Goal: Task Accomplishment & Management: Complete application form

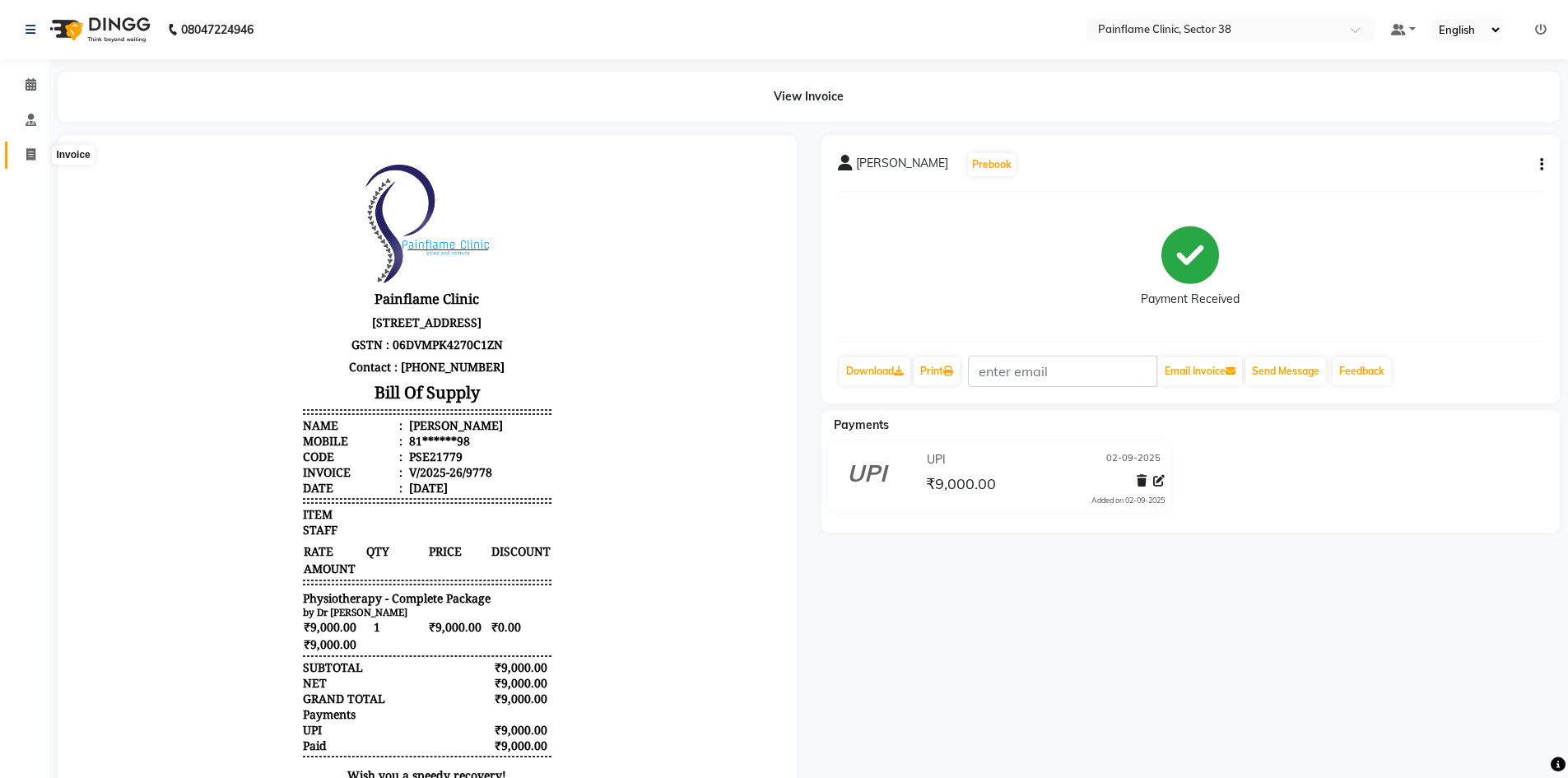
click at [28, 163] on span at bounding box center [30, 155] width 28 height 19
select select "service"
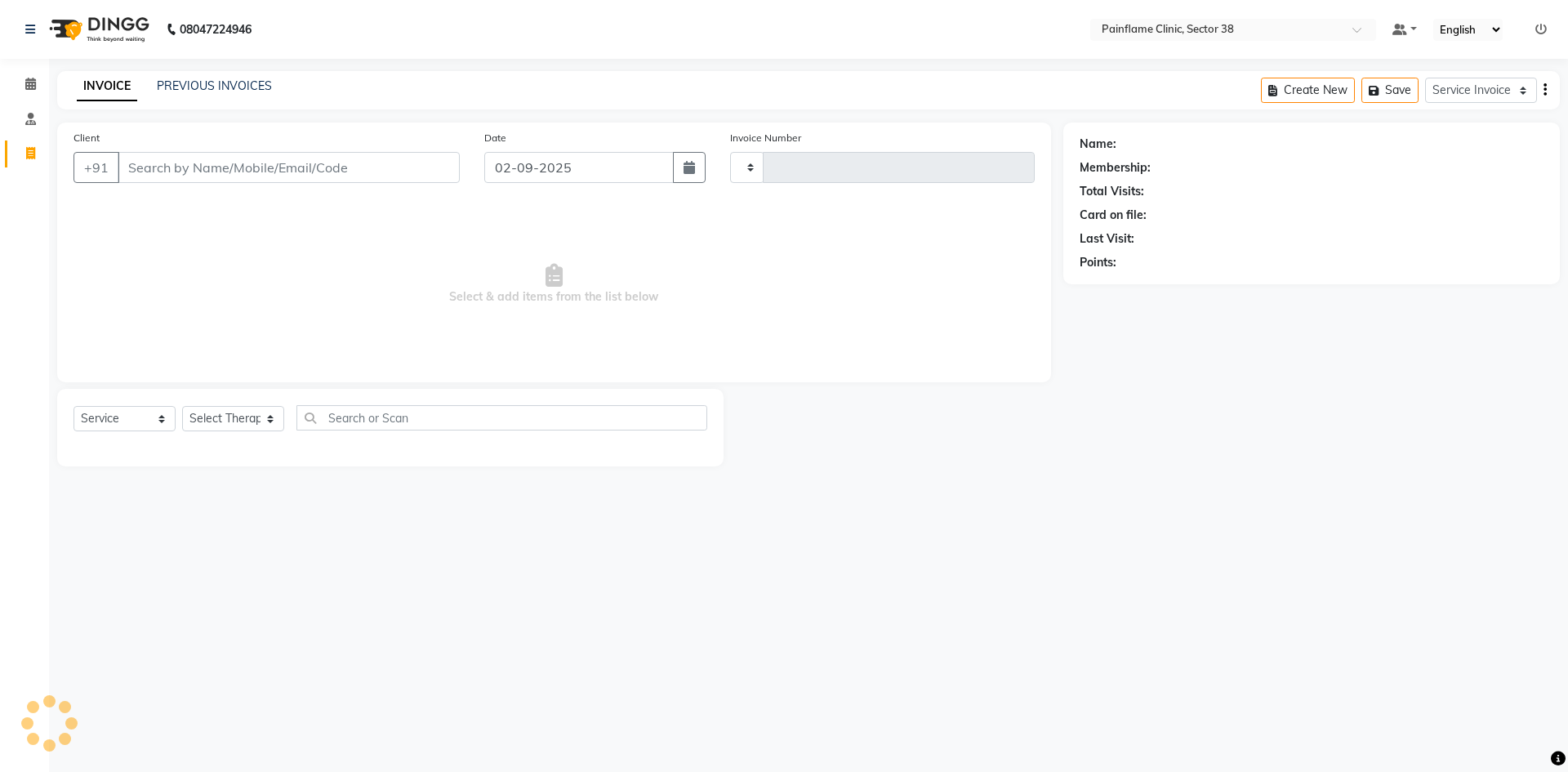
type input "9780"
select select "3964"
click at [220, 87] on link "PREVIOUS INVOICES" at bounding box center [214, 86] width 115 height 15
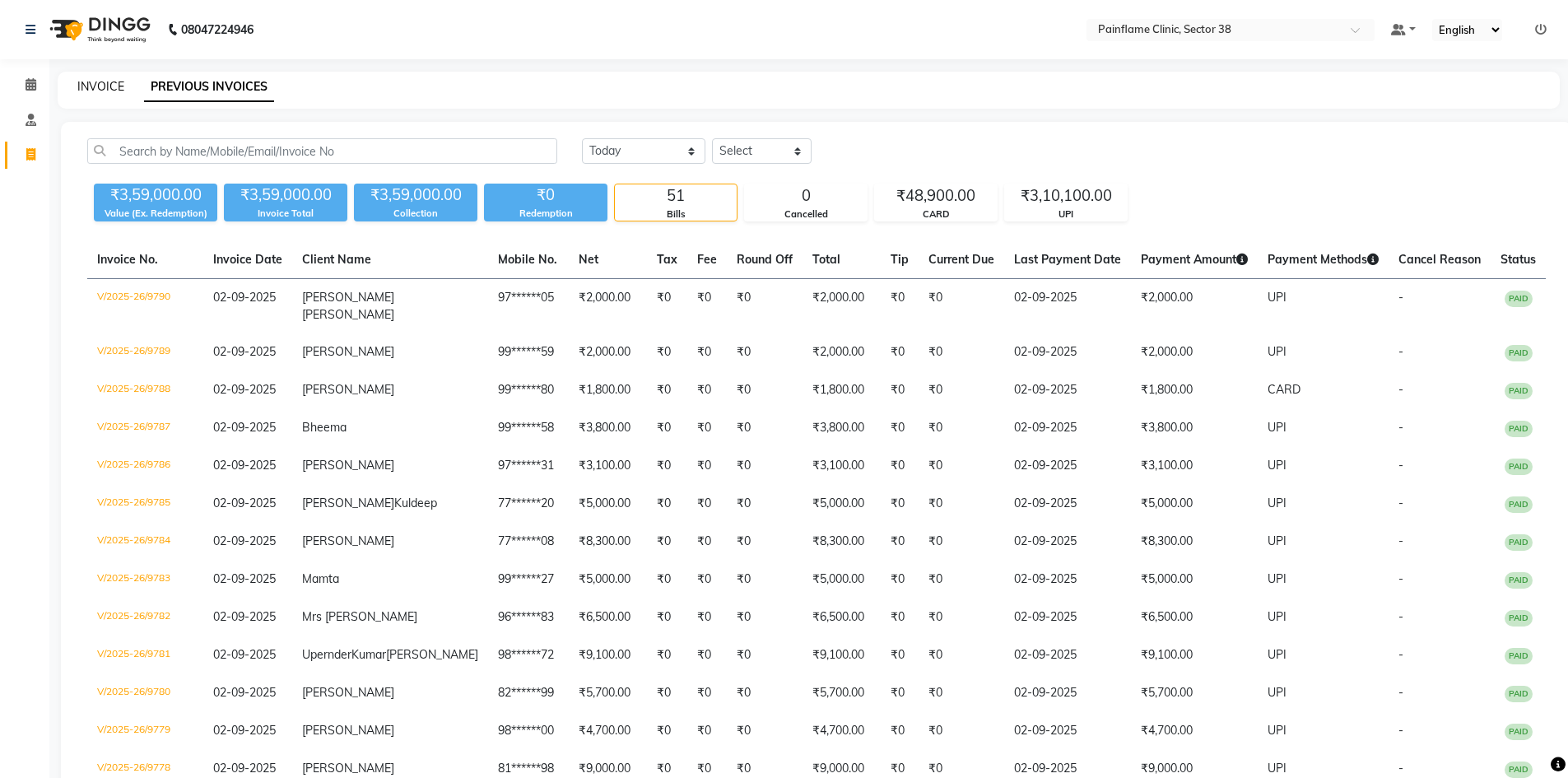
click at [94, 89] on link "INVOICE" at bounding box center [100, 86] width 47 height 15
select select "service"
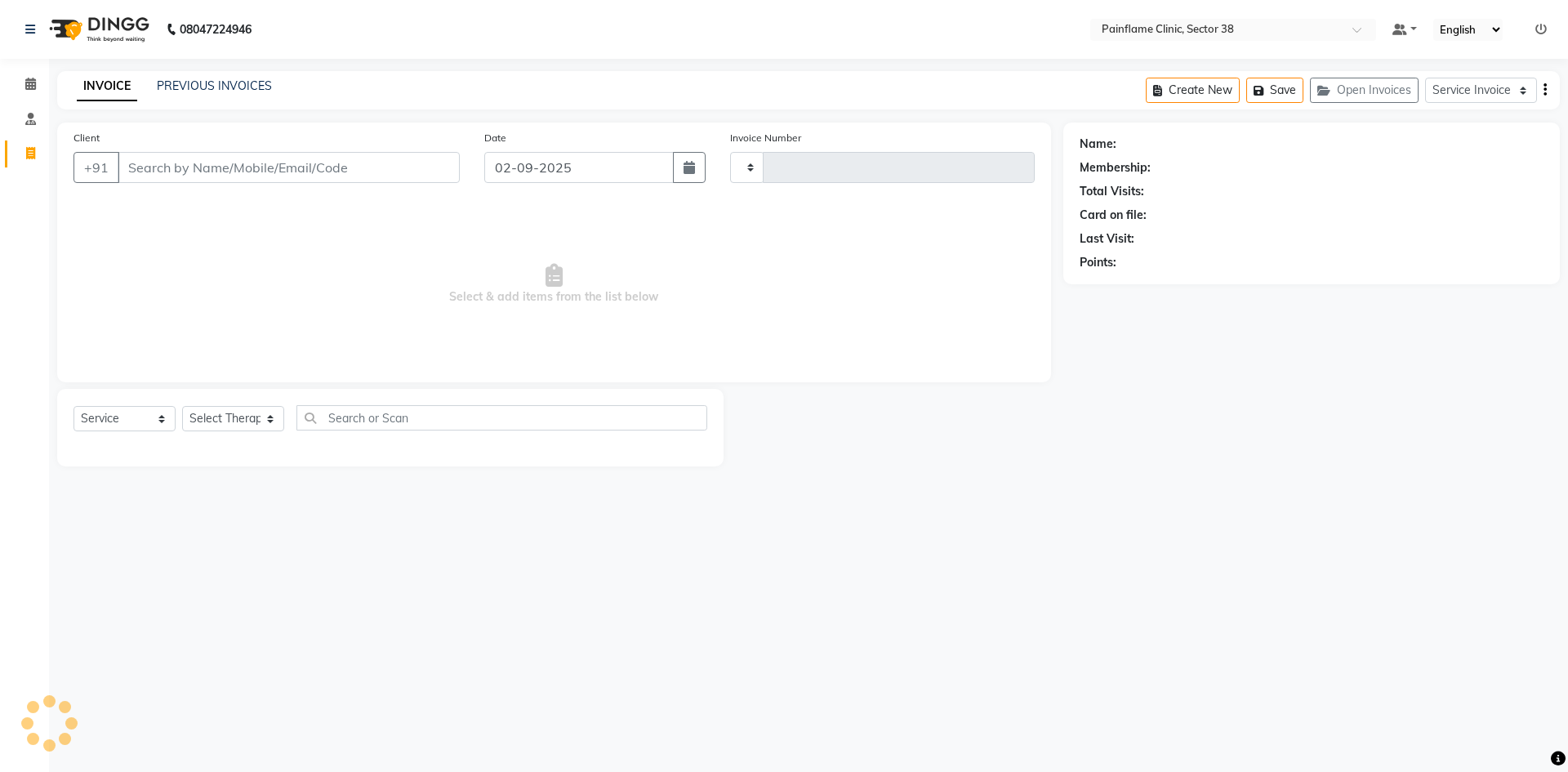
type input "9792"
select select "3964"
click at [210, 89] on link "PREVIOUS INVOICES" at bounding box center [214, 86] width 115 height 15
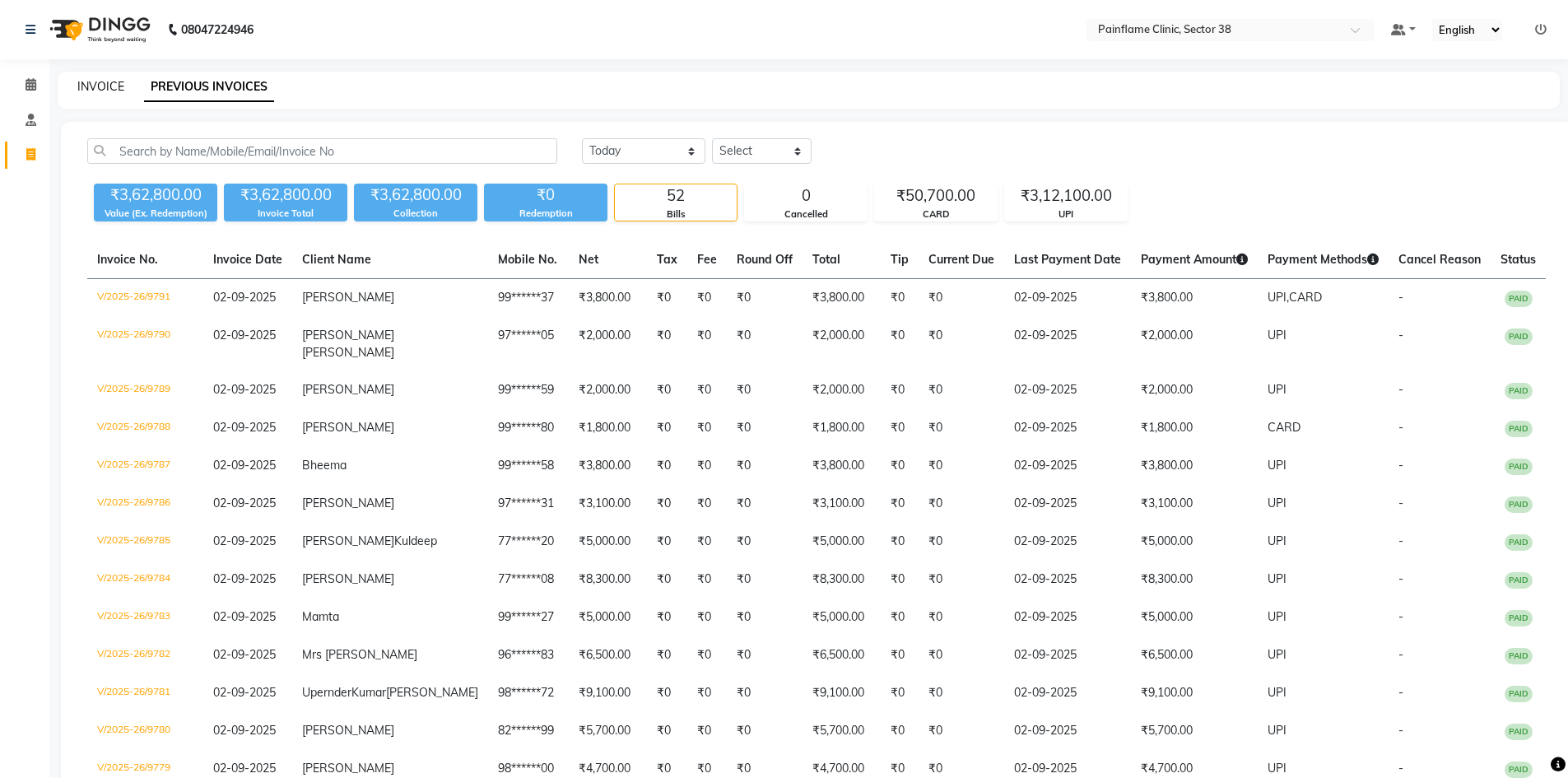
click at [86, 84] on link "INVOICE" at bounding box center [100, 86] width 47 height 15
select select "service"
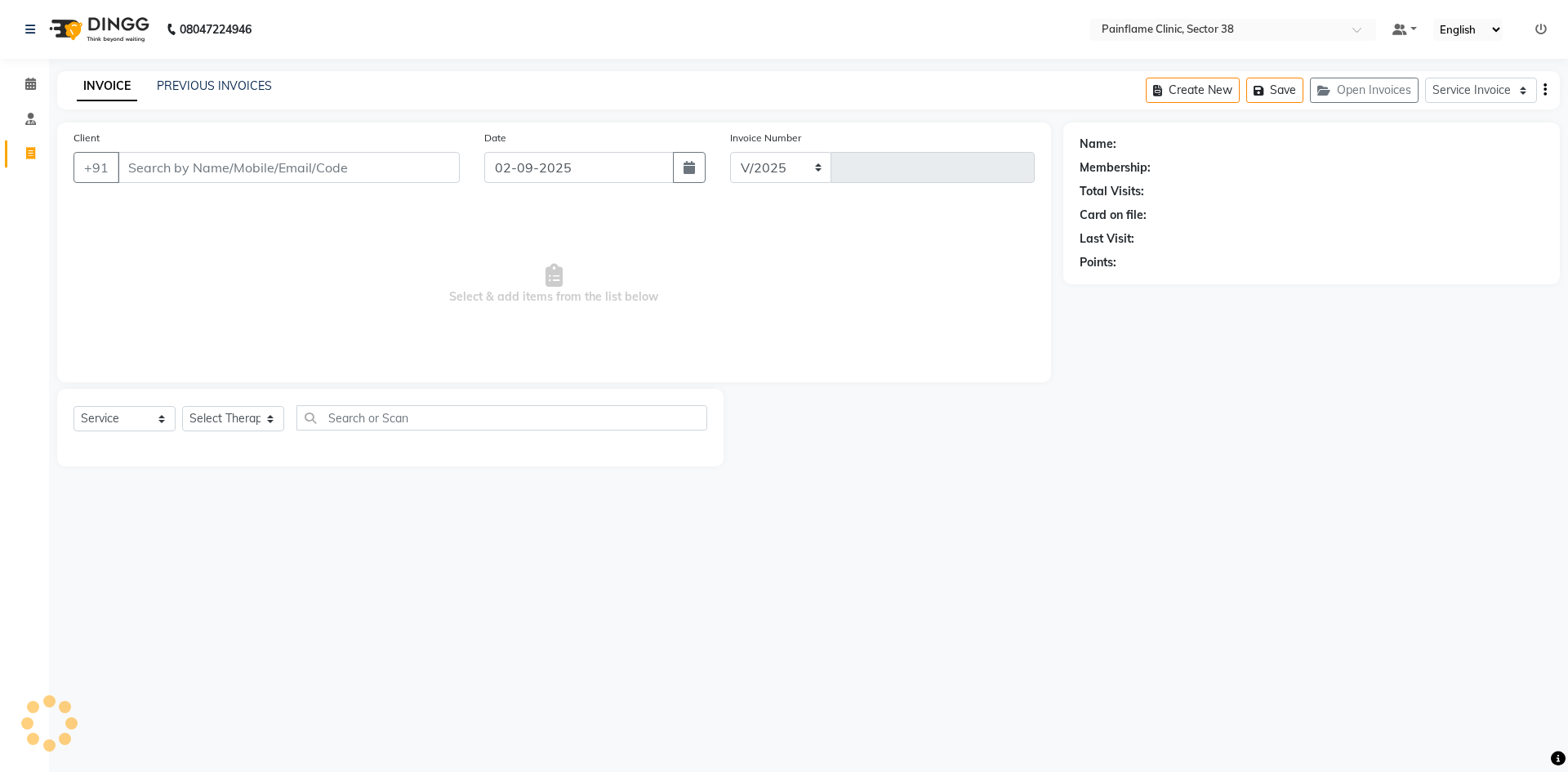
select select "3964"
type input "9792"
click at [229, 173] on input "Client" at bounding box center [289, 168] width 343 height 31
click at [255, 170] on input "Client" at bounding box center [289, 168] width 343 height 31
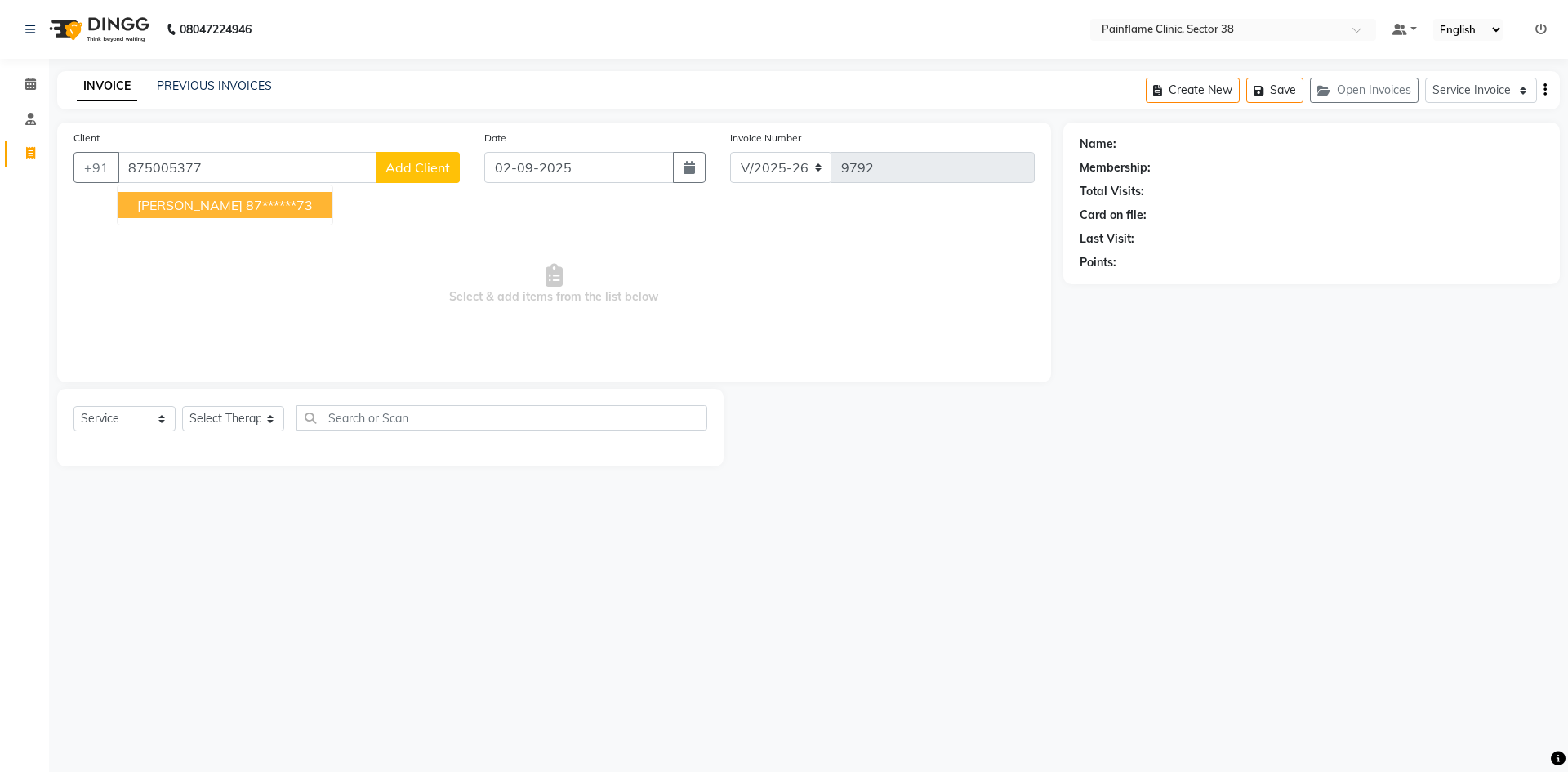
click at [222, 215] on button "[PERSON_NAME] 87******73" at bounding box center [225, 205] width 215 height 26
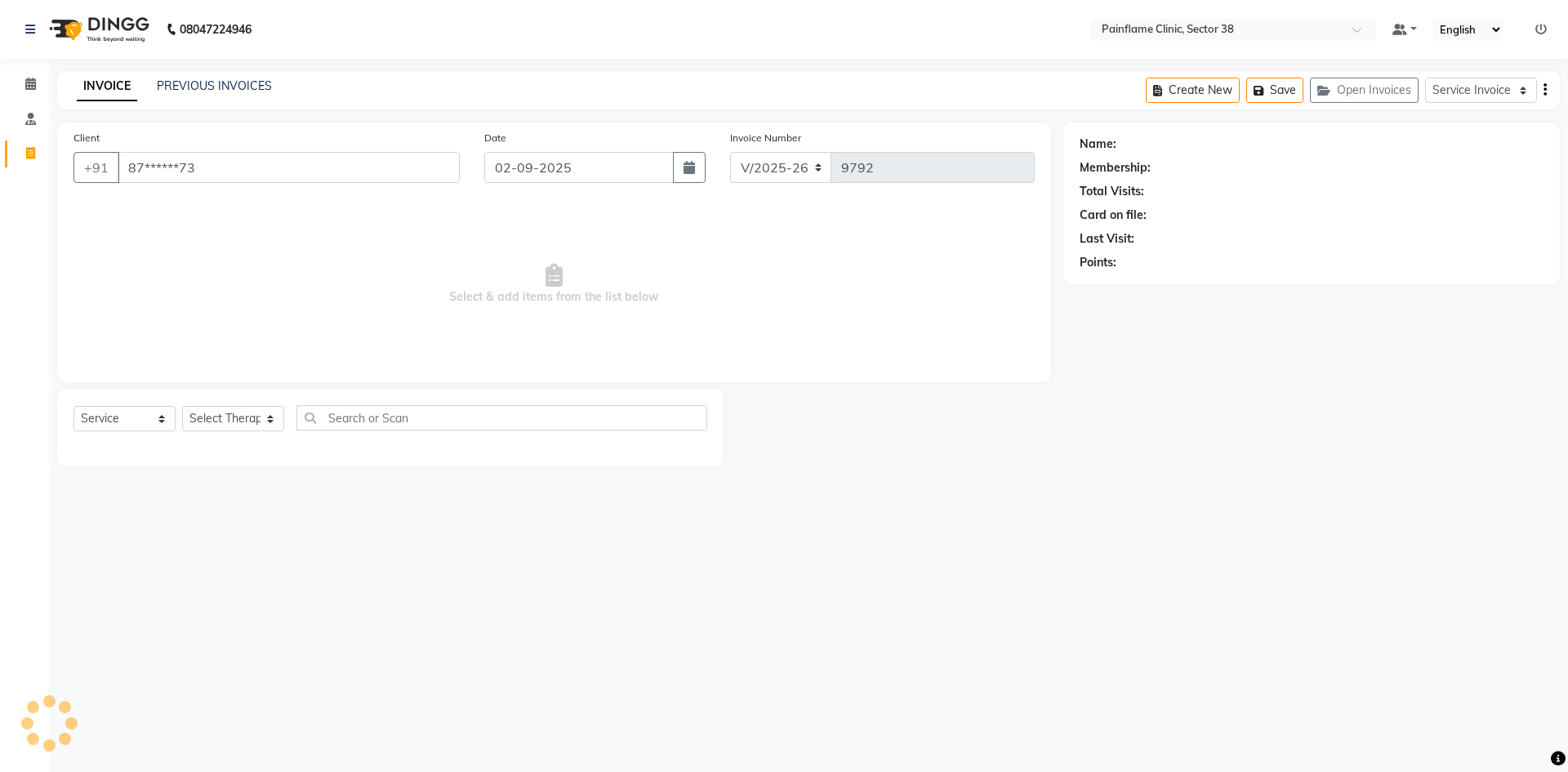
type input "87******73"
drag, startPoint x: 231, startPoint y: 418, endPoint x: 233, endPoint y: 430, distance: 12.2
click at [231, 418] on select "Select Therapist [PERSON_NAME] Dr [PERSON_NAME] [PERSON_NAME] Dr [PERSON_NAME] …" at bounding box center [233, 419] width 102 height 26
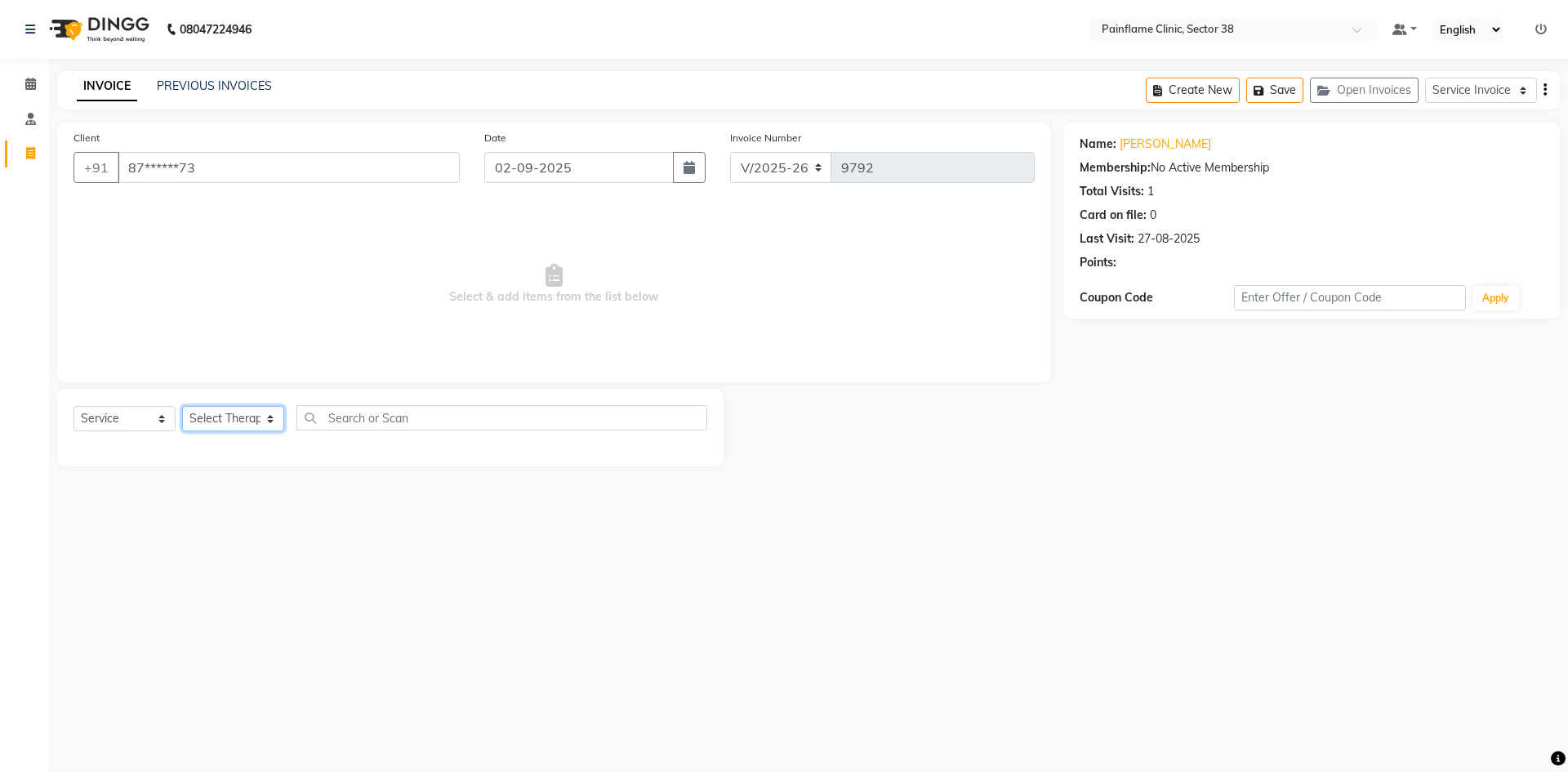
select select "20209"
click at [182, 407] on select "Select Therapist [PERSON_NAME] Dr [PERSON_NAME] [PERSON_NAME] Dr [PERSON_NAME] …" at bounding box center [233, 419] width 102 height 26
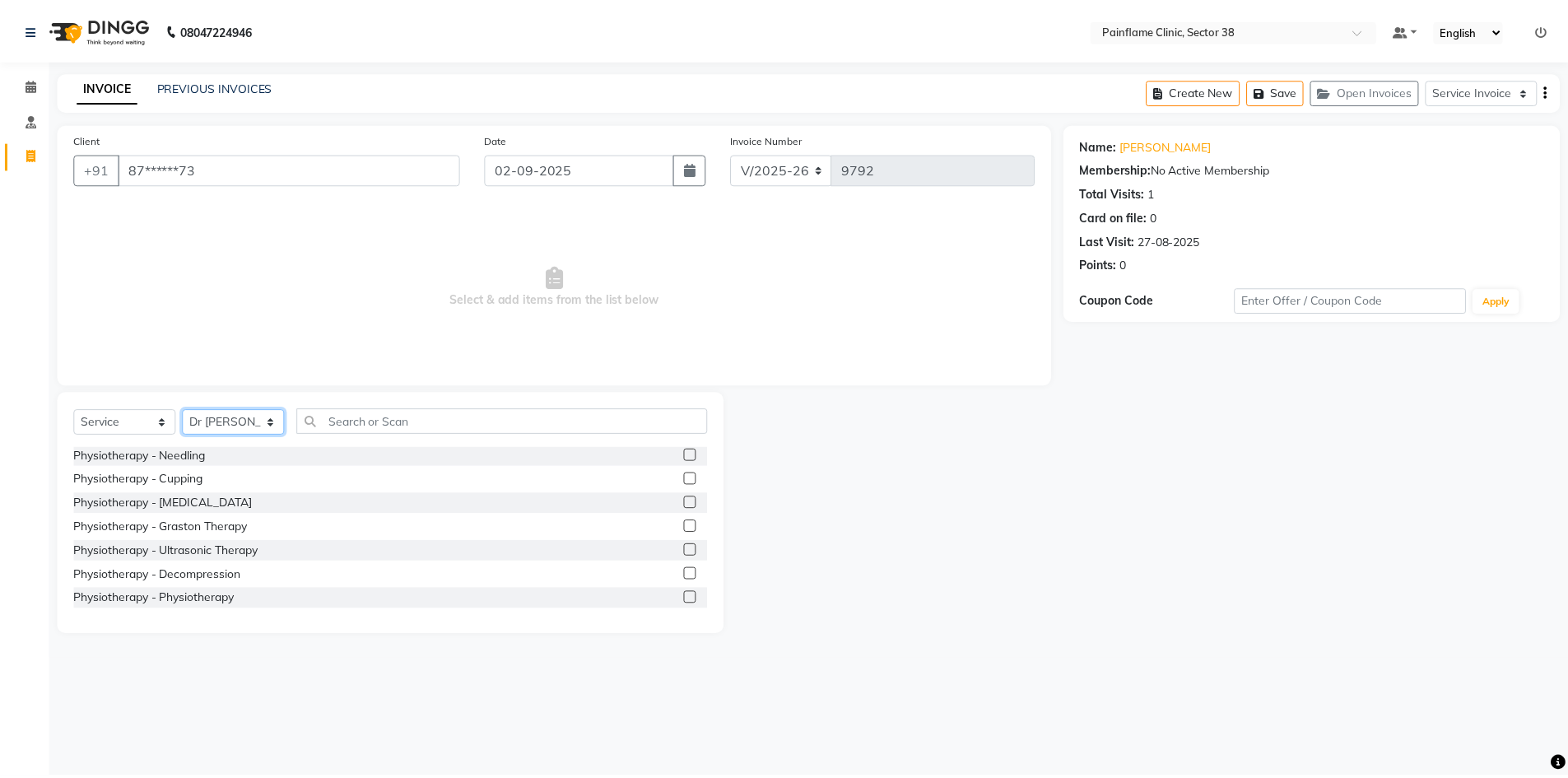
scroll to position [98, 0]
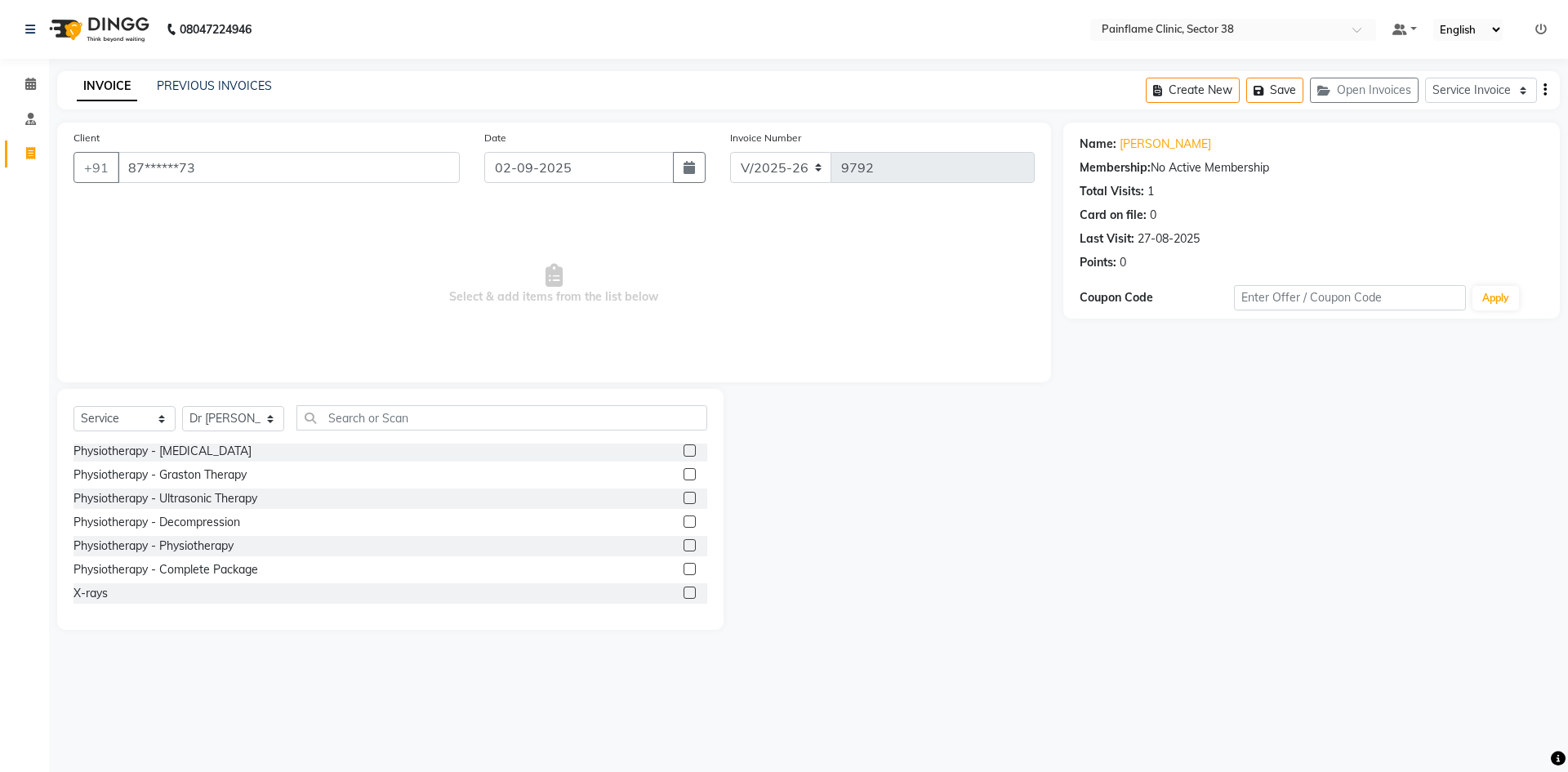
click at [683, 572] on label at bounding box center [689, 569] width 12 height 12
click at [683, 572] on input "checkbox" at bounding box center [689, 571] width 11 height 11
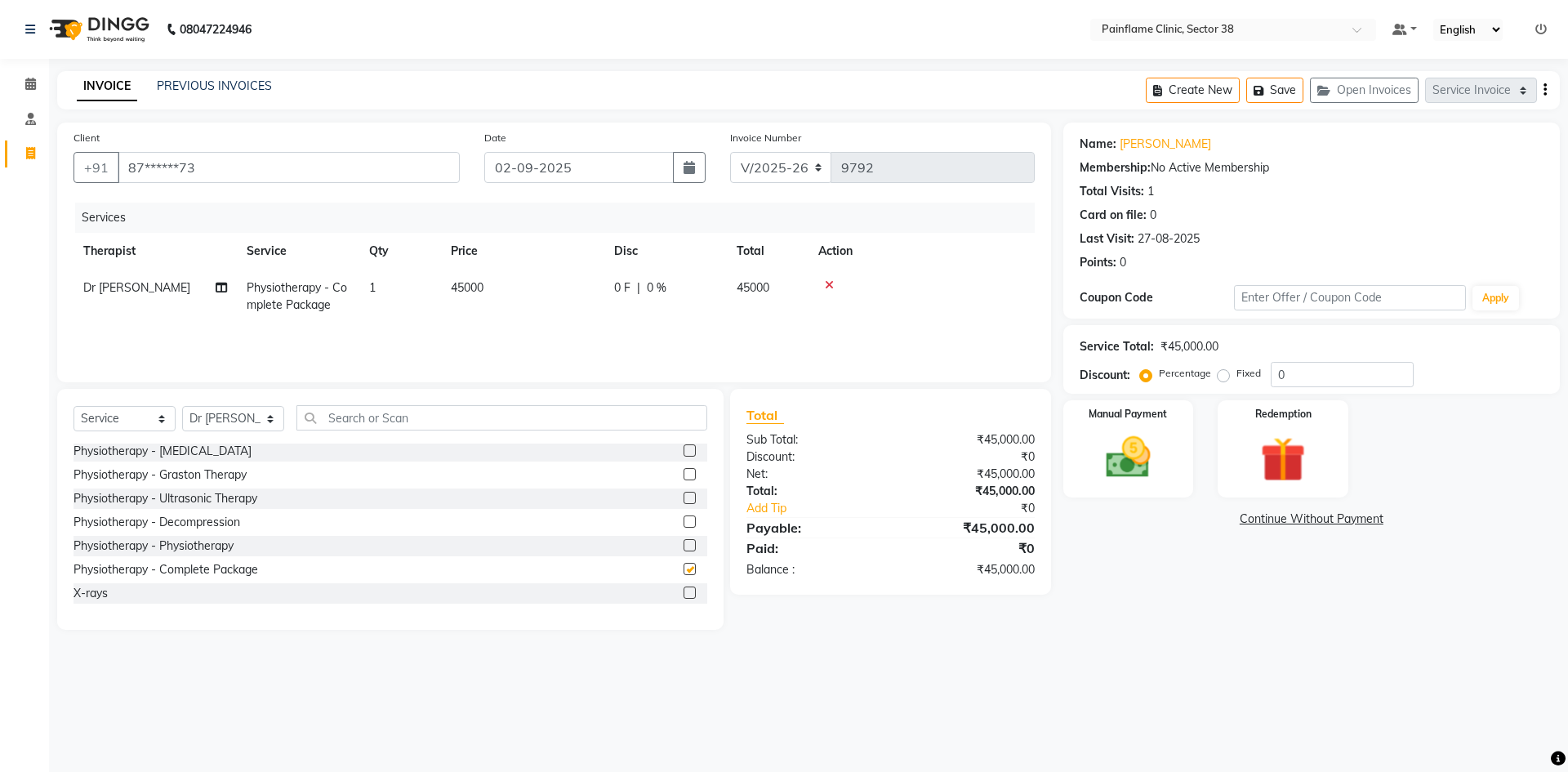
checkbox input "false"
click at [506, 298] on td "45000" at bounding box center [522, 296] width 163 height 54
select select "20209"
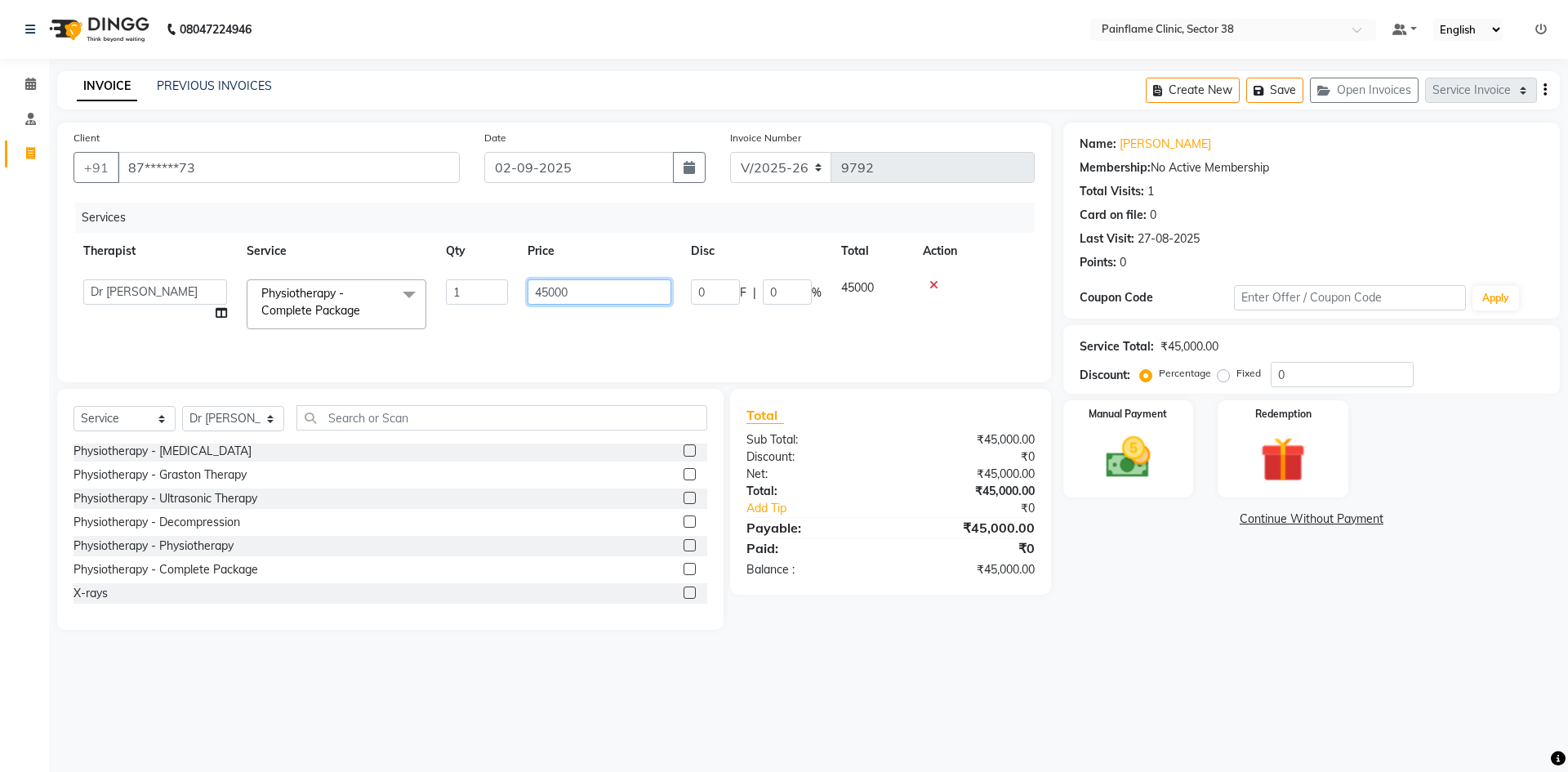
drag, startPoint x: 549, startPoint y: 289, endPoint x: 431, endPoint y: 293, distance: 118.1
click at [431, 293] on tr "[PERSON_NAME] Dr [PERSON_NAME] [PERSON_NAME] Dr [PERSON_NAME] Dr. Suraj [PERSON…" at bounding box center [554, 304] width 961 height 69
type input "19000"
click at [1130, 478] on img at bounding box center [1128, 457] width 76 height 54
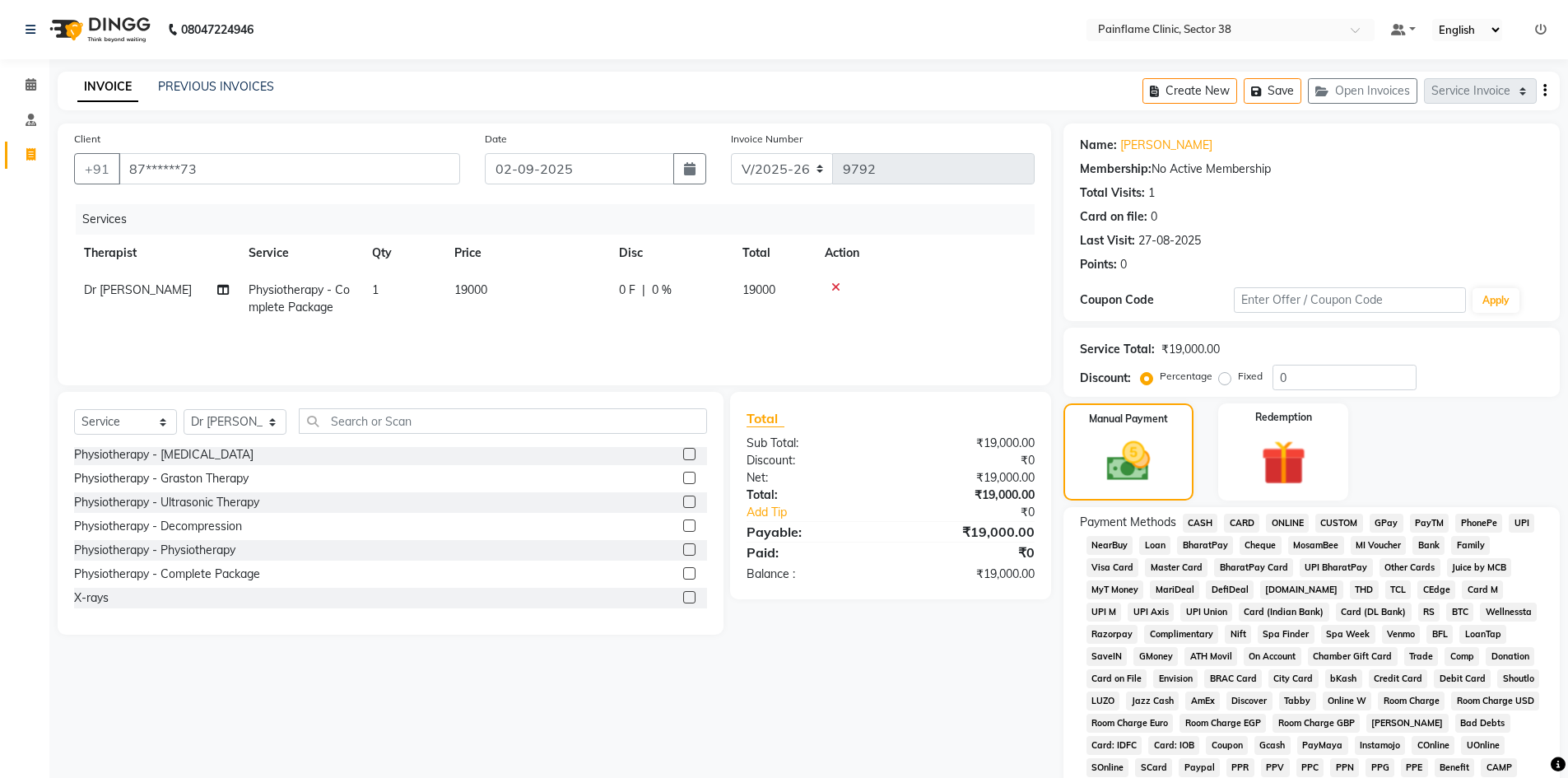
click at [1249, 522] on span "CARD" at bounding box center [1241, 523] width 36 height 19
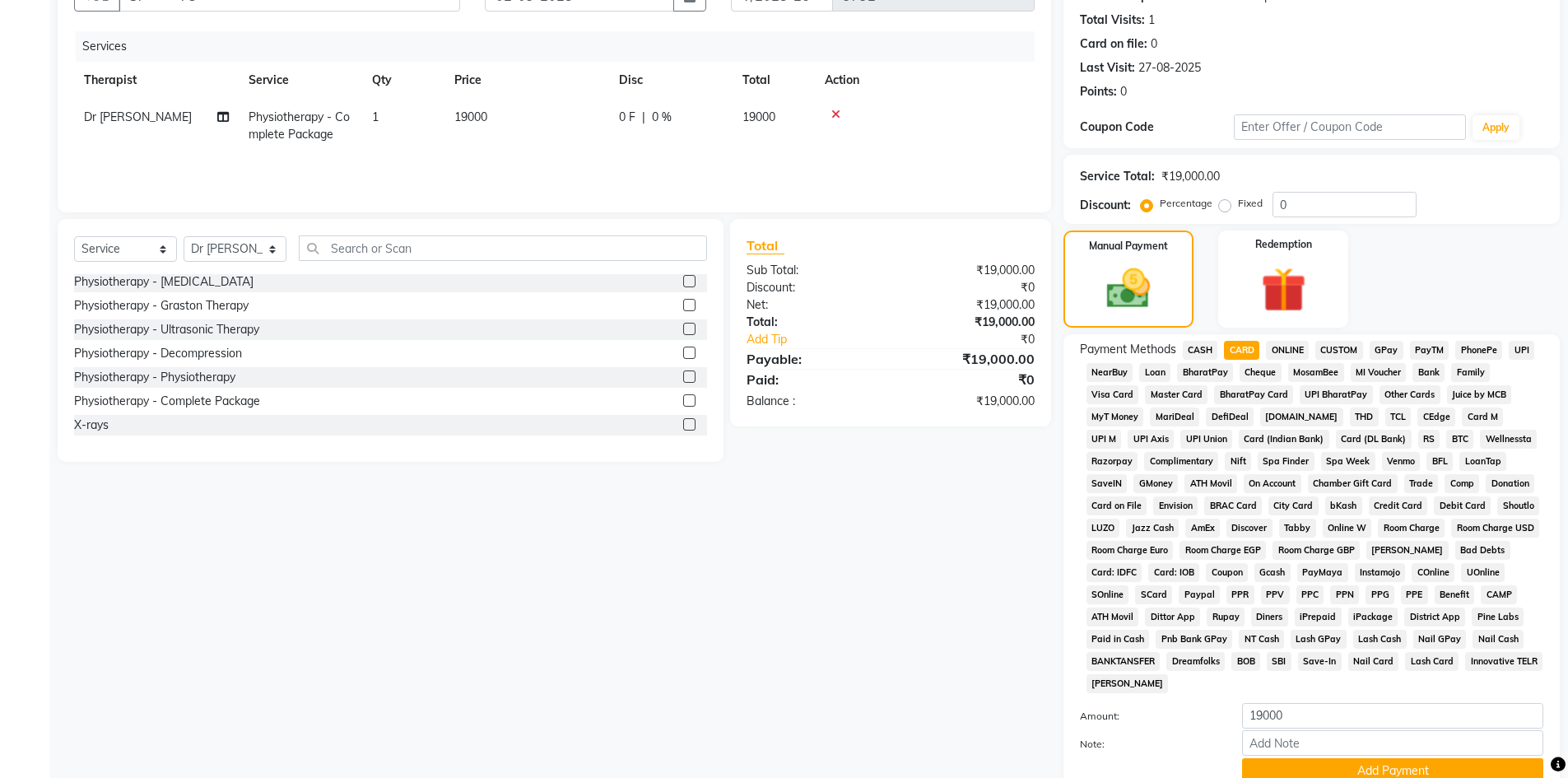
scroll to position [243, 0]
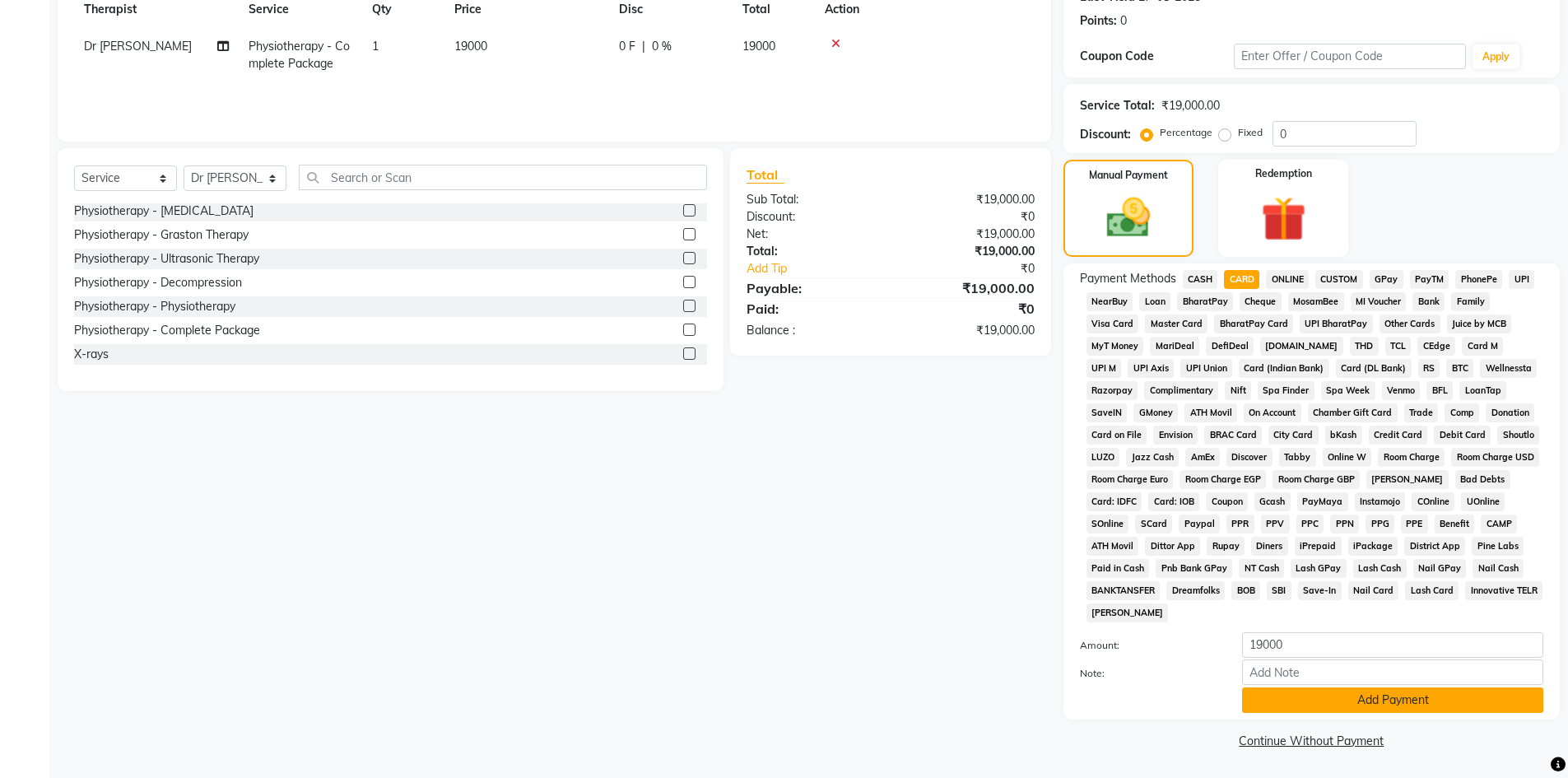
click at [1268, 693] on button "Add Payment" at bounding box center [1393, 701] width 301 height 26
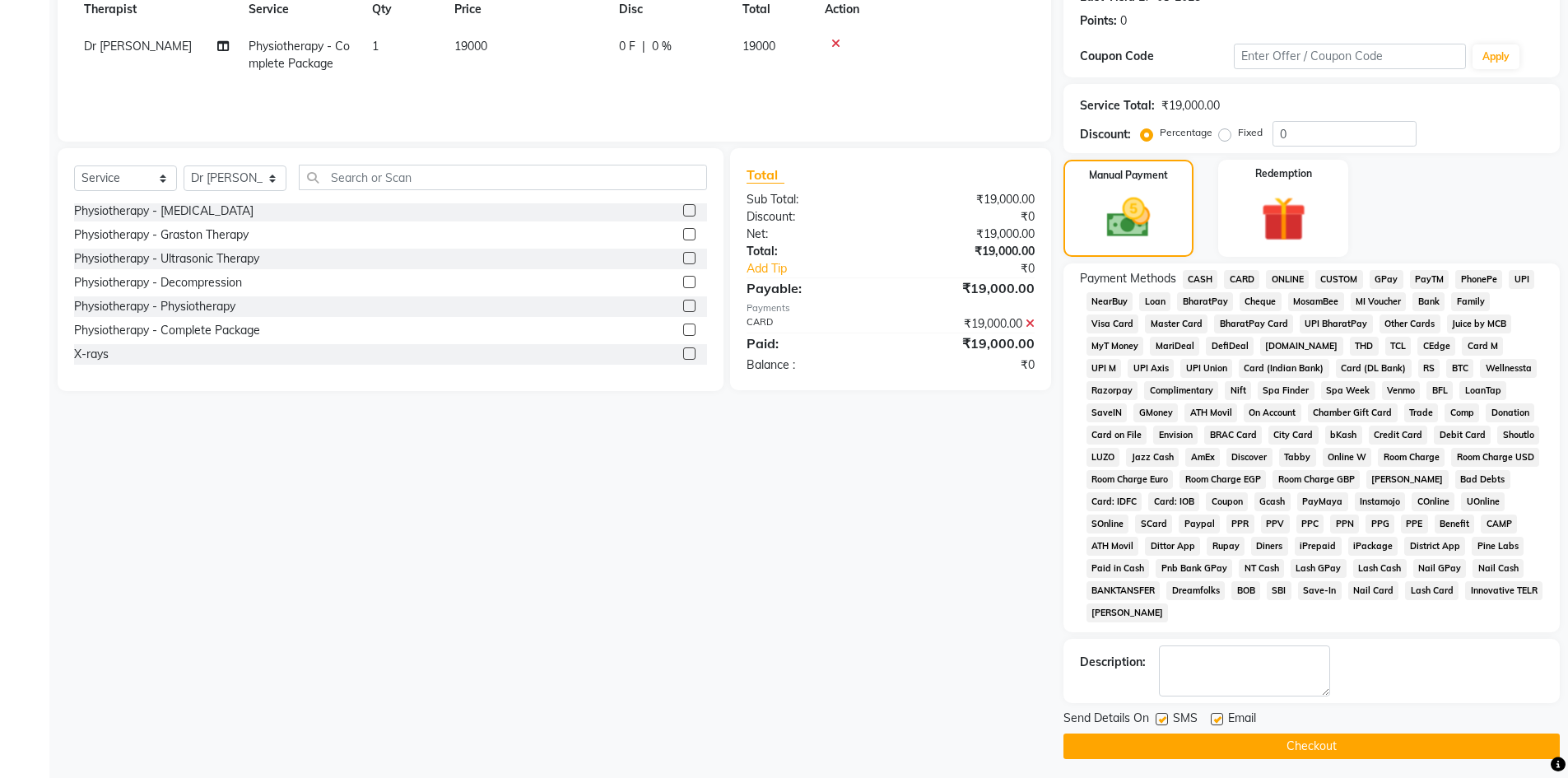
click at [1212, 720] on label at bounding box center [1216, 718] width 12 height 12
click at [1212, 720] on input "checkbox" at bounding box center [1216, 720] width 11 height 11
checkbox input "false"
drag, startPoint x: 1159, startPoint y: 718, endPoint x: 1159, endPoint y: 744, distance: 26.0
click at [1159, 720] on label at bounding box center [1161, 718] width 12 height 12
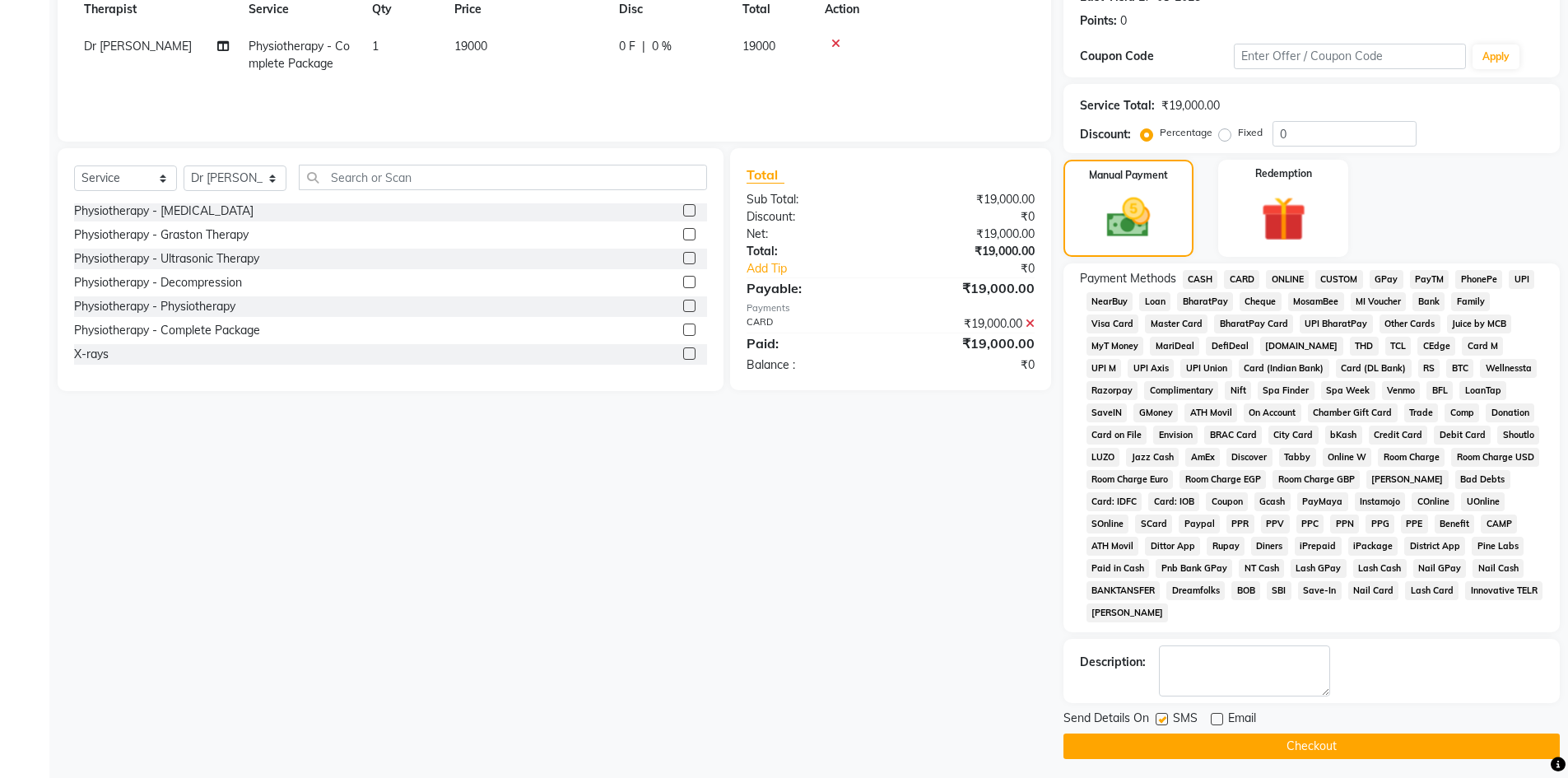
click at [1159, 720] on input "checkbox" at bounding box center [1161, 720] width 11 height 11
checkbox input "false"
click at [1159, 744] on button "Checkout" at bounding box center [1311, 747] width 497 height 26
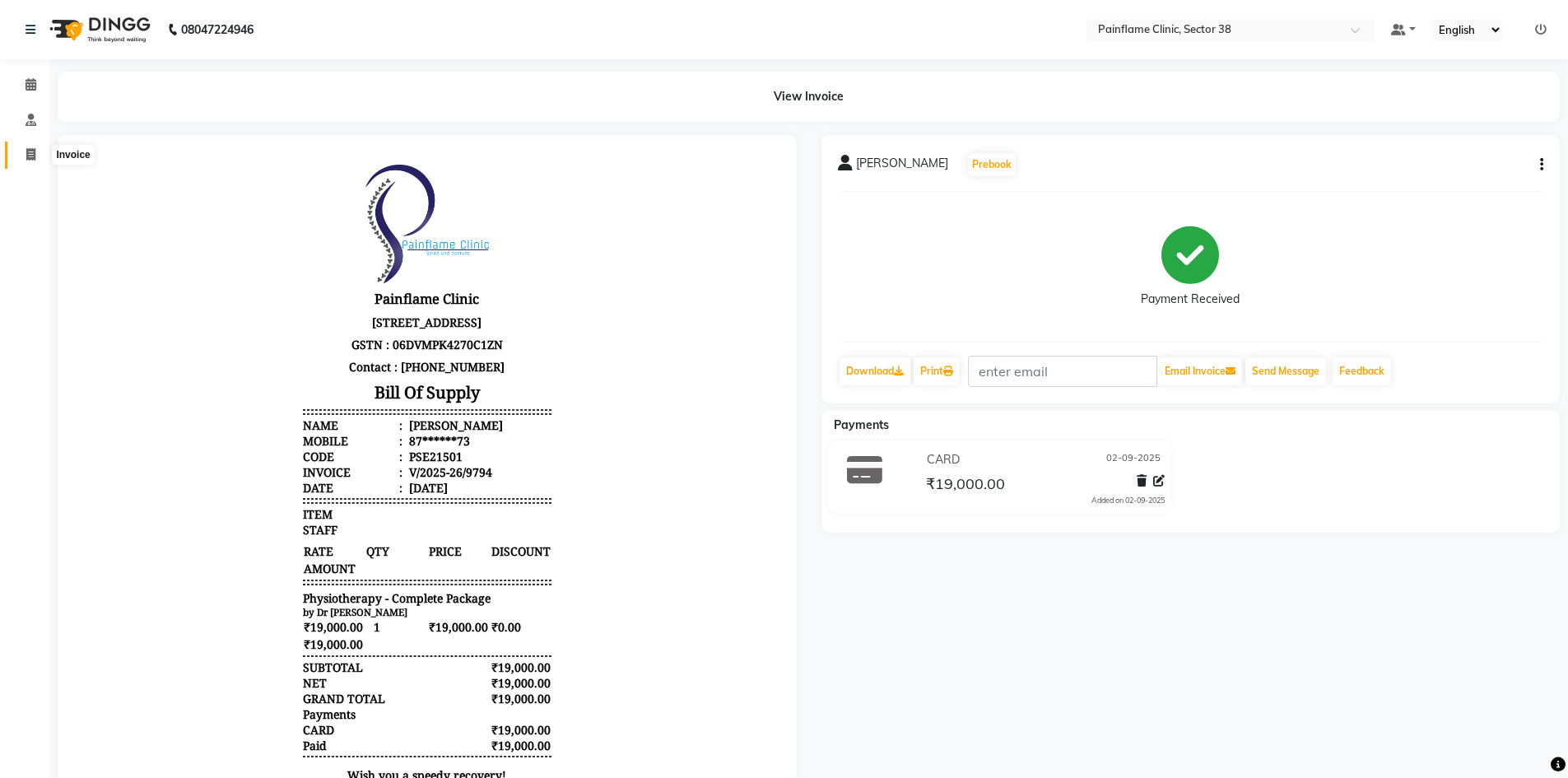
click at [29, 153] on icon at bounding box center [31, 153] width 9 height 12
select select "service"
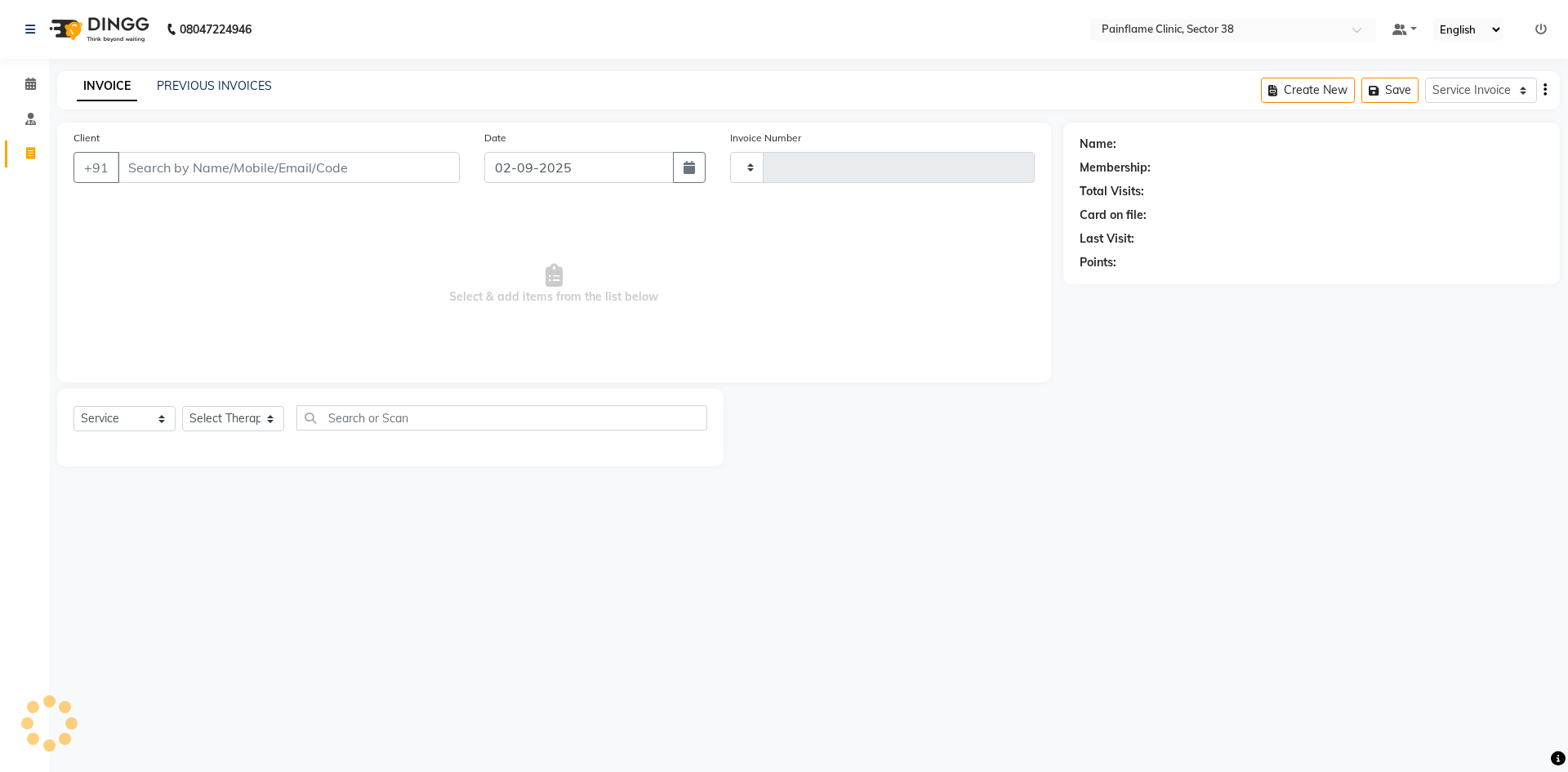
type input "9798"
select select "3964"
click at [199, 175] on input "Client" at bounding box center [289, 168] width 343 height 31
click at [225, 154] on input "Client" at bounding box center [289, 168] width 343 height 31
type input "8750117575"
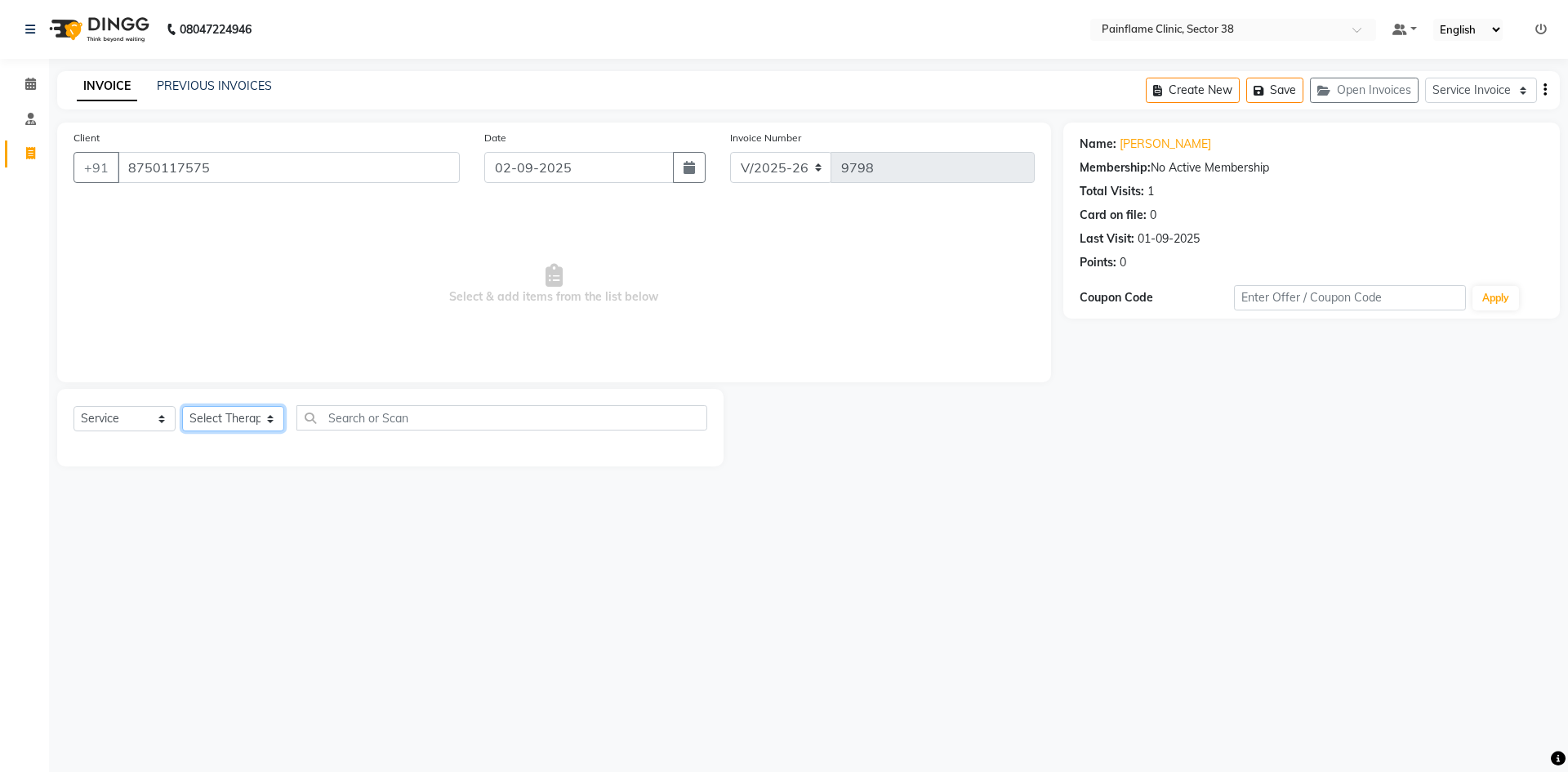
click at [259, 423] on select "Select Therapist [PERSON_NAME] Dr [PERSON_NAME] [PERSON_NAME] Dr [PERSON_NAME] …" at bounding box center [233, 419] width 102 height 26
select select "20209"
click at [182, 407] on select "Select Therapist [PERSON_NAME] Dr [PERSON_NAME] [PERSON_NAME] Dr [PERSON_NAME] …" at bounding box center [233, 419] width 102 height 26
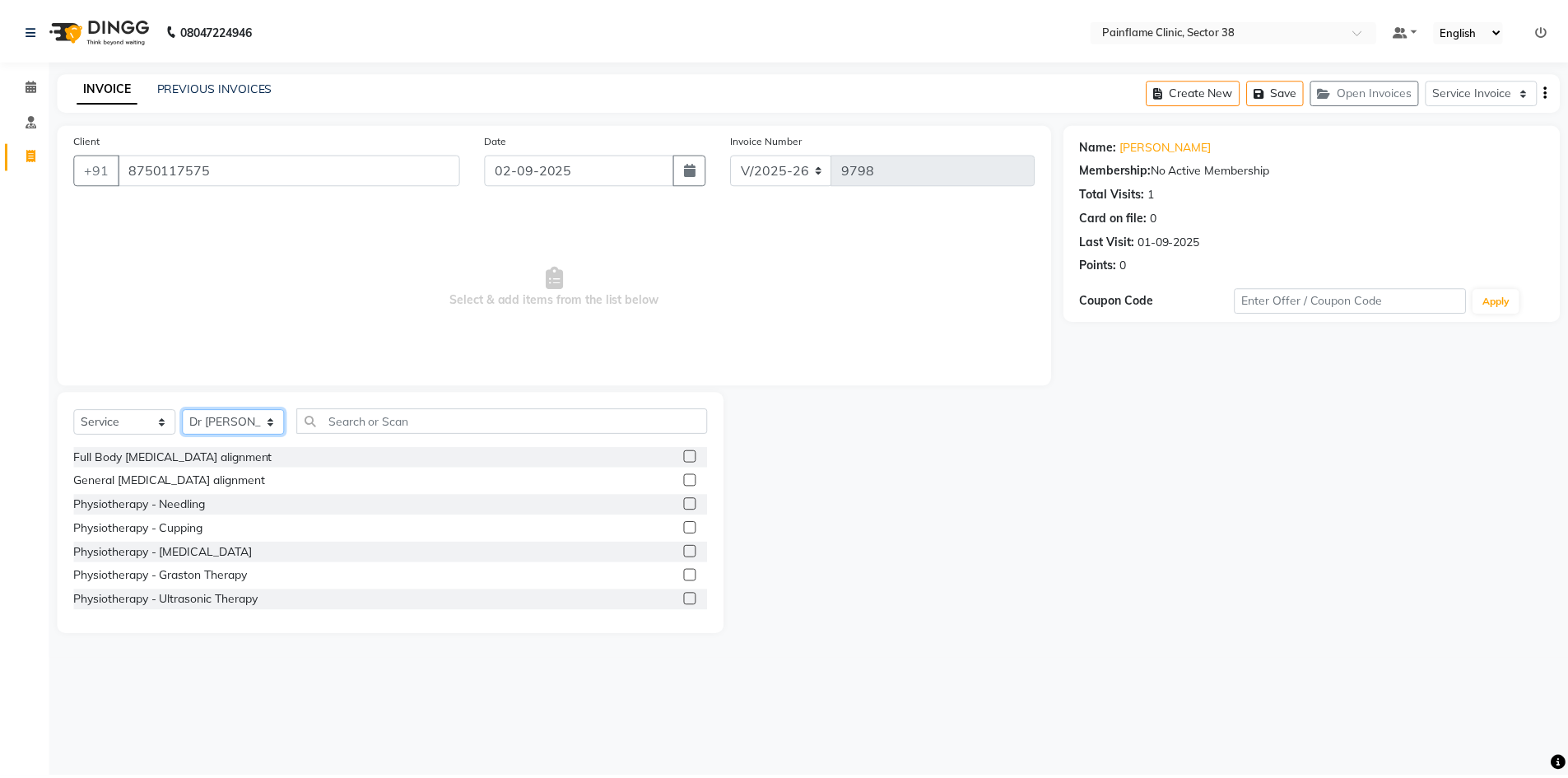
scroll to position [98, 0]
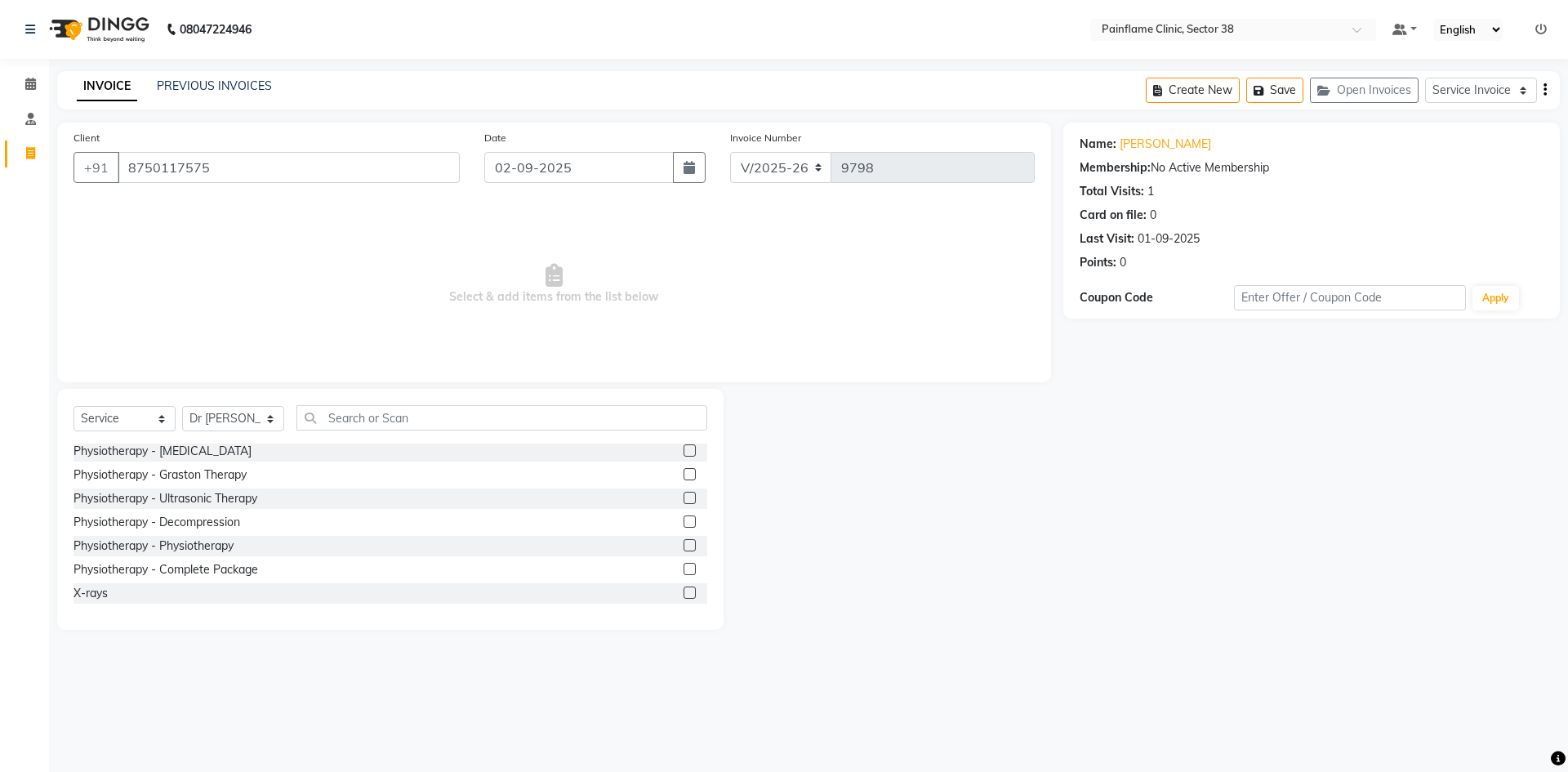
click at [683, 568] on label at bounding box center [689, 569] width 12 height 12
click at [683, 568] on input "checkbox" at bounding box center [689, 571] width 11 height 11
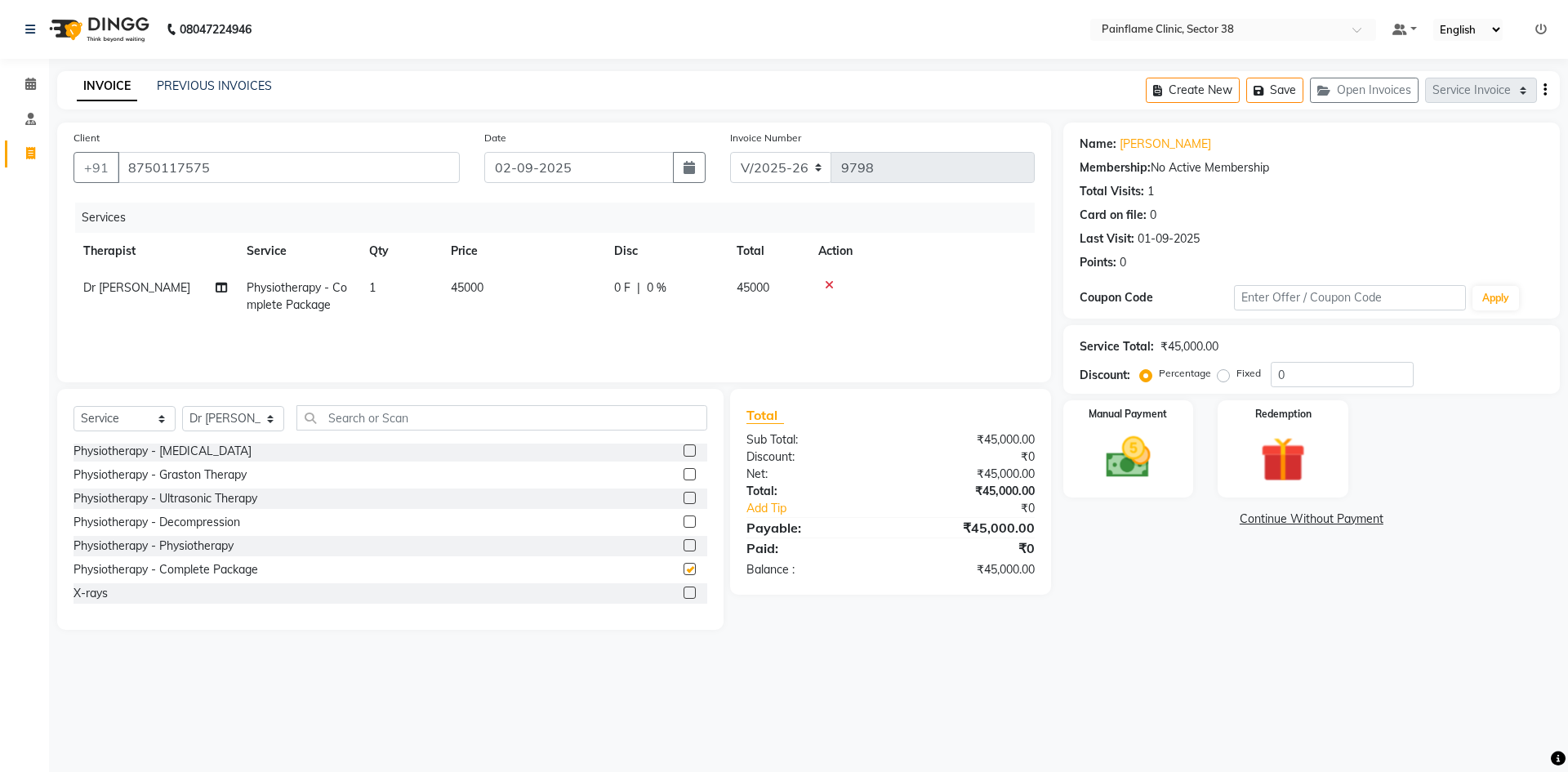
checkbox input "false"
drag, startPoint x: 497, startPoint y: 300, endPoint x: 517, endPoint y: 296, distance: 20.4
click at [497, 301] on td "45000" at bounding box center [522, 296] width 163 height 54
select select "20209"
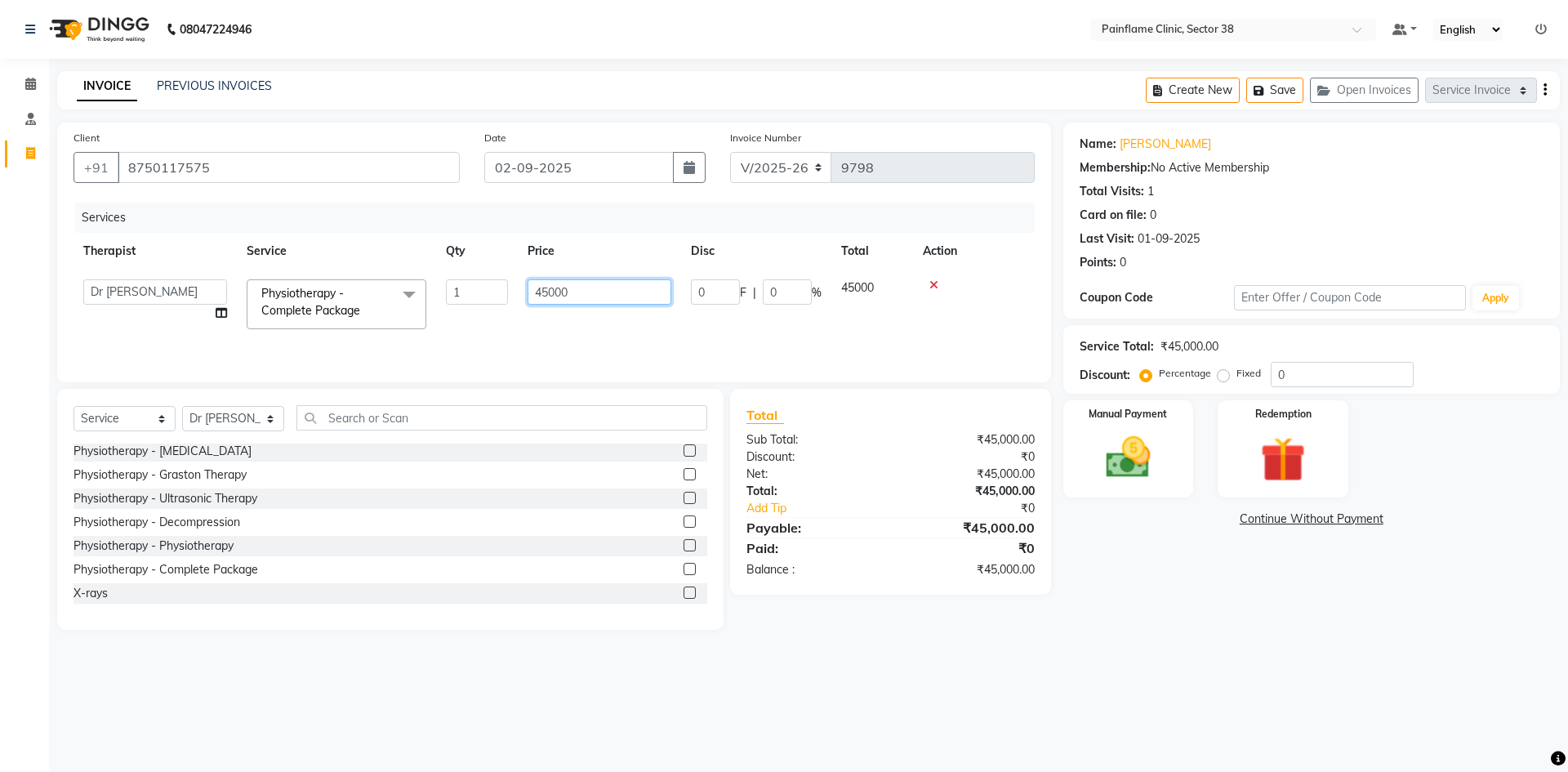
drag, startPoint x: 547, startPoint y: 289, endPoint x: 420, endPoint y: 329, distance: 133.2
click at [435, 312] on tr "[PERSON_NAME] Dr [PERSON_NAME] [PERSON_NAME] Dr [PERSON_NAME] Dr. Suraj [PERSON…" at bounding box center [554, 304] width 961 height 69
type input "9000"
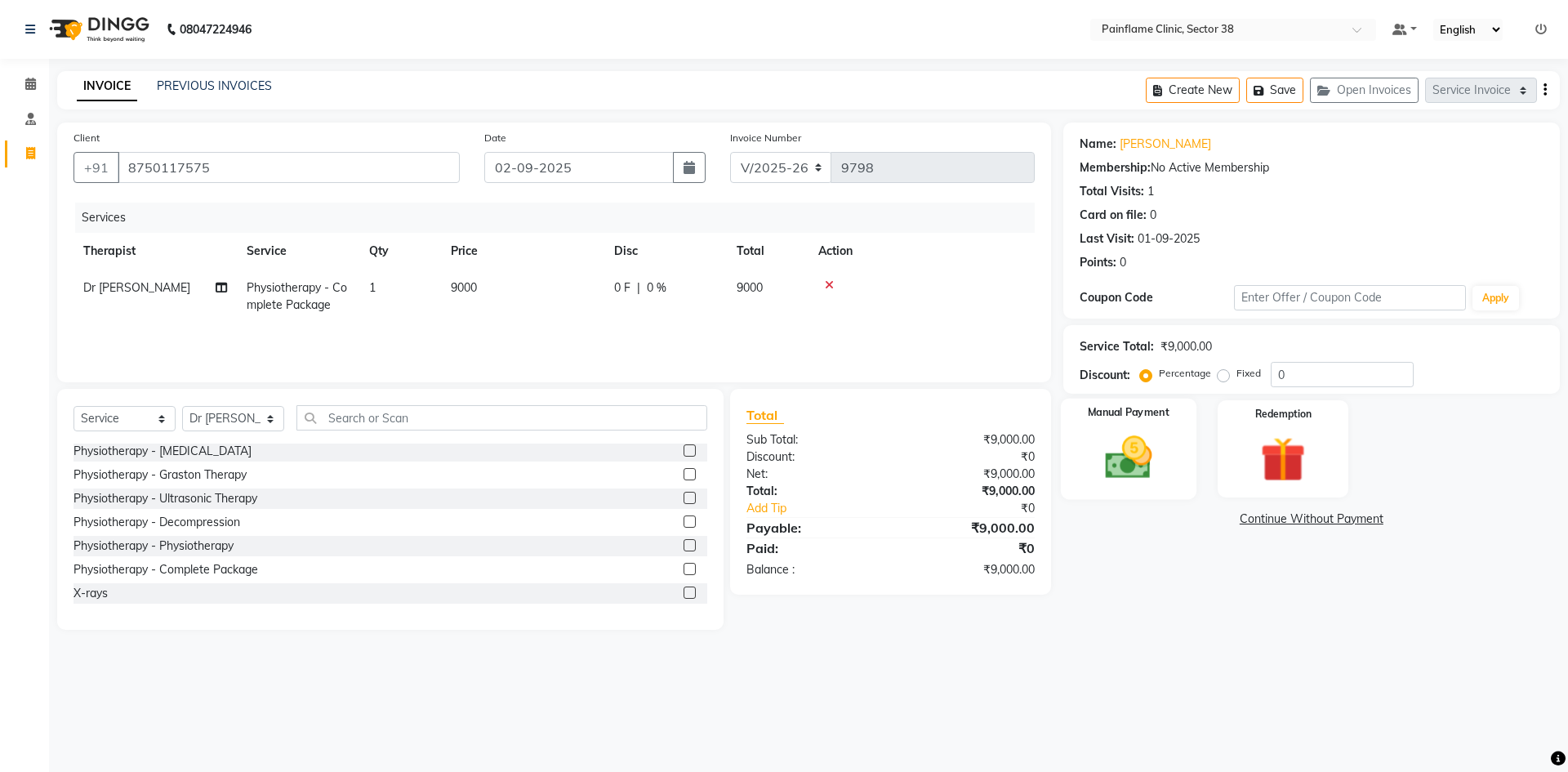
click at [1147, 462] on img at bounding box center [1128, 457] width 76 height 54
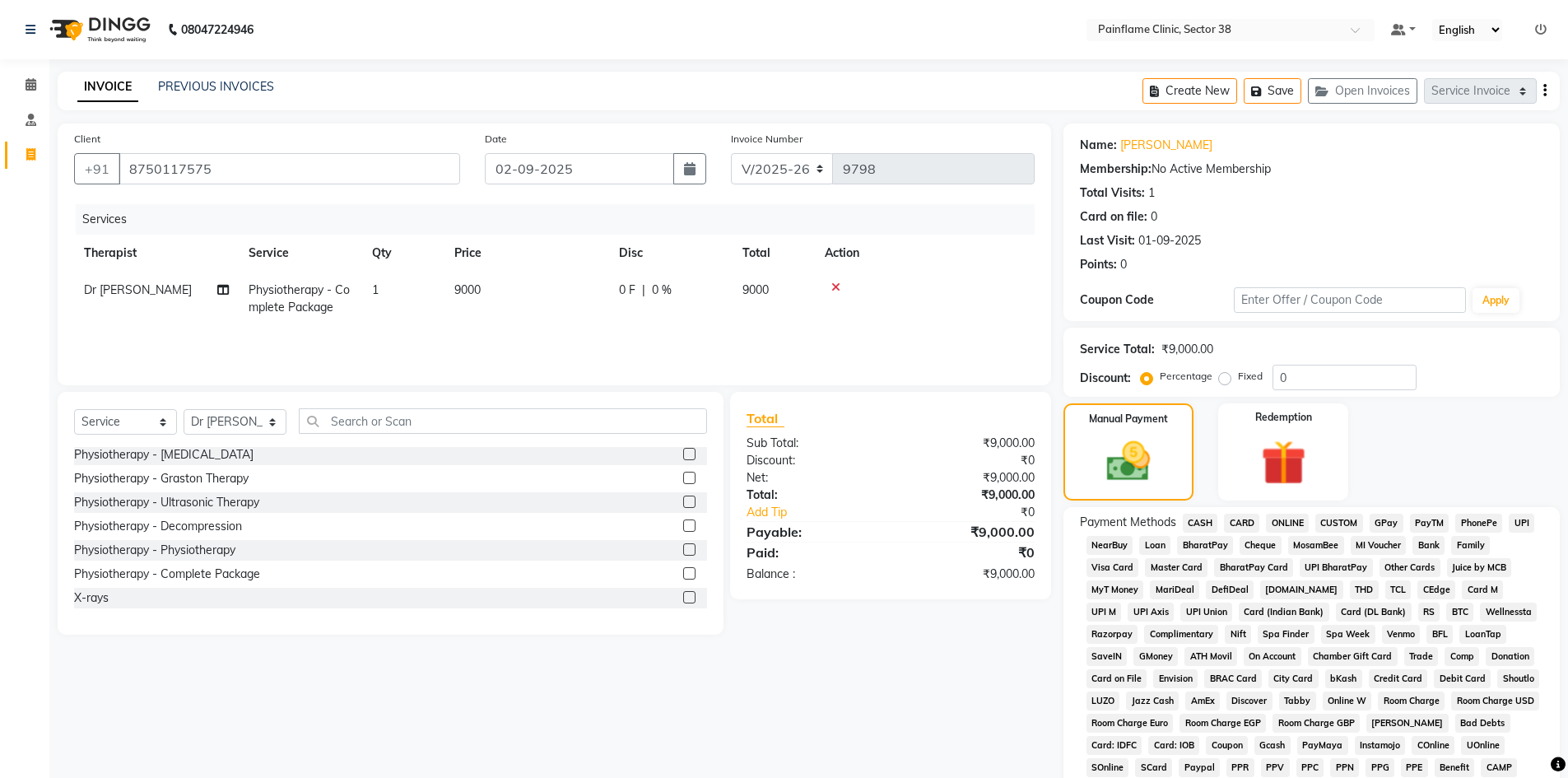
click at [1518, 524] on span "UPI" at bounding box center [1521, 523] width 26 height 19
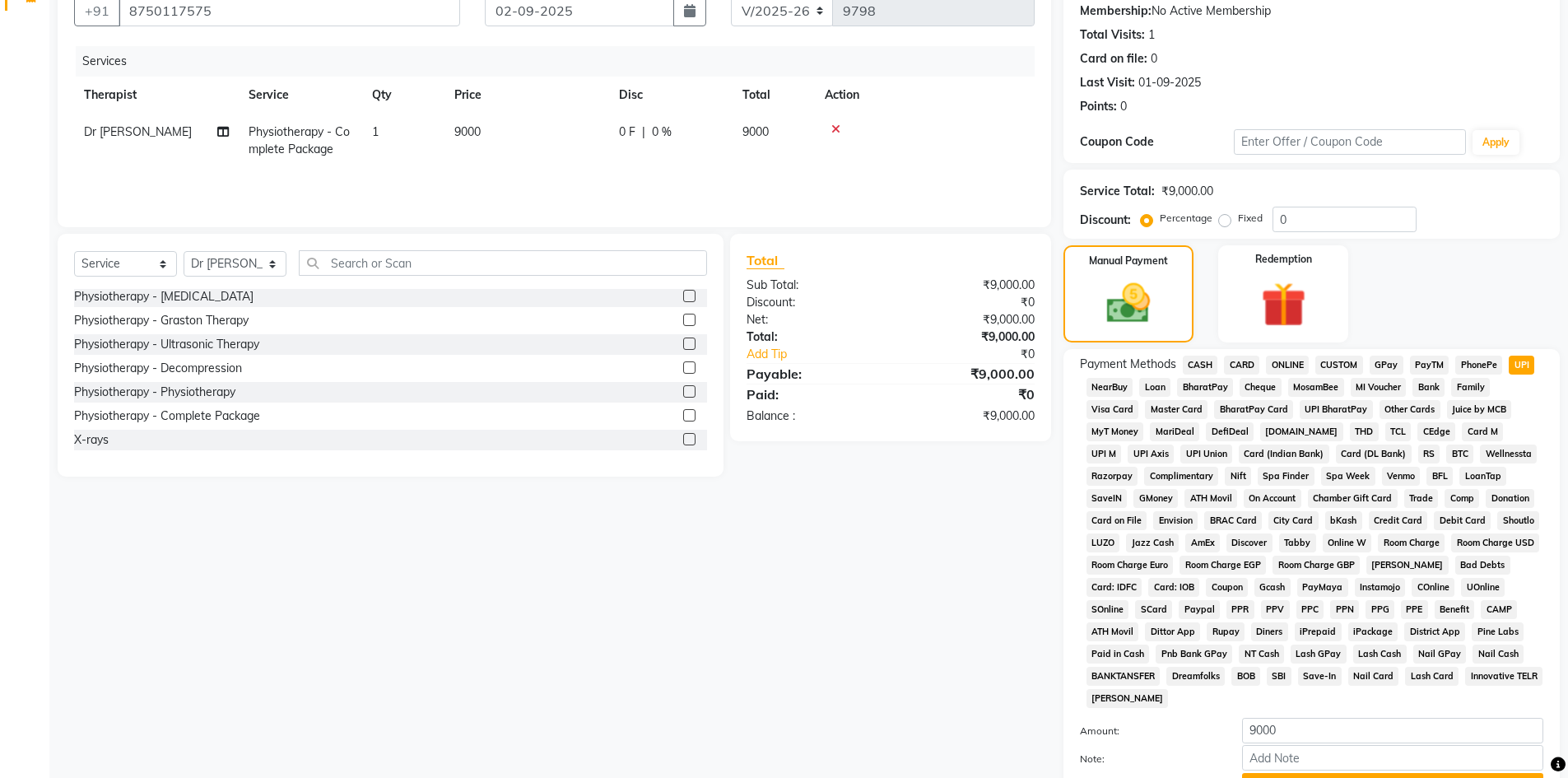
scroll to position [243, 0]
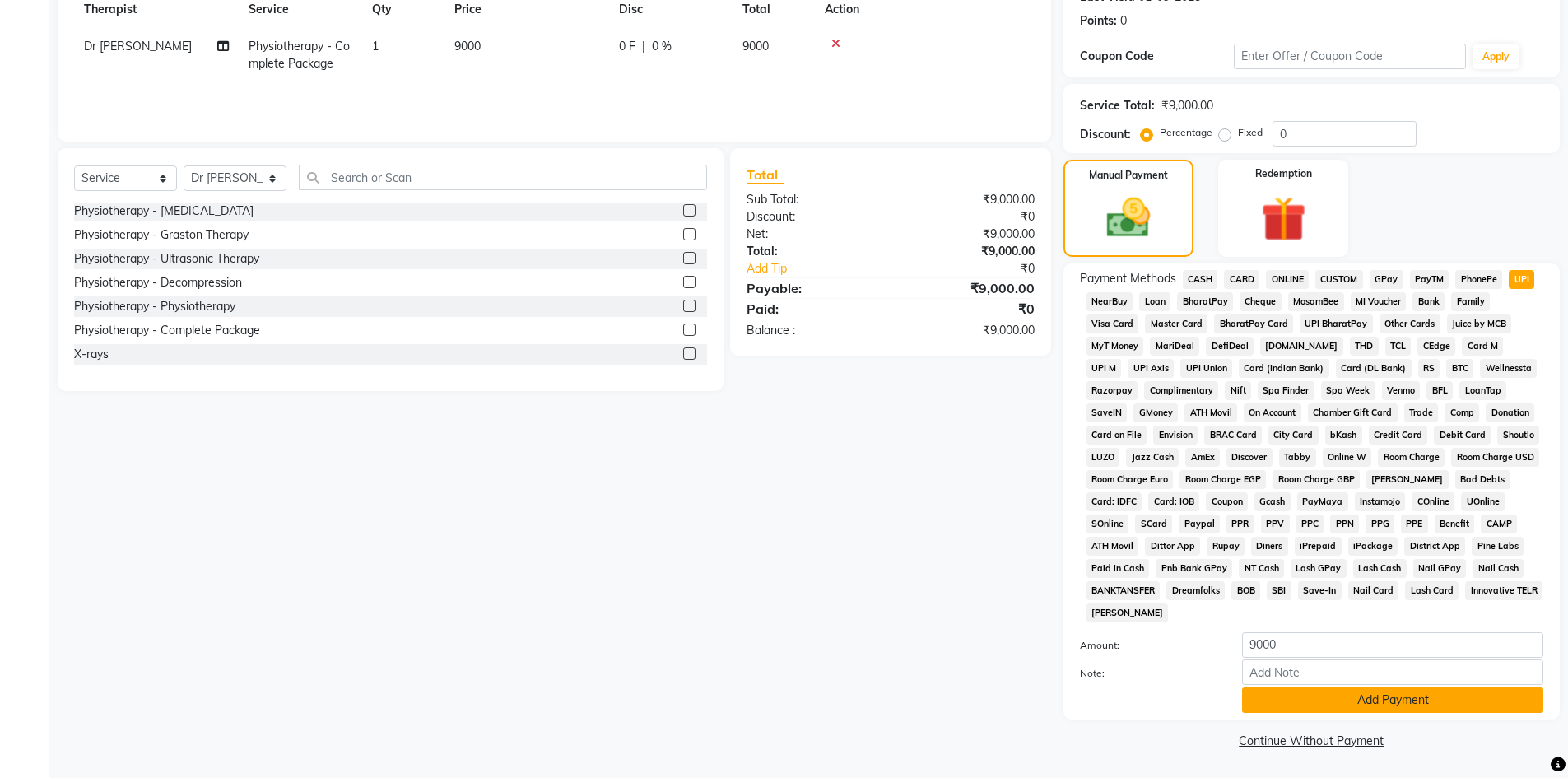
click at [1272, 705] on button "Add Payment" at bounding box center [1393, 701] width 301 height 26
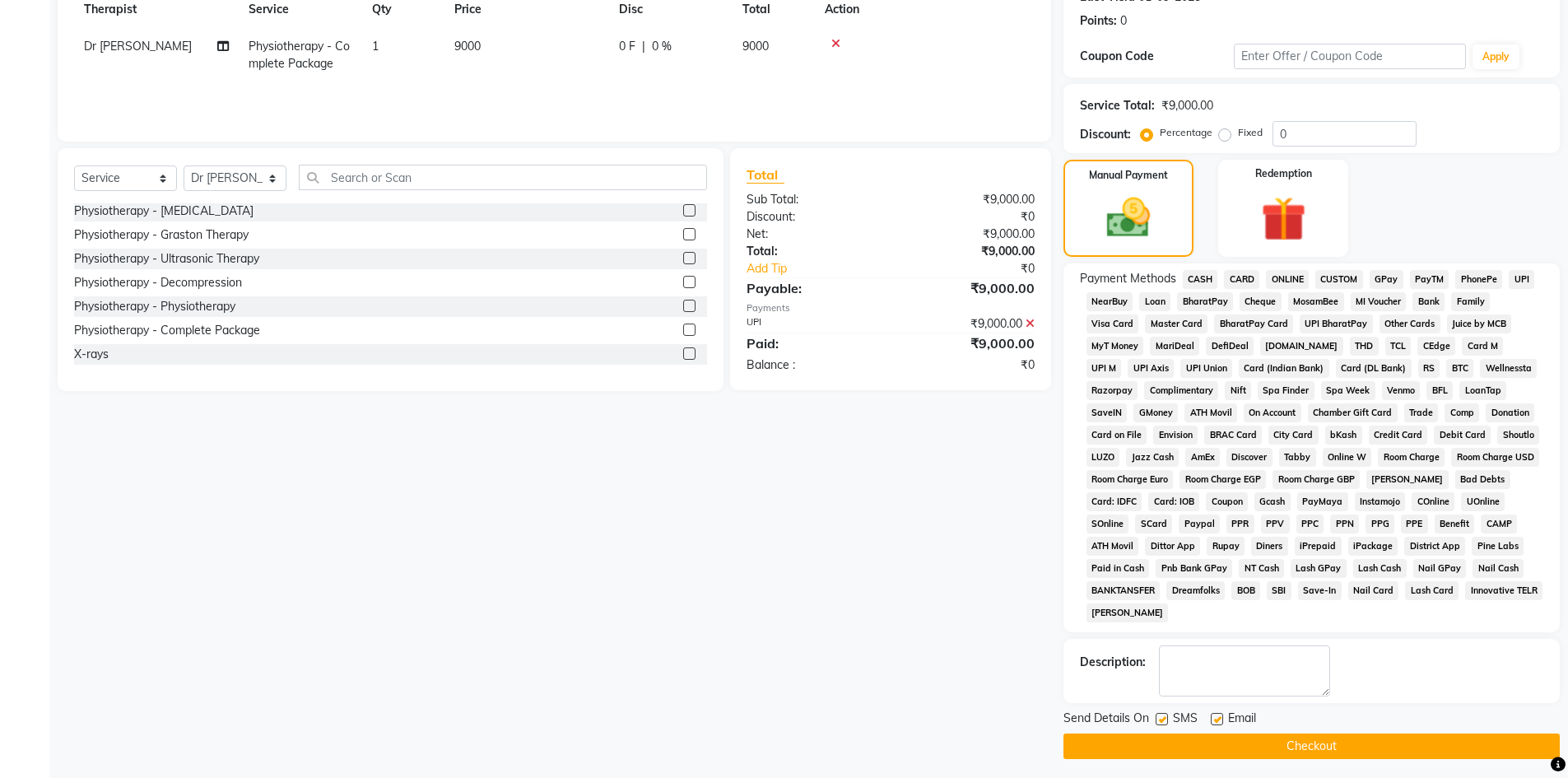
click at [1211, 720] on label at bounding box center [1216, 718] width 12 height 12
click at [1211, 720] on input "checkbox" at bounding box center [1216, 720] width 11 height 11
checkbox input "false"
click at [1164, 719] on label at bounding box center [1161, 718] width 12 height 12
click at [1164, 719] on input "checkbox" at bounding box center [1161, 720] width 11 height 11
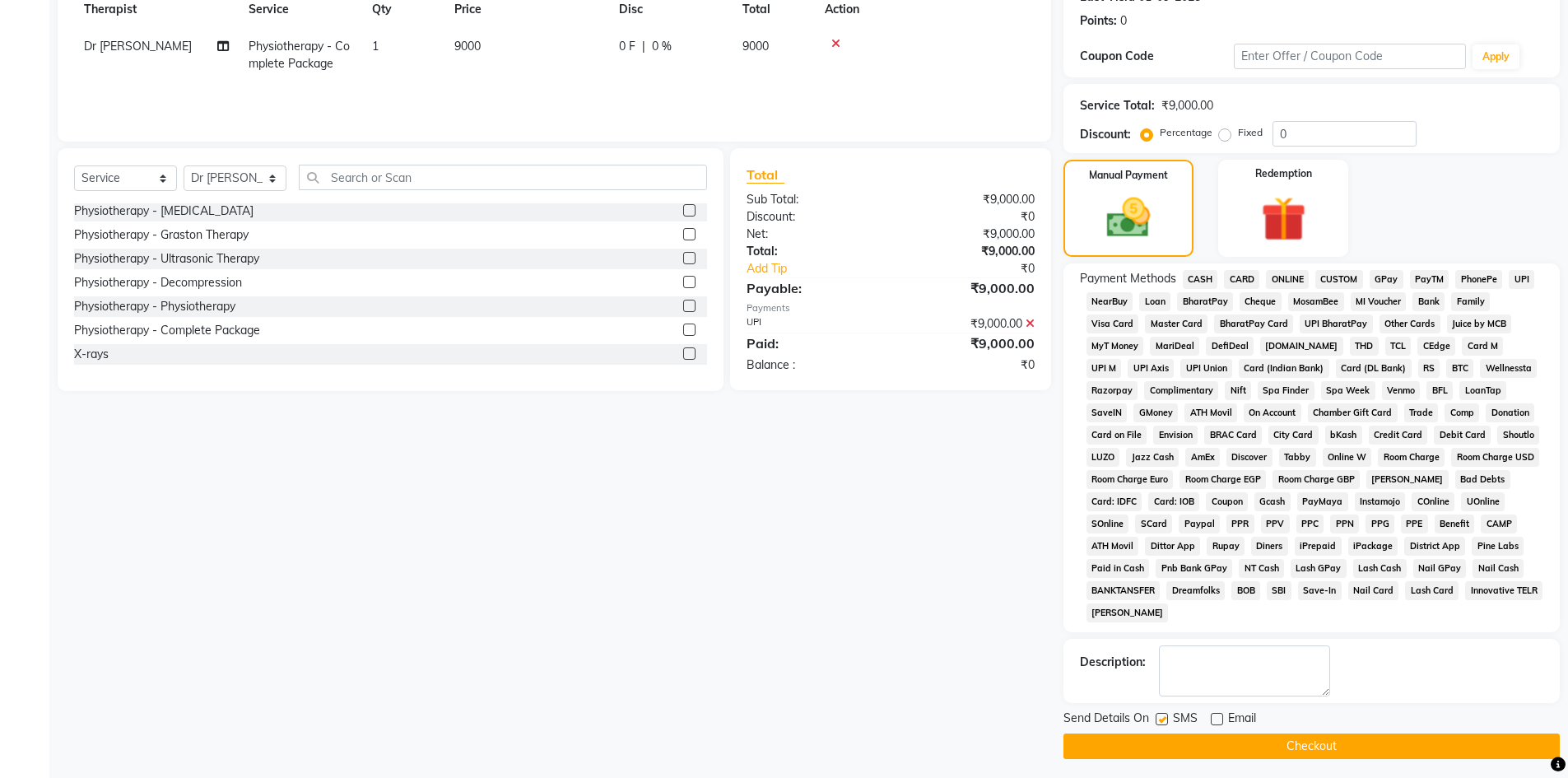
checkbox input "false"
click at [1175, 732] on div "Send Details On SMS Email Checkout" at bounding box center [1311, 735] width 497 height 50
click at [1198, 761] on main "INVOICE PREVIOUS INVOICES Create New Save Open Invoices Service Invoice Product…" at bounding box center [809, 306] width 1518 height 956
click at [1210, 754] on button "Checkout" at bounding box center [1311, 747] width 497 height 26
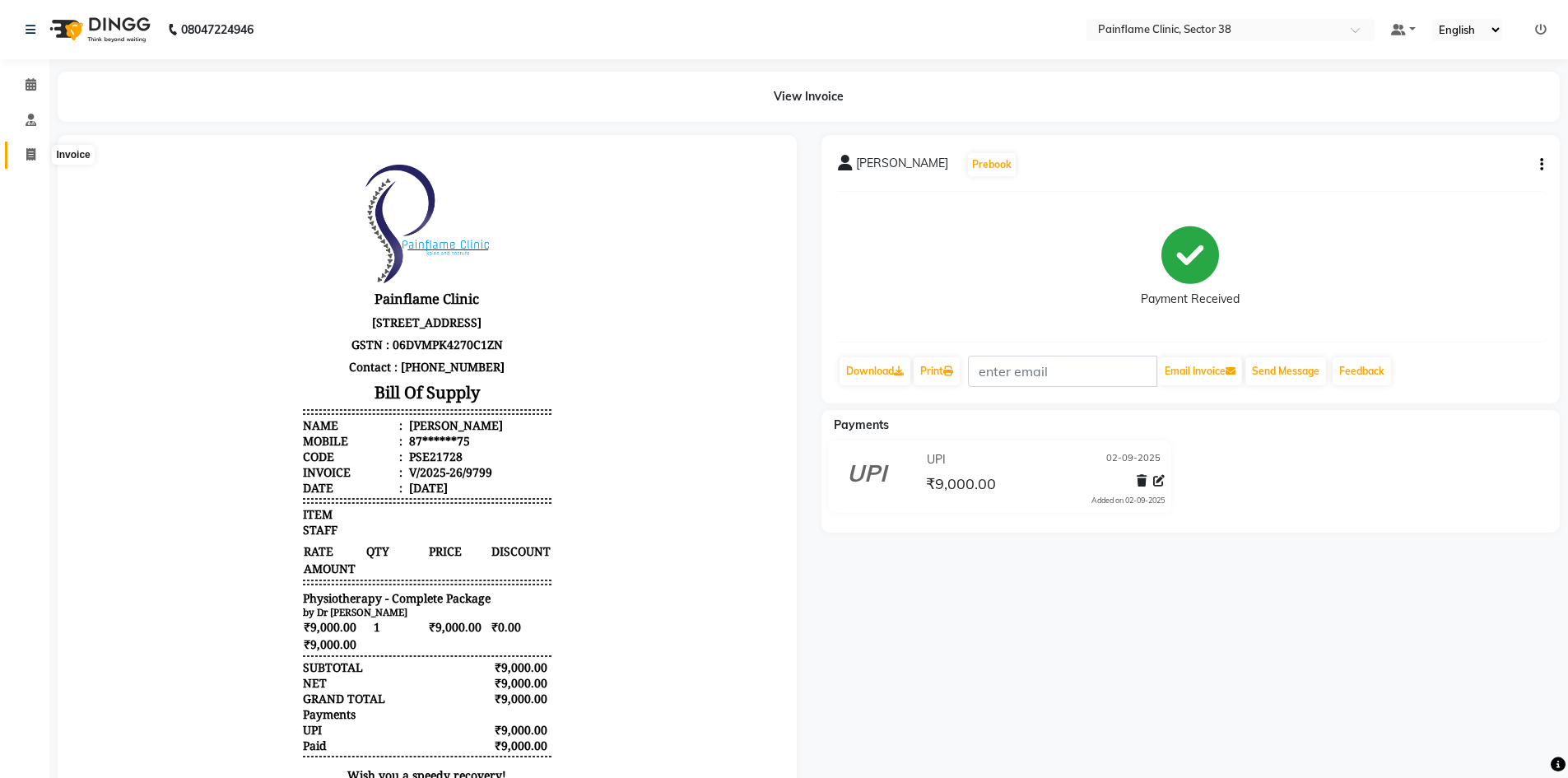
click at [28, 163] on span at bounding box center [30, 155] width 28 height 19
select select "service"
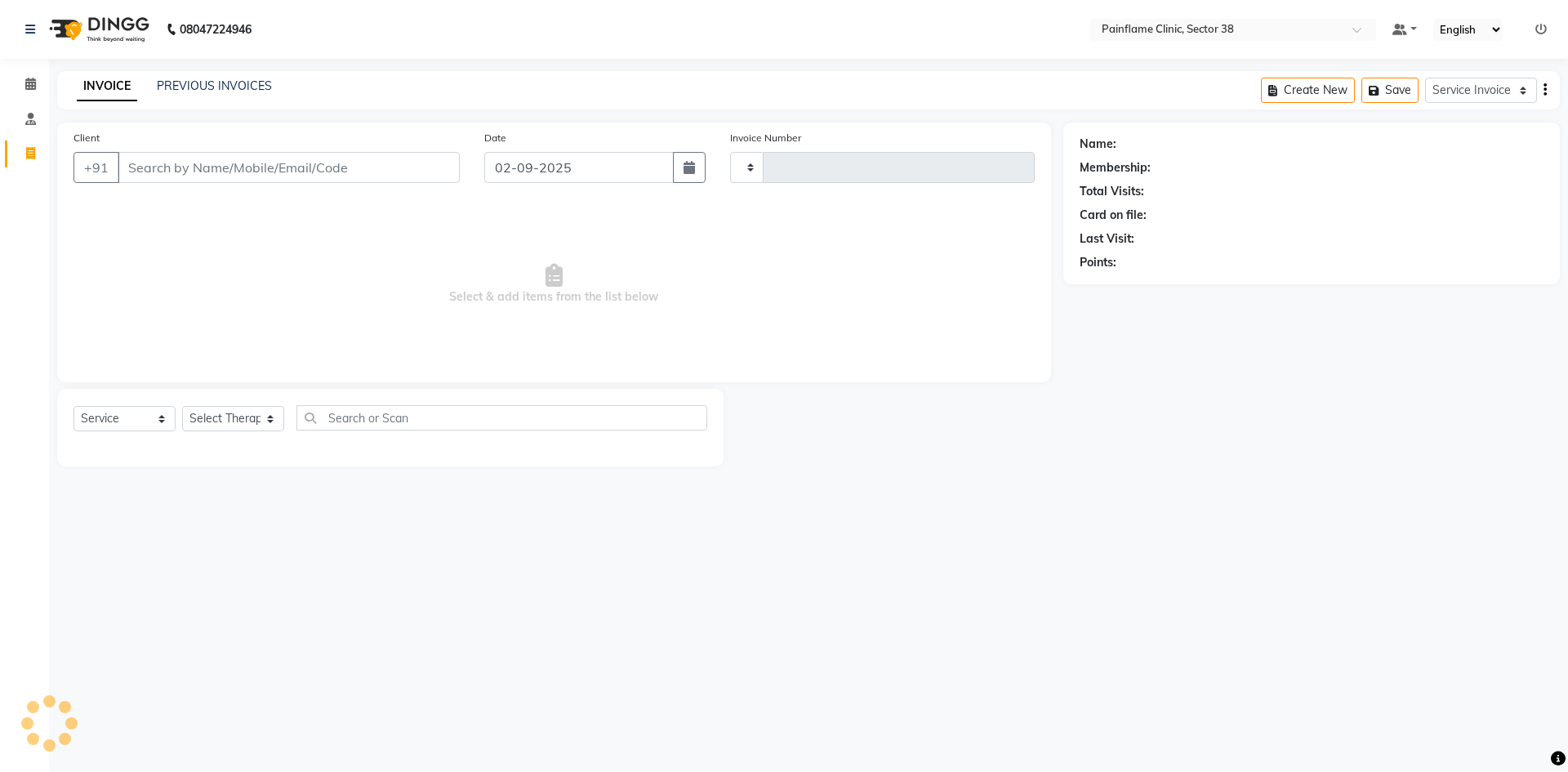
type input "9800"
select select "3964"
drag, startPoint x: 183, startPoint y: 152, endPoint x: 180, endPoint y: 170, distance: 18.2
click at [179, 170] on input "Client" at bounding box center [289, 168] width 343 height 31
click at [180, 170] on input "Client" at bounding box center [289, 168] width 343 height 31
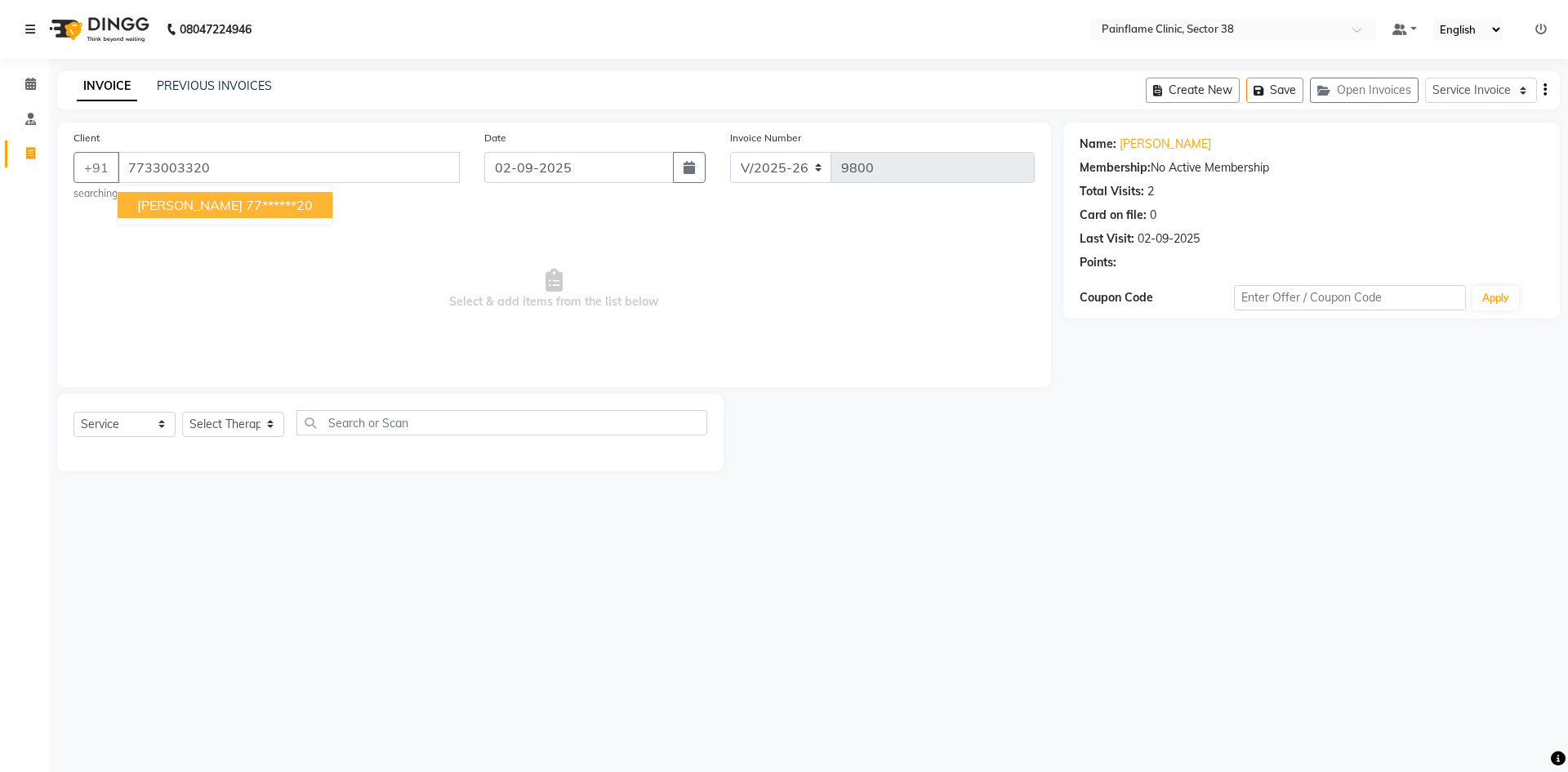
click at [204, 198] on span "[PERSON_NAME]" at bounding box center [190, 205] width 106 height 16
type input "77******20"
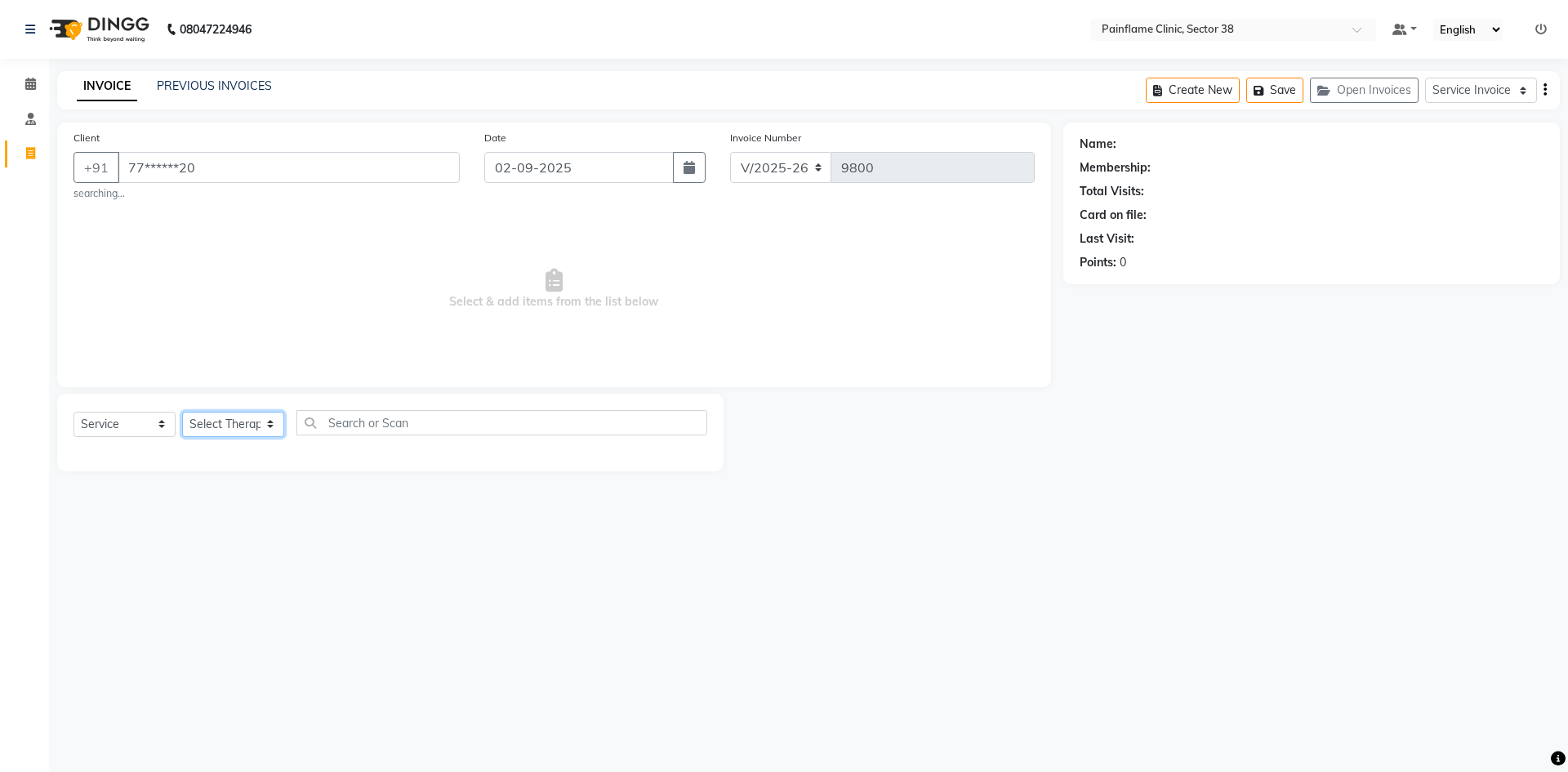
click at [245, 426] on select "Select Therapist [PERSON_NAME] Dr [PERSON_NAME] [PERSON_NAME] Dr [PERSON_NAME] …" at bounding box center [233, 425] width 102 height 26
select select "20209"
click at [182, 412] on select "Select Therapist [PERSON_NAME] Dr [PERSON_NAME] [PERSON_NAME] Dr [PERSON_NAME] …" at bounding box center [233, 425] width 102 height 26
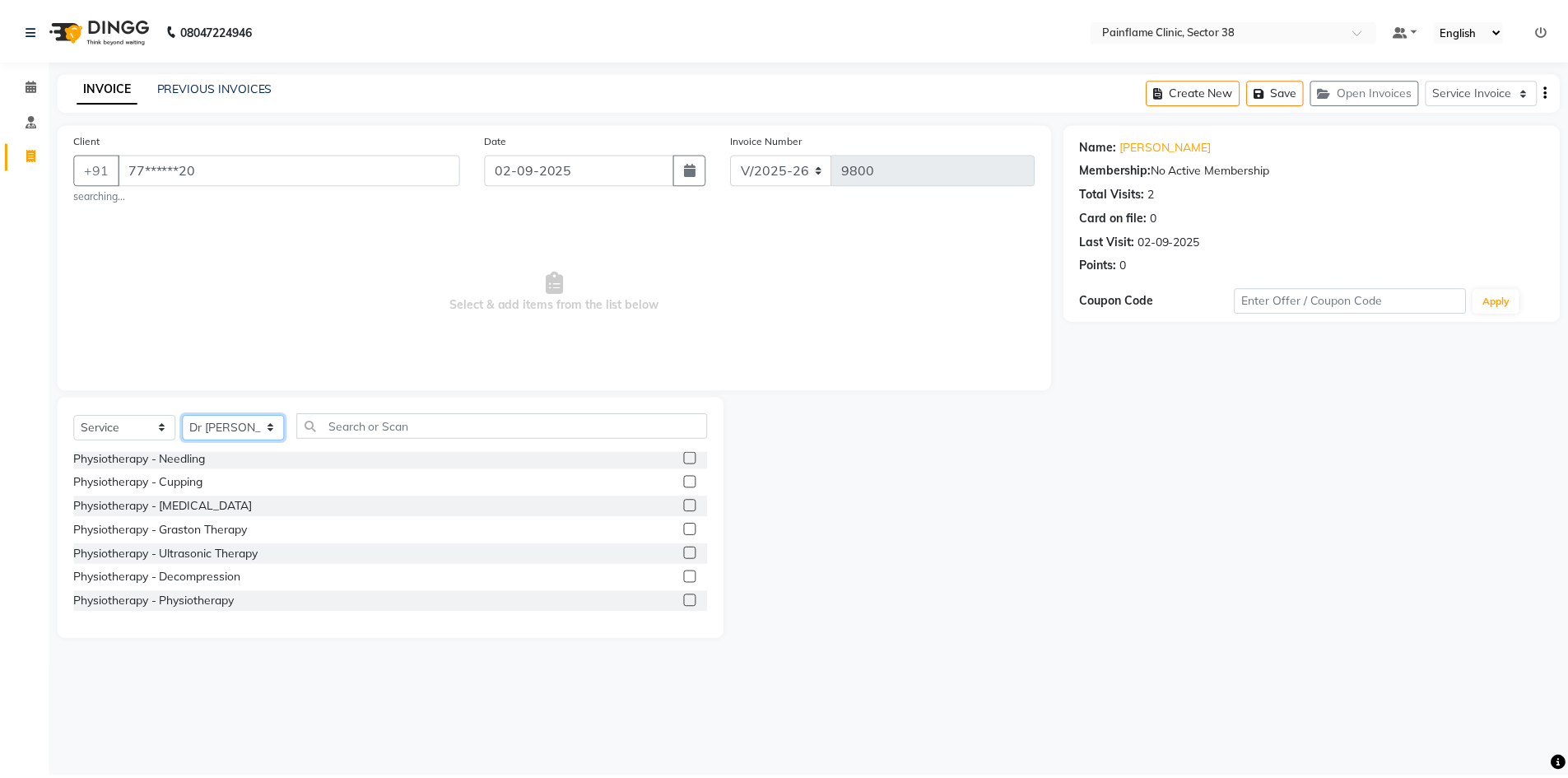
scroll to position [98, 0]
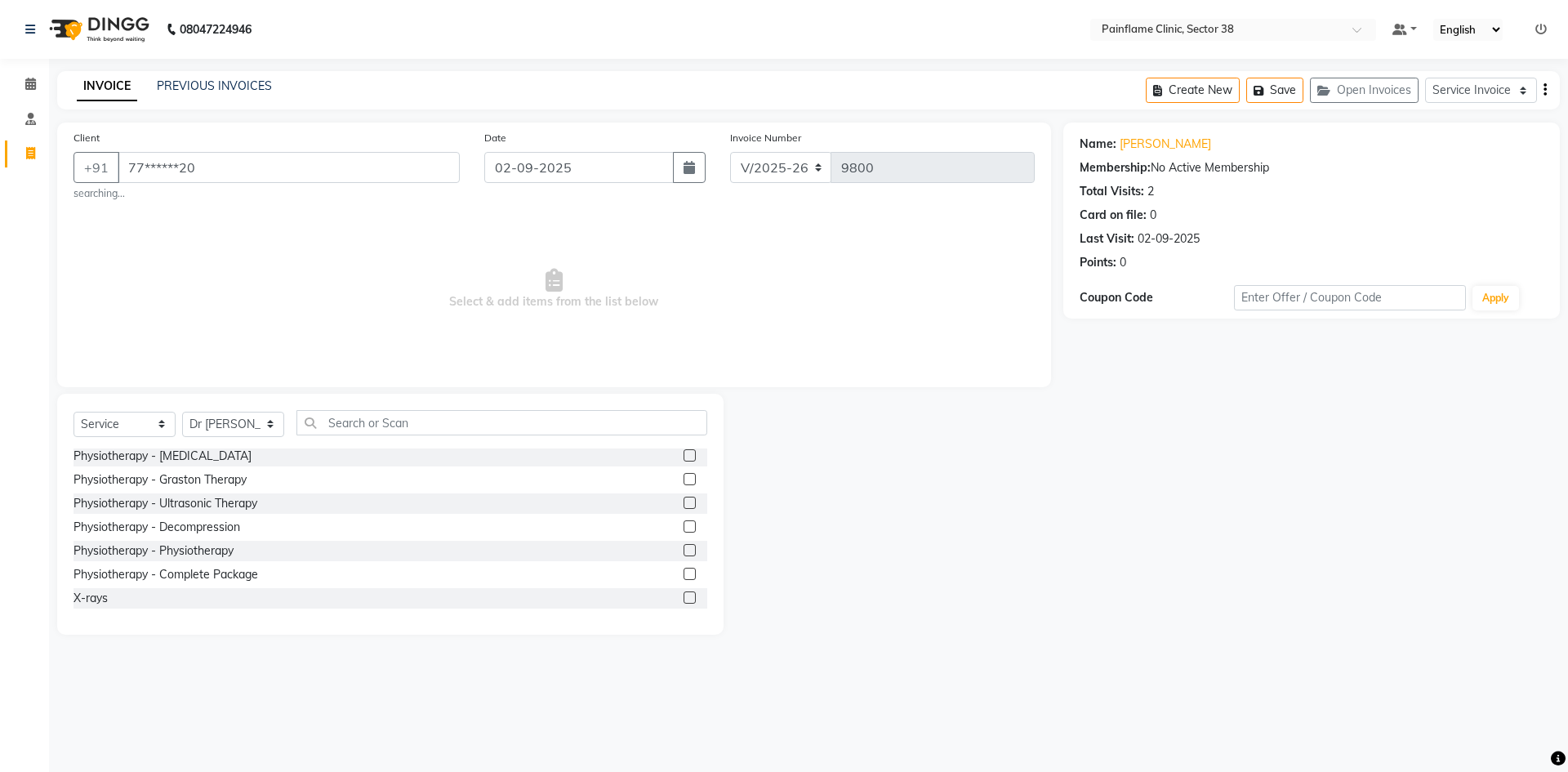
drag, startPoint x: 676, startPoint y: 550, endPoint x: 593, endPoint y: 428, distance: 147.6
click at [683, 549] on label at bounding box center [689, 550] width 12 height 12
click at [683, 549] on input "checkbox" at bounding box center [689, 551] width 11 height 11
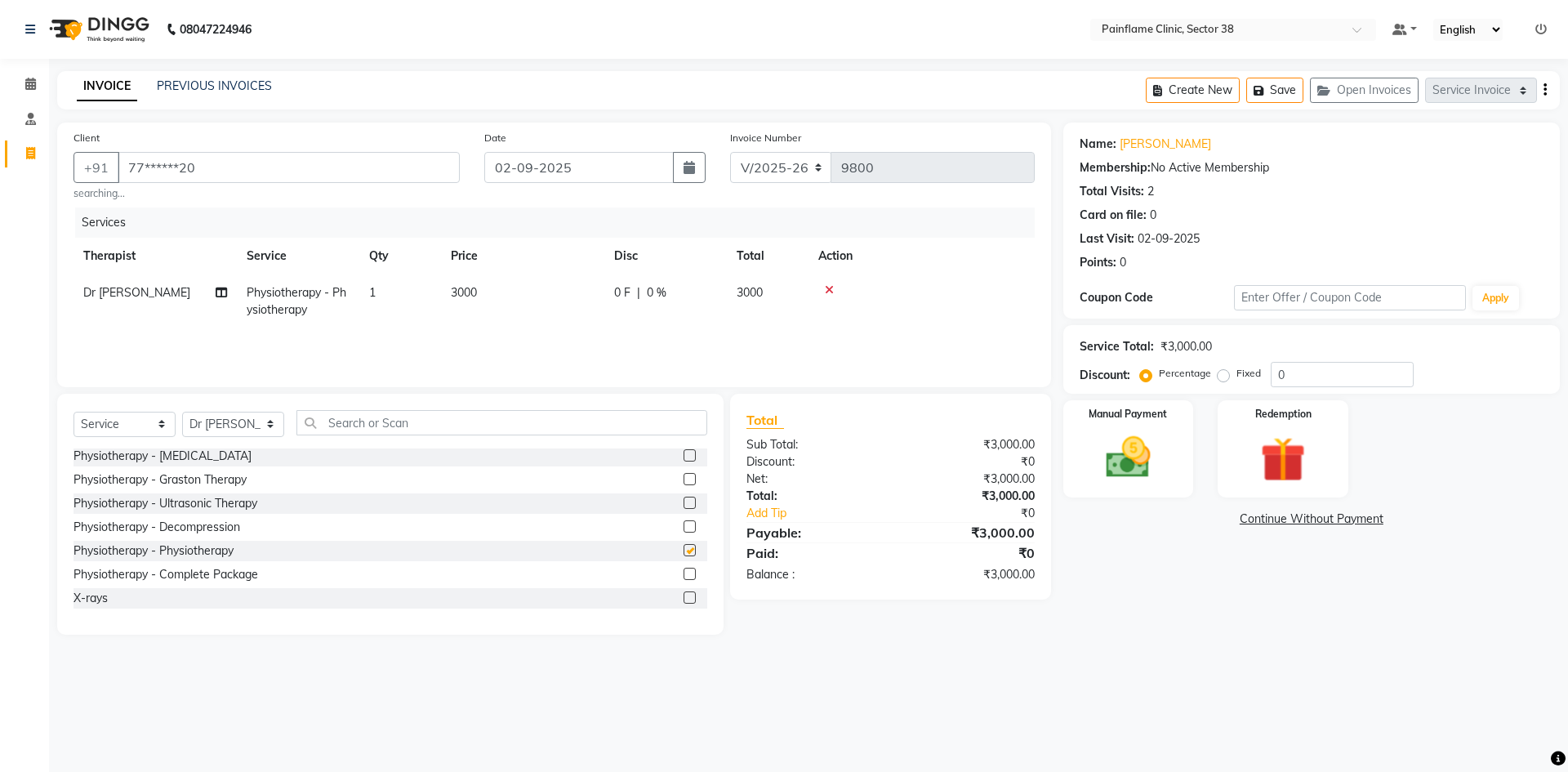
checkbox input "false"
click at [485, 292] on td "3000" at bounding box center [522, 301] width 163 height 54
select select "20209"
drag, startPoint x: 581, startPoint y: 296, endPoint x: 528, endPoint y: 304, distance: 53.6
click at [531, 304] on input "3000" at bounding box center [600, 297] width 144 height 26
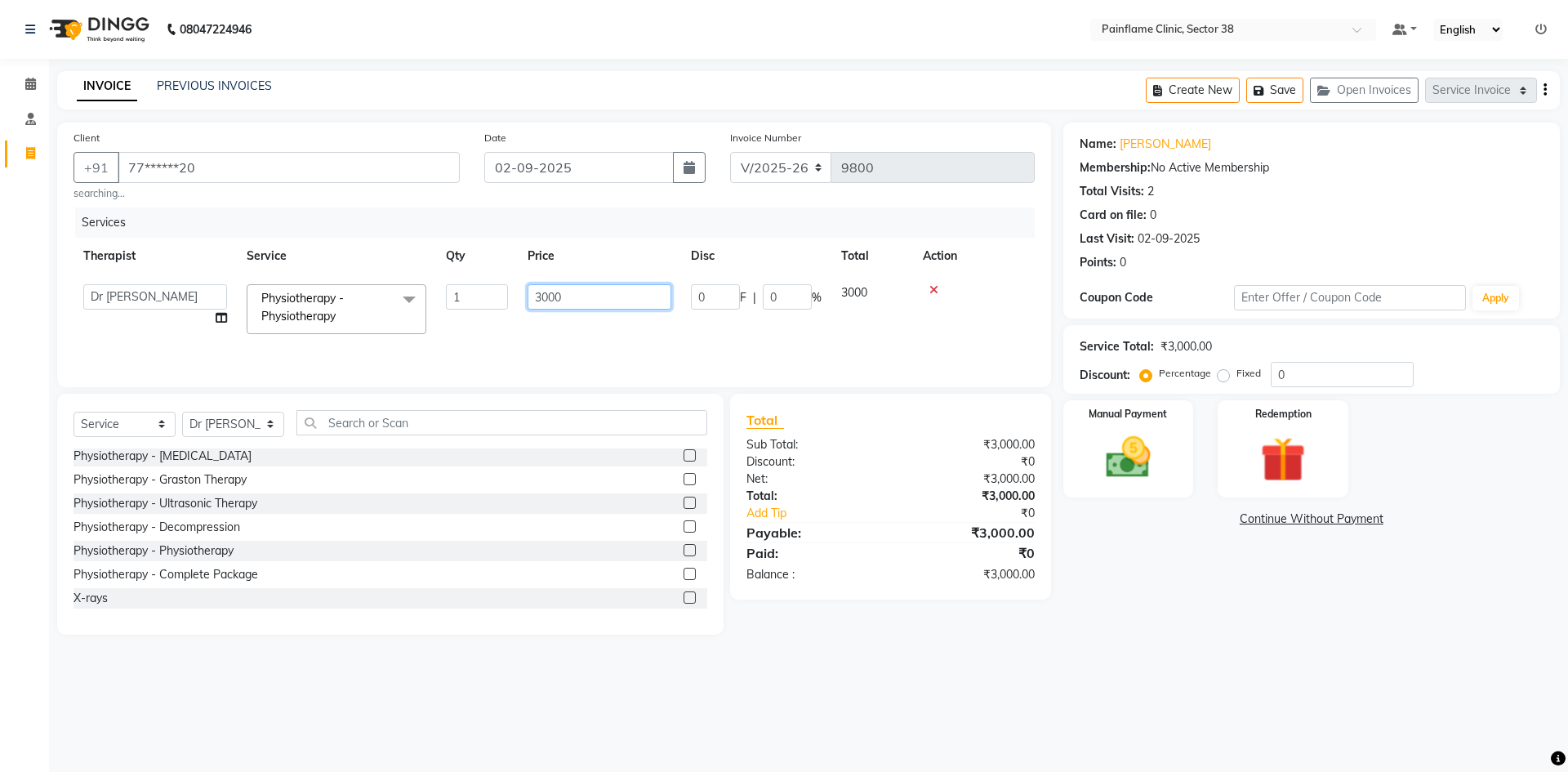
click at [538, 302] on input "3000" at bounding box center [600, 297] width 144 height 26
drag, startPoint x: 545, startPoint y: 301, endPoint x: 515, endPoint y: 305, distance: 30.3
click at [515, 305] on tr "[PERSON_NAME] Dr [PERSON_NAME] [PERSON_NAME] Dr [PERSON_NAME] Dr. Suraj [PERSON…" at bounding box center [554, 309] width 961 height 69
type input "1000"
click at [1112, 470] on img at bounding box center [1128, 457] width 76 height 54
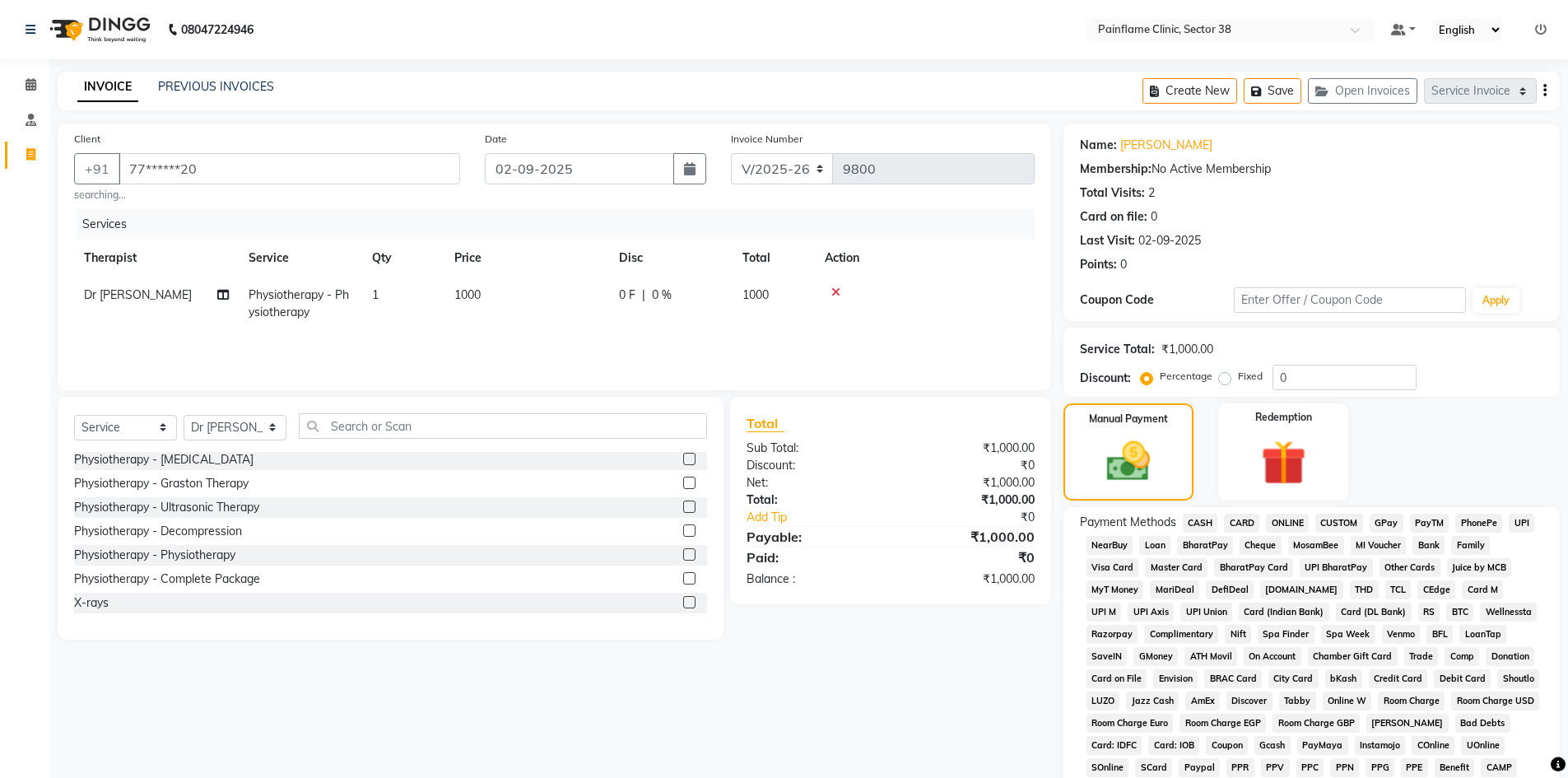
click at [1521, 524] on span "UPI" at bounding box center [1521, 523] width 26 height 19
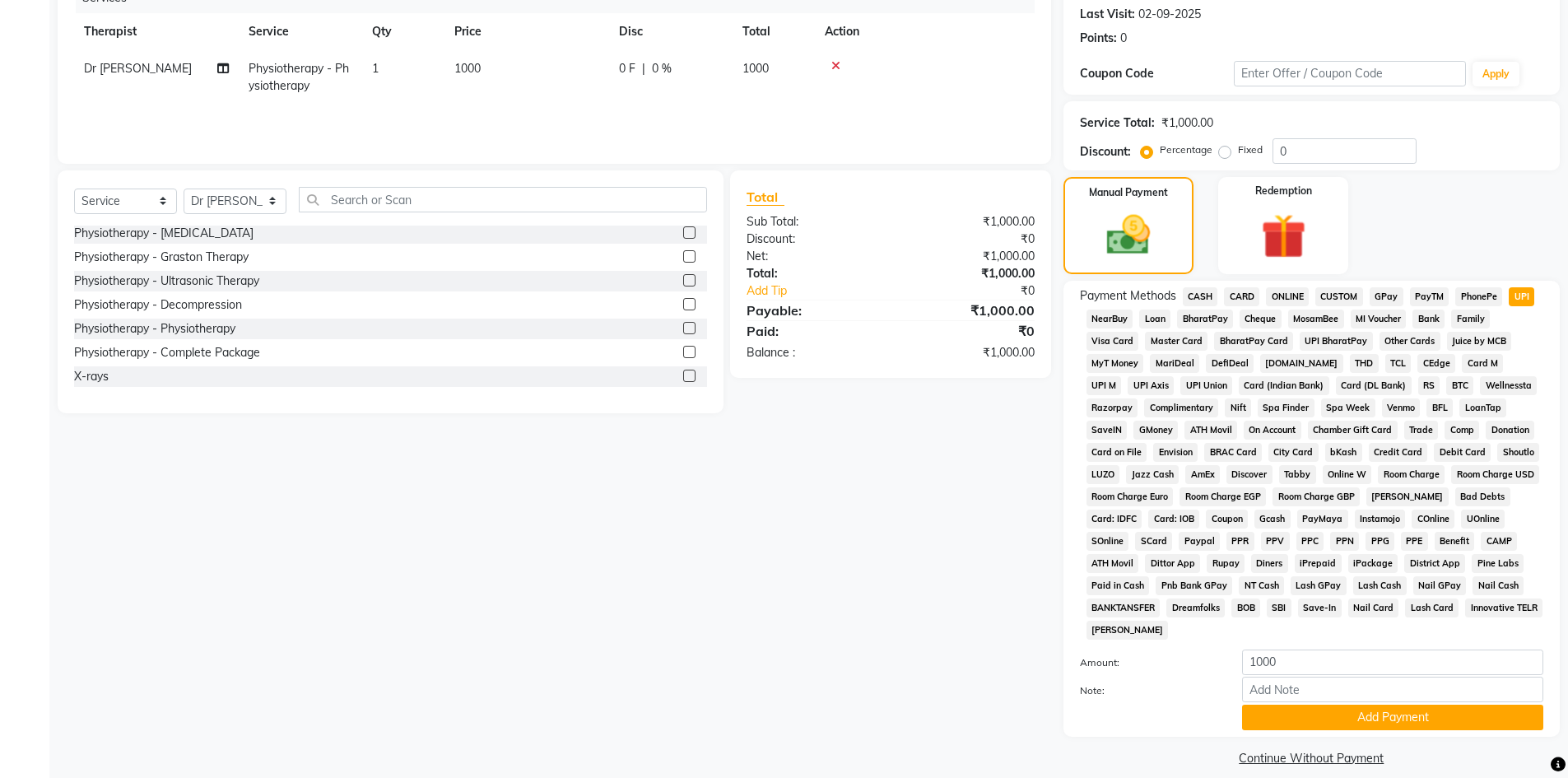
scroll to position [243, 0]
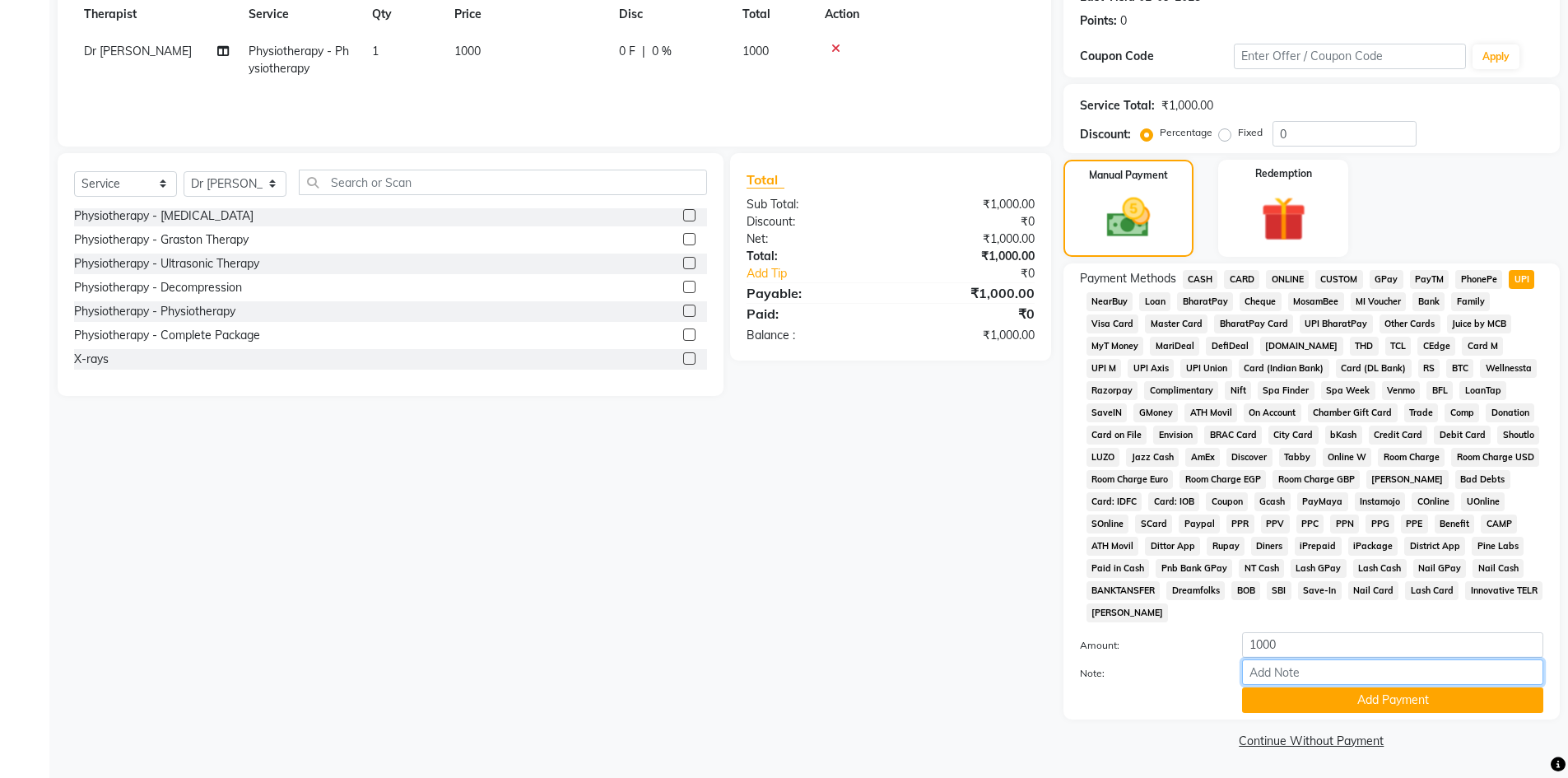
click at [1383, 678] on input "Note:" at bounding box center [1393, 672] width 301 height 26
type input "Adv Payment For Package"
click at [1348, 693] on button "Add Payment" at bounding box center [1393, 701] width 301 height 26
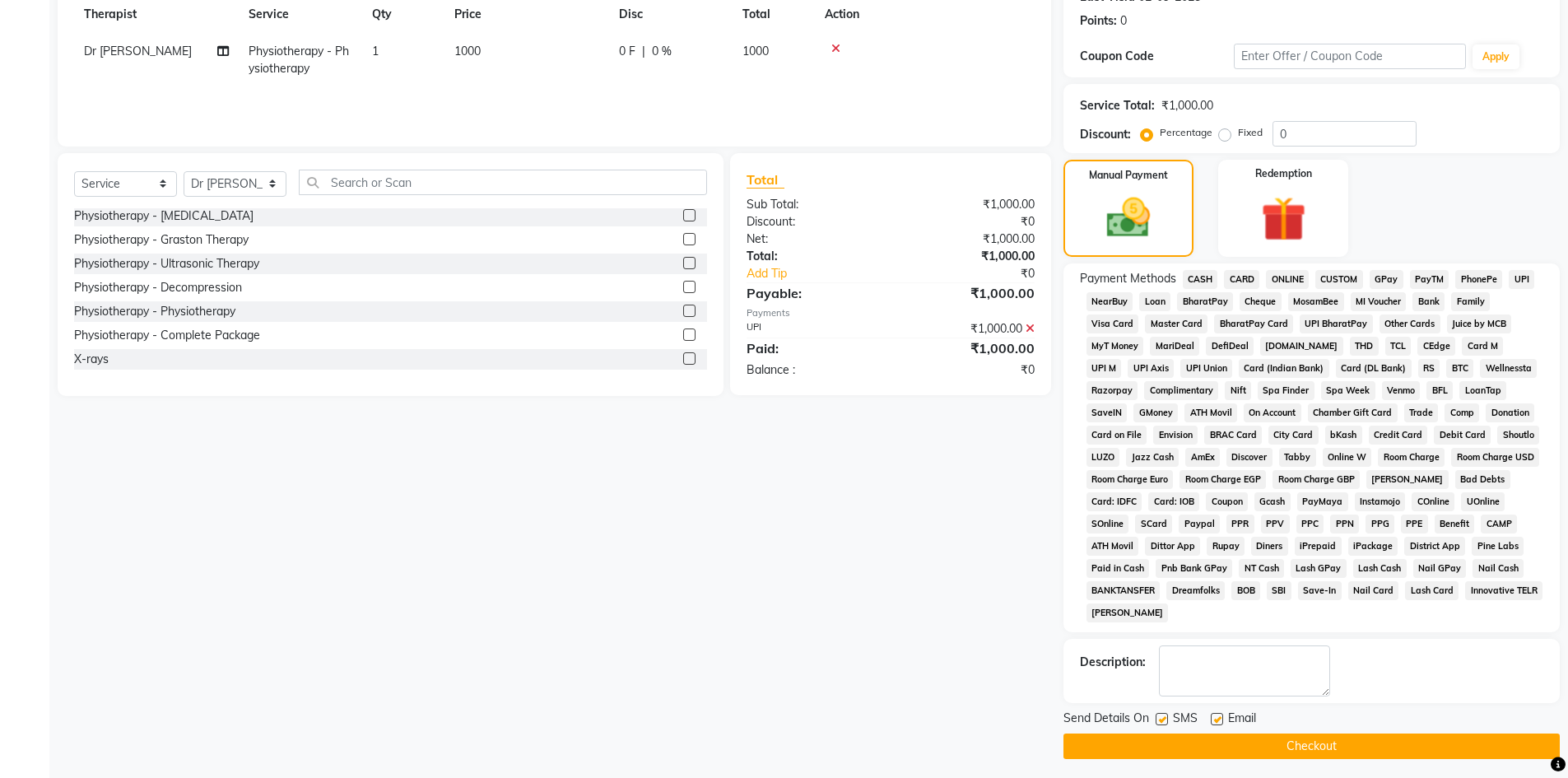
drag, startPoint x: 1202, startPoint y: 723, endPoint x: 1212, endPoint y: 721, distance: 10.2
click at [1205, 723] on div "SMS" at bounding box center [1183, 720] width 55 height 20
click at [1212, 721] on label at bounding box center [1216, 718] width 12 height 12
click at [1212, 721] on input "checkbox" at bounding box center [1216, 720] width 11 height 11
checkbox input "false"
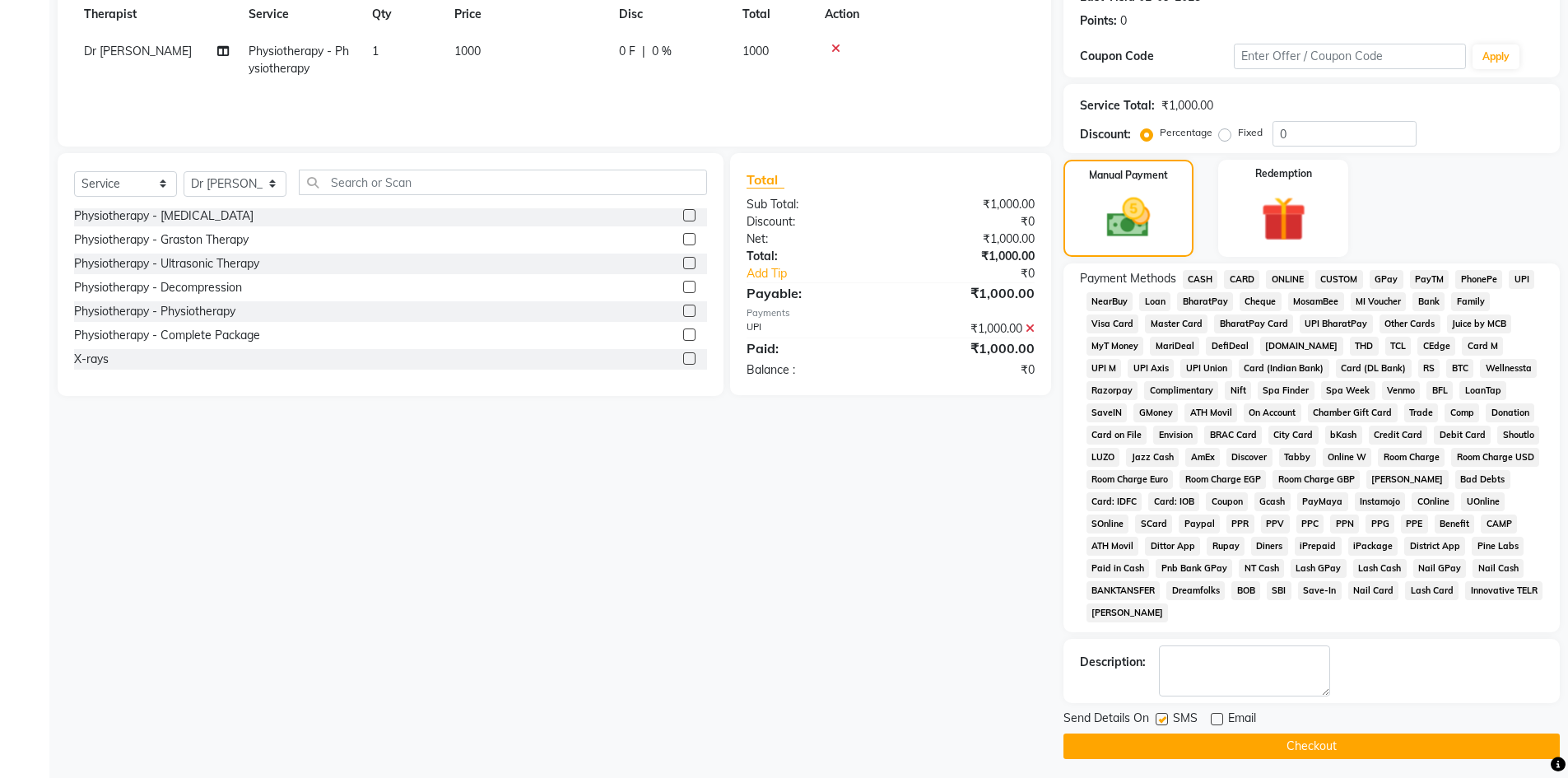
click at [1165, 720] on label at bounding box center [1161, 718] width 12 height 12
click at [1165, 720] on input "checkbox" at bounding box center [1161, 720] width 11 height 11
checkbox input "false"
click at [1166, 744] on button "Checkout" at bounding box center [1311, 747] width 497 height 26
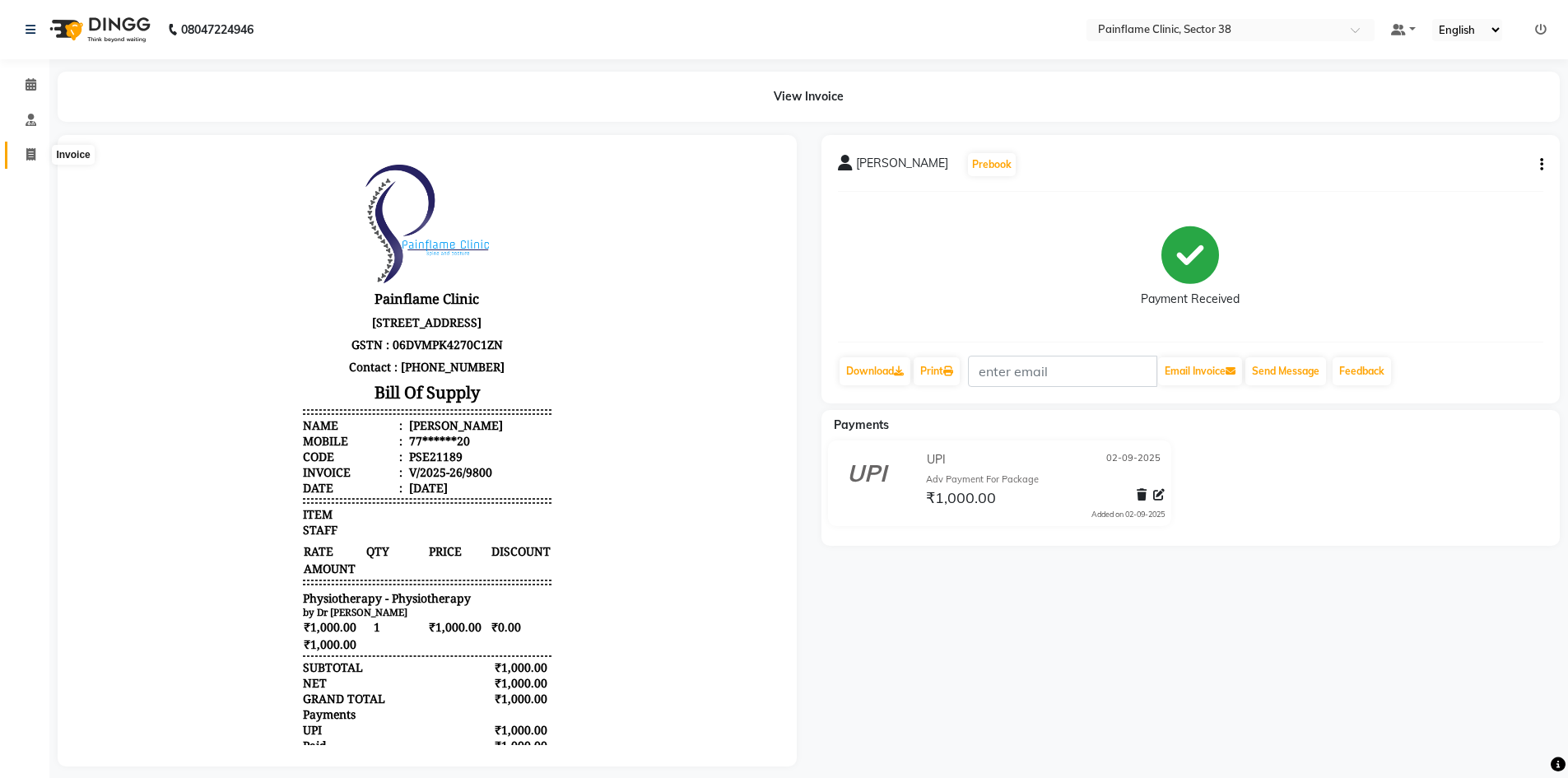
click at [25, 153] on span at bounding box center [30, 155] width 28 height 19
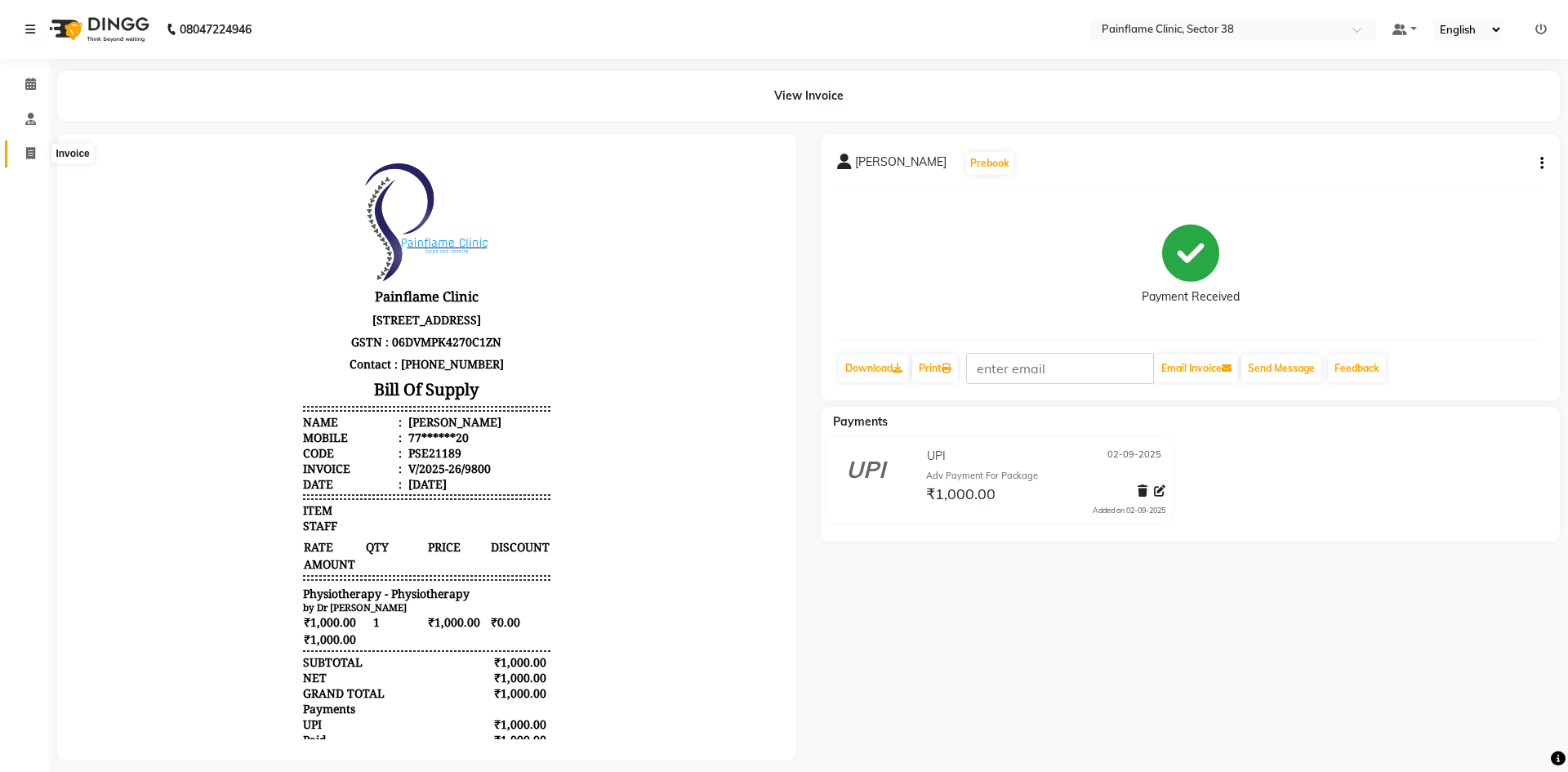
select select "service"
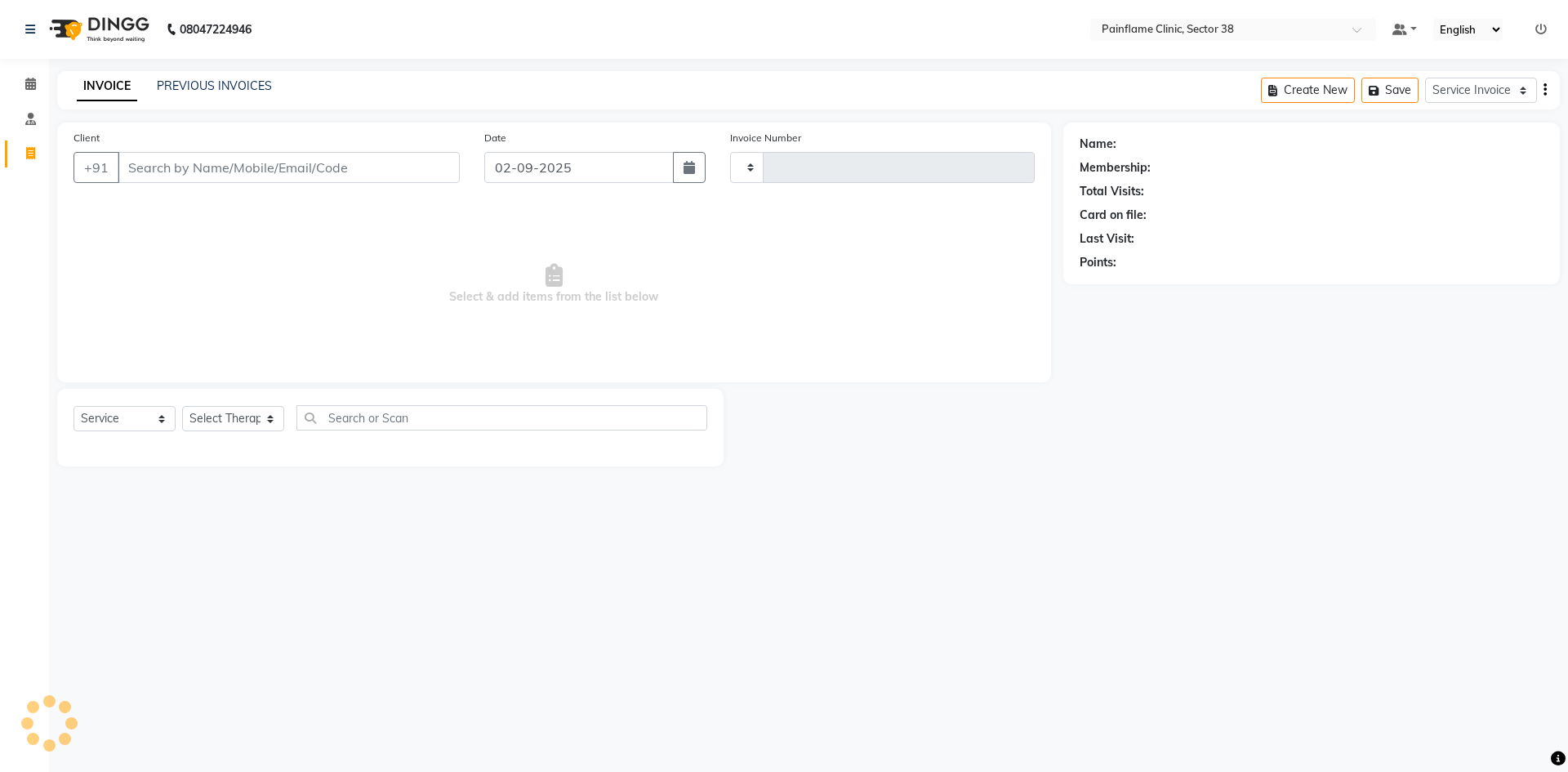
type input "9801"
select select "3964"
click at [212, 166] on input "Client" at bounding box center [289, 168] width 343 height 31
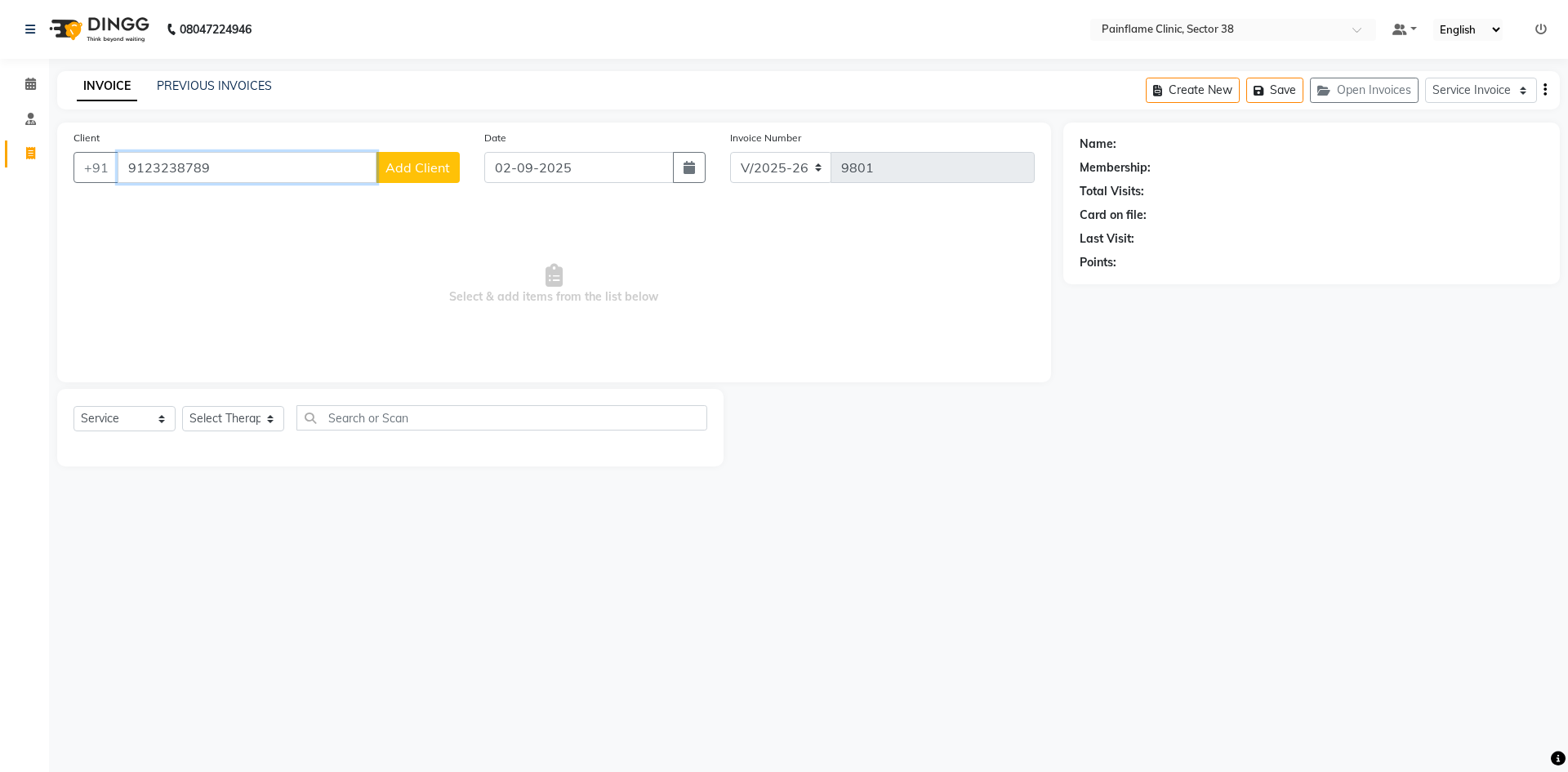
type input "9123238789"
click at [442, 168] on span "Add Client" at bounding box center [417, 168] width 65 height 16
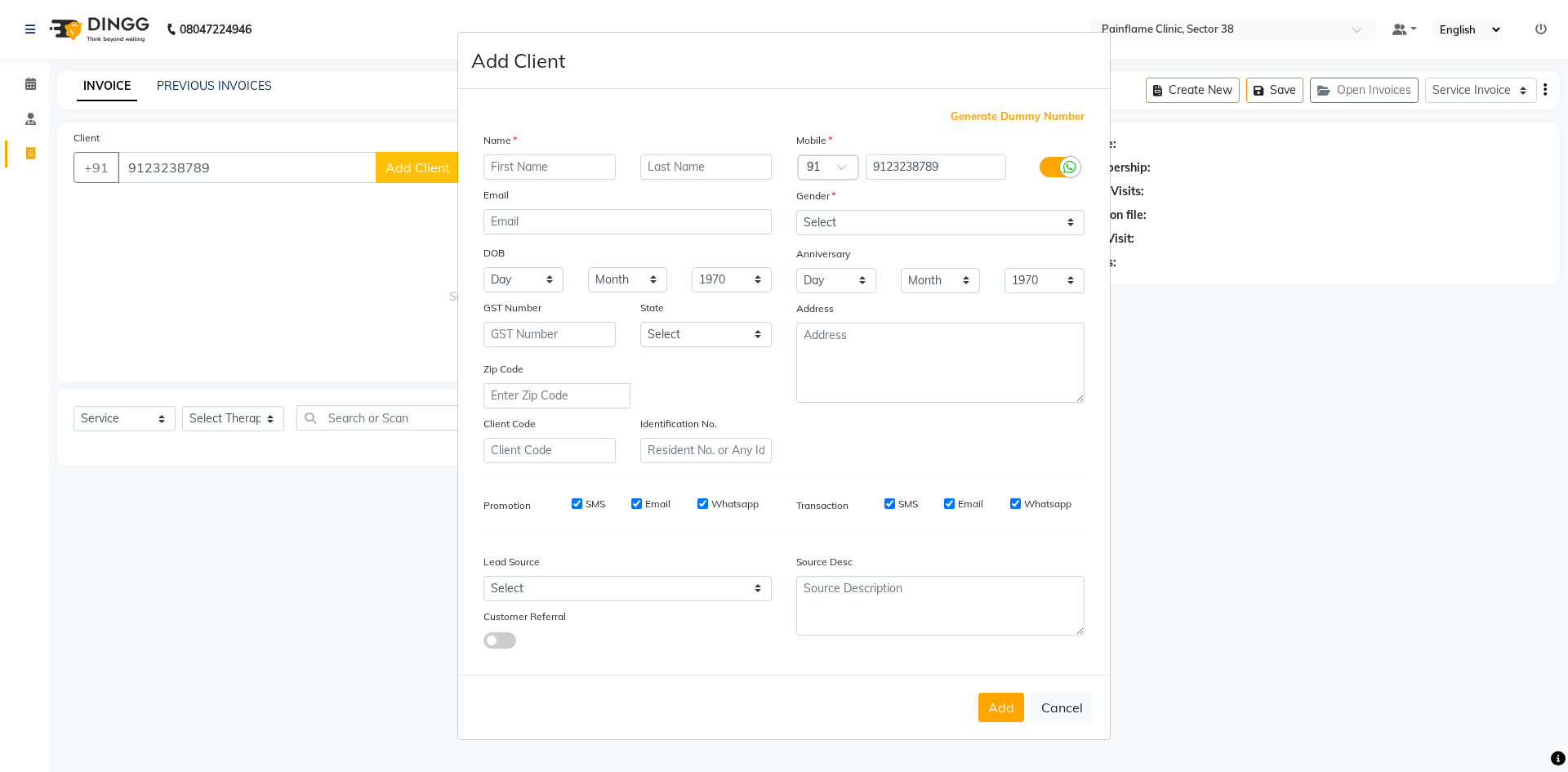
click at [569, 178] on input "text" at bounding box center [549, 167] width 132 height 26
type input "[PERSON_NAME]"
type input "Mandal"
click at [856, 217] on select "Select [DEMOGRAPHIC_DATA] [DEMOGRAPHIC_DATA] Other Prefer Not To Say" at bounding box center [940, 222] width 288 height 26
select select "[DEMOGRAPHIC_DATA]"
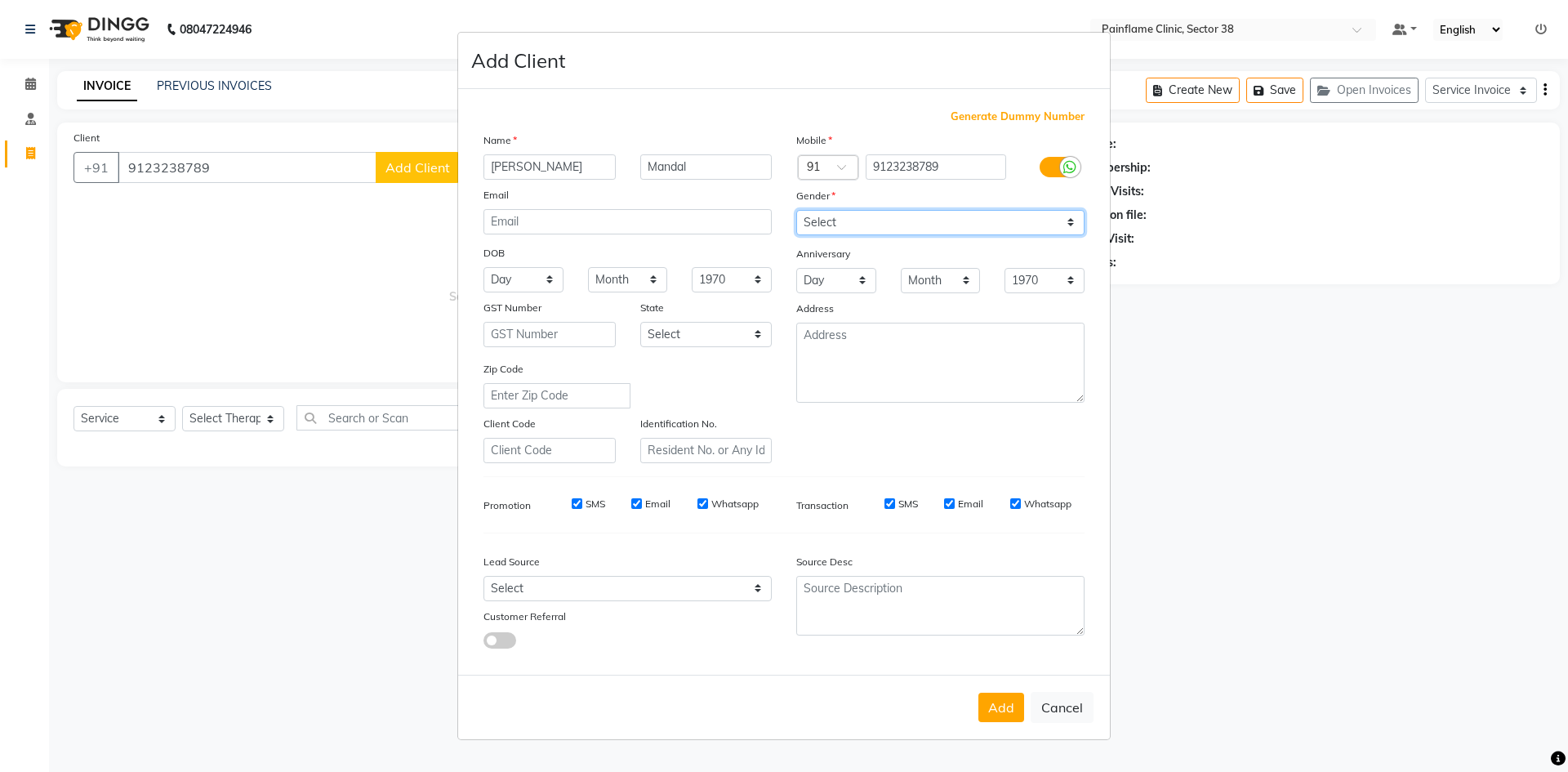
click at [796, 210] on select "Select [DEMOGRAPHIC_DATA] [DEMOGRAPHIC_DATA] Other Prefer Not To Say" at bounding box center [940, 222] width 288 height 26
drag, startPoint x: 1013, startPoint y: 705, endPoint x: 649, endPoint y: 569, distance: 388.6
click at [1013, 704] on button "Add" at bounding box center [1001, 707] width 46 height 29
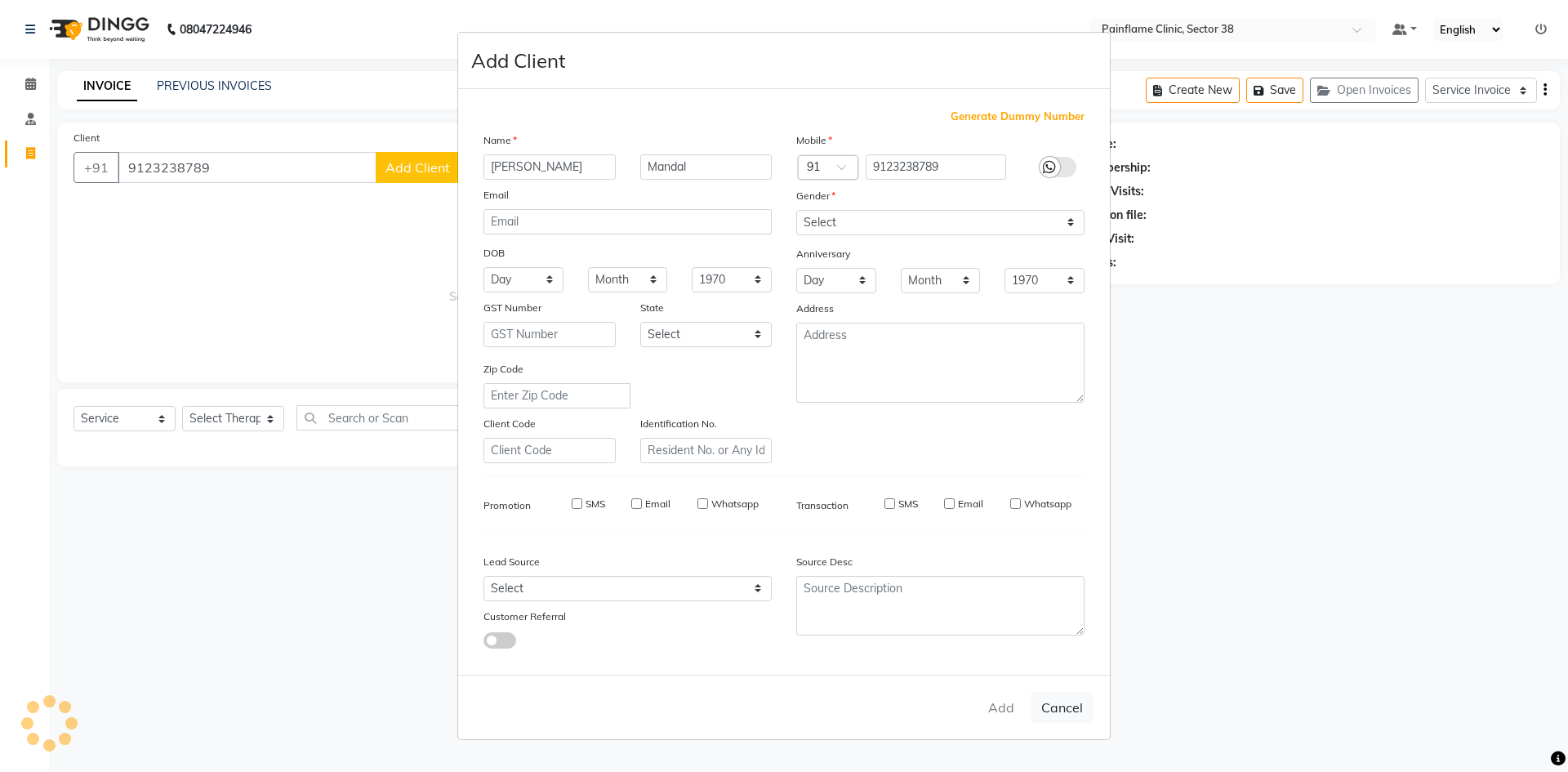
type input "91******89"
select select
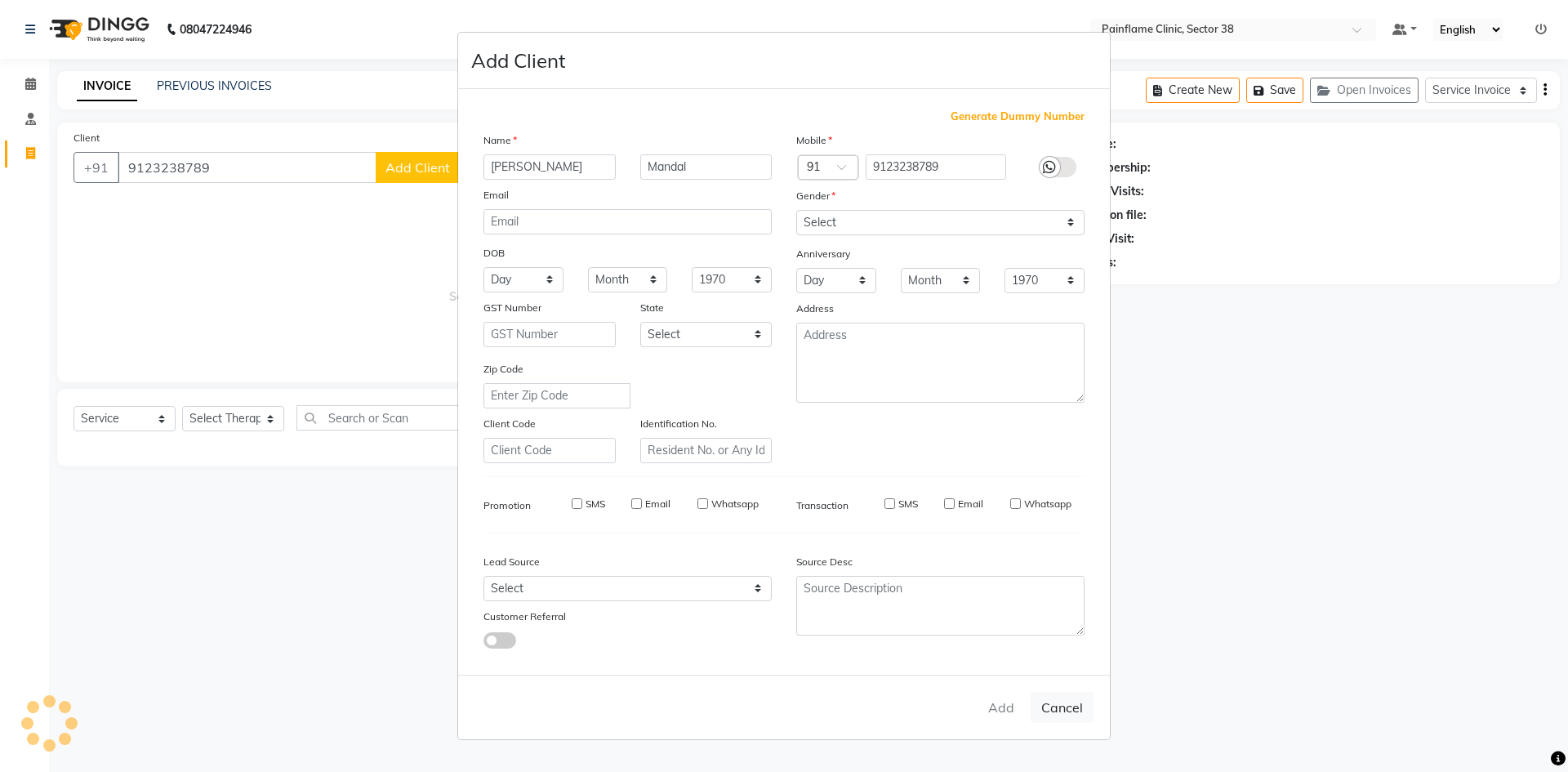
select select
checkbox input "false"
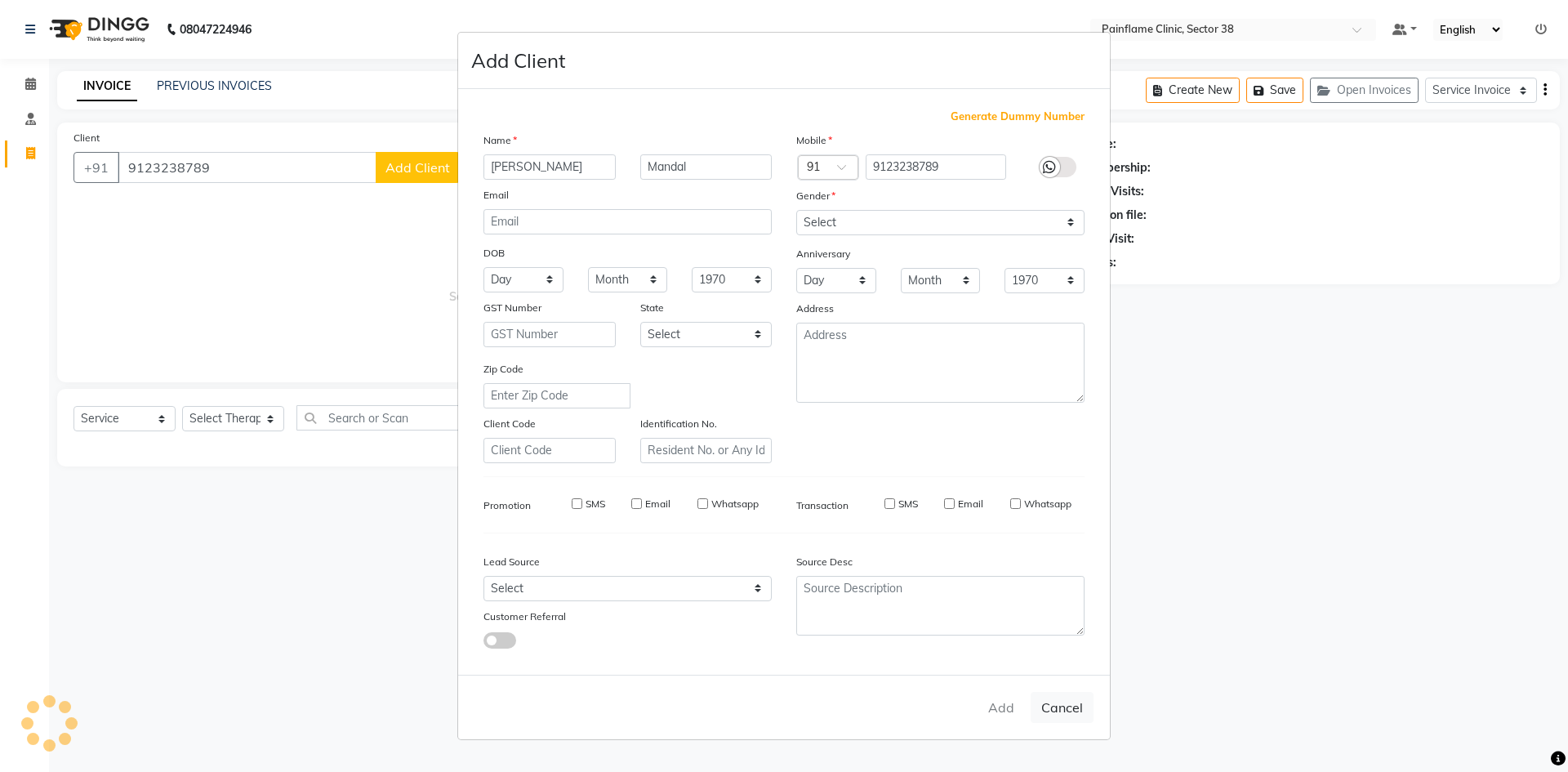
checkbox input "false"
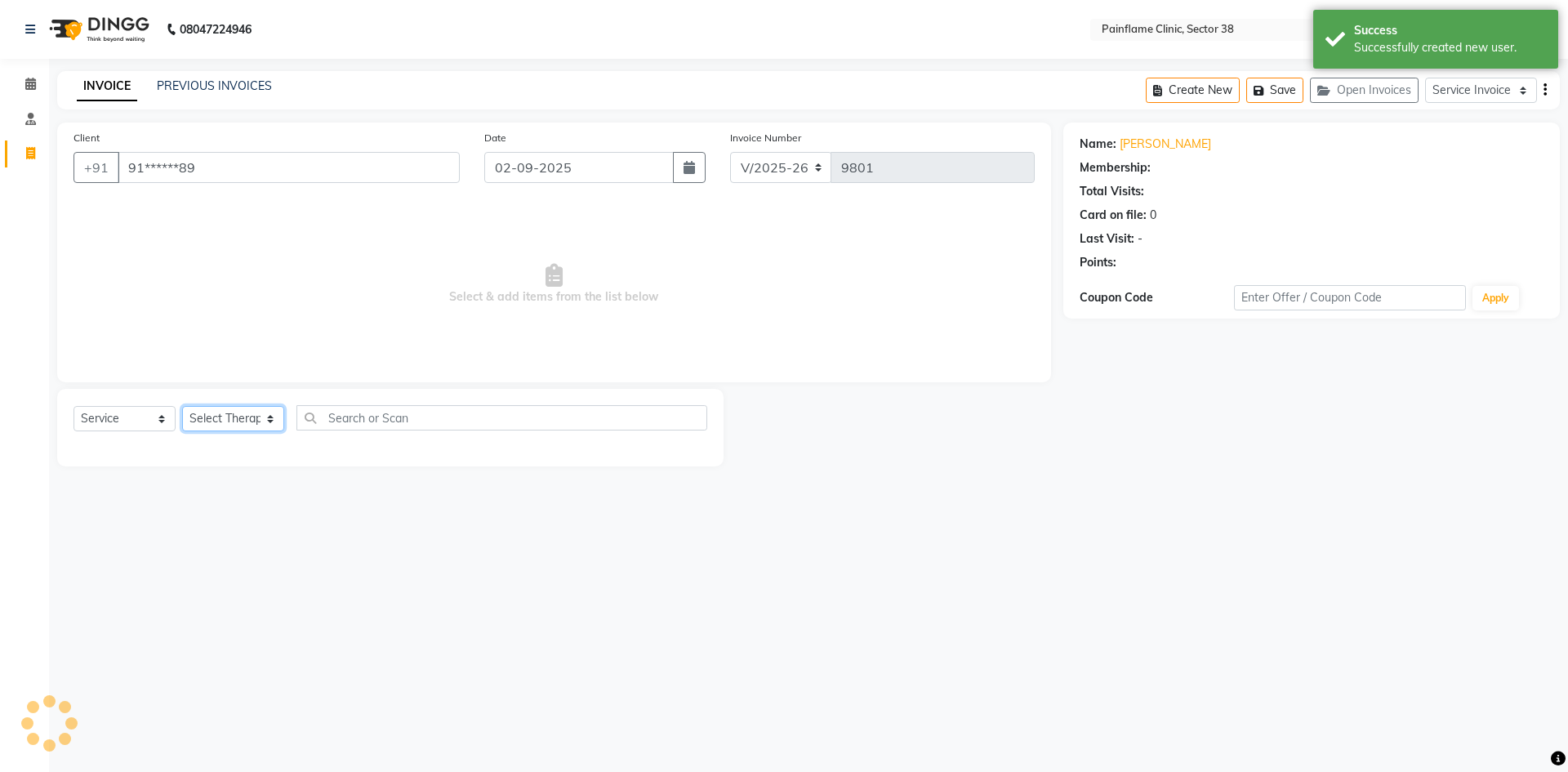
click at [260, 415] on select "Select Therapist [PERSON_NAME] Dr [PERSON_NAME] [PERSON_NAME] Dr [PERSON_NAME] …" at bounding box center [233, 419] width 102 height 26
select select "20209"
click at [182, 407] on select "Select Therapist [PERSON_NAME] Dr [PERSON_NAME] [PERSON_NAME] Dr [PERSON_NAME] …" at bounding box center [233, 419] width 102 height 26
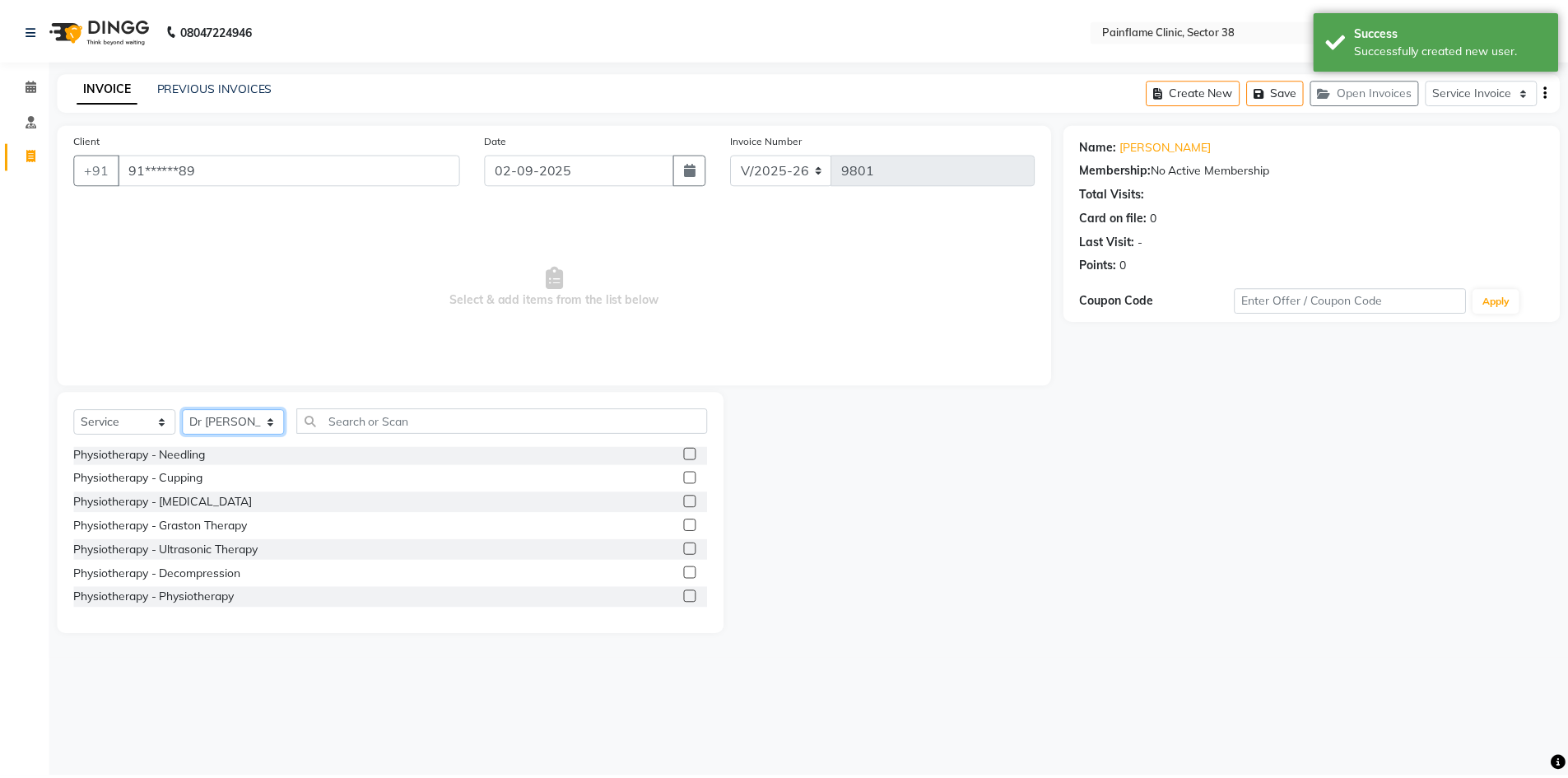
scroll to position [98, 0]
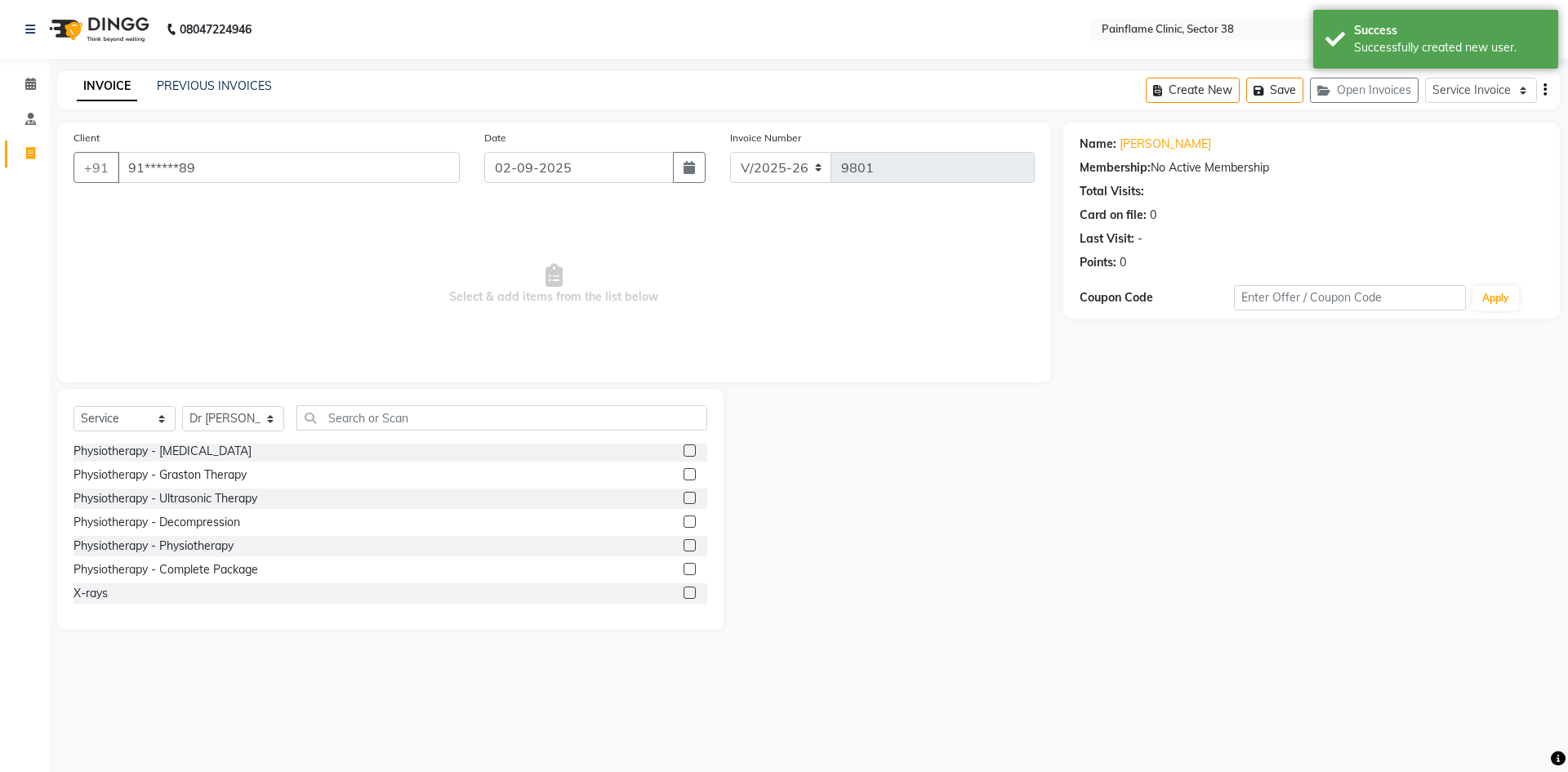
click at [683, 564] on label at bounding box center [689, 569] width 12 height 12
click at [683, 565] on input "checkbox" at bounding box center [689, 571] width 11 height 11
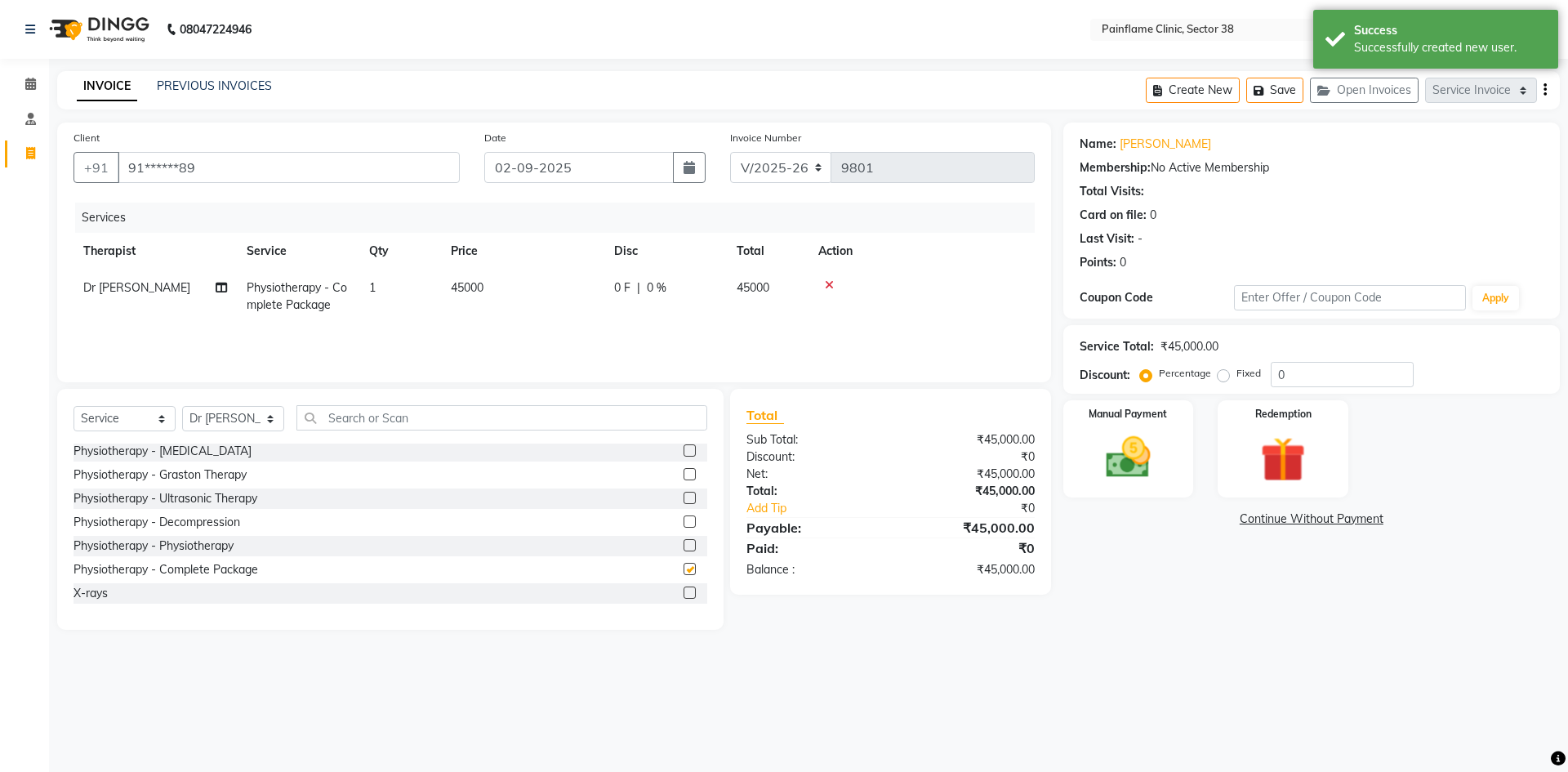
checkbox input "false"
click at [469, 298] on td "45000" at bounding box center [522, 296] width 163 height 54
select select "20209"
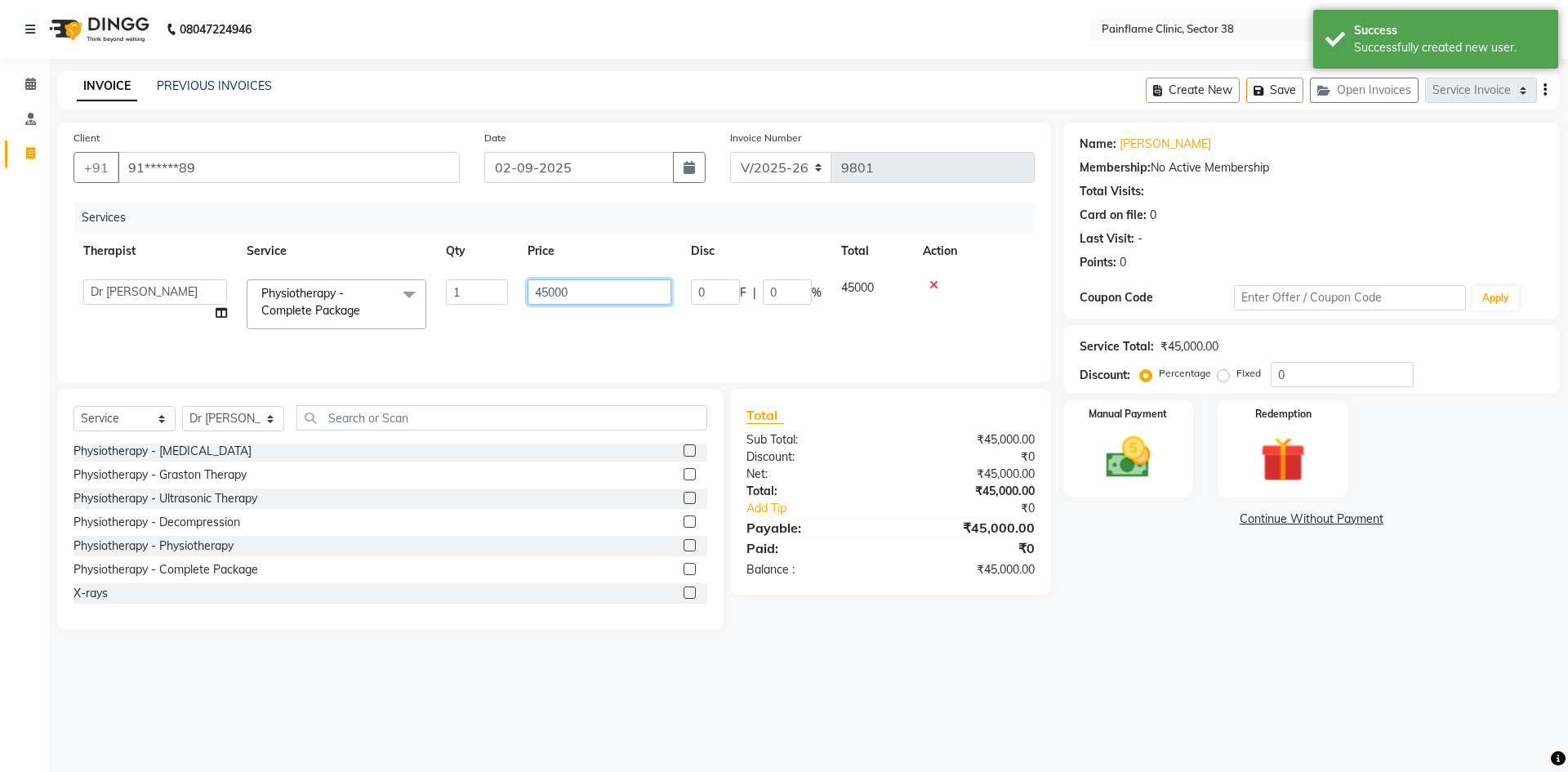
drag, startPoint x: 548, startPoint y: 293, endPoint x: 429, endPoint y: 312, distance: 120.5
click at [432, 310] on tr "[PERSON_NAME] Dr [PERSON_NAME] [PERSON_NAME] Dr [PERSON_NAME] Dr. Suraj [PERSON…" at bounding box center [554, 304] width 961 height 69
type input "9000"
click at [1119, 470] on img at bounding box center [1128, 457] width 76 height 54
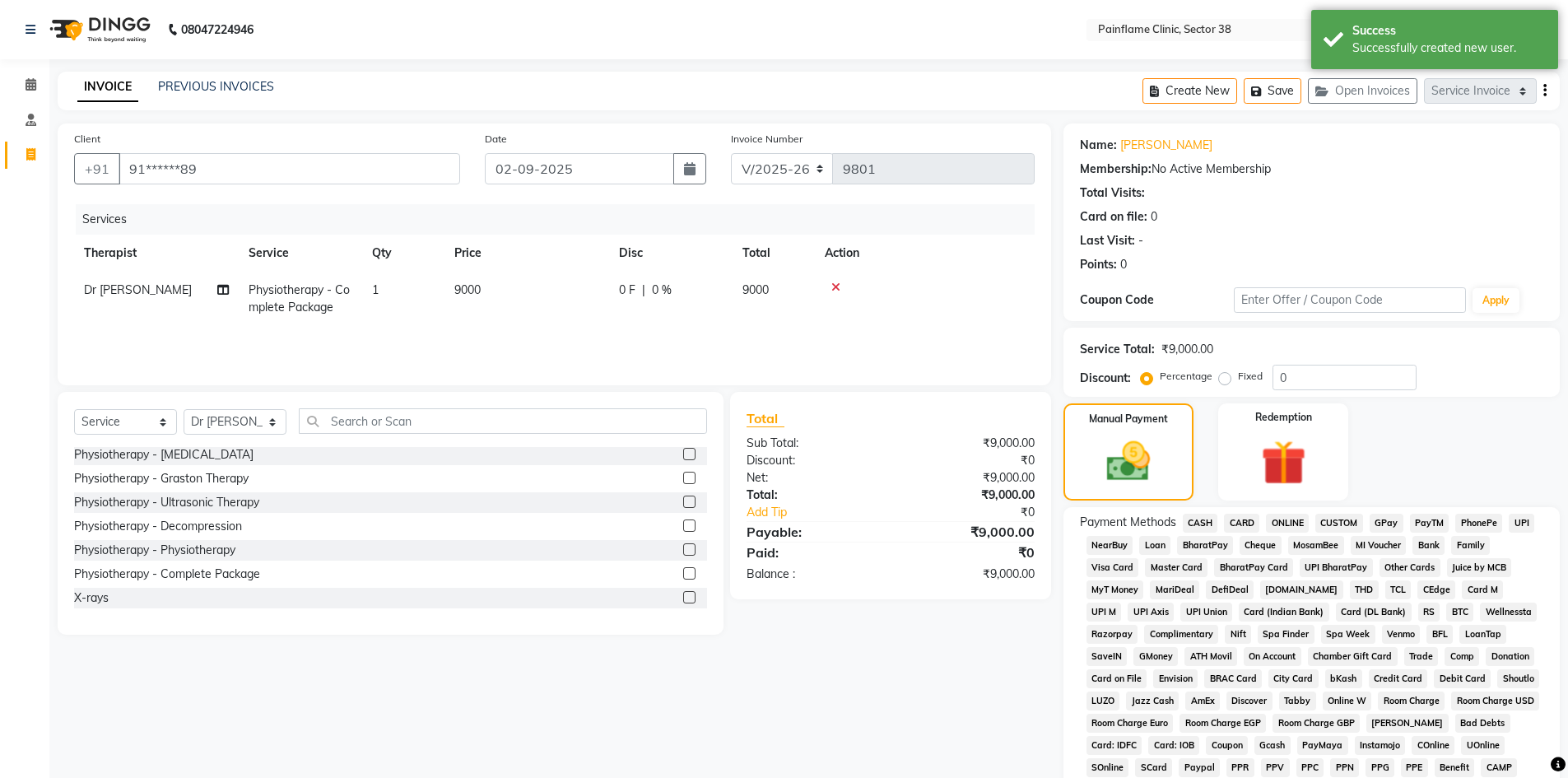
click at [1517, 524] on span "UPI" at bounding box center [1521, 523] width 26 height 19
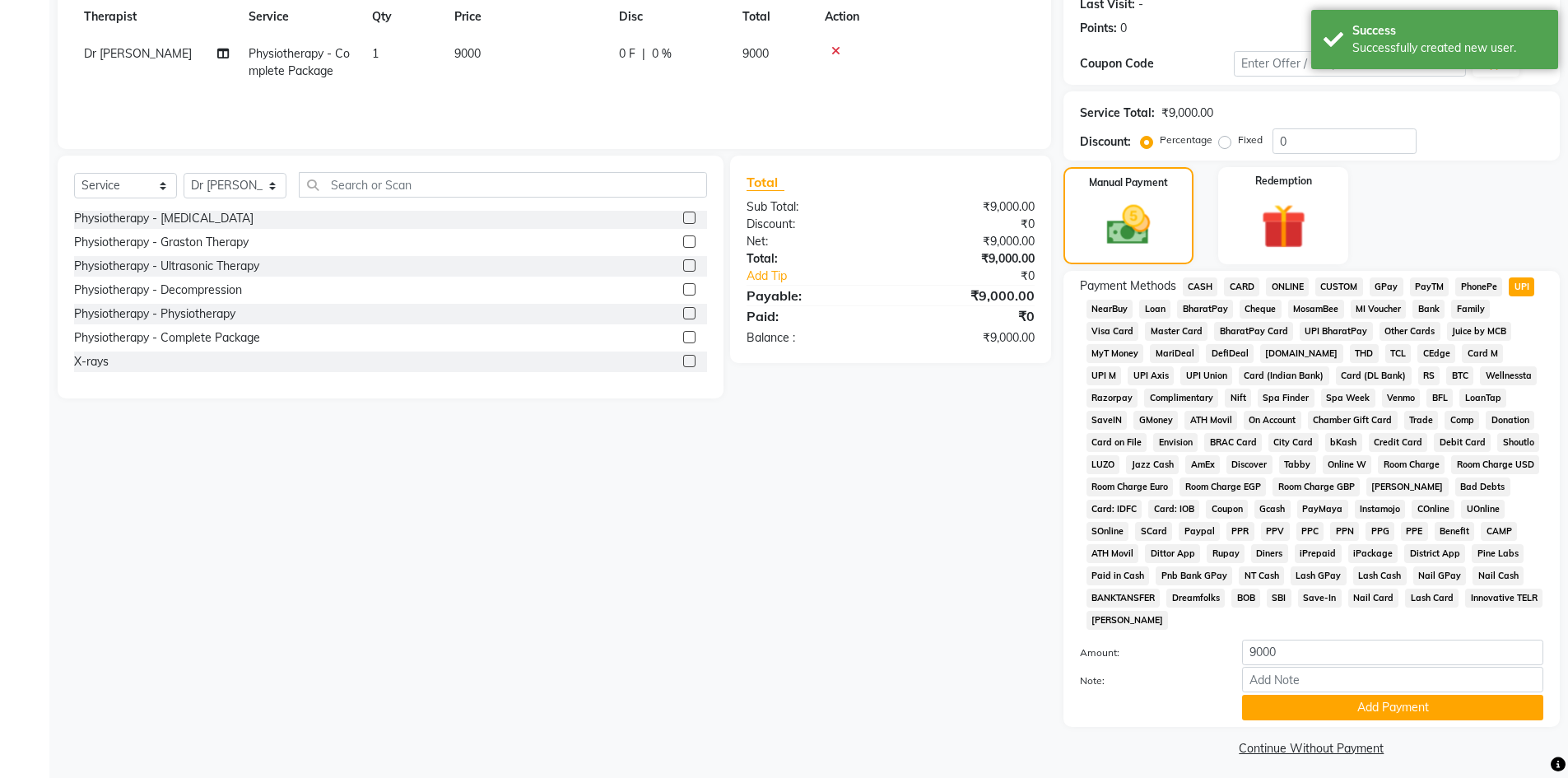
scroll to position [243, 0]
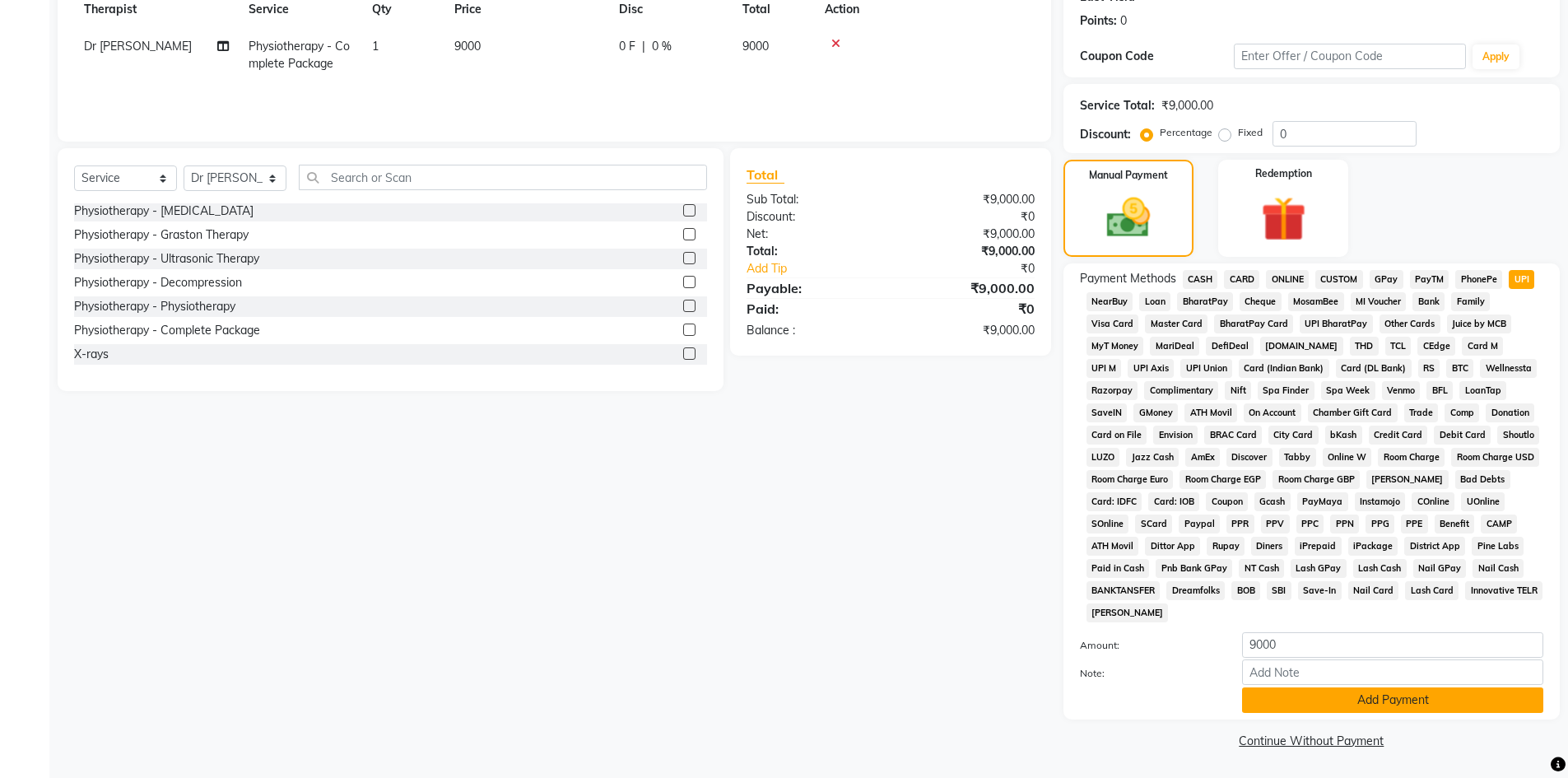
click at [1302, 698] on button "Add Payment" at bounding box center [1393, 701] width 301 height 26
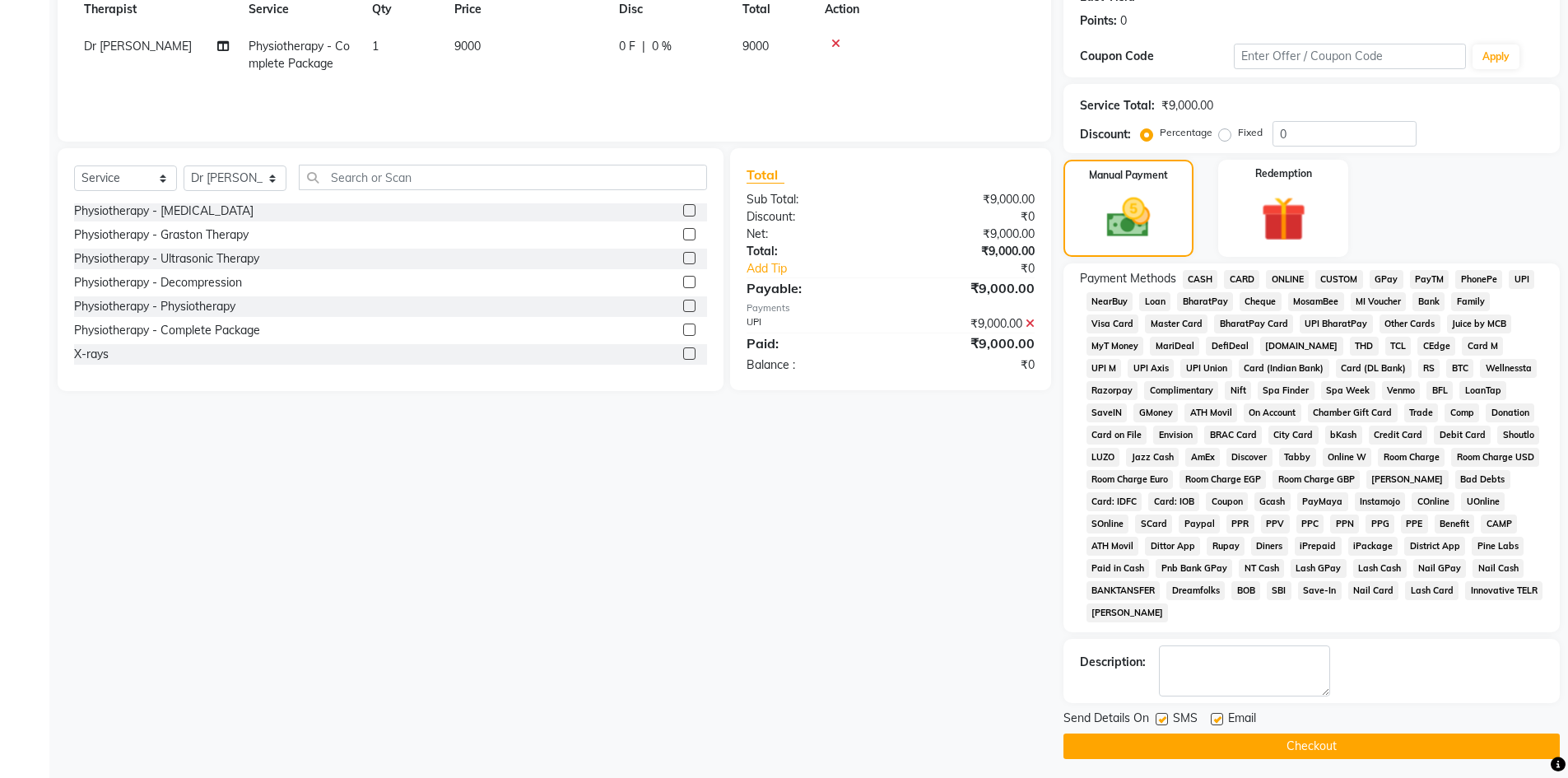
click at [1164, 719] on label at bounding box center [1161, 718] width 12 height 12
click at [1164, 719] on input "checkbox" at bounding box center [1161, 720] width 11 height 11
checkbox input "false"
click at [1224, 717] on div "Email" at bounding box center [1240, 720] width 59 height 20
drag, startPoint x: 1215, startPoint y: 718, endPoint x: 1210, endPoint y: 741, distance: 23.5
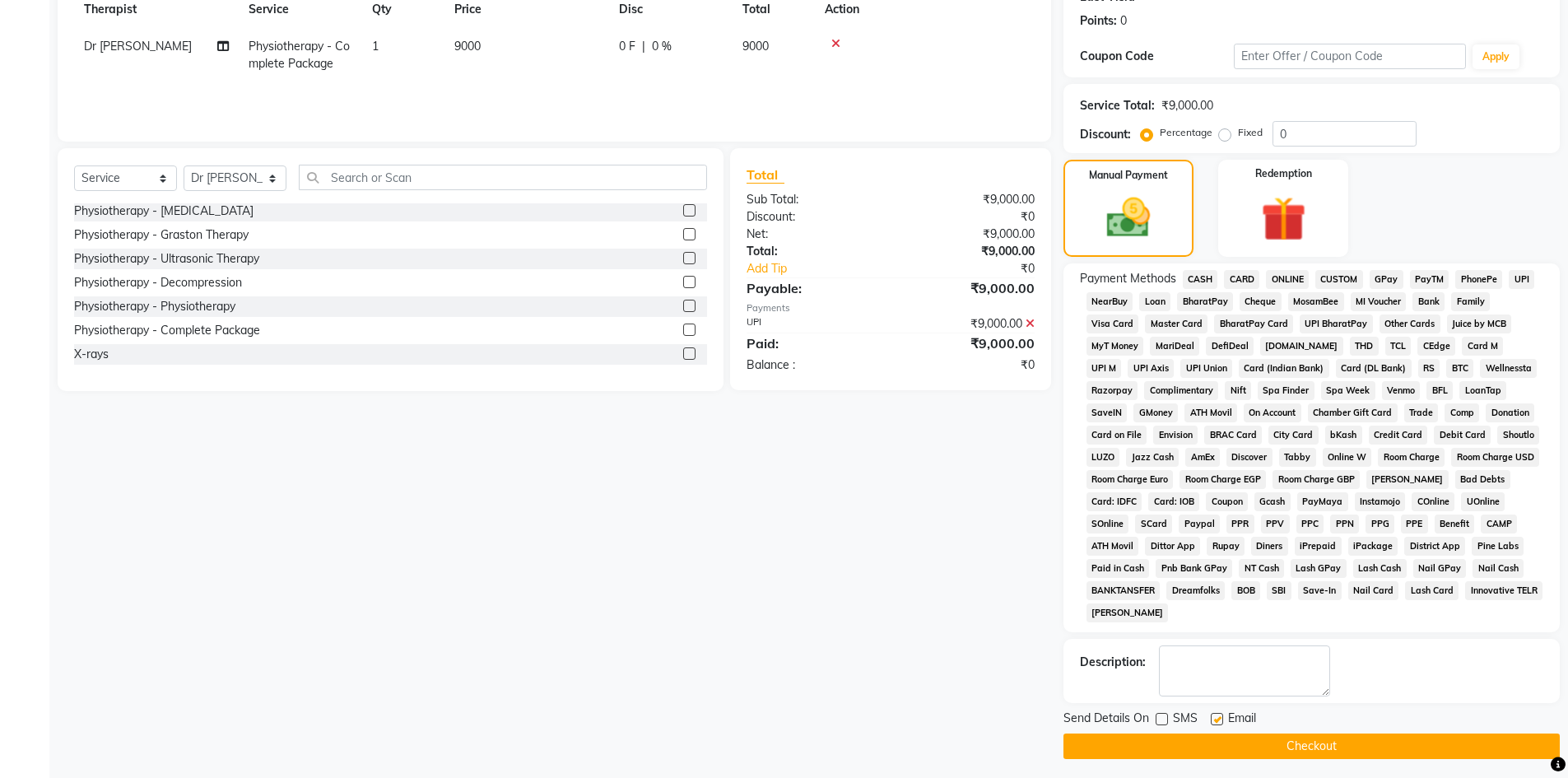
click at [1215, 719] on label at bounding box center [1216, 718] width 12 height 12
click at [1215, 719] on input "checkbox" at bounding box center [1216, 720] width 11 height 11
checkbox input "false"
drag, startPoint x: 1208, startPoint y: 746, endPoint x: 1179, endPoint y: 739, distance: 29.8
click at [1208, 745] on button "Checkout" at bounding box center [1311, 747] width 497 height 26
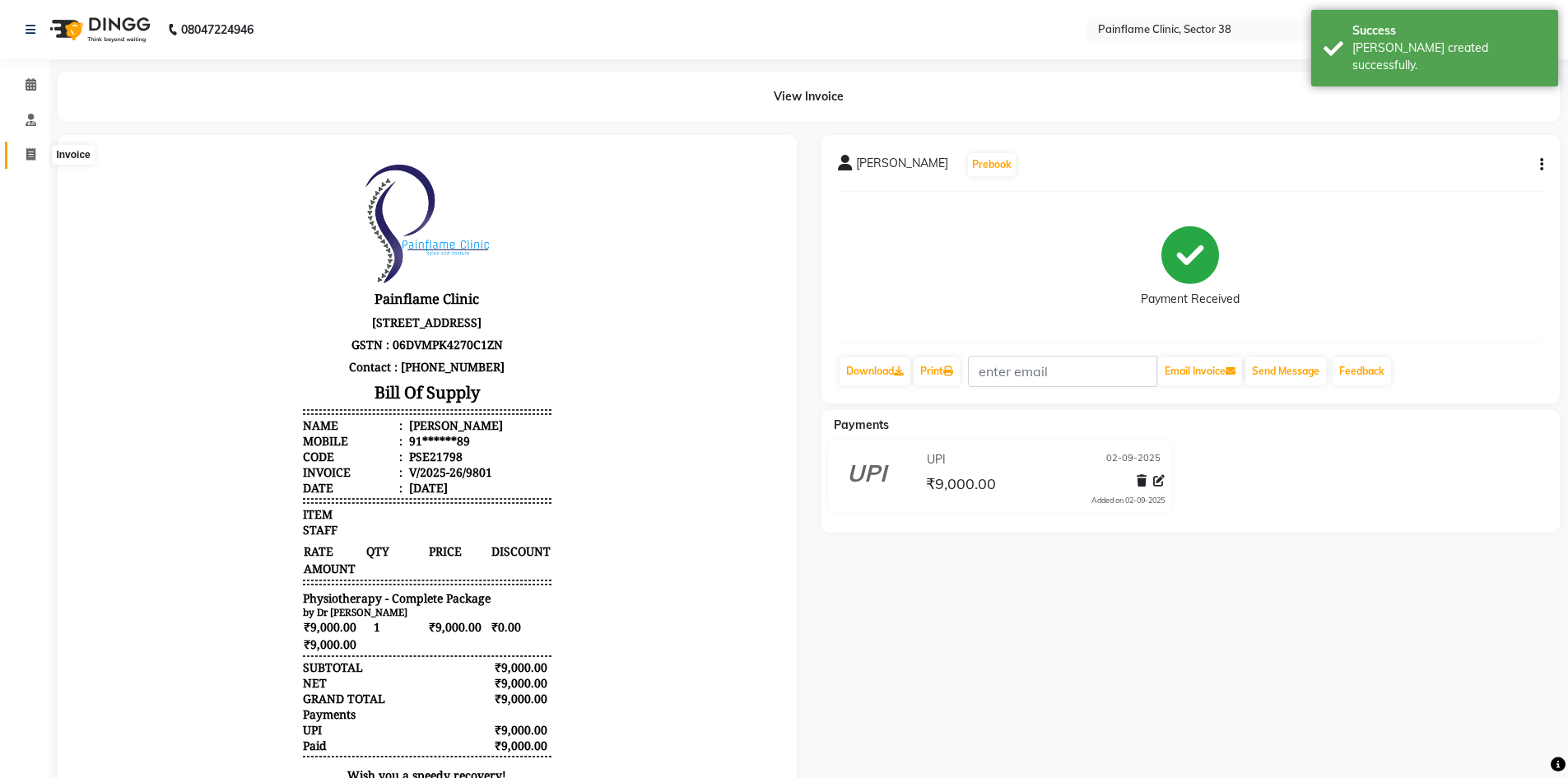
click at [28, 152] on icon at bounding box center [31, 153] width 9 height 12
select select "service"
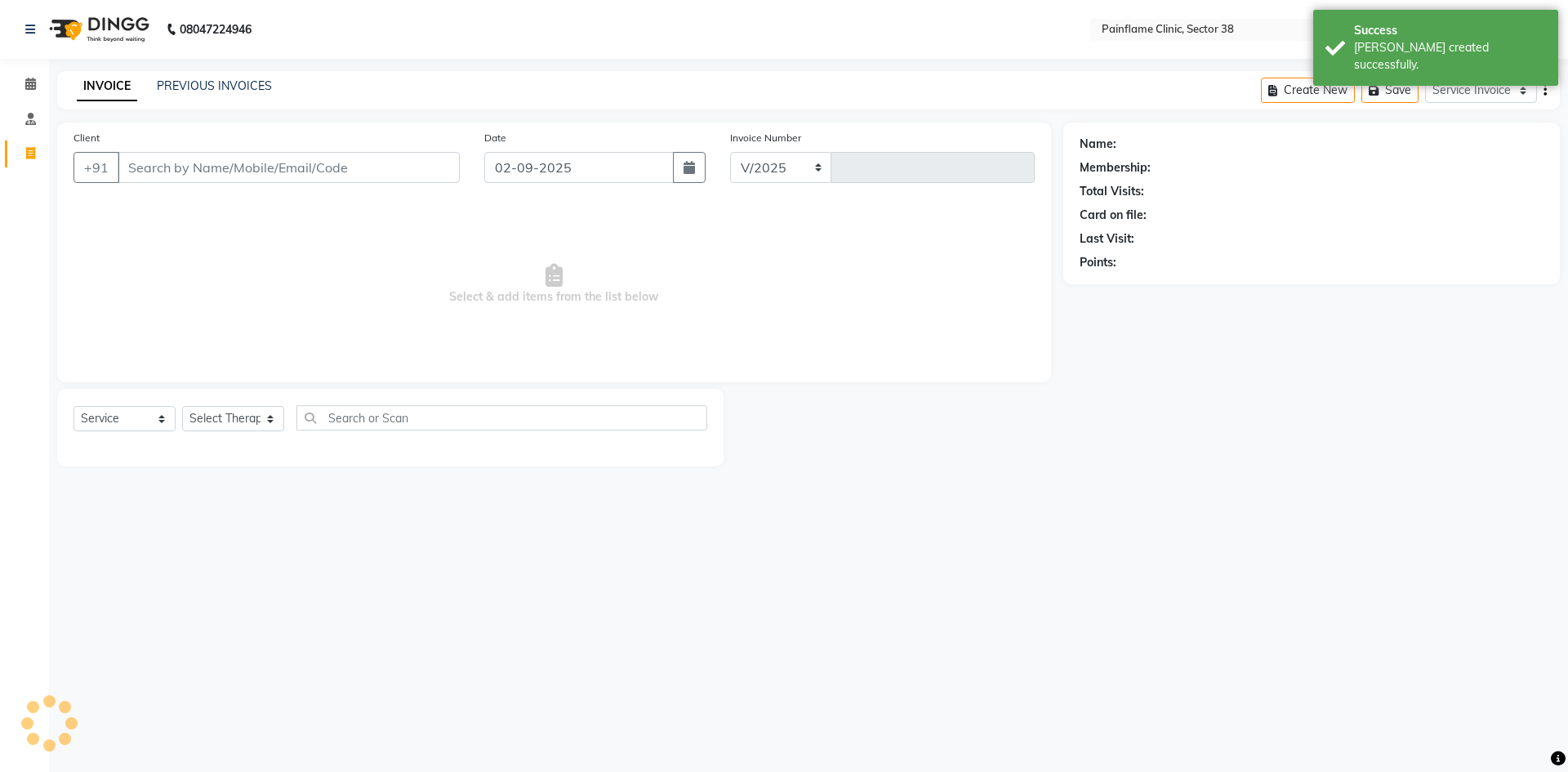
select select "3964"
type input "9802"
click at [221, 170] on input "Client" at bounding box center [289, 168] width 343 height 31
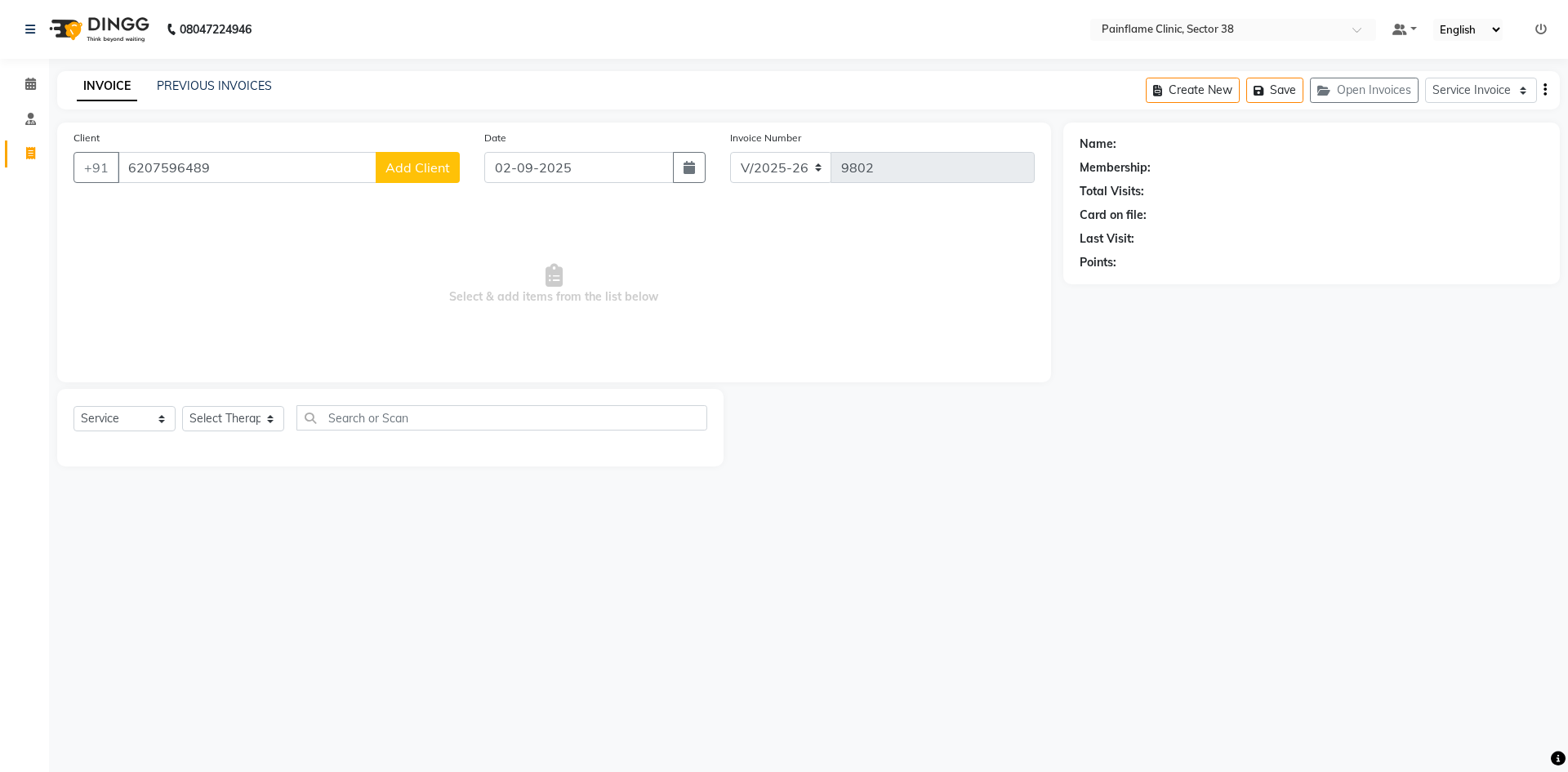
type input "6207596489"
click at [442, 170] on span "Add Client" at bounding box center [417, 168] width 65 height 16
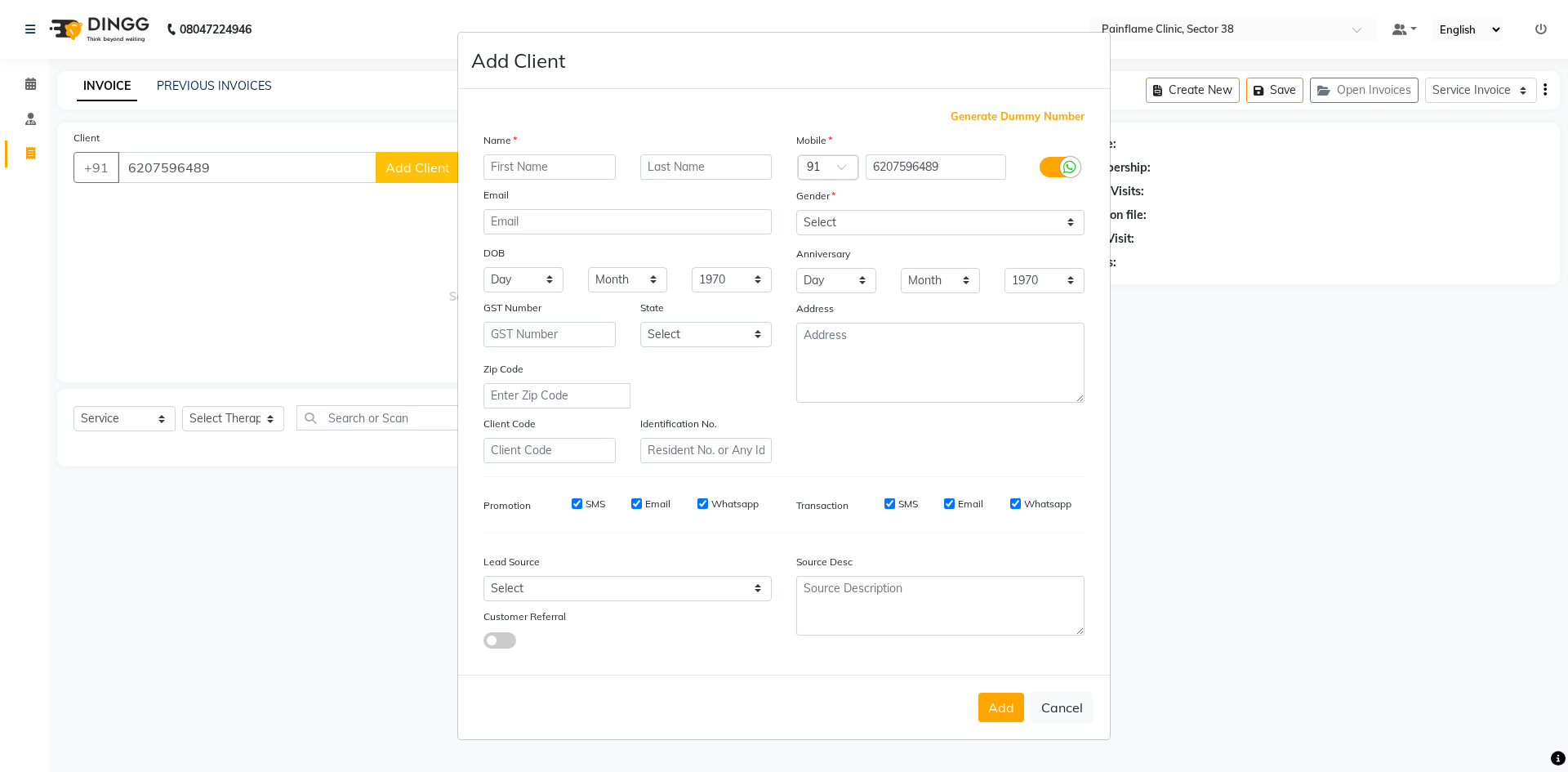
drag, startPoint x: 558, startPoint y: 168, endPoint x: 520, endPoint y: 156, distance: 39.8
click at [557, 168] on input "text" at bounding box center [549, 167] width 132 height 26
type input "[PERSON_NAME]"
click at [854, 234] on select "Select [DEMOGRAPHIC_DATA] [DEMOGRAPHIC_DATA] Other Prefer Not To Say" at bounding box center [940, 222] width 288 height 26
select select "[DEMOGRAPHIC_DATA]"
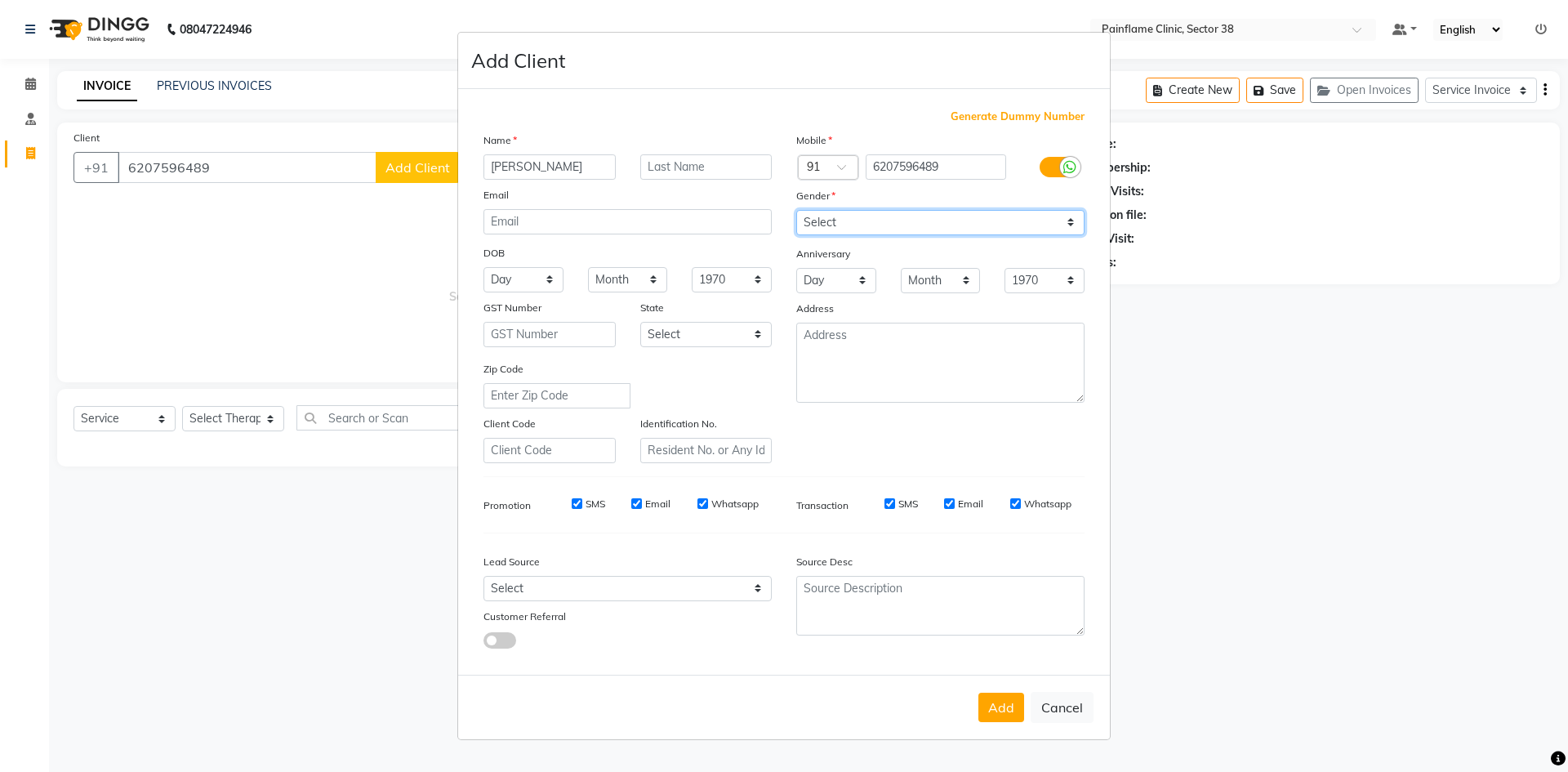
click at [796, 210] on select "Select [DEMOGRAPHIC_DATA] [DEMOGRAPHIC_DATA] Other Prefer Not To Say" at bounding box center [940, 222] width 288 height 26
click at [1018, 705] on button "Add" at bounding box center [1001, 707] width 46 height 29
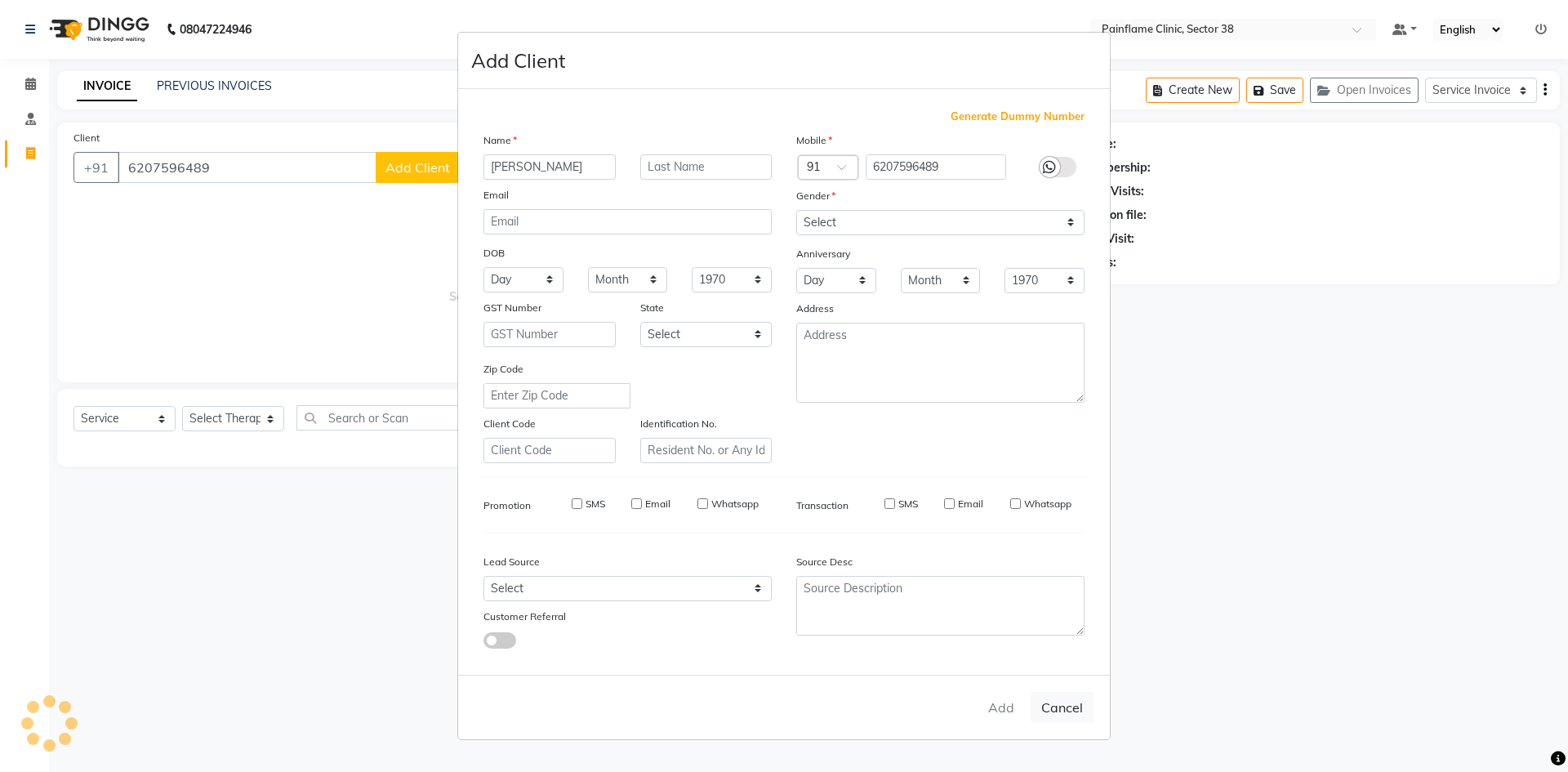
type input "62******89"
select select
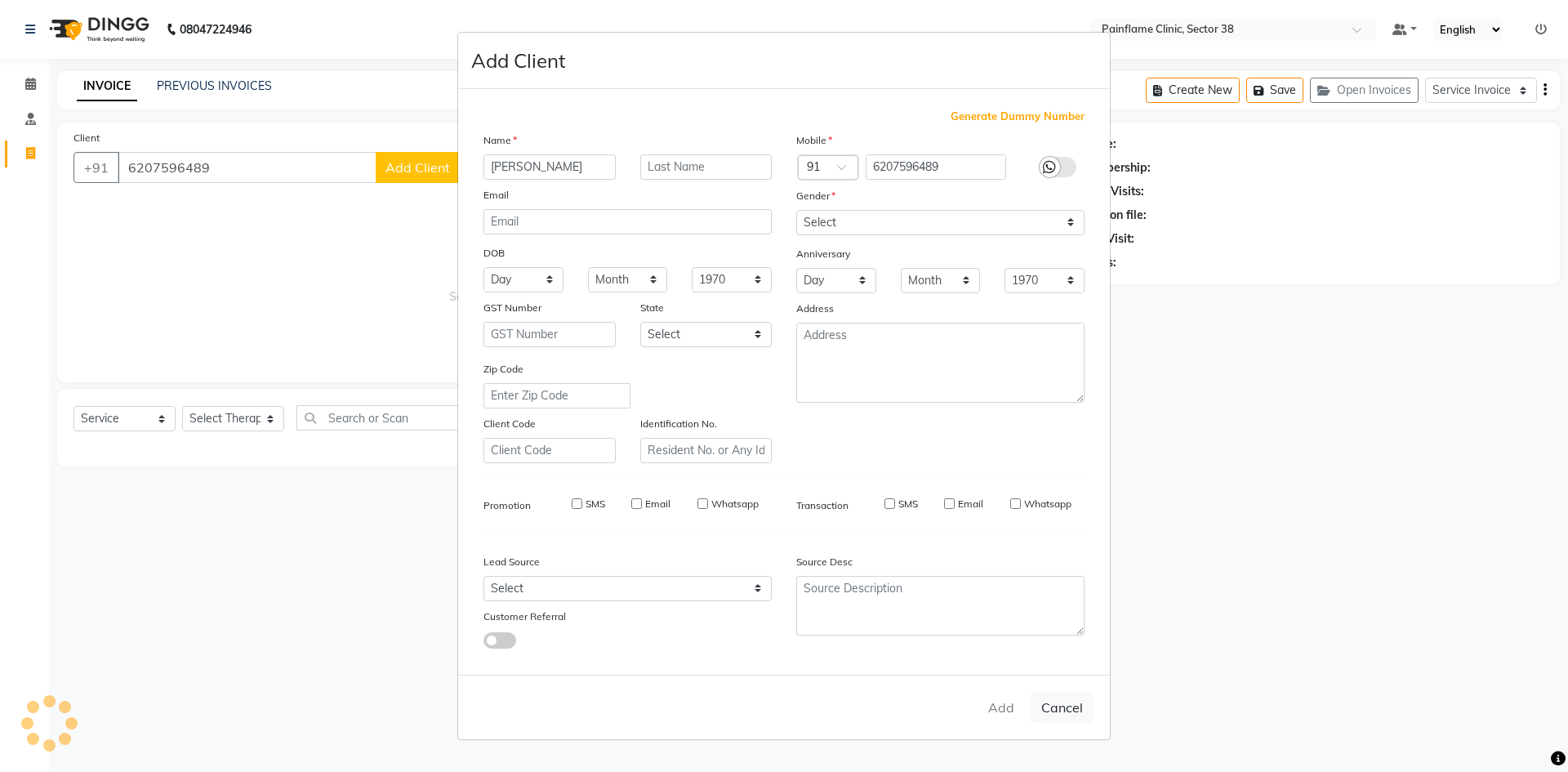
select select
checkbox input "false"
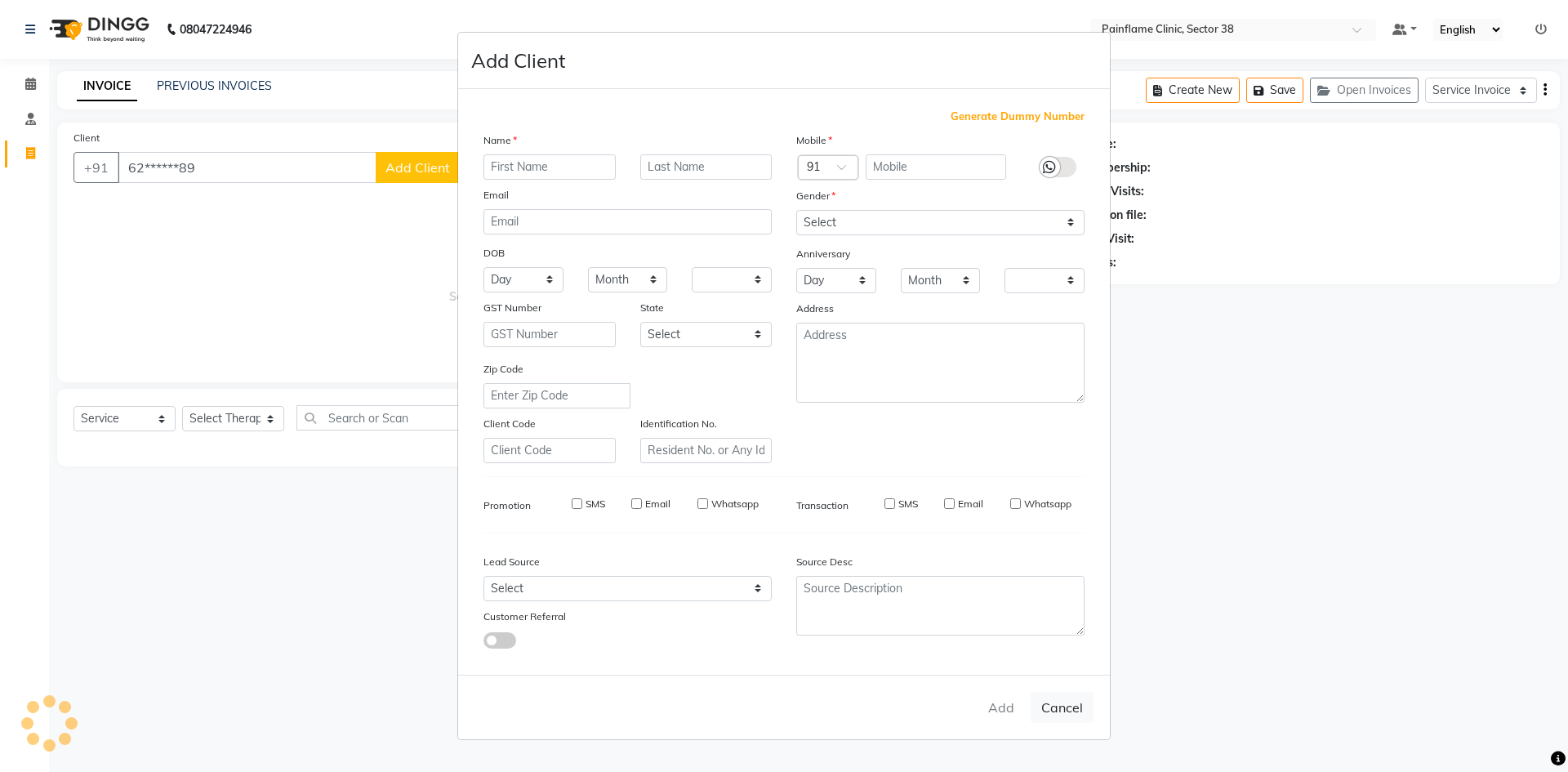
checkbox input "false"
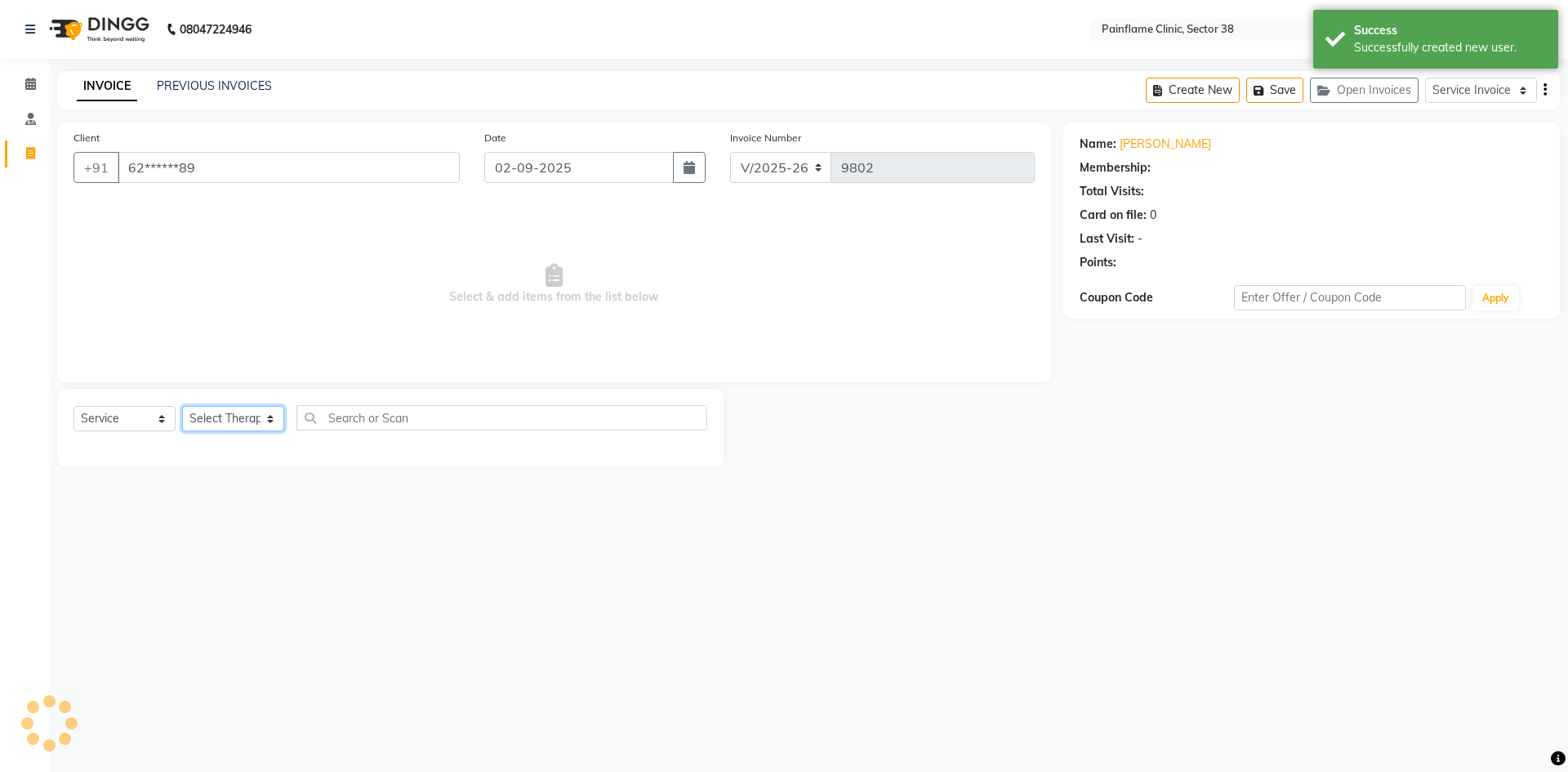
click at [210, 418] on select "Select Therapist [PERSON_NAME] Dr [PERSON_NAME] [PERSON_NAME] Dr [PERSON_NAME] …" at bounding box center [233, 419] width 102 height 26
select select "20209"
click at [182, 407] on select "Select Therapist [PERSON_NAME] Dr [PERSON_NAME] [PERSON_NAME] Dr [PERSON_NAME] …" at bounding box center [233, 419] width 102 height 26
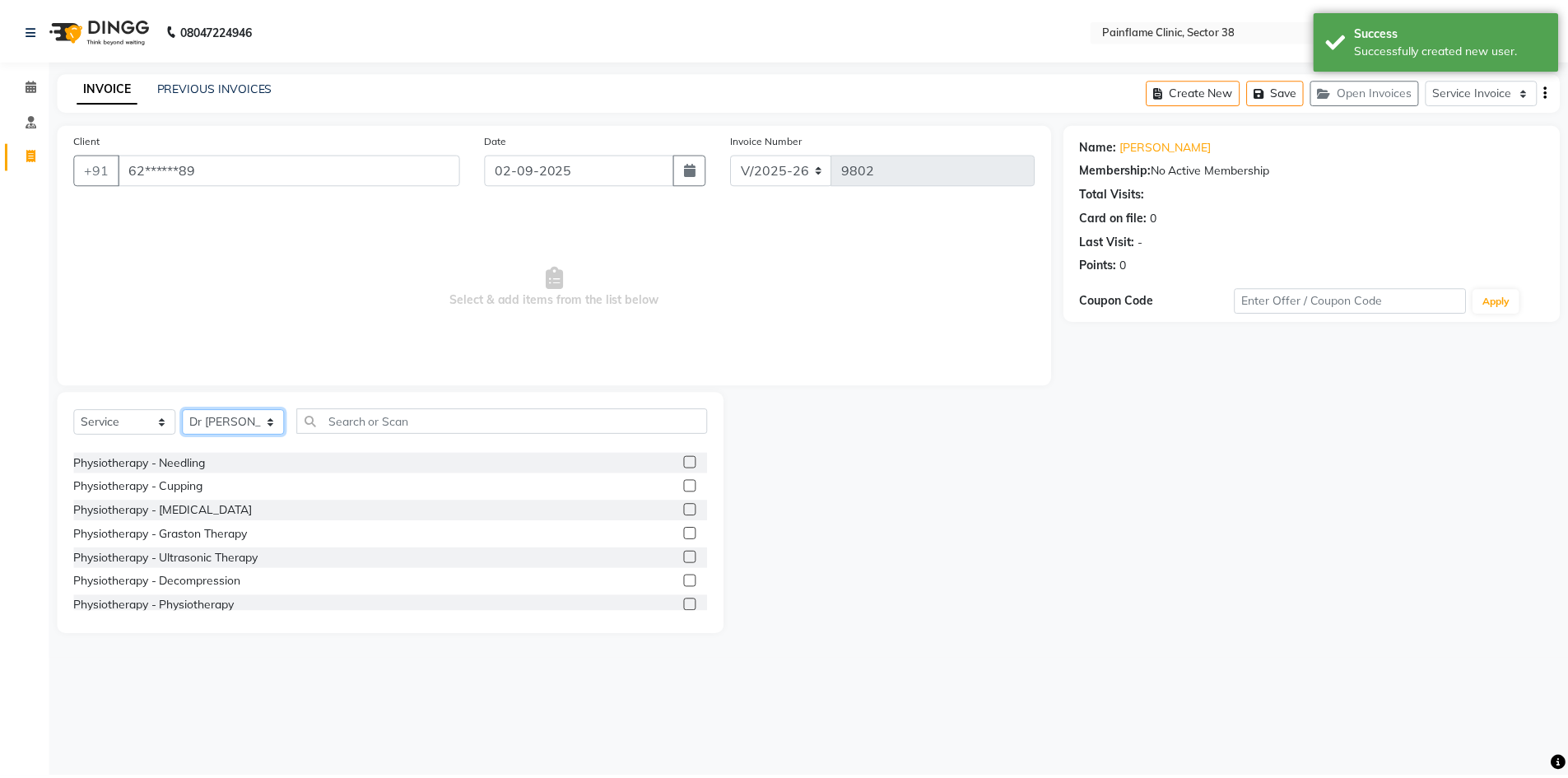
scroll to position [98, 0]
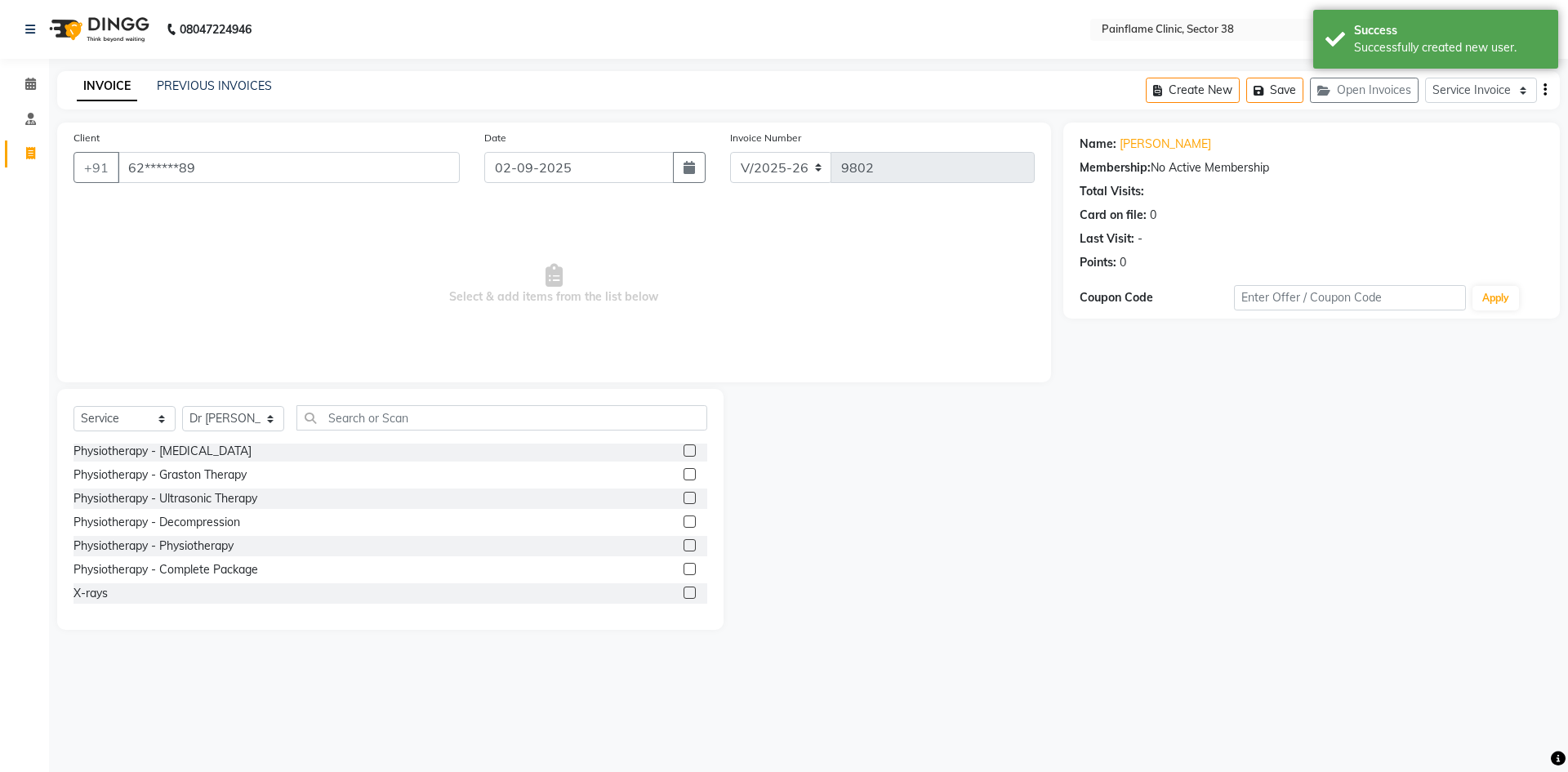
click at [683, 567] on label at bounding box center [689, 569] width 12 height 12
click at [683, 567] on input "checkbox" at bounding box center [689, 571] width 11 height 11
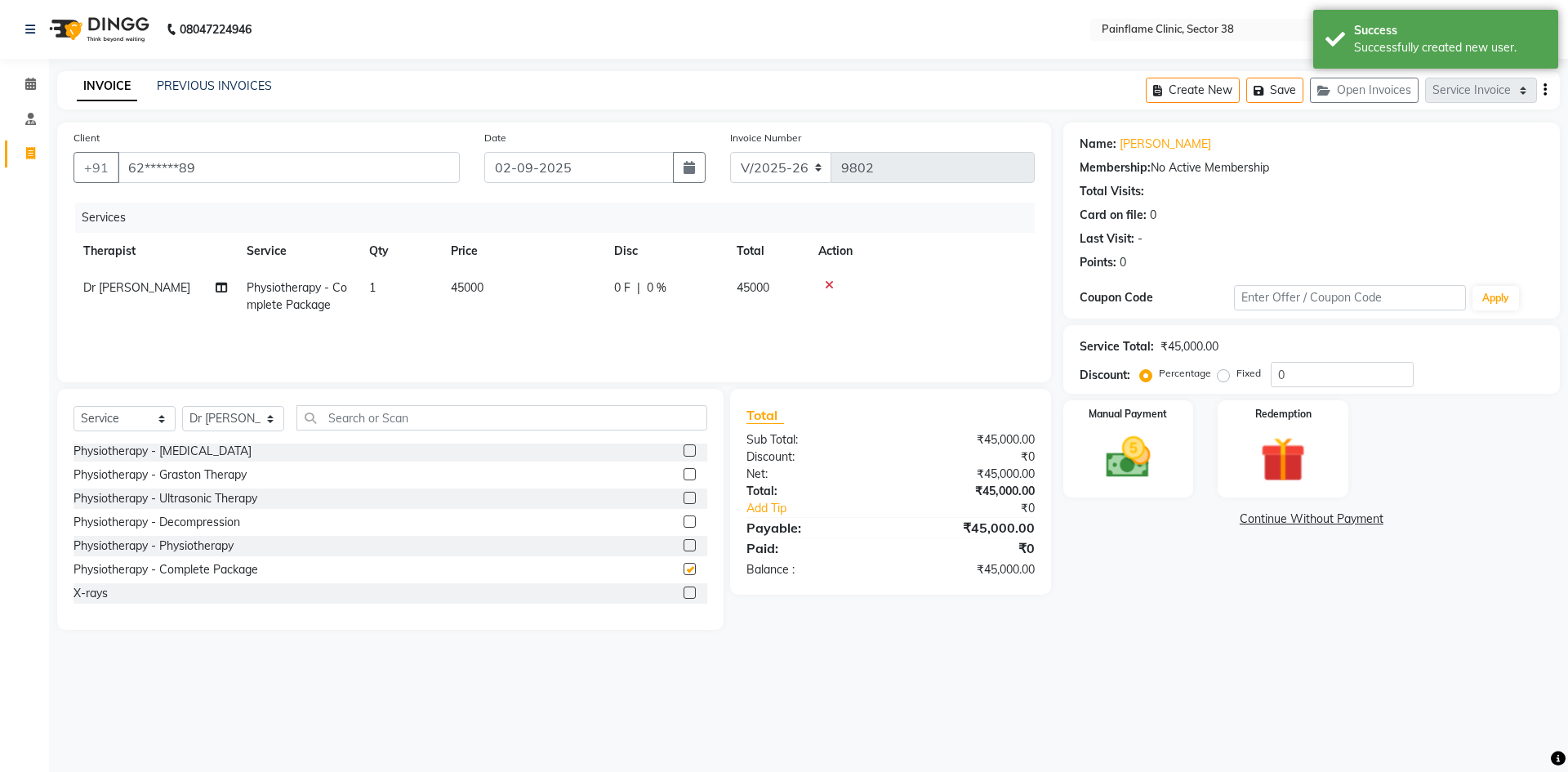
checkbox input "false"
click at [489, 289] on td "45000" at bounding box center [522, 296] width 163 height 54
select select "20209"
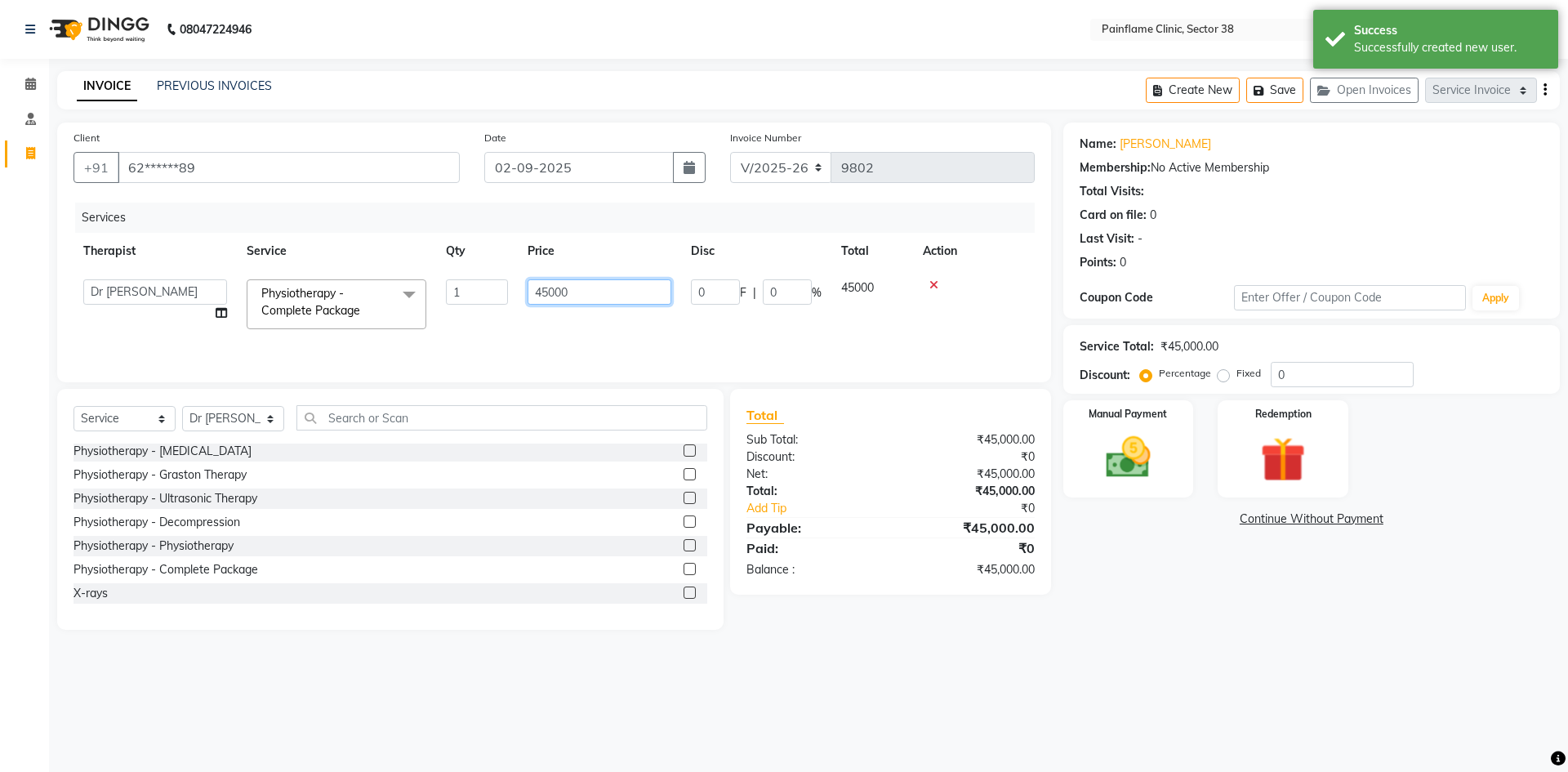
drag, startPoint x: 550, startPoint y: 292, endPoint x: 521, endPoint y: 297, distance: 29.4
click at [521, 297] on td "45000" at bounding box center [599, 304] width 163 height 69
type input "9000"
click at [1123, 465] on img at bounding box center [1128, 457] width 76 height 54
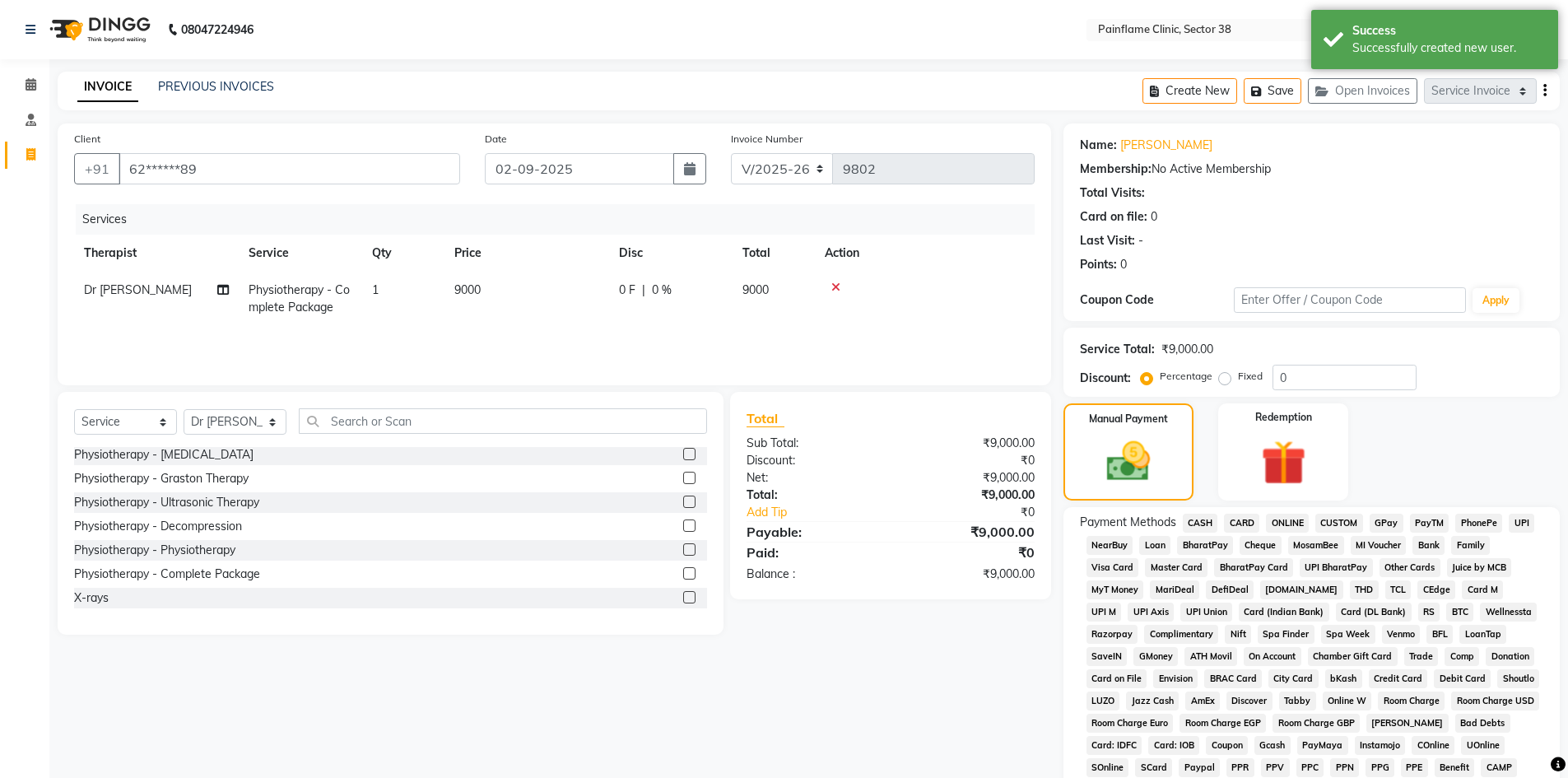
click at [1518, 524] on span "UPI" at bounding box center [1521, 523] width 26 height 19
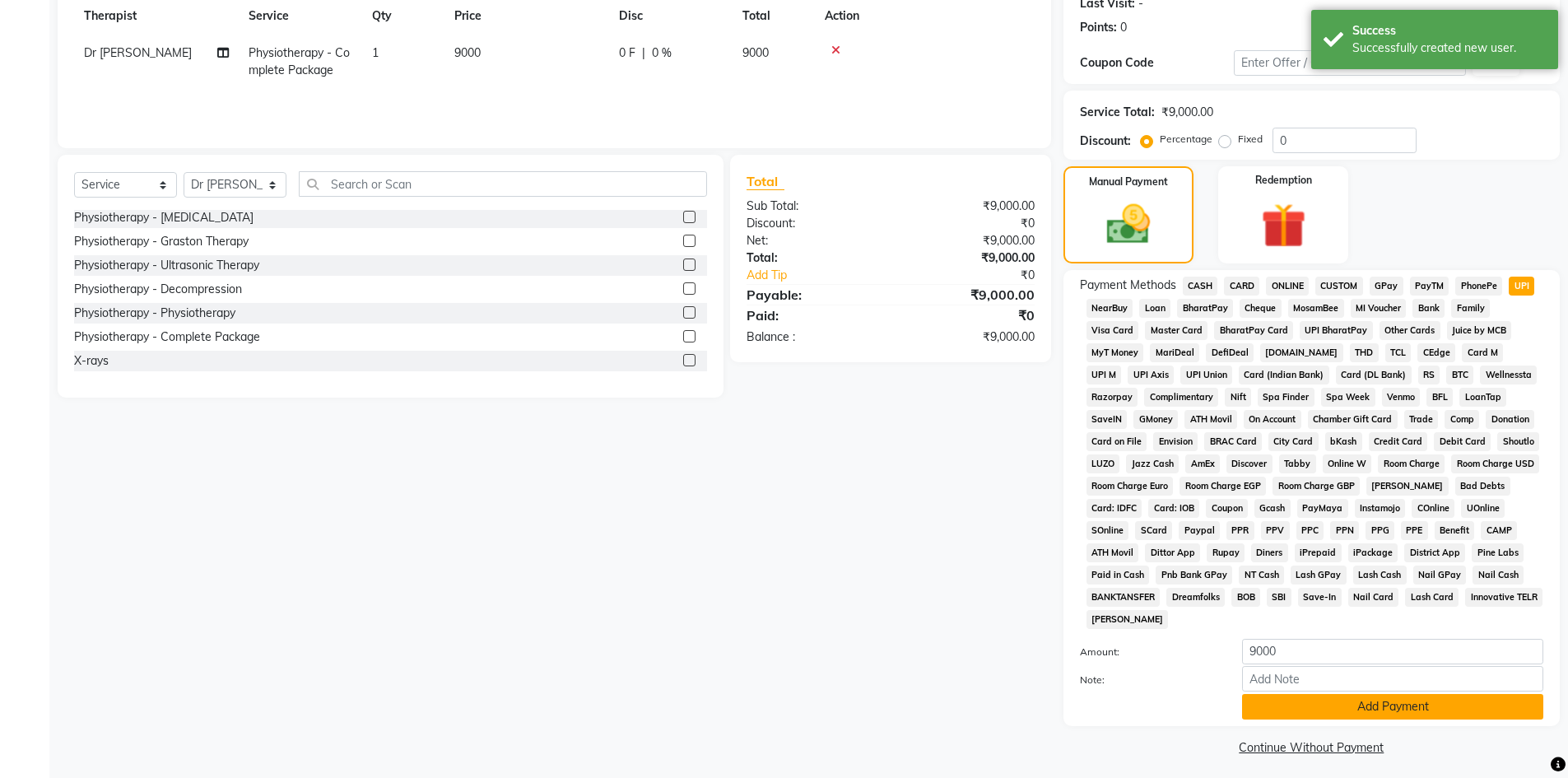
scroll to position [243, 0]
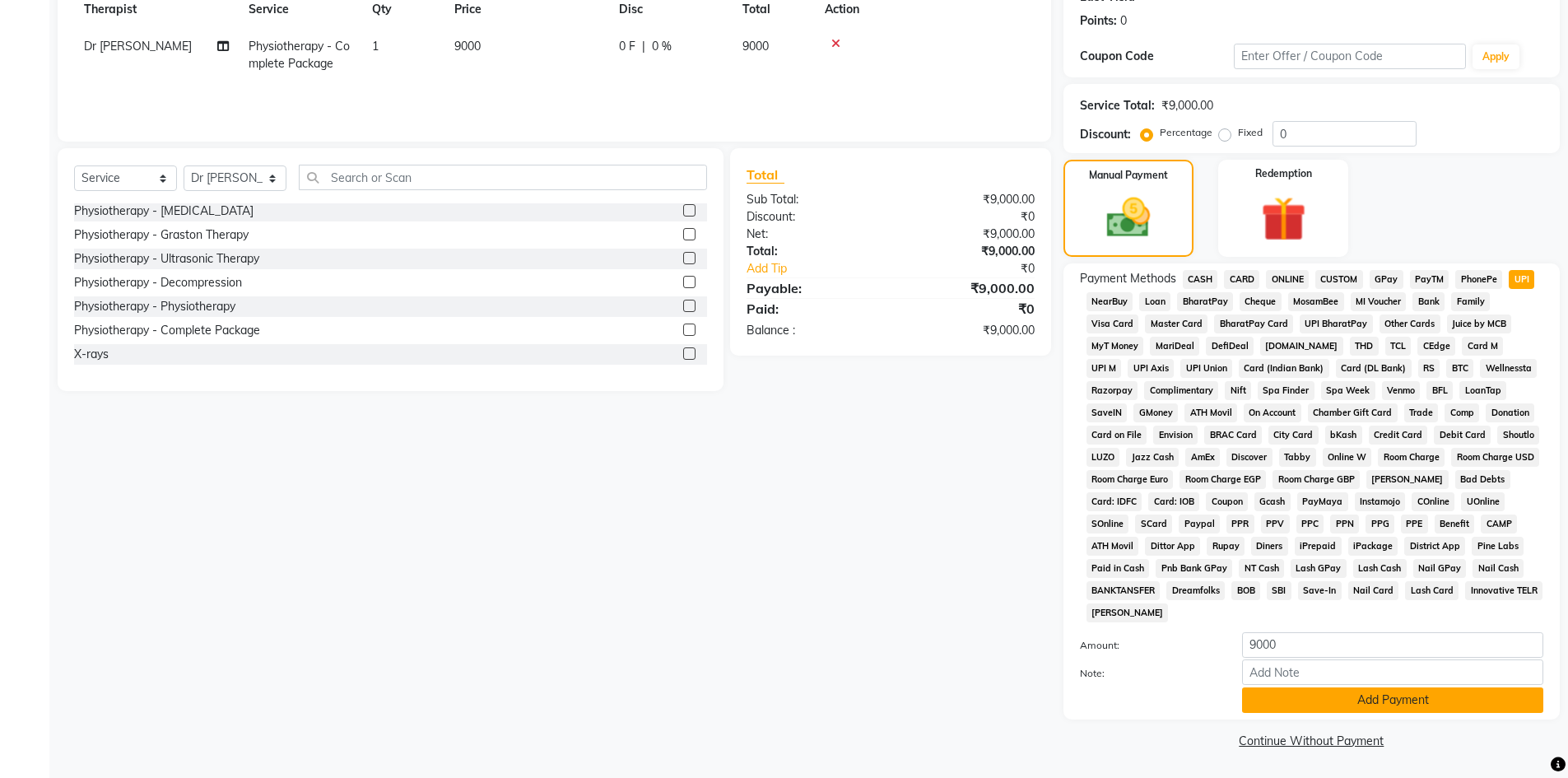
click at [1332, 702] on button "Add Payment" at bounding box center [1393, 701] width 301 height 26
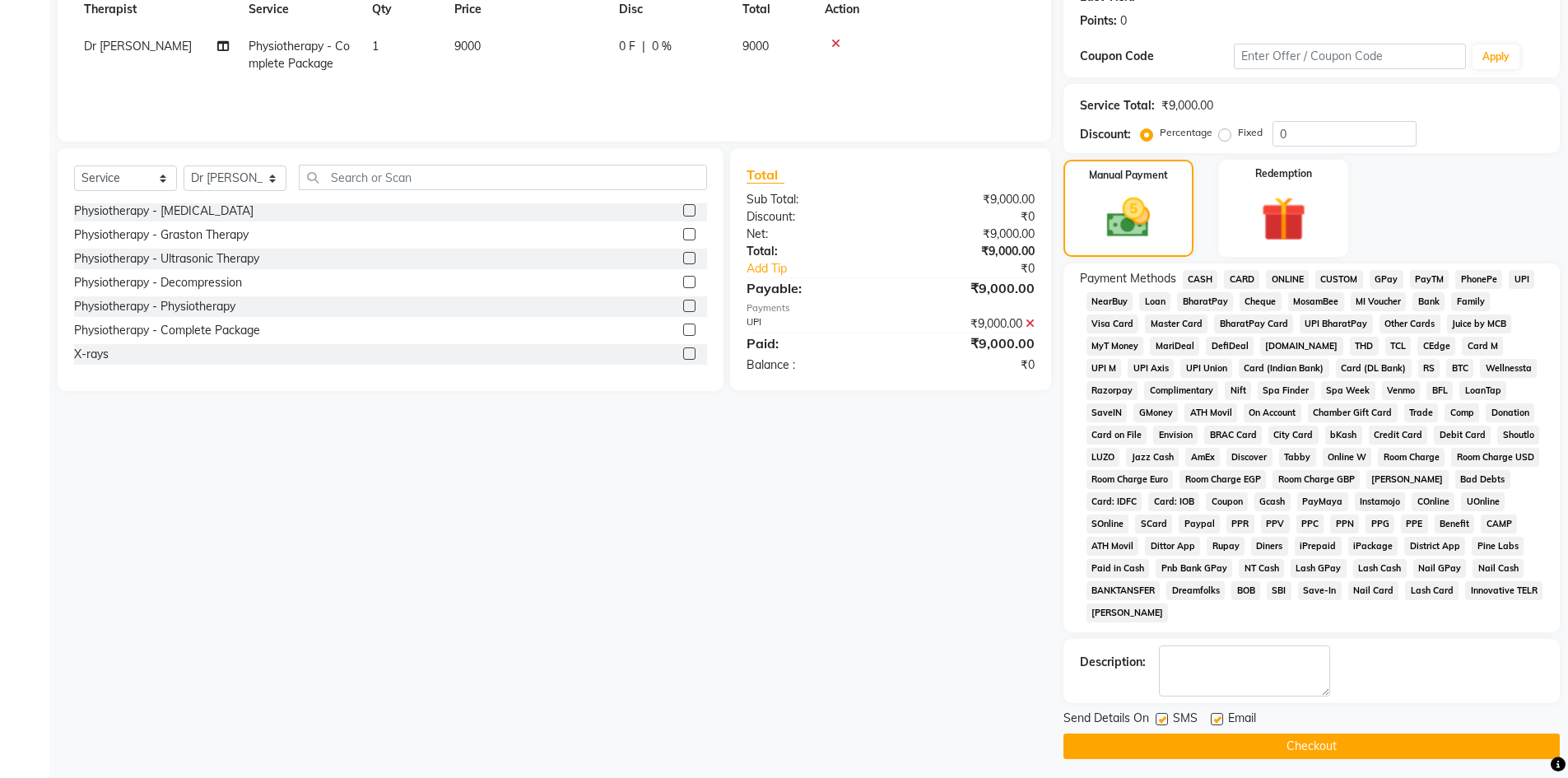
click at [1220, 716] on label at bounding box center [1216, 718] width 12 height 12
click at [1220, 716] on input "checkbox" at bounding box center [1216, 720] width 11 height 11
checkbox input "false"
click at [1160, 718] on label at bounding box center [1161, 718] width 12 height 12
click at [1160, 718] on input "checkbox" at bounding box center [1161, 720] width 11 height 11
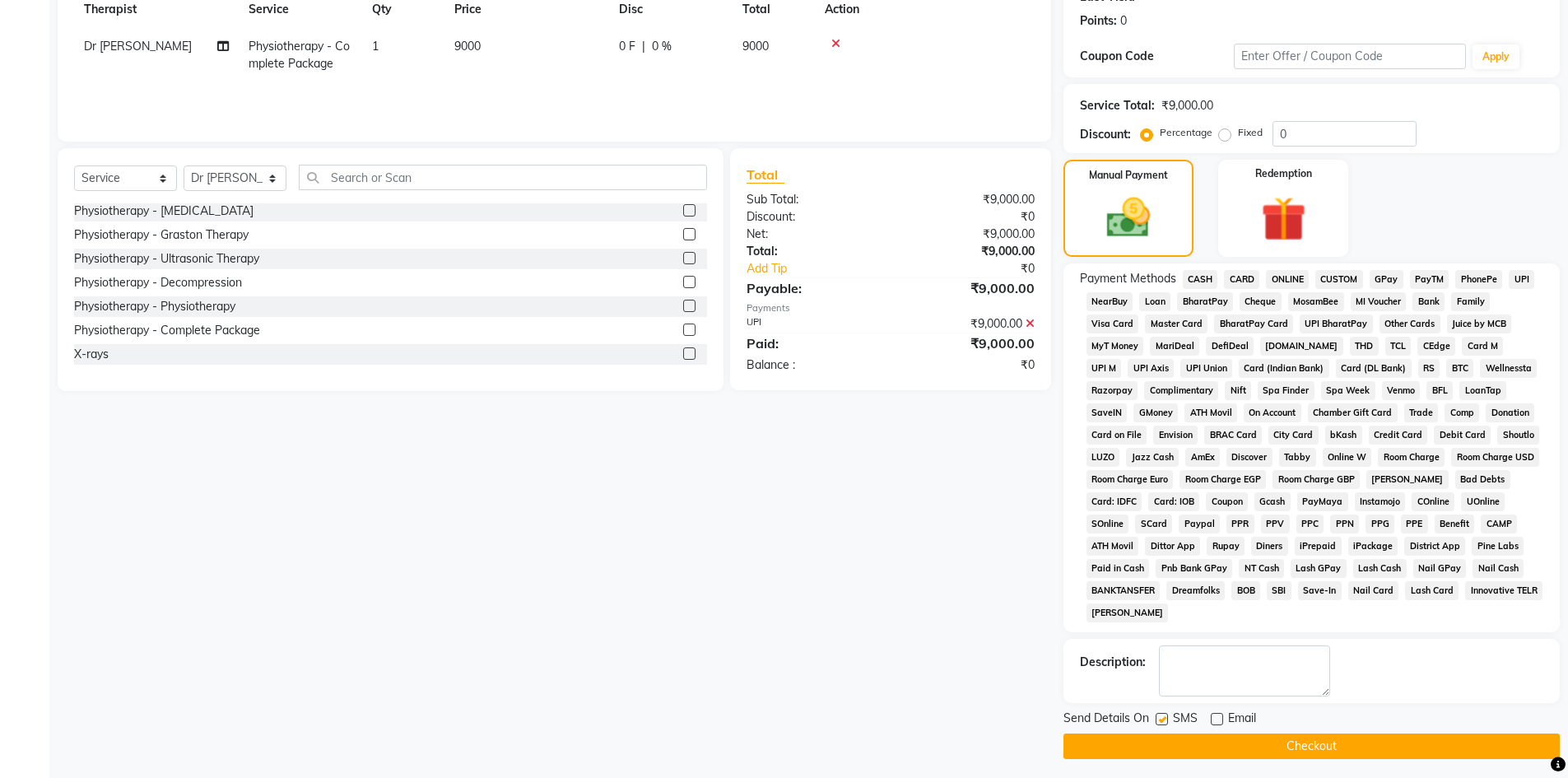
checkbox input "false"
click at [1165, 732] on div "Send Details On SMS Email Checkout" at bounding box center [1311, 735] width 497 height 50
drag, startPoint x: 1236, startPoint y: 744, endPoint x: 1038, endPoint y: 561, distance: 269.6
click at [1236, 743] on button "Checkout" at bounding box center [1311, 747] width 497 height 26
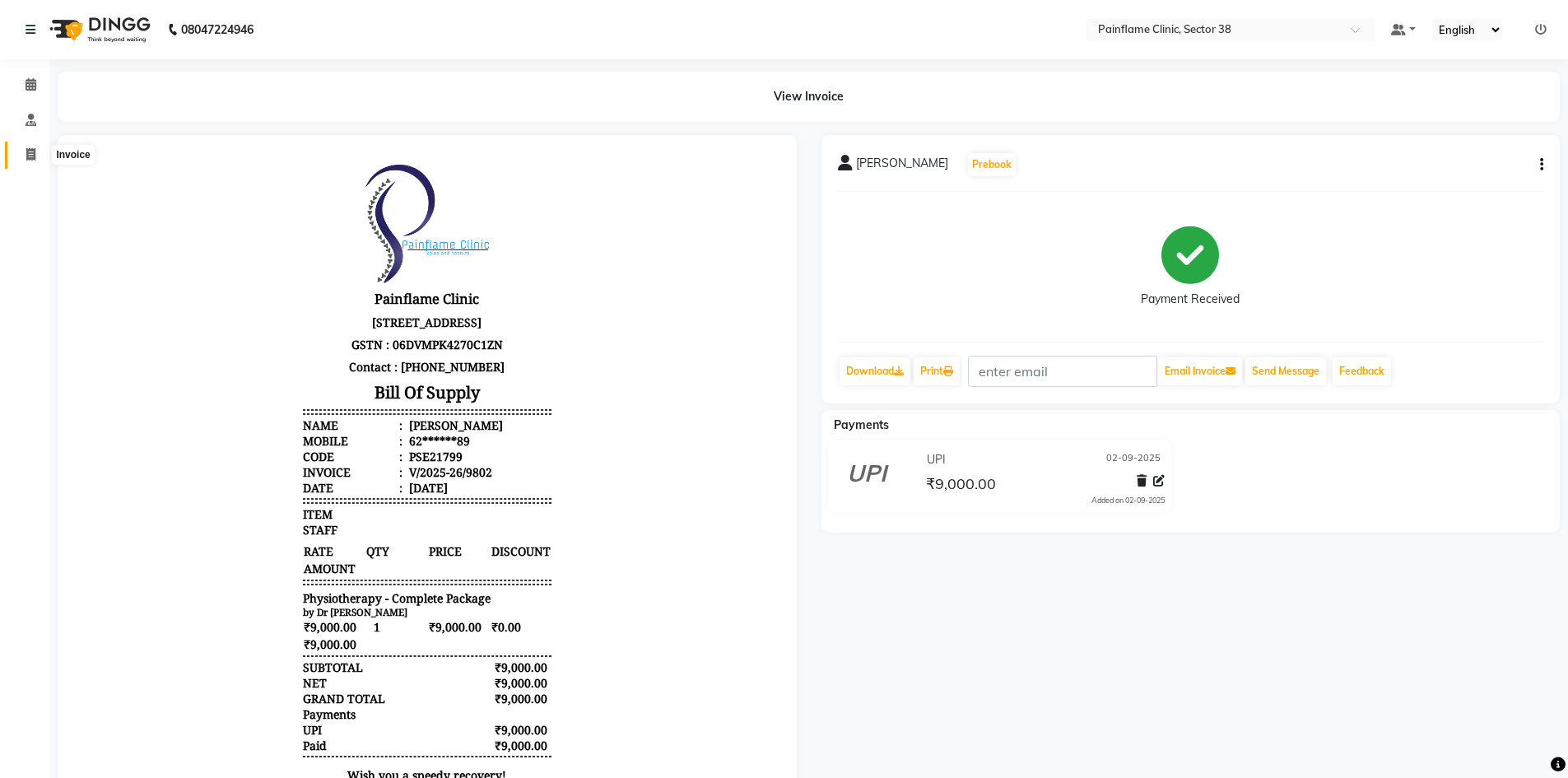
click at [25, 153] on span at bounding box center [30, 155] width 28 height 19
select select "service"
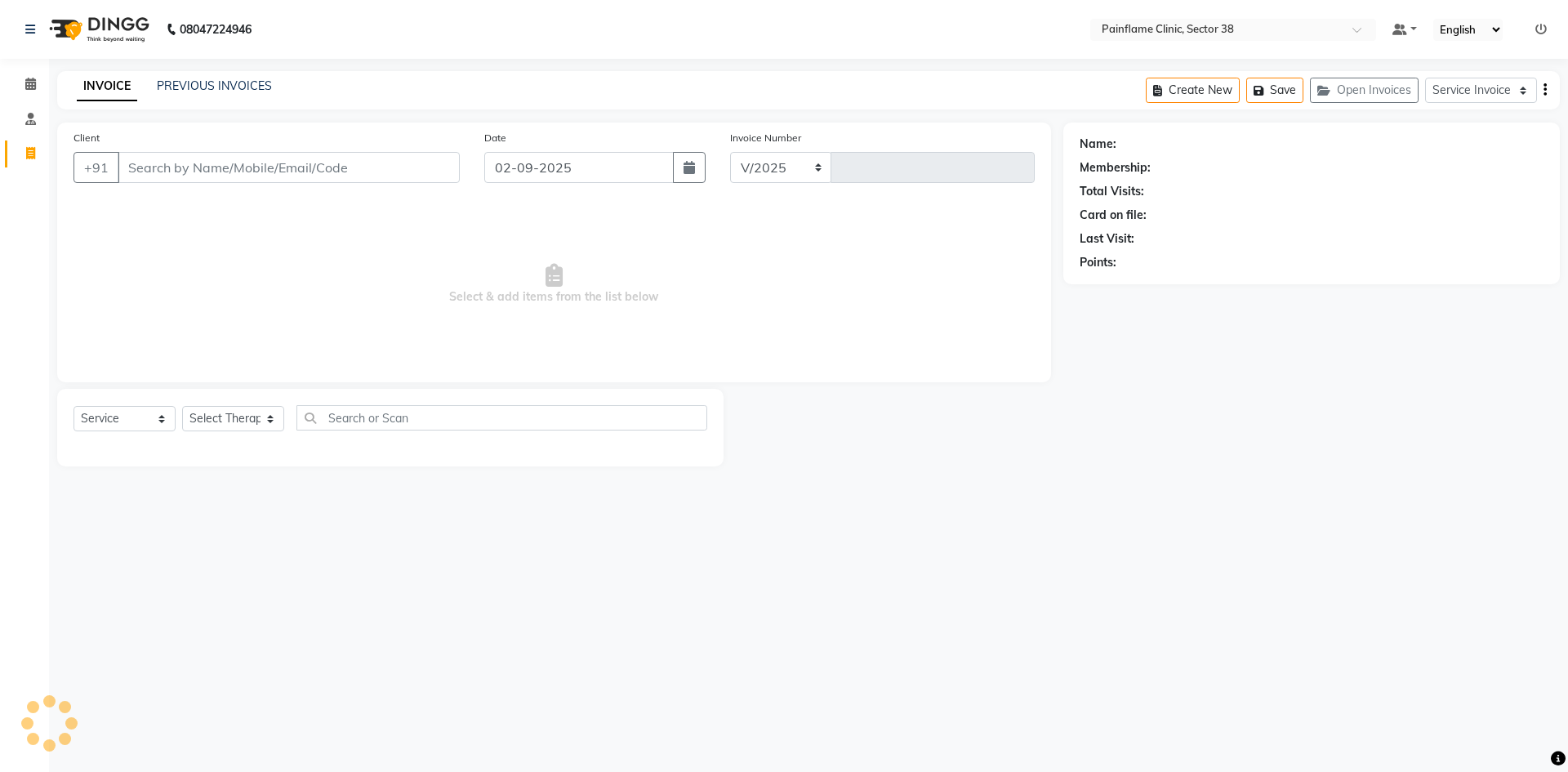
select select "3964"
type input "9803"
click at [200, 162] on input "Client" at bounding box center [289, 168] width 343 height 31
type input "7762962508"
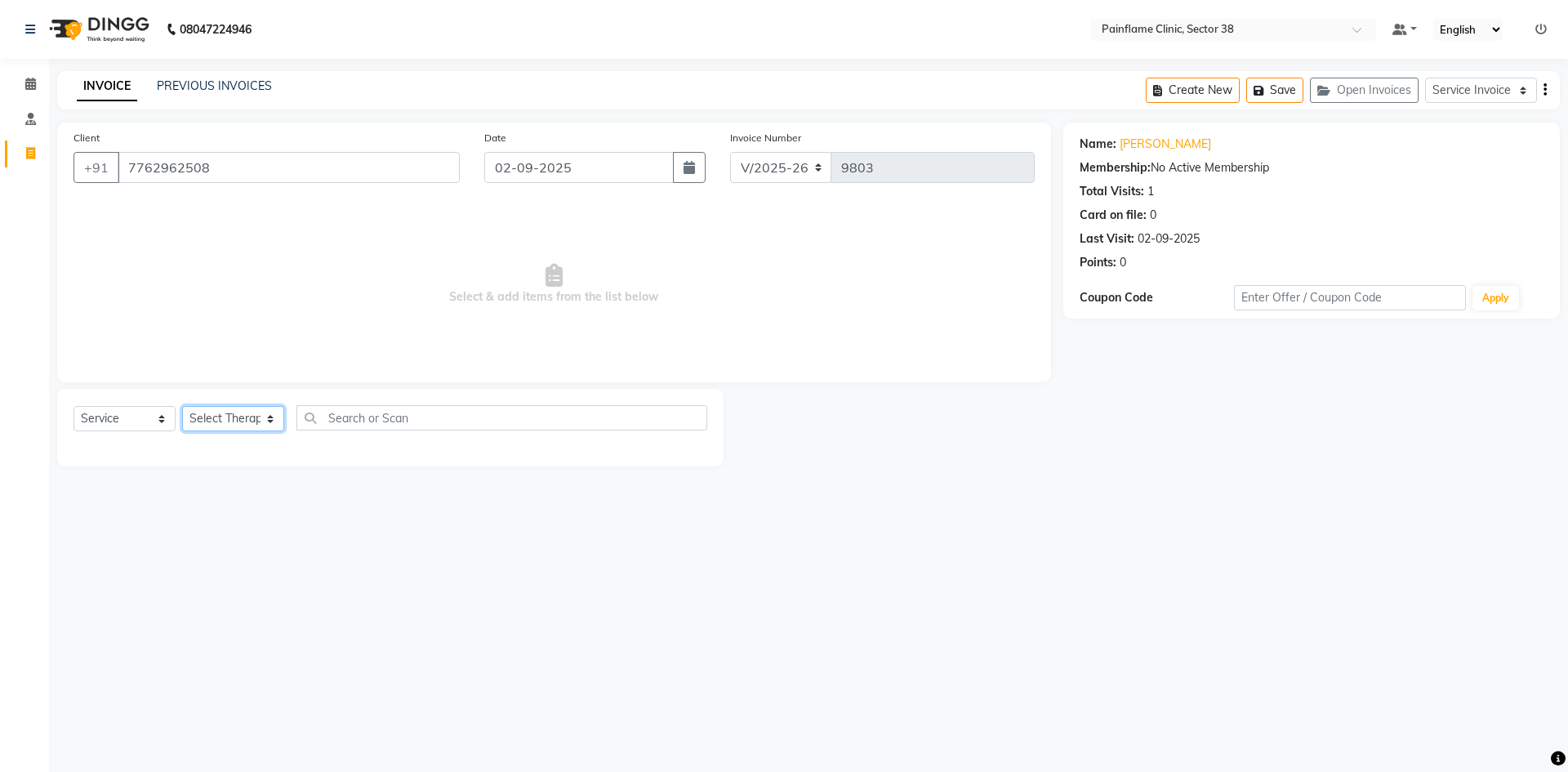
click at [244, 415] on select "Select Therapist [PERSON_NAME] Dr [PERSON_NAME] [PERSON_NAME] Dr [PERSON_NAME] …" at bounding box center [233, 419] width 102 height 26
select select "20209"
click at [182, 407] on select "Select Therapist [PERSON_NAME] Dr [PERSON_NAME] [PERSON_NAME] Dr [PERSON_NAME] …" at bounding box center [233, 419] width 102 height 26
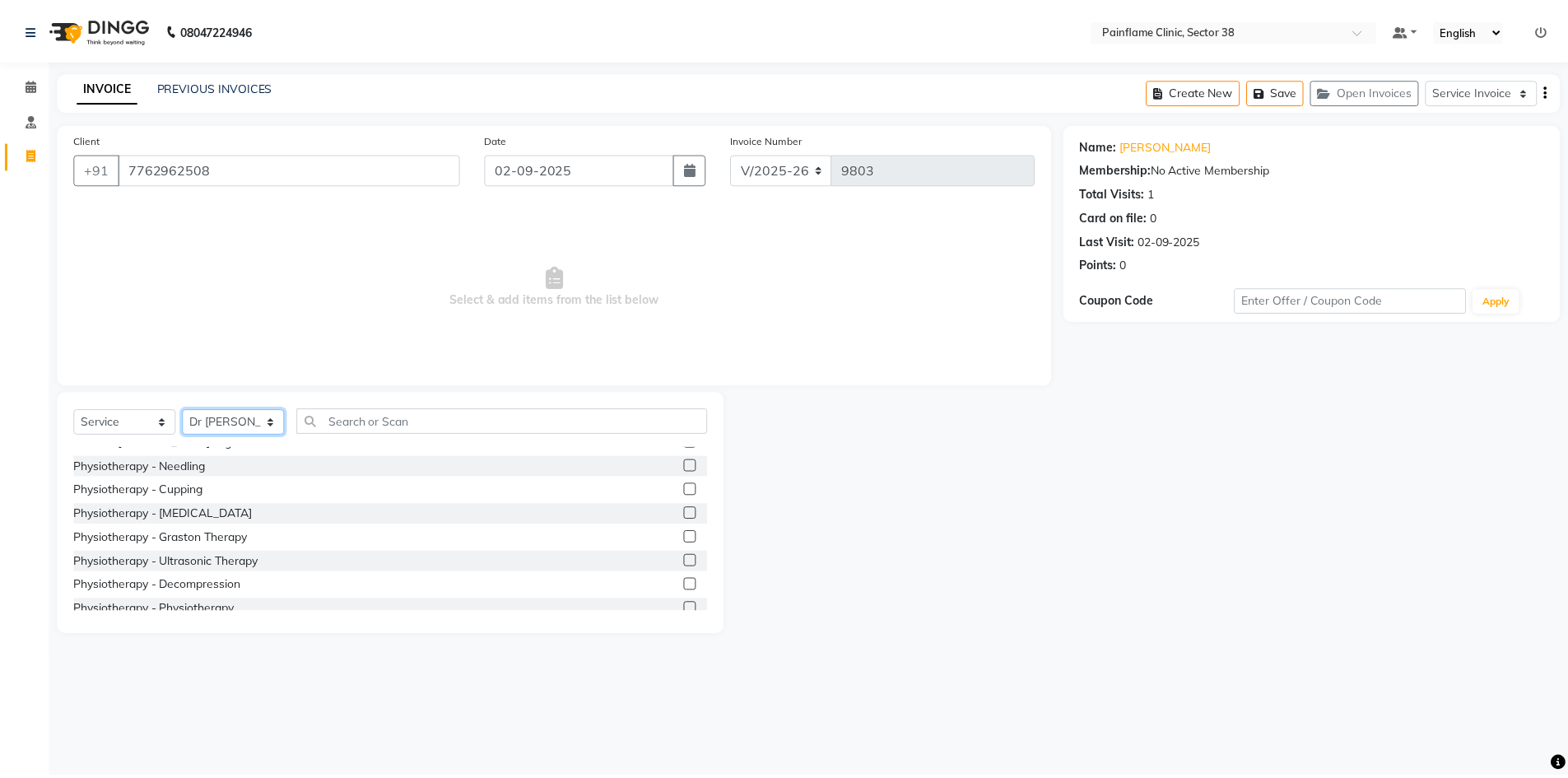
scroll to position [98, 0]
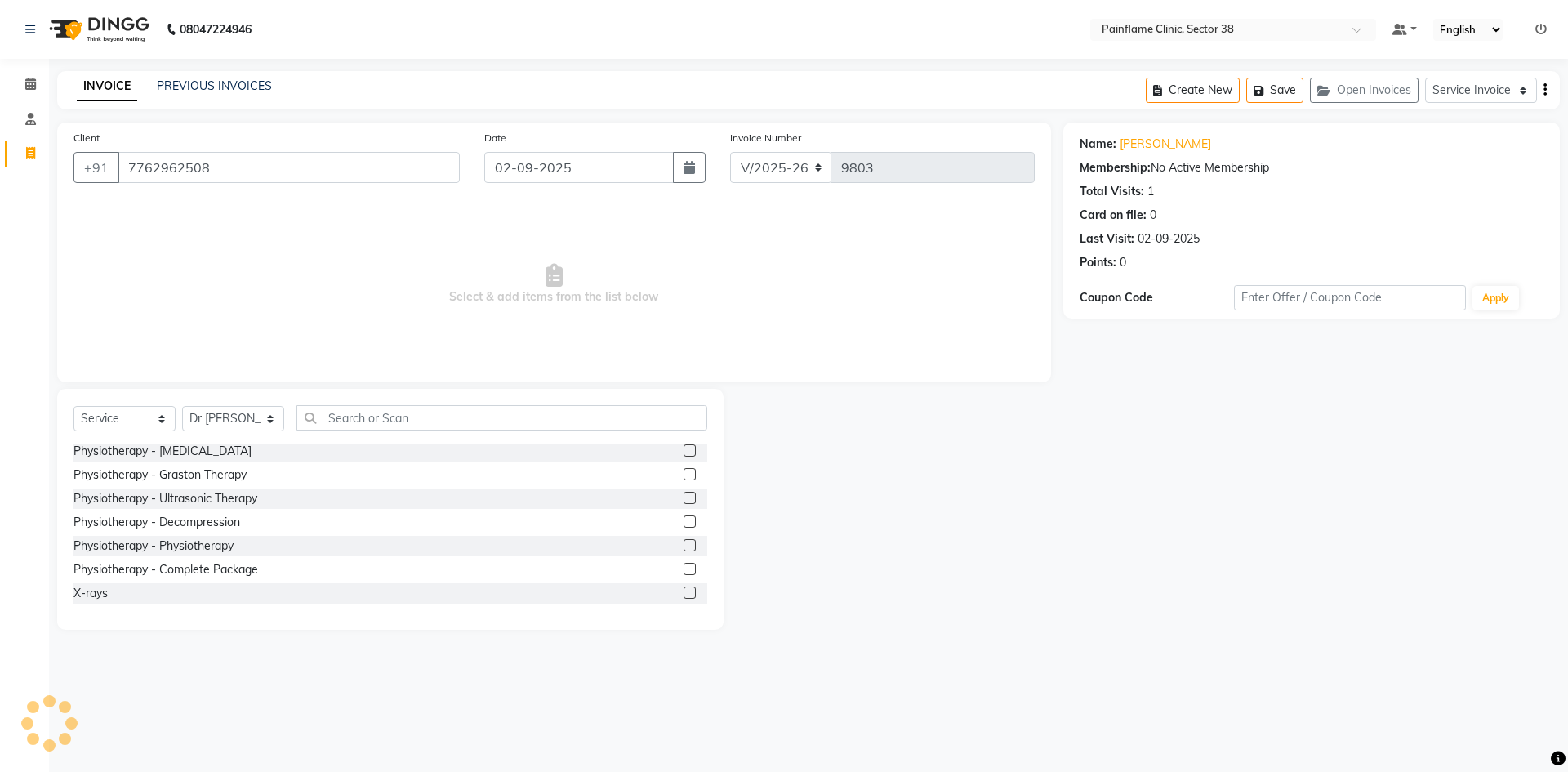
drag, startPoint x: 675, startPoint y: 546, endPoint x: 585, endPoint y: 407, distance: 165.6
click at [683, 541] on label at bounding box center [689, 545] width 12 height 12
click at [683, 541] on input "checkbox" at bounding box center [689, 547] width 11 height 11
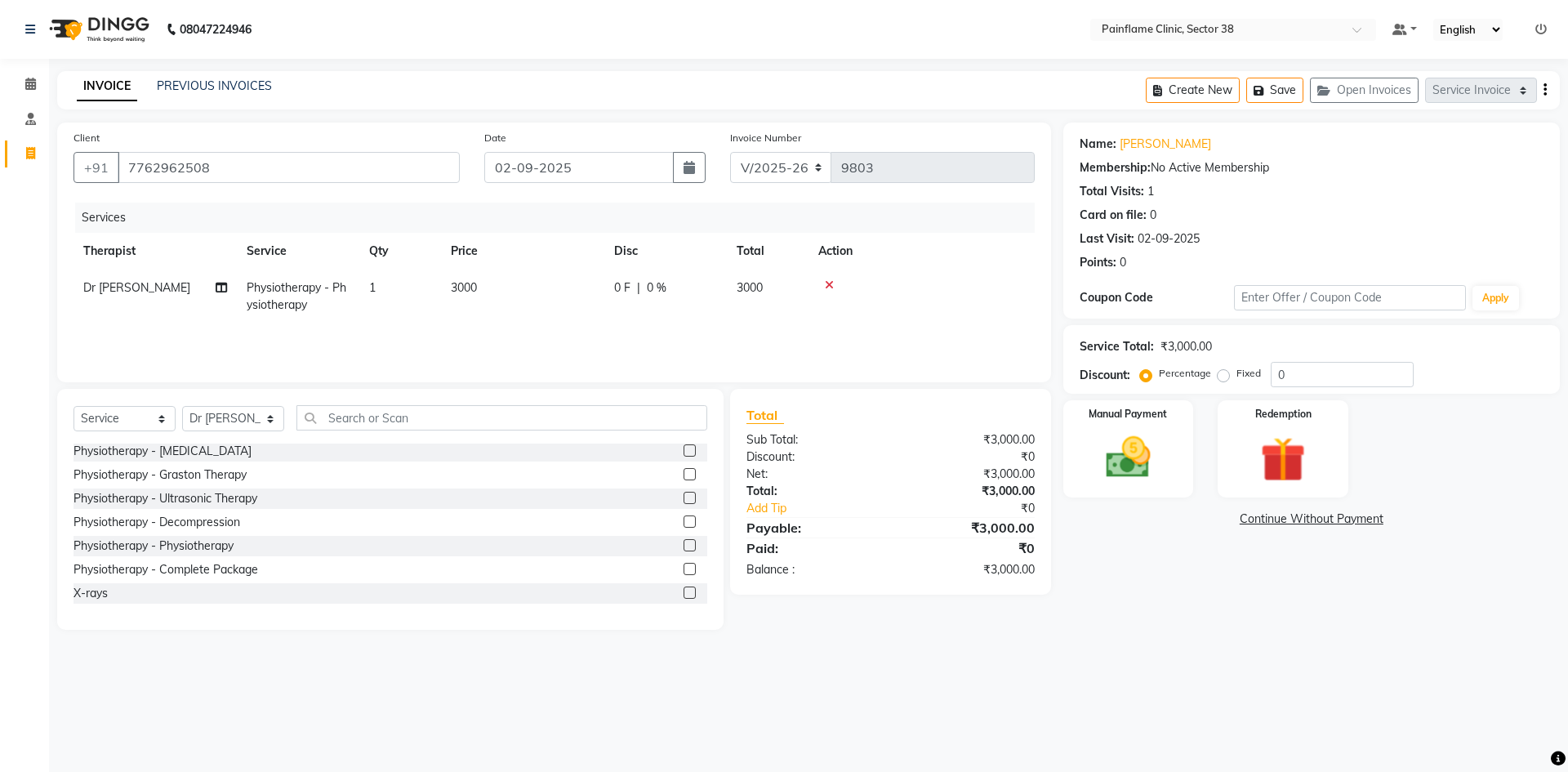
checkbox input "false"
click at [470, 289] on span "3000" at bounding box center [464, 288] width 26 height 15
select select "20209"
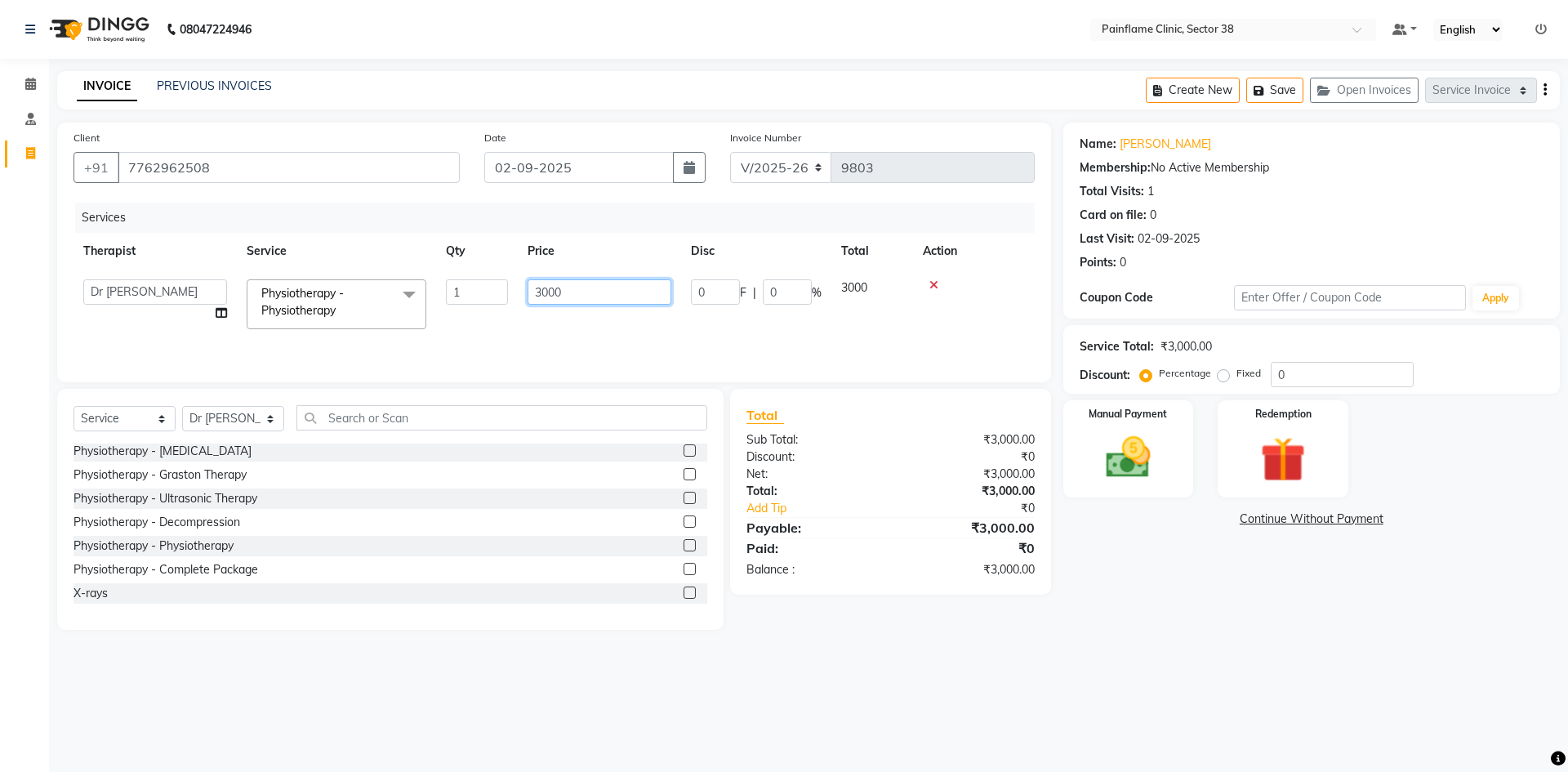
drag, startPoint x: 543, startPoint y: 292, endPoint x: 534, endPoint y: 296, distance: 9.8
click at [534, 296] on input "3000" at bounding box center [600, 293] width 144 height 26
type input "1000"
click at [1118, 465] on img at bounding box center [1128, 457] width 76 height 54
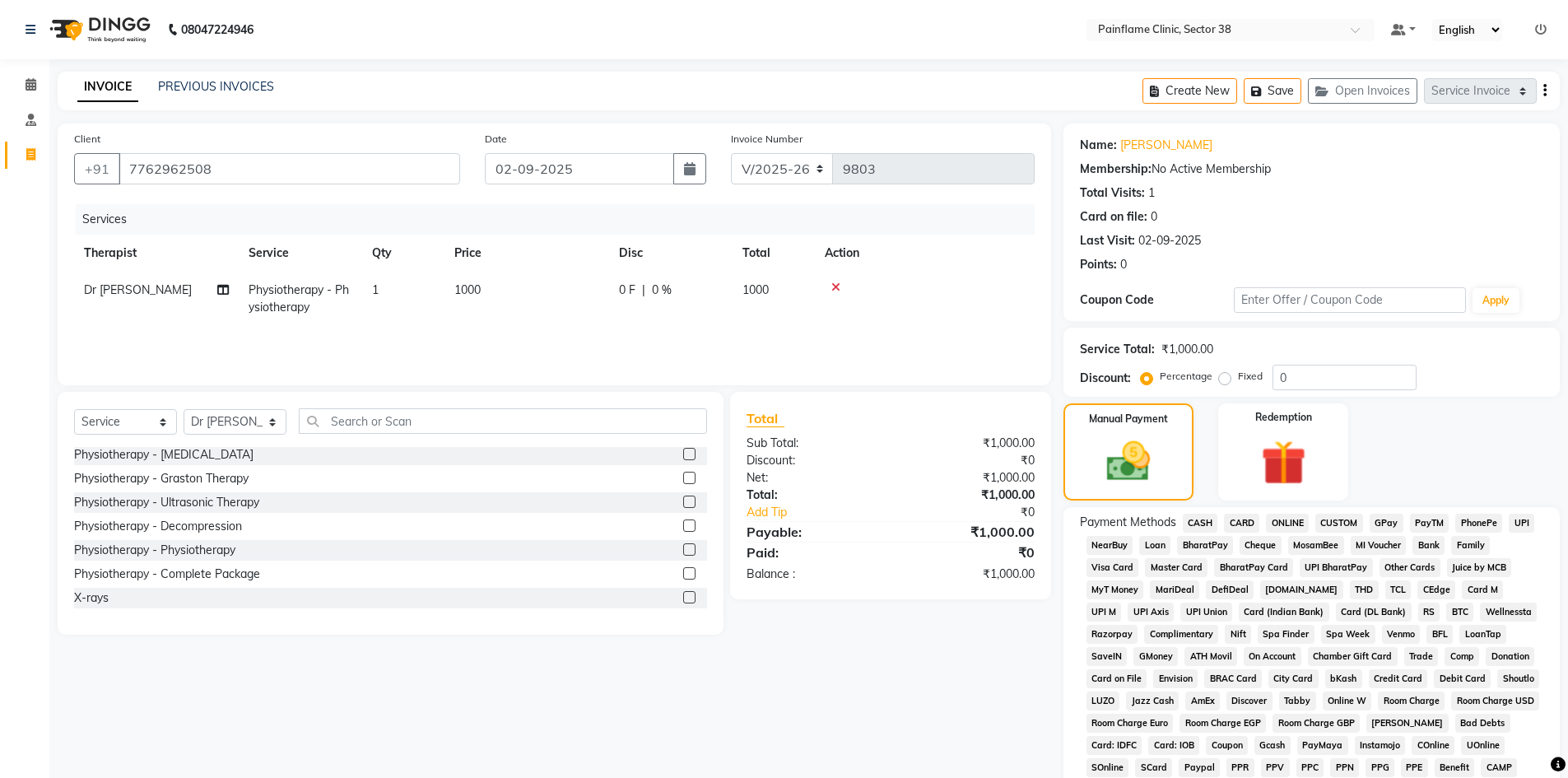
click at [1230, 527] on span "CARD" at bounding box center [1241, 523] width 36 height 19
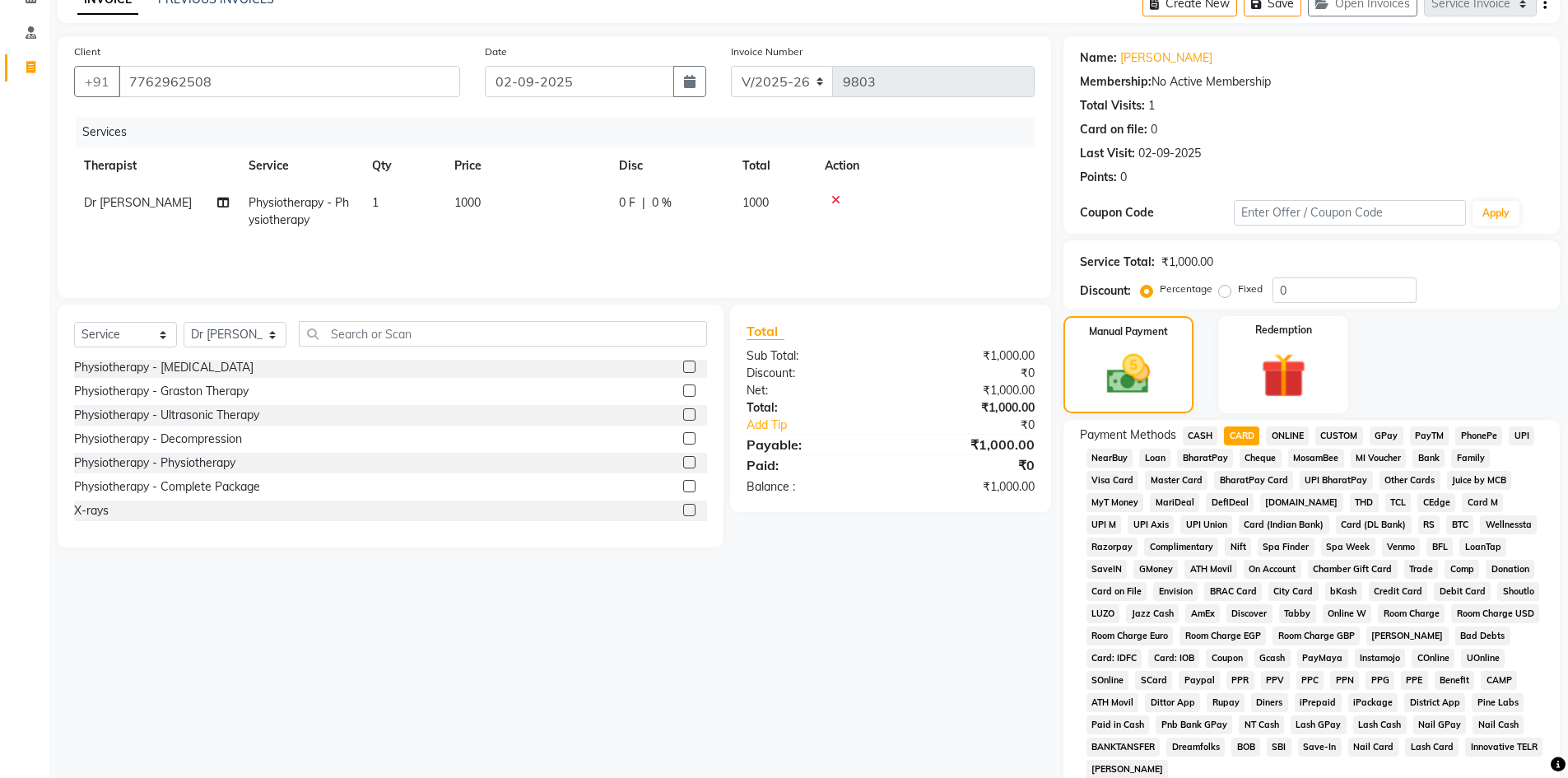
scroll to position [243, 0]
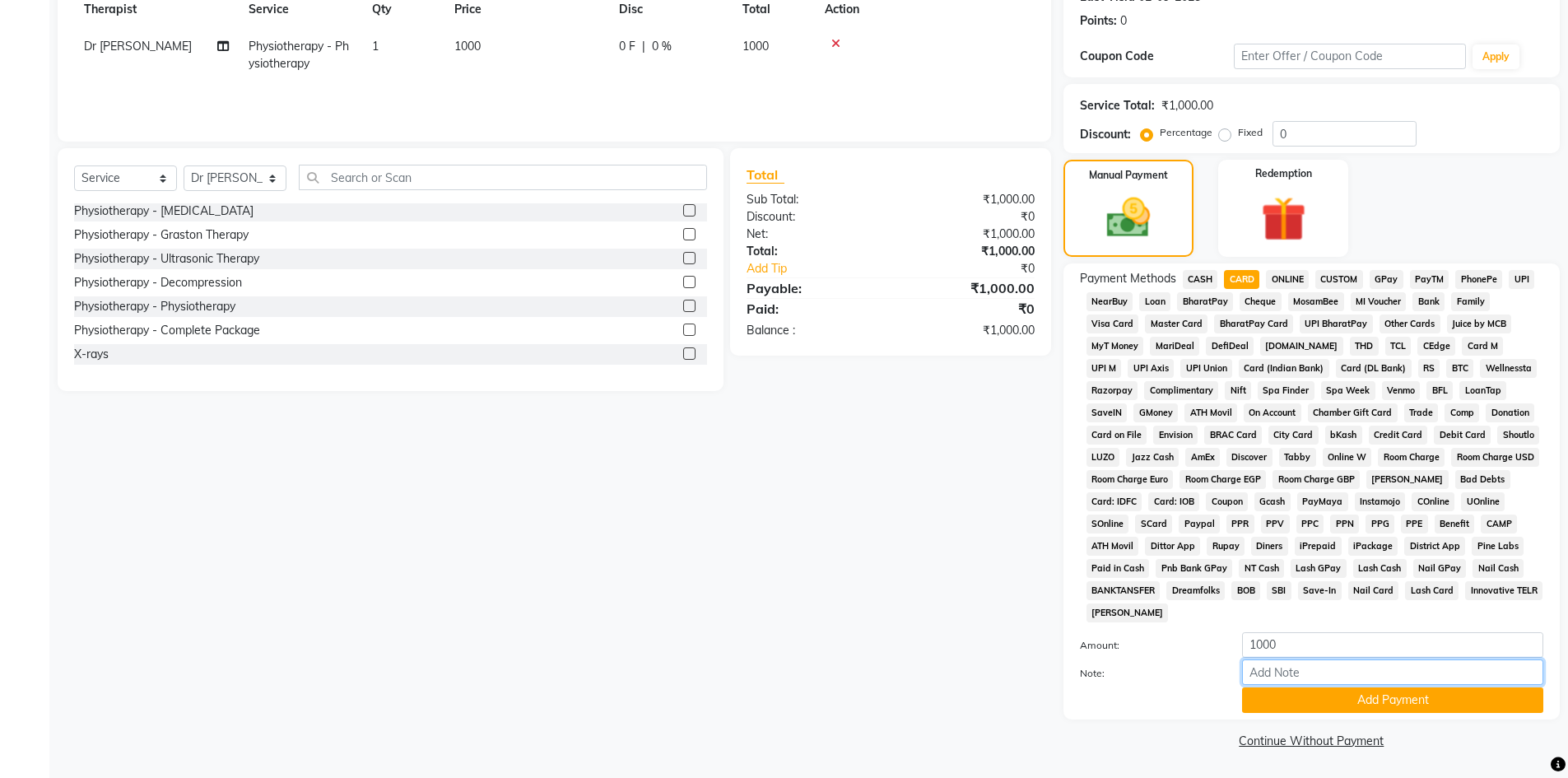
click at [1264, 671] on input "Note:" at bounding box center [1393, 672] width 301 height 26
type input "Adv Payment For Package"
click at [1332, 699] on button "Add Payment" at bounding box center [1393, 701] width 301 height 26
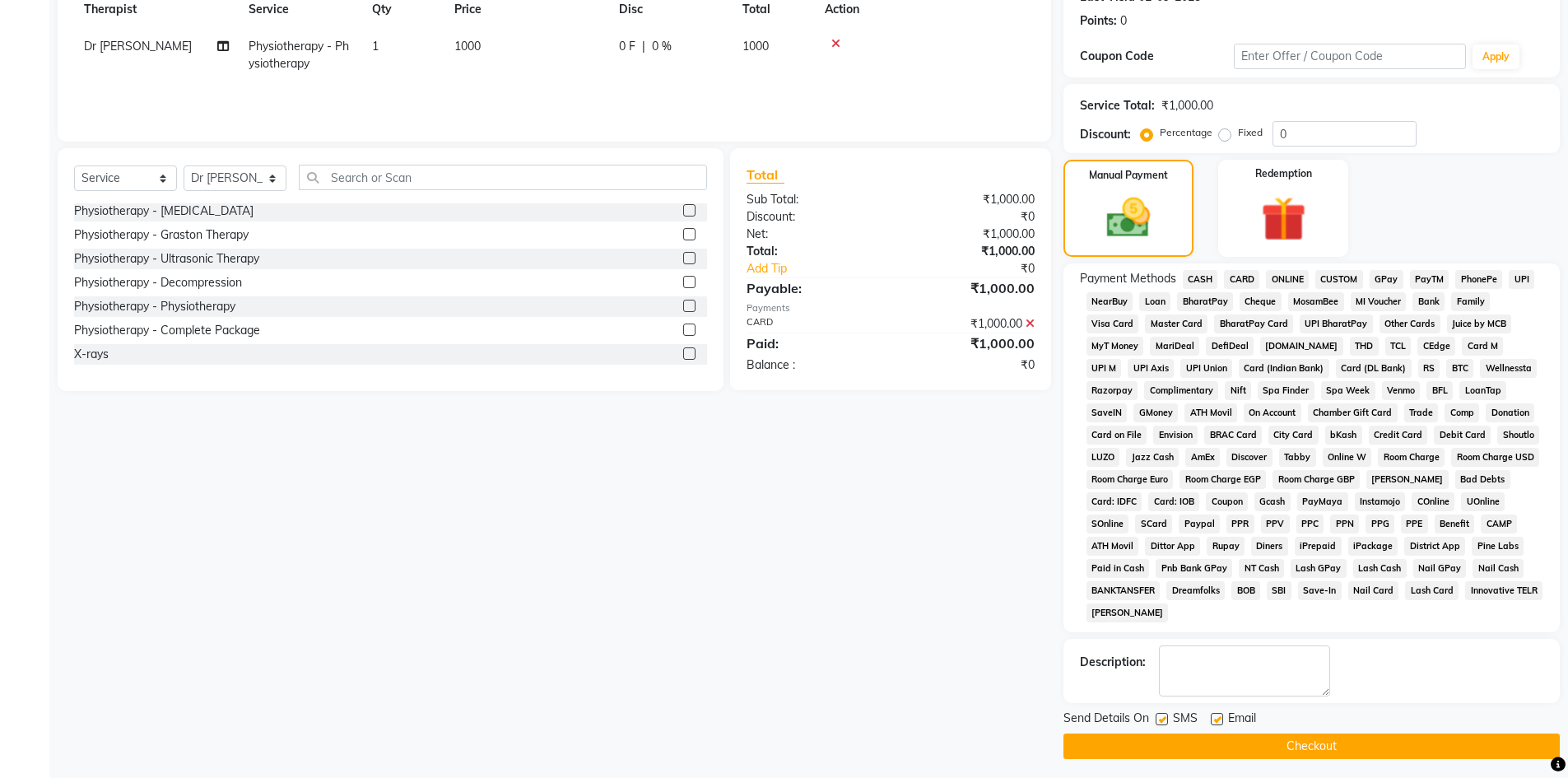
click at [1212, 720] on label at bounding box center [1216, 718] width 12 height 12
click at [1212, 720] on input "checkbox" at bounding box center [1216, 720] width 11 height 11
checkbox input "false"
click at [1161, 723] on label at bounding box center [1161, 718] width 12 height 12
click at [1161, 723] on input "checkbox" at bounding box center [1161, 720] width 11 height 11
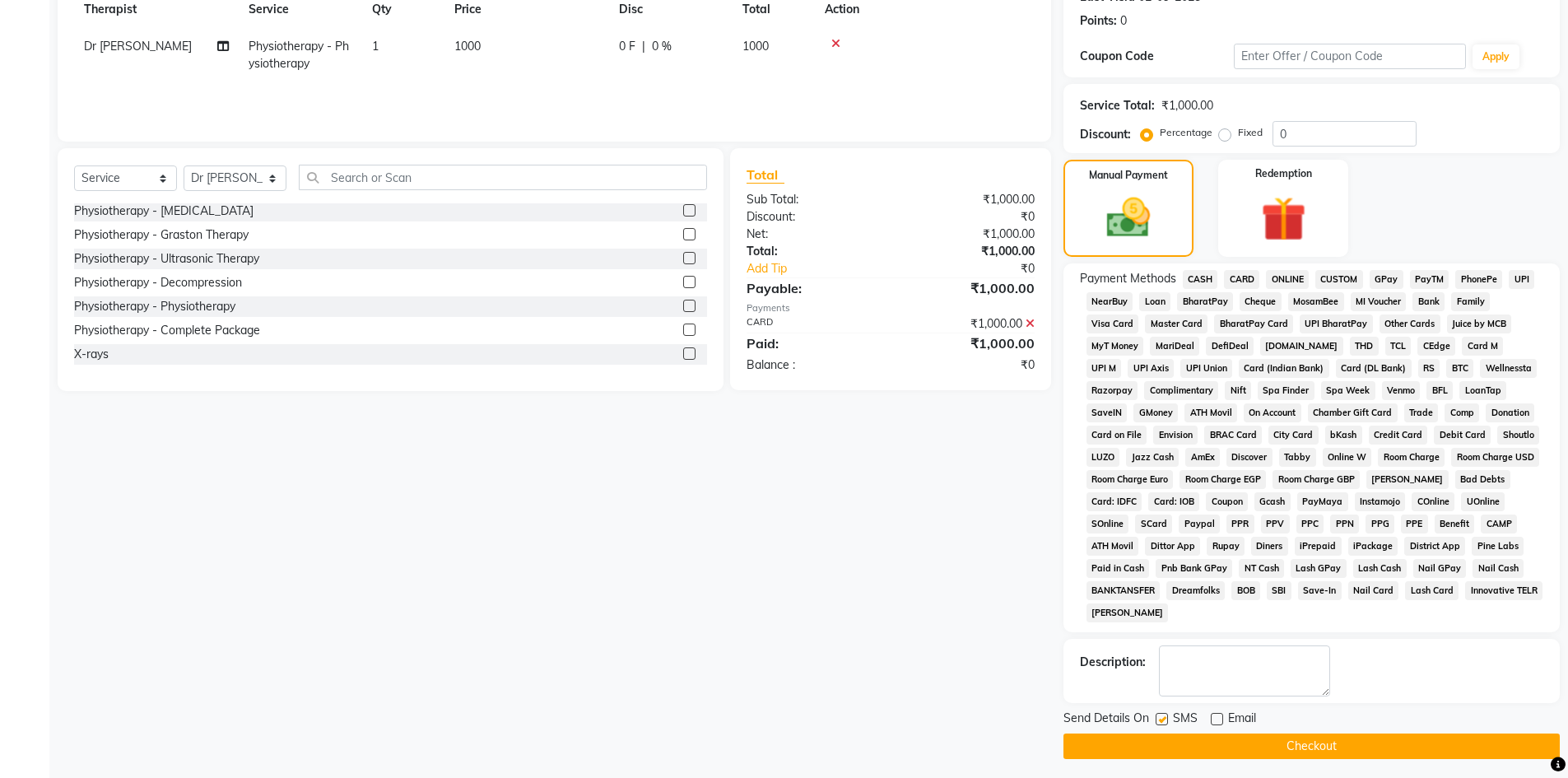
checkbox input "false"
click at [1159, 743] on button "Checkout" at bounding box center [1311, 747] width 497 height 26
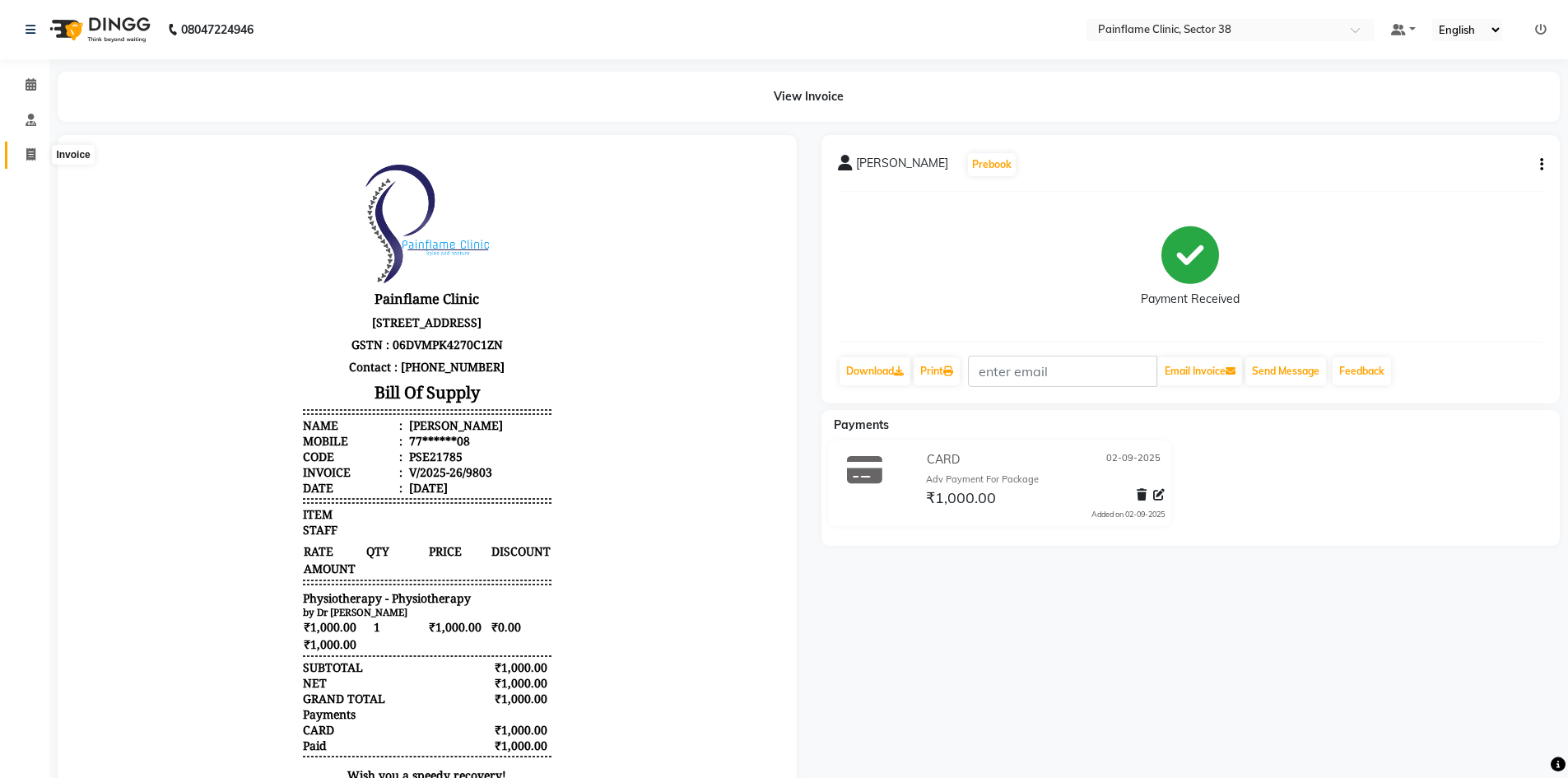
click at [36, 155] on icon at bounding box center [31, 153] width 9 height 12
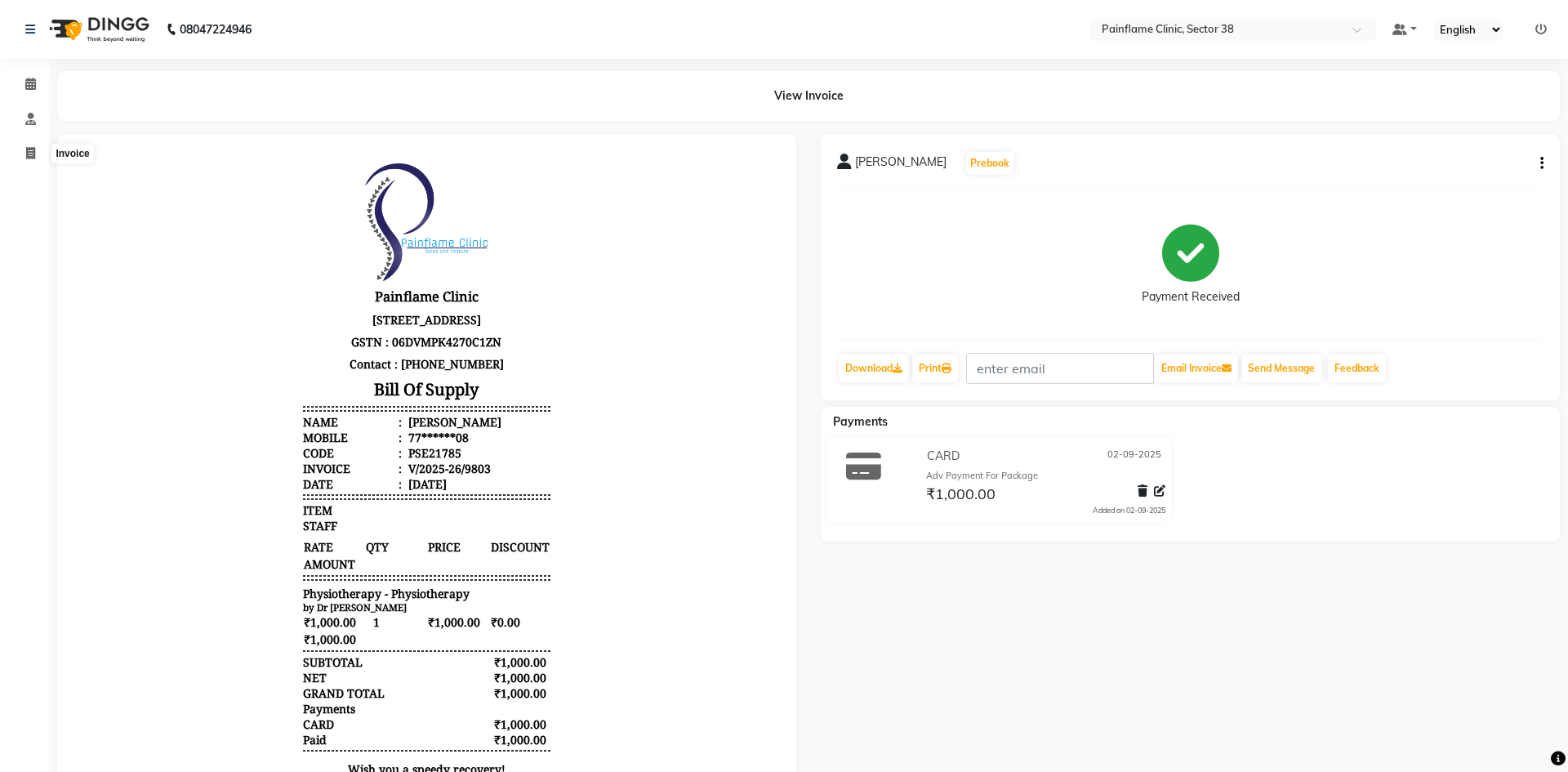
select select "service"
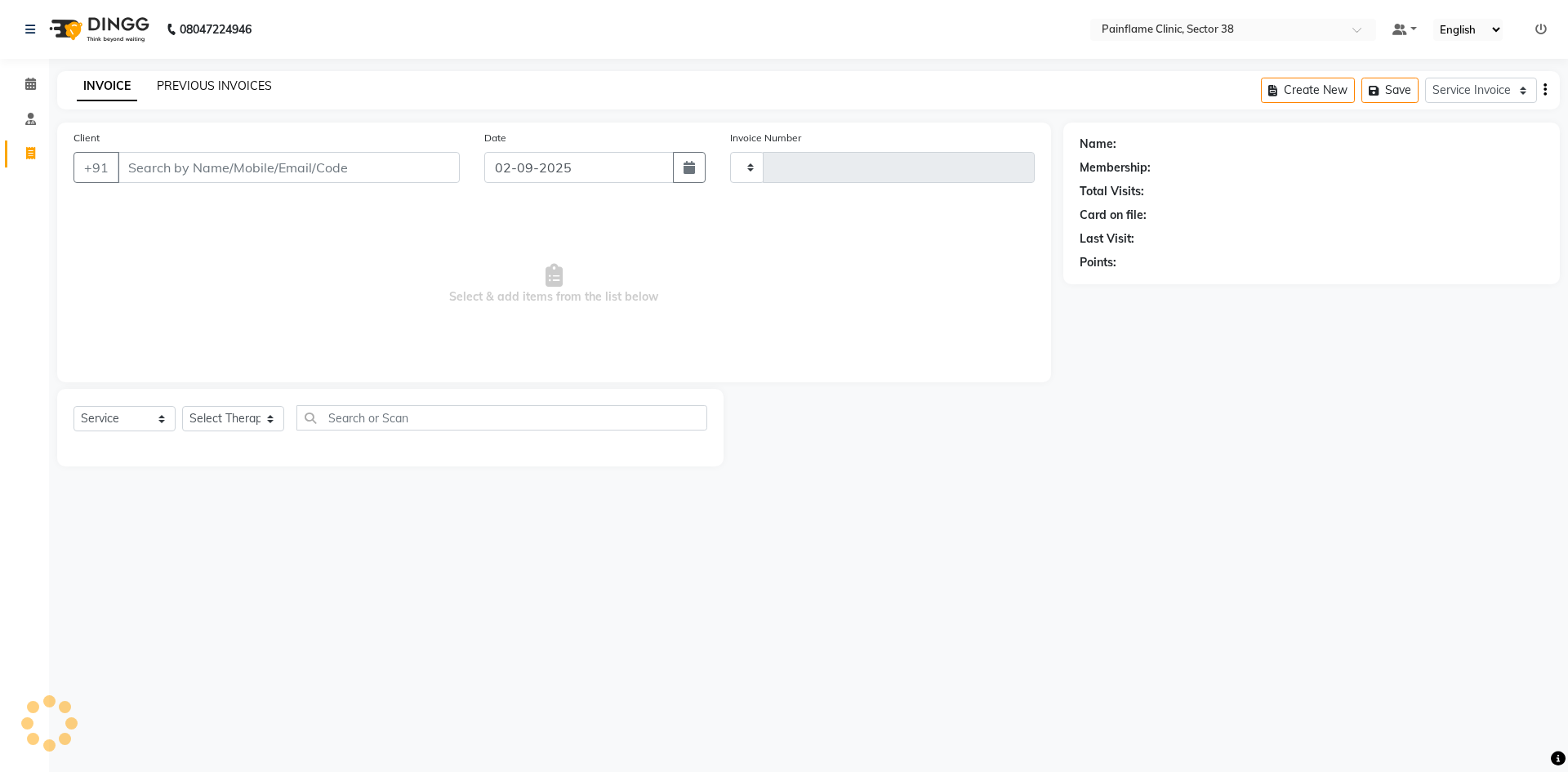
type input "9806"
select select "3964"
click at [223, 87] on link "PREVIOUS INVOICES" at bounding box center [214, 86] width 115 height 15
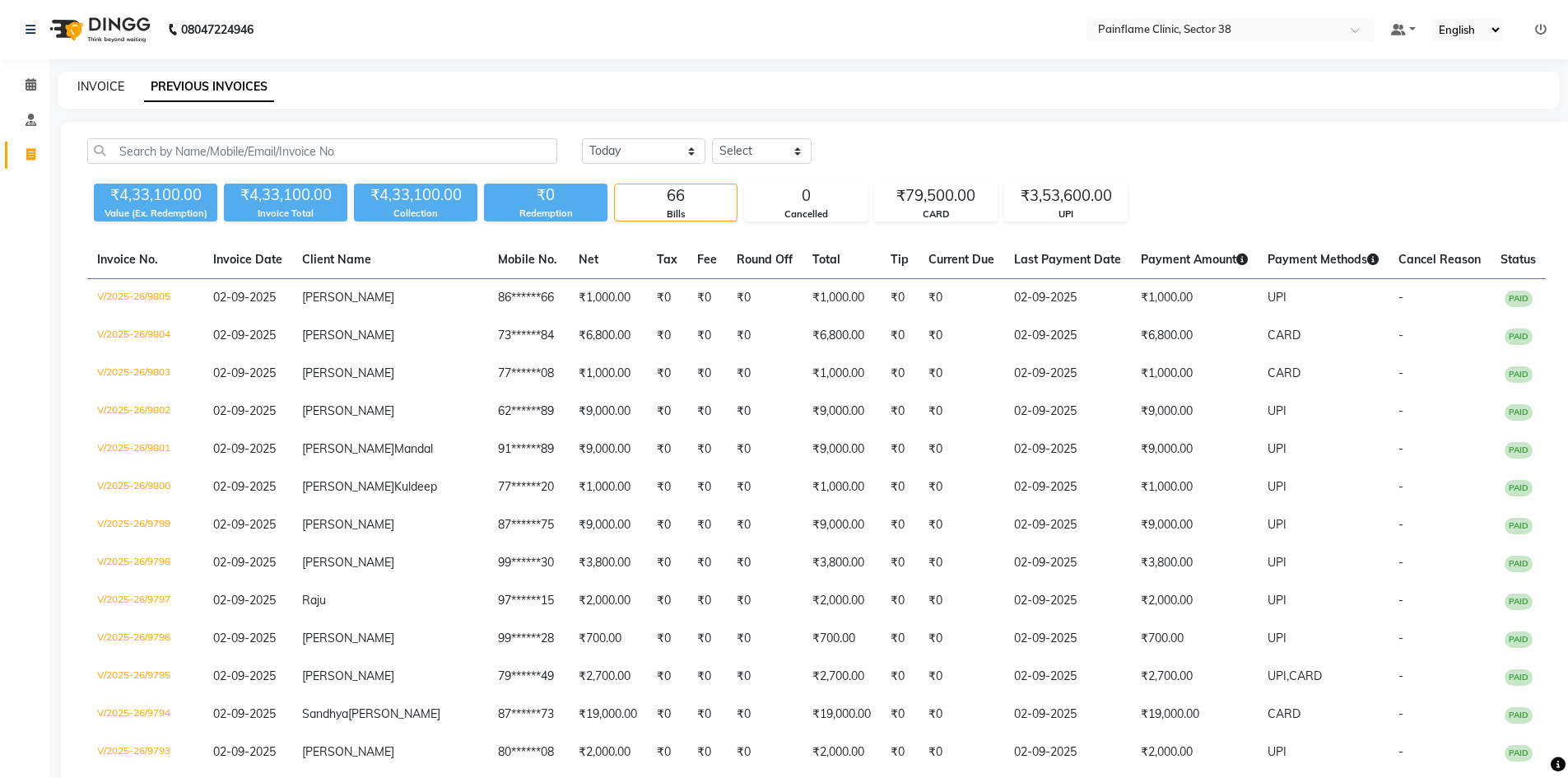
click at [110, 80] on link "INVOICE" at bounding box center [100, 86] width 47 height 15
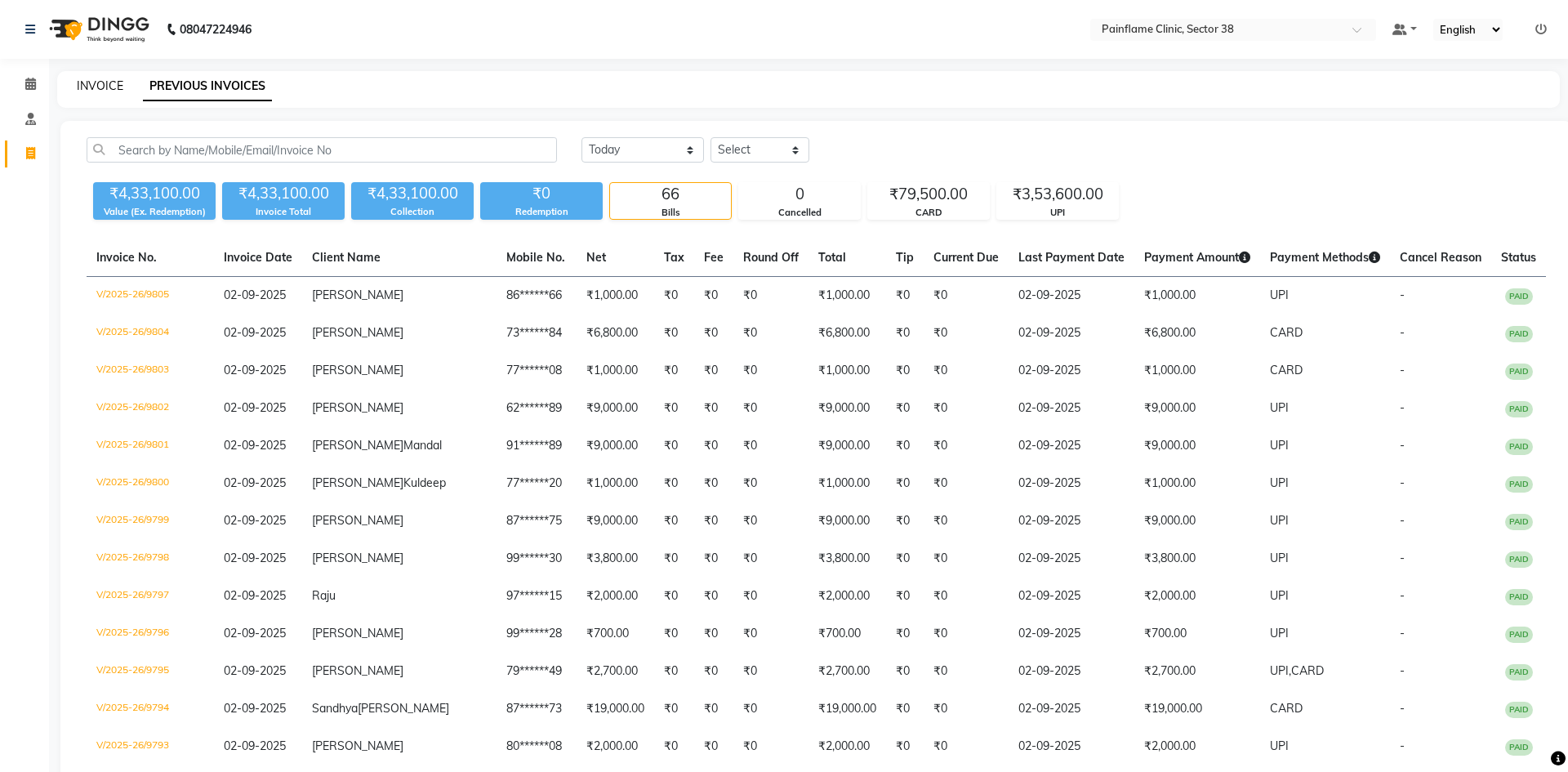
select select "service"
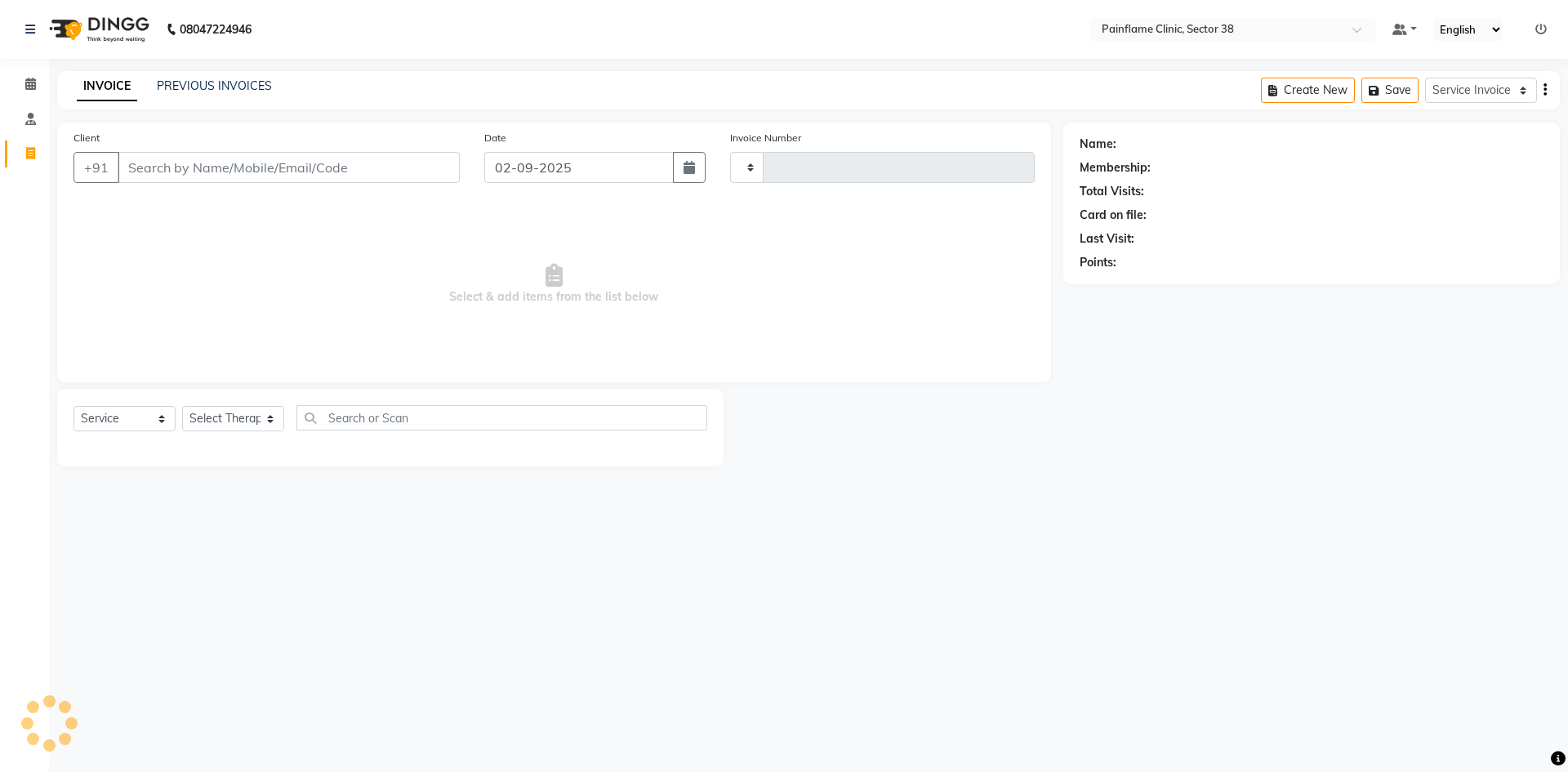
type input "9806"
select select "3964"
click at [217, 163] on input "Client" at bounding box center [289, 168] width 343 height 31
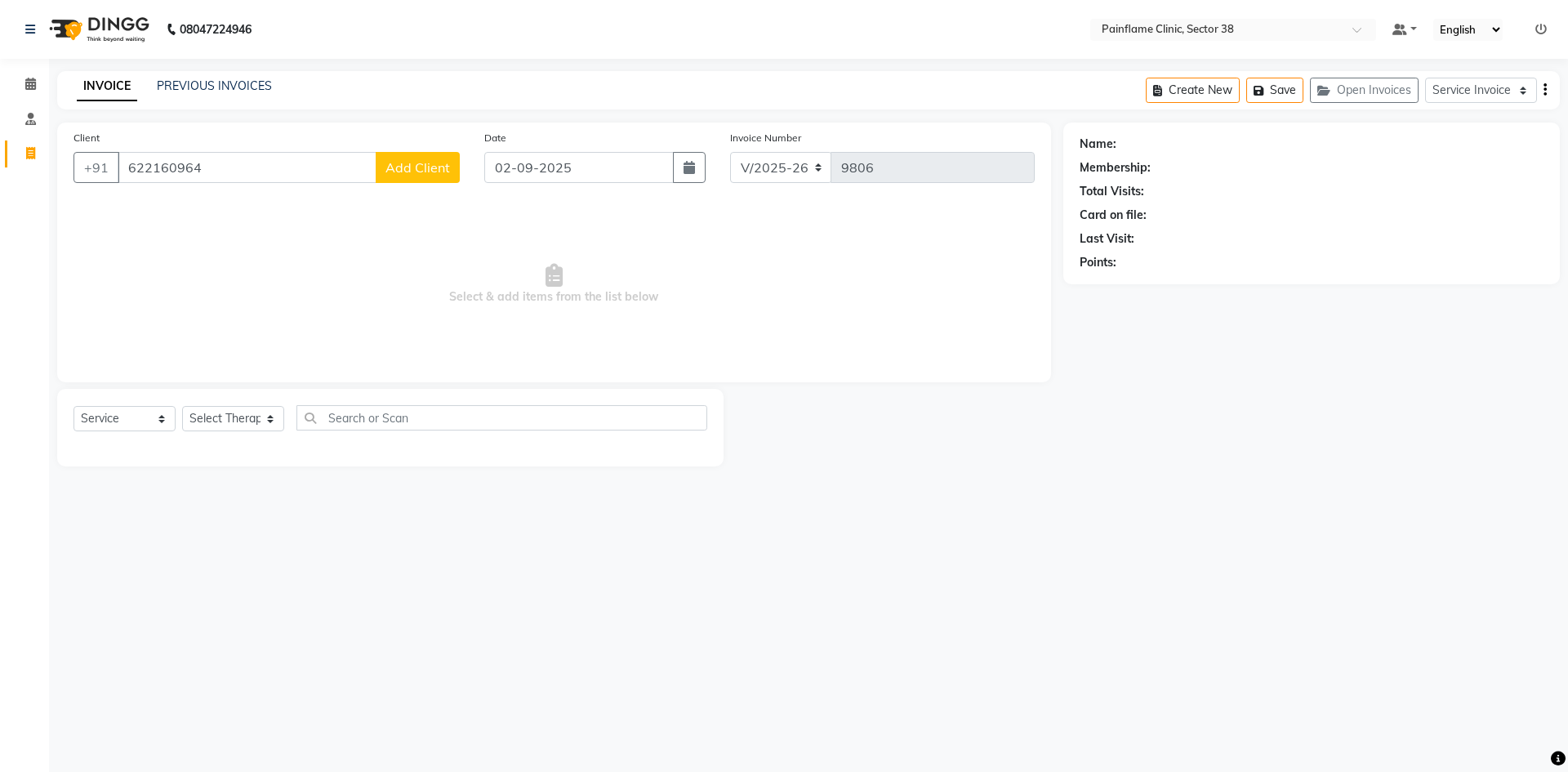
click at [0, 198] on app-home "08047224946 Select Location × Painflame Clinic, Sector 38 Default Panel My Pane…" at bounding box center [784, 245] width 1568 height 491
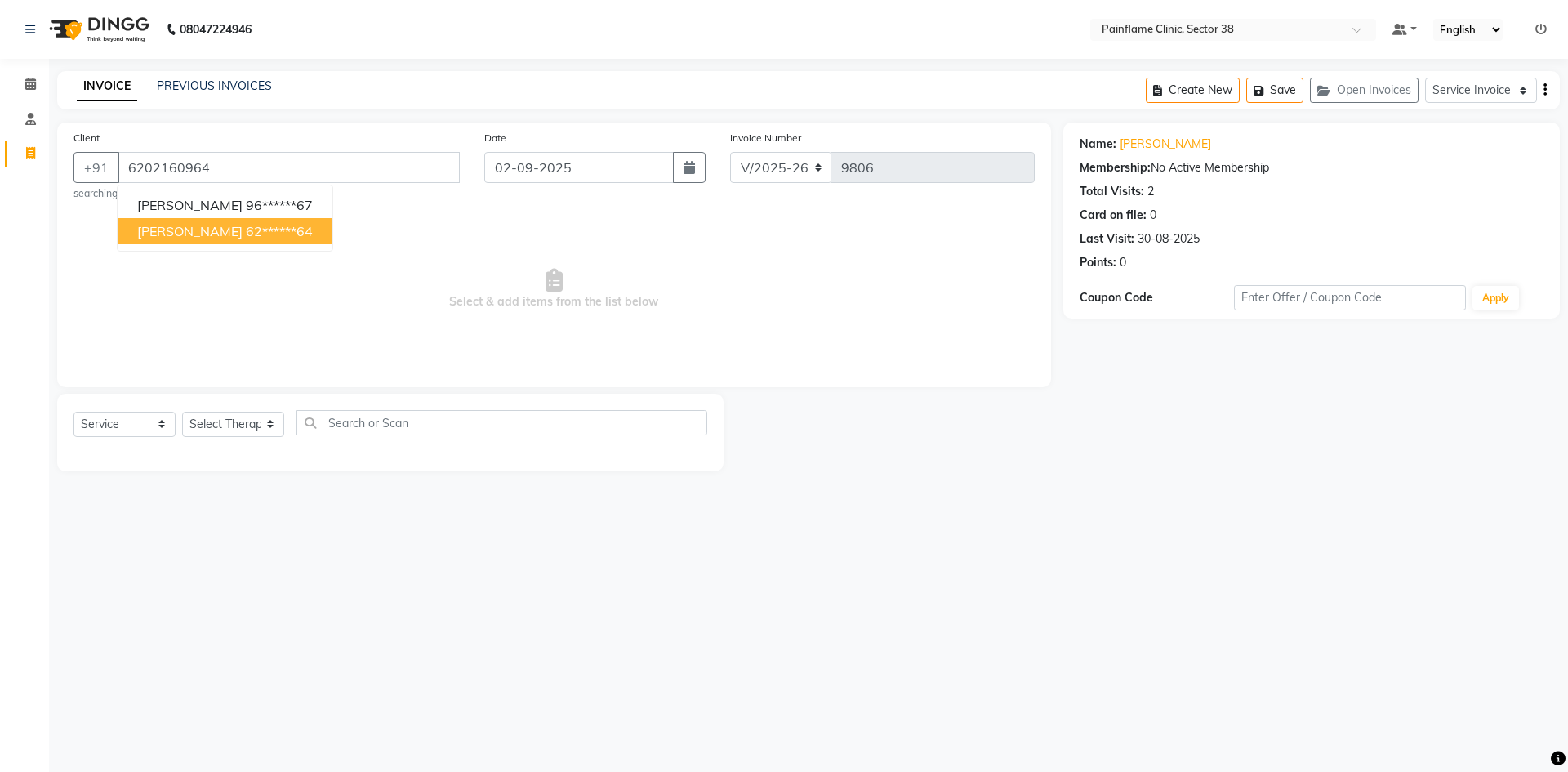
click at [257, 231] on ngb-highlight "62******64" at bounding box center [280, 232] width 67 height 16
type input "62******64"
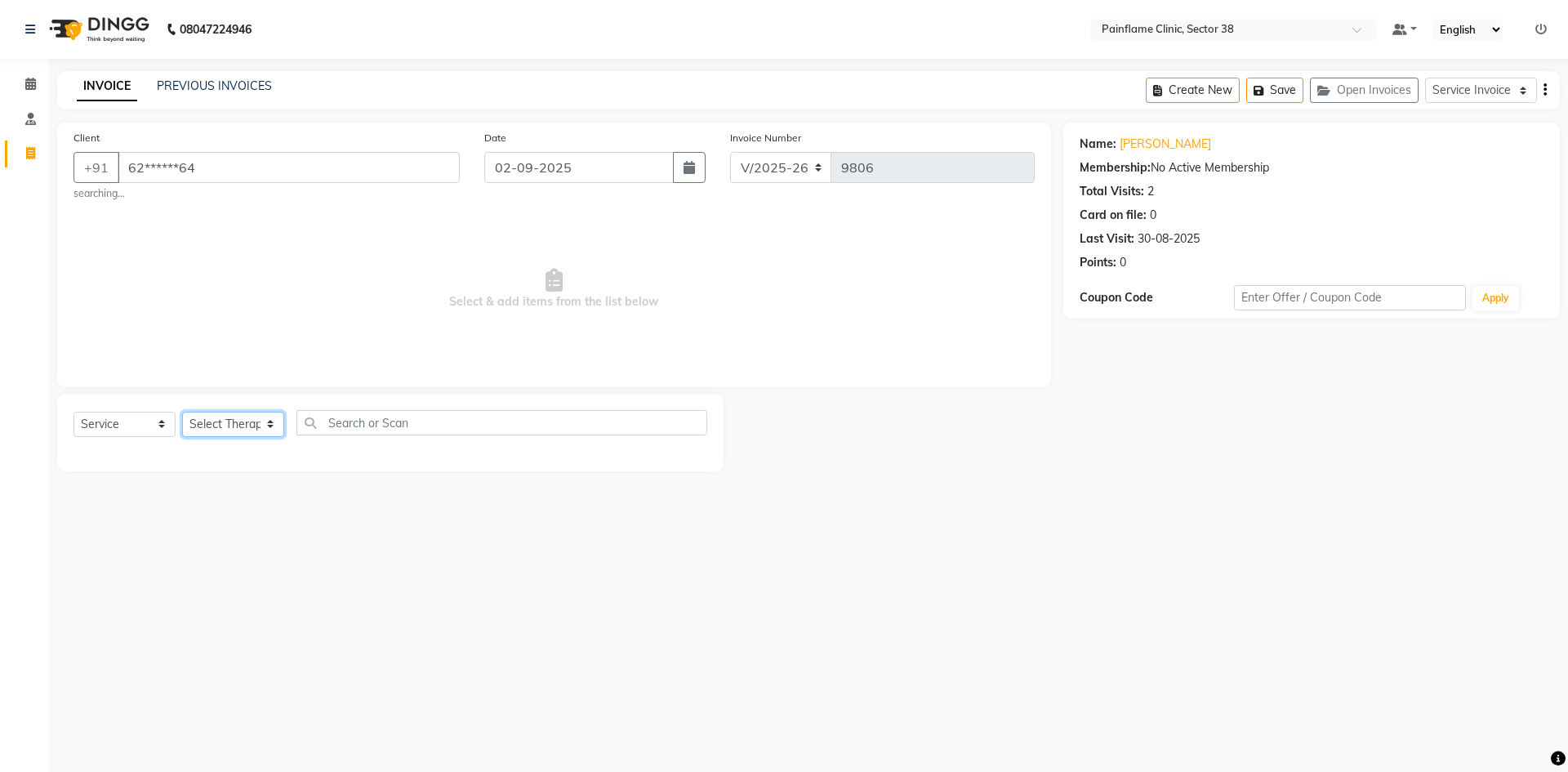
click at [241, 431] on select "Select Therapist [PERSON_NAME] Dr [PERSON_NAME] [PERSON_NAME] Dr [PERSON_NAME] …" at bounding box center [233, 425] width 102 height 26
select select "20216"
click at [182, 412] on select "Select Therapist [PERSON_NAME] Dr [PERSON_NAME] [PERSON_NAME] Dr [PERSON_NAME] …" at bounding box center [233, 425] width 102 height 26
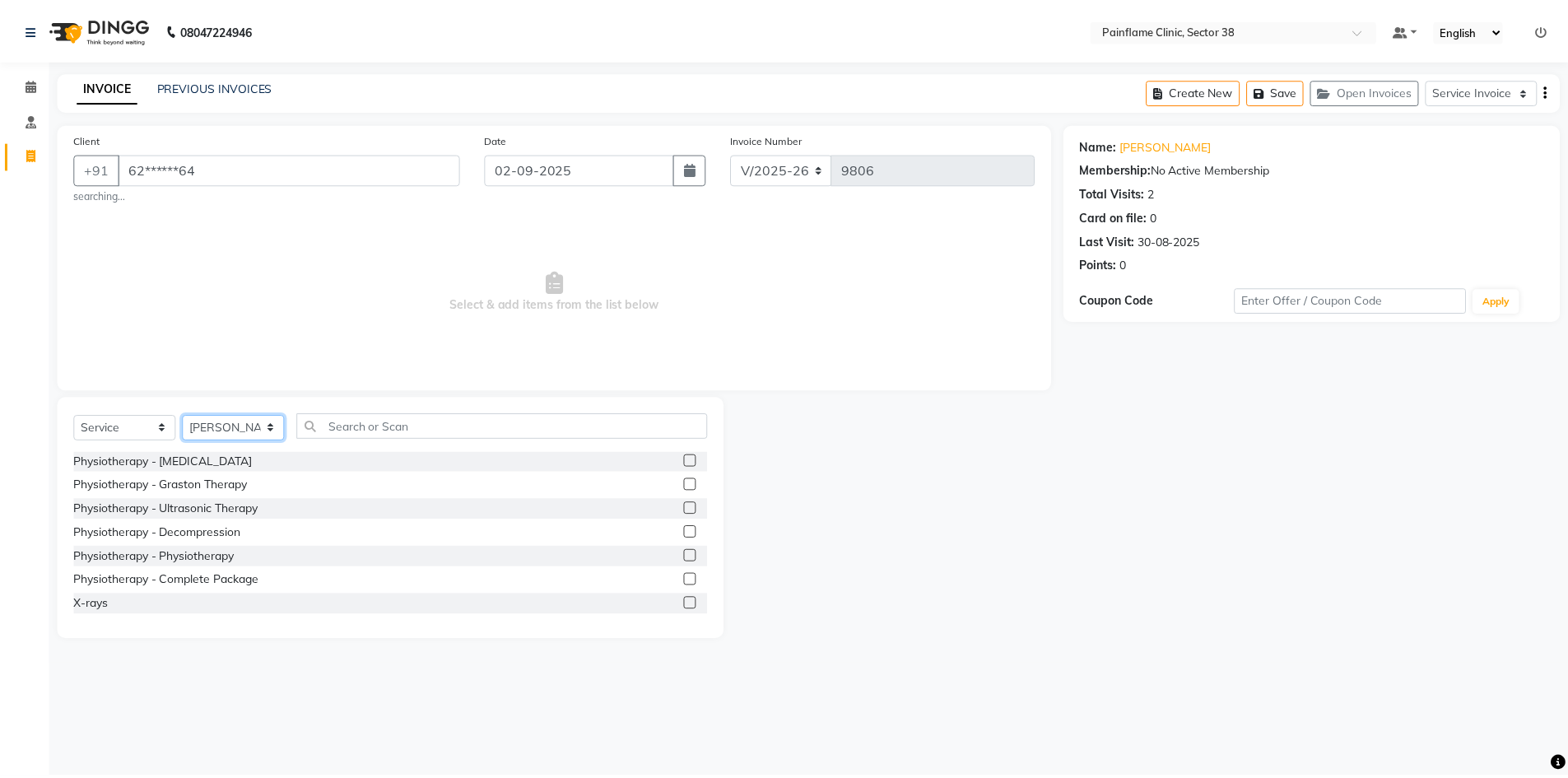
scroll to position [98, 0]
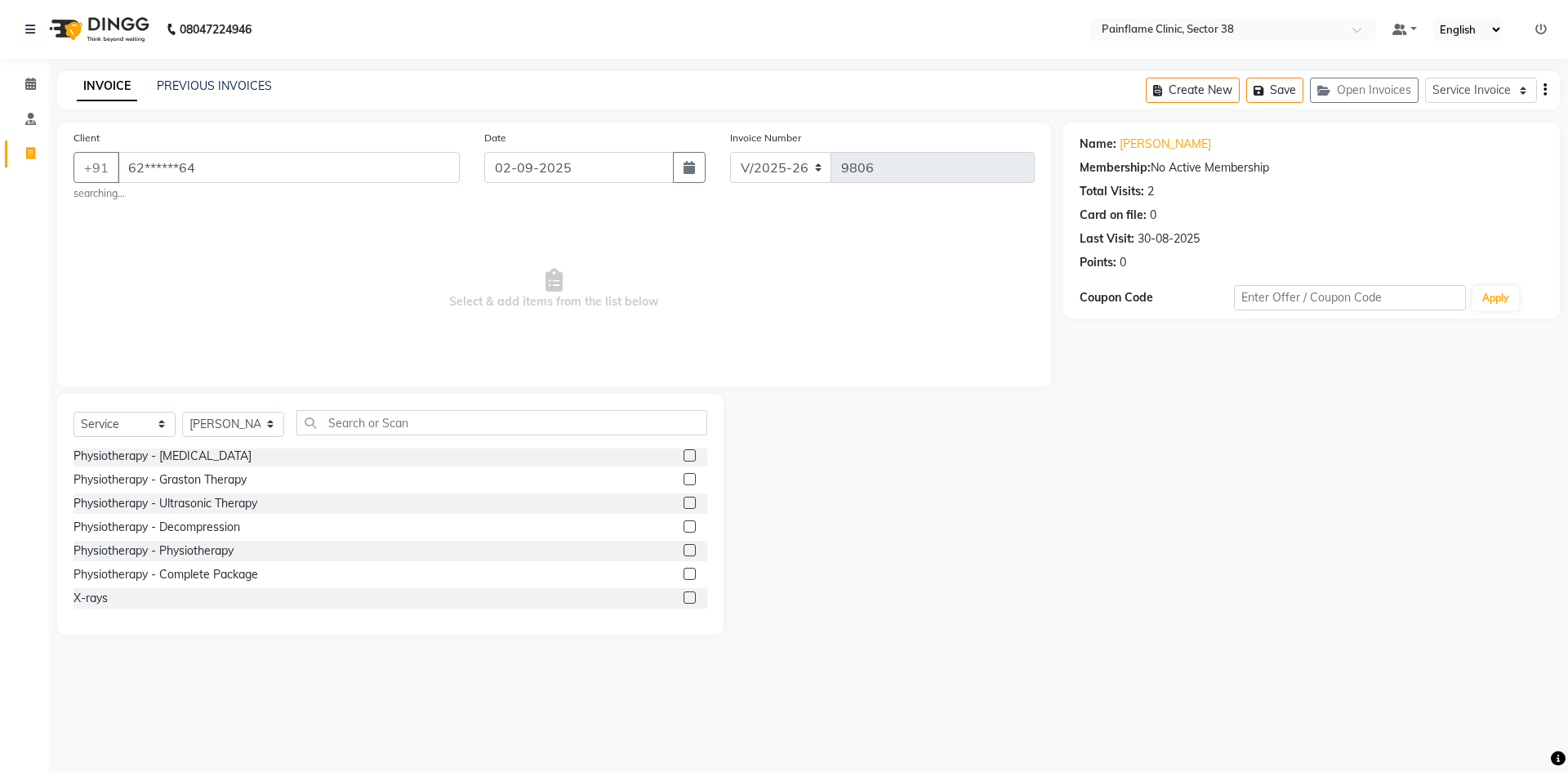
drag, startPoint x: 674, startPoint y: 547, endPoint x: 661, endPoint y: 522, distance: 28.2
click at [683, 547] on label at bounding box center [689, 550] width 12 height 12
click at [683, 547] on input "checkbox" at bounding box center [689, 551] width 11 height 11
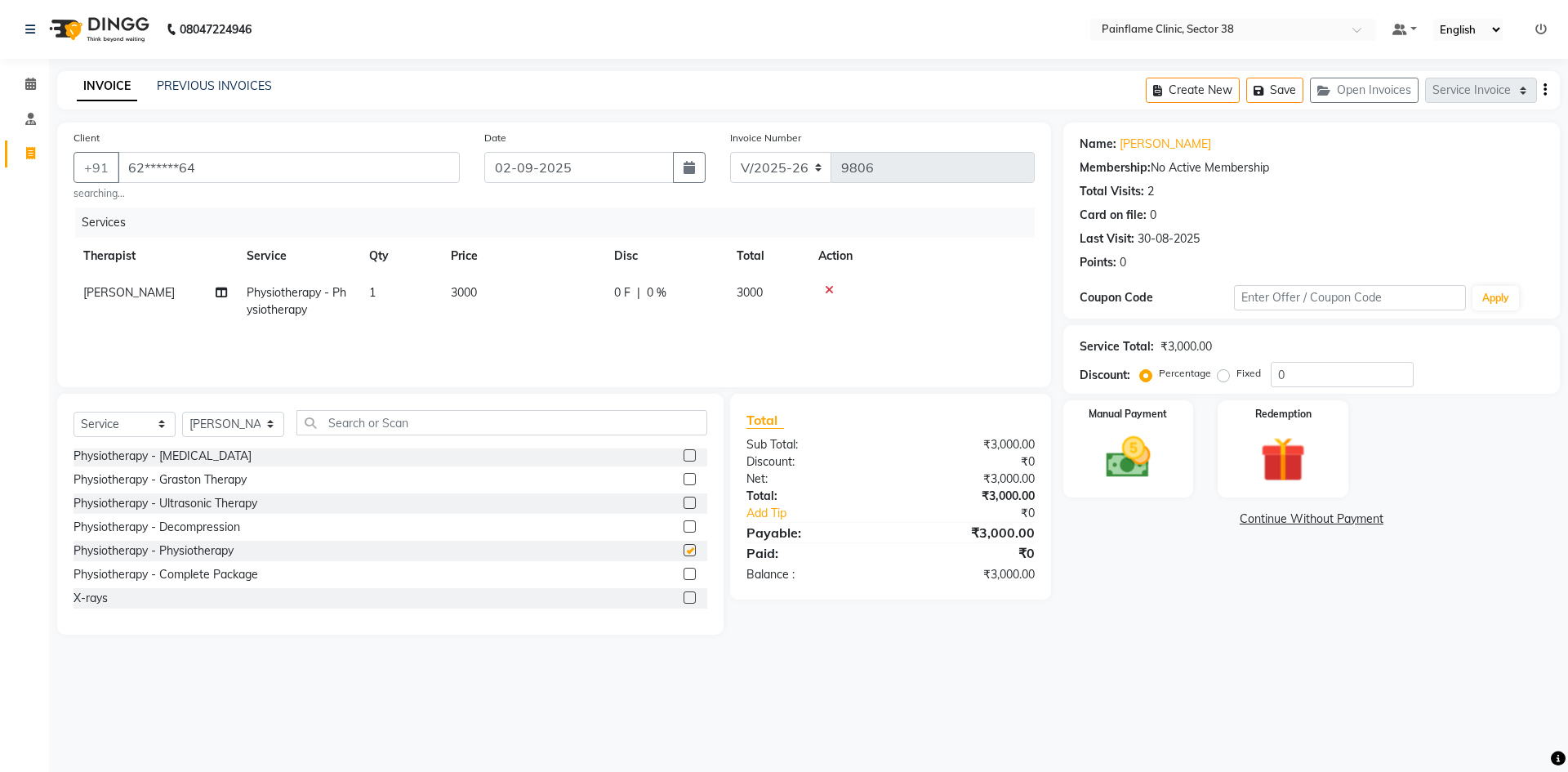
checkbox input "false"
click at [486, 301] on td "3000" at bounding box center [522, 301] width 163 height 54
drag, startPoint x: 541, startPoint y: 300, endPoint x: 528, endPoint y: 303, distance: 13.3
click at [528, 303] on input "3000" at bounding box center [600, 297] width 144 height 26
type input "2000"
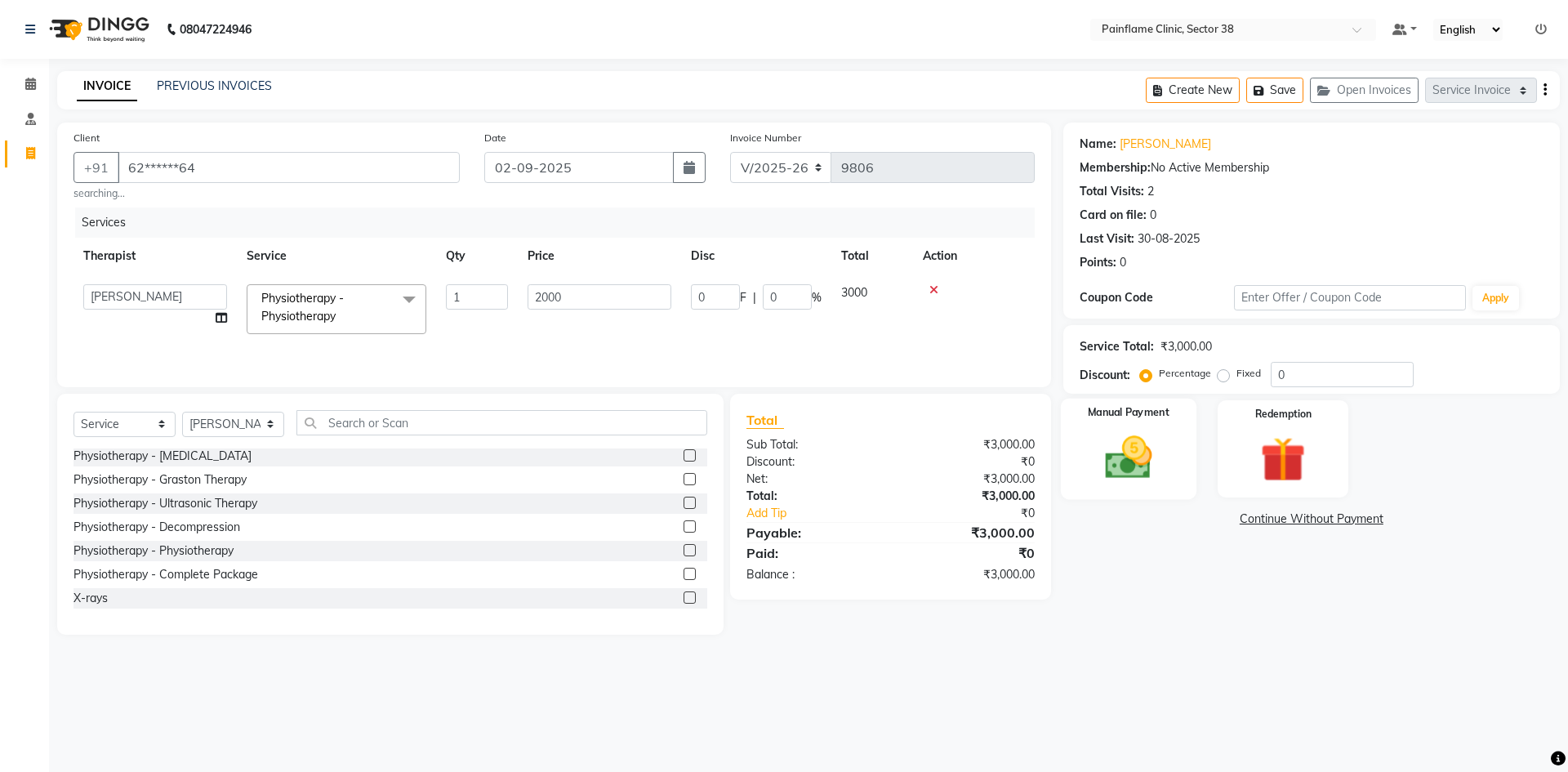
click at [1143, 462] on img at bounding box center [1128, 457] width 76 height 54
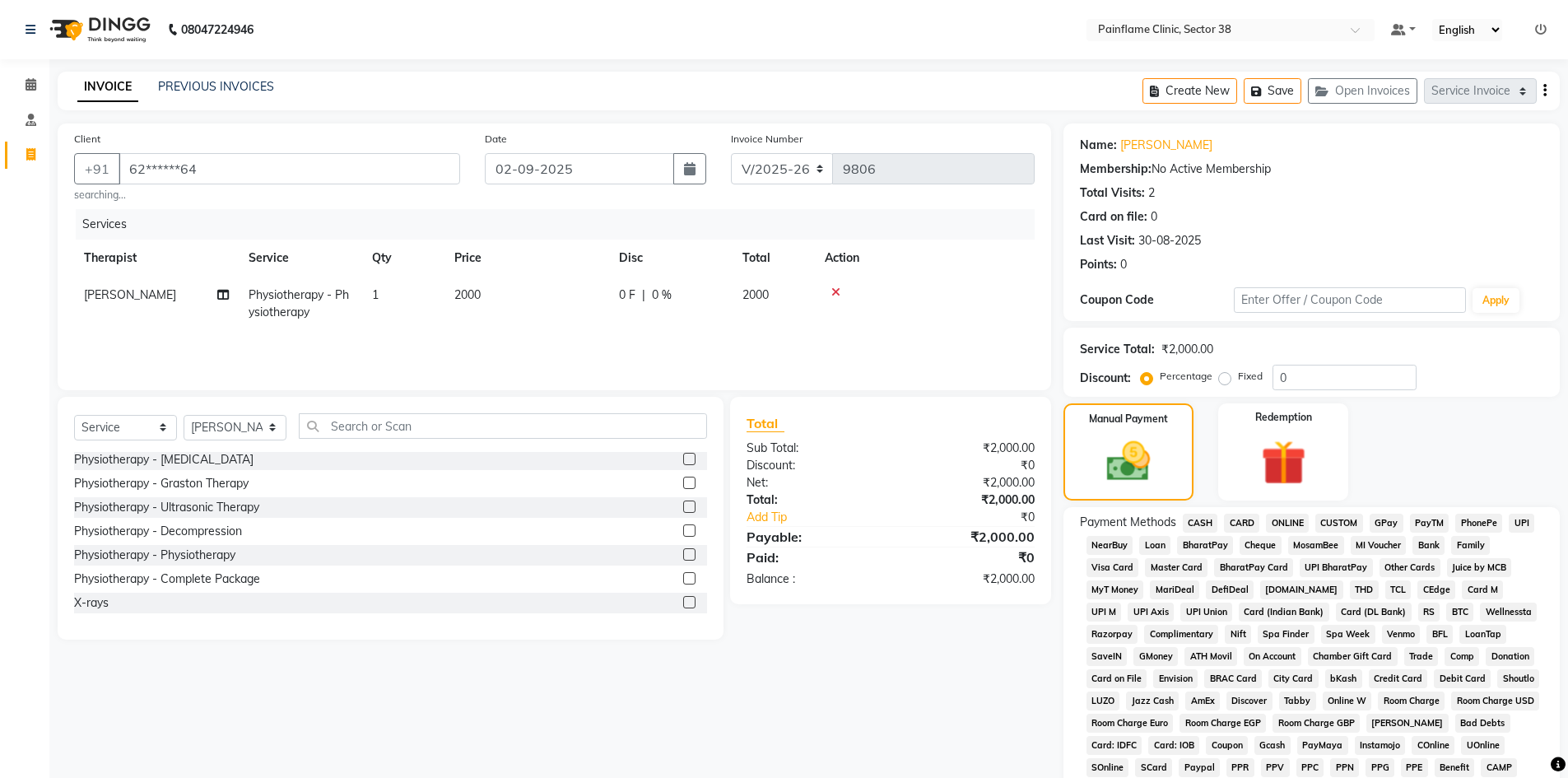
click at [1518, 524] on span "UPI" at bounding box center [1521, 523] width 26 height 19
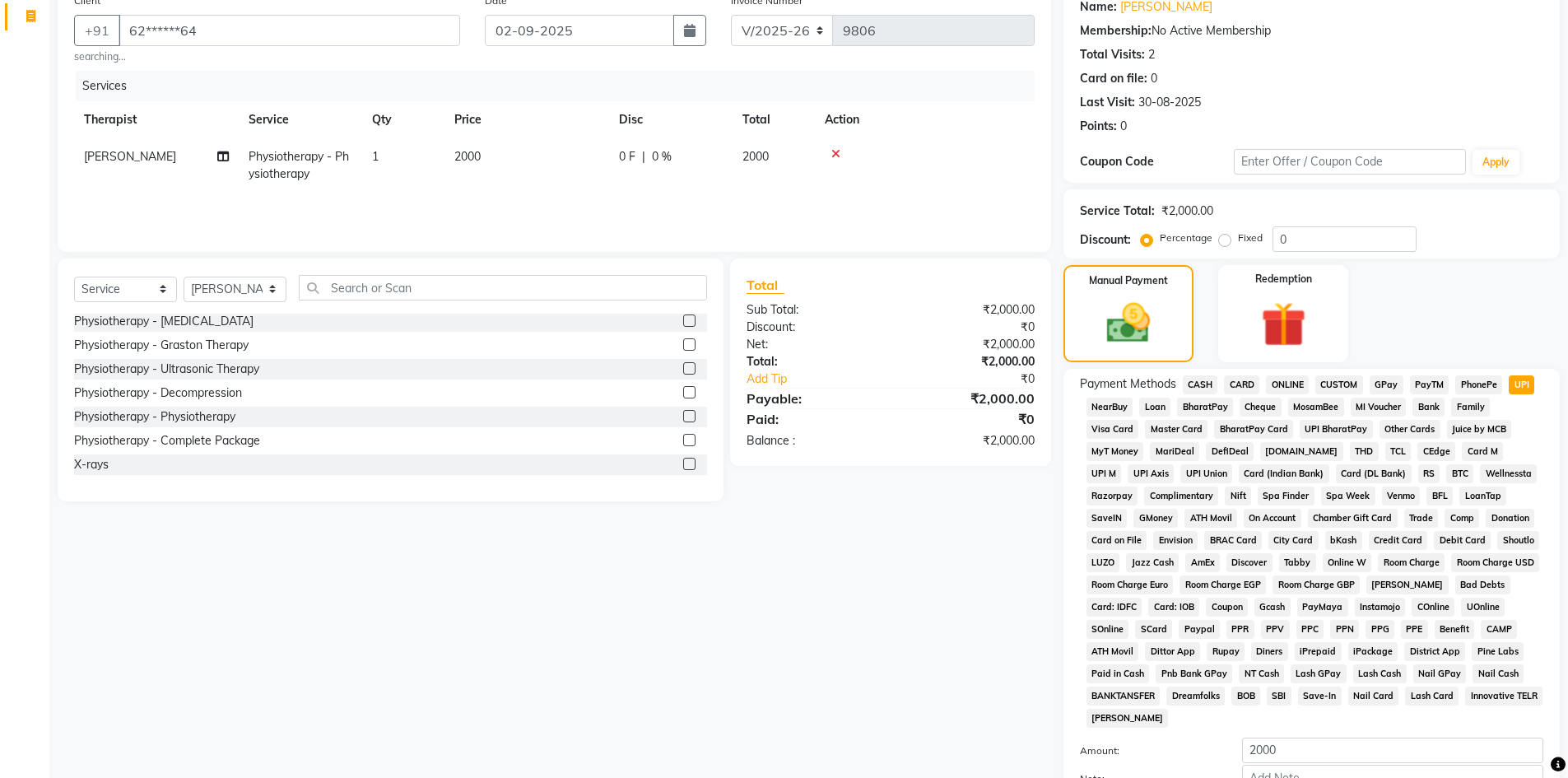
scroll to position [243, 0]
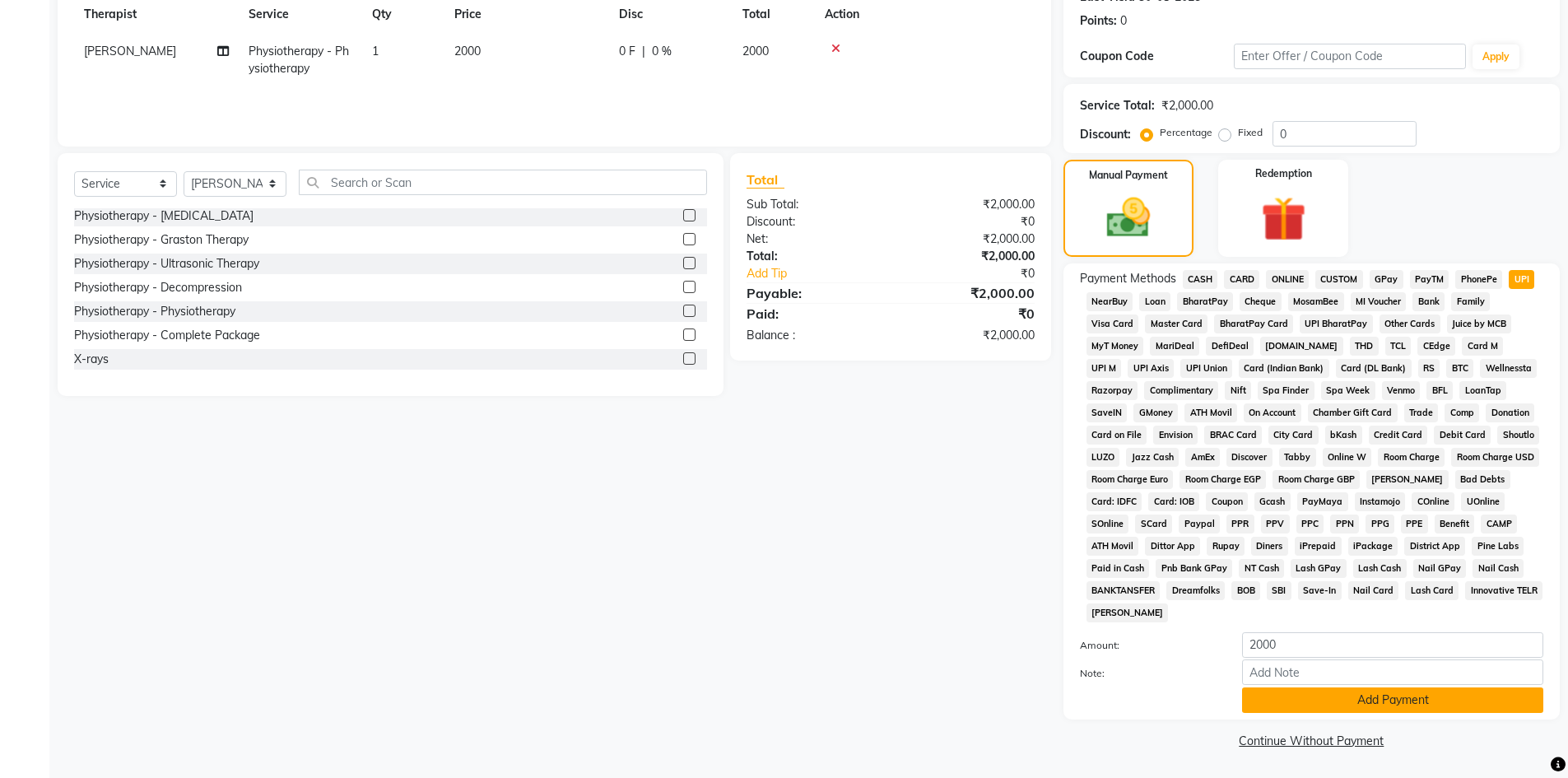
click at [1322, 699] on button "Add Payment" at bounding box center [1393, 701] width 301 height 26
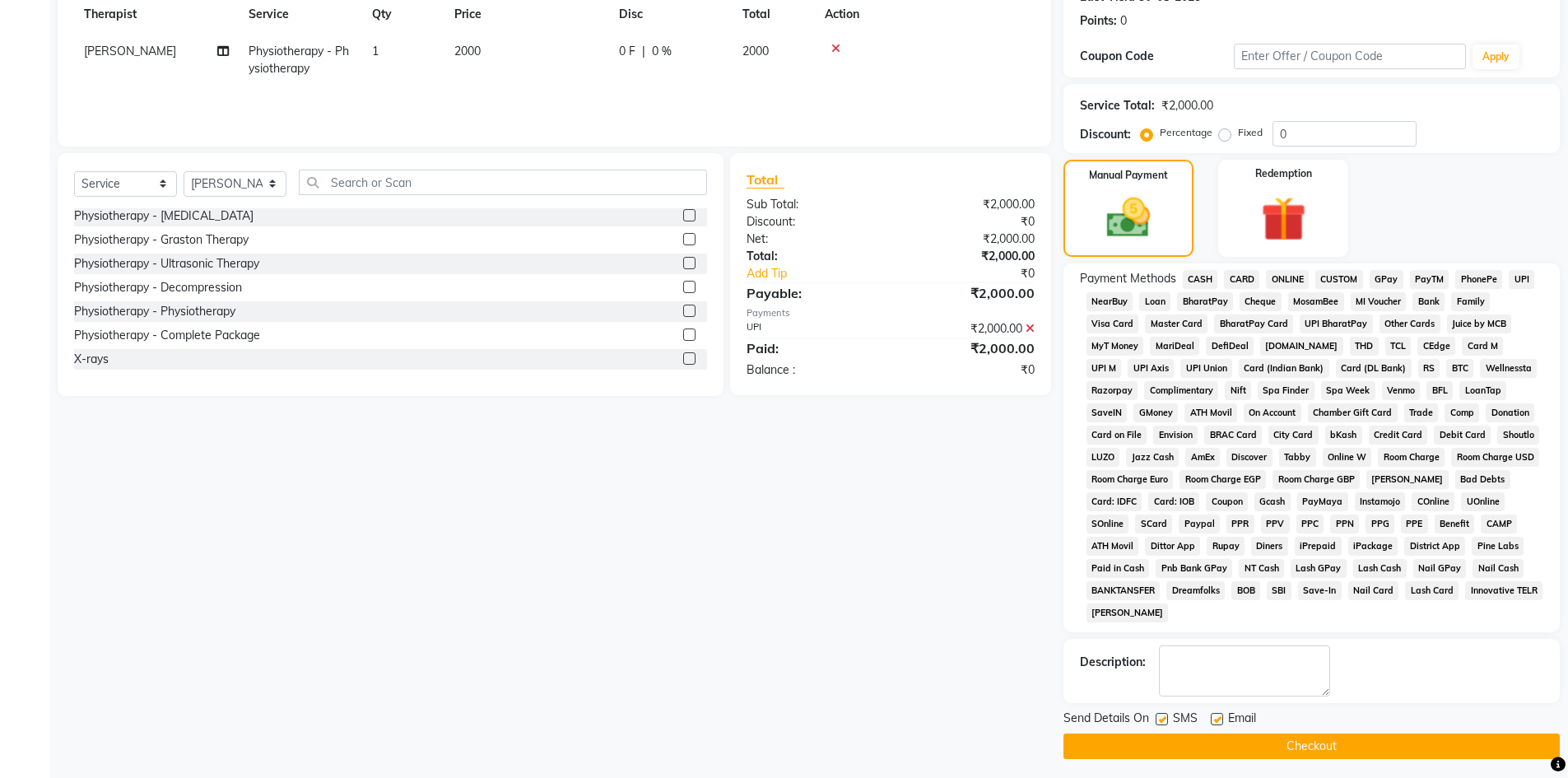
click at [1217, 720] on label at bounding box center [1216, 718] width 12 height 12
click at [1217, 720] on input "checkbox" at bounding box center [1216, 720] width 11 height 11
checkbox input "false"
click at [1166, 719] on label at bounding box center [1161, 718] width 12 height 12
click at [1166, 719] on input "checkbox" at bounding box center [1161, 720] width 11 height 11
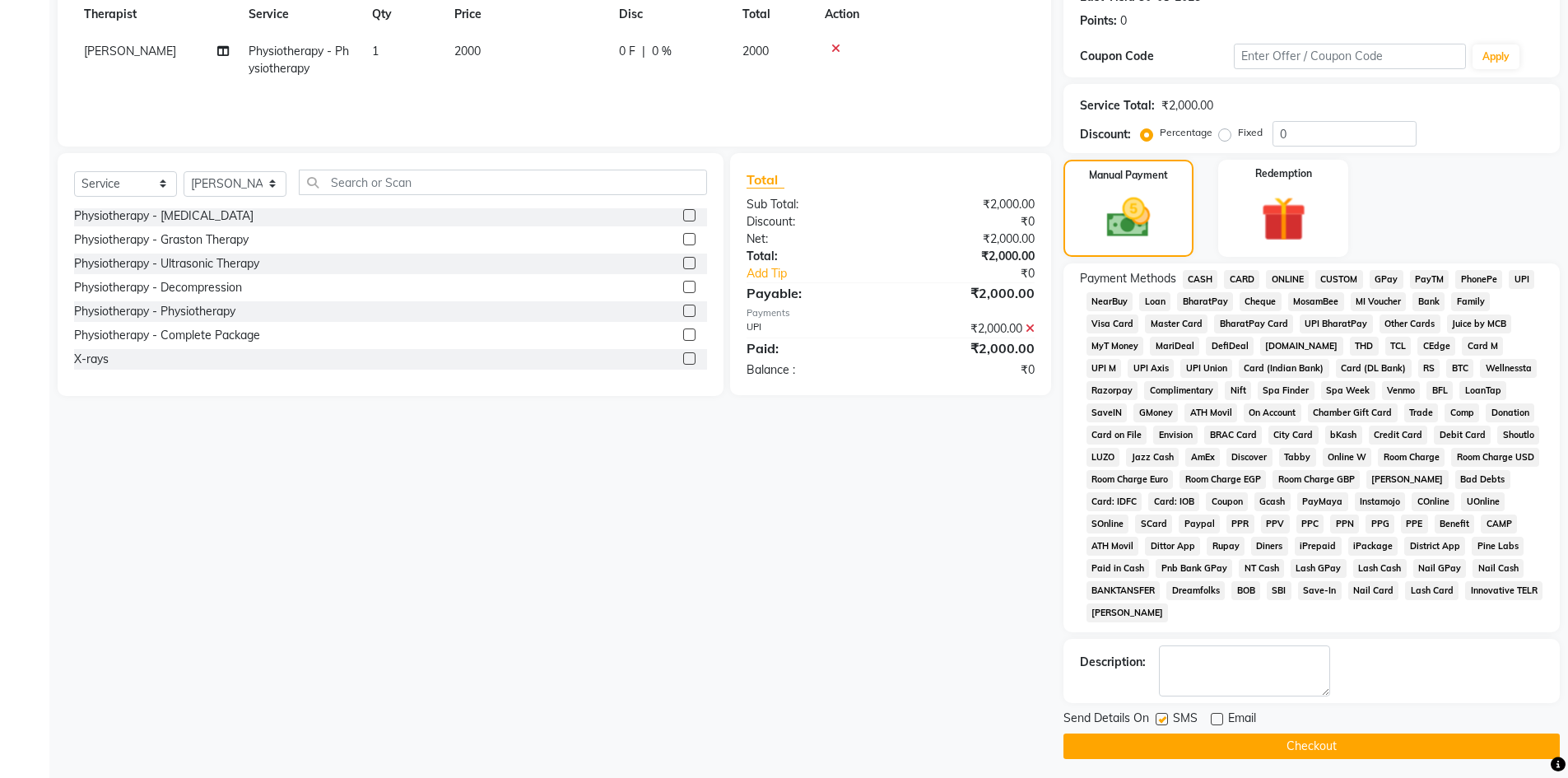
checkbox input "false"
click at [1164, 742] on button "Checkout" at bounding box center [1311, 747] width 497 height 26
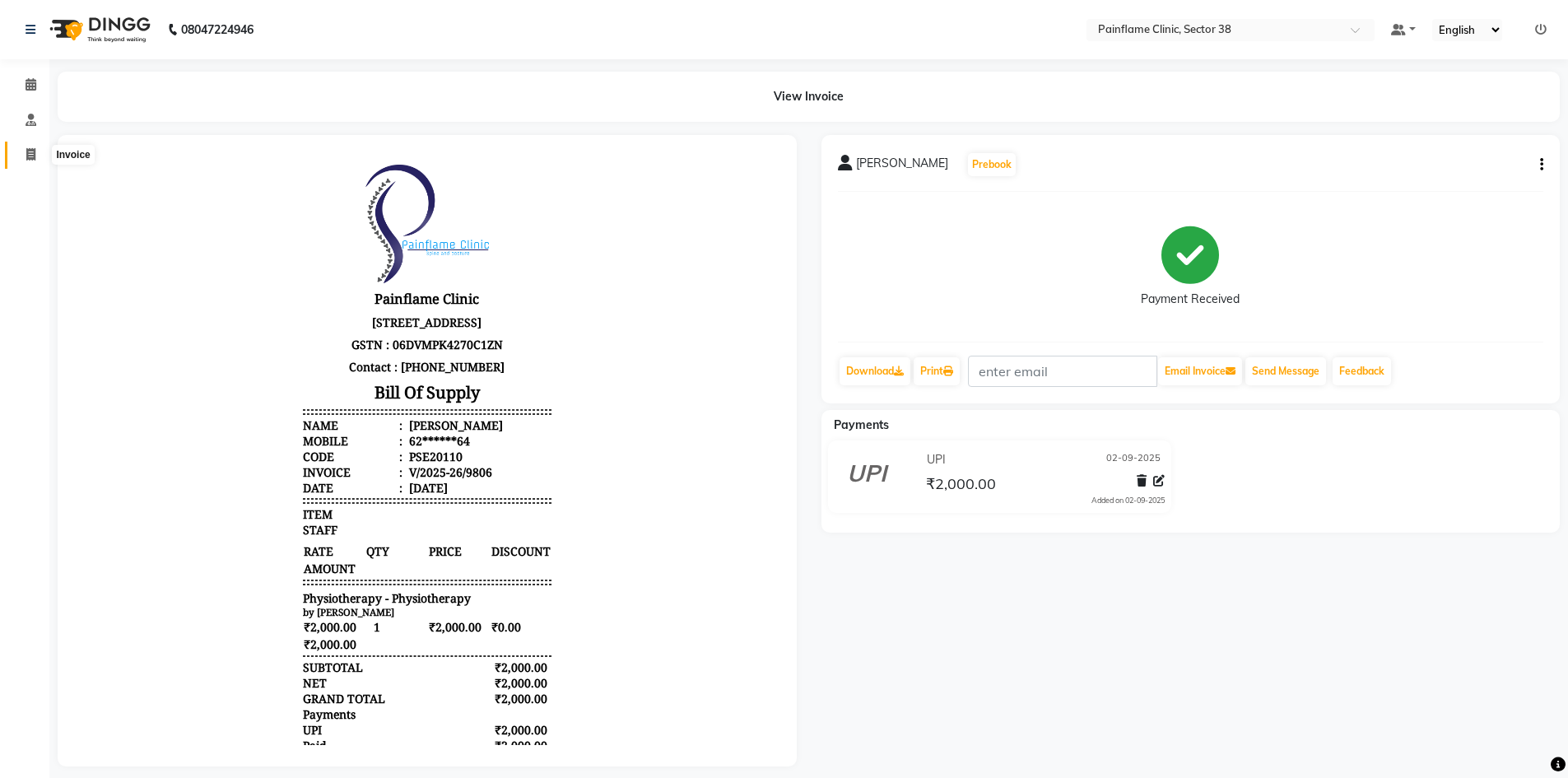
click at [28, 157] on icon at bounding box center [31, 153] width 9 height 12
select select "service"
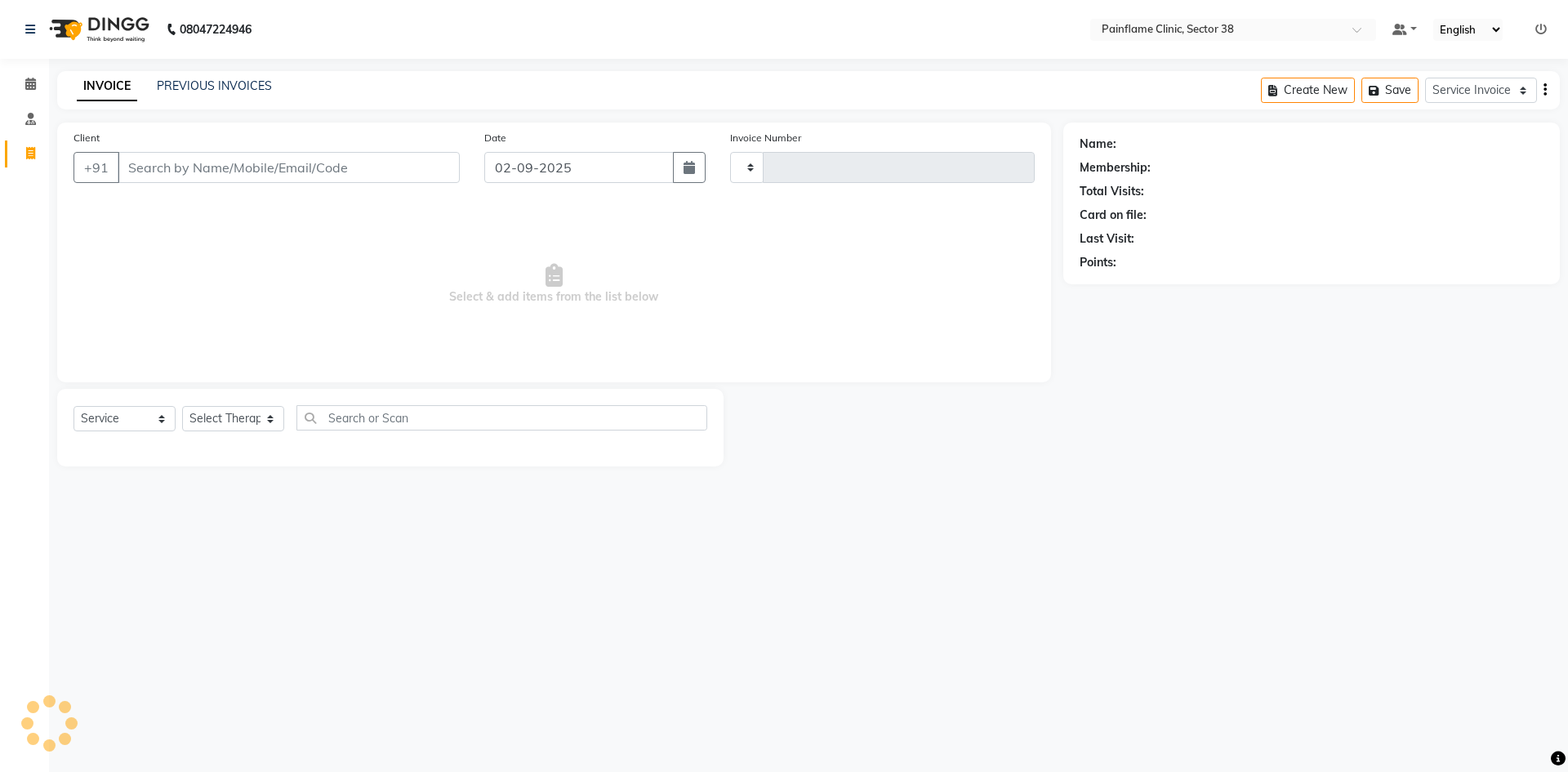
type input "9807"
click at [225, 173] on input "Client" at bounding box center [289, 168] width 343 height 31
select select "3964"
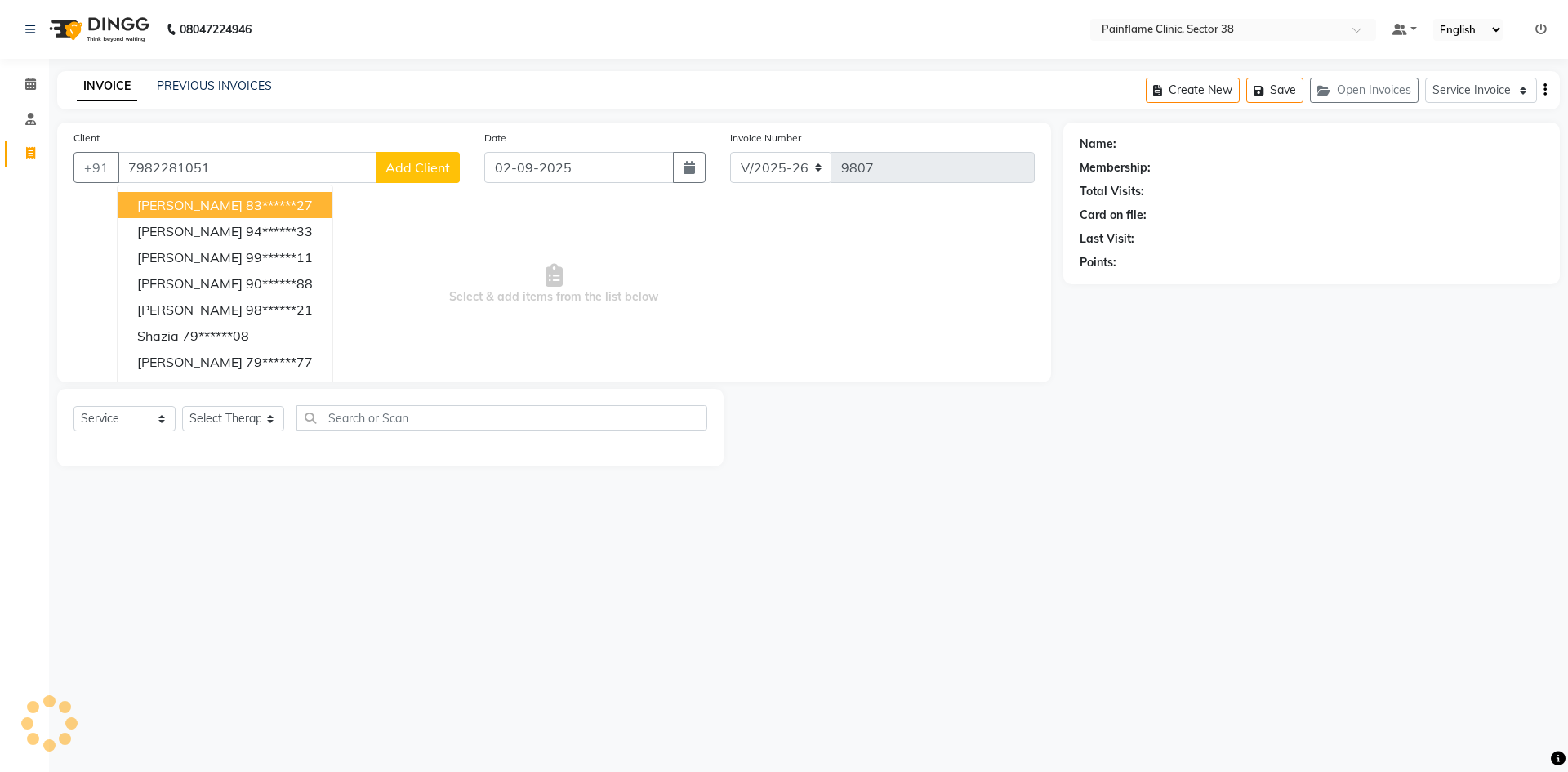
type input "7982281051"
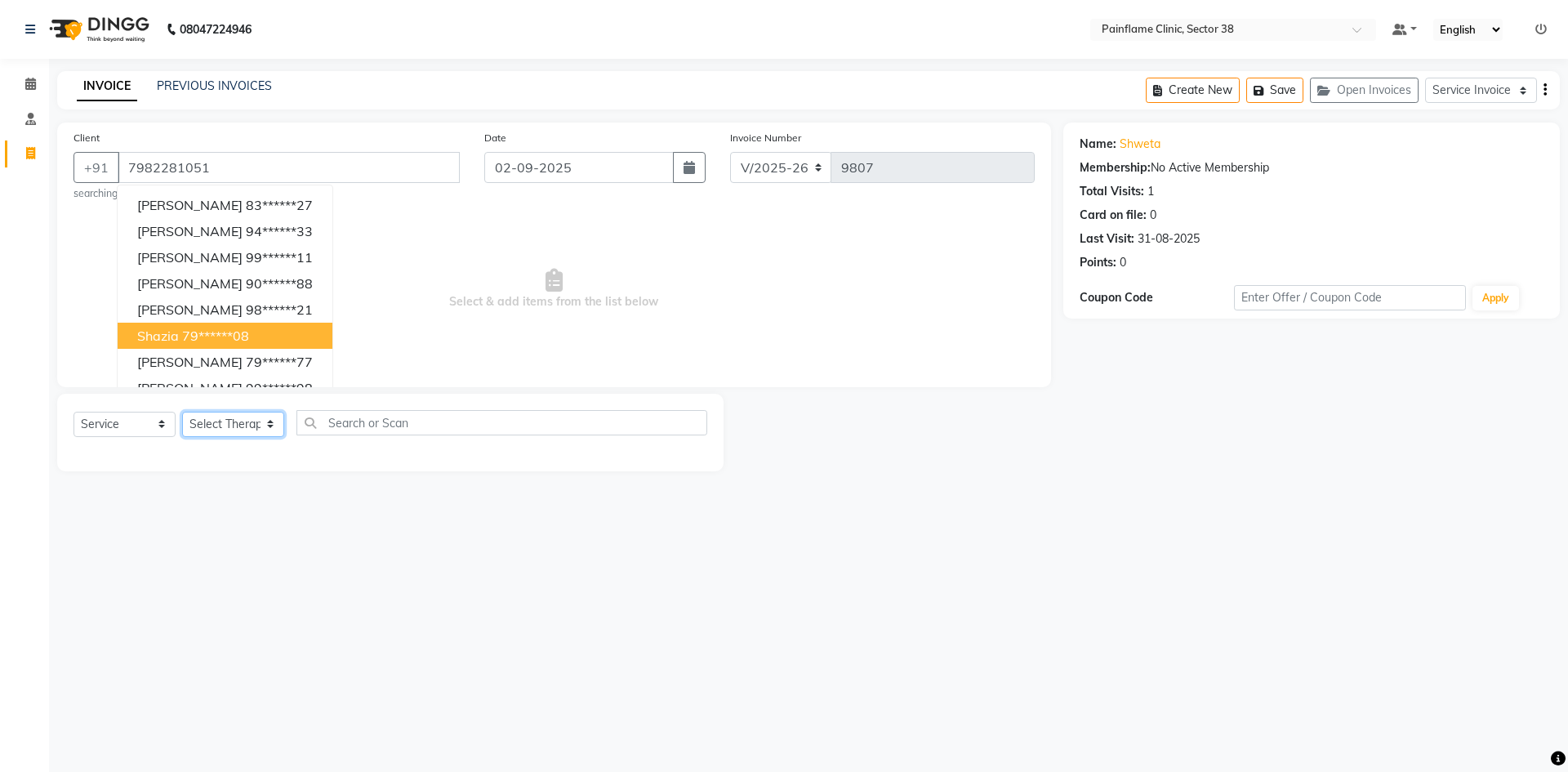
click at [219, 435] on select "Select Therapist [PERSON_NAME] Dr [PERSON_NAME] [PERSON_NAME] Dr [PERSON_NAME] …" at bounding box center [233, 425] width 102 height 26
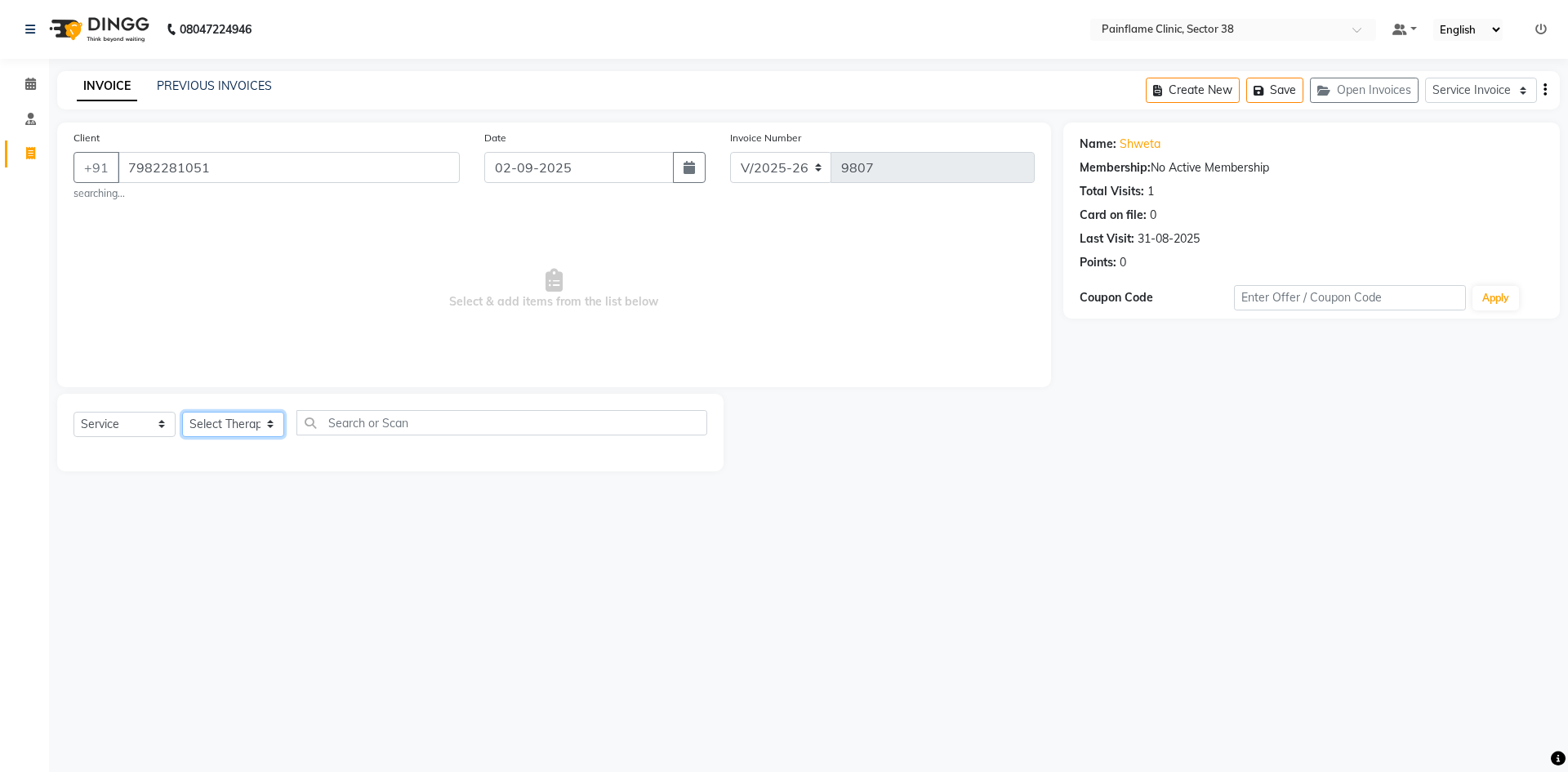
select select "20216"
click at [182, 412] on select "Select Therapist [PERSON_NAME] Dr [PERSON_NAME] [PERSON_NAME] Dr [PERSON_NAME] …" at bounding box center [233, 425] width 102 height 26
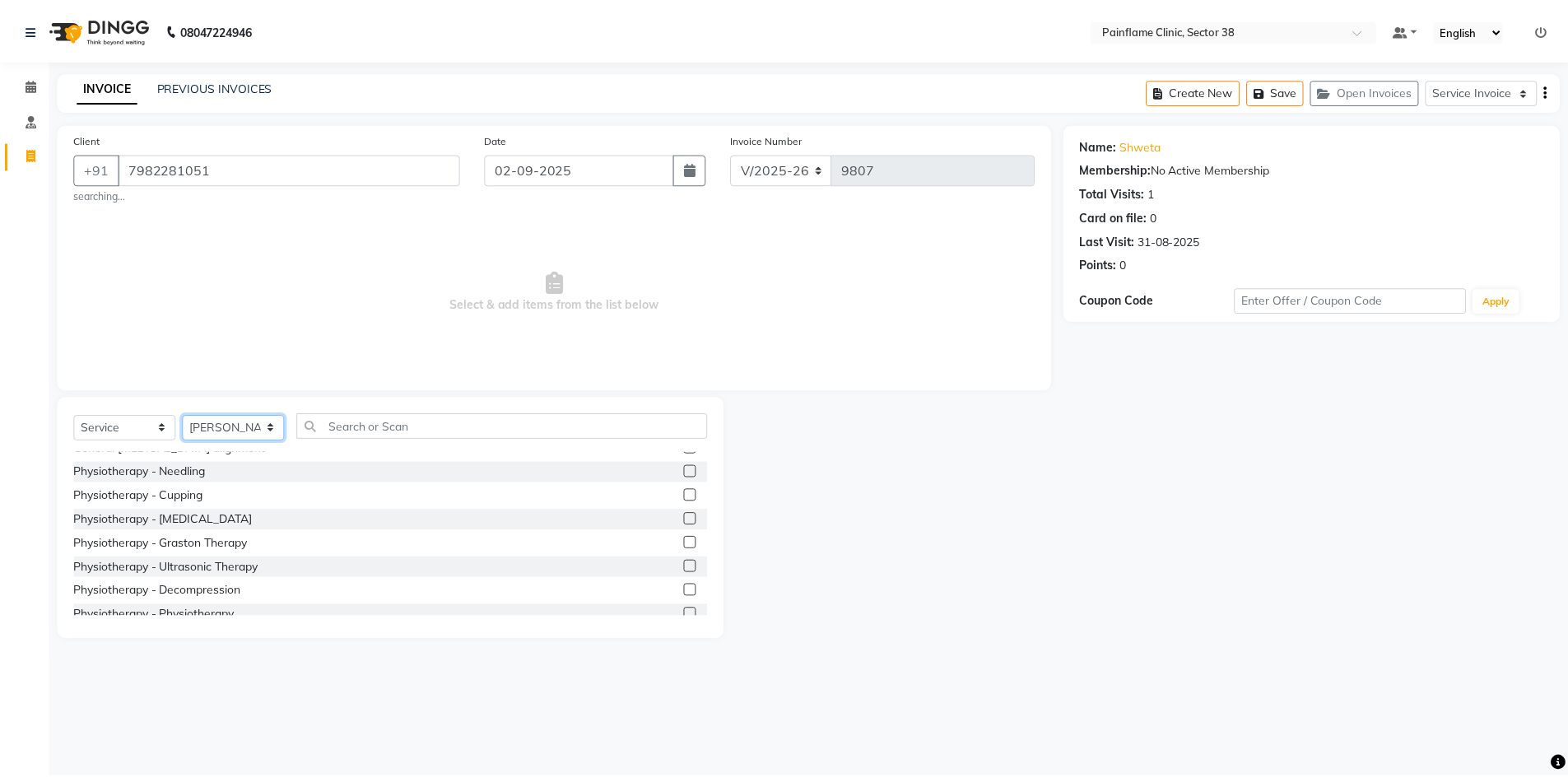
scroll to position [98, 0]
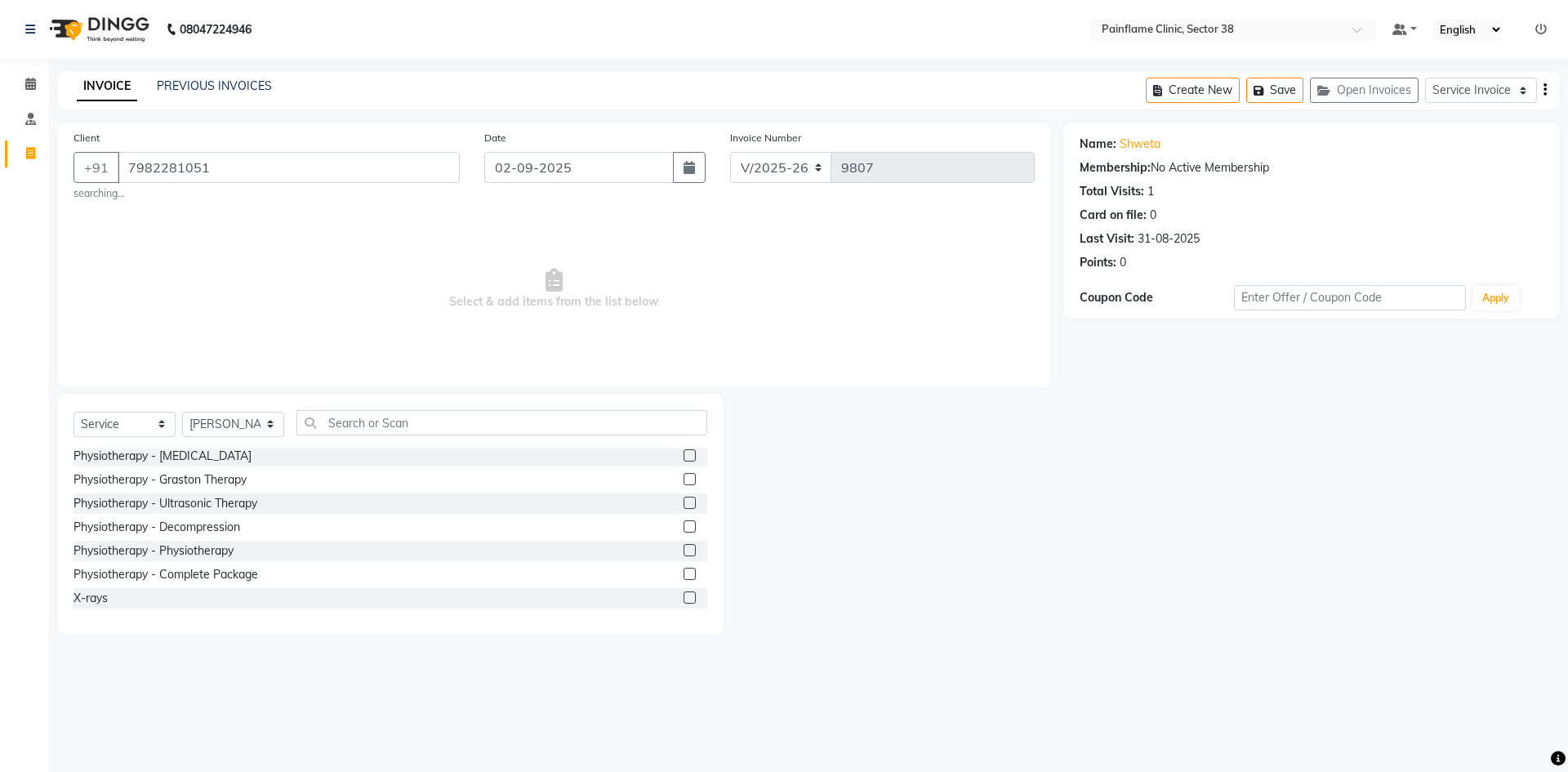
drag, startPoint x: 681, startPoint y: 546, endPoint x: 566, endPoint y: 348, distance: 229.0
click at [679, 540] on div "Full Body [MEDICAL_DATA] alignment General [MEDICAL_DATA] alignment Physiothera…" at bounding box center [391, 530] width 634 height 163
click at [683, 543] on div at bounding box center [695, 551] width 24 height 20
click at [683, 553] on label at bounding box center [689, 550] width 12 height 12
click at [683, 553] on input "checkbox" at bounding box center [689, 551] width 11 height 11
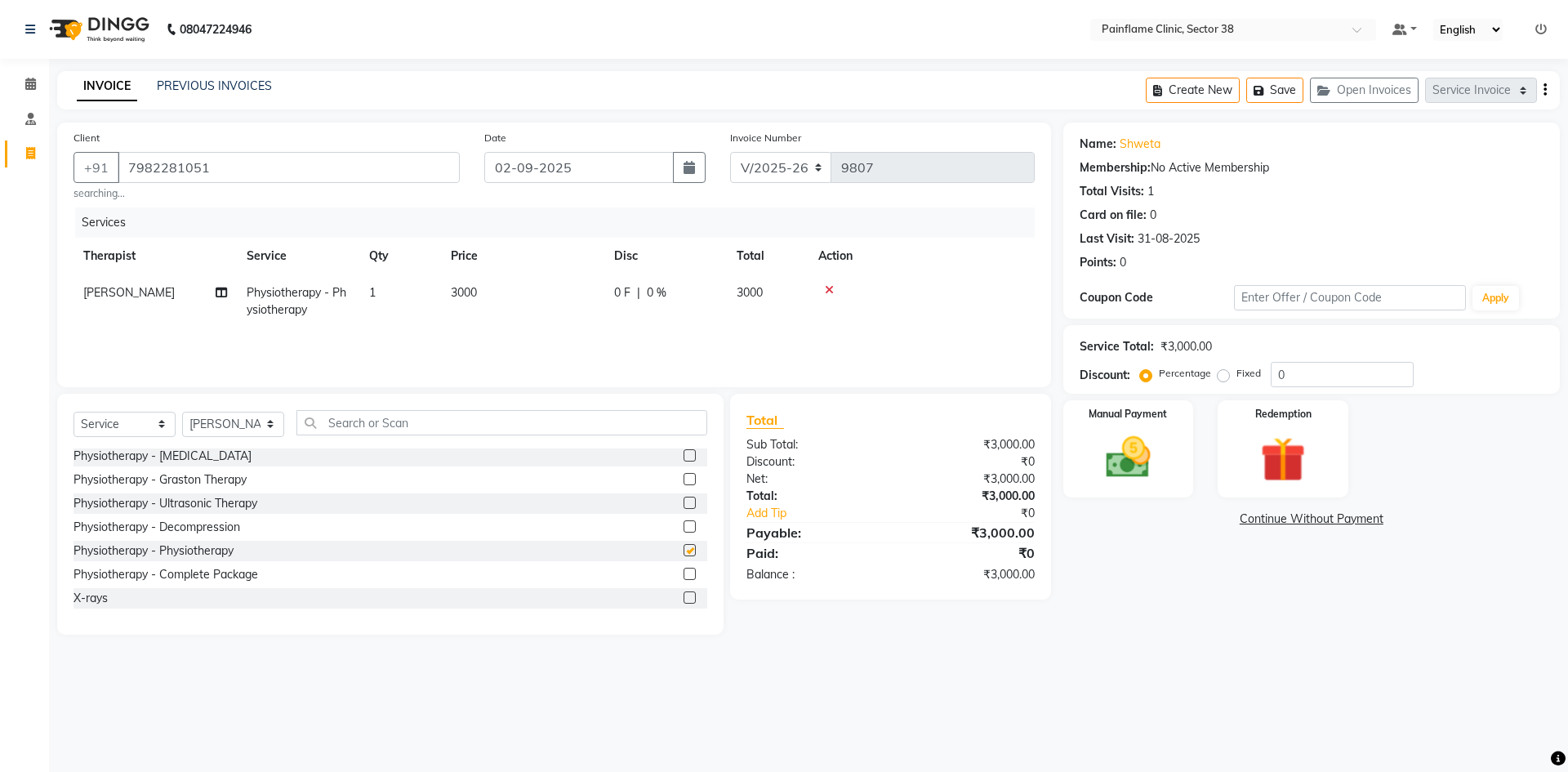
checkbox input "false"
click at [465, 298] on span "3000" at bounding box center [464, 293] width 26 height 15
drag, startPoint x: 543, startPoint y: 297, endPoint x: 463, endPoint y: 314, distance: 81.8
click at [463, 309] on tr "[PERSON_NAME] Dr [PERSON_NAME] [PERSON_NAME] Dr [PERSON_NAME] Dr. Suraj [PERSON…" at bounding box center [554, 309] width 961 height 69
type input "2000"
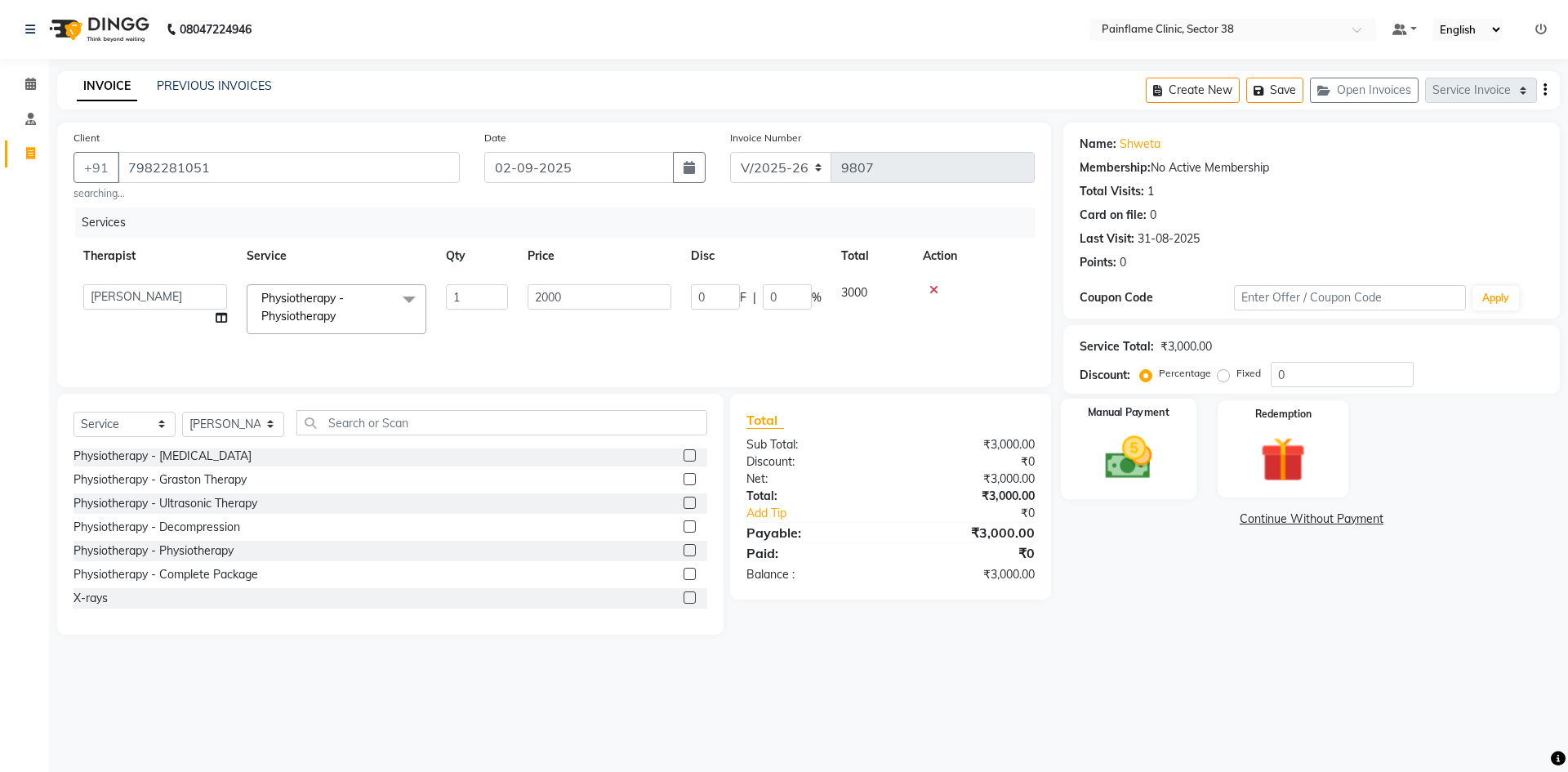
click at [1129, 461] on img at bounding box center [1128, 457] width 76 height 54
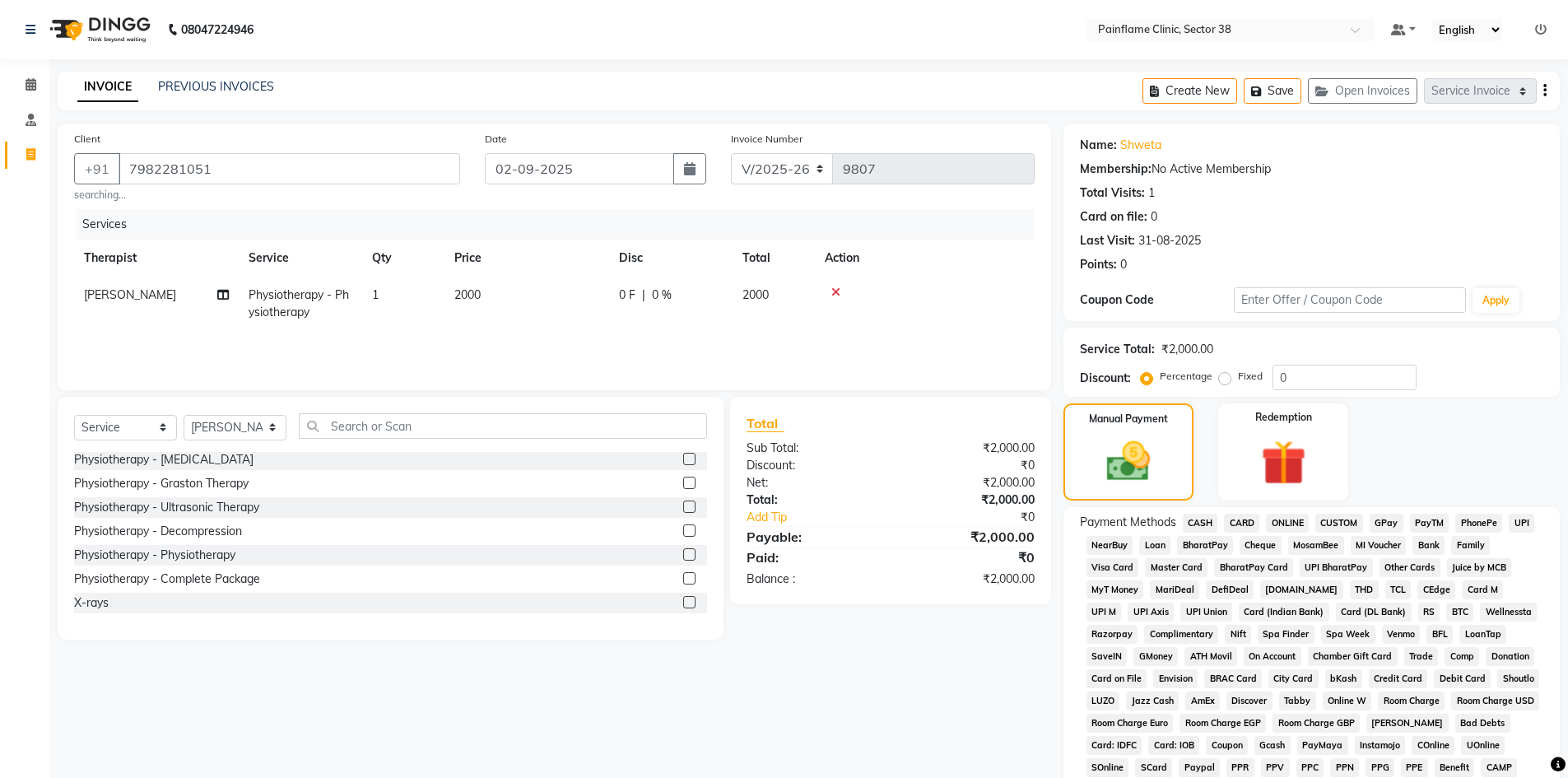
click at [1520, 522] on span "UPI" at bounding box center [1521, 523] width 26 height 19
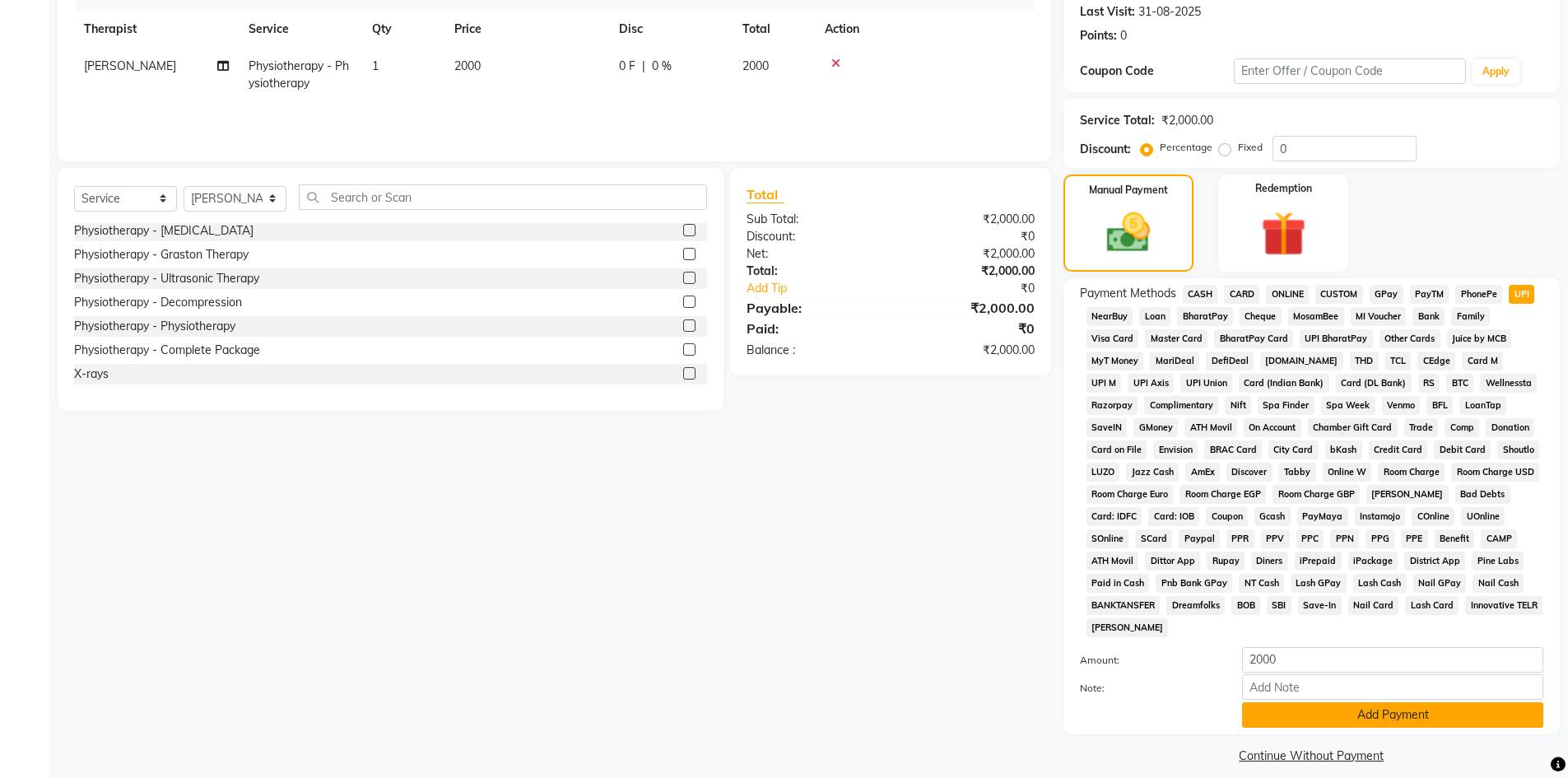
scroll to position [243, 0]
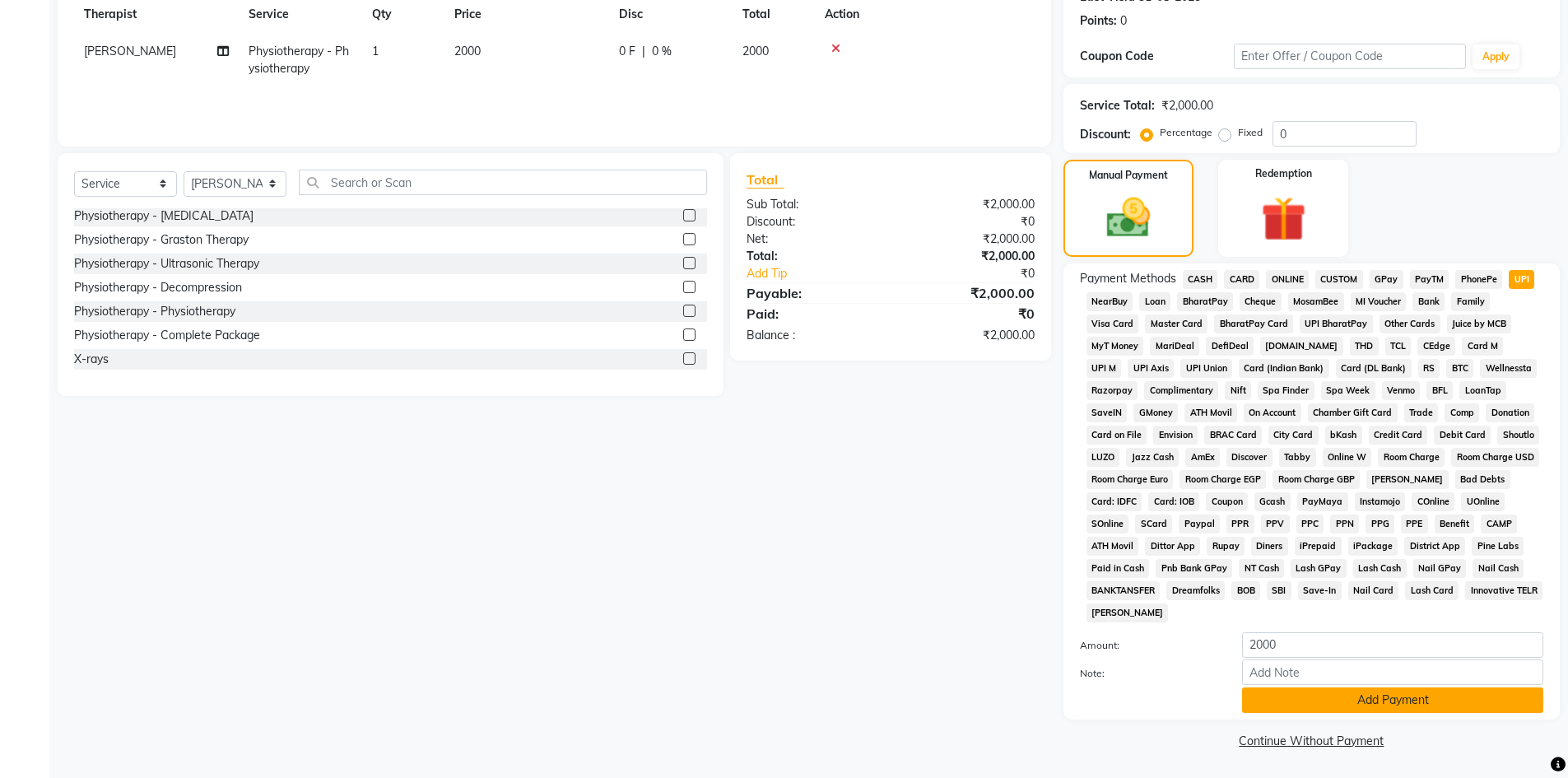
click at [1387, 704] on button "Add Payment" at bounding box center [1393, 701] width 301 height 26
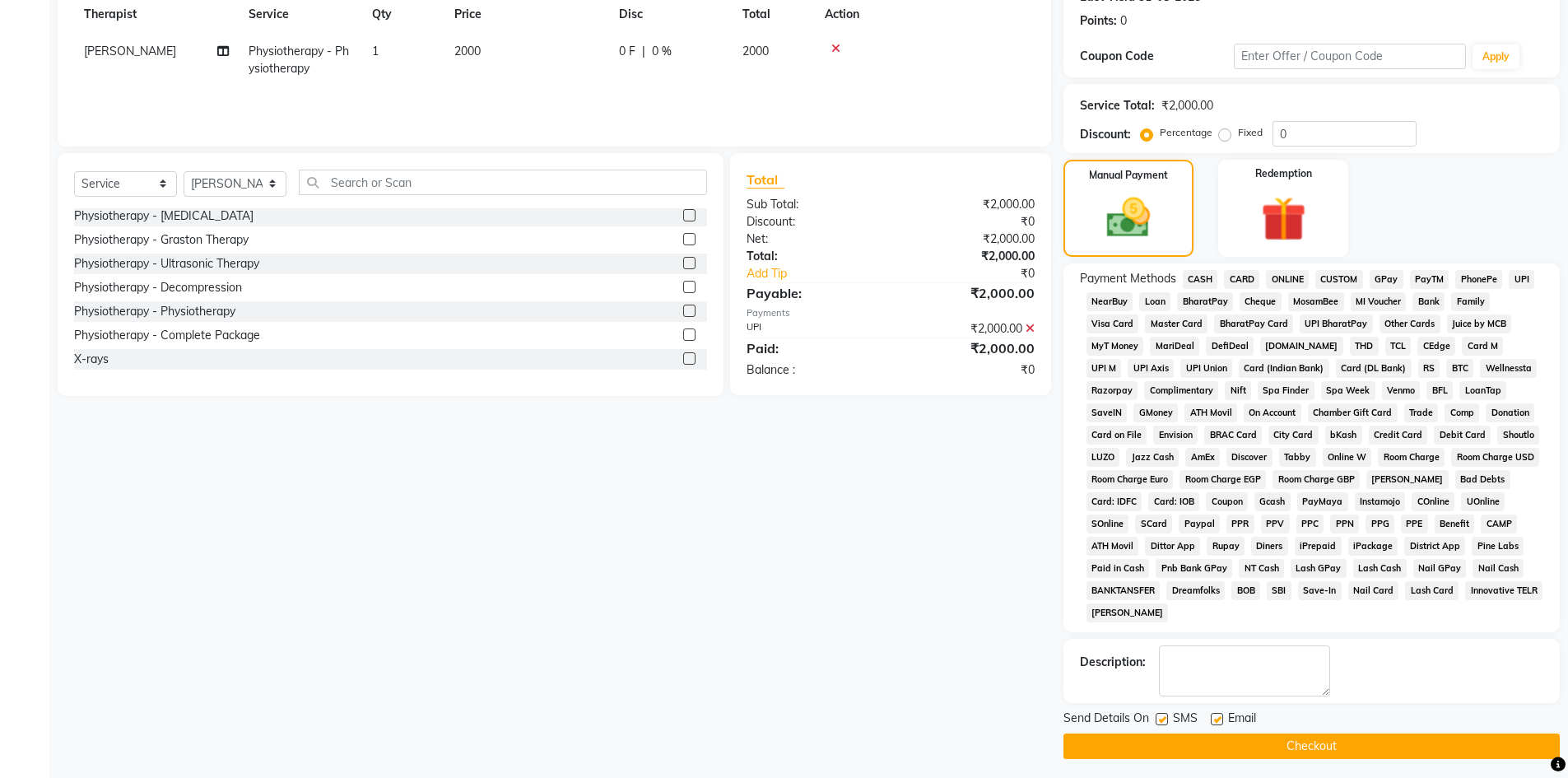
click at [1221, 716] on label at bounding box center [1216, 718] width 12 height 12
click at [1221, 716] on input "checkbox" at bounding box center [1216, 720] width 11 height 11
checkbox input "false"
click at [1166, 719] on label at bounding box center [1161, 718] width 12 height 12
click at [1166, 719] on input "checkbox" at bounding box center [1161, 720] width 11 height 11
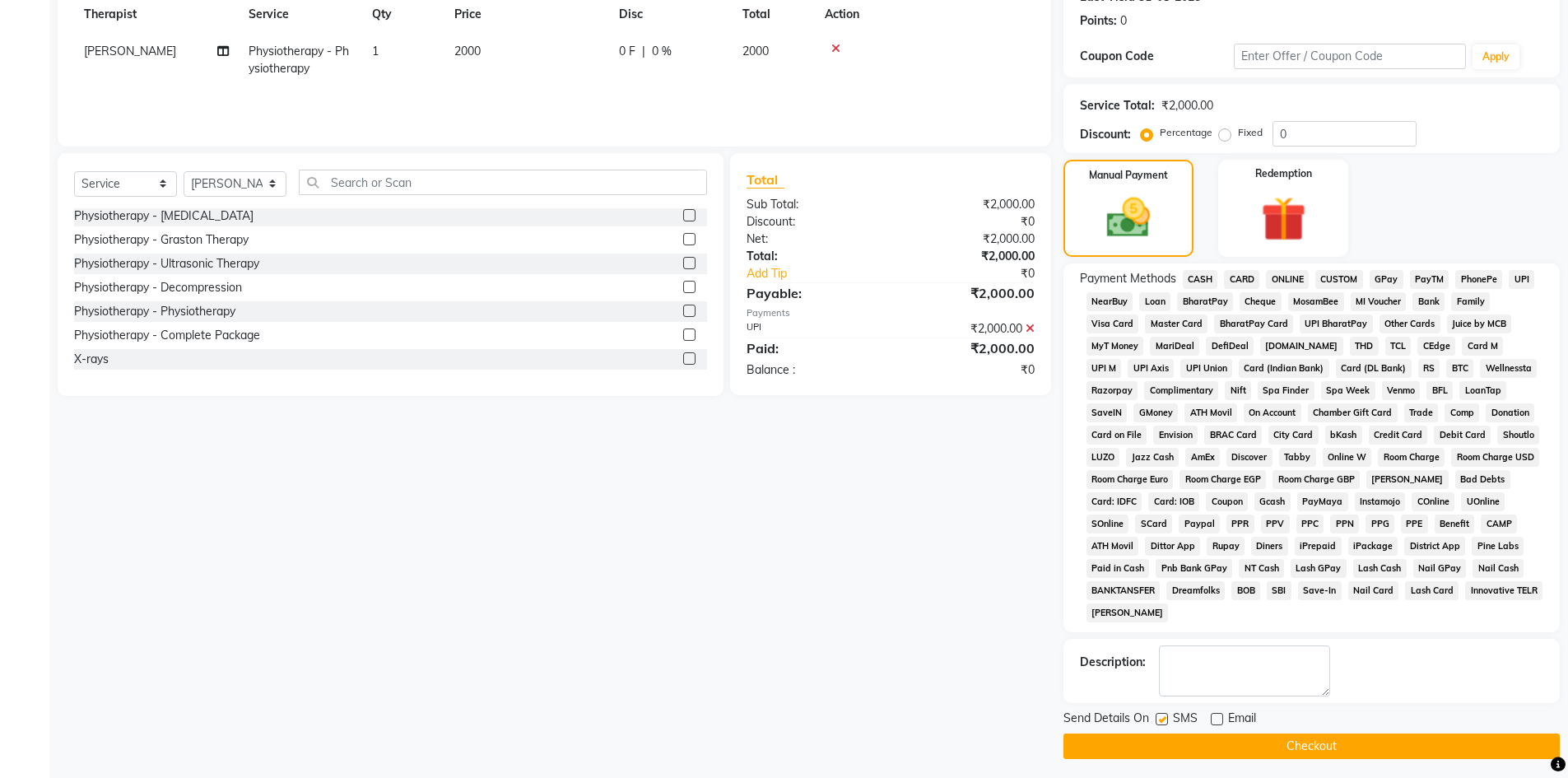
checkbox input "false"
click at [1166, 740] on button "Checkout" at bounding box center [1311, 747] width 497 height 26
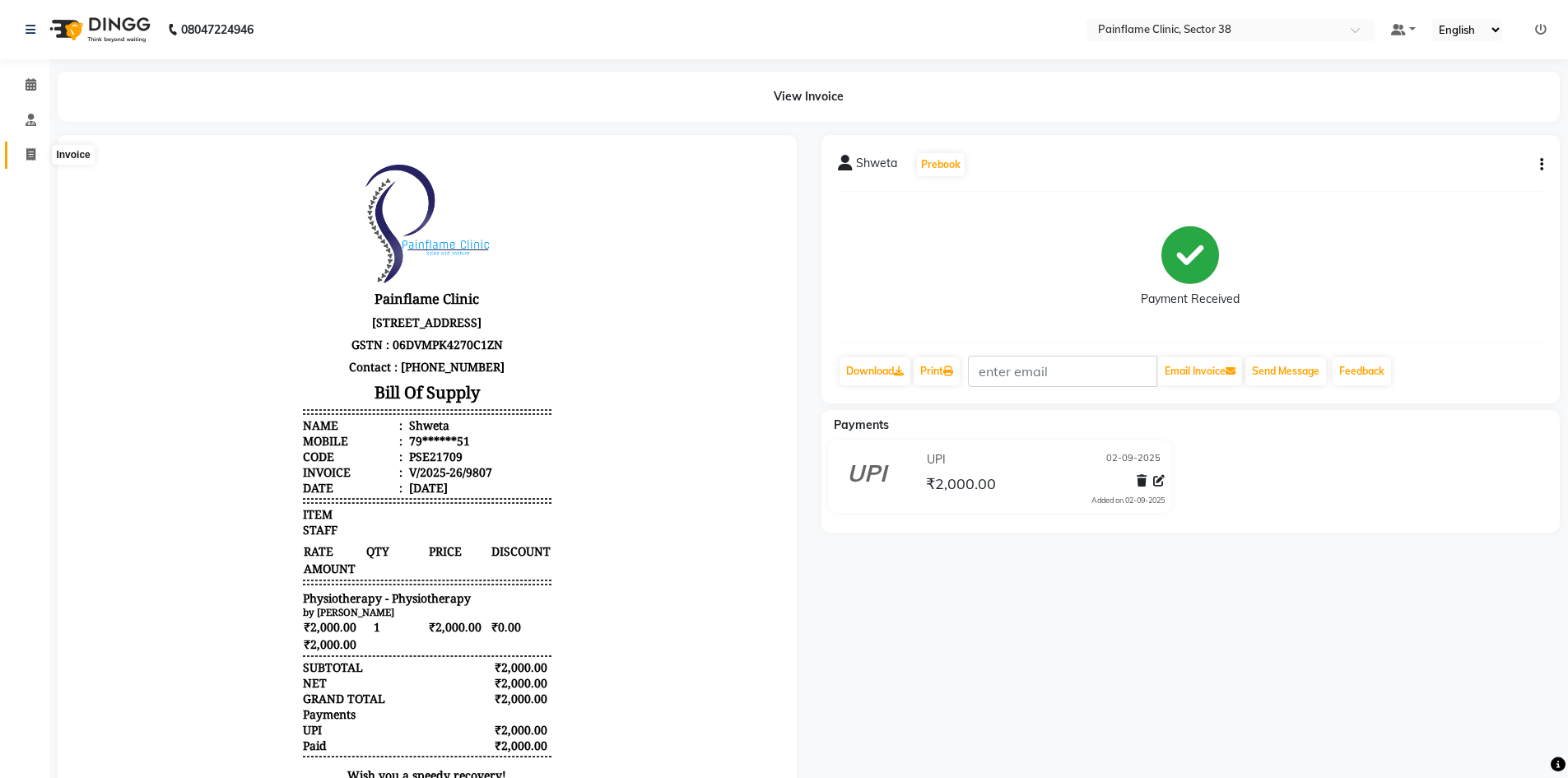
click at [31, 155] on icon at bounding box center [31, 153] width 9 height 12
select select "service"
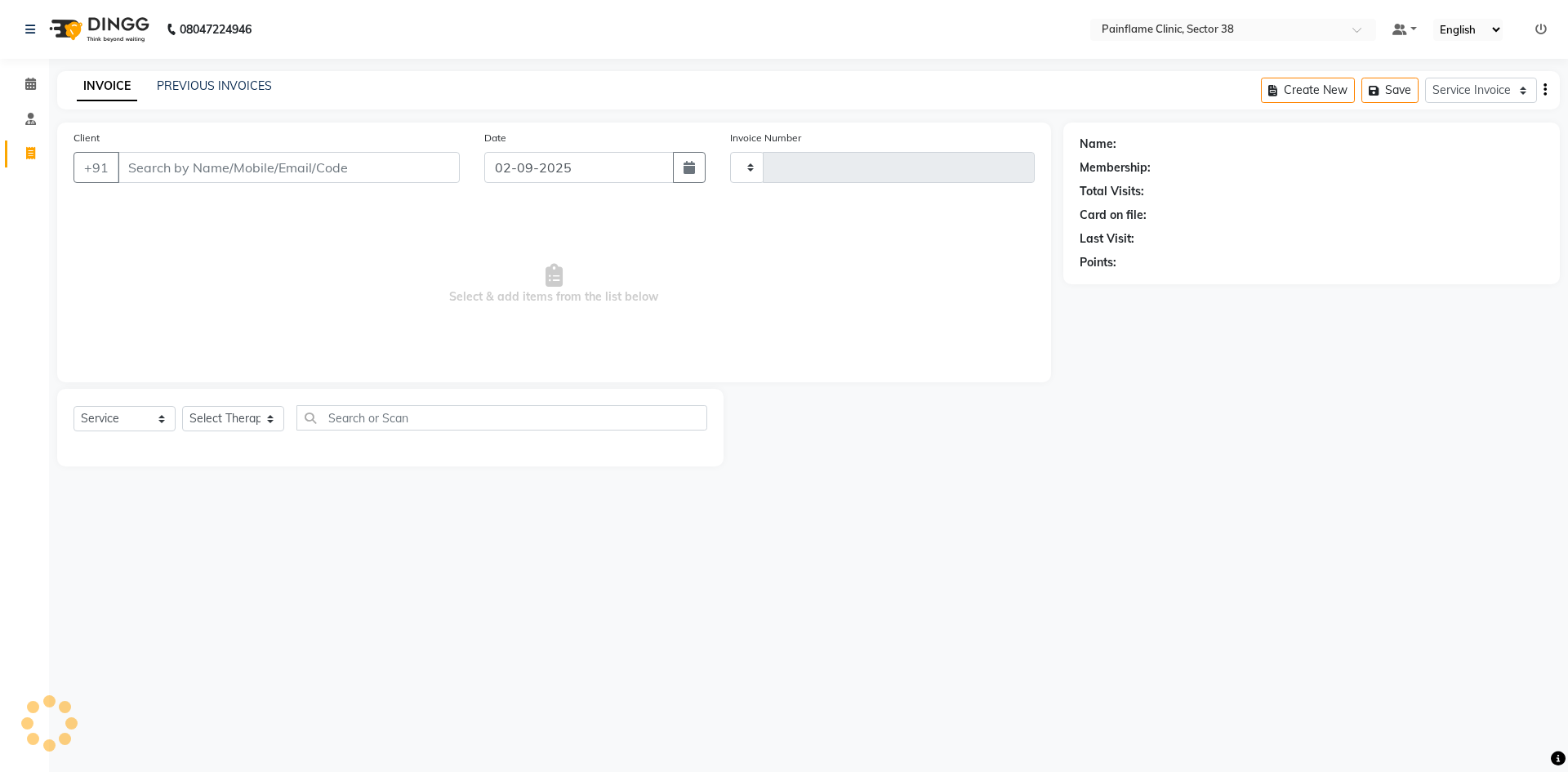
type input "9808"
select select "3964"
drag, startPoint x: 159, startPoint y: 170, endPoint x: 172, endPoint y: 136, distance: 36.4
click at [166, 148] on div "Client +91" at bounding box center [266, 163] width 411 height 67
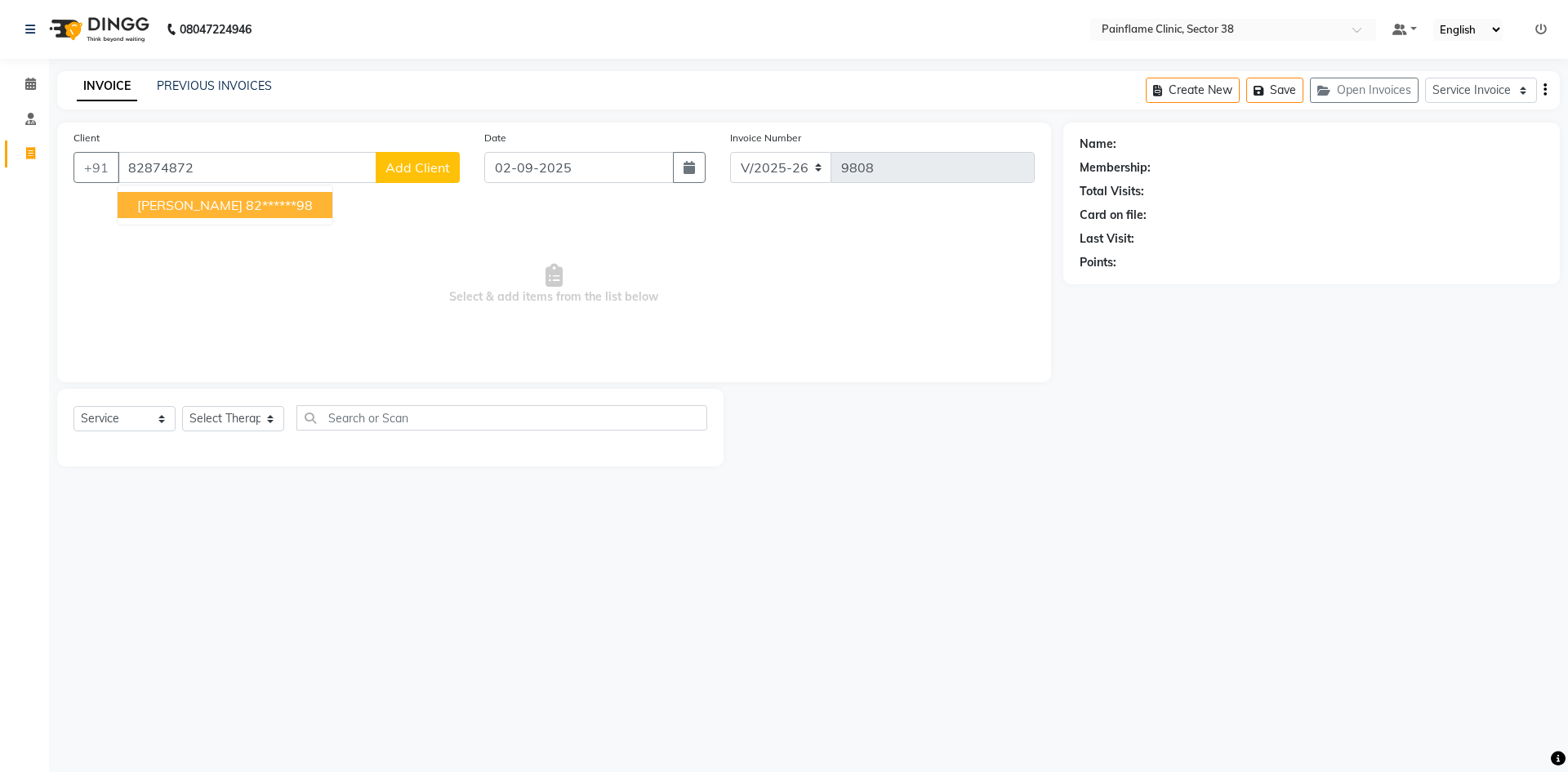
click at [204, 217] on button "[PERSON_NAME] 82******98" at bounding box center [225, 205] width 215 height 26
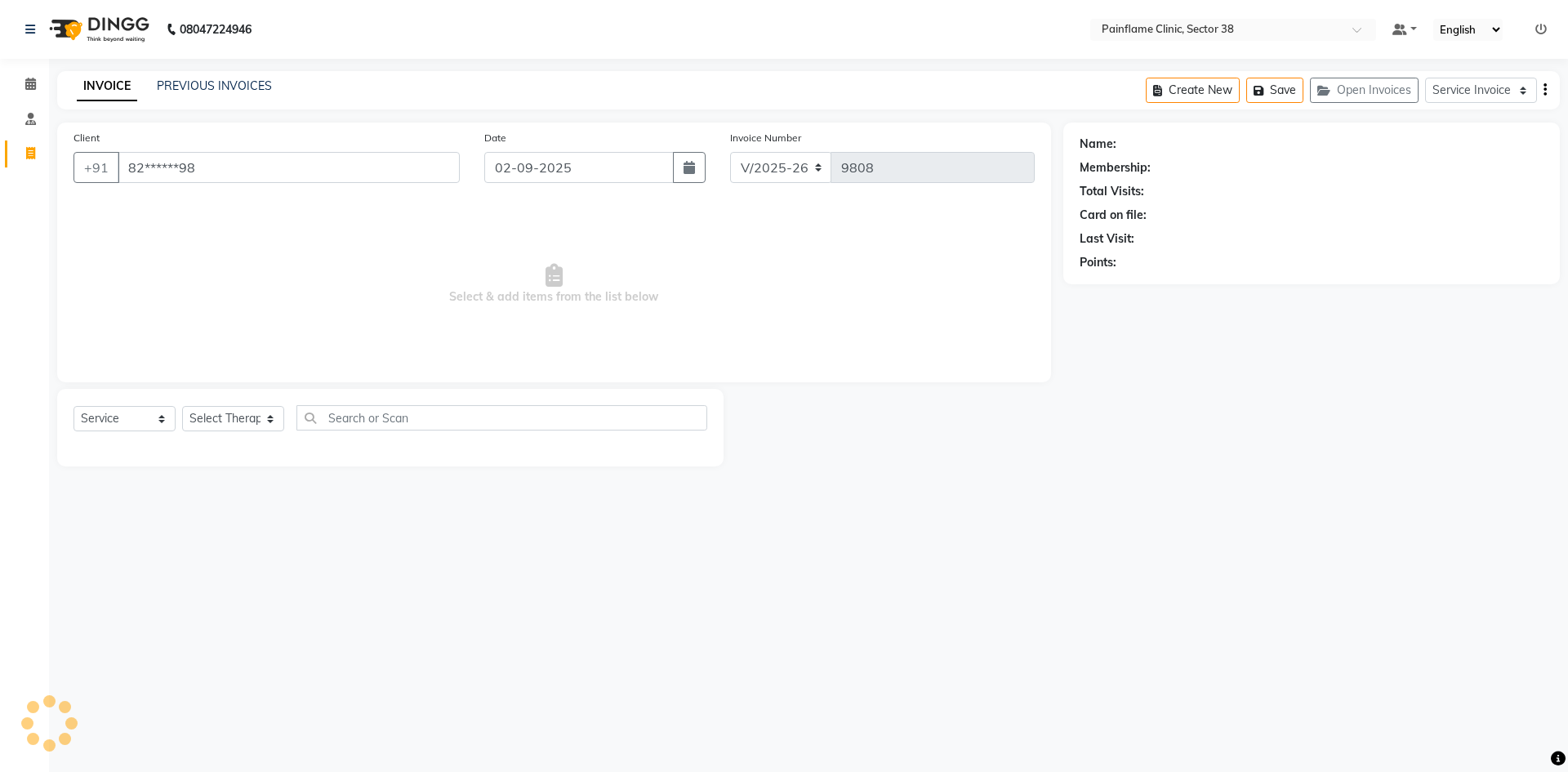
type input "82******98"
drag, startPoint x: 215, startPoint y: 415, endPoint x: 221, endPoint y: 430, distance: 16.2
click at [217, 416] on select "Select Therapist [PERSON_NAME] Dr [PERSON_NAME] [PERSON_NAME] Dr [PERSON_NAME] …" at bounding box center [233, 419] width 102 height 26
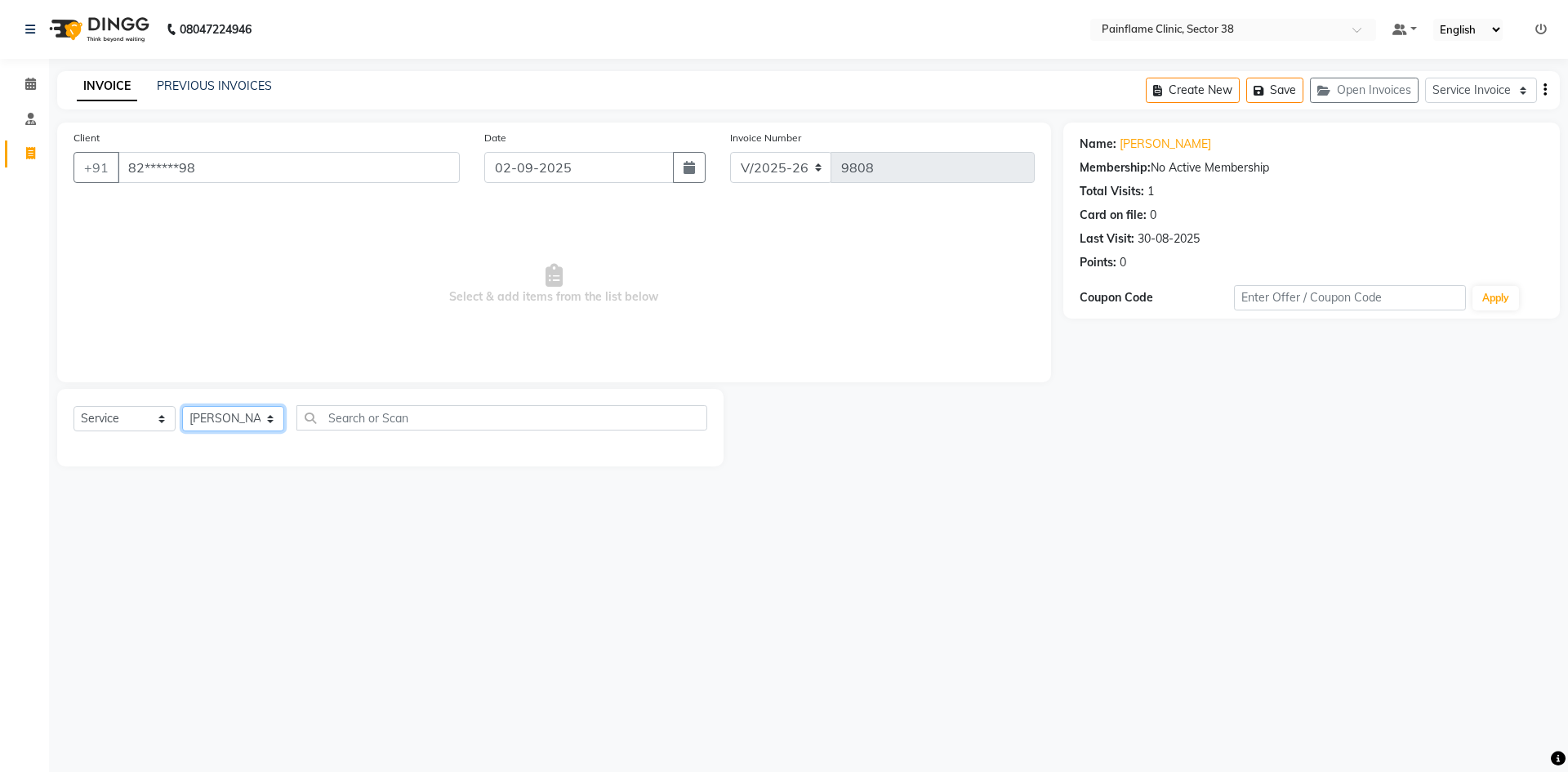
click at [182, 407] on select "Select Therapist [PERSON_NAME] Dr [PERSON_NAME] [PERSON_NAME] Dr [PERSON_NAME] …" at bounding box center [233, 419] width 102 height 26
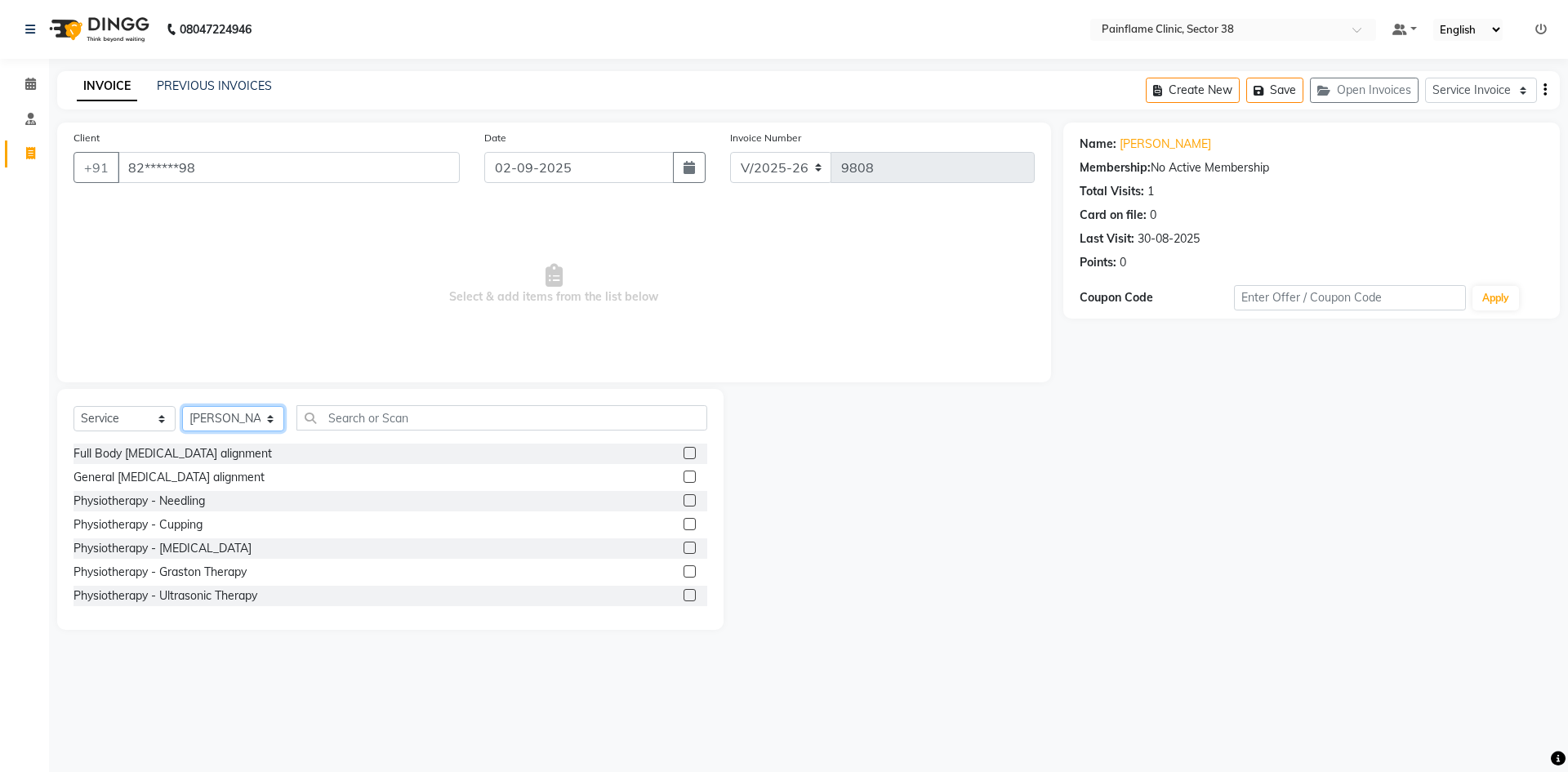
click at [249, 412] on select "Select Therapist [PERSON_NAME] Dr [PERSON_NAME] [PERSON_NAME] Dr [PERSON_NAME] …" at bounding box center [233, 419] width 102 height 26
select select "20212"
click at [182, 407] on select "Select Therapist [PERSON_NAME] Dr [PERSON_NAME] [PERSON_NAME] Dr [PERSON_NAME] …" at bounding box center [233, 419] width 102 height 26
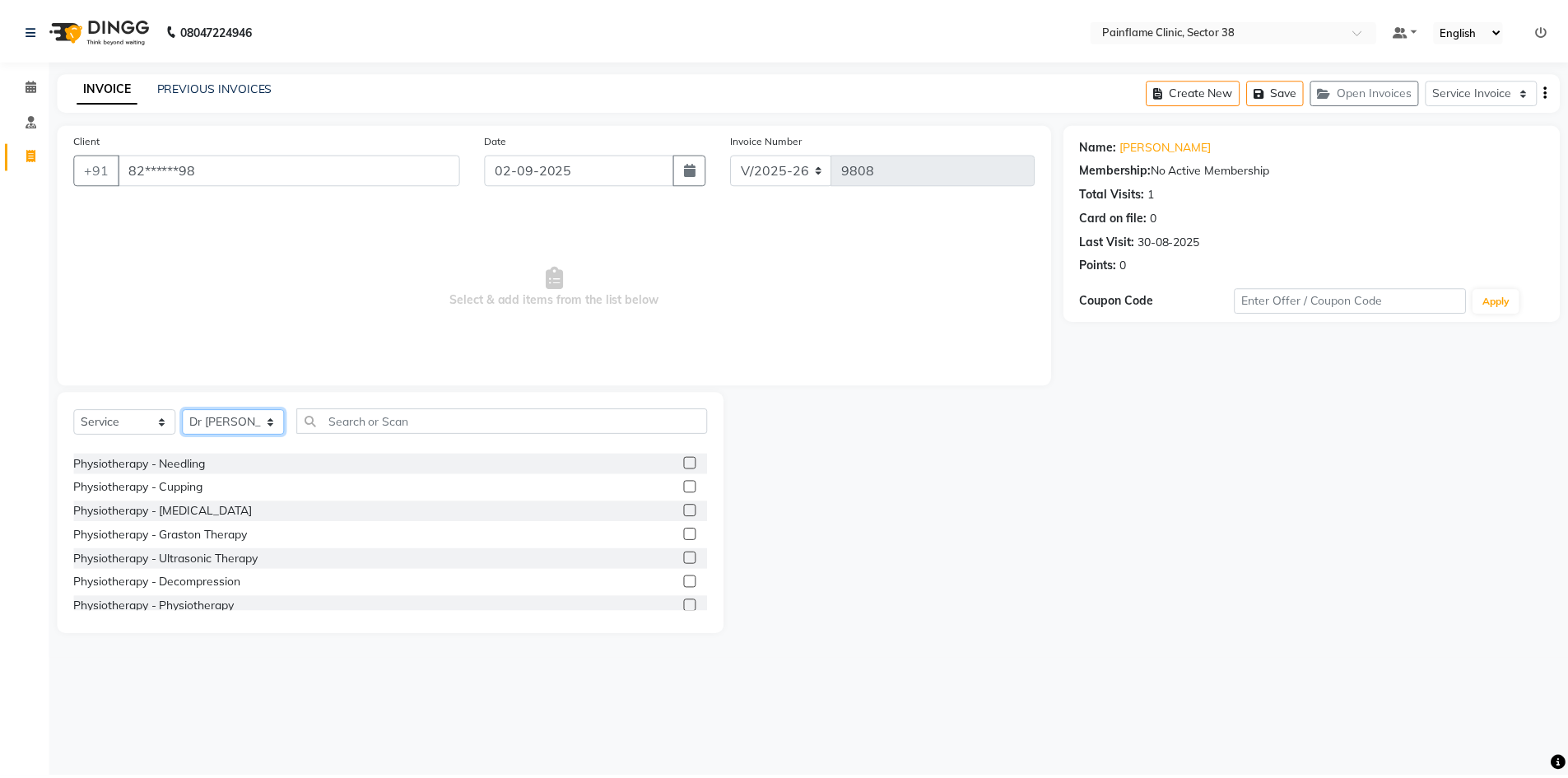
scroll to position [98, 0]
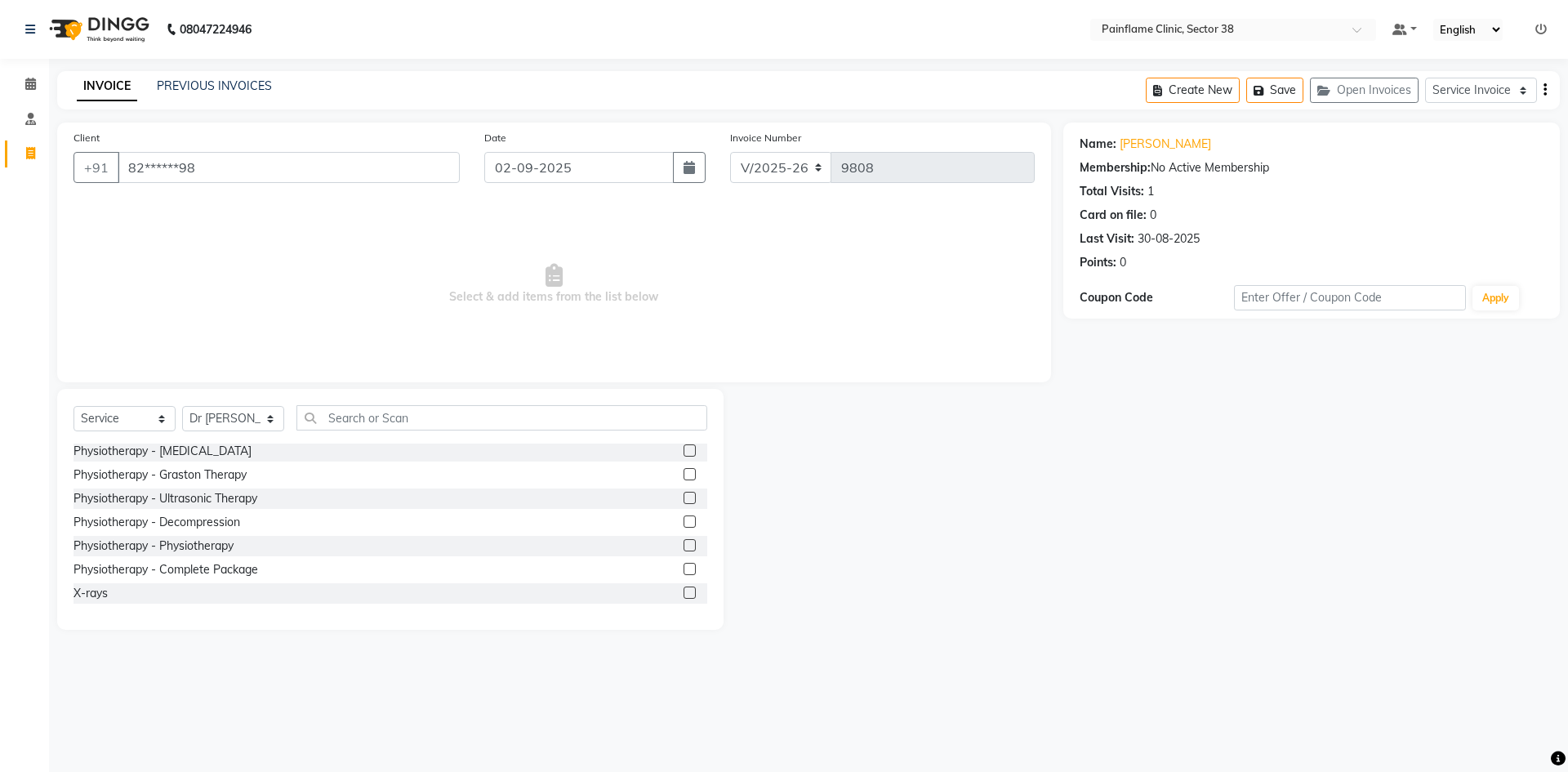
click at [683, 568] on label at bounding box center [689, 569] width 12 height 12
click at [683, 568] on input "checkbox" at bounding box center [689, 571] width 11 height 11
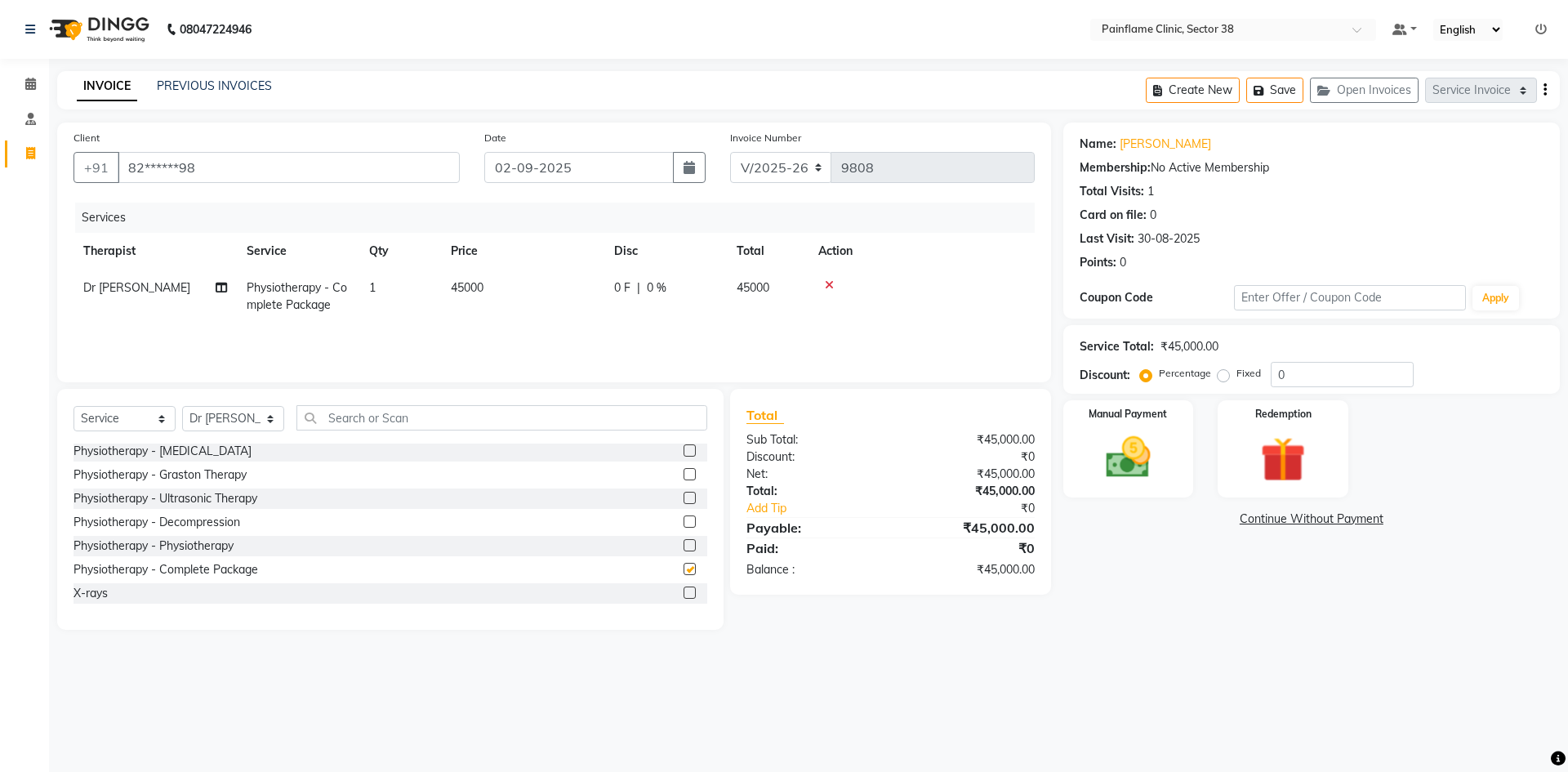
checkbox input "false"
click at [506, 291] on td "45000" at bounding box center [522, 296] width 163 height 54
select select "20212"
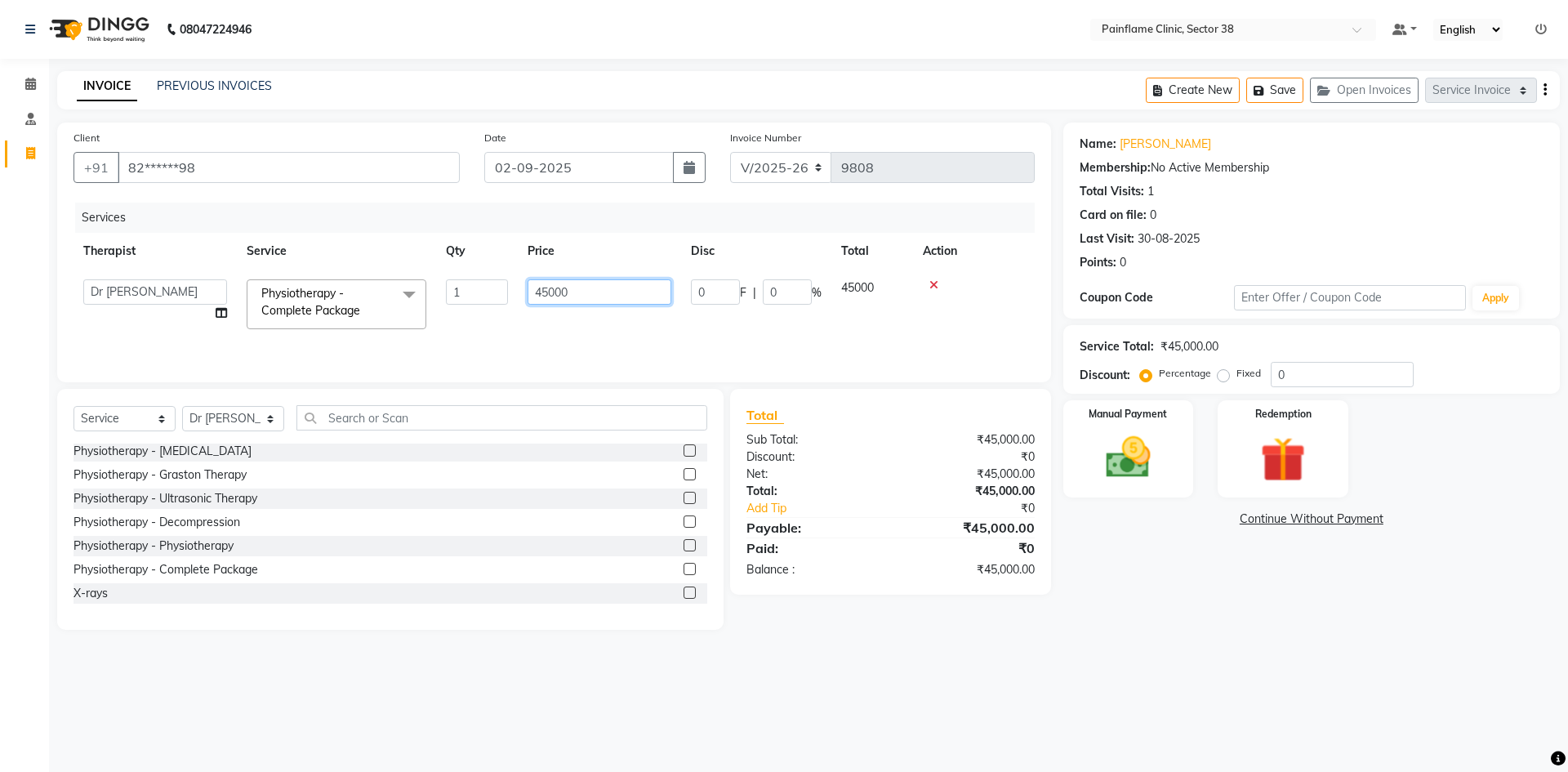
drag, startPoint x: 548, startPoint y: 284, endPoint x: 497, endPoint y: 286, distance: 51.0
click at [497, 292] on tr "[PERSON_NAME] Dr [PERSON_NAME] [PERSON_NAME] Dr [PERSON_NAME] Dr. Suraj [PERSON…" at bounding box center [554, 304] width 961 height 69
type input "6000"
click at [1141, 476] on img at bounding box center [1128, 457] width 76 height 54
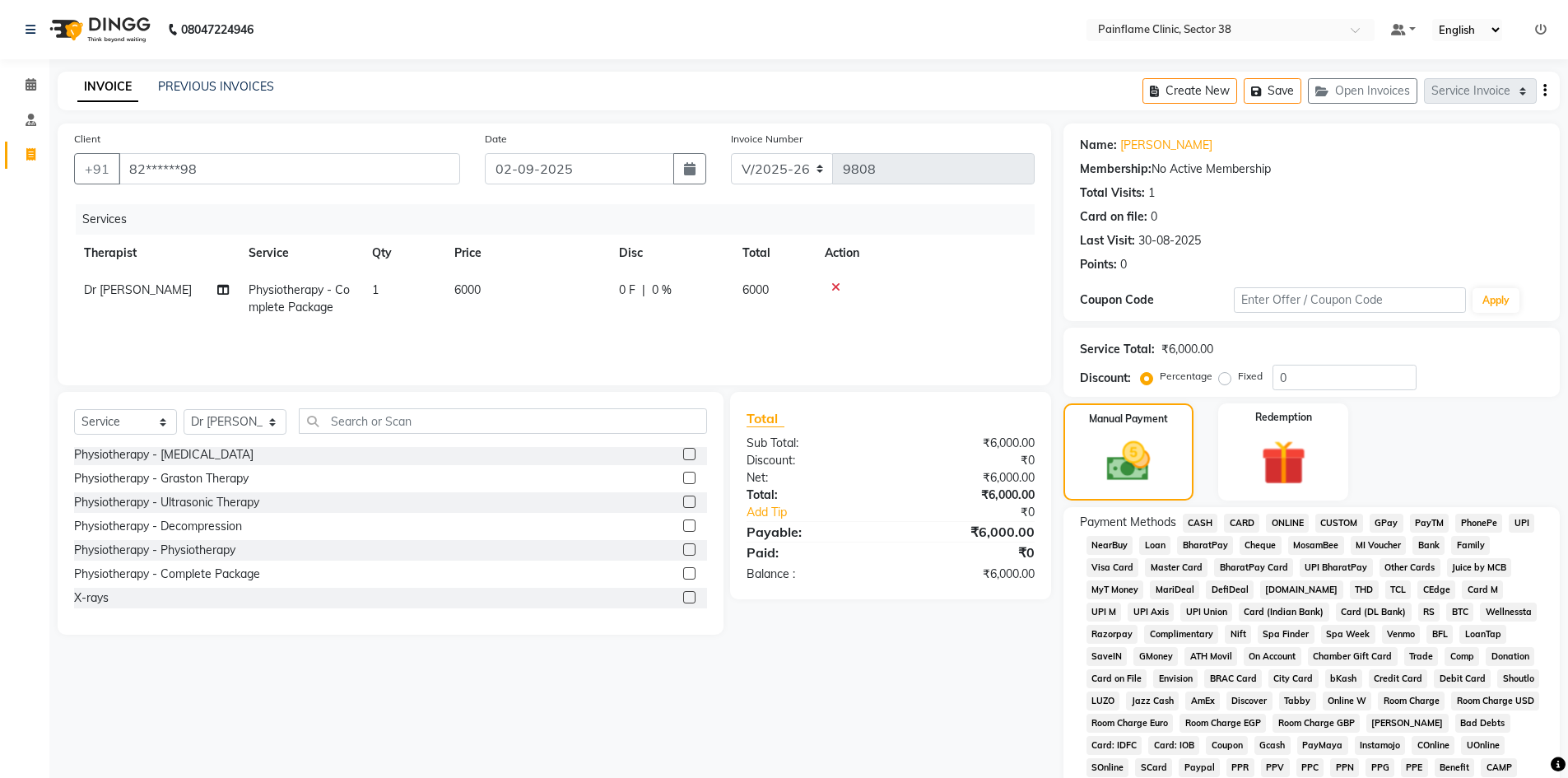
click at [1513, 523] on span "UPI" at bounding box center [1521, 523] width 26 height 19
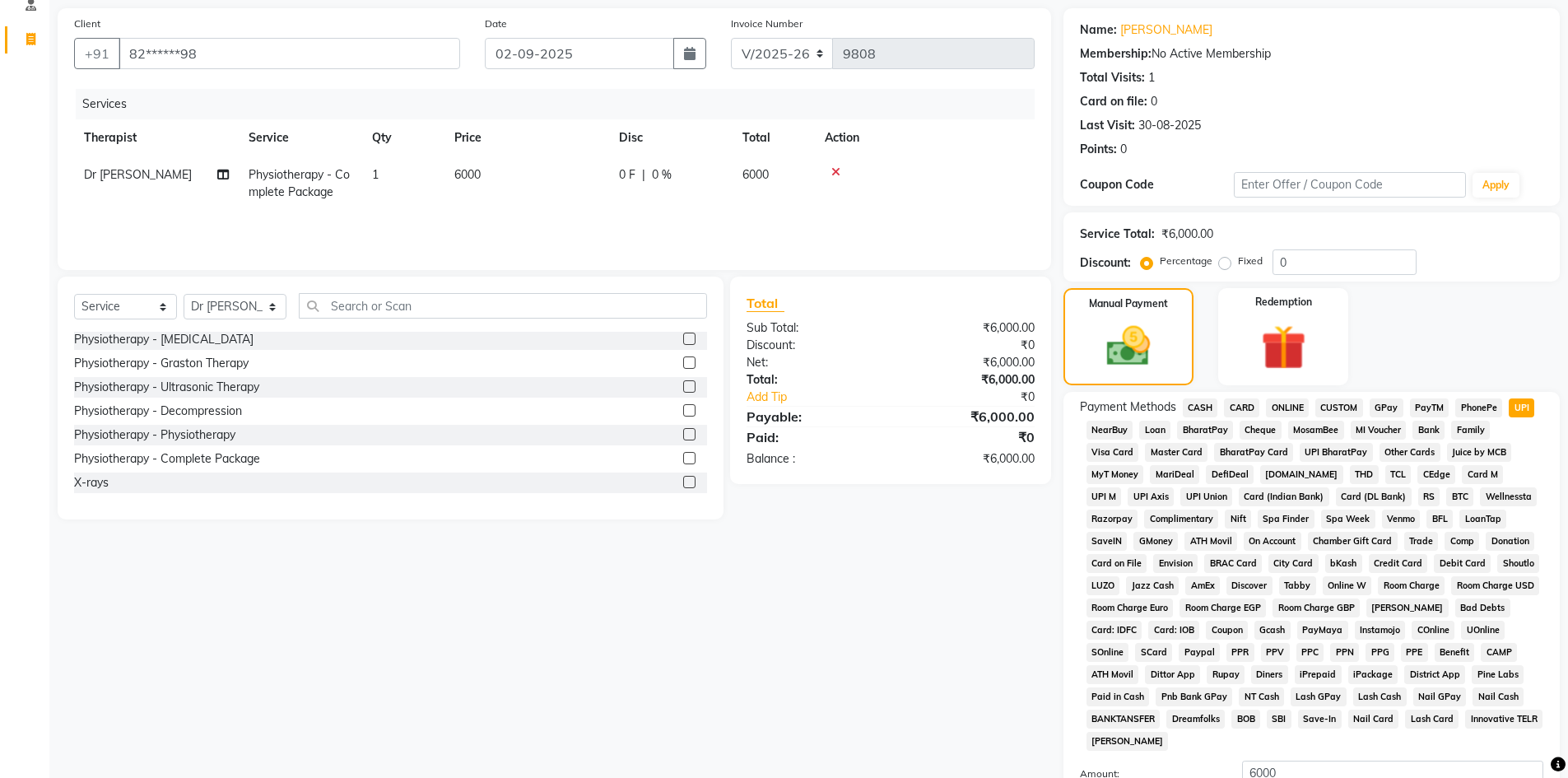
scroll to position [243, 0]
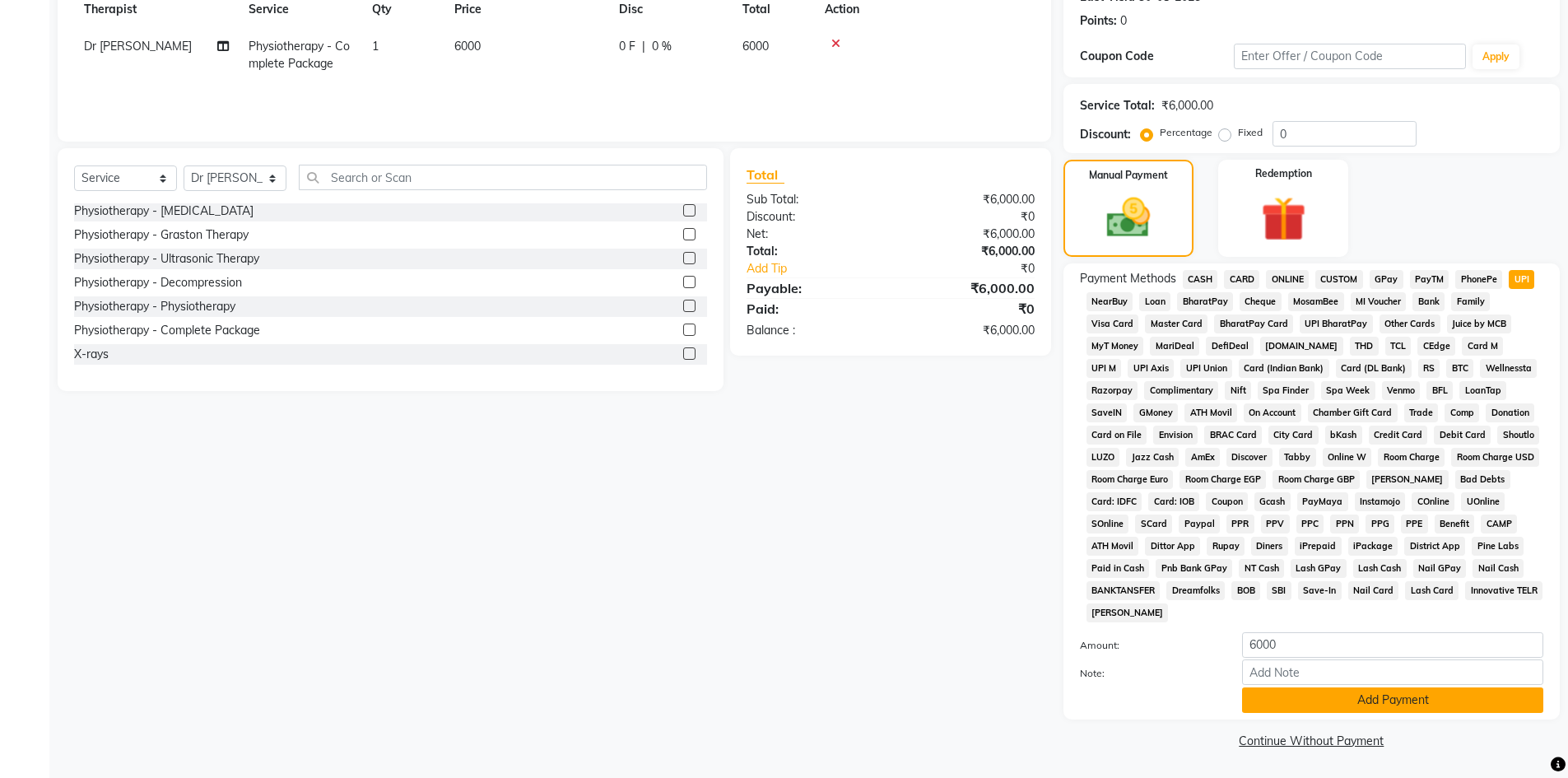
click at [1345, 702] on button "Add Payment" at bounding box center [1393, 701] width 301 height 26
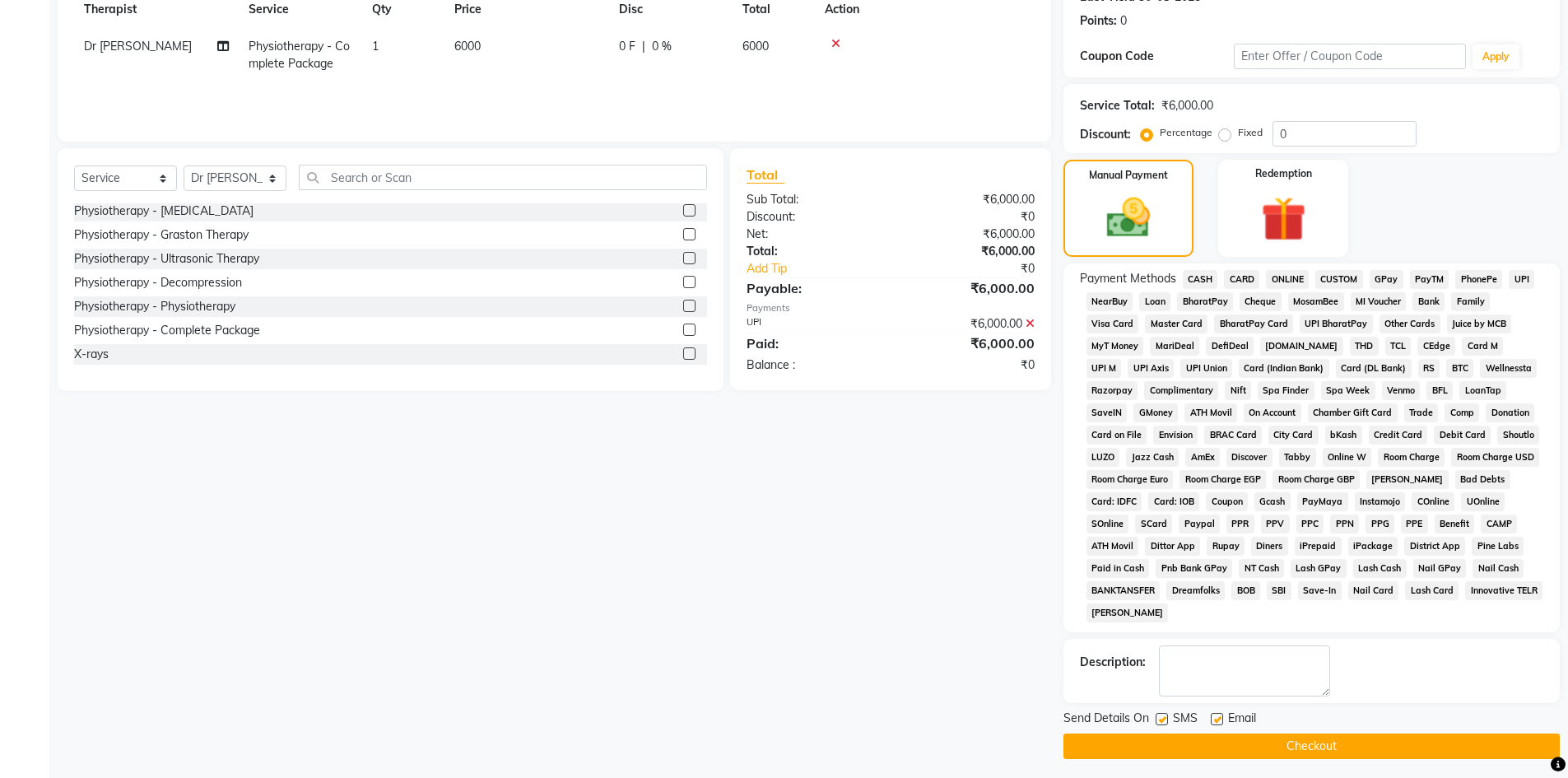
click at [1222, 716] on label at bounding box center [1216, 718] width 12 height 12
click at [1222, 716] on input "checkbox" at bounding box center [1216, 720] width 11 height 11
checkbox input "false"
drag, startPoint x: 1159, startPoint y: 718, endPoint x: 1159, endPoint y: 741, distance: 23.0
click at [1159, 718] on label at bounding box center [1161, 718] width 12 height 12
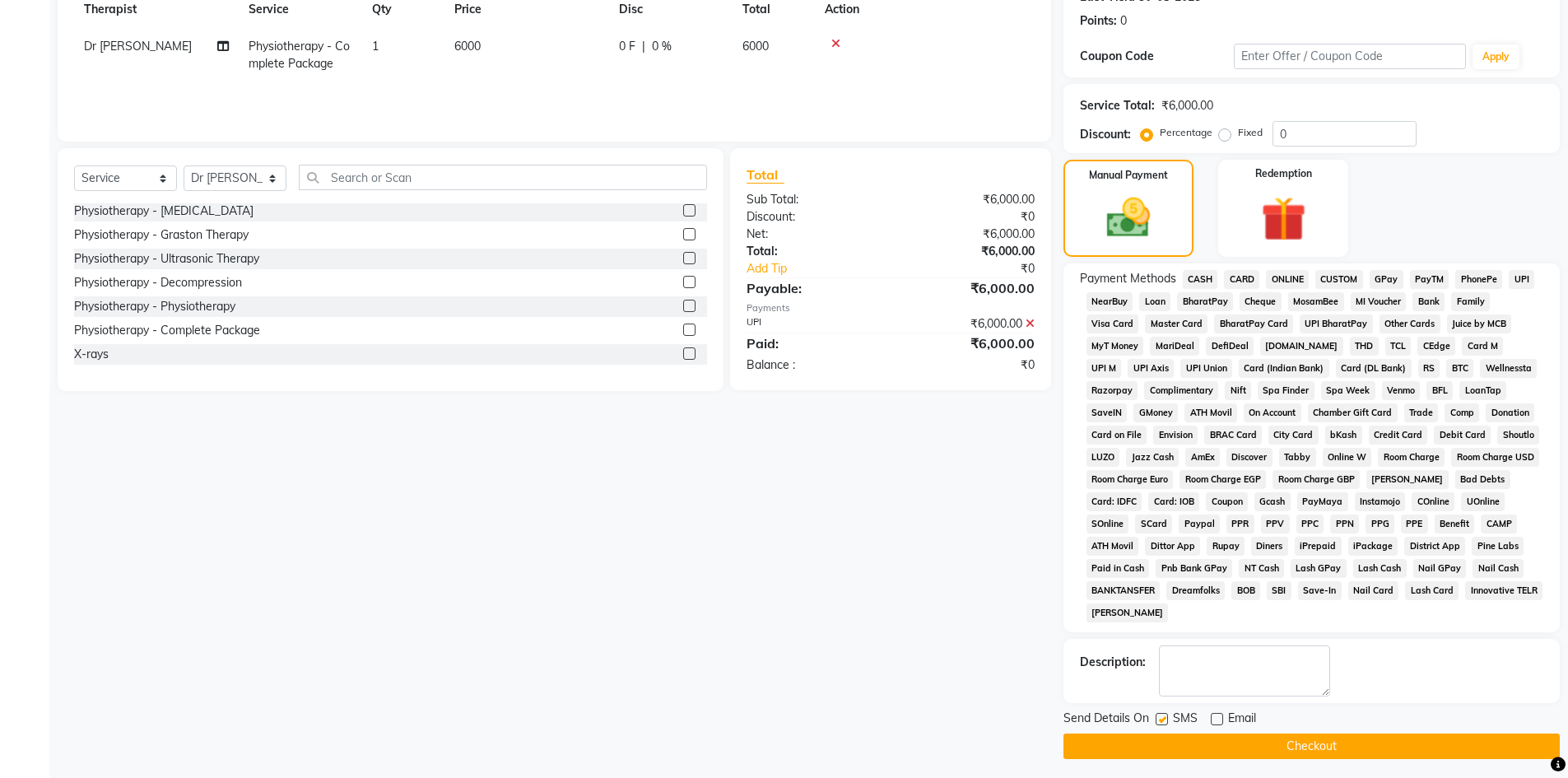
click at [1159, 718] on input "checkbox" at bounding box center [1161, 720] width 11 height 11
checkbox input "false"
click at [1159, 742] on button "Checkout" at bounding box center [1311, 747] width 497 height 26
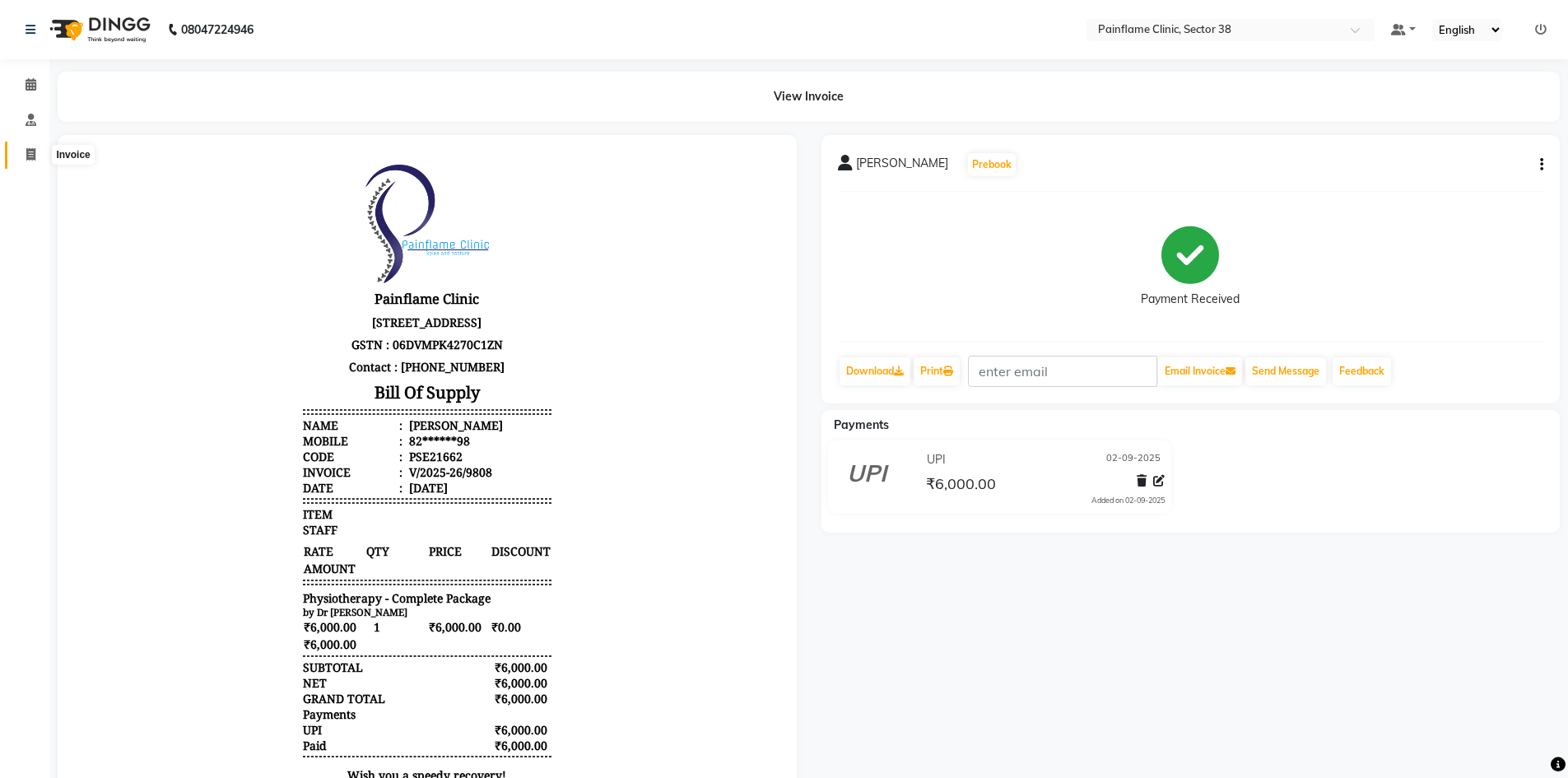
click at [28, 150] on icon at bounding box center [31, 153] width 9 height 12
select select "service"
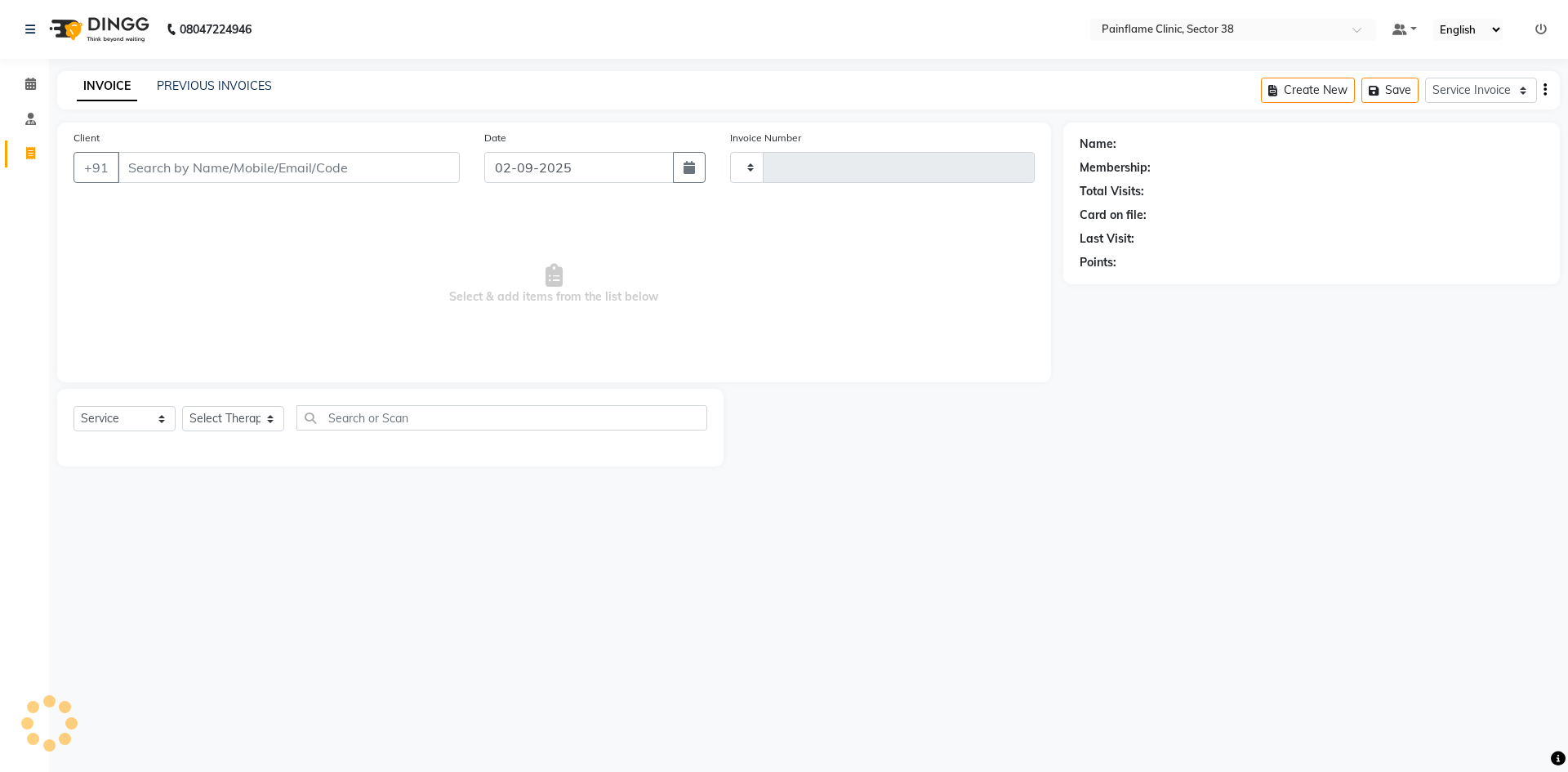
click at [170, 160] on input "Client" at bounding box center [289, 168] width 343 height 31
type input "9809"
select select "3964"
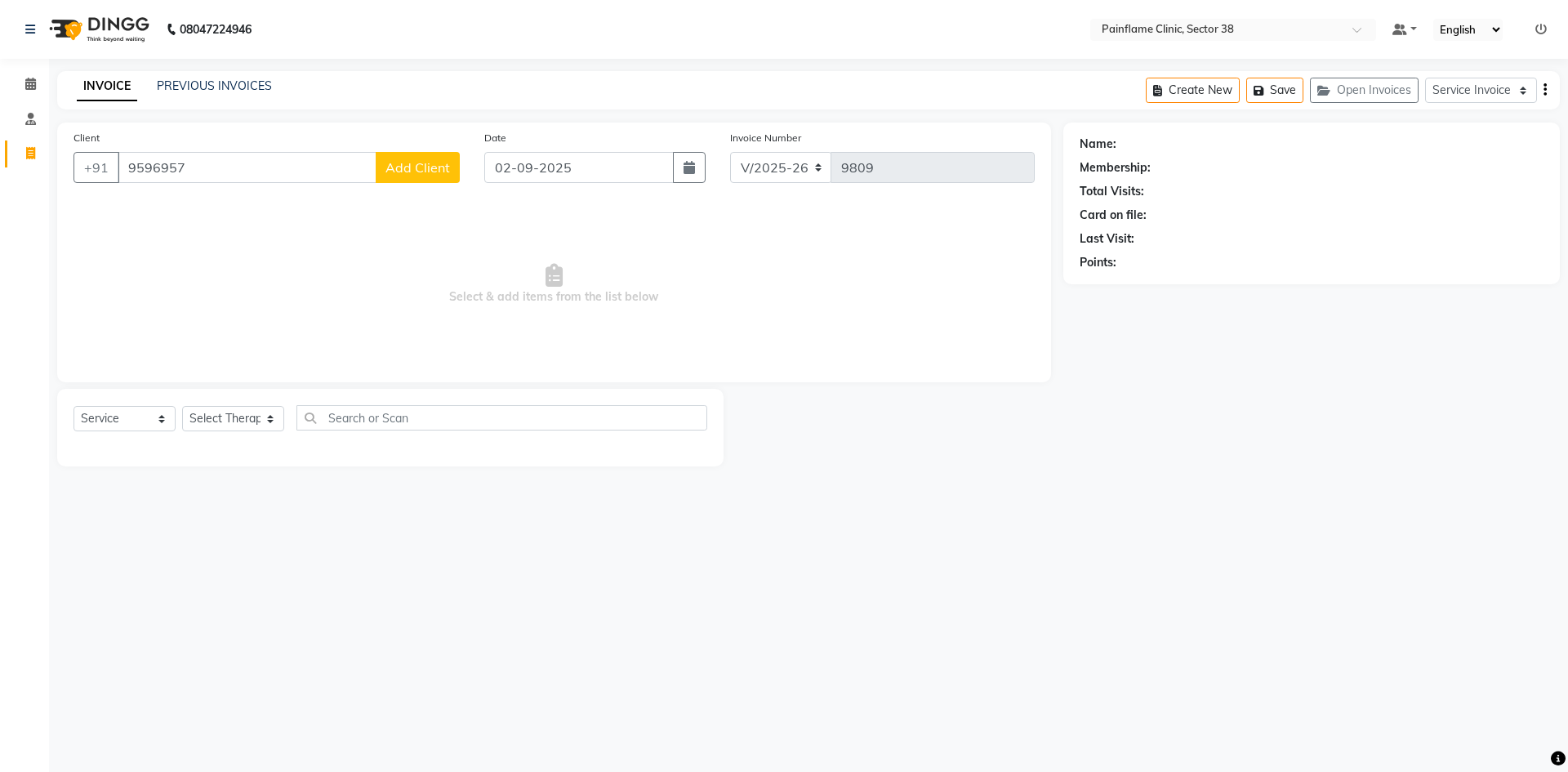
drag, startPoint x: 220, startPoint y: 167, endPoint x: 0, endPoint y: 250, distance: 235.1
click at [0, 229] on app-home "08047224946 Select Location × Painflame Clinic, Sector 38 Default Panel My Pane…" at bounding box center [784, 245] width 1568 height 491
type input "9596957958"
click at [422, 173] on span "Add Client" at bounding box center [417, 168] width 65 height 16
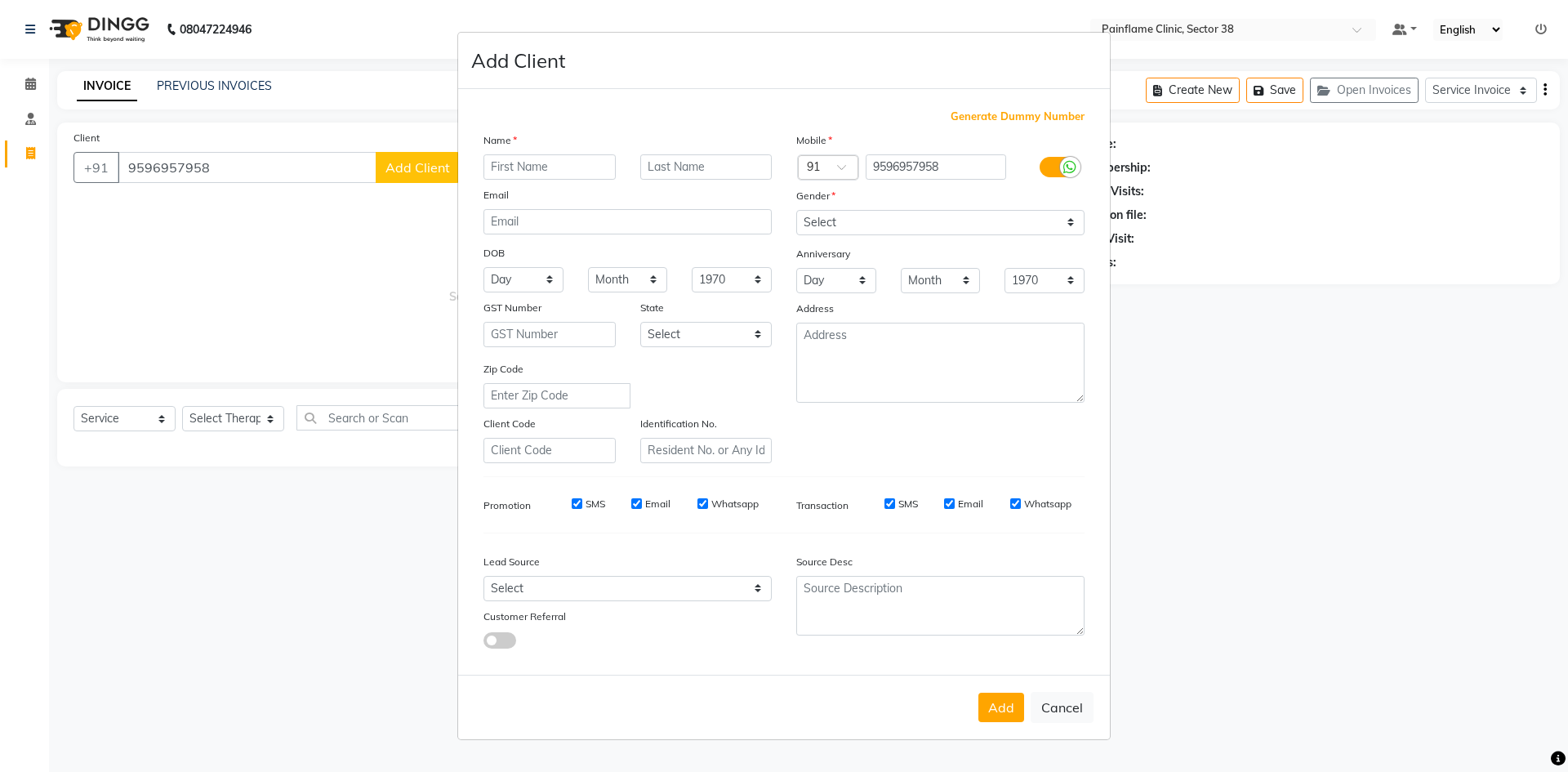
click at [566, 170] on input "text" at bounding box center [549, 167] width 132 height 26
type input "[PERSON_NAME]"
drag, startPoint x: 860, startPoint y: 219, endPoint x: 857, endPoint y: 232, distance: 13.3
click at [860, 219] on select "Select [DEMOGRAPHIC_DATA] [DEMOGRAPHIC_DATA] Other Prefer Not To Say" at bounding box center [940, 222] width 288 height 26
select select "[DEMOGRAPHIC_DATA]"
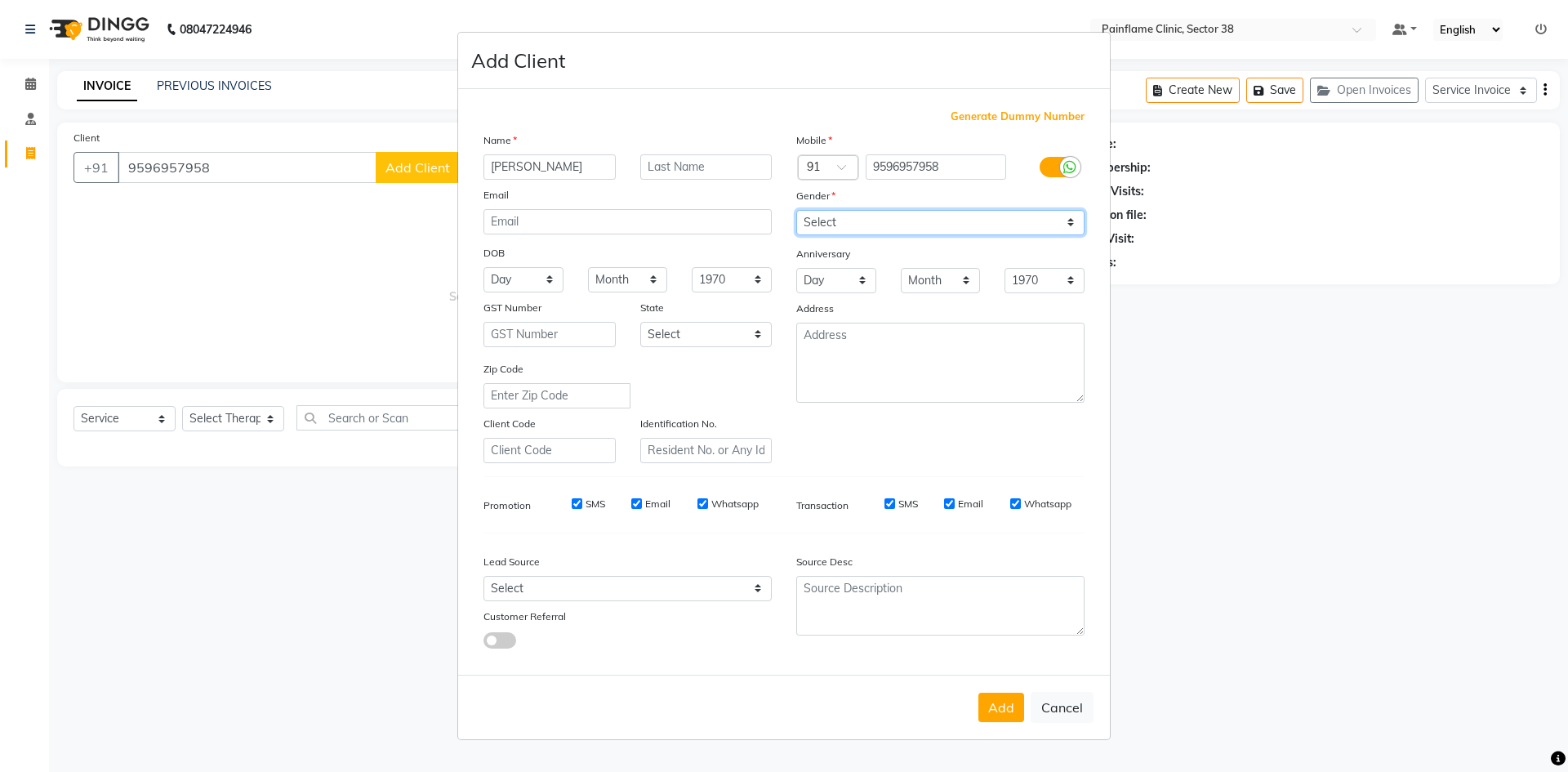
click at [796, 210] on select "Select [DEMOGRAPHIC_DATA] [DEMOGRAPHIC_DATA] Other Prefer Not To Say" at bounding box center [940, 222] width 288 height 26
drag, startPoint x: 1003, startPoint y: 711, endPoint x: 444, endPoint y: 487, distance: 602.2
click at [999, 707] on button "Add" at bounding box center [1001, 707] width 46 height 29
click at [258, 424] on ngb-modal-window "Add Client Generate Dummy Number Name [PERSON_NAME] Email DOB Day 01 02 03 04 0…" at bounding box center [784, 386] width 1568 height 772
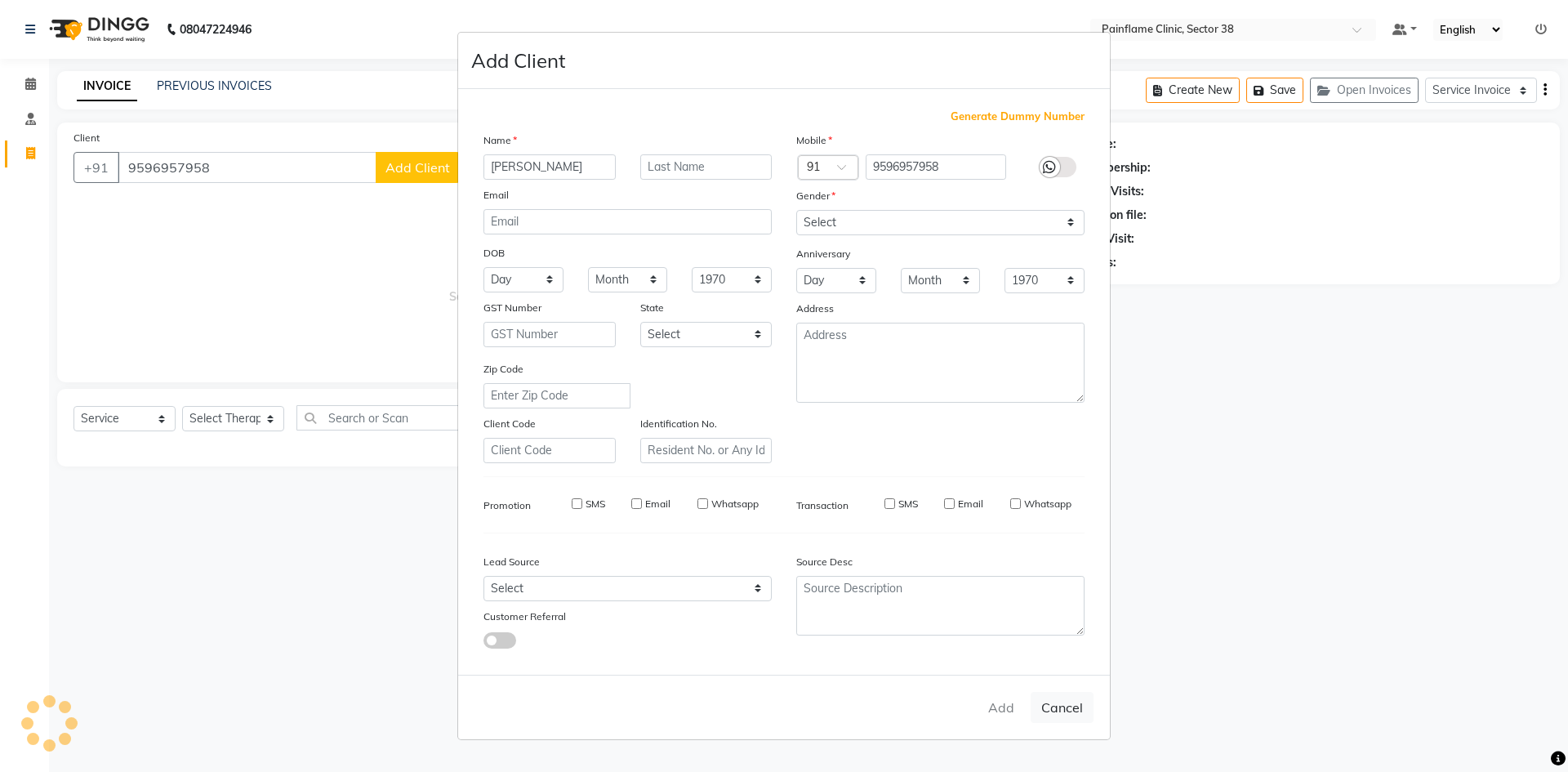
type input "95******58"
select select
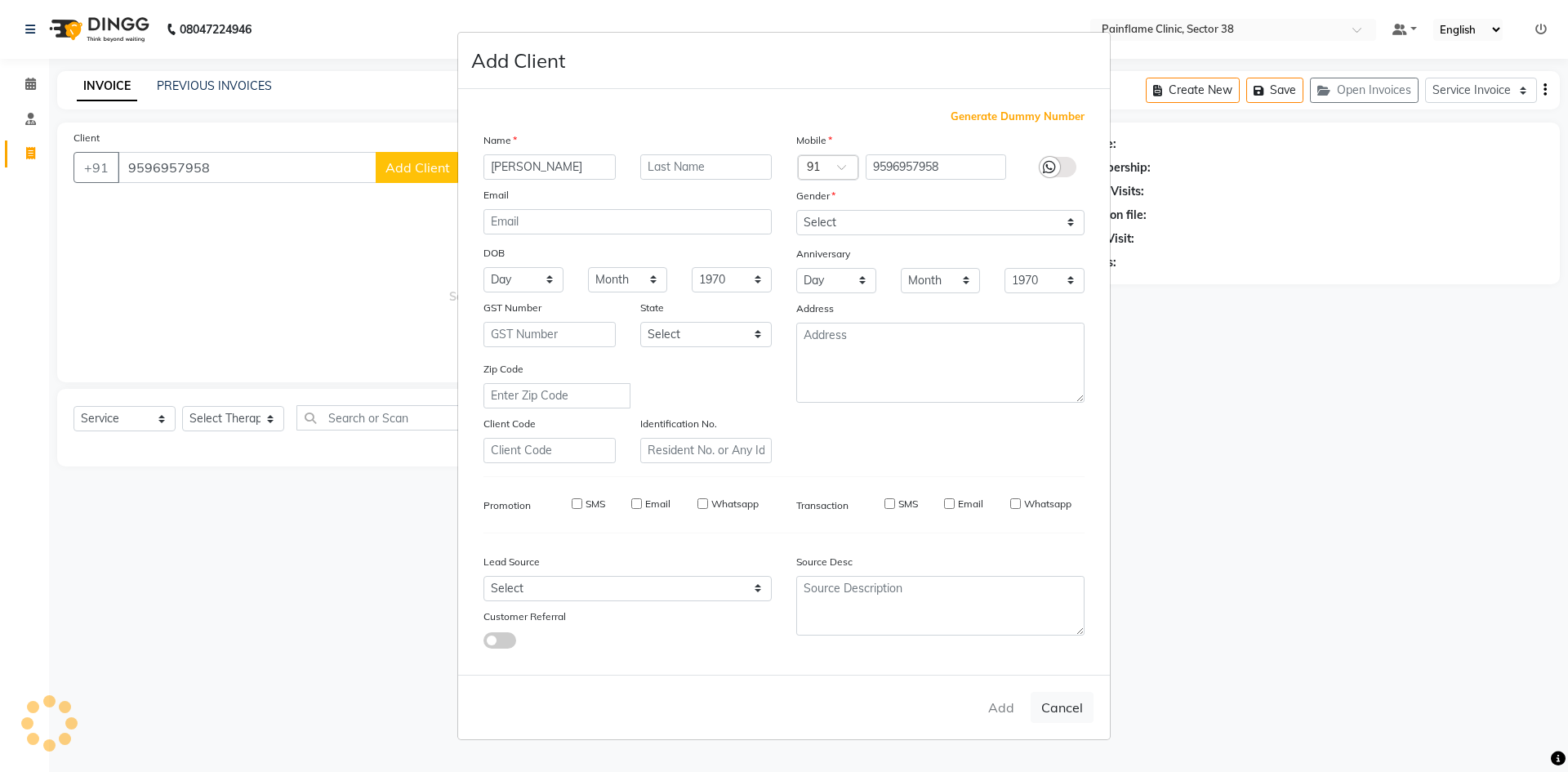
select select
checkbox input "false"
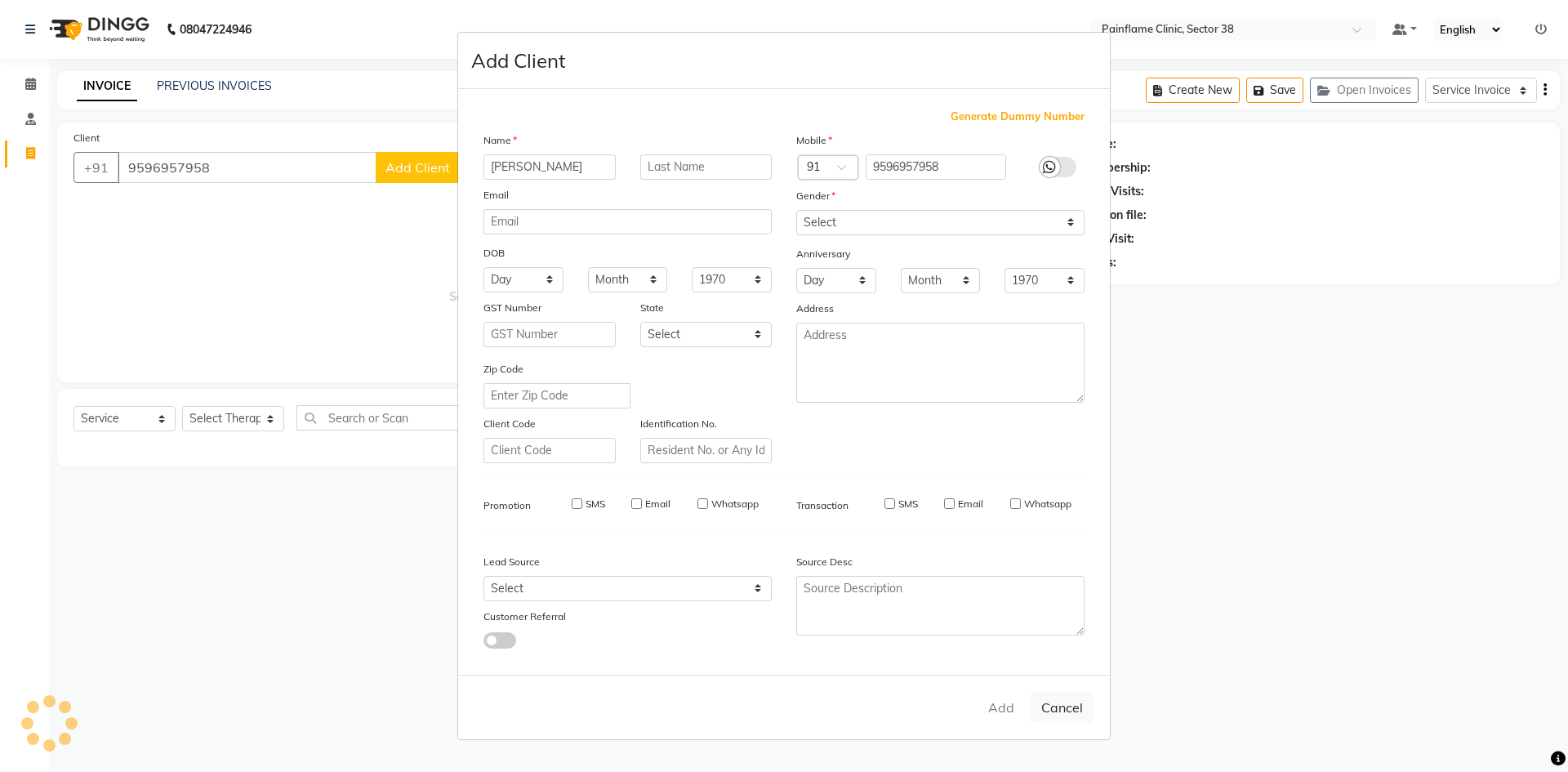
checkbox input "false"
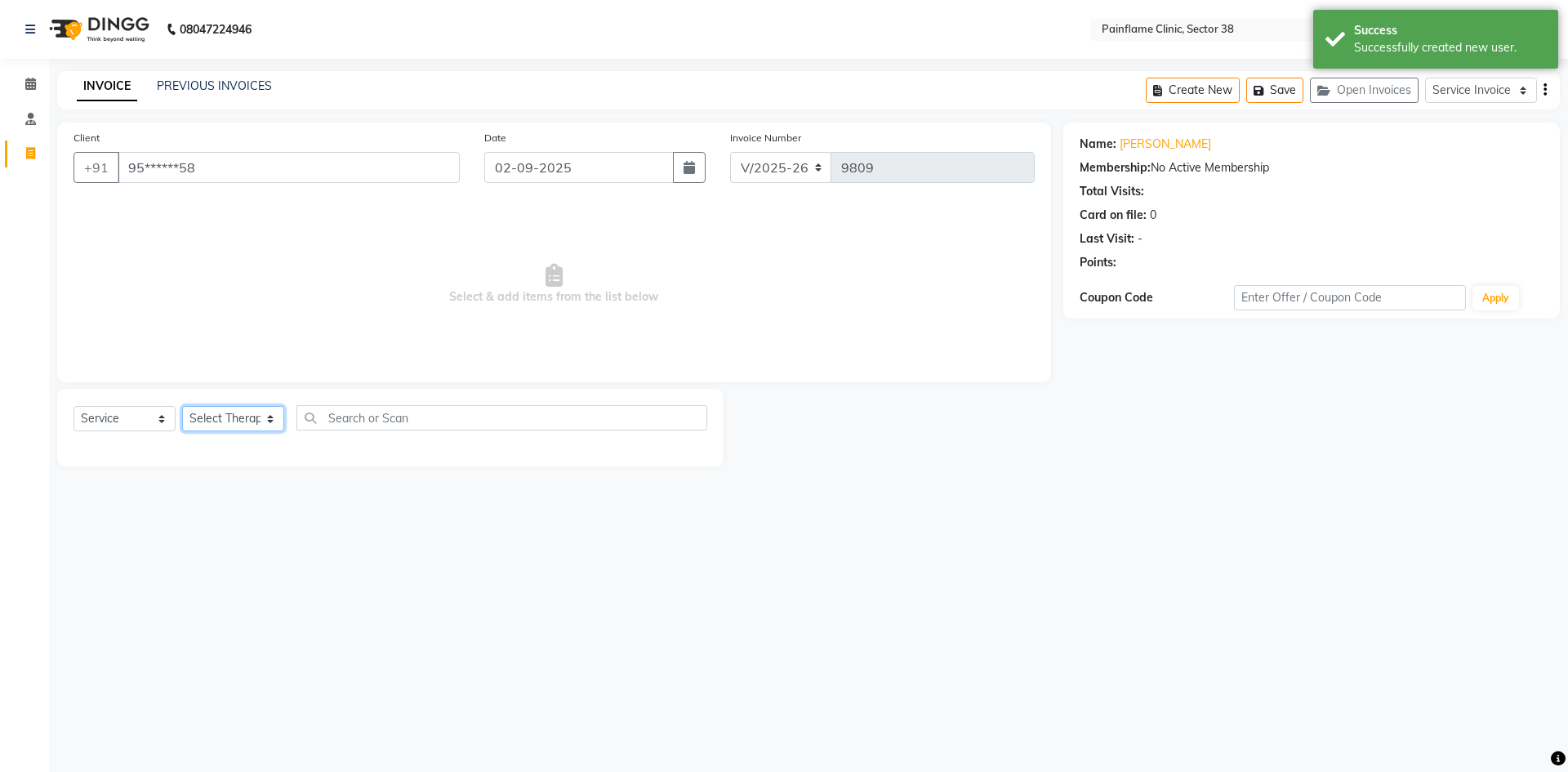
click at [258, 423] on select "Select Therapist [PERSON_NAME] Dr [PERSON_NAME] [PERSON_NAME] Dr [PERSON_NAME] …" at bounding box center [233, 419] width 102 height 26
select select "20216"
click at [182, 407] on select "Select Therapist [PERSON_NAME] Dr [PERSON_NAME] [PERSON_NAME] Dr [PERSON_NAME] …" at bounding box center [233, 419] width 102 height 26
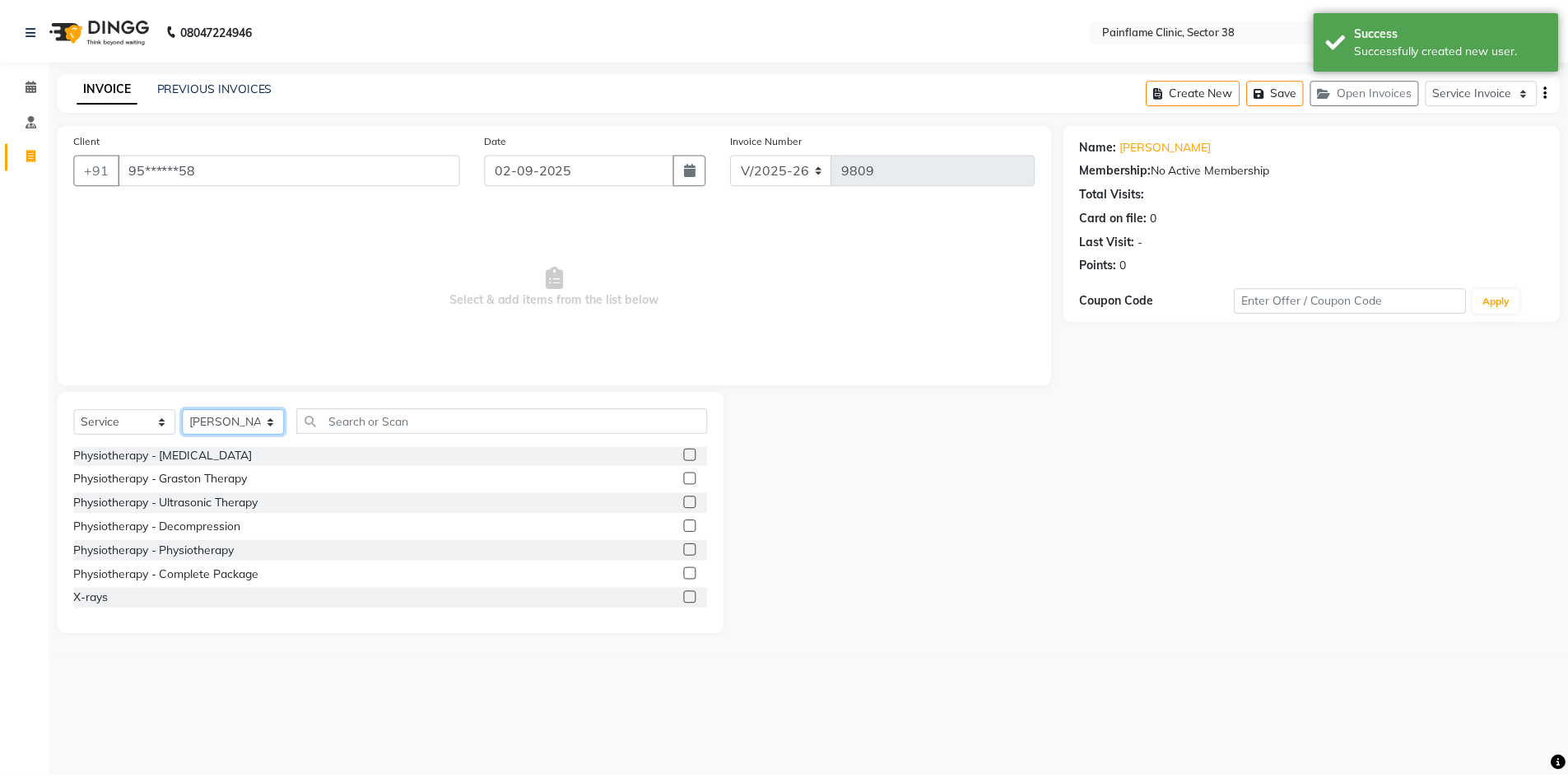
scroll to position [98, 0]
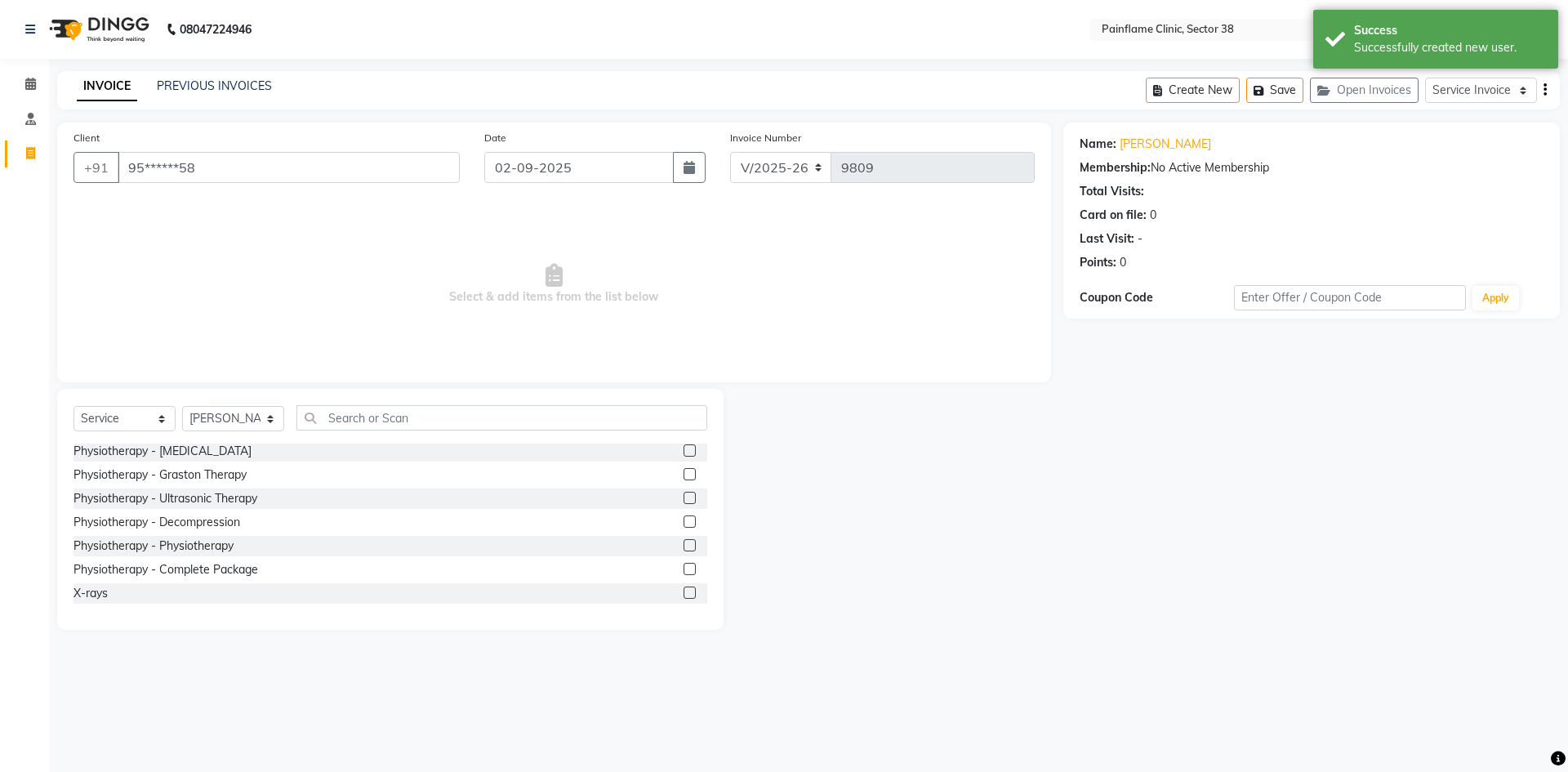
drag, startPoint x: 674, startPoint y: 542, endPoint x: 671, endPoint y: 506, distance: 36.1
click at [683, 540] on label at bounding box center [689, 545] width 12 height 12
click at [683, 541] on input "checkbox" at bounding box center [689, 547] width 11 height 11
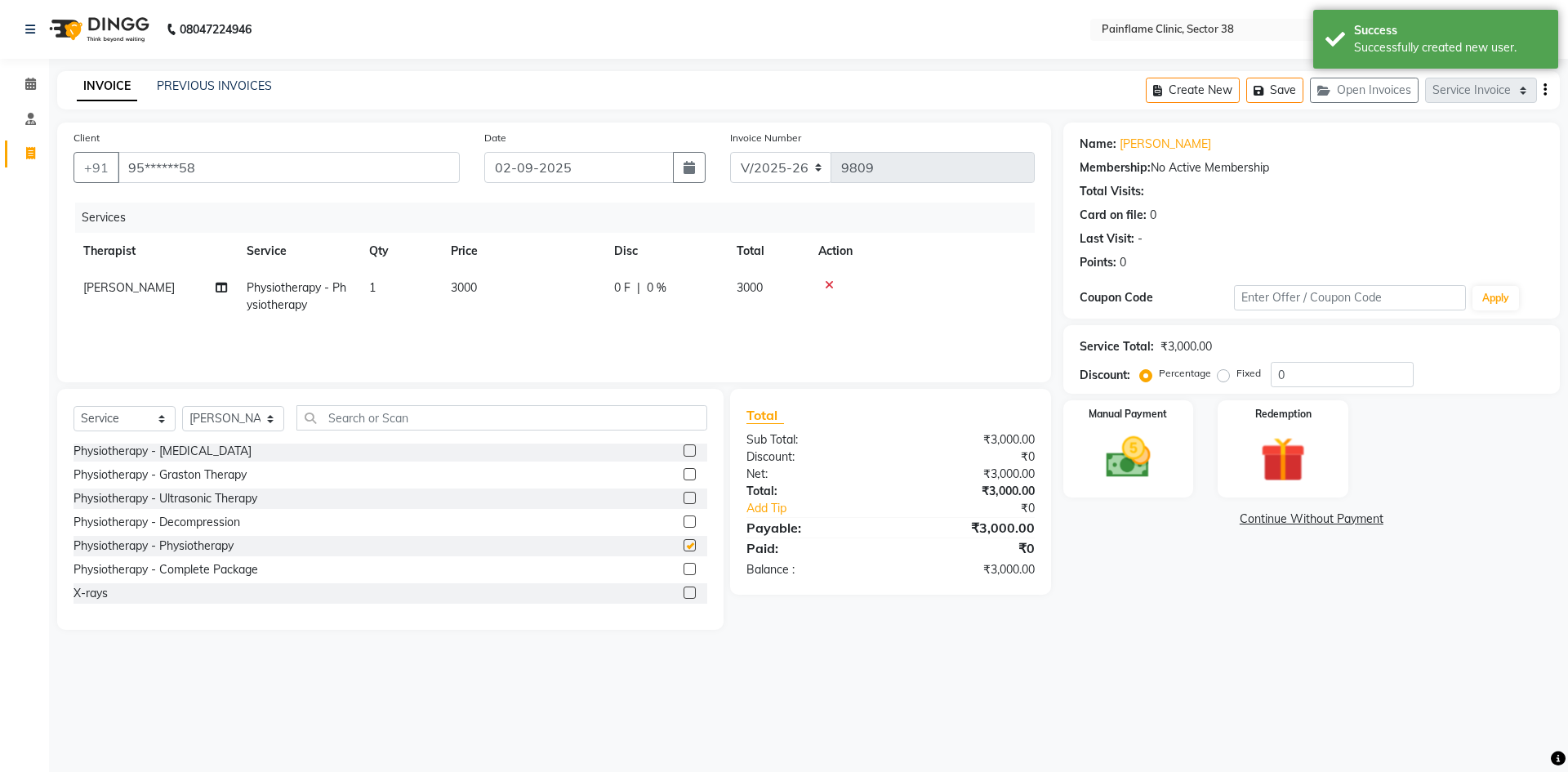
checkbox input "false"
click at [530, 271] on td "3000" at bounding box center [522, 296] width 163 height 54
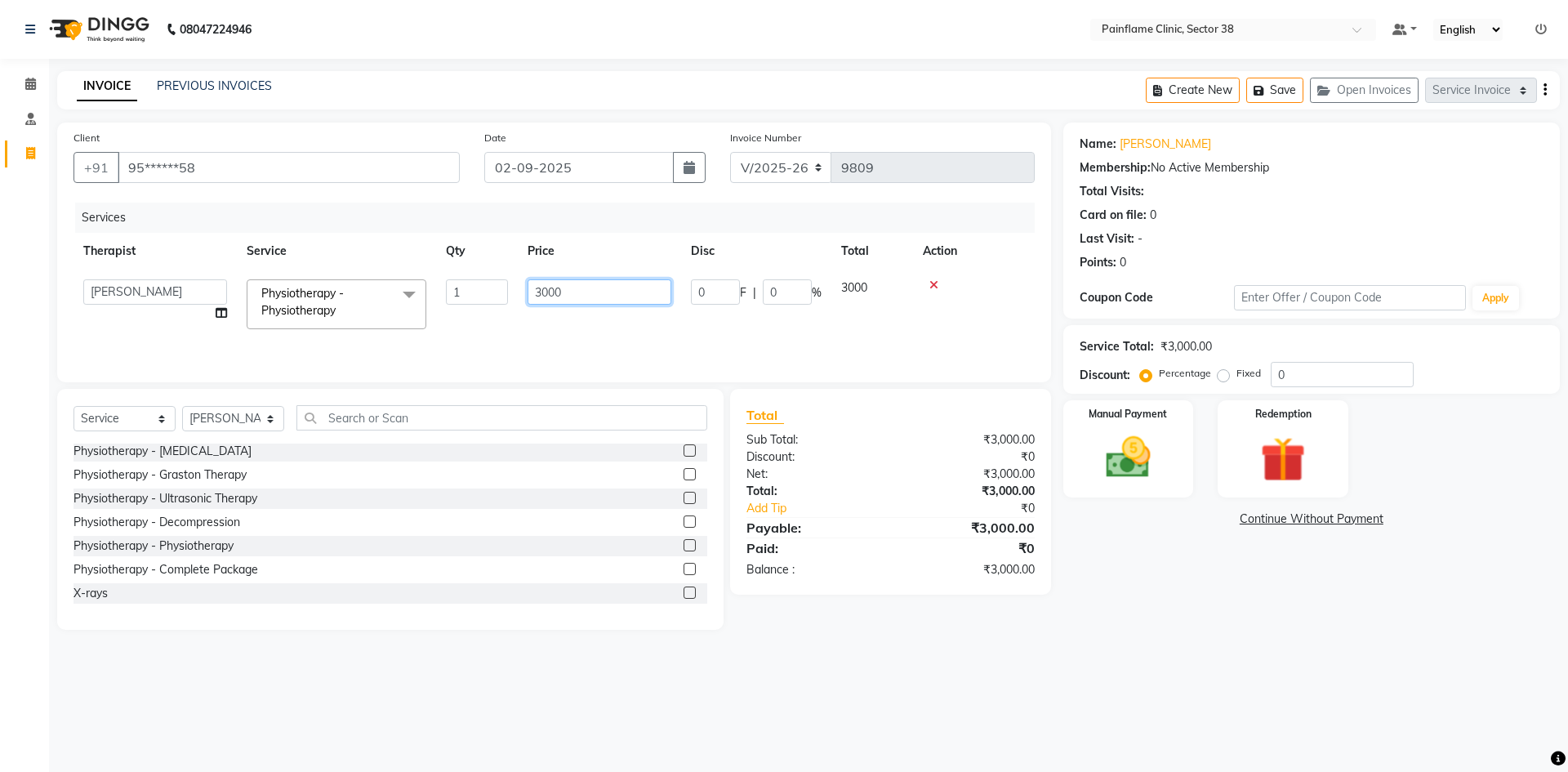
drag, startPoint x: 546, startPoint y: 290, endPoint x: 489, endPoint y: 300, distance: 57.9
click at [490, 300] on tr "[PERSON_NAME] Dr [PERSON_NAME] [PERSON_NAME] Dr [PERSON_NAME] Dr. Suraj [PERSON…" at bounding box center [554, 304] width 961 height 69
type input "1500"
click at [1102, 474] on img at bounding box center [1128, 457] width 76 height 54
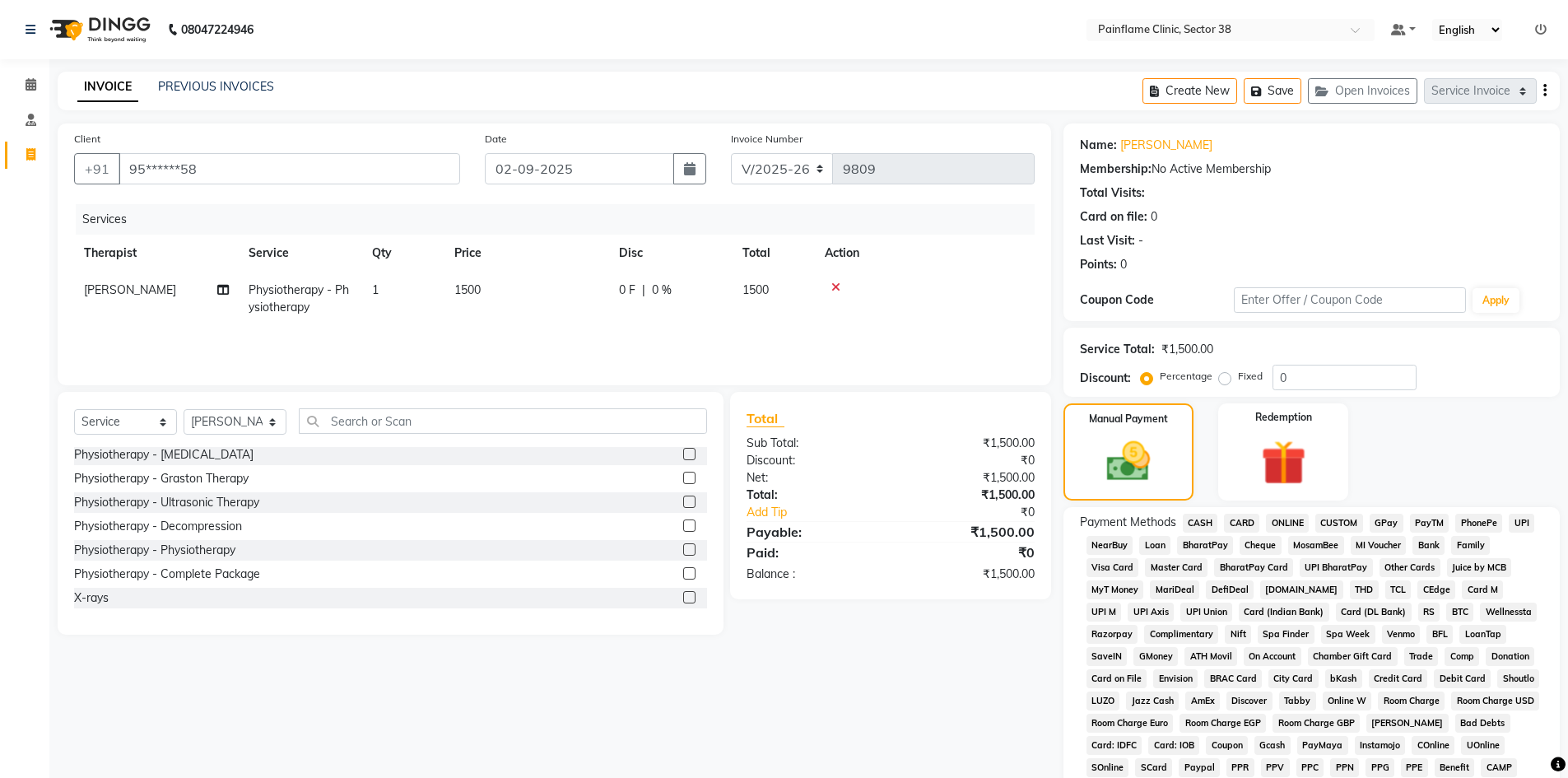
click at [1515, 524] on span "UPI" at bounding box center [1521, 523] width 26 height 19
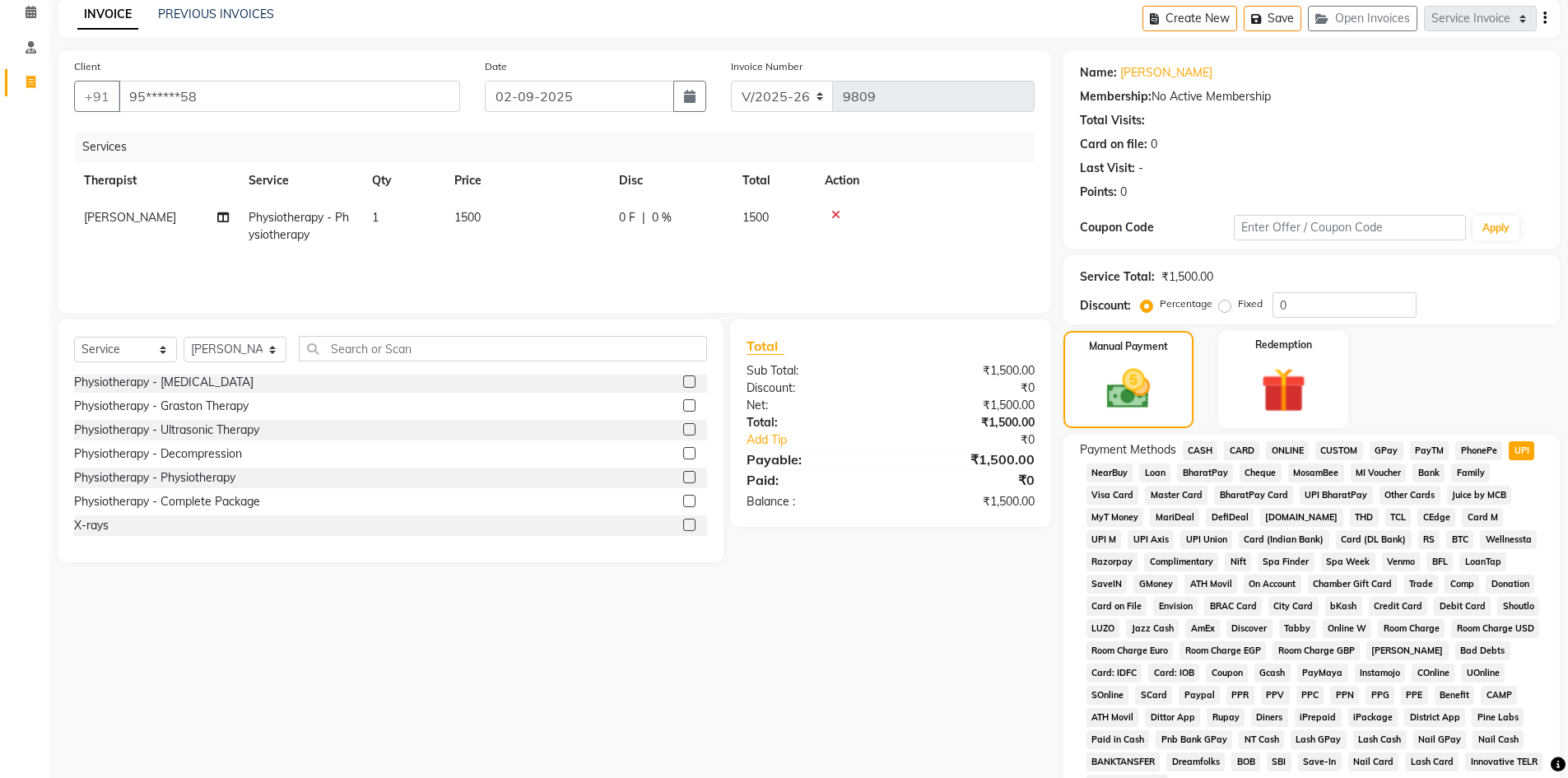
scroll to position [243, 0]
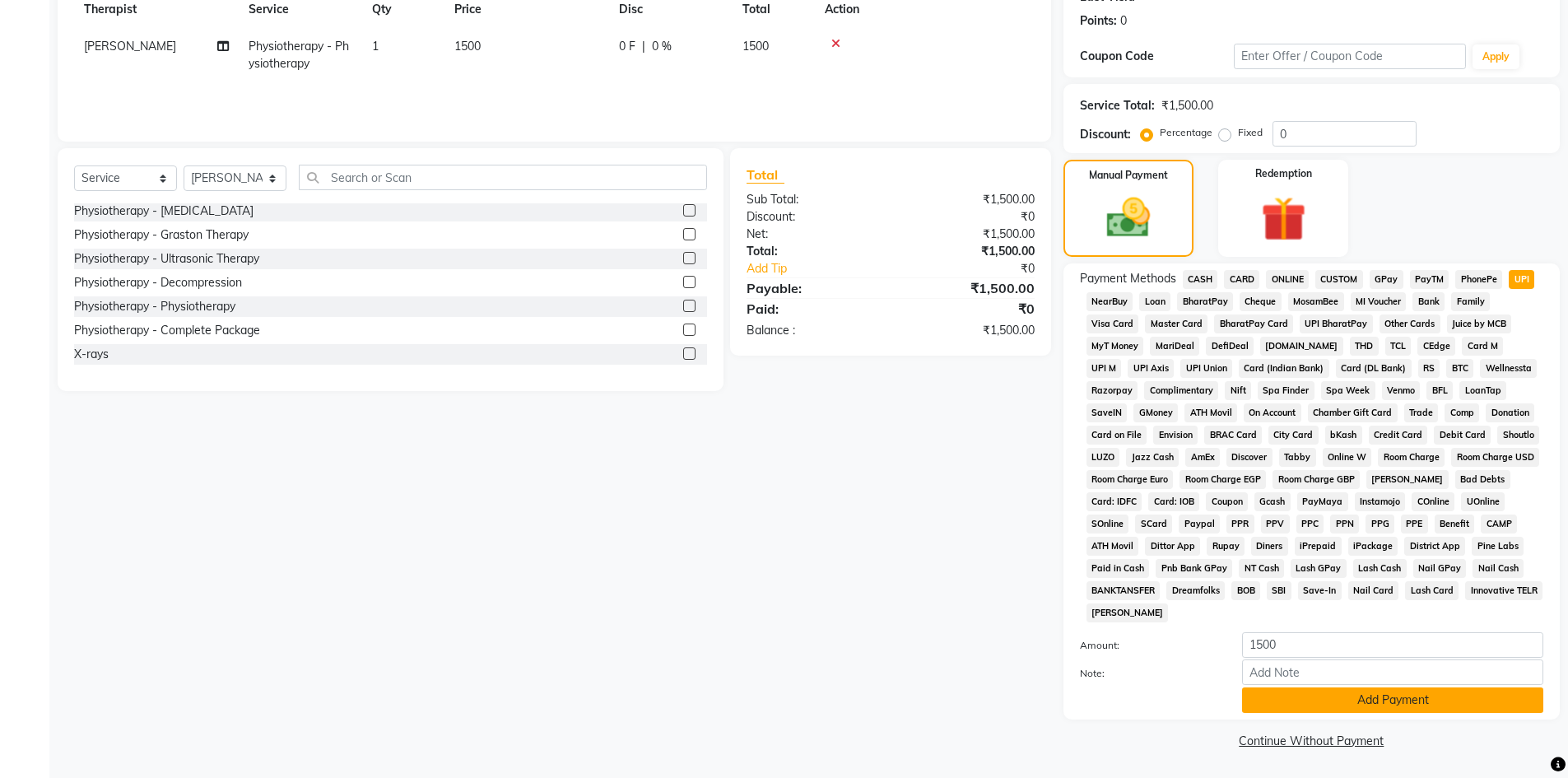
click at [1280, 697] on button "Add Payment" at bounding box center [1393, 701] width 301 height 26
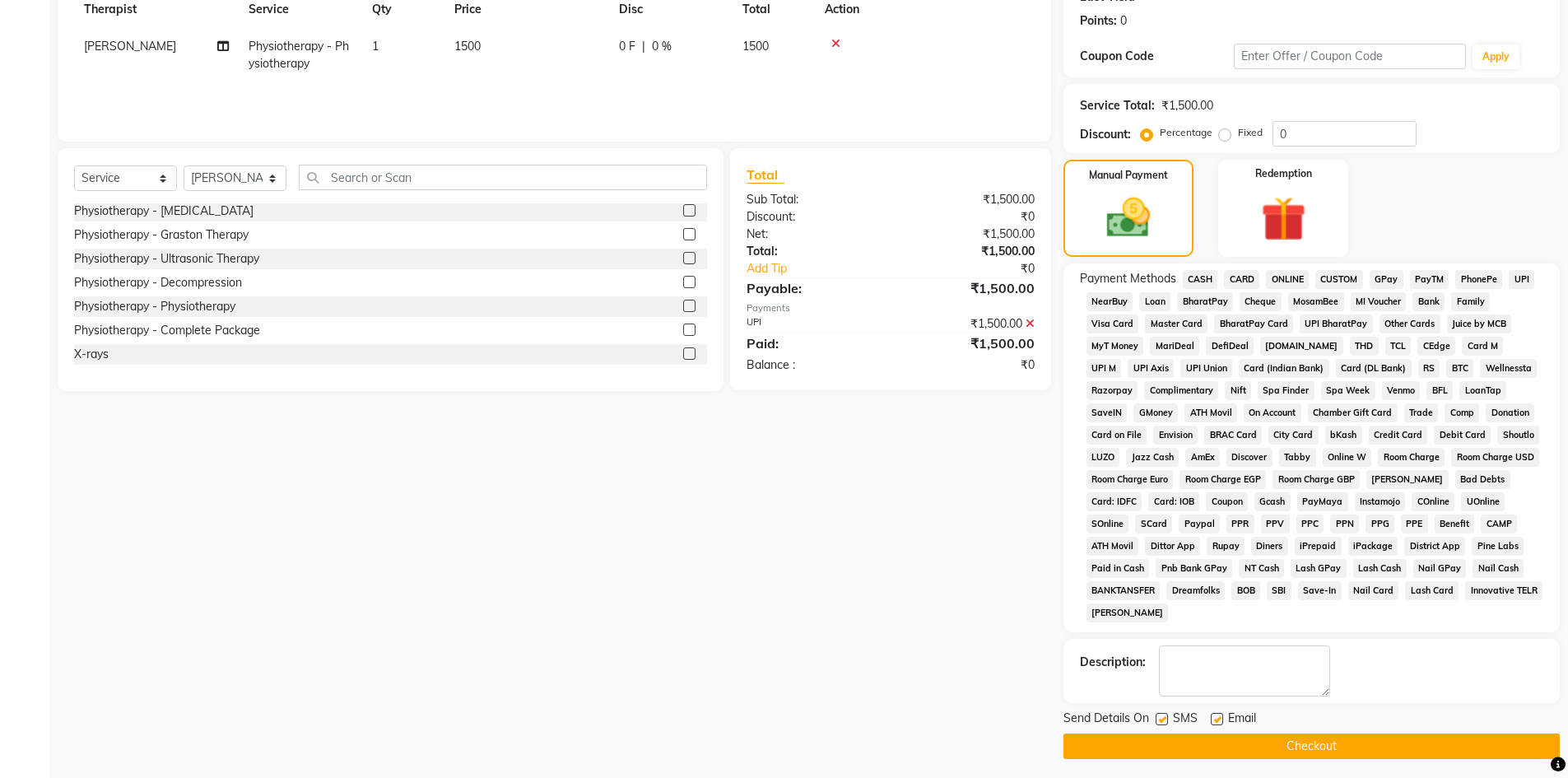
click at [1214, 717] on label at bounding box center [1216, 718] width 12 height 12
click at [1214, 717] on input "checkbox" at bounding box center [1216, 720] width 11 height 11
checkbox input "false"
click at [1165, 720] on label at bounding box center [1161, 718] width 12 height 12
click at [1165, 720] on input "checkbox" at bounding box center [1161, 720] width 11 height 11
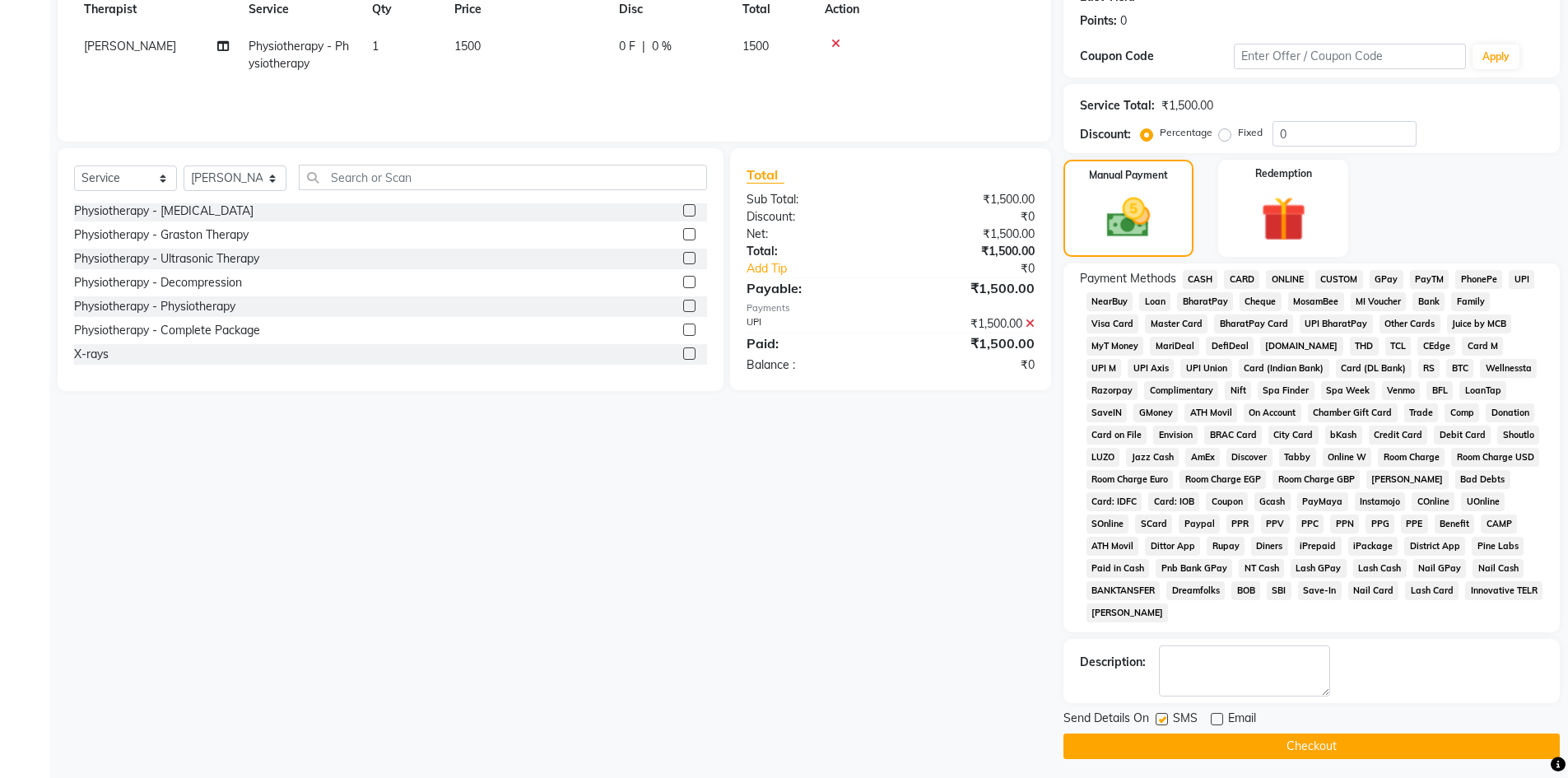
checkbox input "false"
click at [1165, 742] on button "Checkout" at bounding box center [1311, 747] width 497 height 26
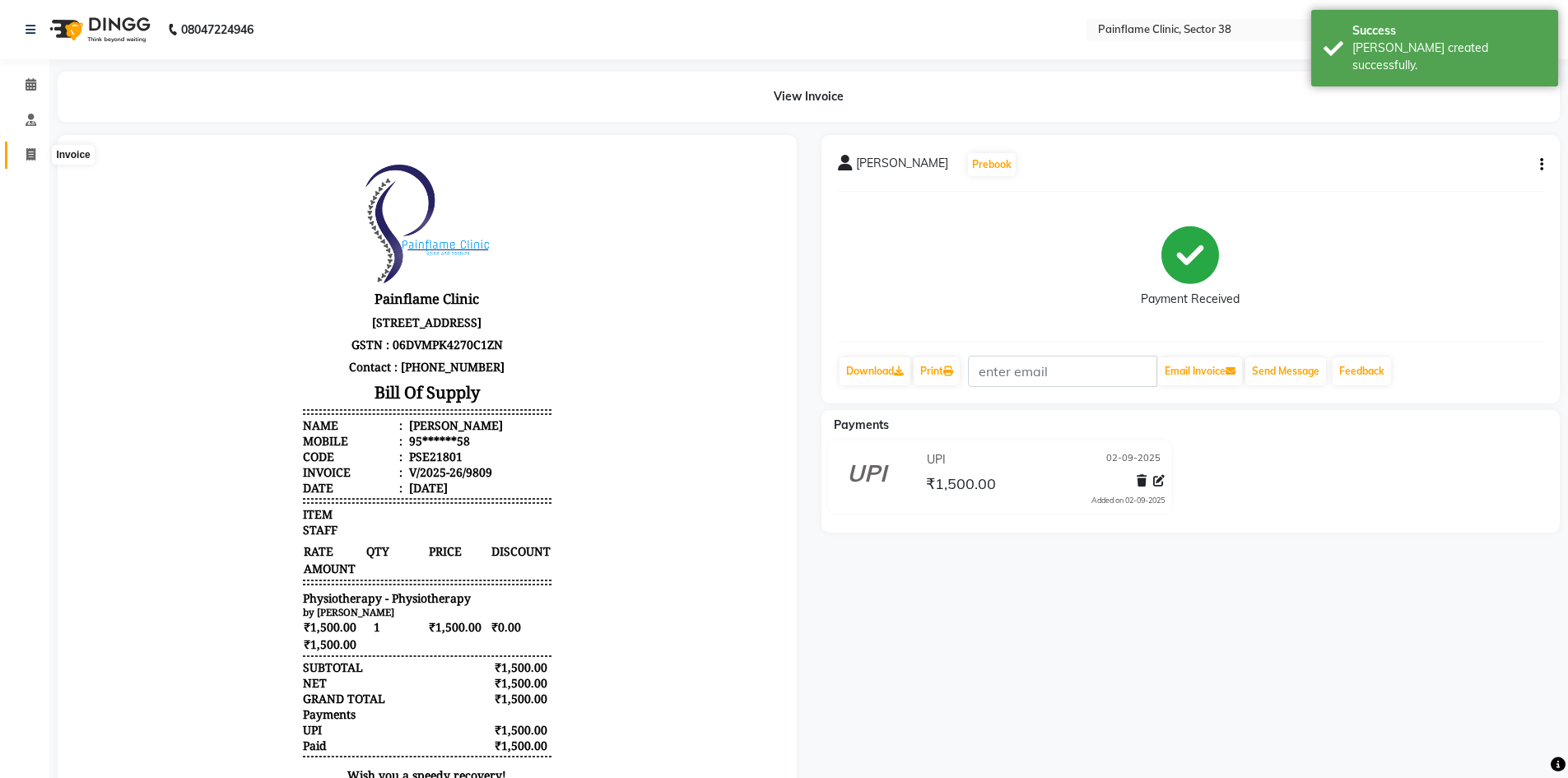
drag, startPoint x: 30, startPoint y: 157, endPoint x: 68, endPoint y: 155, distance: 38.1
click at [30, 157] on icon at bounding box center [31, 153] width 9 height 12
select select "service"
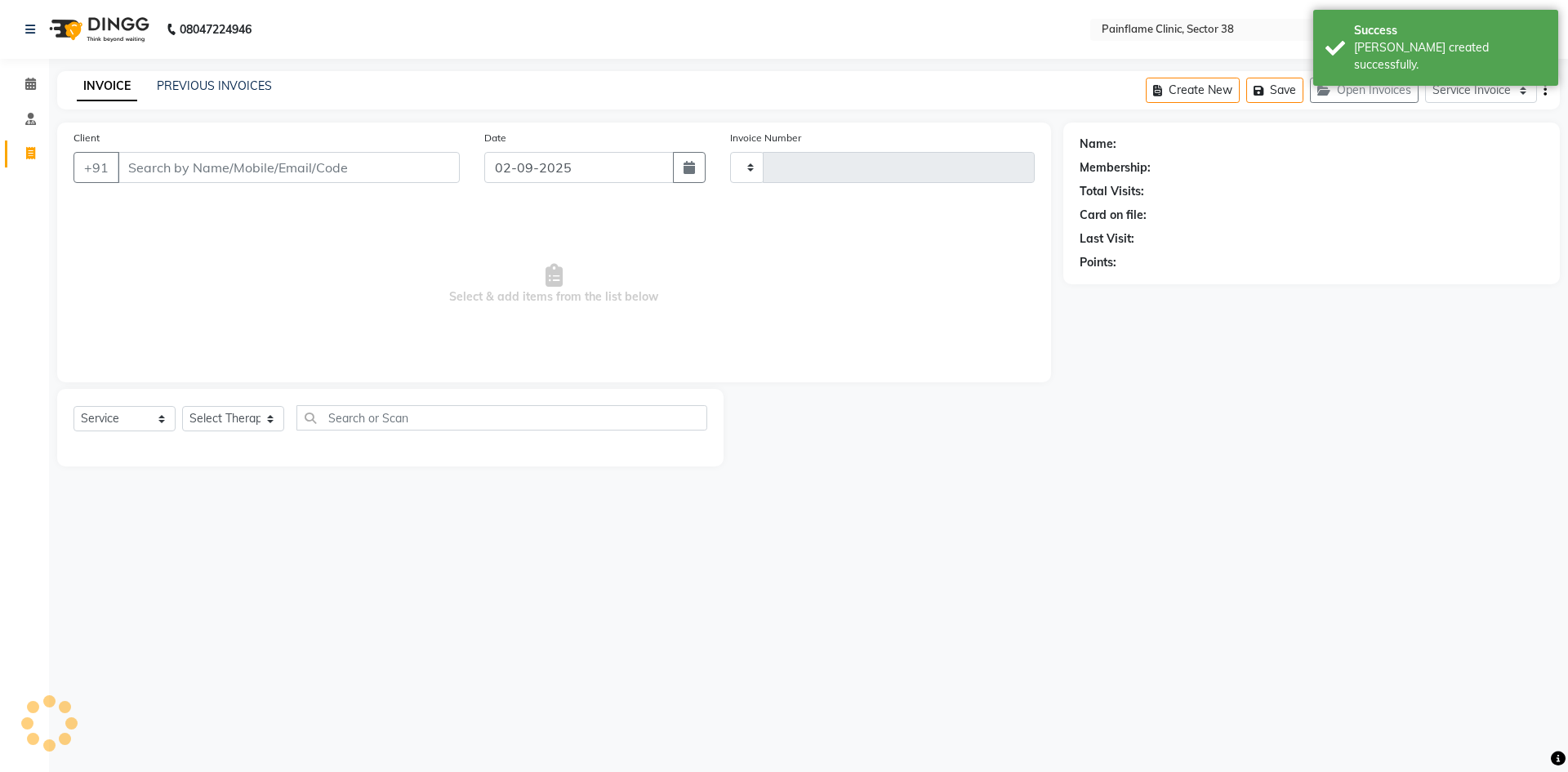
type input "9810"
select select "3964"
click at [186, 166] on input "Client" at bounding box center [289, 168] width 343 height 31
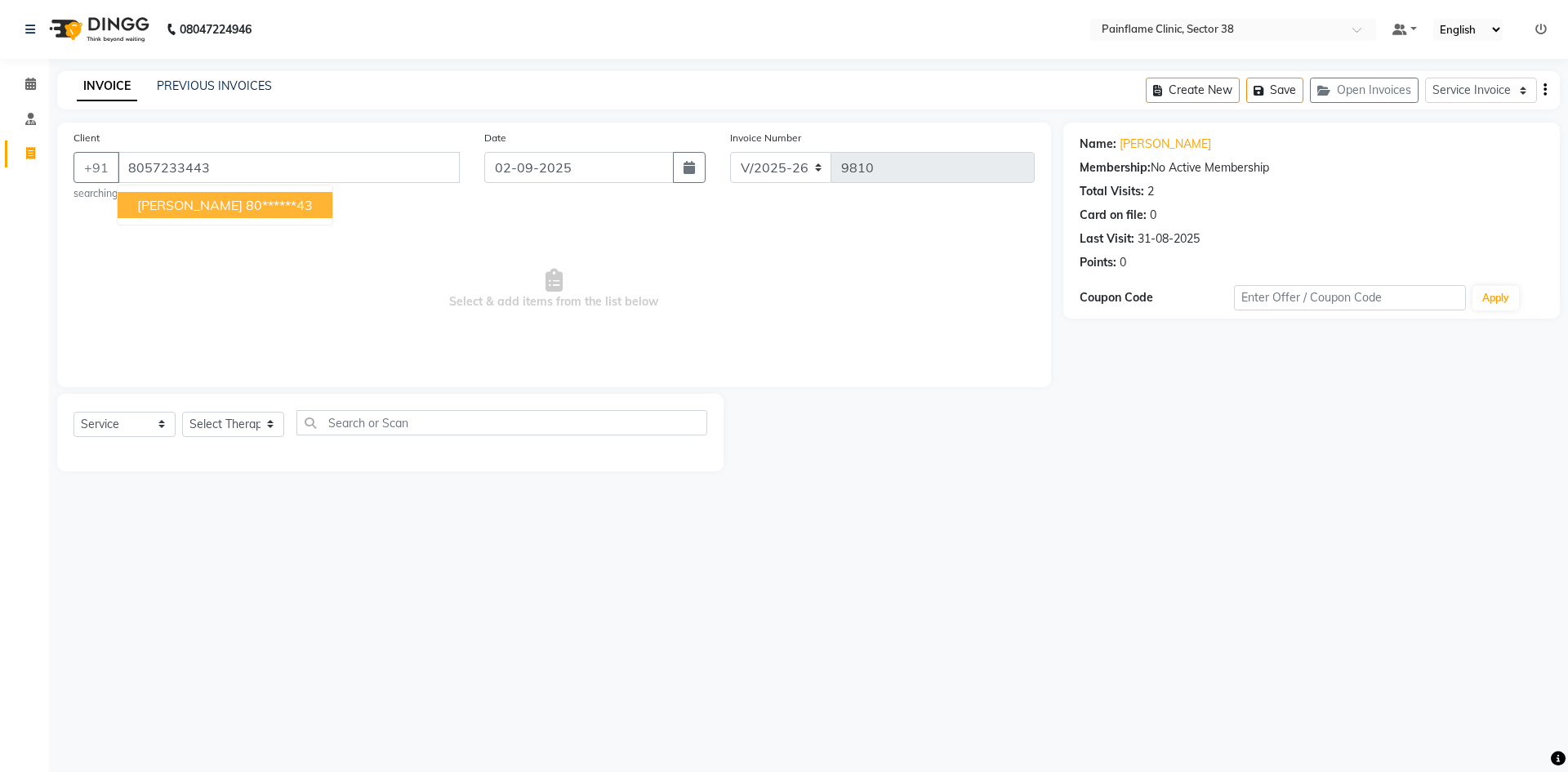
click at [281, 208] on ngb-highlight "80******43" at bounding box center [280, 205] width 67 height 16
type input "80******43"
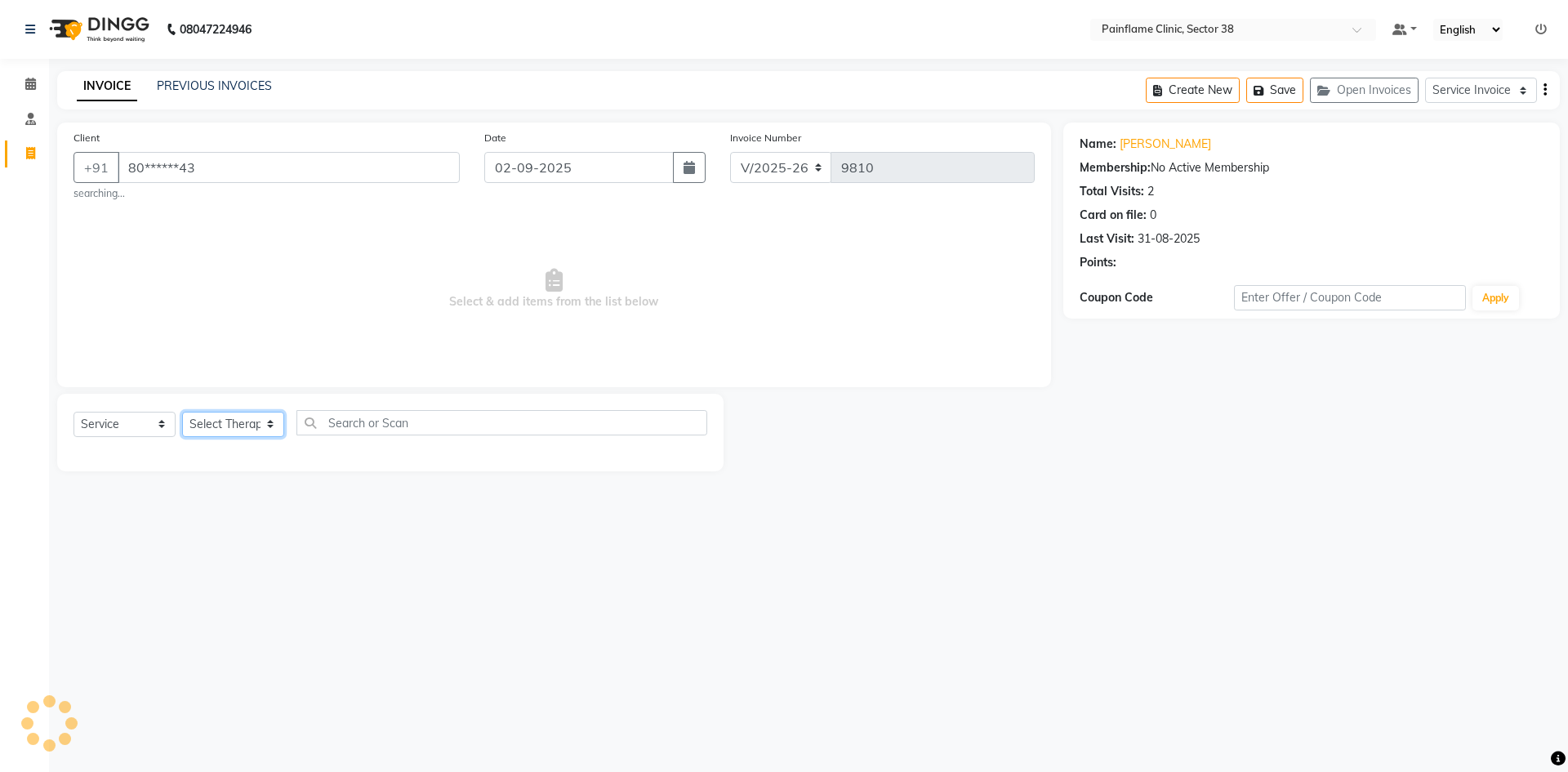
click at [233, 419] on select "Select Therapist [PERSON_NAME] Dr [PERSON_NAME] [PERSON_NAME] Dr [PERSON_NAME] …" at bounding box center [233, 425] width 102 height 26
select select "20216"
click at [182, 412] on select "Select Therapist [PERSON_NAME] Dr [PERSON_NAME] [PERSON_NAME] Dr [PERSON_NAME] …" at bounding box center [233, 425] width 102 height 26
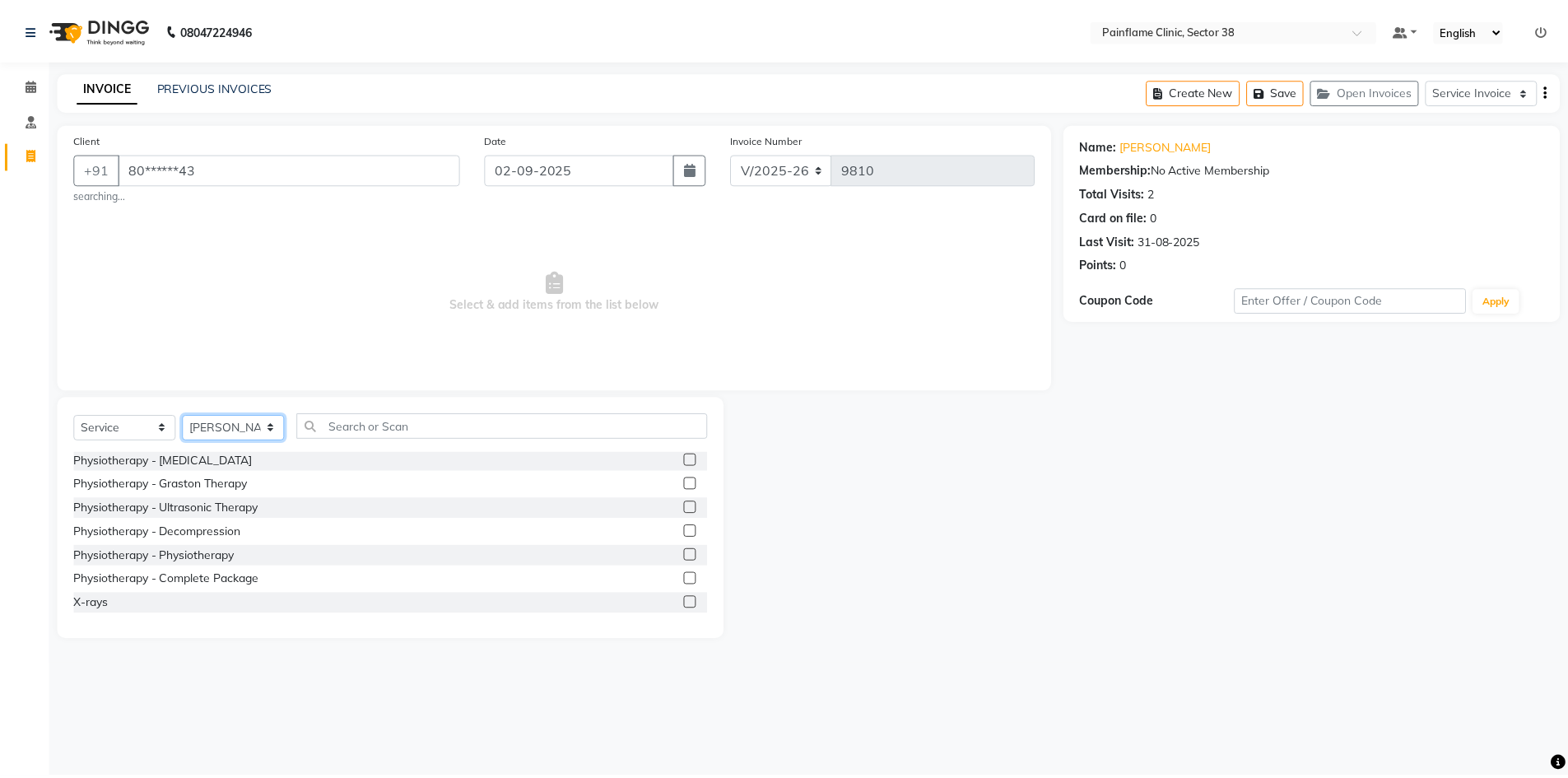
scroll to position [98, 0]
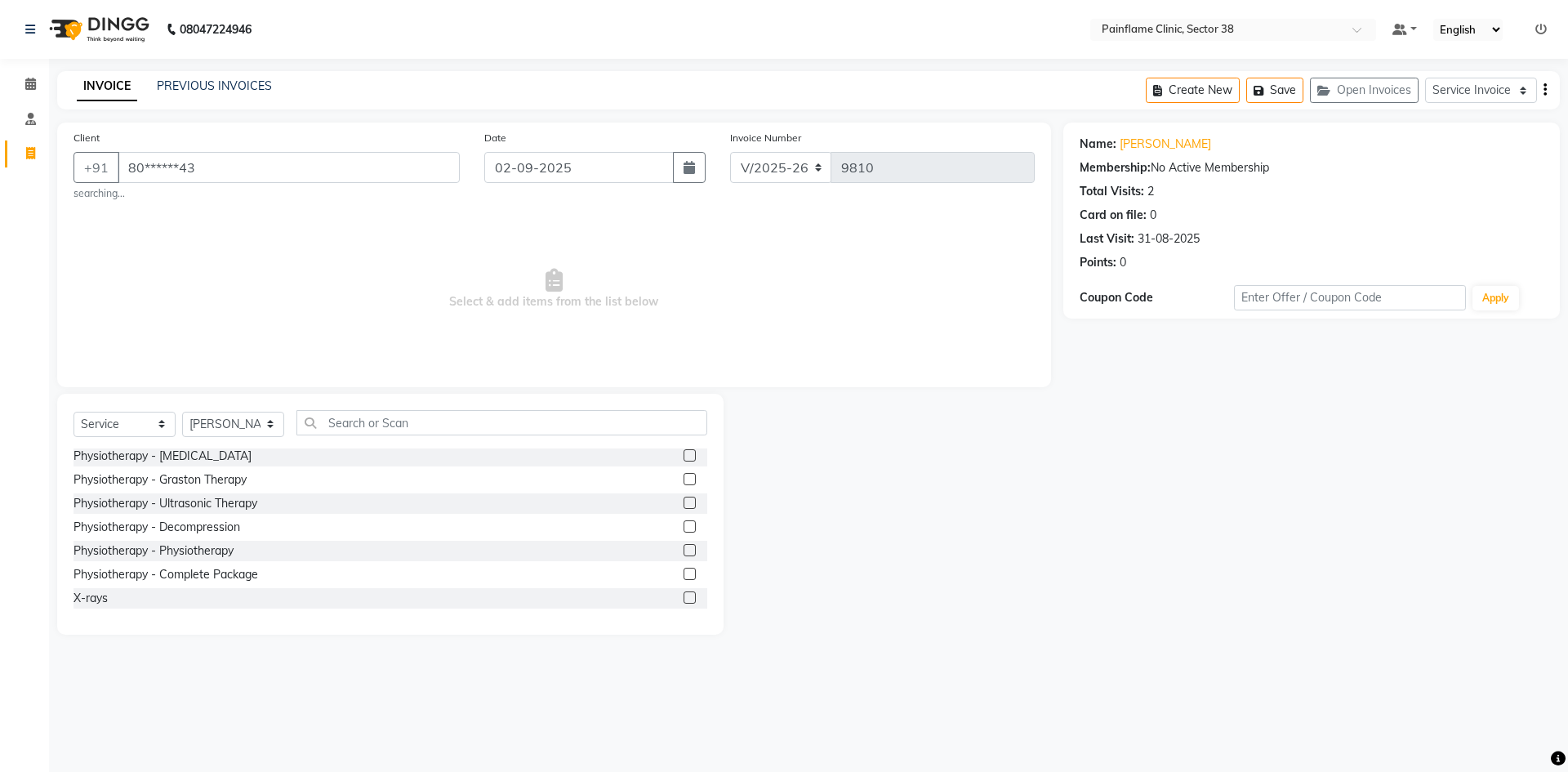
drag, startPoint x: 677, startPoint y: 570, endPoint x: 576, endPoint y: 470, distance: 142.1
click at [671, 570] on div "Physiotherapy - Complete Package" at bounding box center [391, 575] width 634 height 20
click at [683, 572] on label at bounding box center [689, 573] width 12 height 12
click at [683, 572] on input "checkbox" at bounding box center [689, 575] width 11 height 11
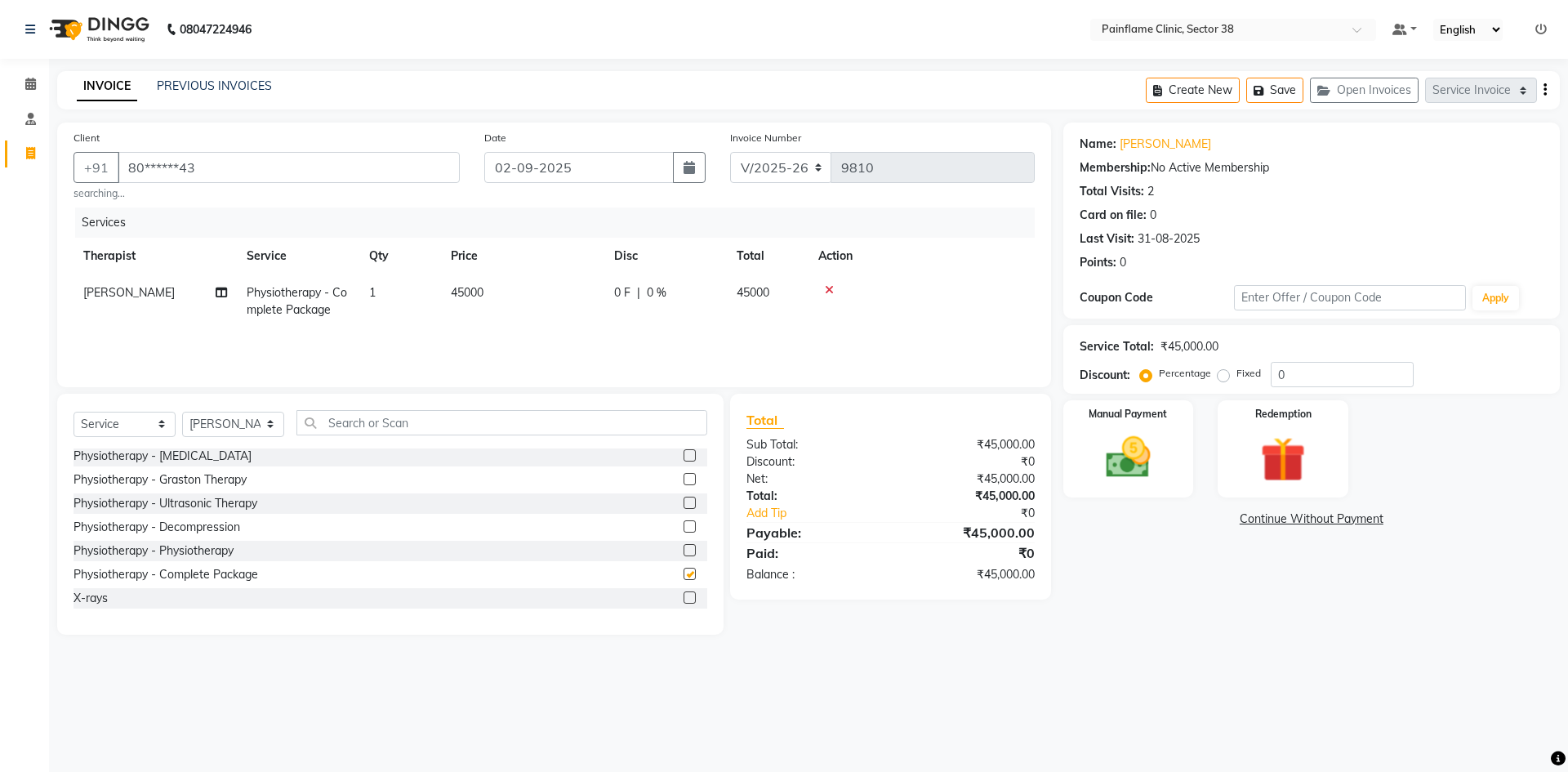
checkbox input "false"
click at [501, 311] on td "45000" at bounding box center [522, 301] width 163 height 54
drag, startPoint x: 559, startPoint y: 298, endPoint x: 457, endPoint y: 333, distance: 107.8
click at [489, 321] on tr "[PERSON_NAME] Dr [PERSON_NAME] [PERSON_NAME] Dr [PERSON_NAME] Dr. Suraj [PERSON…" at bounding box center [554, 309] width 961 height 69
type input "6500"
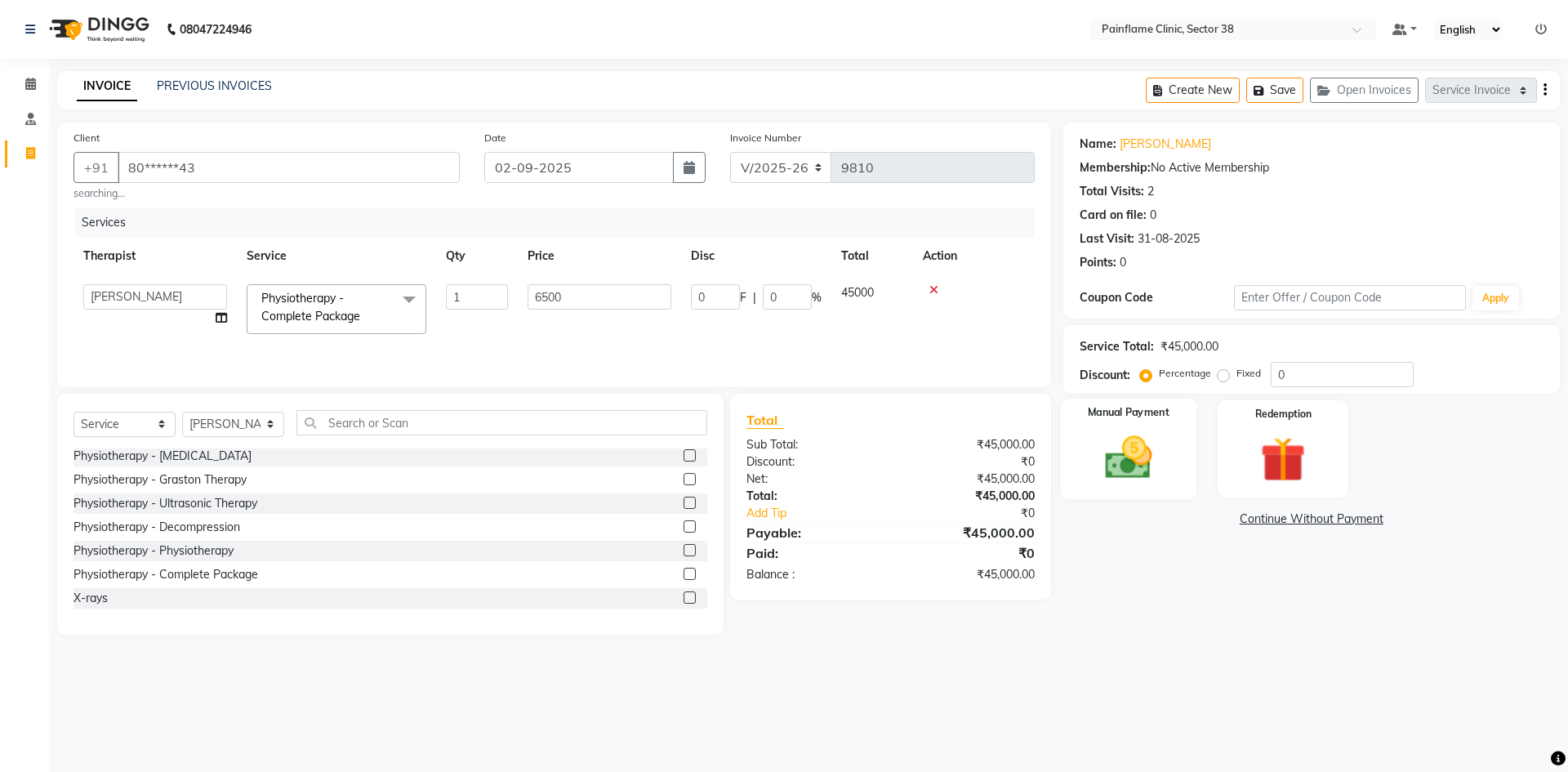
click at [1131, 474] on img at bounding box center [1128, 457] width 76 height 54
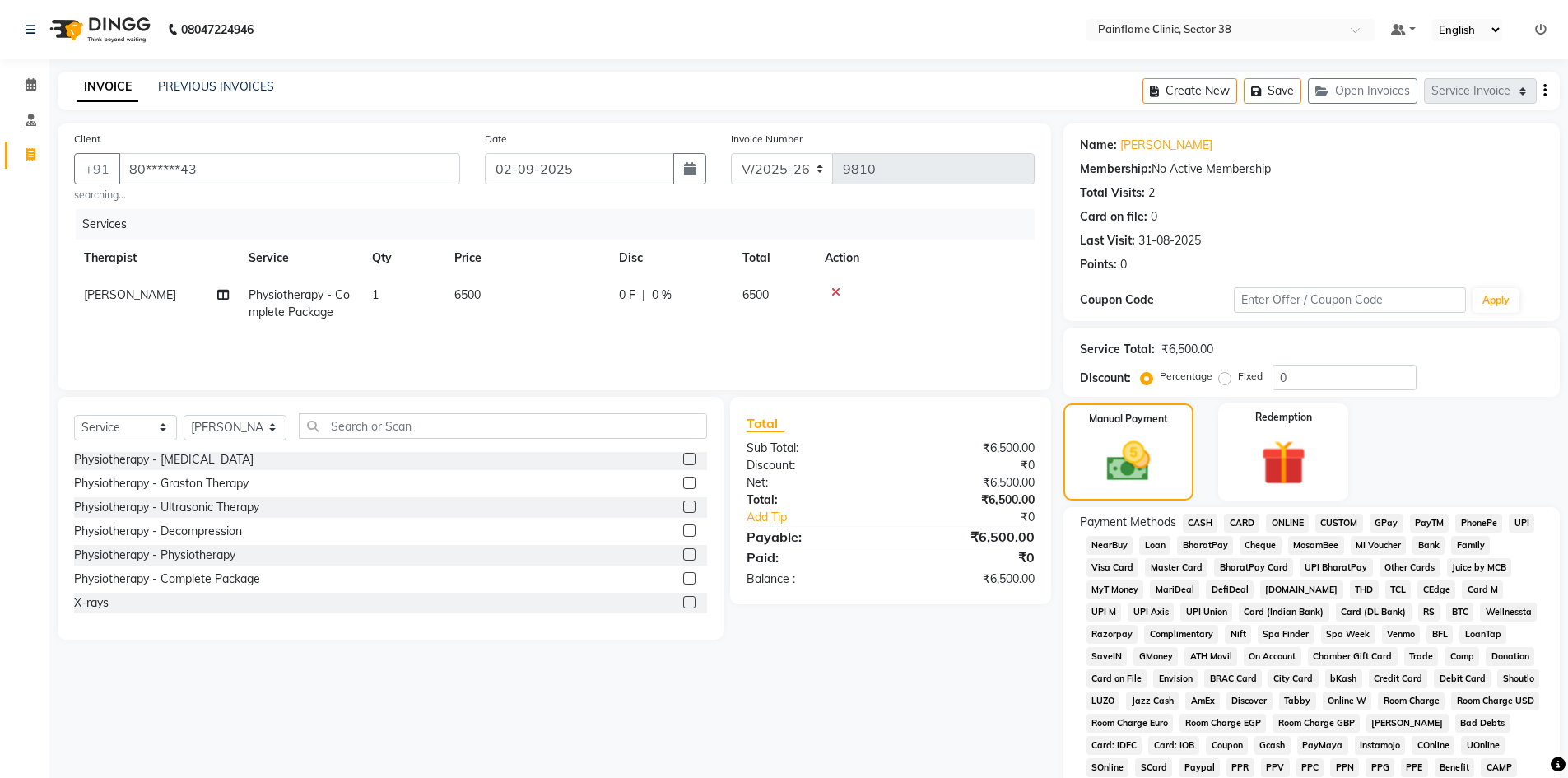
click at [1519, 521] on span "UPI" at bounding box center [1521, 523] width 26 height 19
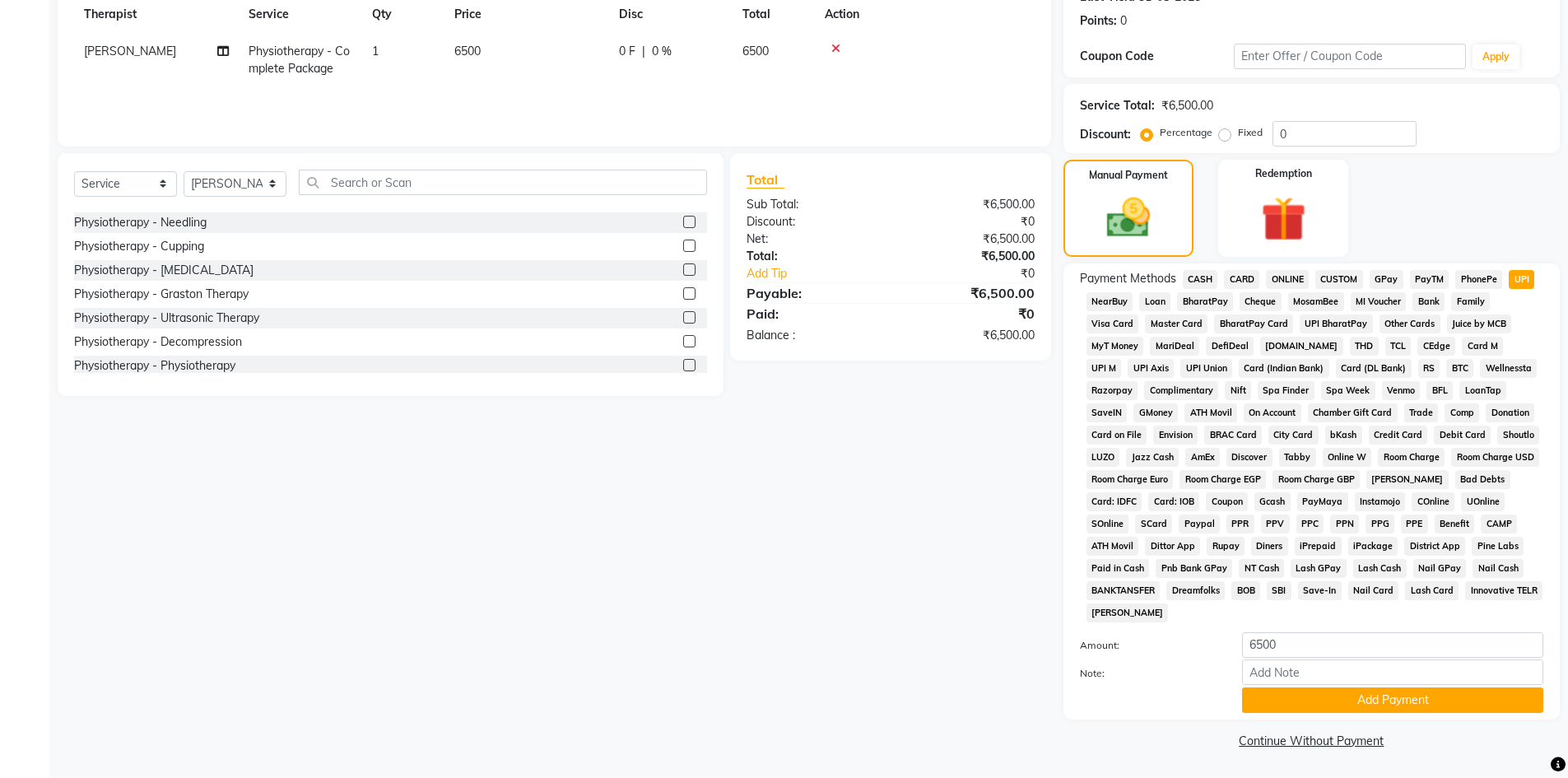
scroll to position [16, 0]
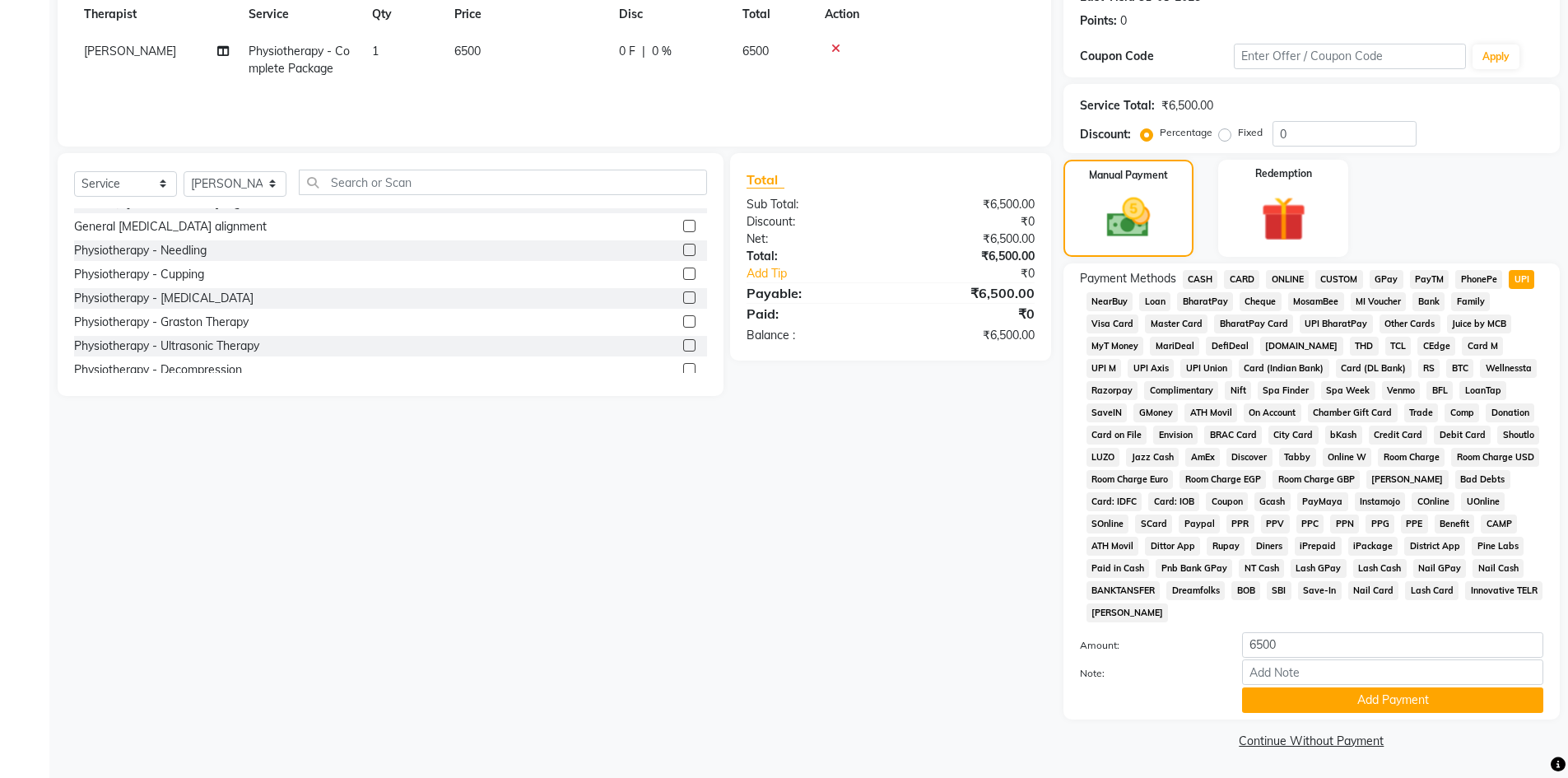
click at [833, 49] on icon at bounding box center [836, 49] width 9 height 12
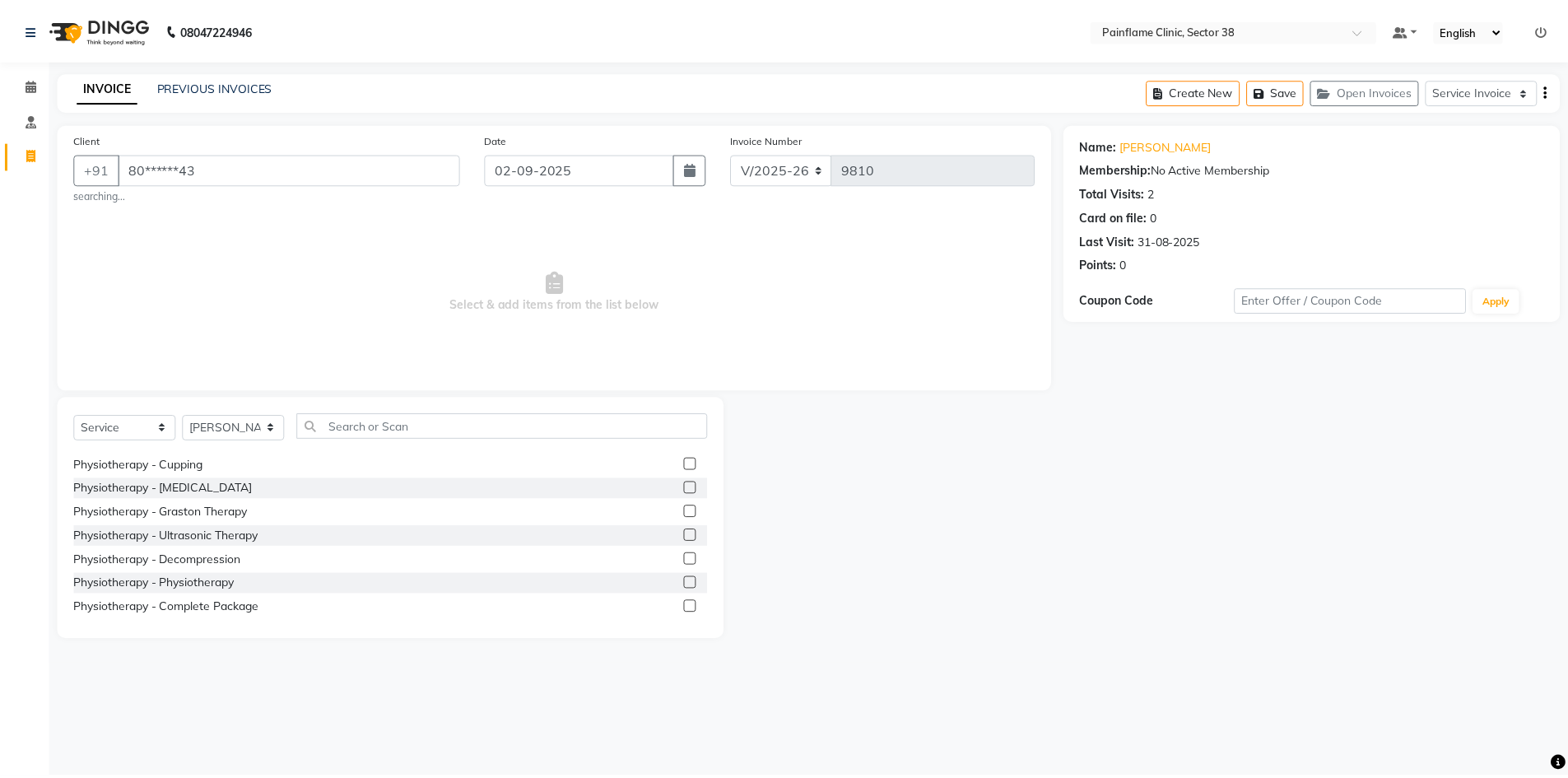
scroll to position [98, 0]
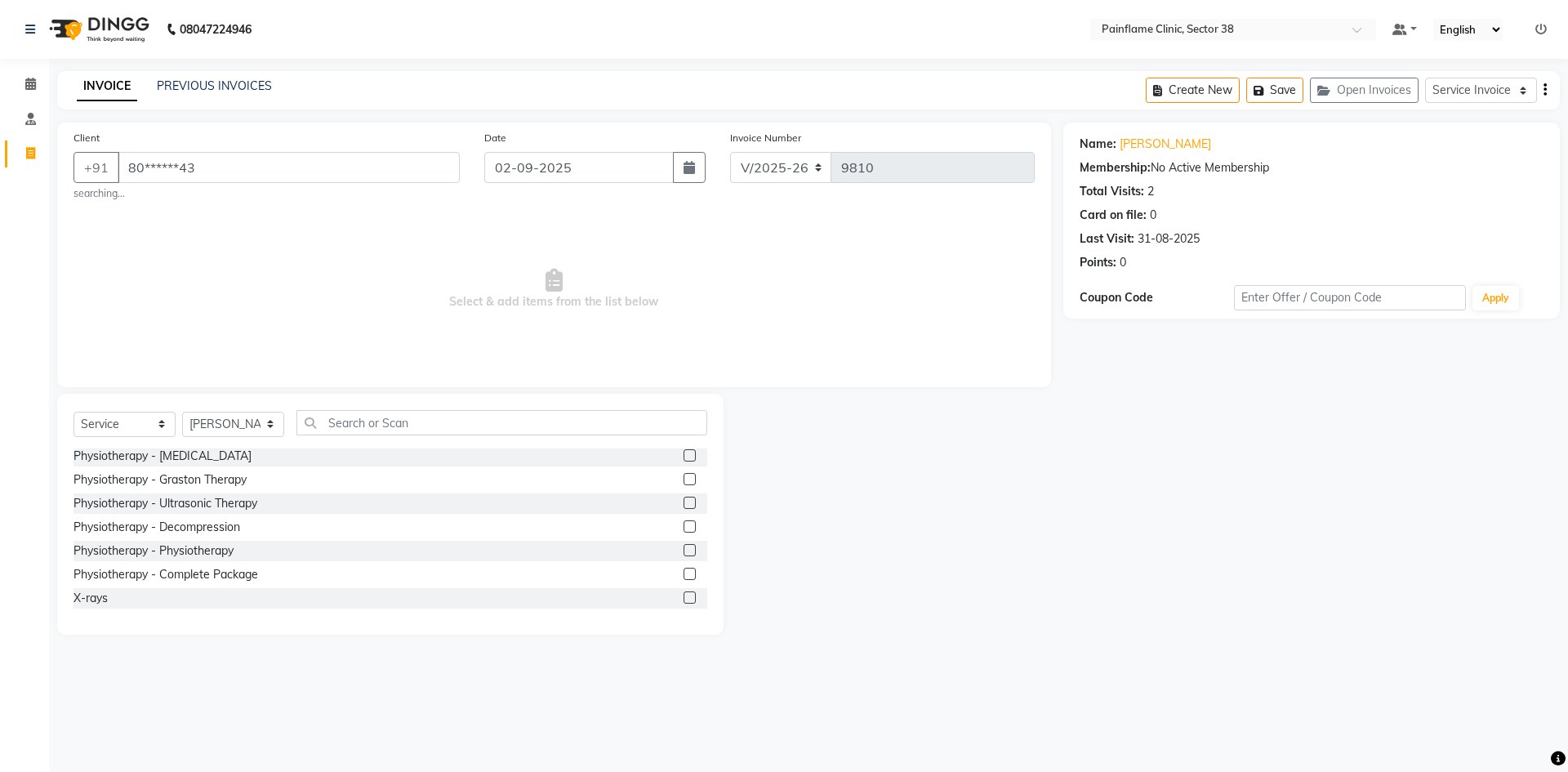
drag, startPoint x: 677, startPoint y: 549, endPoint x: 611, endPoint y: 352, distance: 207.8
click at [683, 547] on label at bounding box center [689, 550] width 12 height 12
click at [683, 547] on input "checkbox" at bounding box center [689, 551] width 11 height 11
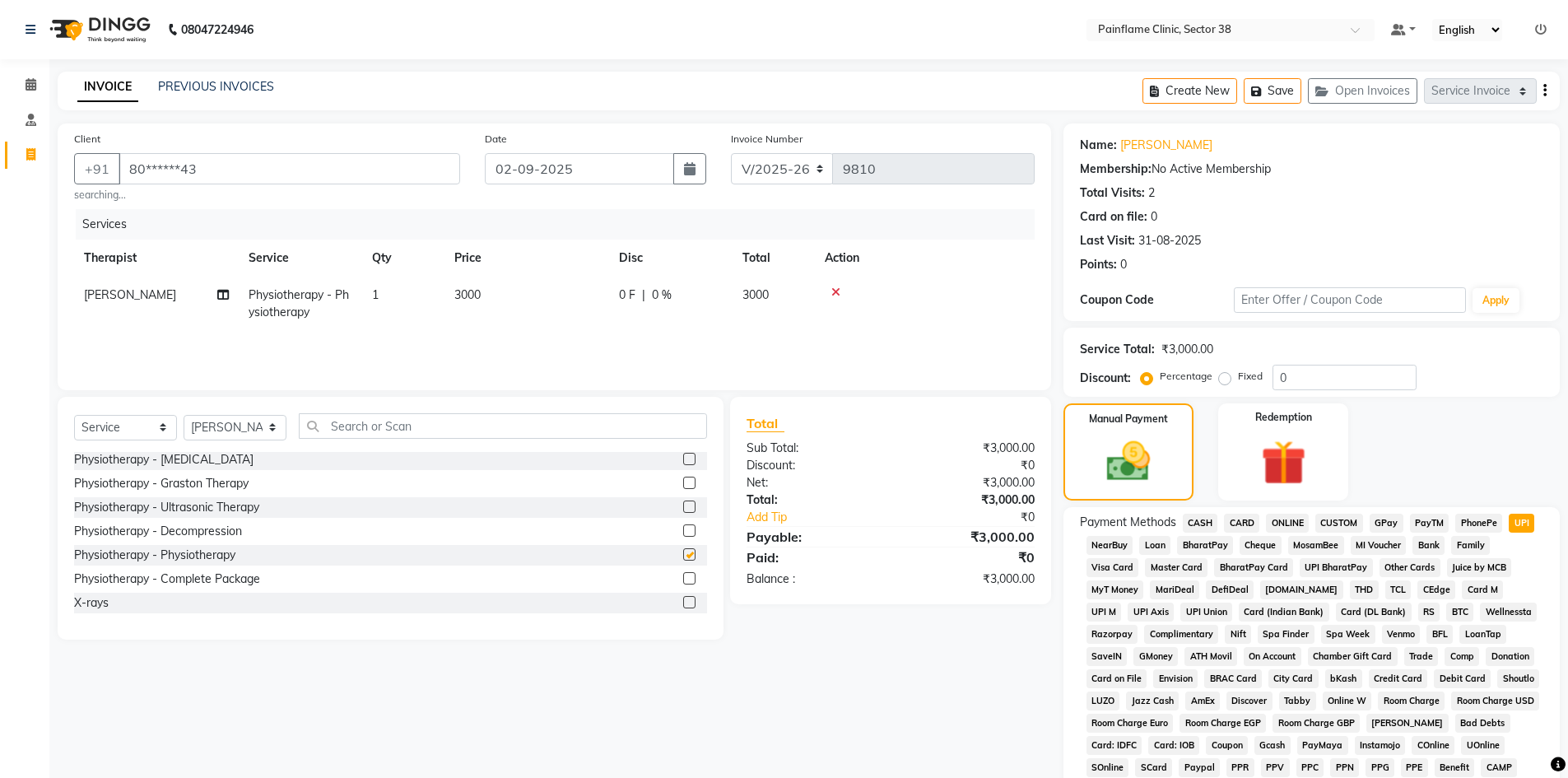
checkbox input "false"
click at [532, 299] on td "3000" at bounding box center [526, 303] width 164 height 54
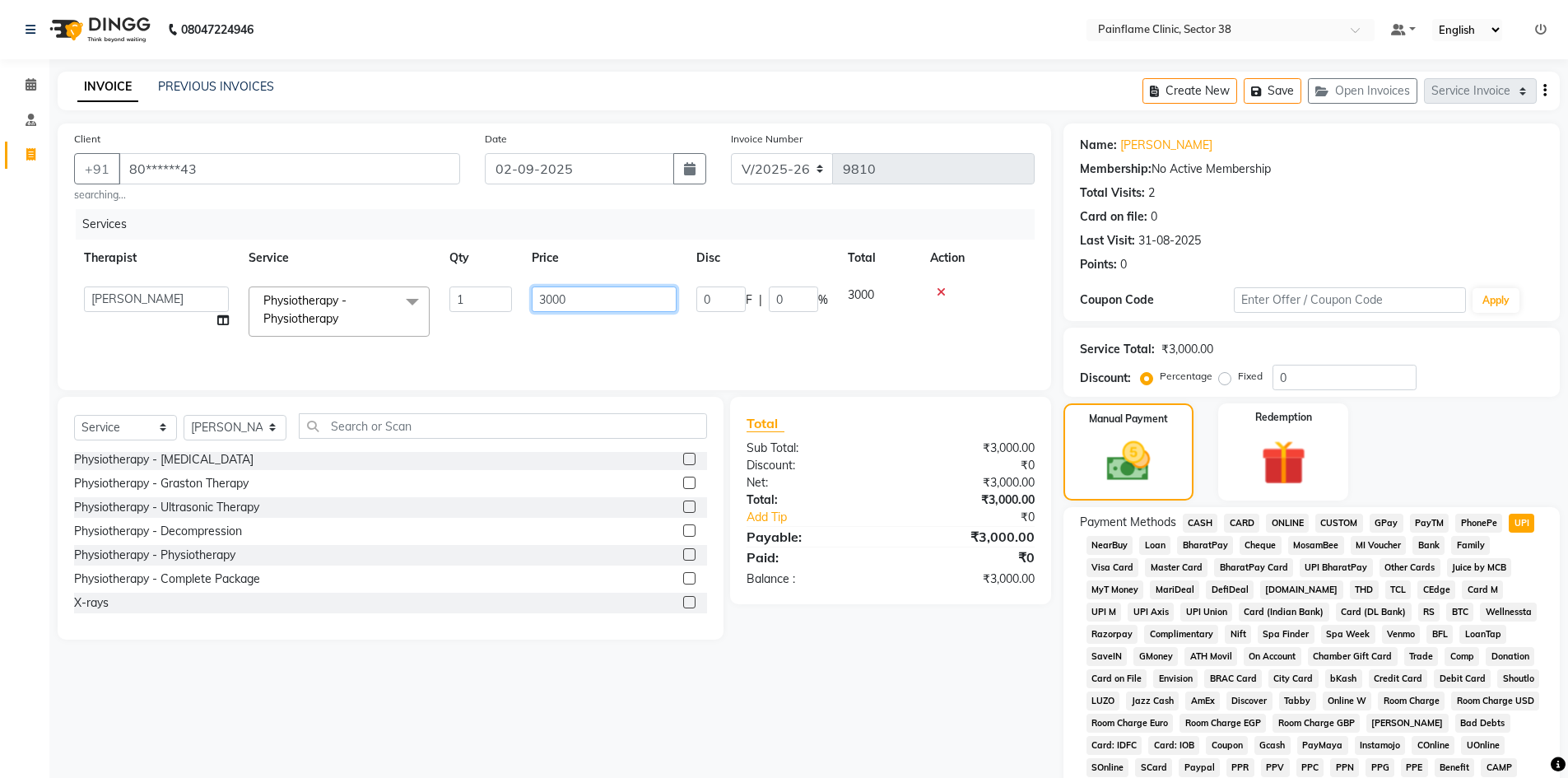
drag, startPoint x: 565, startPoint y: 299, endPoint x: 534, endPoint y: 307, distance: 32.0
click at [534, 307] on input "3000" at bounding box center [604, 299] width 145 height 26
type input "2000"
click at [1238, 521] on span "CARD" at bounding box center [1241, 523] width 36 height 19
type input "2000"
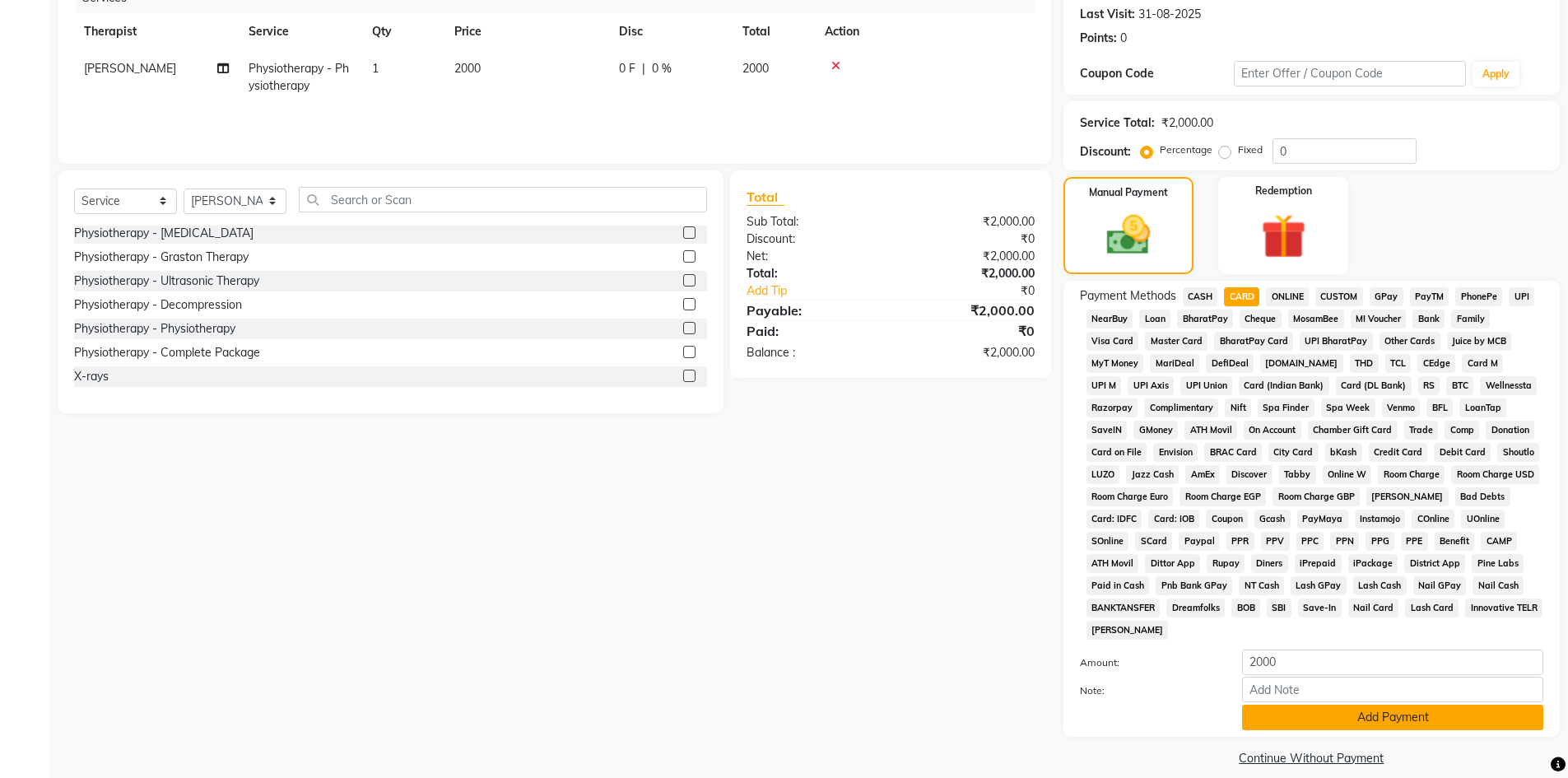
scroll to position [243, 0]
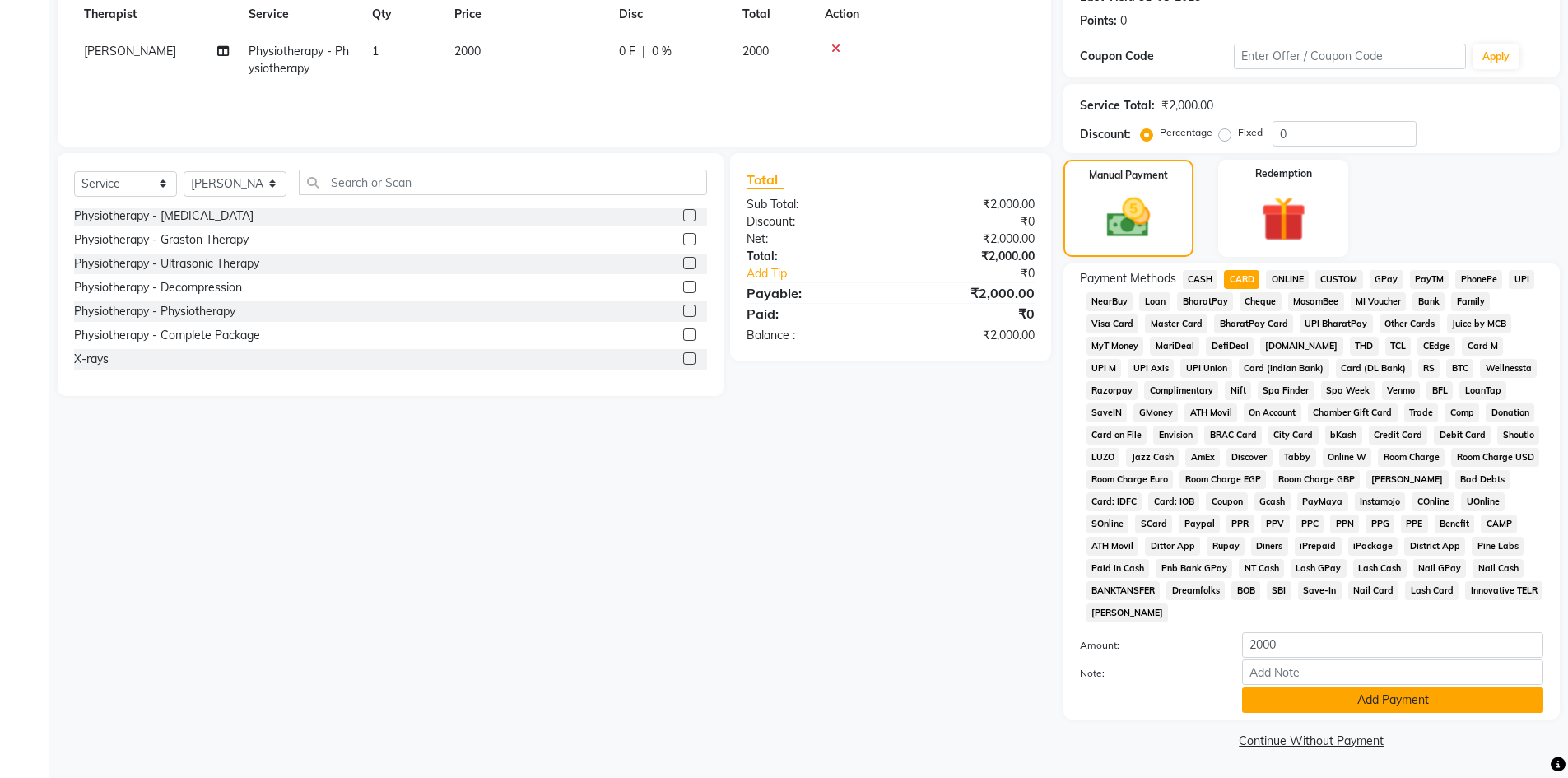
drag, startPoint x: 1309, startPoint y: 700, endPoint x: 1299, endPoint y: 705, distance: 11.2
click at [1299, 705] on button "Add Payment" at bounding box center [1393, 701] width 301 height 26
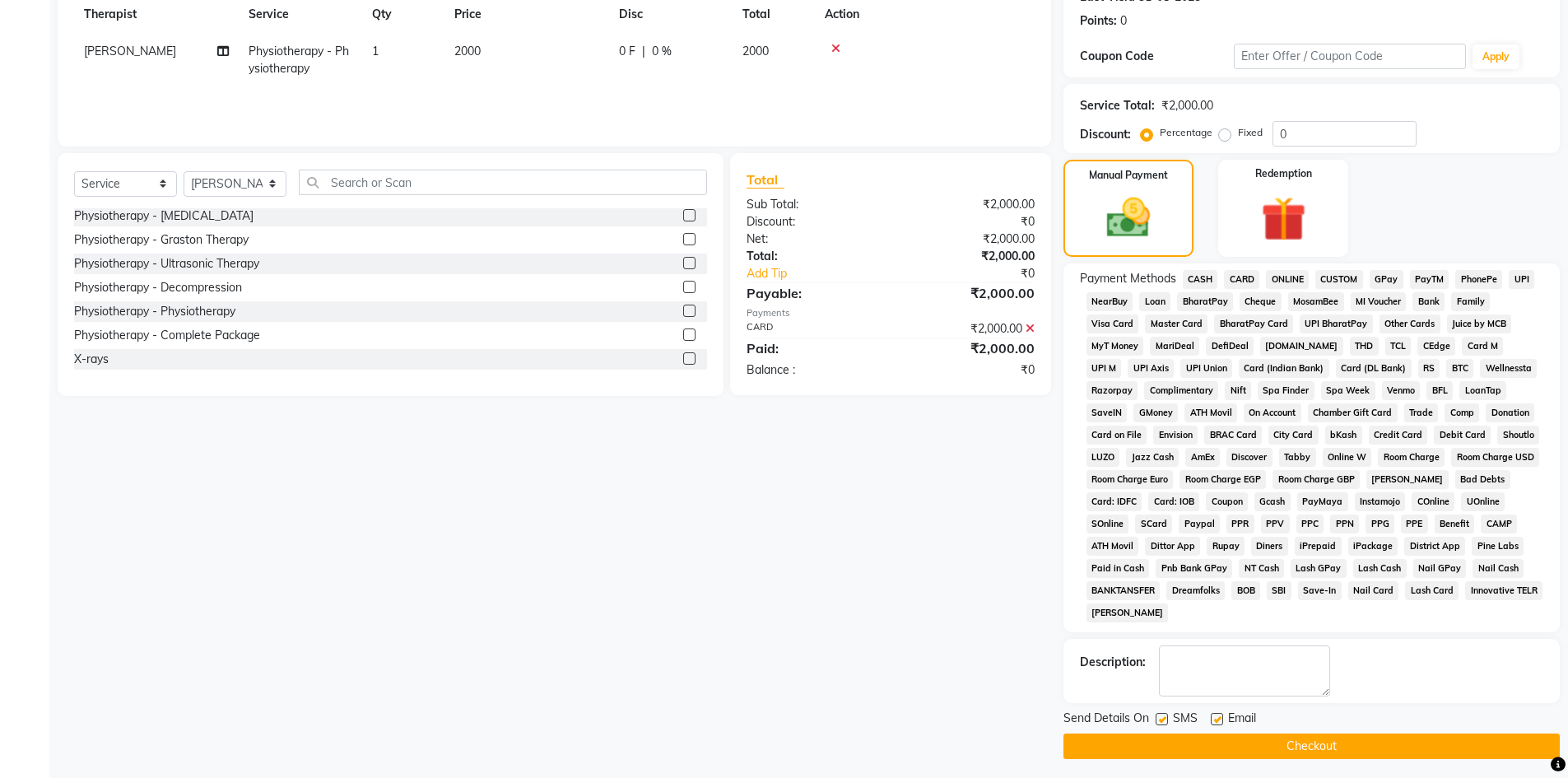
click at [1215, 716] on label at bounding box center [1216, 718] width 12 height 12
click at [1215, 716] on input "checkbox" at bounding box center [1216, 720] width 11 height 11
checkbox input "false"
click at [1164, 721] on label at bounding box center [1161, 718] width 12 height 12
click at [1164, 721] on input "checkbox" at bounding box center [1161, 720] width 11 height 11
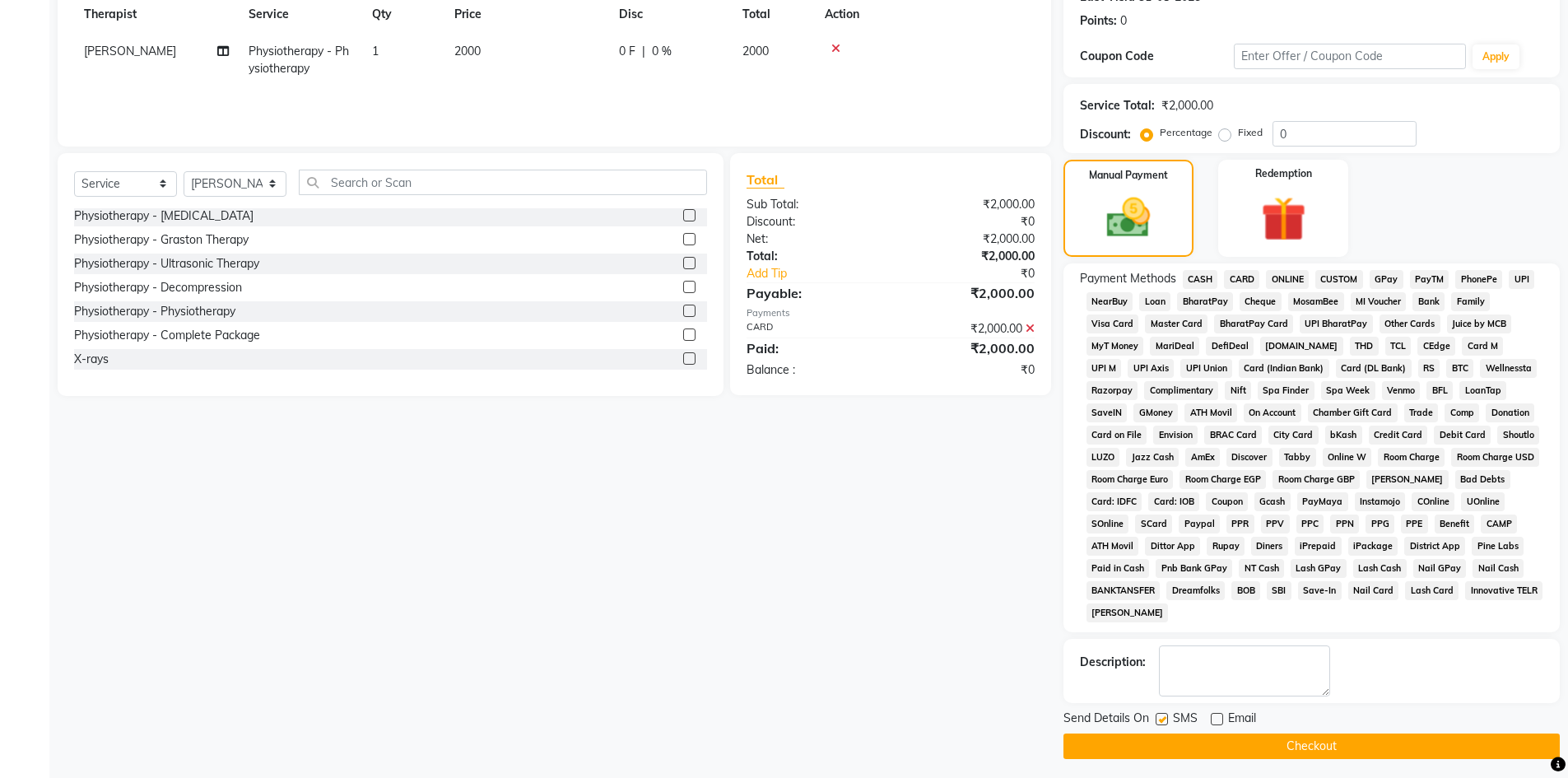
checkbox input "false"
click at [1166, 743] on button "Checkout" at bounding box center [1311, 747] width 497 height 26
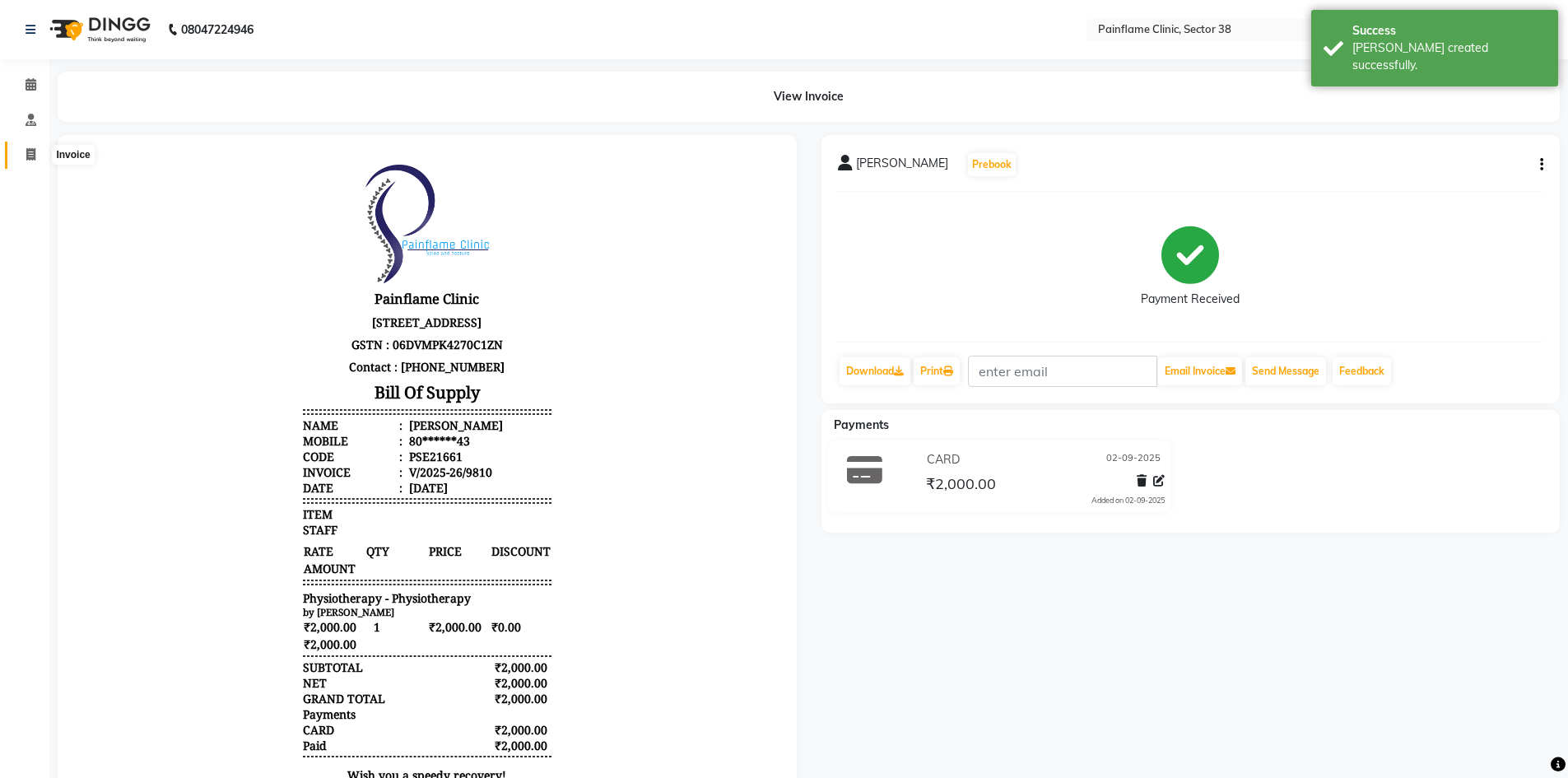
click at [28, 160] on icon at bounding box center [31, 153] width 9 height 12
select select "service"
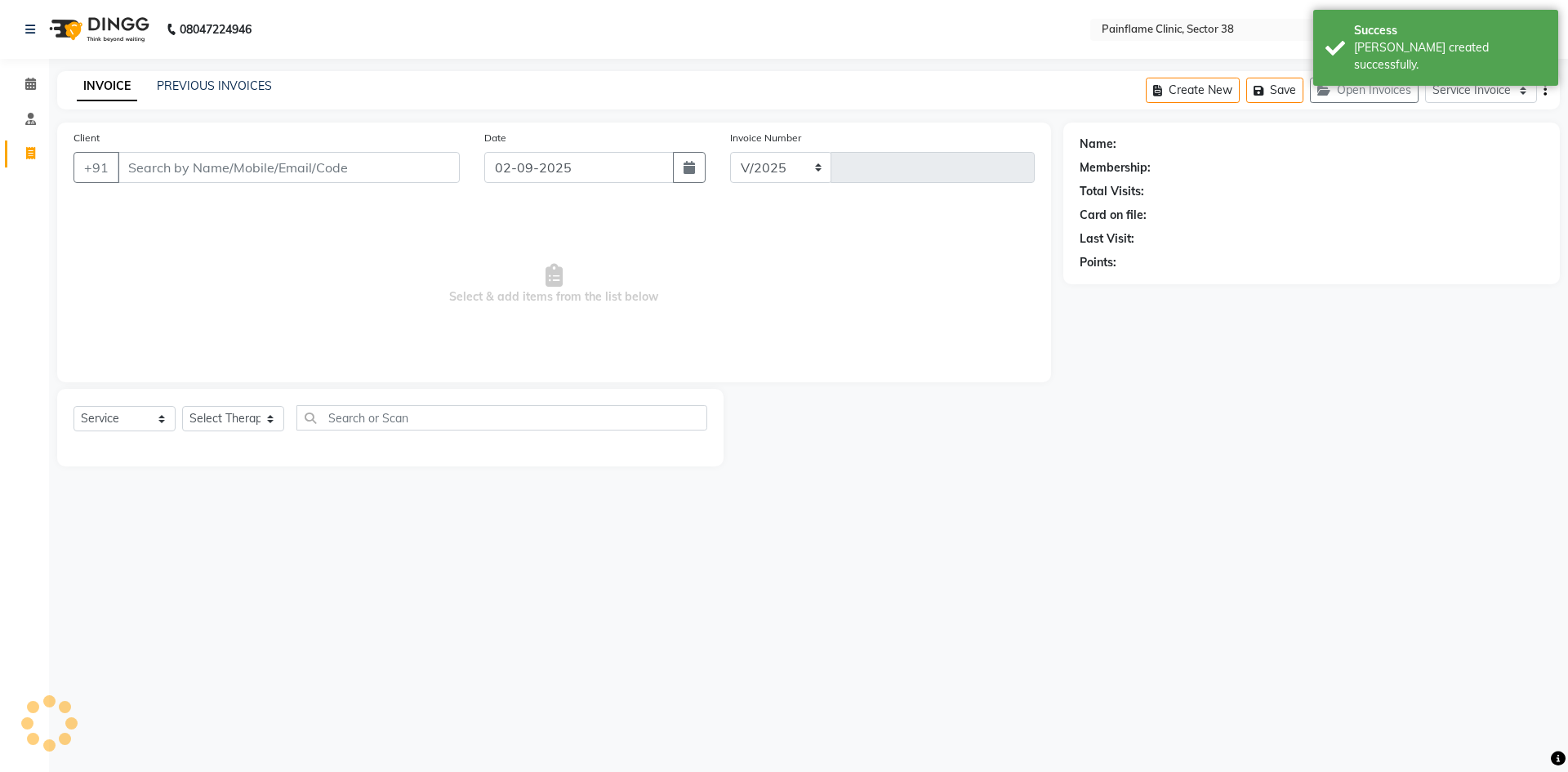
select select "3964"
type input "9811"
drag, startPoint x: 147, startPoint y: 164, endPoint x: 144, endPoint y: 140, distance: 24.2
click at [147, 163] on input "Client" at bounding box center [289, 168] width 343 height 31
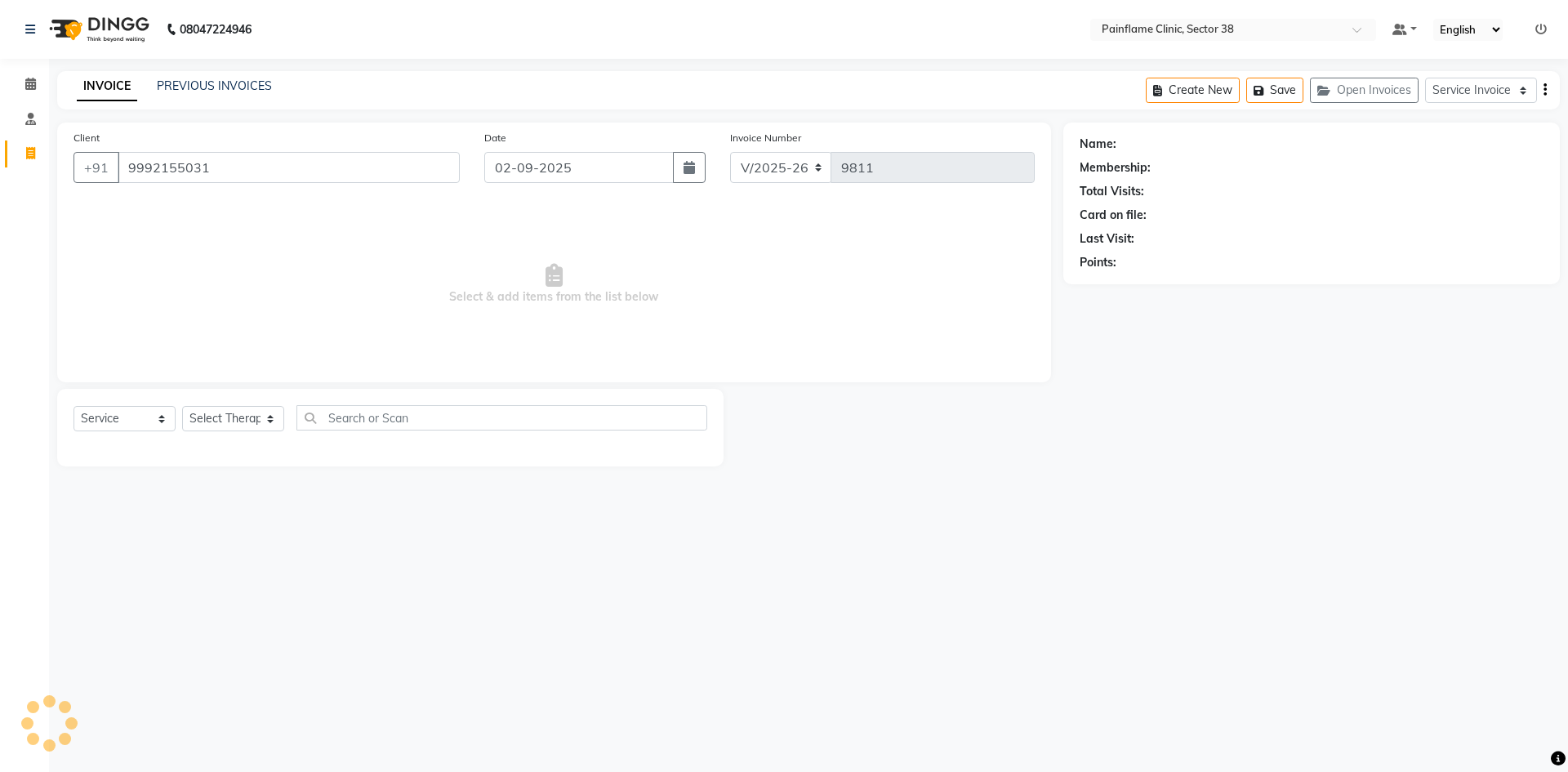
type input "9992155031"
click at [213, 417] on select "Select Therapist [PERSON_NAME] Dr [PERSON_NAME] [PERSON_NAME] Dr [PERSON_NAME] …" at bounding box center [233, 425] width 102 height 26
select select "20216"
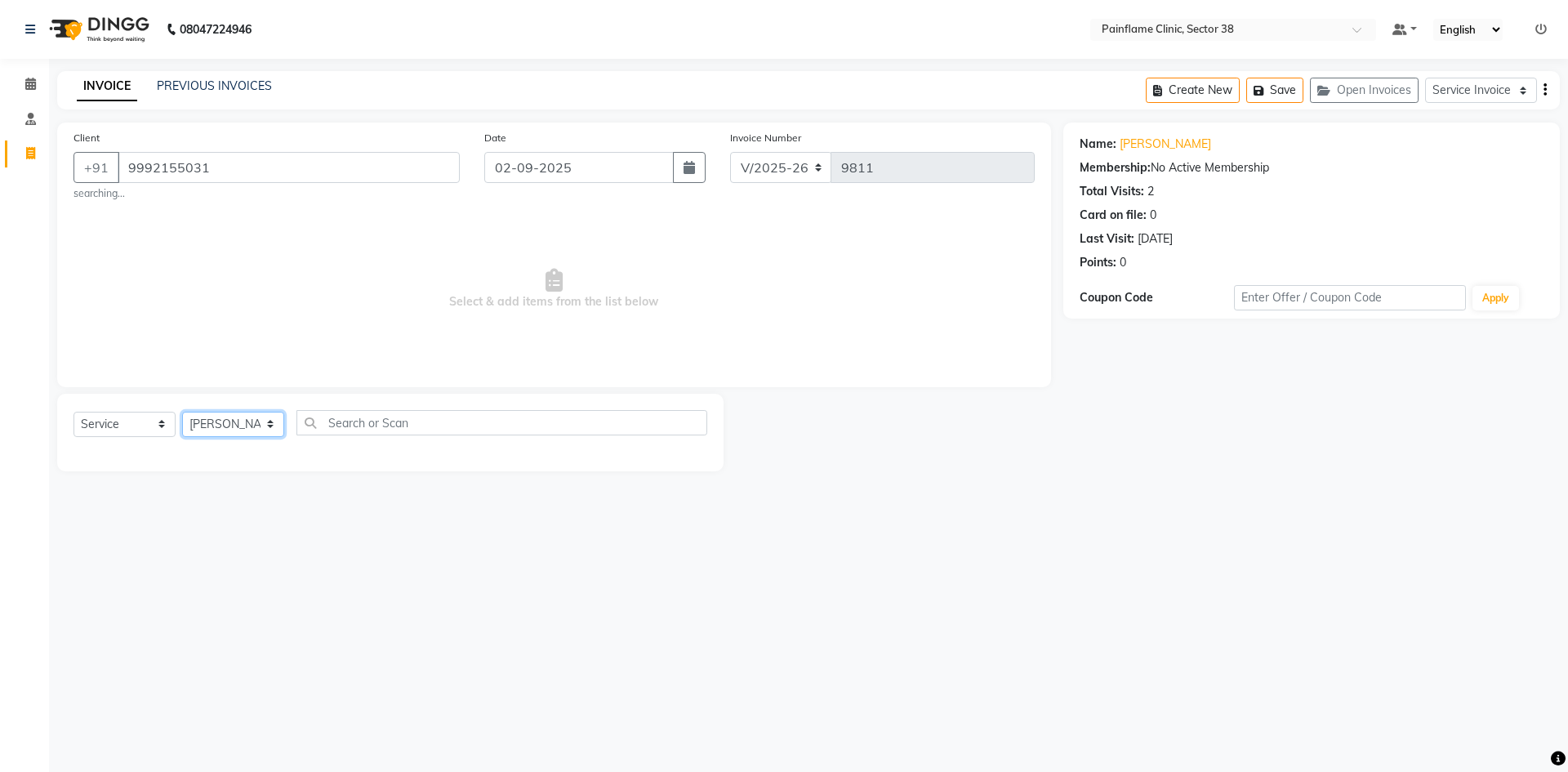
click at [182, 412] on select "Select Therapist [PERSON_NAME] Dr [PERSON_NAME] [PERSON_NAME] Dr [PERSON_NAME] …" at bounding box center [233, 425] width 102 height 26
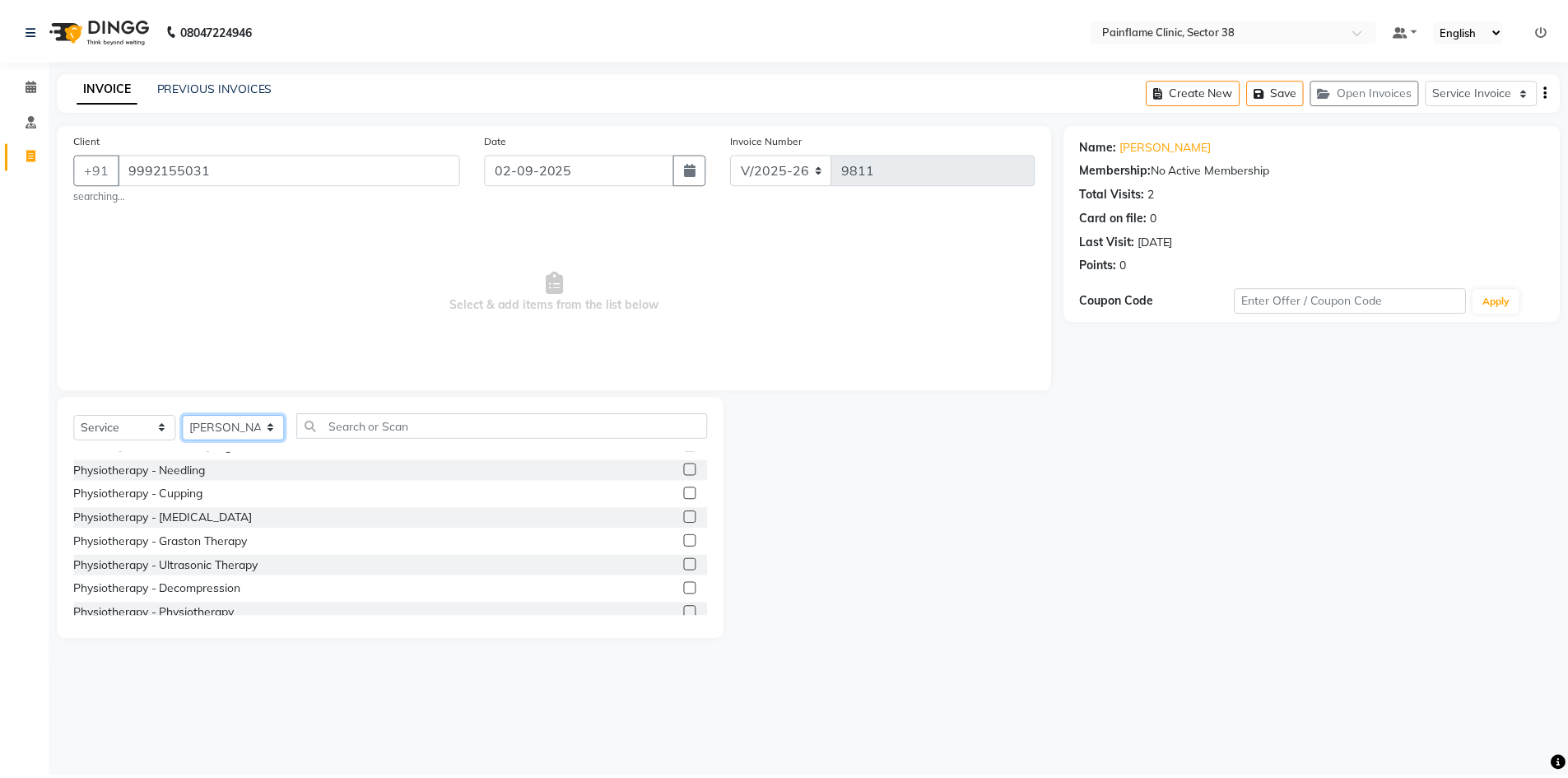
scroll to position [98, 0]
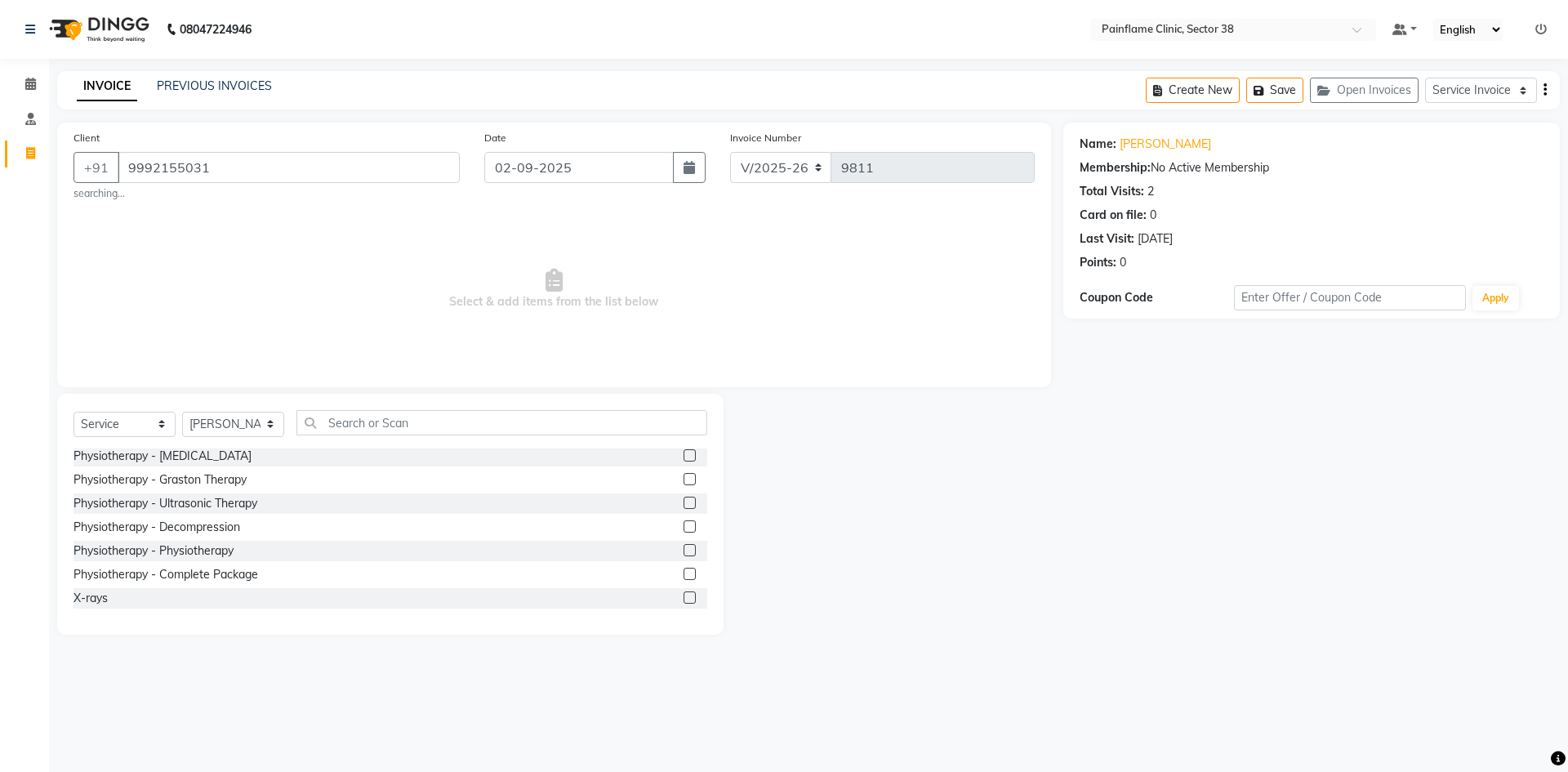
click at [683, 549] on label at bounding box center [689, 550] width 12 height 12
click at [683, 549] on input "checkbox" at bounding box center [689, 551] width 11 height 11
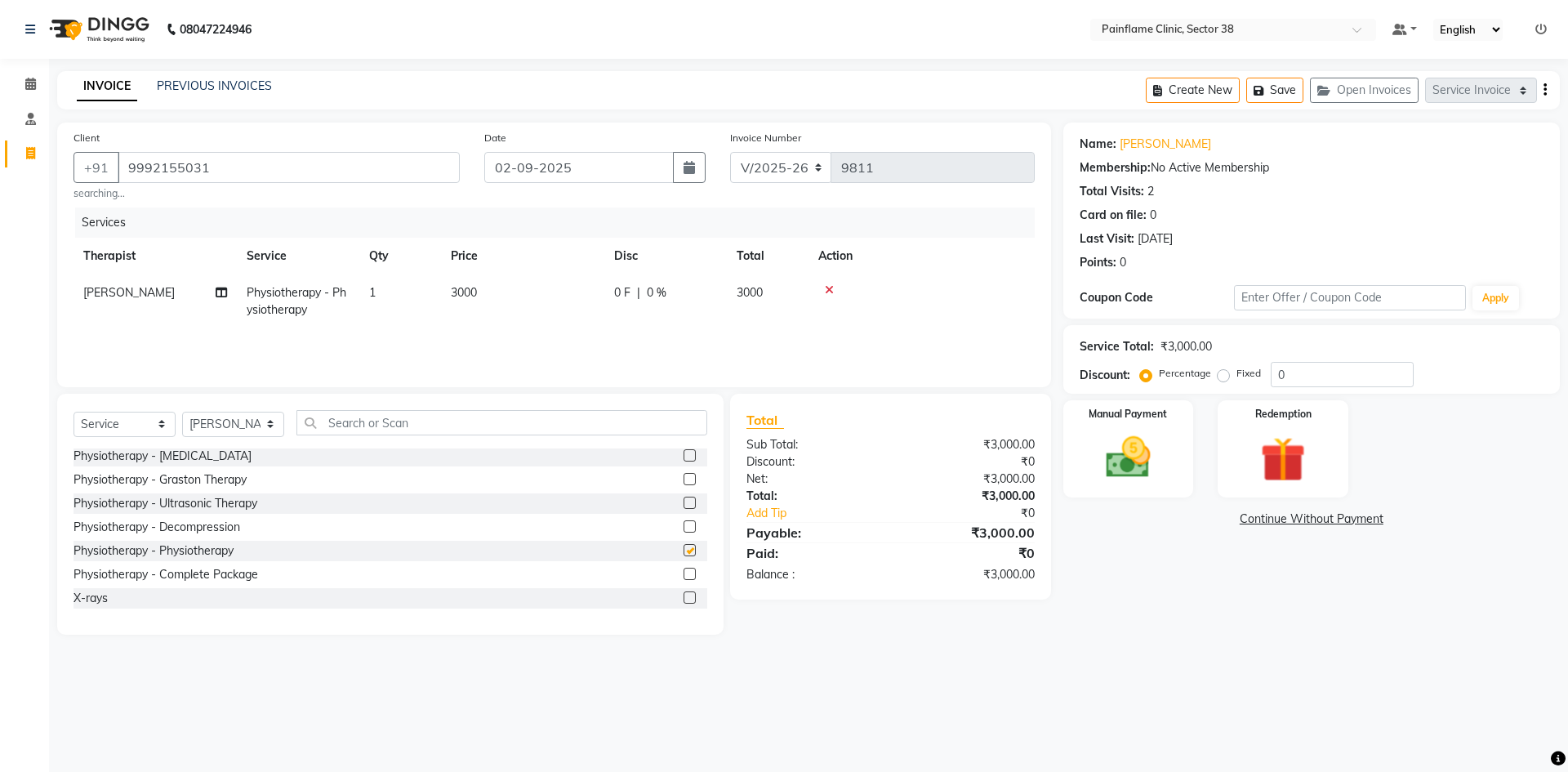
checkbox input "false"
click at [477, 294] on span "3000" at bounding box center [464, 293] width 26 height 15
drag, startPoint x: 547, startPoint y: 295, endPoint x: 532, endPoint y: 301, distance: 16.2
click at [529, 301] on input "3000" at bounding box center [600, 297] width 144 height 26
type input "2000"
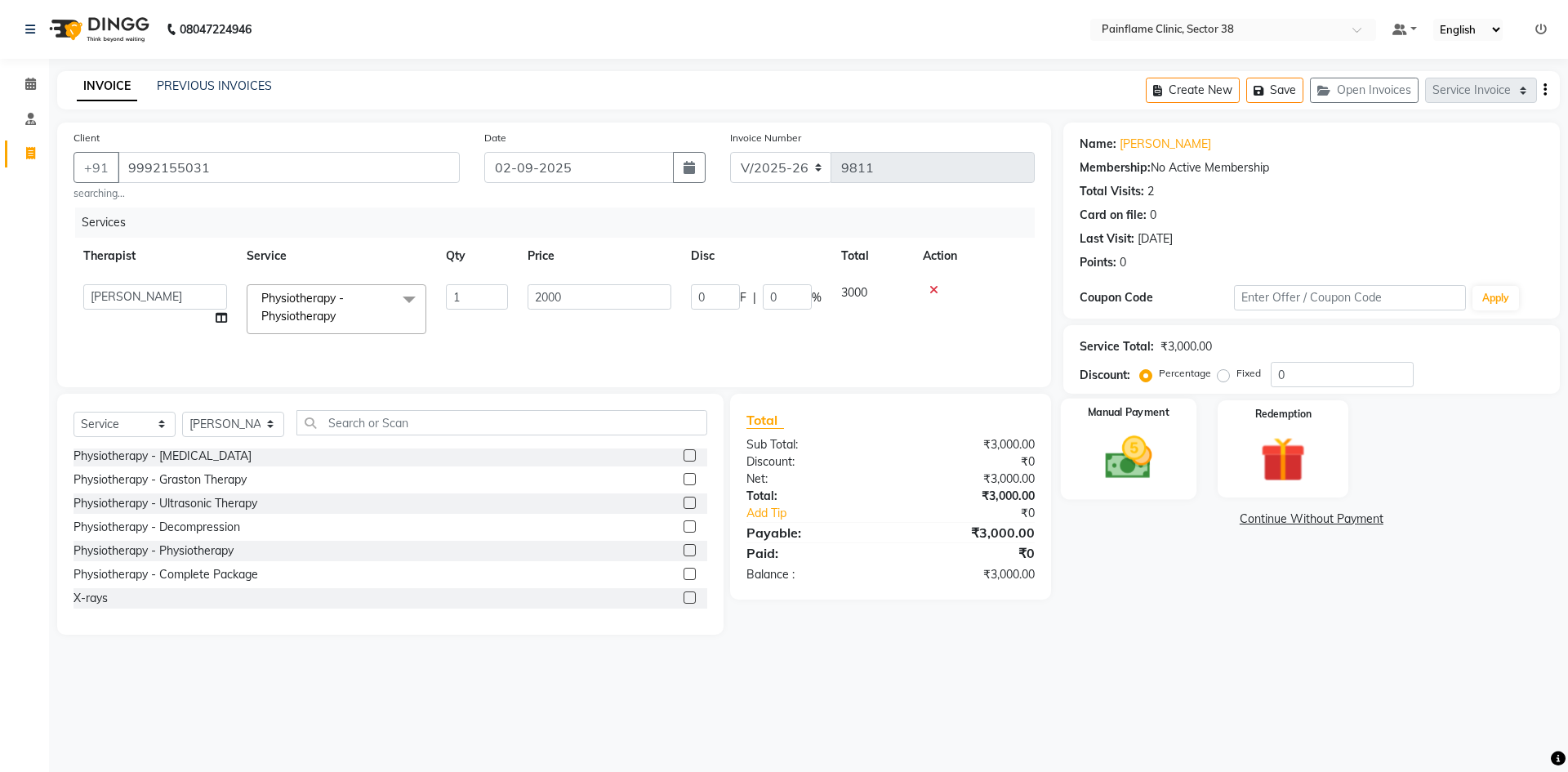
click at [1131, 471] on img at bounding box center [1128, 457] width 76 height 54
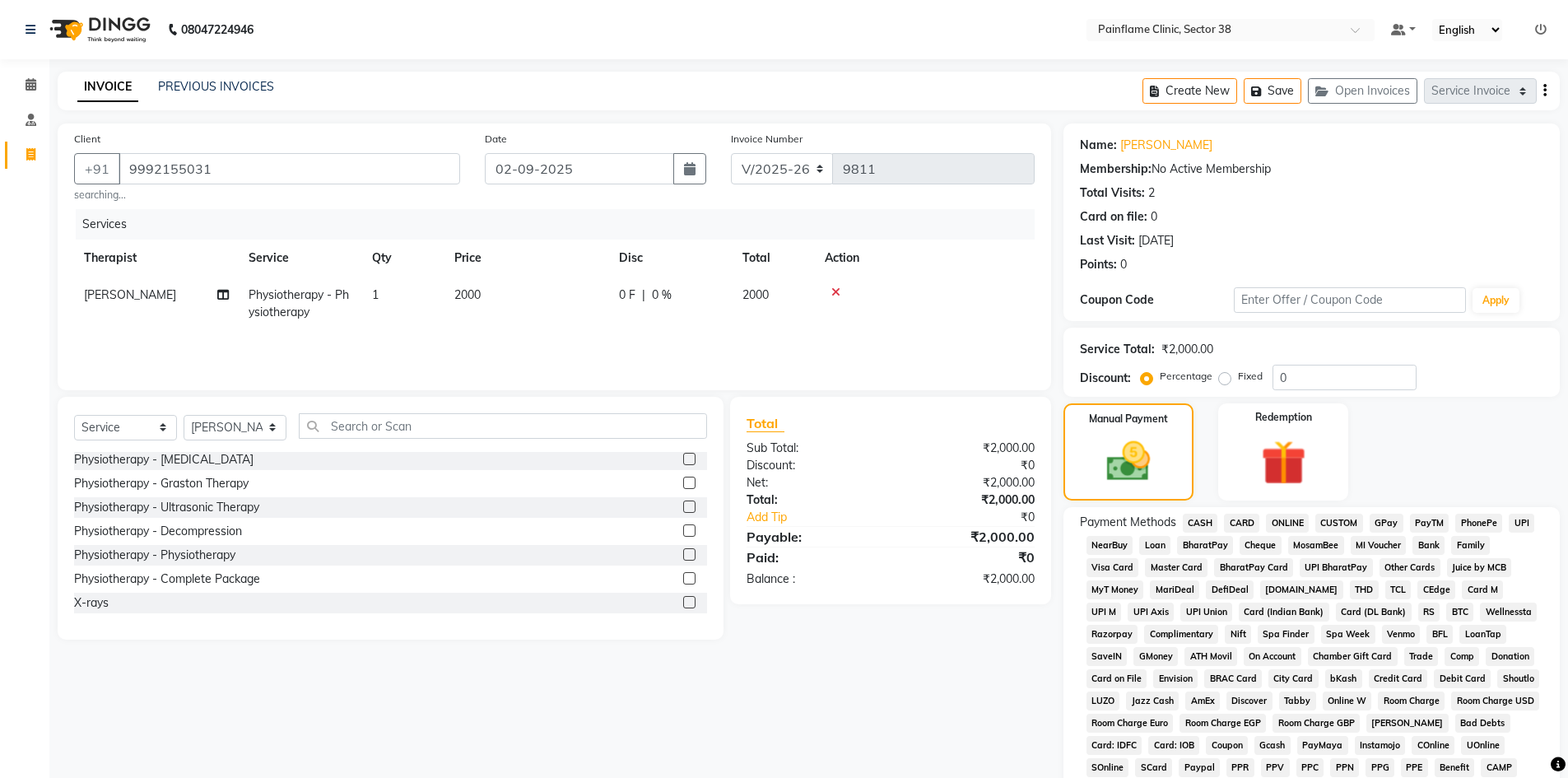
drag, startPoint x: 1496, startPoint y: 520, endPoint x: 1539, endPoint y: 523, distance: 43.1
click at [1496, 523] on span "PhonePe" at bounding box center [1478, 523] width 47 height 19
click at [1522, 524] on span "UPI" at bounding box center [1521, 523] width 26 height 19
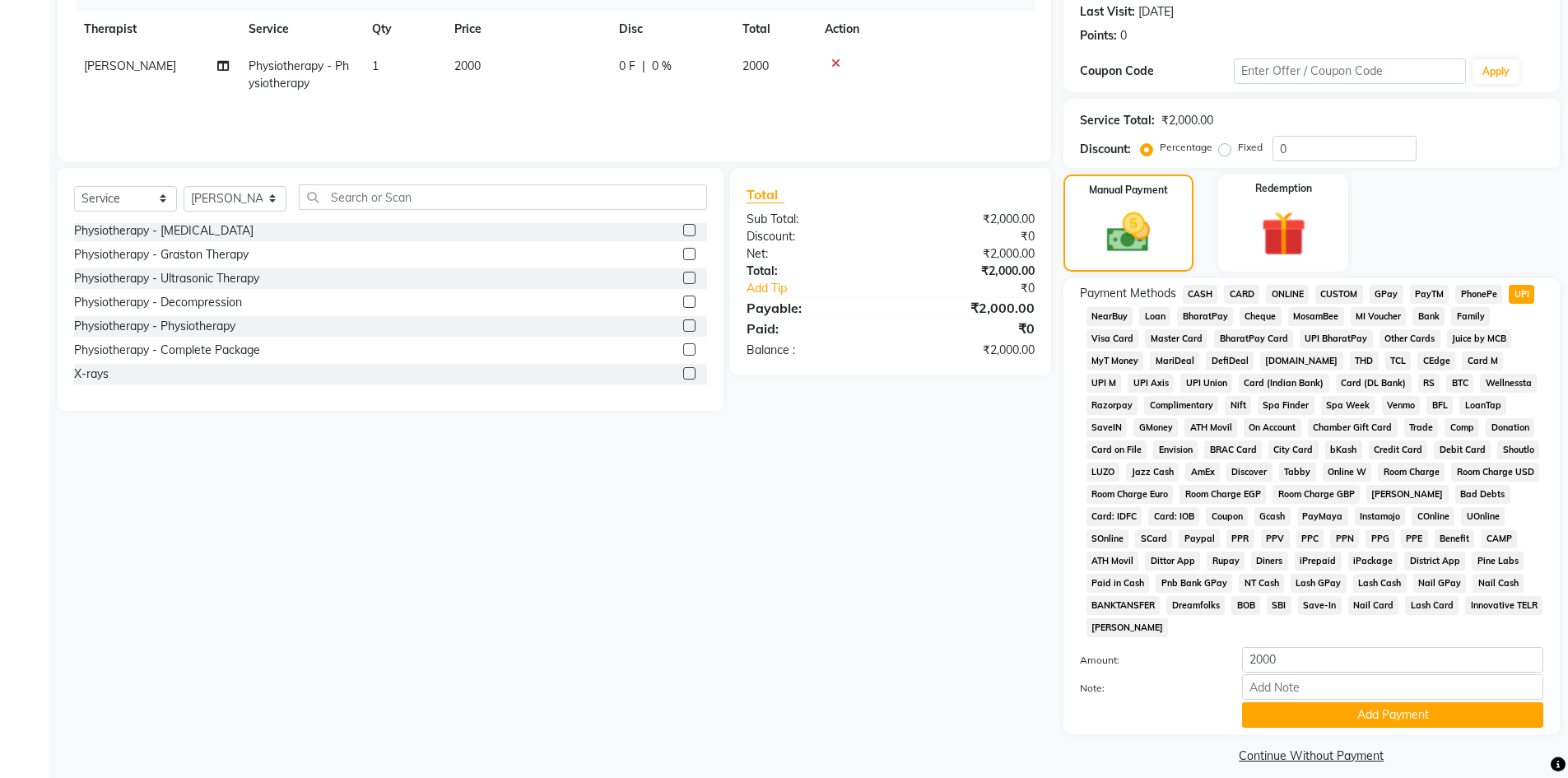
scroll to position [243, 0]
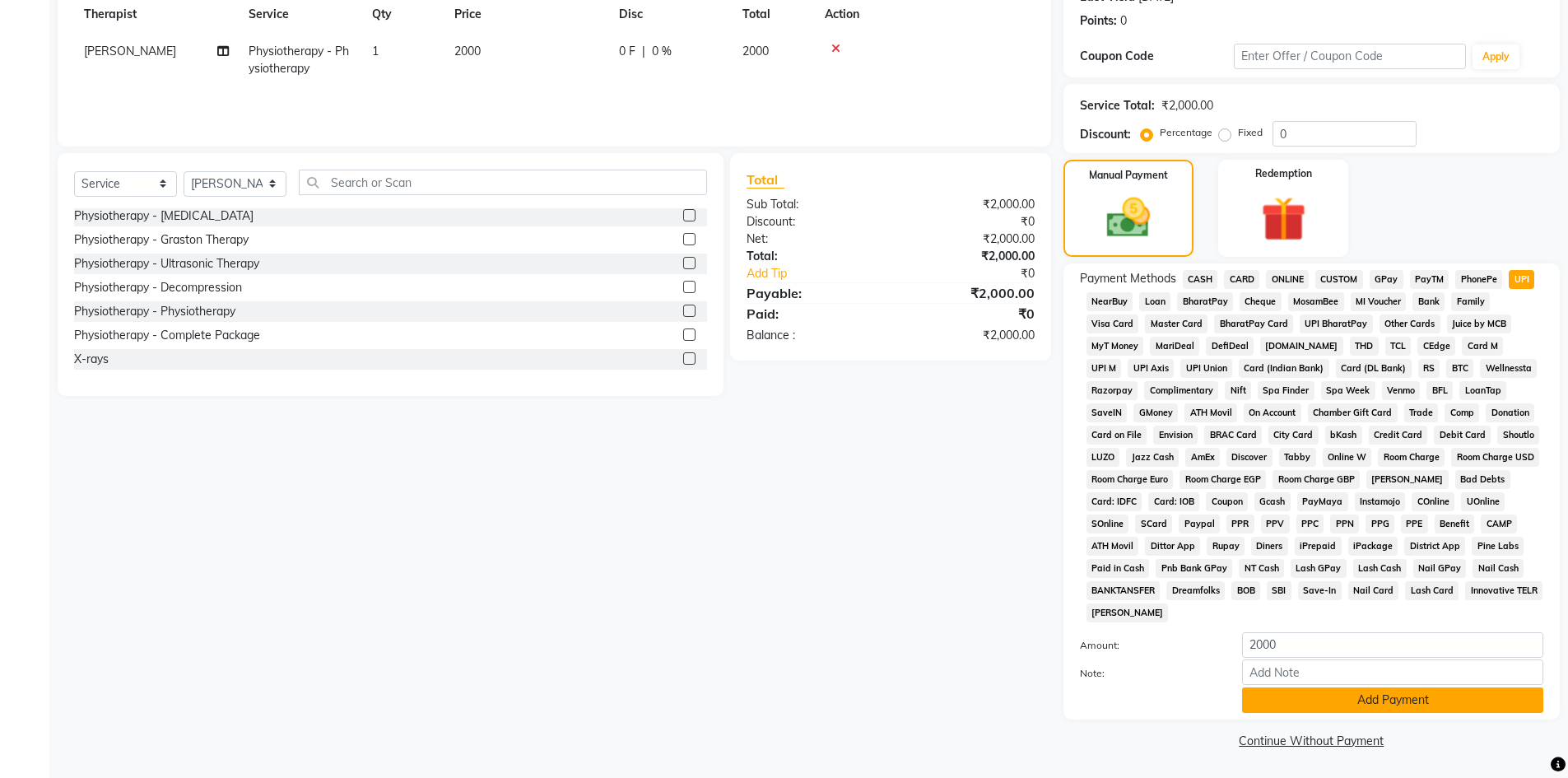
click at [1341, 693] on button "Add Payment" at bounding box center [1393, 701] width 301 height 26
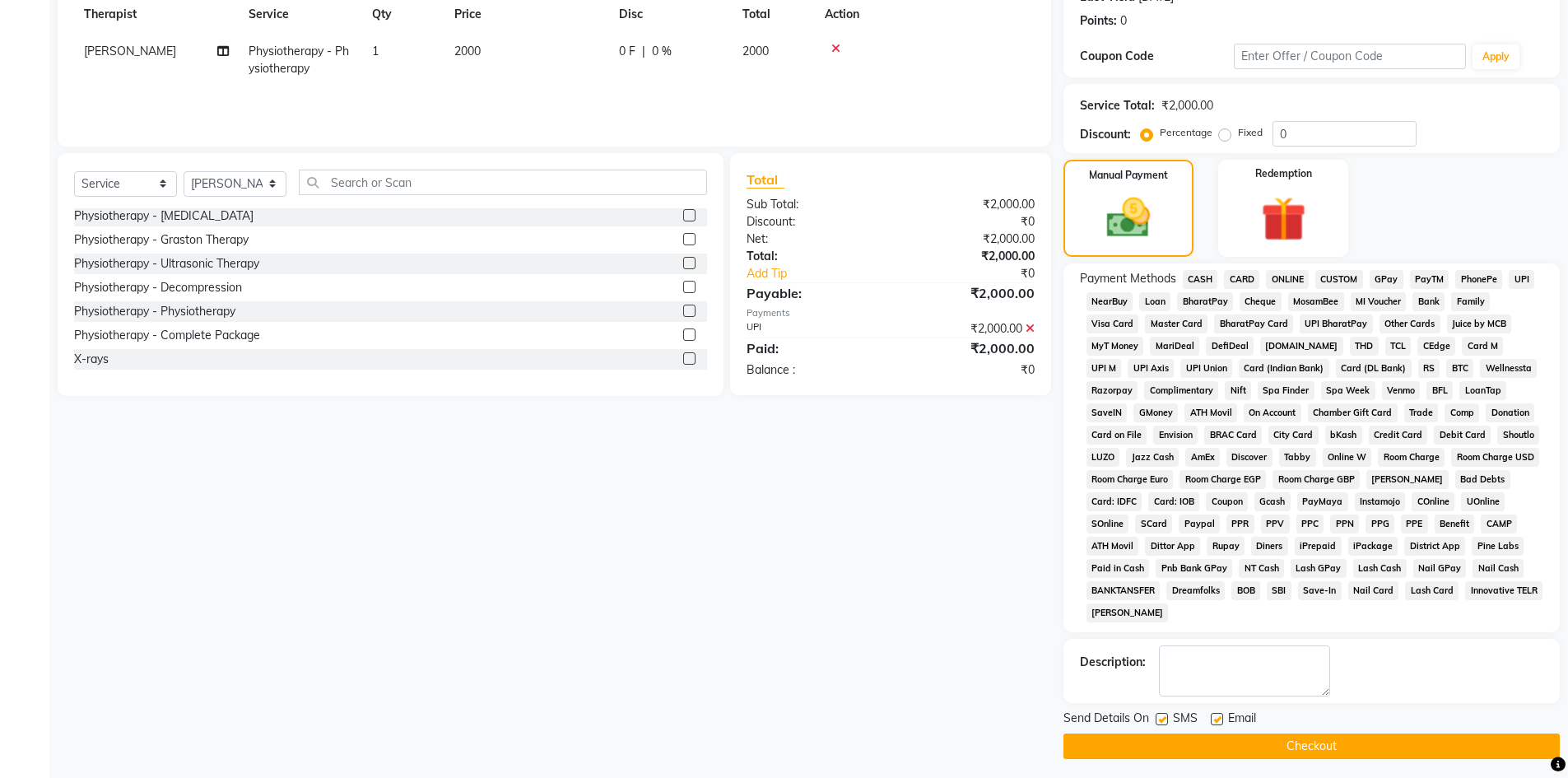
click at [1215, 719] on label at bounding box center [1216, 718] width 12 height 12
click at [1215, 719] on input "checkbox" at bounding box center [1216, 720] width 11 height 11
checkbox input "false"
drag, startPoint x: 1159, startPoint y: 721, endPoint x: 1159, endPoint y: 744, distance: 23.0
click at [1159, 725] on label at bounding box center [1161, 718] width 12 height 12
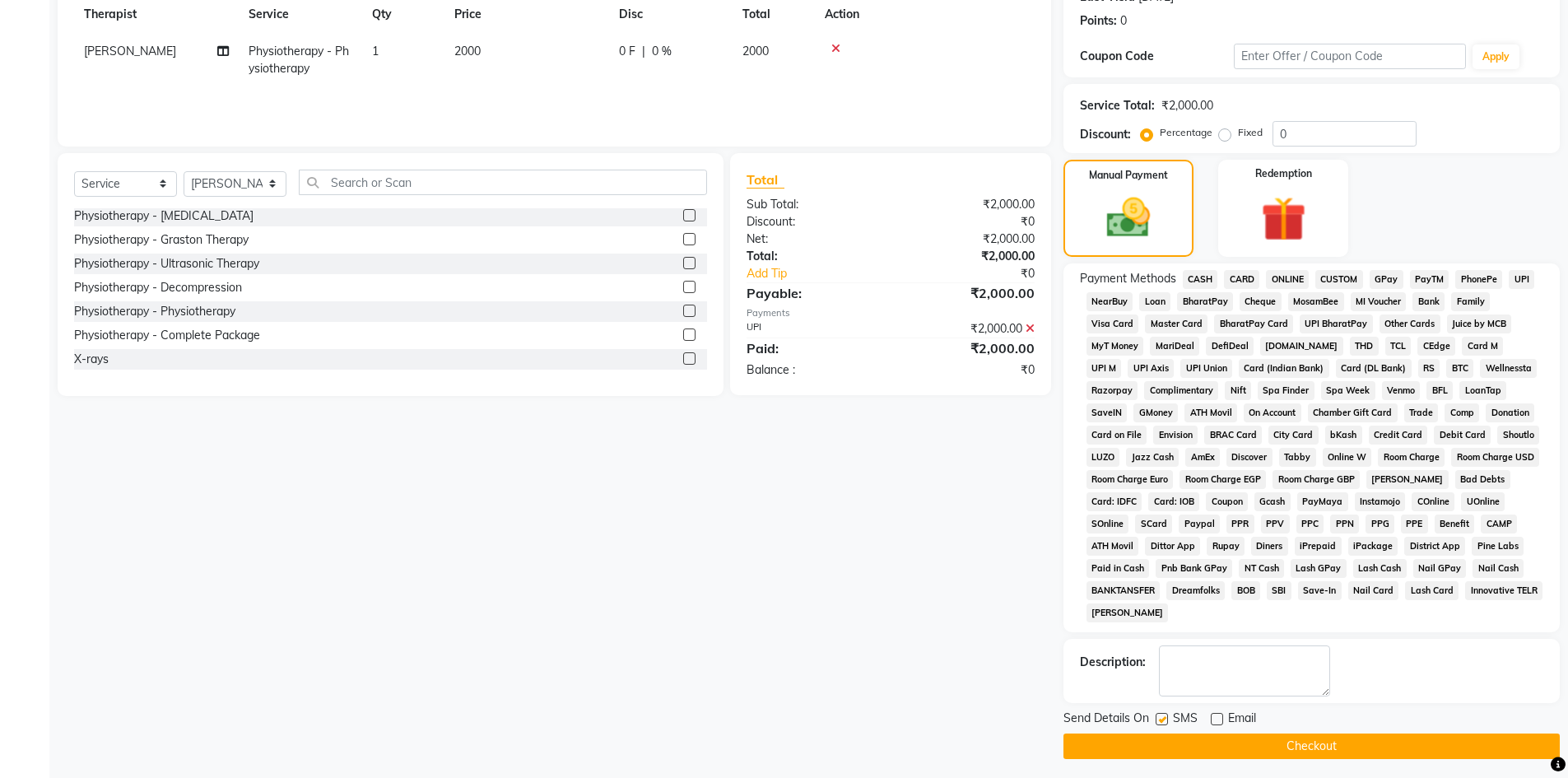
click at [1159, 725] on input "checkbox" at bounding box center [1161, 720] width 11 height 11
checkbox input "false"
click at [1159, 744] on button "Checkout" at bounding box center [1311, 747] width 497 height 26
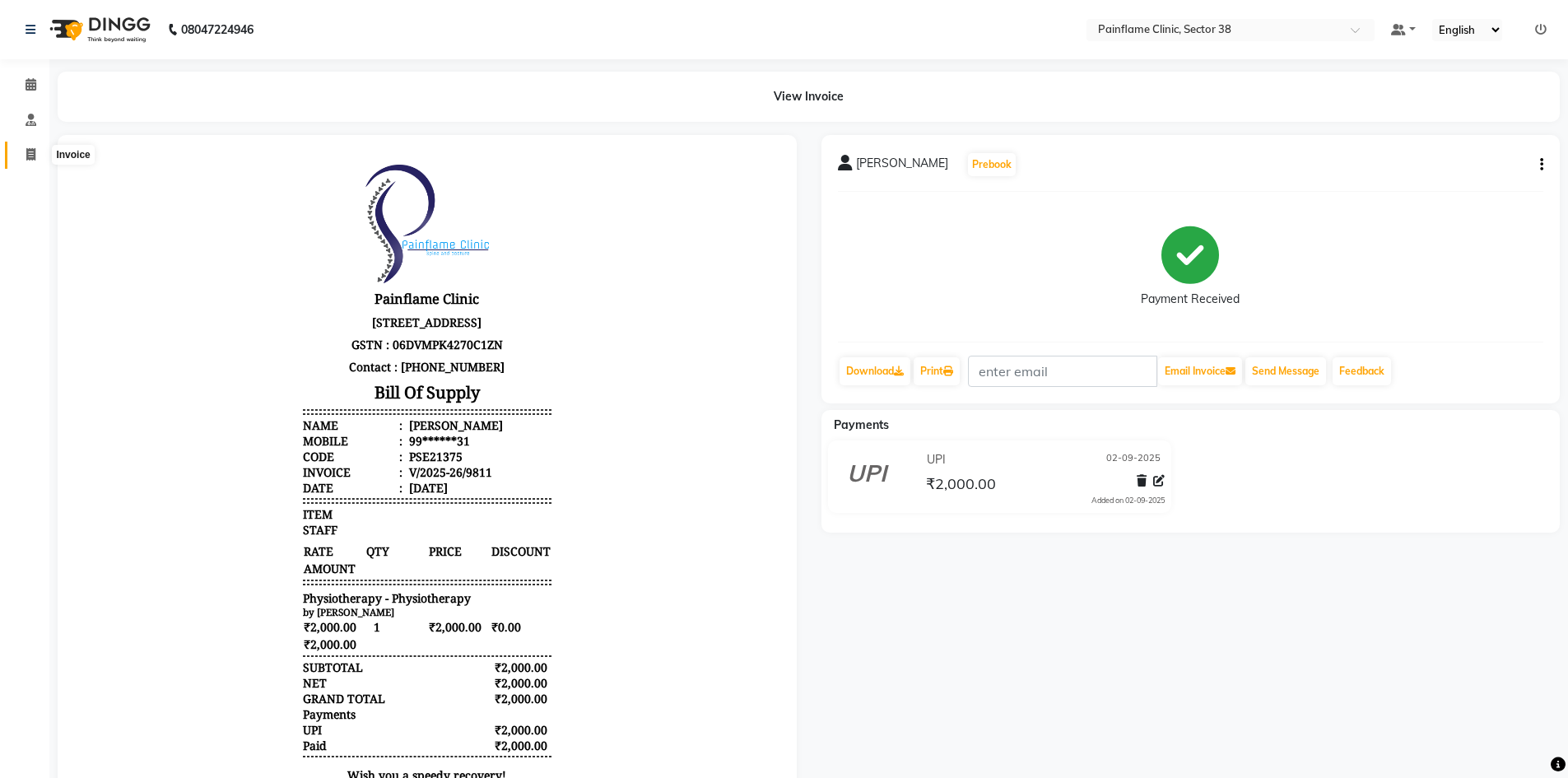
drag, startPoint x: 28, startPoint y: 162, endPoint x: 235, endPoint y: 6, distance: 259.2
click at [28, 161] on span at bounding box center [30, 155] width 28 height 19
select select "service"
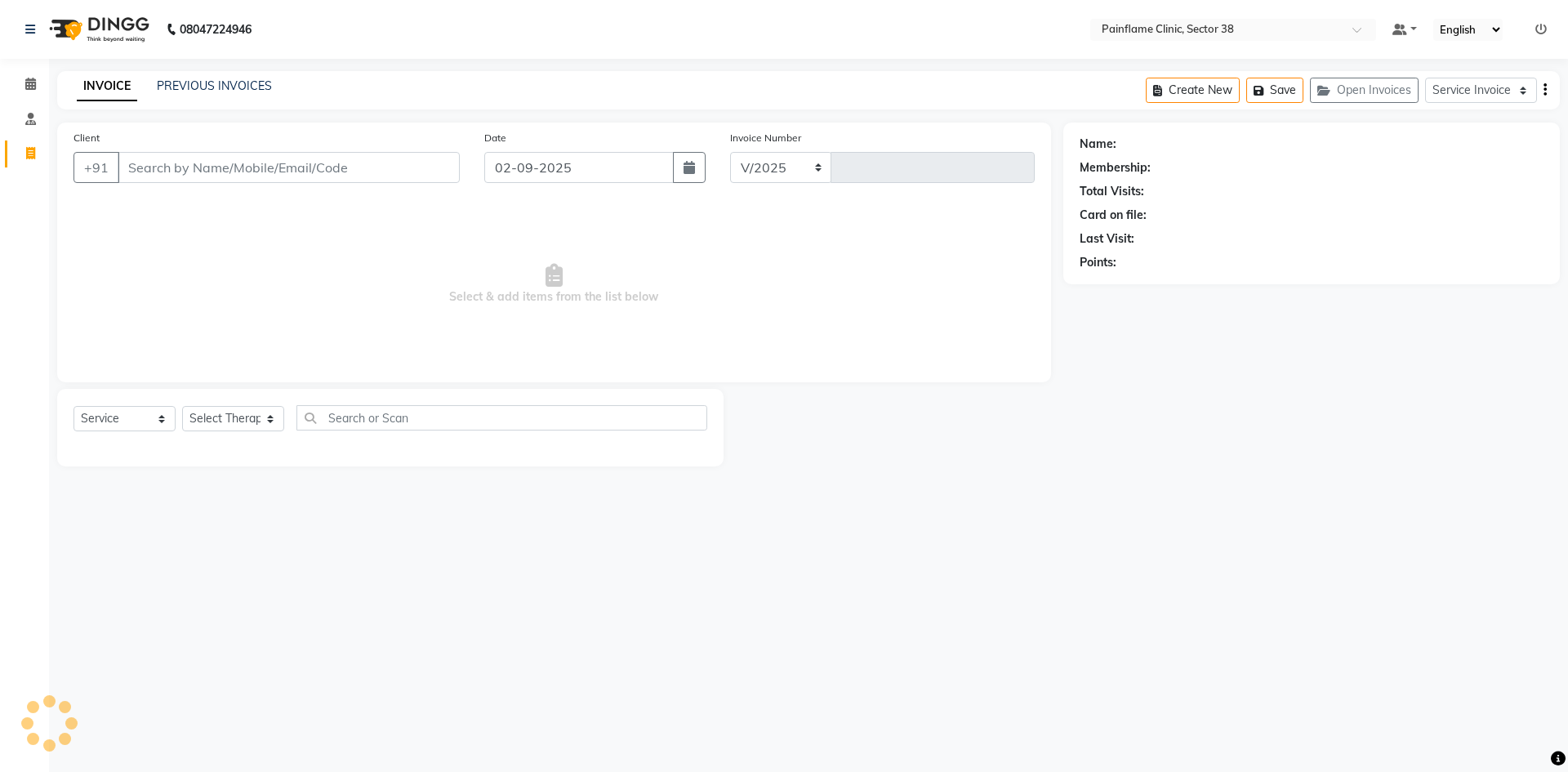
select select "3964"
type input "9812"
click at [204, 84] on link "PREVIOUS INVOICES" at bounding box center [214, 86] width 115 height 15
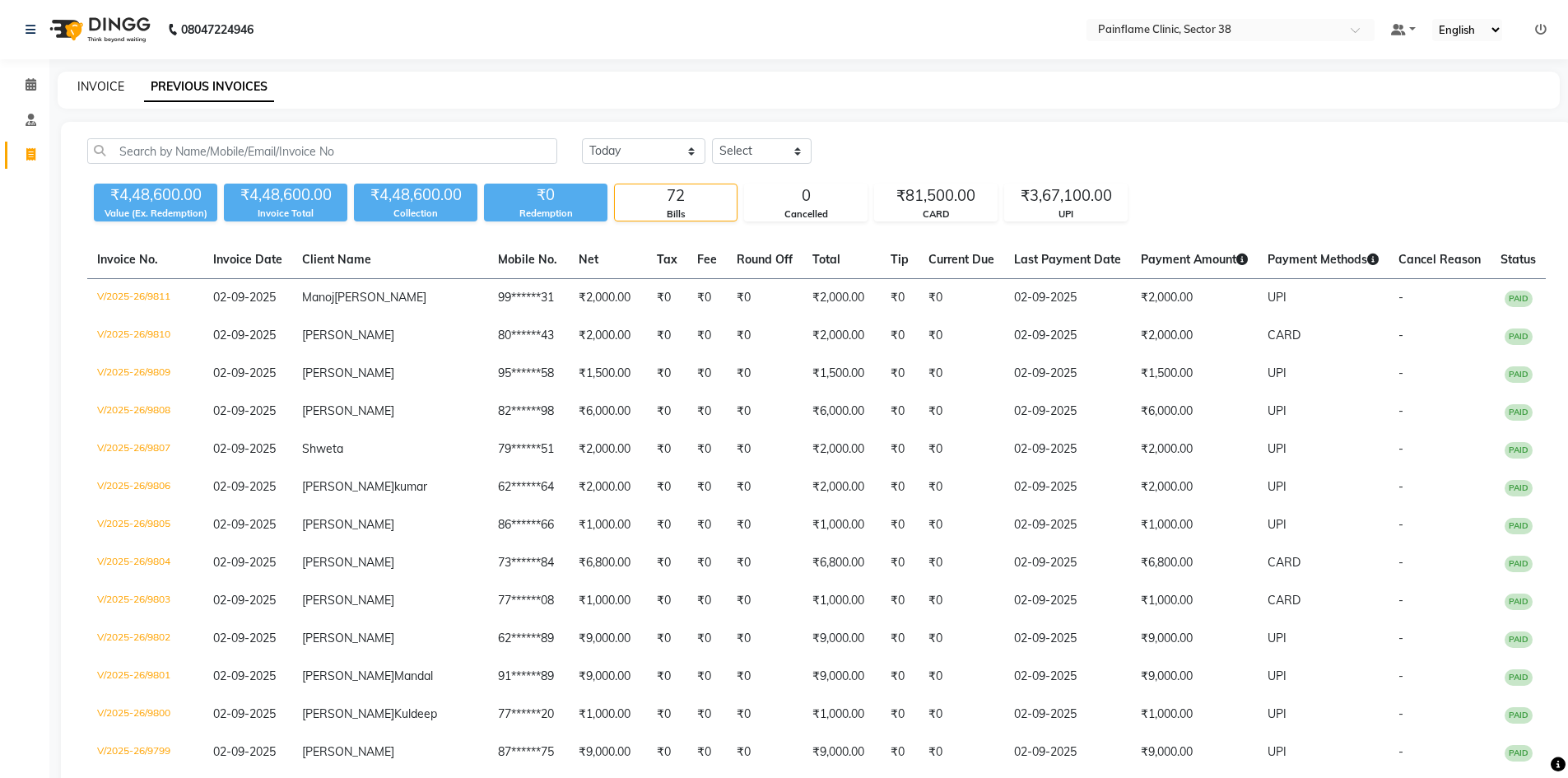
click at [110, 82] on link "INVOICE" at bounding box center [100, 86] width 47 height 15
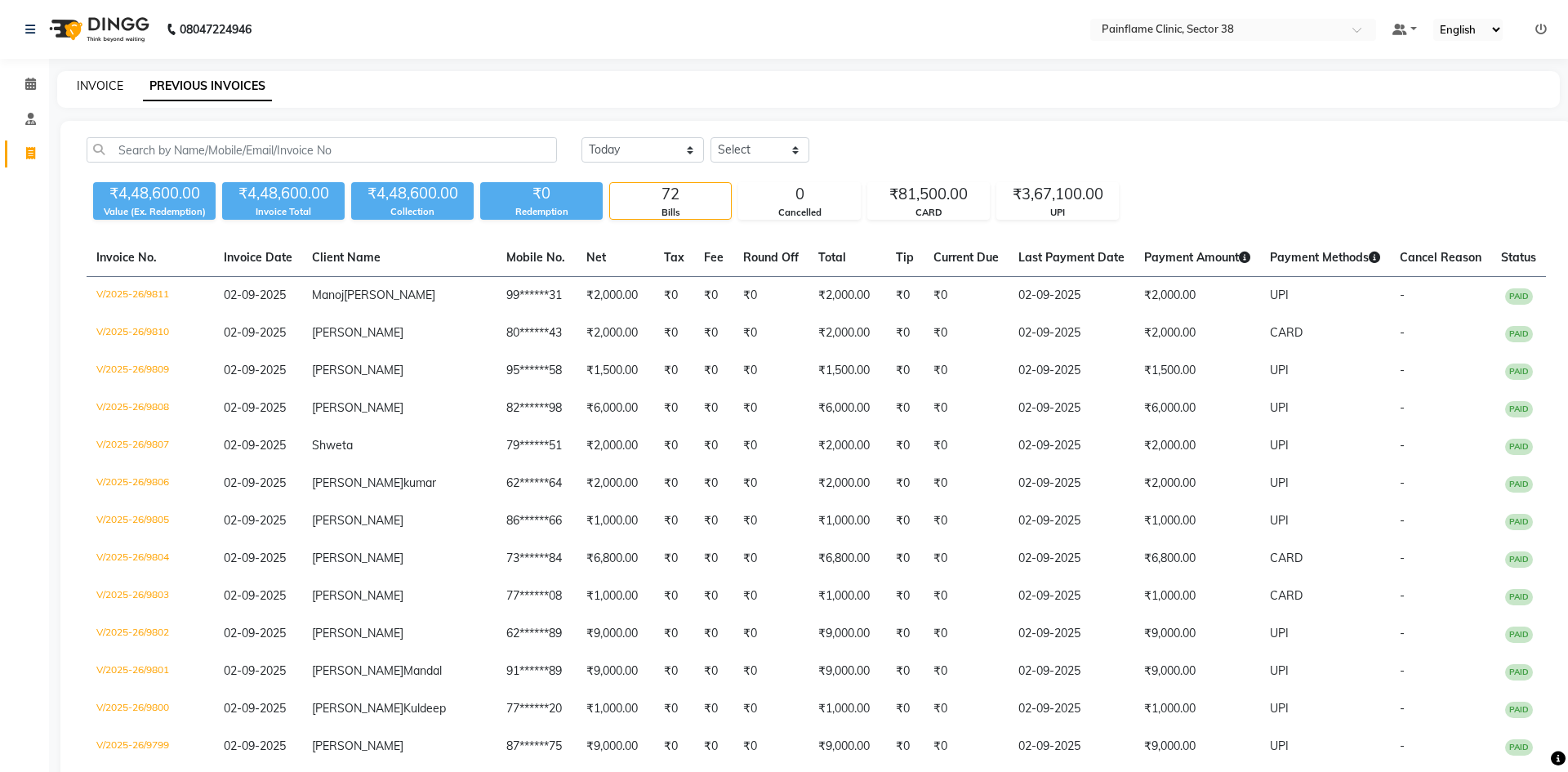
select select "service"
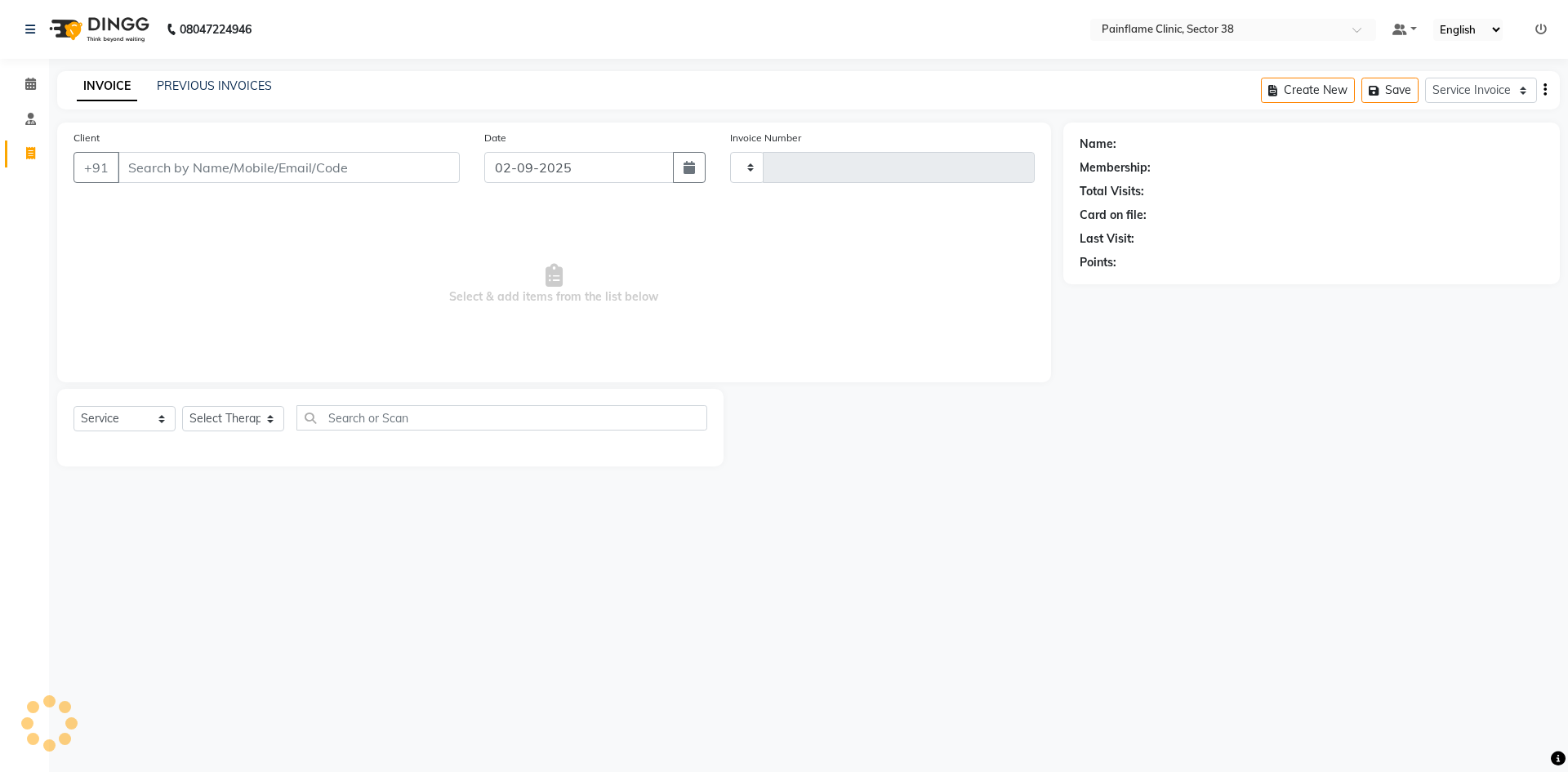
type input "9812"
select select "3964"
click at [182, 170] on input "Client" at bounding box center [289, 168] width 343 height 31
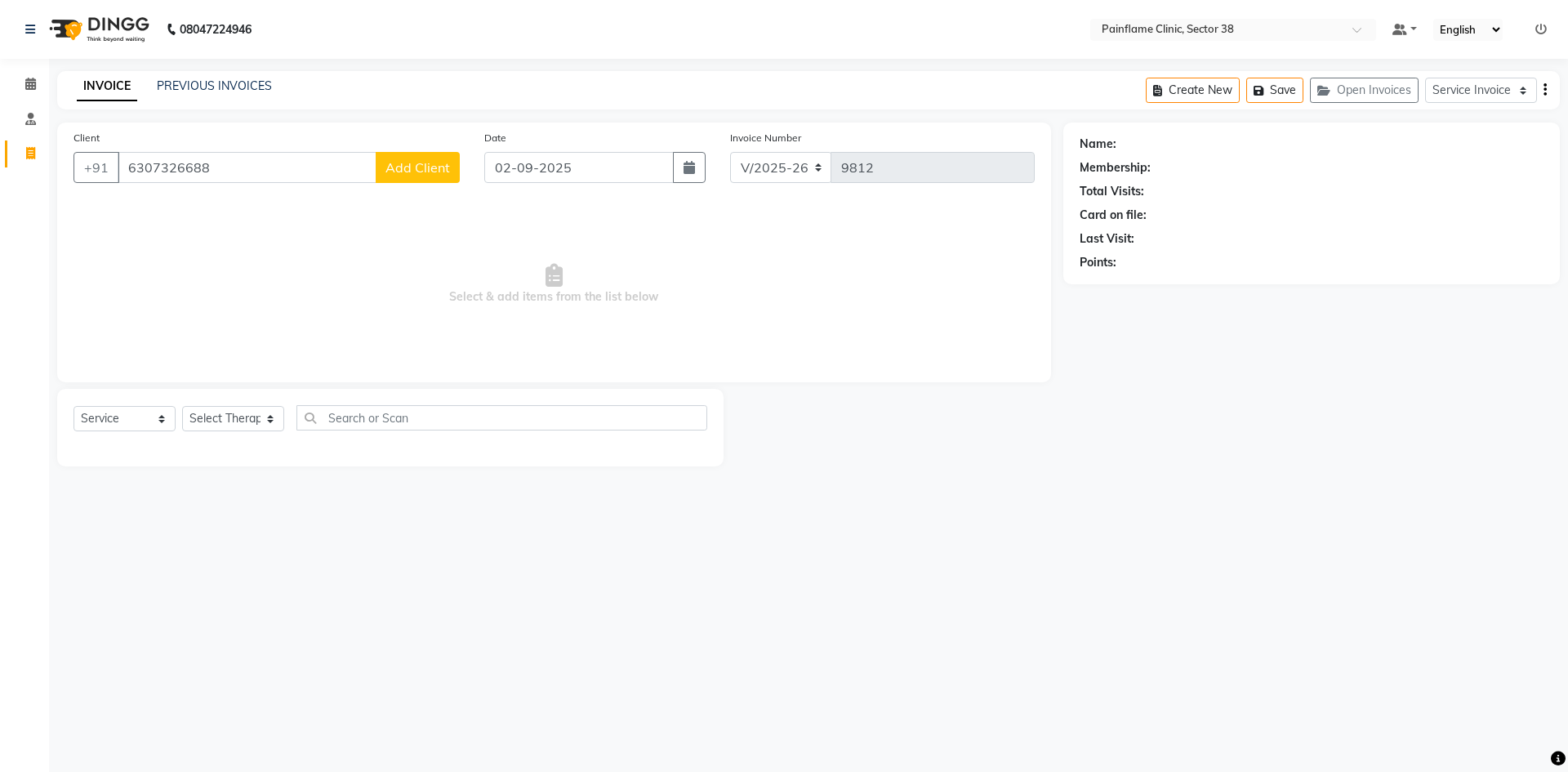
type input "6307326688"
click at [403, 173] on span "Add Client" at bounding box center [417, 168] width 65 height 16
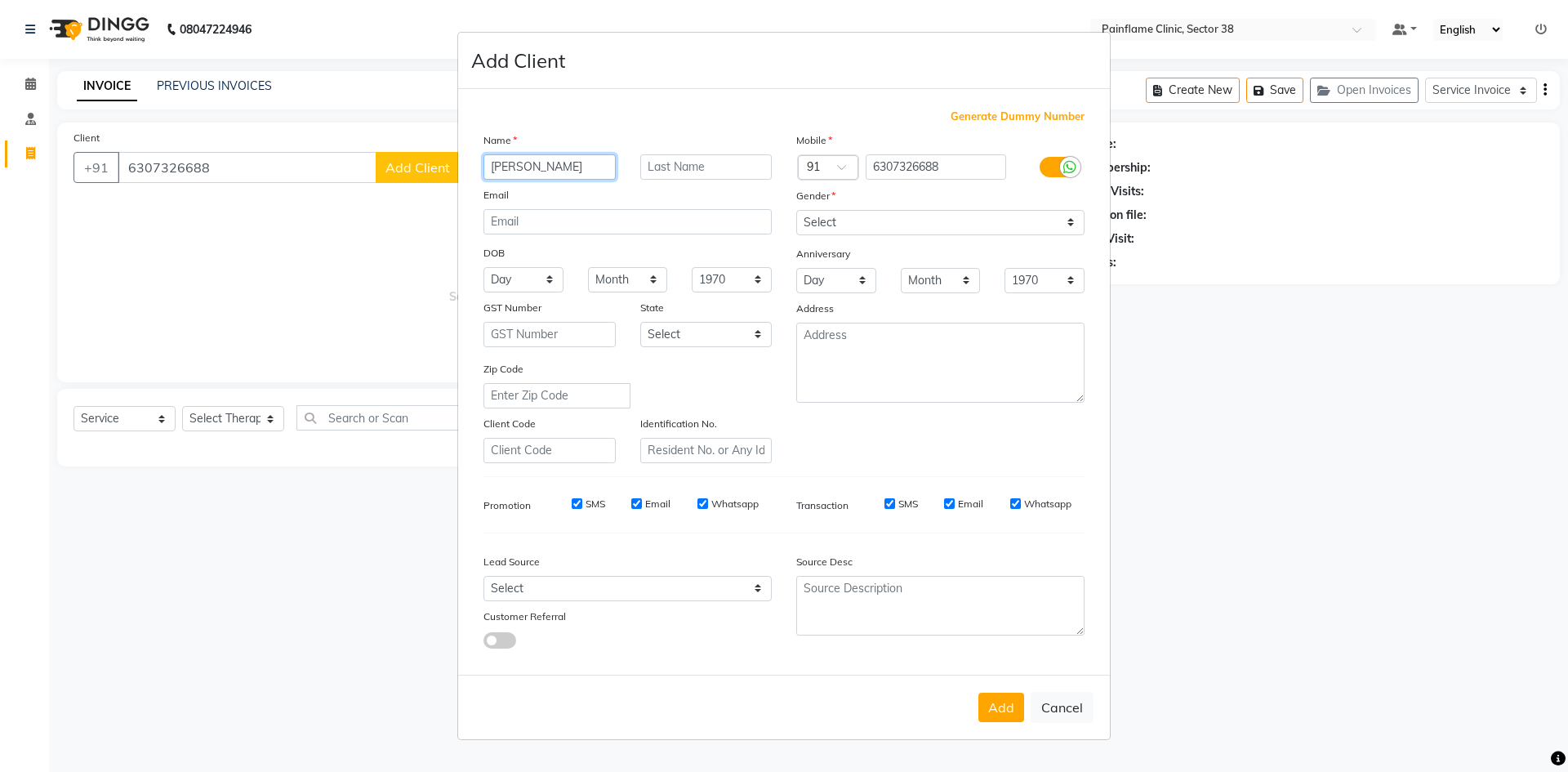
click at [504, 166] on input "[PERSON_NAME]" at bounding box center [549, 167] width 132 height 26
type input "[PERSON_NAME] [PERSON_NAME]"
click at [925, 219] on select "Select [DEMOGRAPHIC_DATA] [DEMOGRAPHIC_DATA] Other Prefer Not To Say" at bounding box center [940, 222] width 288 height 26
select select "[DEMOGRAPHIC_DATA]"
click at [796, 210] on select "Select [DEMOGRAPHIC_DATA] [DEMOGRAPHIC_DATA] Other Prefer Not To Say" at bounding box center [940, 222] width 288 height 26
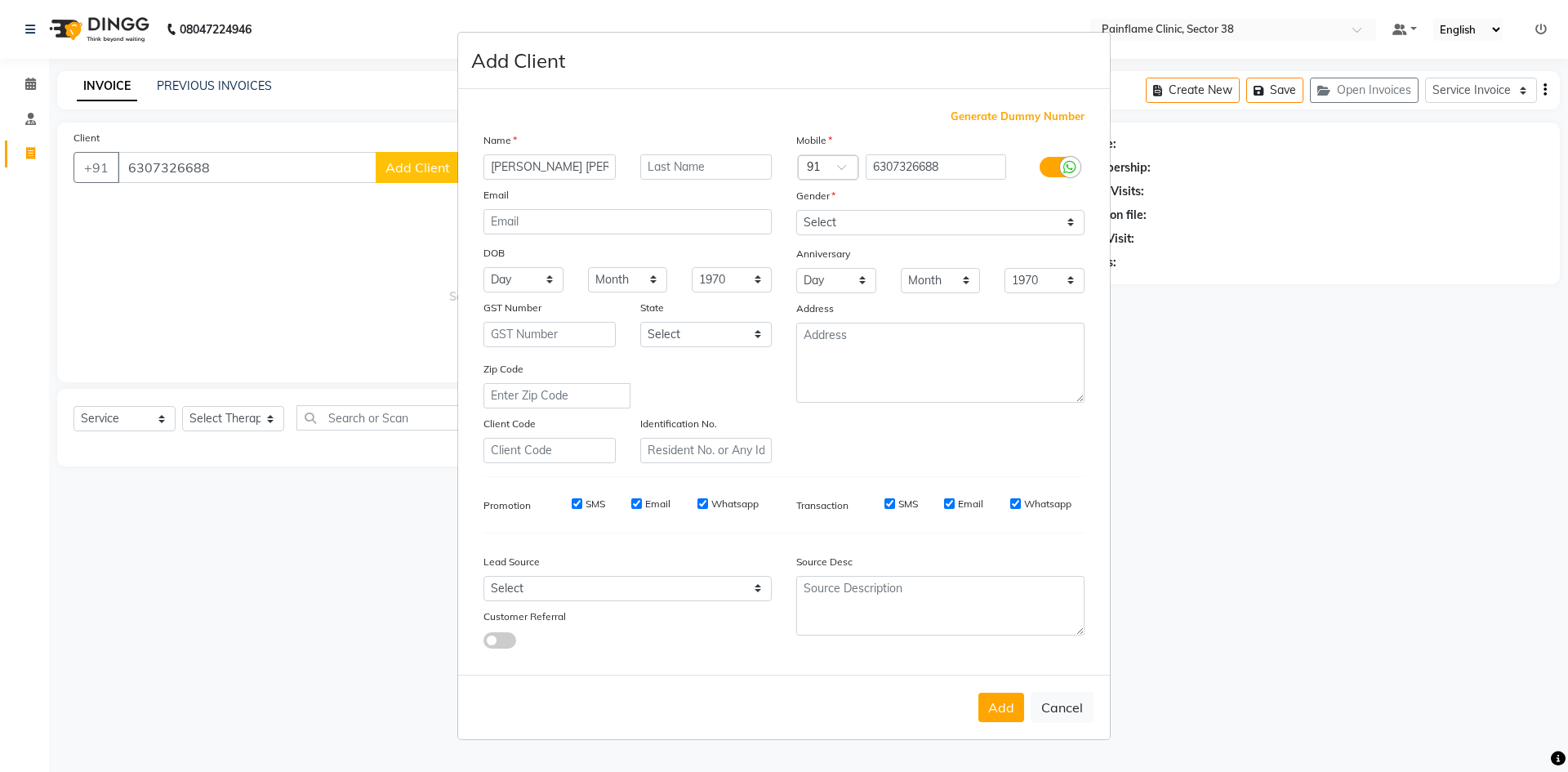
drag, startPoint x: 999, startPoint y: 711, endPoint x: 341, endPoint y: 547, distance: 678.1
click at [978, 701] on div "Add Cancel" at bounding box center [784, 707] width 651 height 65
click at [1000, 707] on button "Add" at bounding box center [1001, 707] width 46 height 29
type input "63******88"
select select
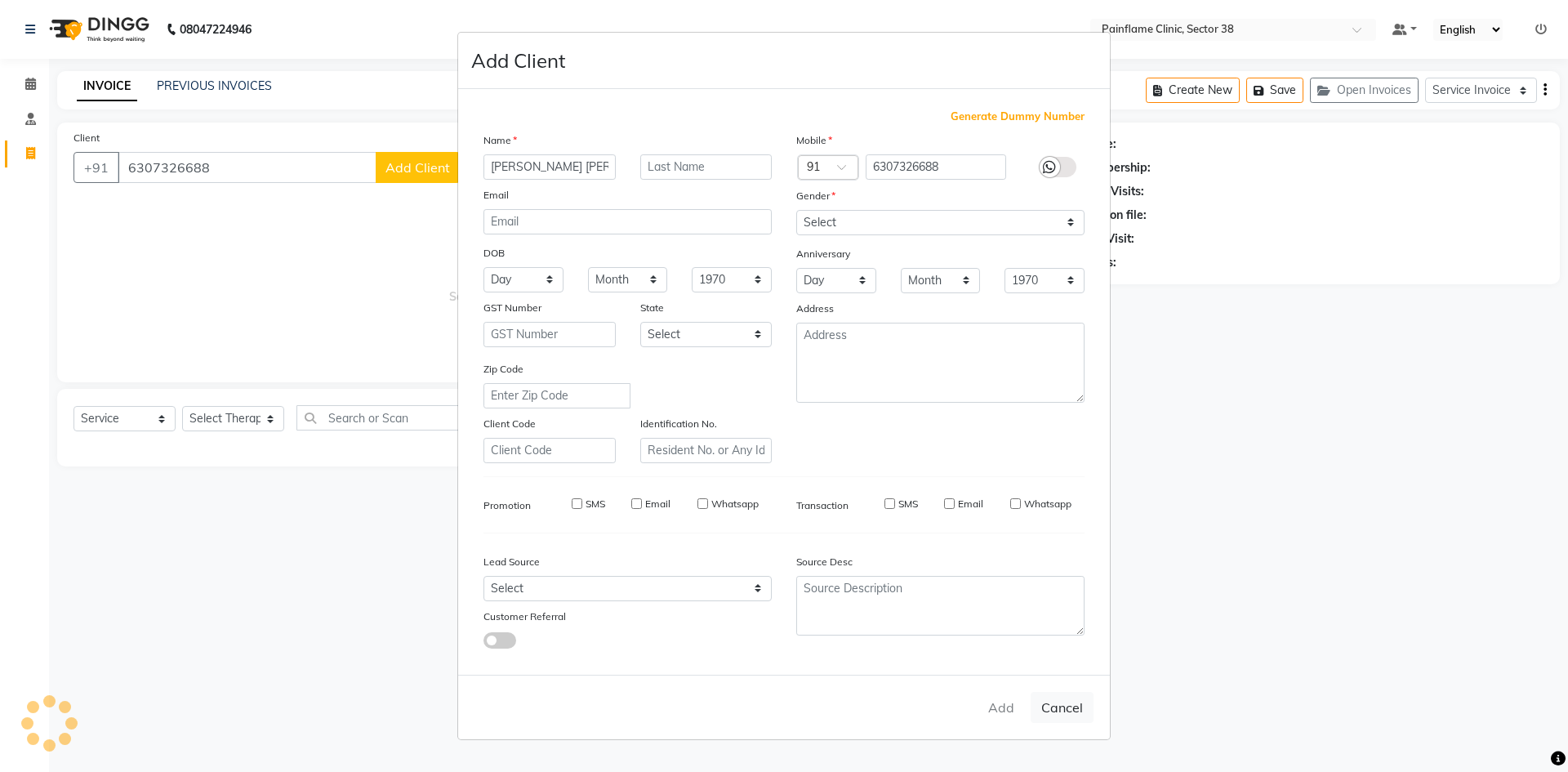
select select
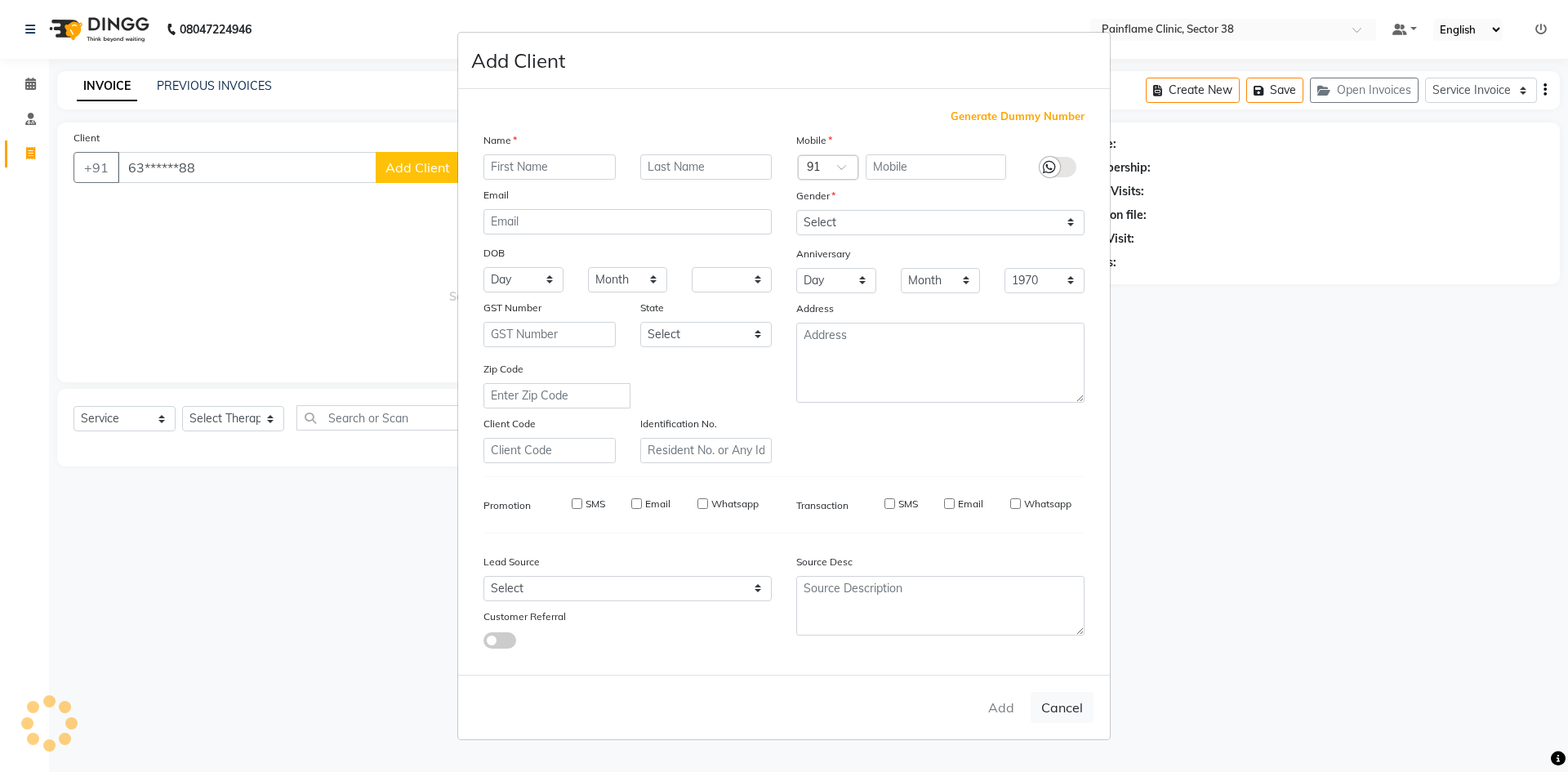
select select
checkbox input "false"
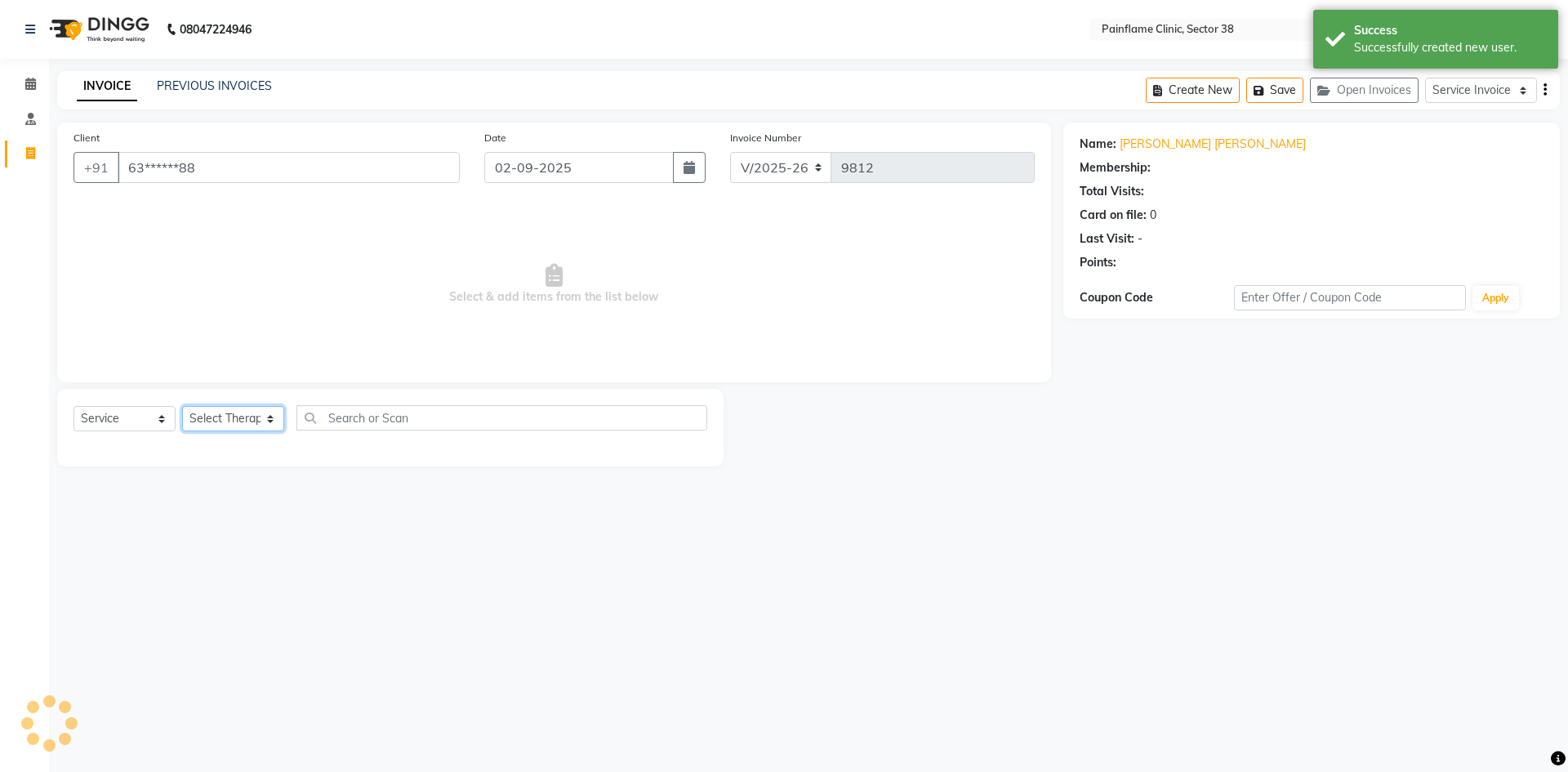
click at [251, 426] on select "Select Therapist [PERSON_NAME] Dr [PERSON_NAME] [PERSON_NAME] Dr [PERSON_NAME] …" at bounding box center [233, 419] width 102 height 26
click at [182, 407] on select "Select Therapist [PERSON_NAME] Dr [PERSON_NAME] [PERSON_NAME] Dr [PERSON_NAME] …" at bounding box center [233, 419] width 102 height 26
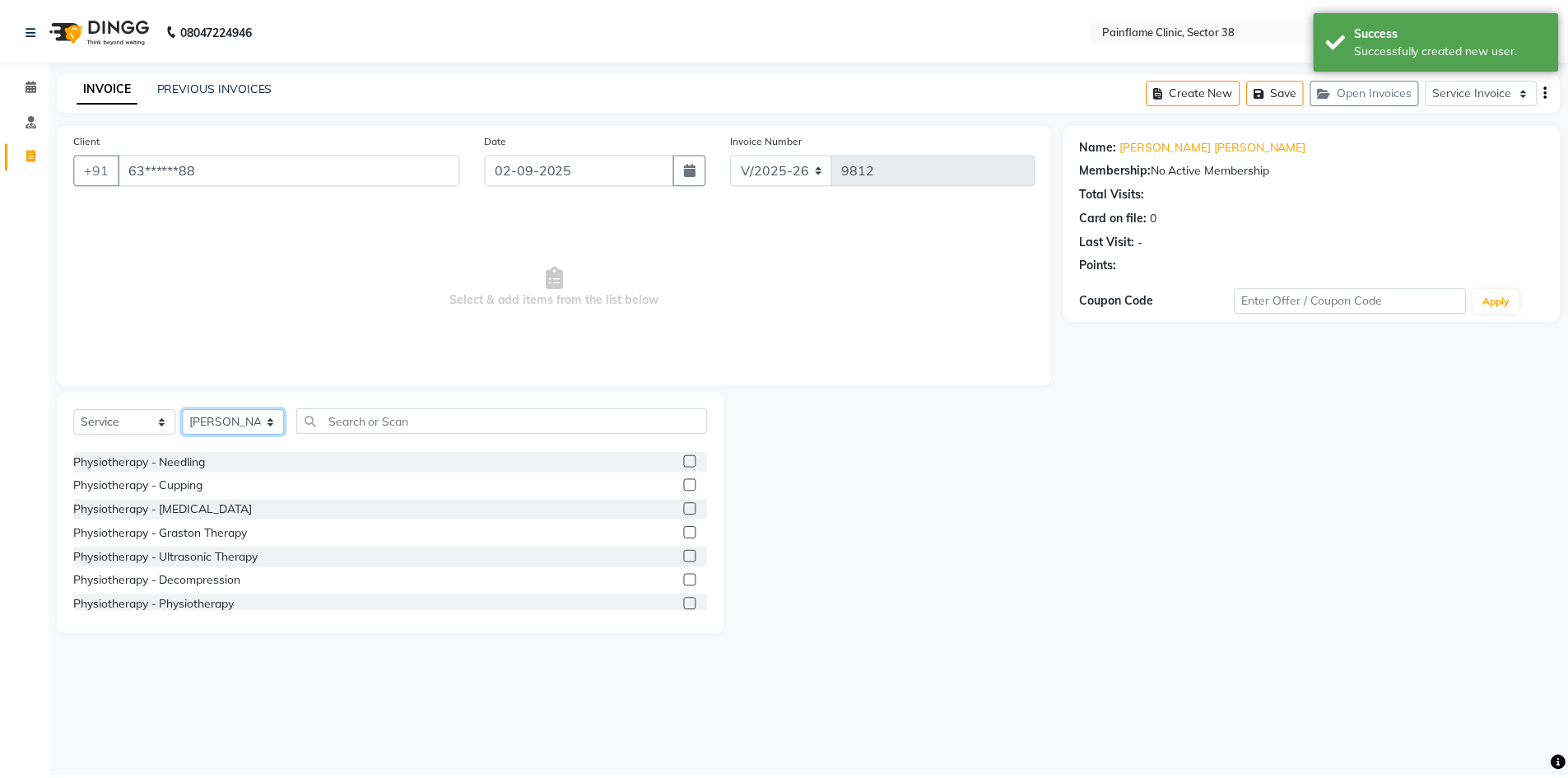
scroll to position [98, 0]
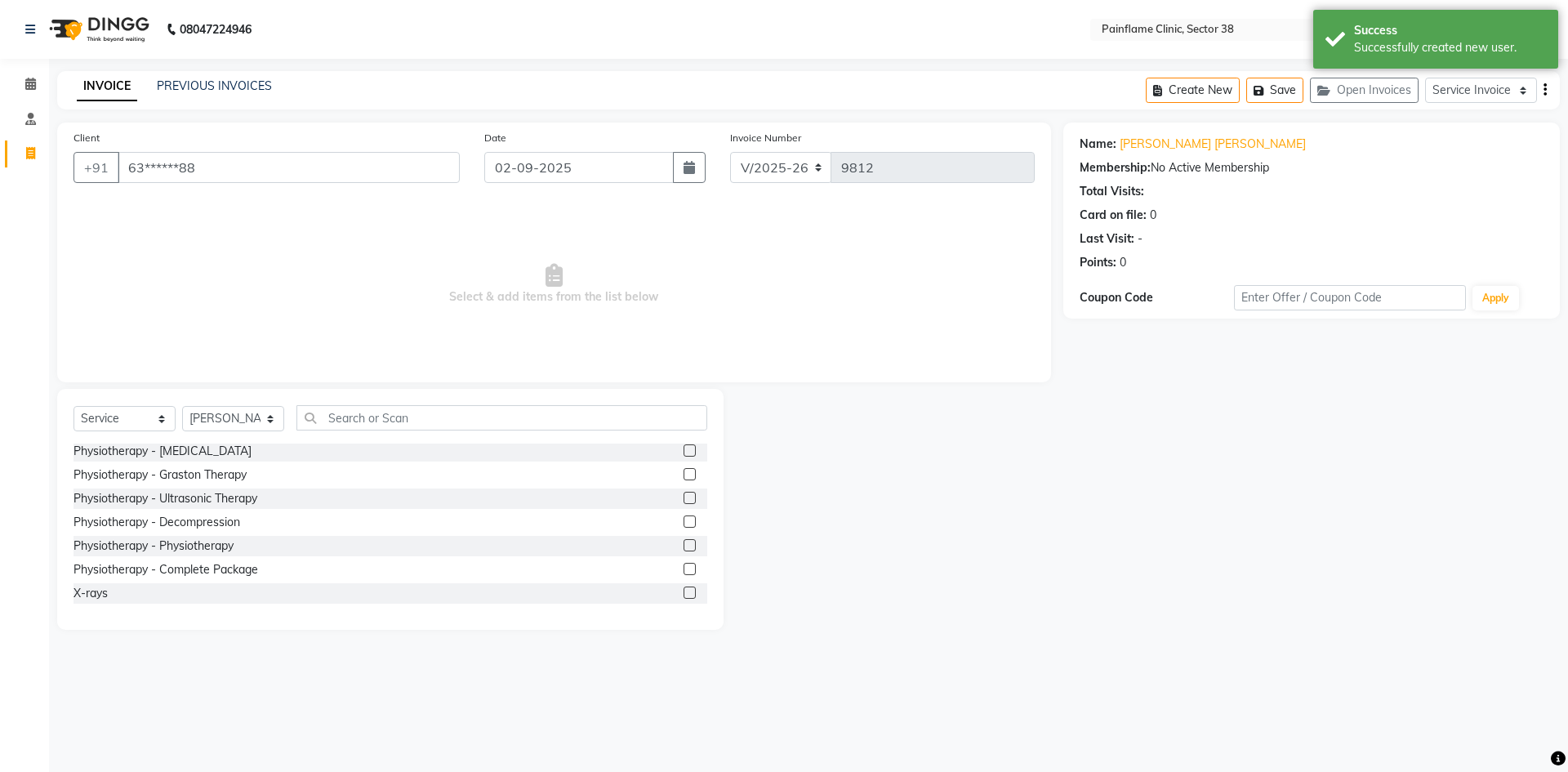
drag, startPoint x: 681, startPoint y: 545, endPoint x: 564, endPoint y: 343, distance: 233.4
click at [683, 541] on label at bounding box center [689, 545] width 12 height 12
click at [683, 541] on input "checkbox" at bounding box center [689, 547] width 11 height 11
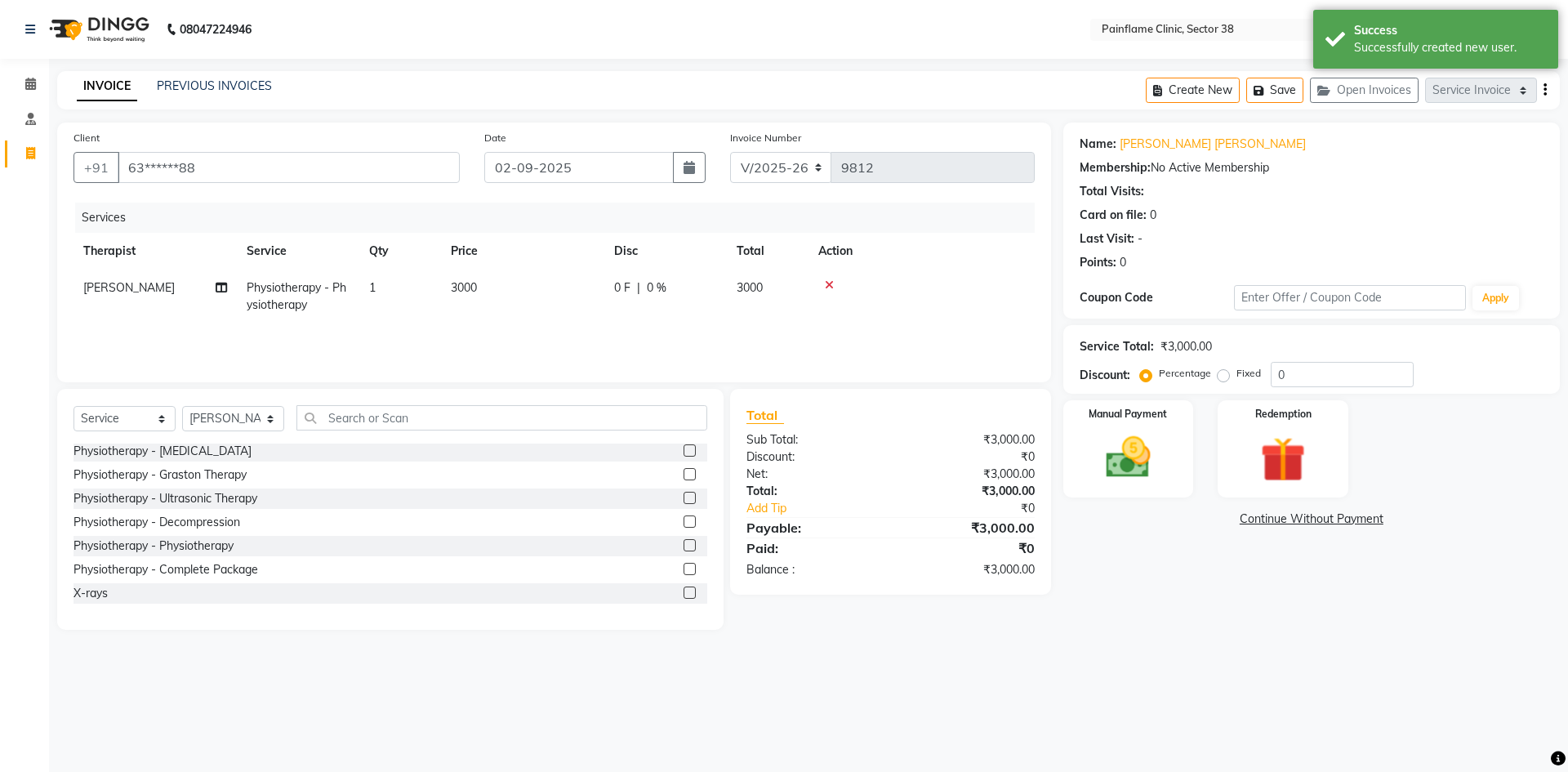
click at [528, 286] on td "3000" at bounding box center [522, 296] width 163 height 54
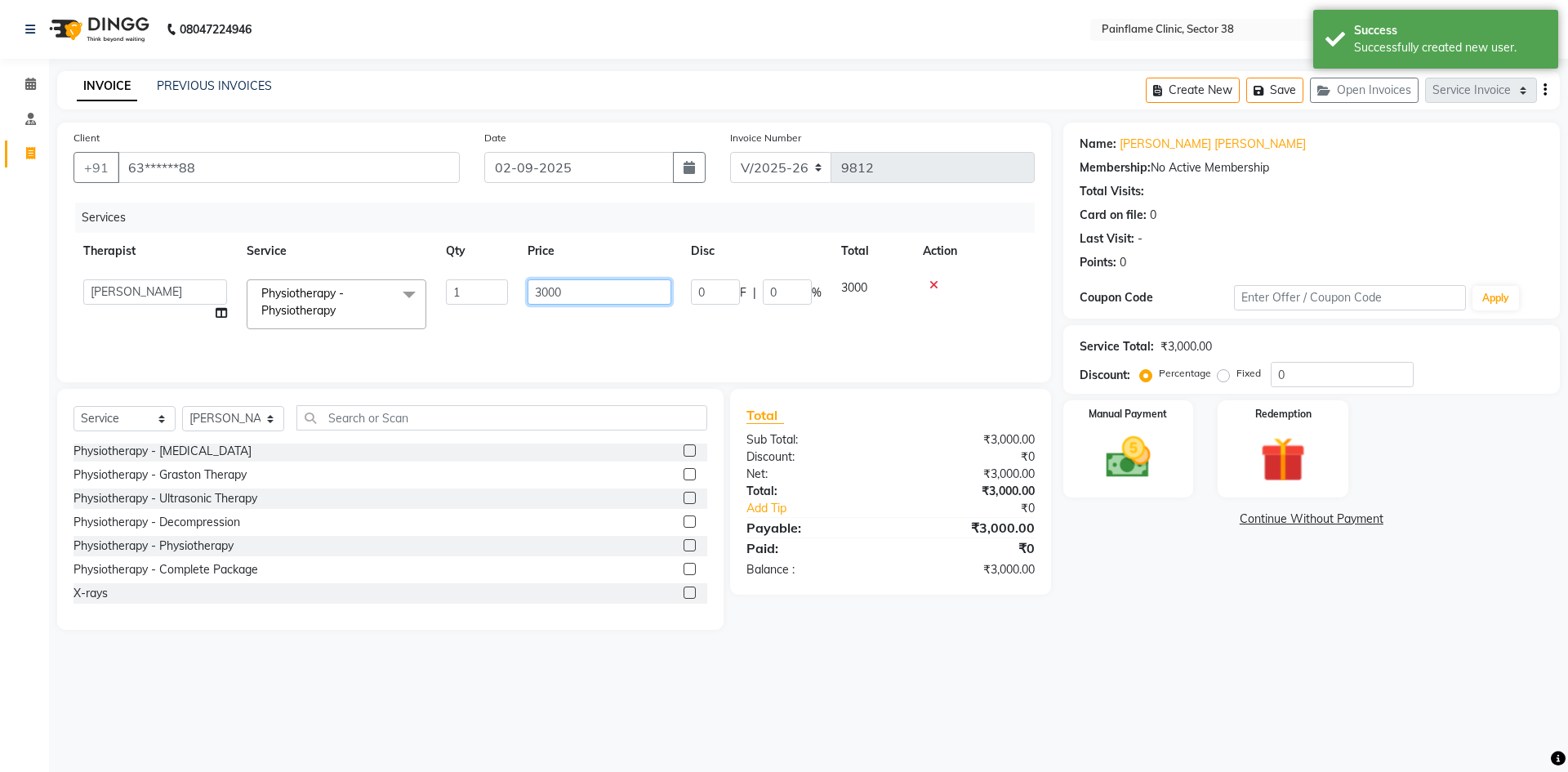
drag, startPoint x: 562, startPoint y: 290, endPoint x: 503, endPoint y: 309, distance: 62.0
click at [503, 309] on tr "[PERSON_NAME] Dr [PERSON_NAME] [PERSON_NAME] Dr [PERSON_NAME] Dr. Suraj [PERSON…" at bounding box center [554, 304] width 961 height 69
click at [1152, 470] on img at bounding box center [1128, 457] width 76 height 54
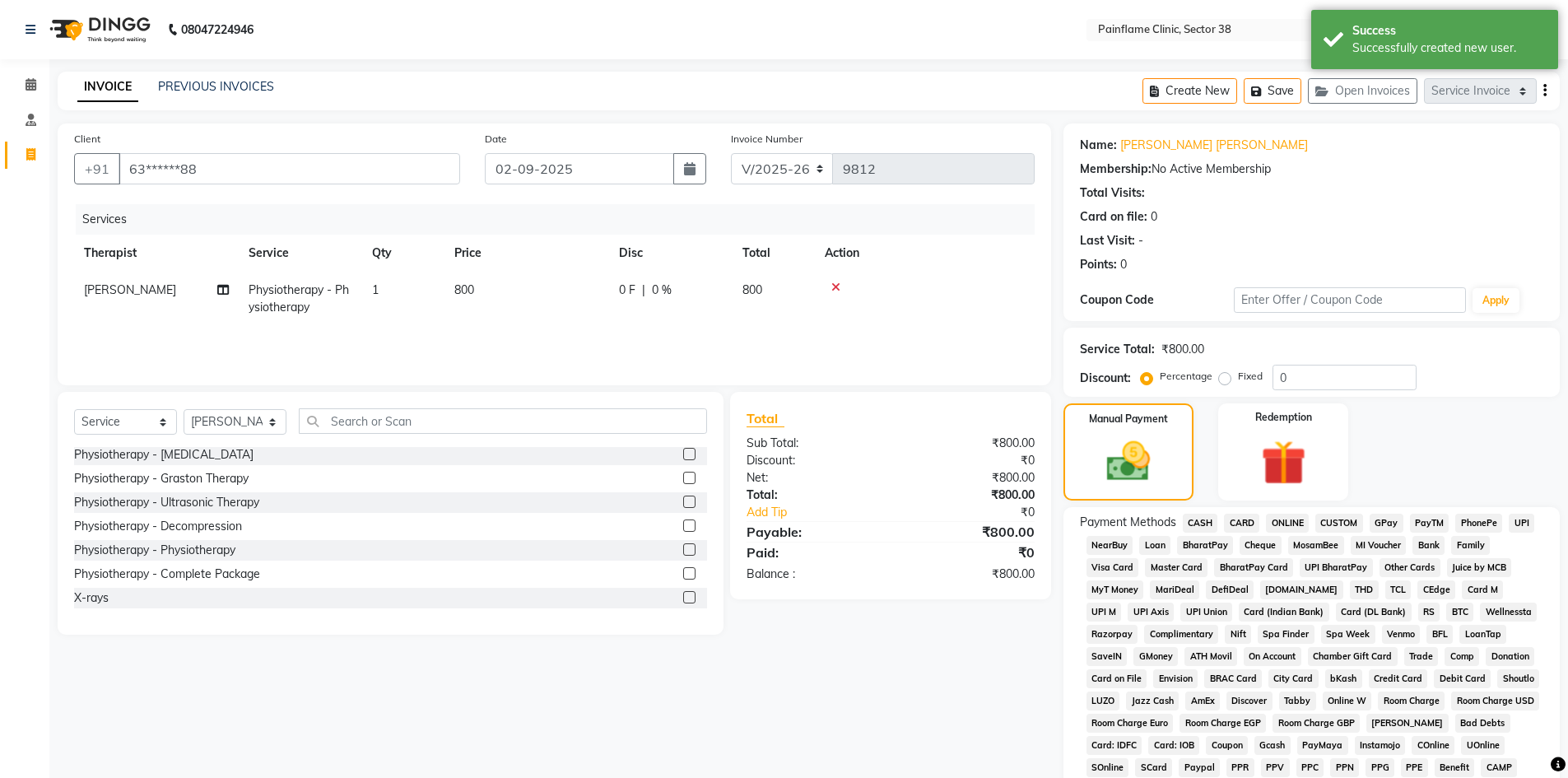
click at [1518, 524] on span "UPI" at bounding box center [1521, 523] width 26 height 19
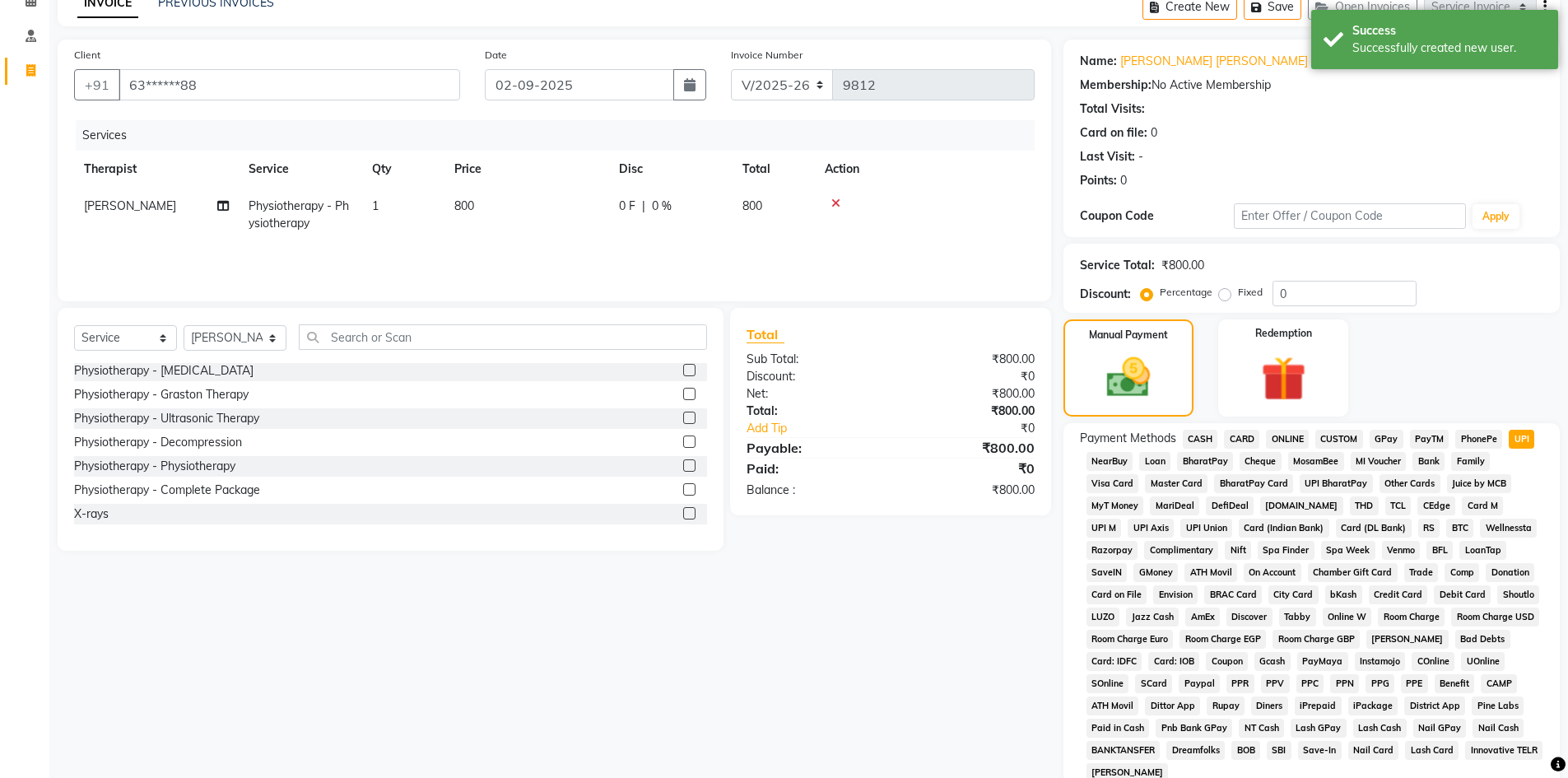
scroll to position [243, 0]
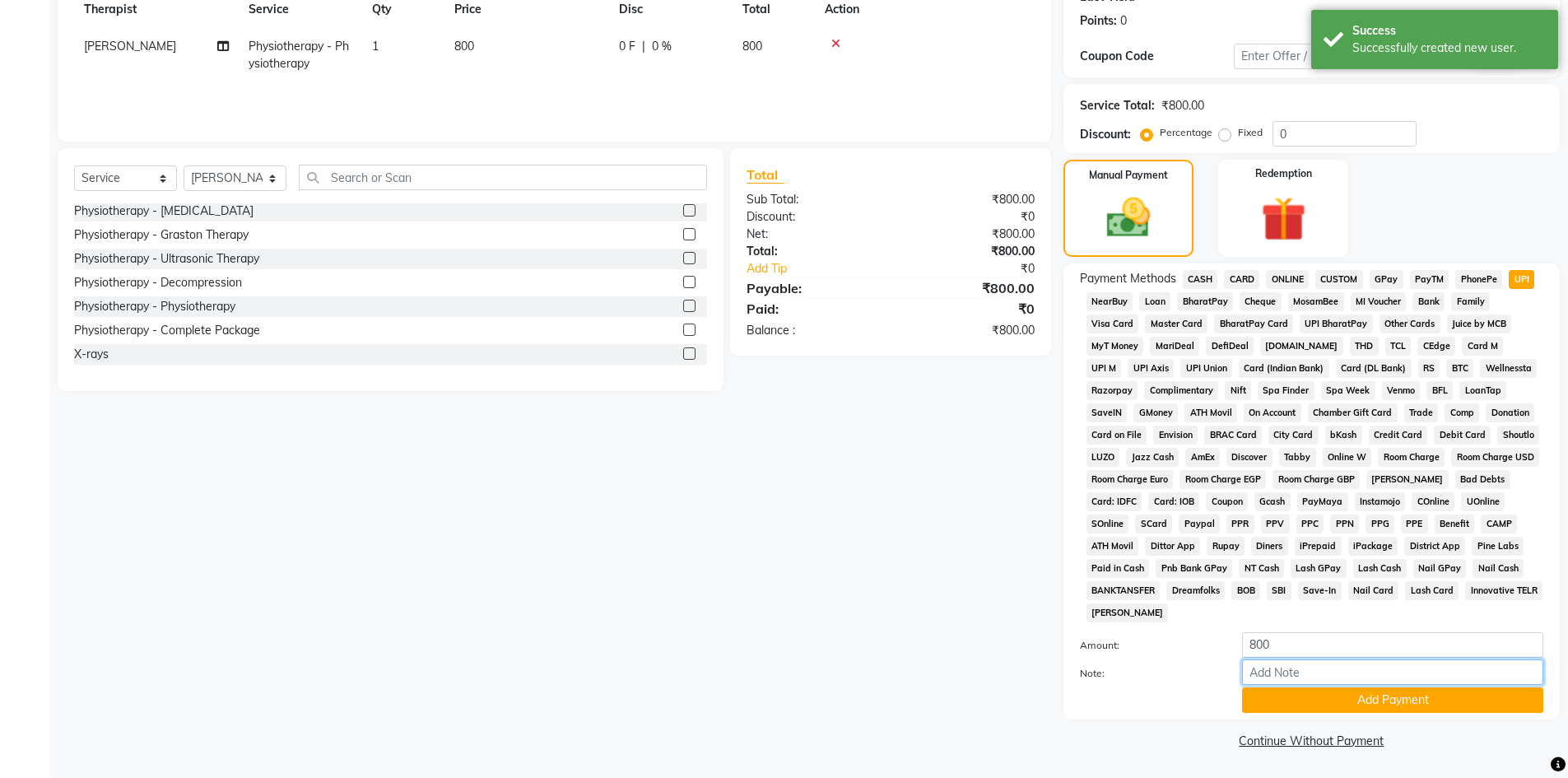
click at [1357, 672] on input "Note:" at bounding box center [1393, 672] width 301 height 26
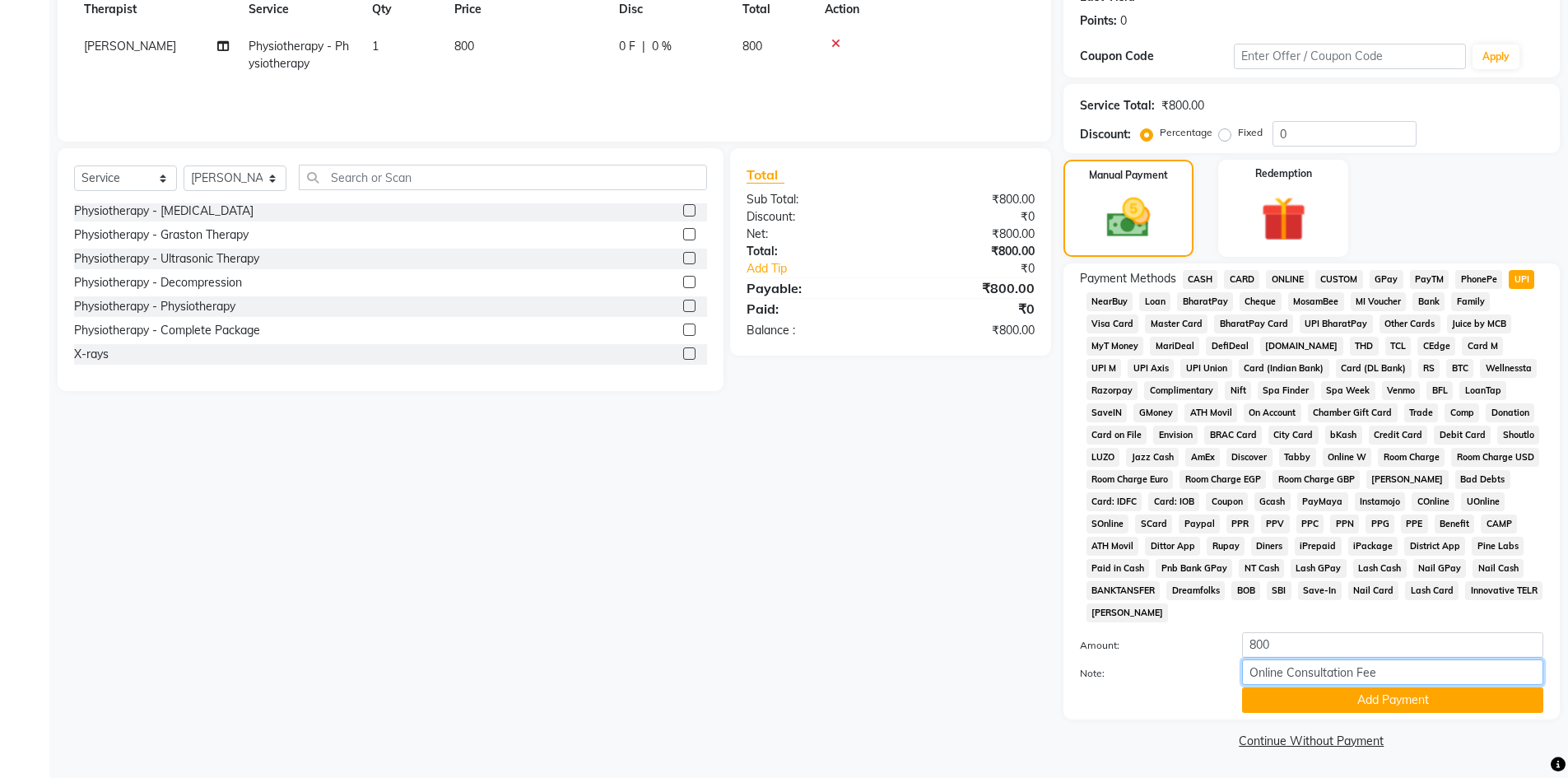
drag, startPoint x: 1385, startPoint y: 675, endPoint x: 1170, endPoint y: 706, distance: 217.2
click at [1170, 706] on div "Amount: 800 Note: Online Consultation Fee Add Payment" at bounding box center [1311, 673] width 464 height 81
click at [1356, 695] on button "Add Payment" at bounding box center [1393, 701] width 301 height 26
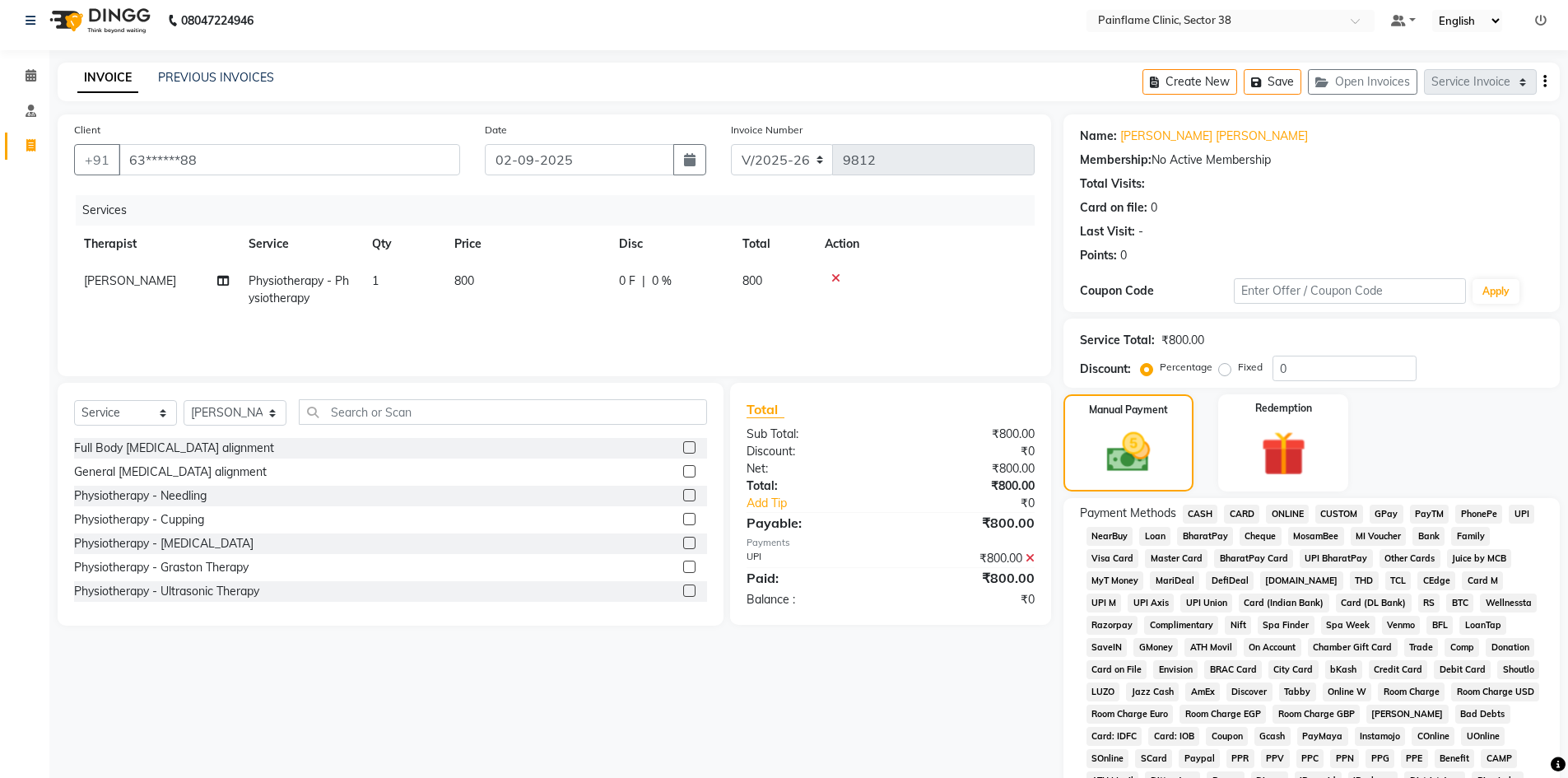
scroll to position [0, 0]
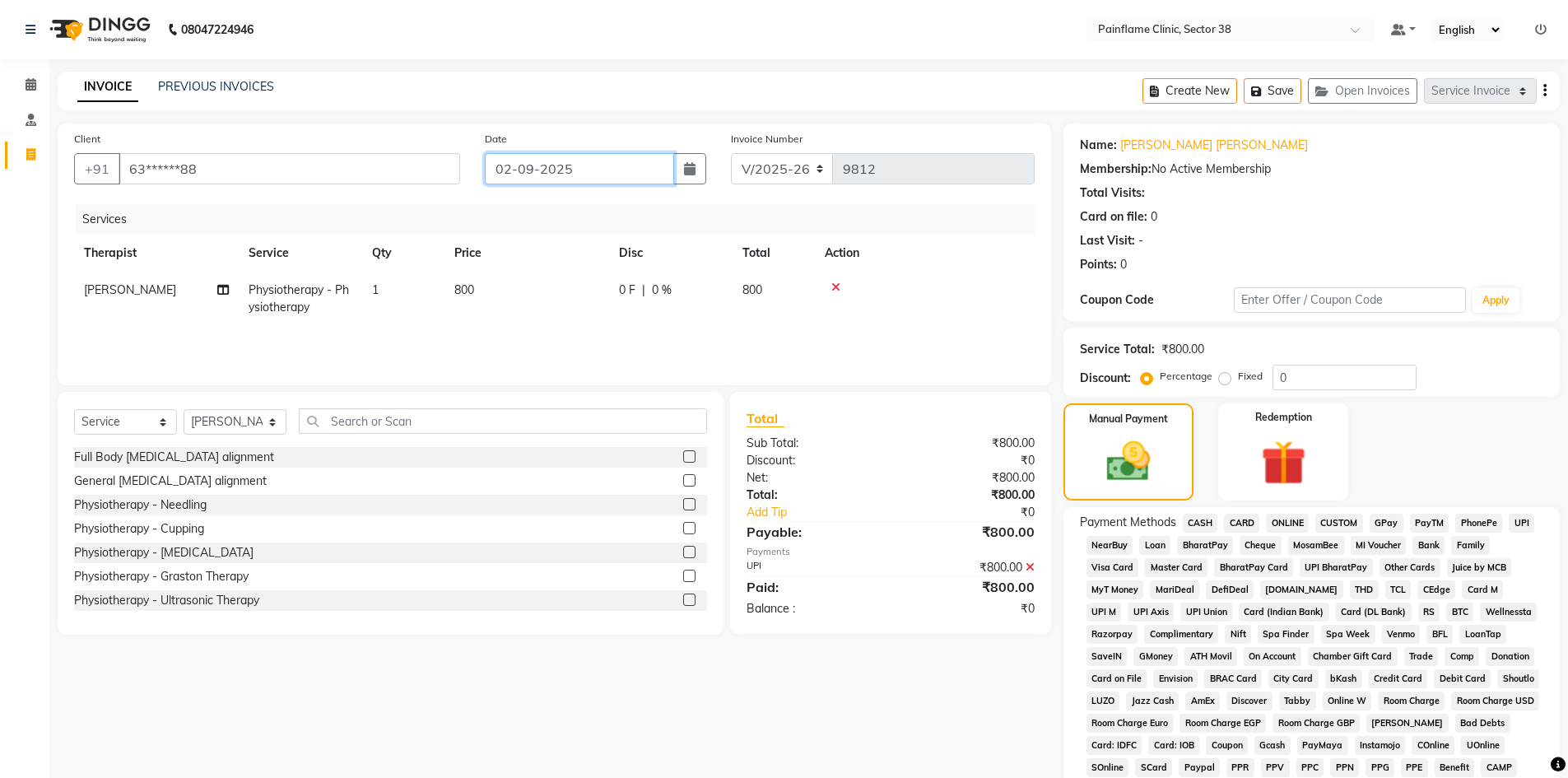
click at [624, 167] on input "02-09-2025" at bounding box center [579, 169] width 189 height 31
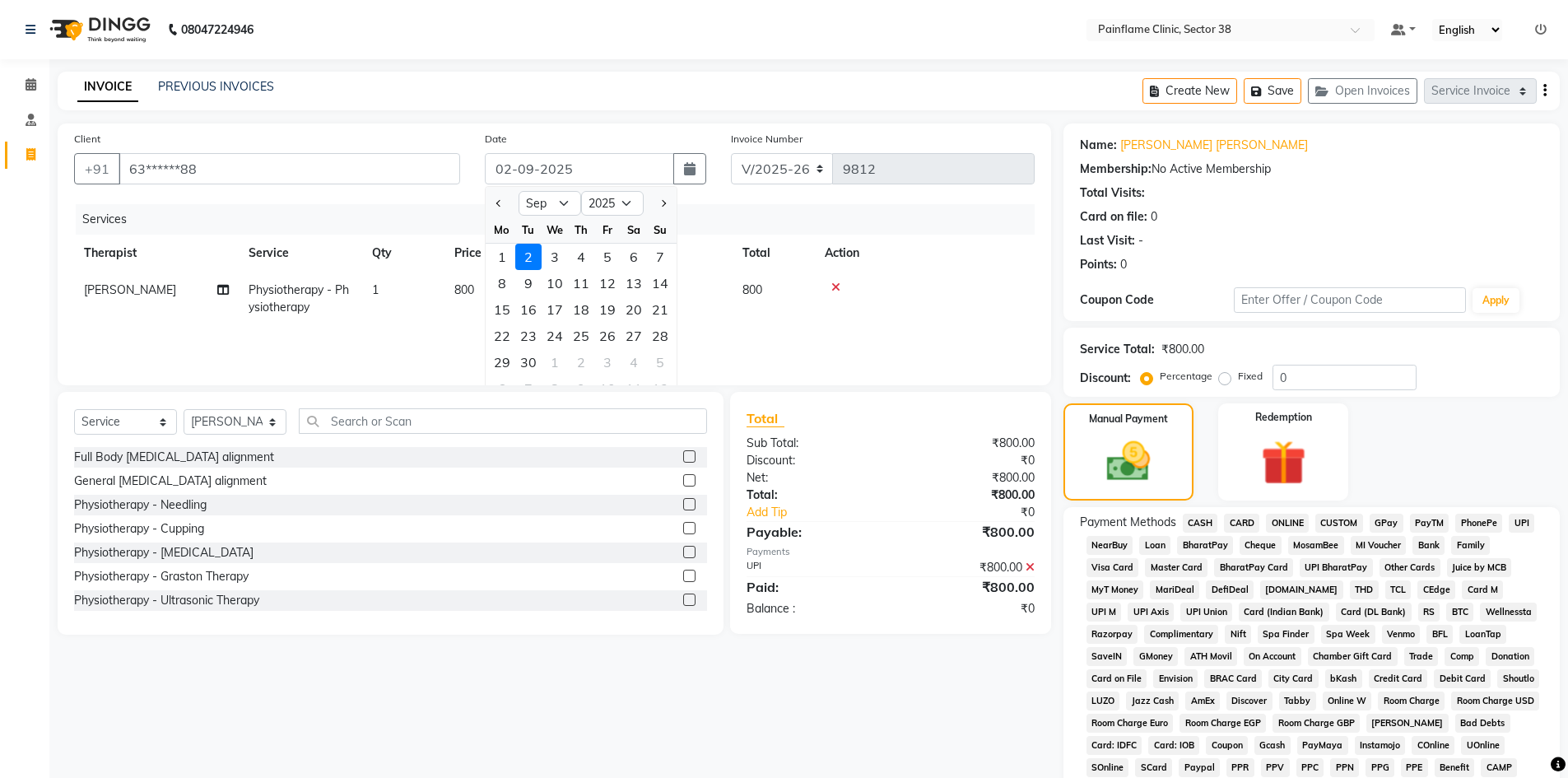
click at [498, 255] on div "1" at bounding box center [502, 256] width 27 height 27
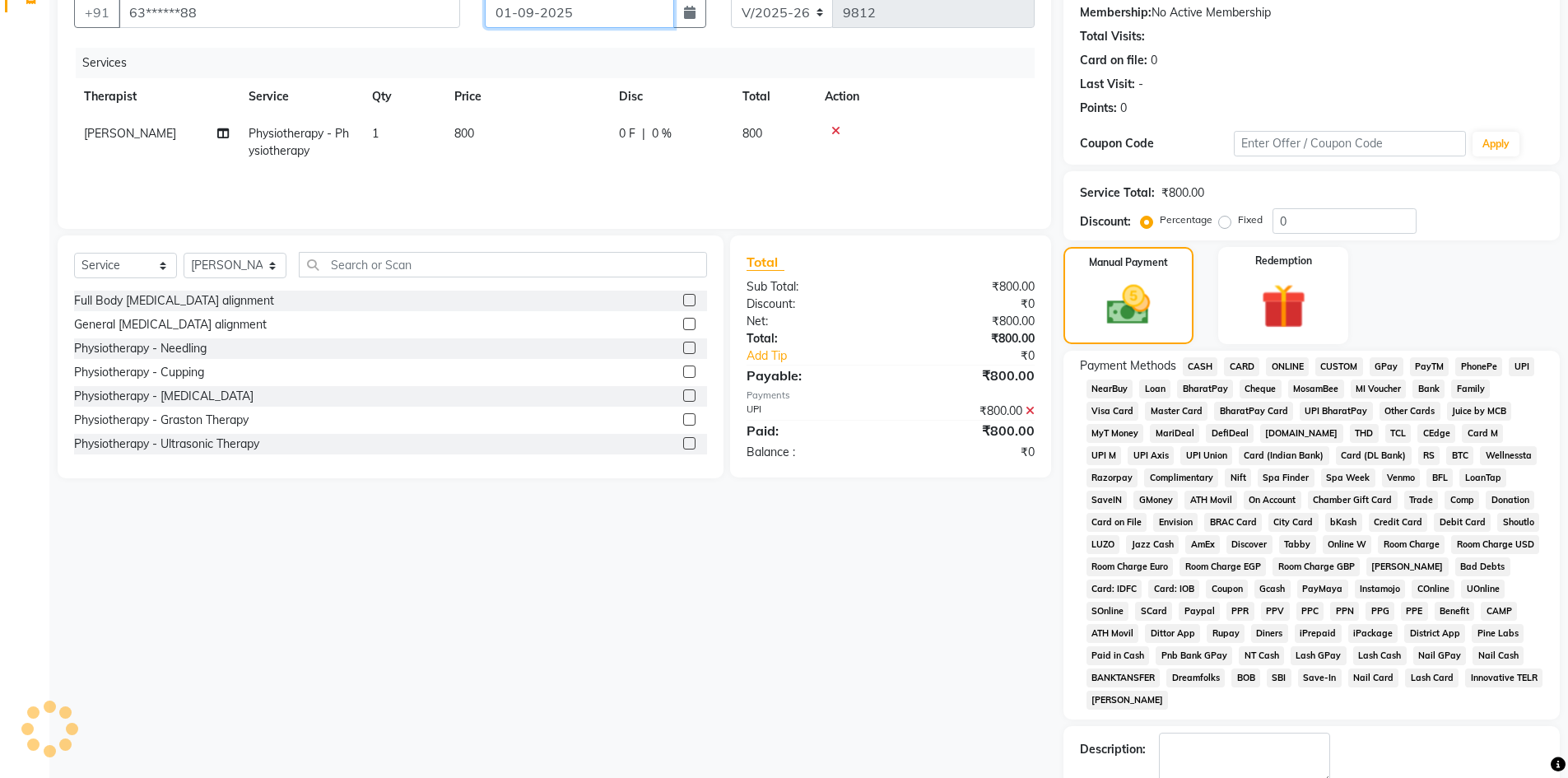
scroll to position [250, 0]
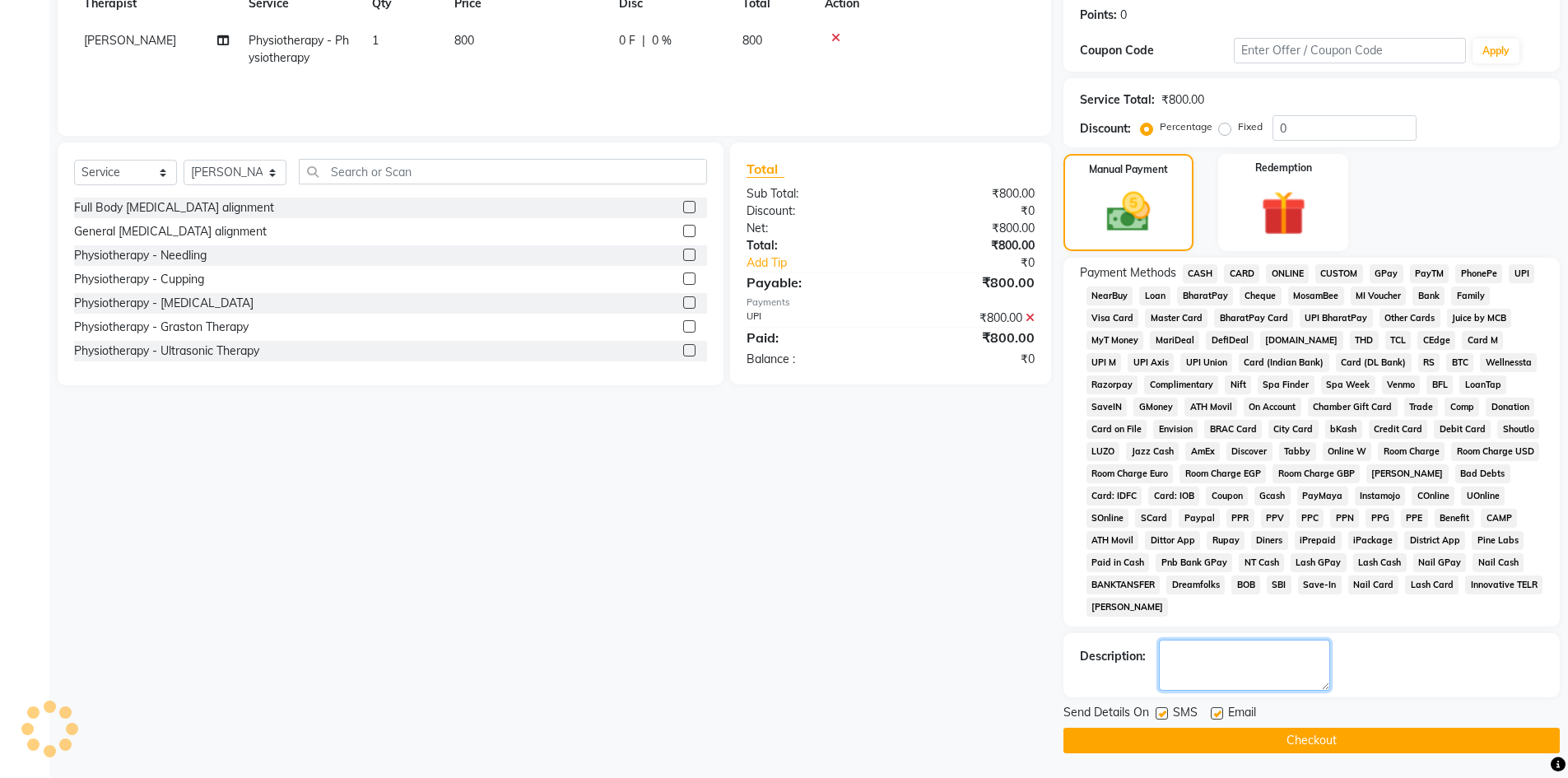
click at [1216, 681] on textarea at bounding box center [1244, 666] width 171 height 51
paste textarea "Online Consultation Fee"
click at [1215, 716] on label at bounding box center [1216, 713] width 12 height 12
click at [1215, 716] on input "checkbox" at bounding box center [1216, 715] width 11 height 11
click at [1164, 715] on label at bounding box center [1161, 713] width 12 height 12
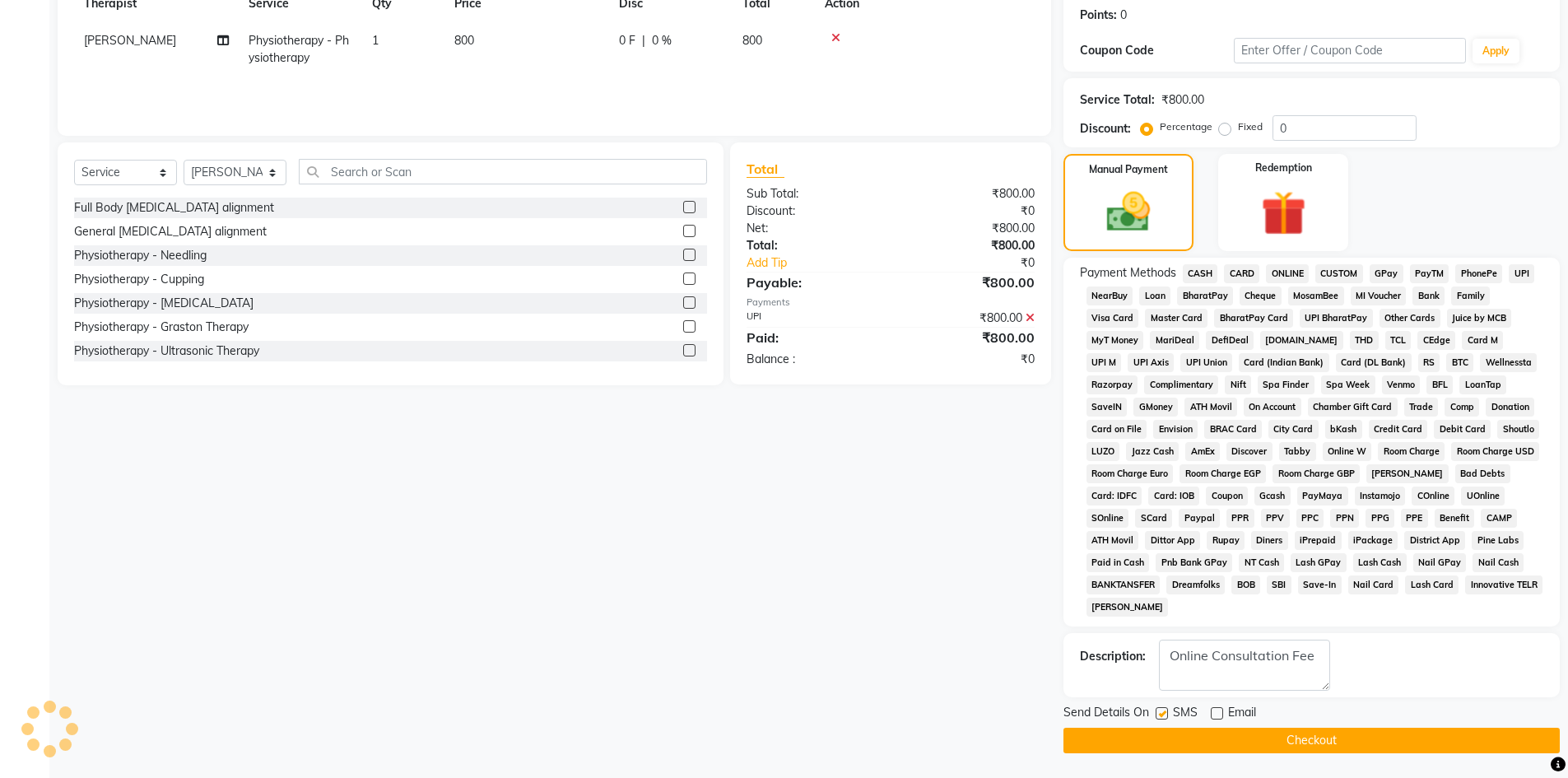
click at [1164, 715] on input "checkbox" at bounding box center [1161, 715] width 11 height 11
click at [1177, 734] on button "Checkout" at bounding box center [1311, 741] width 497 height 26
click at [1322, 742] on button "Checkout" at bounding box center [1311, 741] width 497 height 26
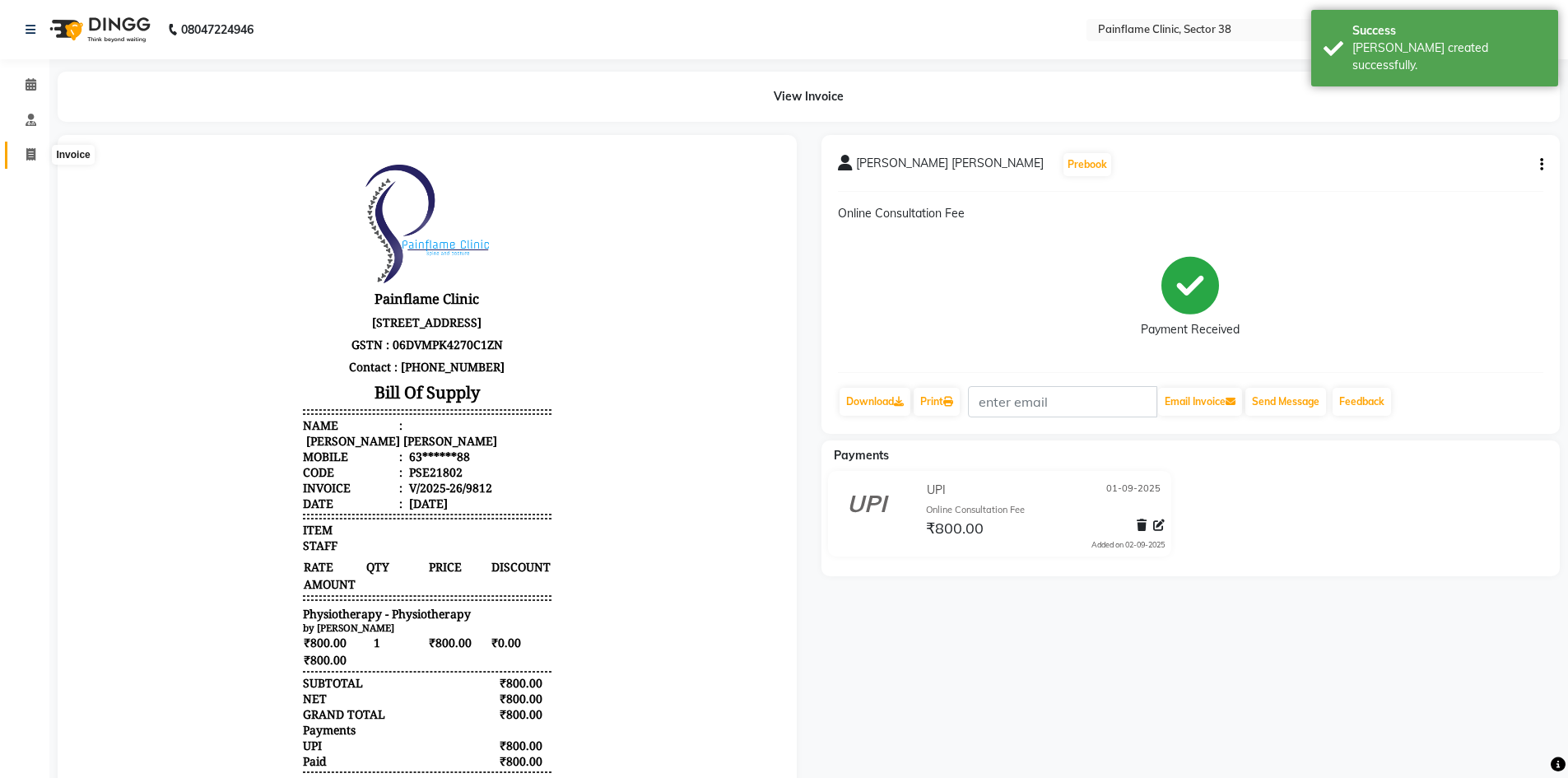
drag, startPoint x: 25, startPoint y: 154, endPoint x: 247, endPoint y: 44, distance: 247.8
click at [25, 154] on span at bounding box center [30, 155] width 28 height 19
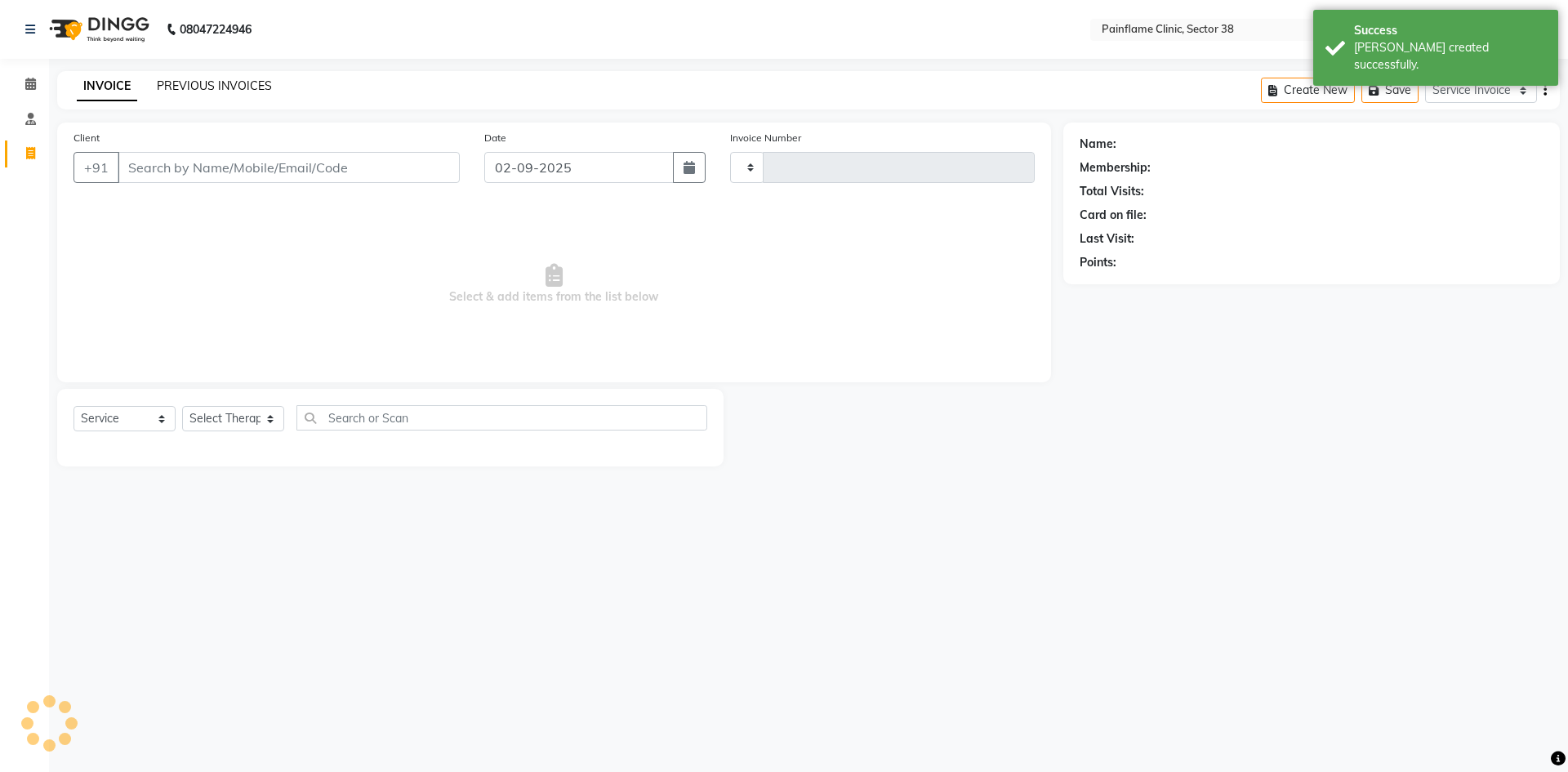
click at [209, 87] on link "PREVIOUS INVOICES" at bounding box center [214, 86] width 115 height 15
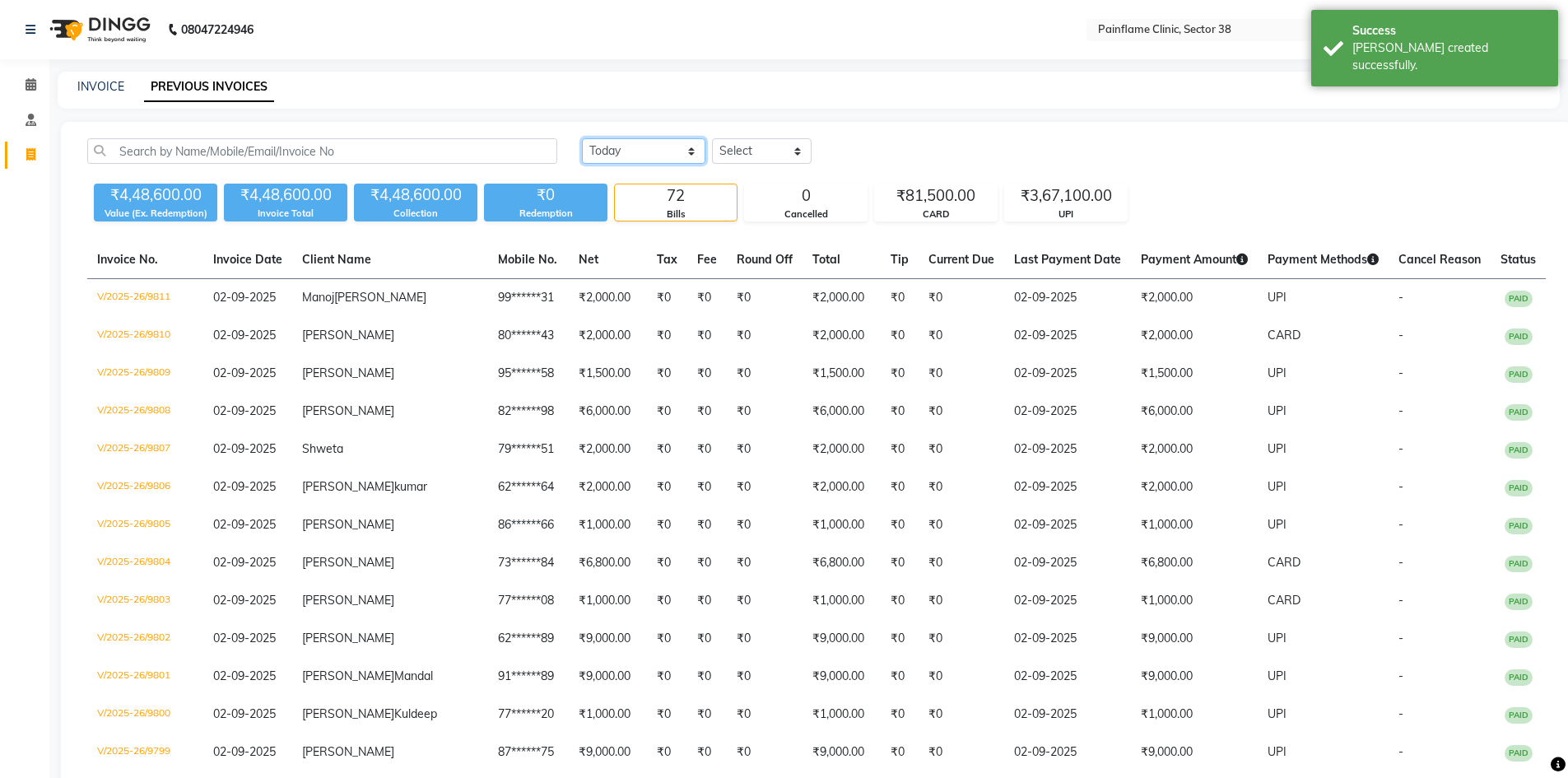
click at [689, 146] on select "[DATE] [DATE] Custom Range" at bounding box center [644, 152] width 123 height 26
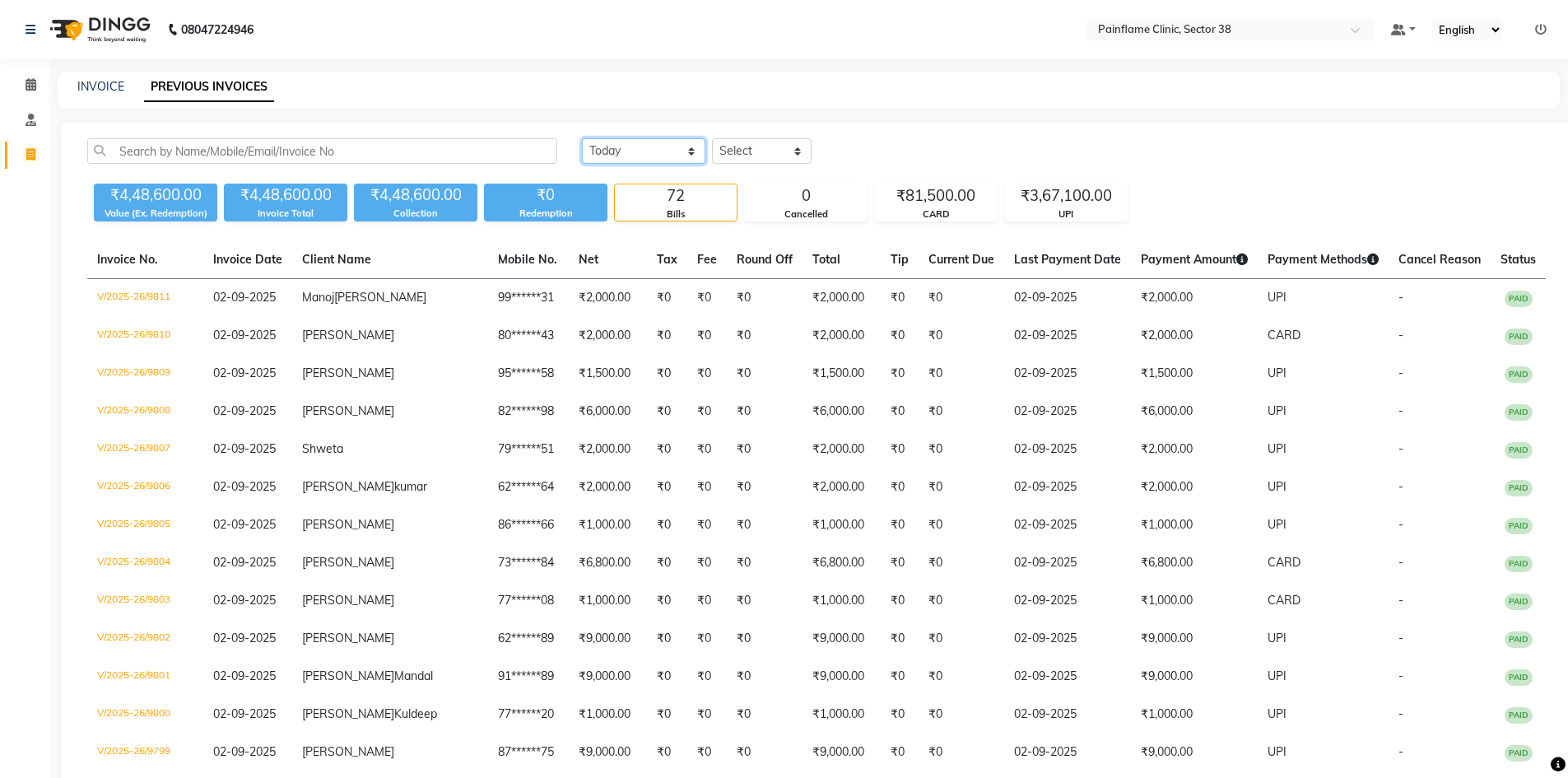
click at [582, 139] on select "[DATE] [DATE] Custom Range" at bounding box center [644, 152] width 123 height 26
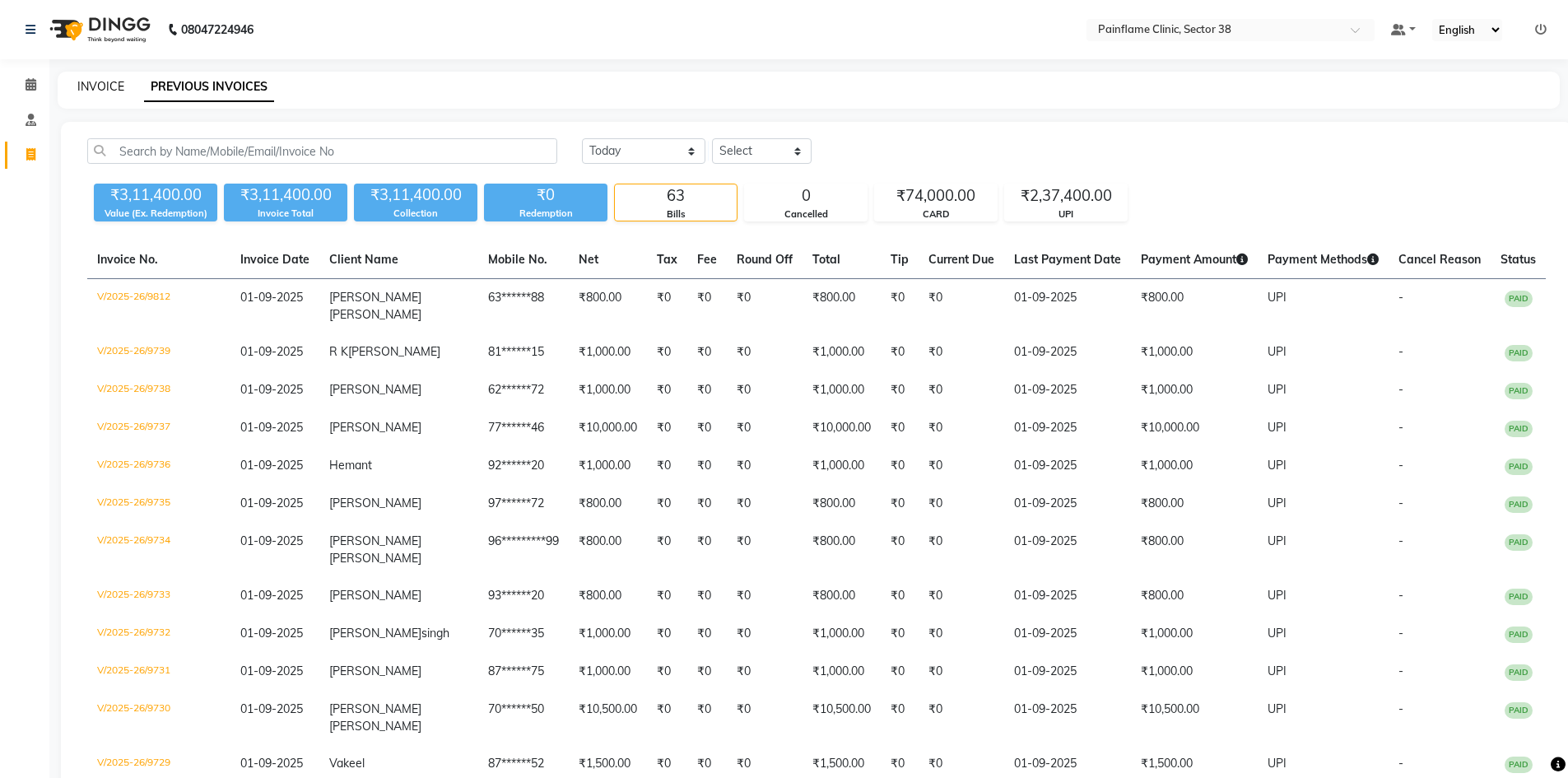
click at [110, 85] on link "INVOICE" at bounding box center [100, 86] width 47 height 15
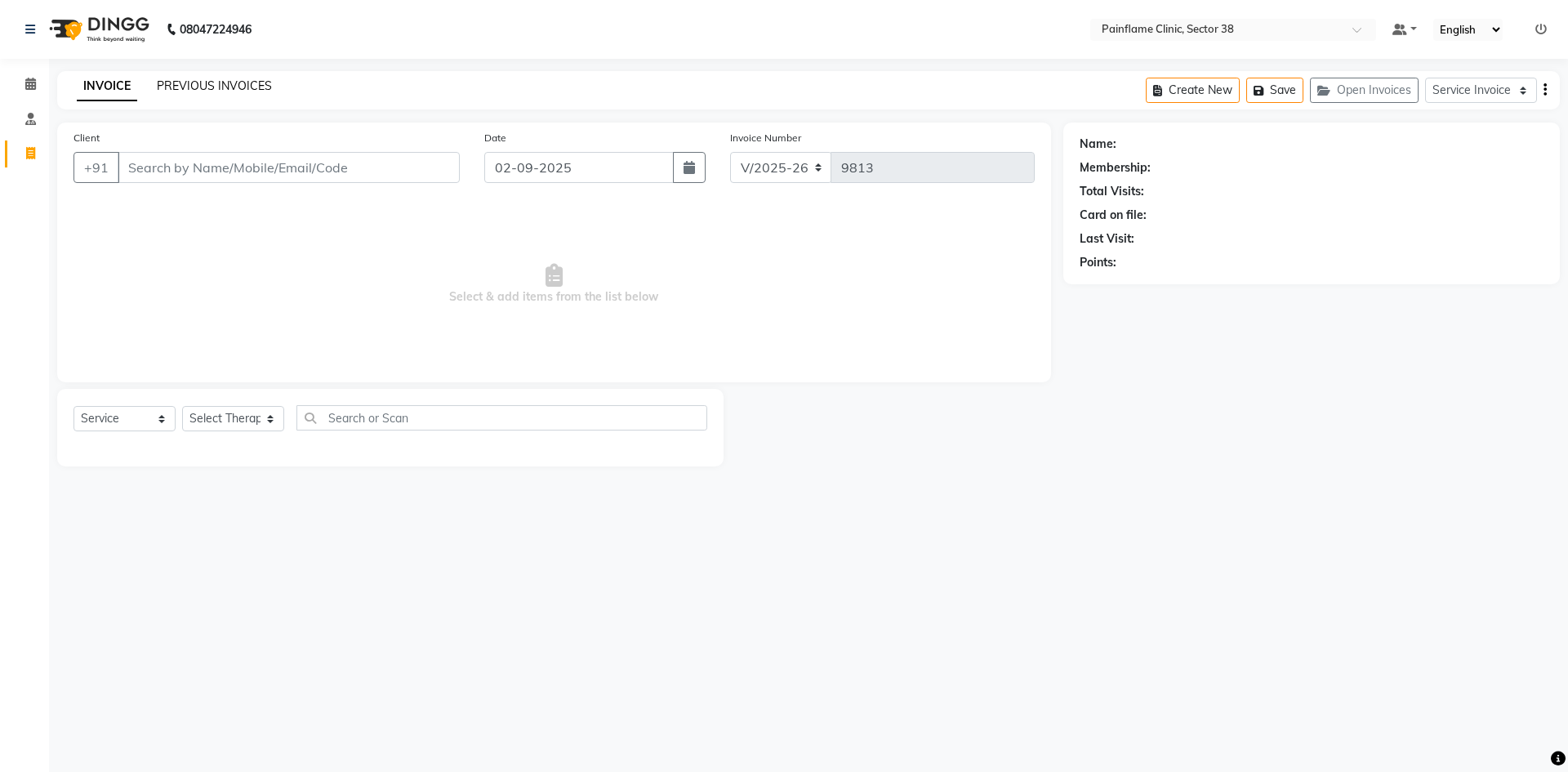
click at [225, 83] on link "PREVIOUS INVOICES" at bounding box center [214, 86] width 115 height 15
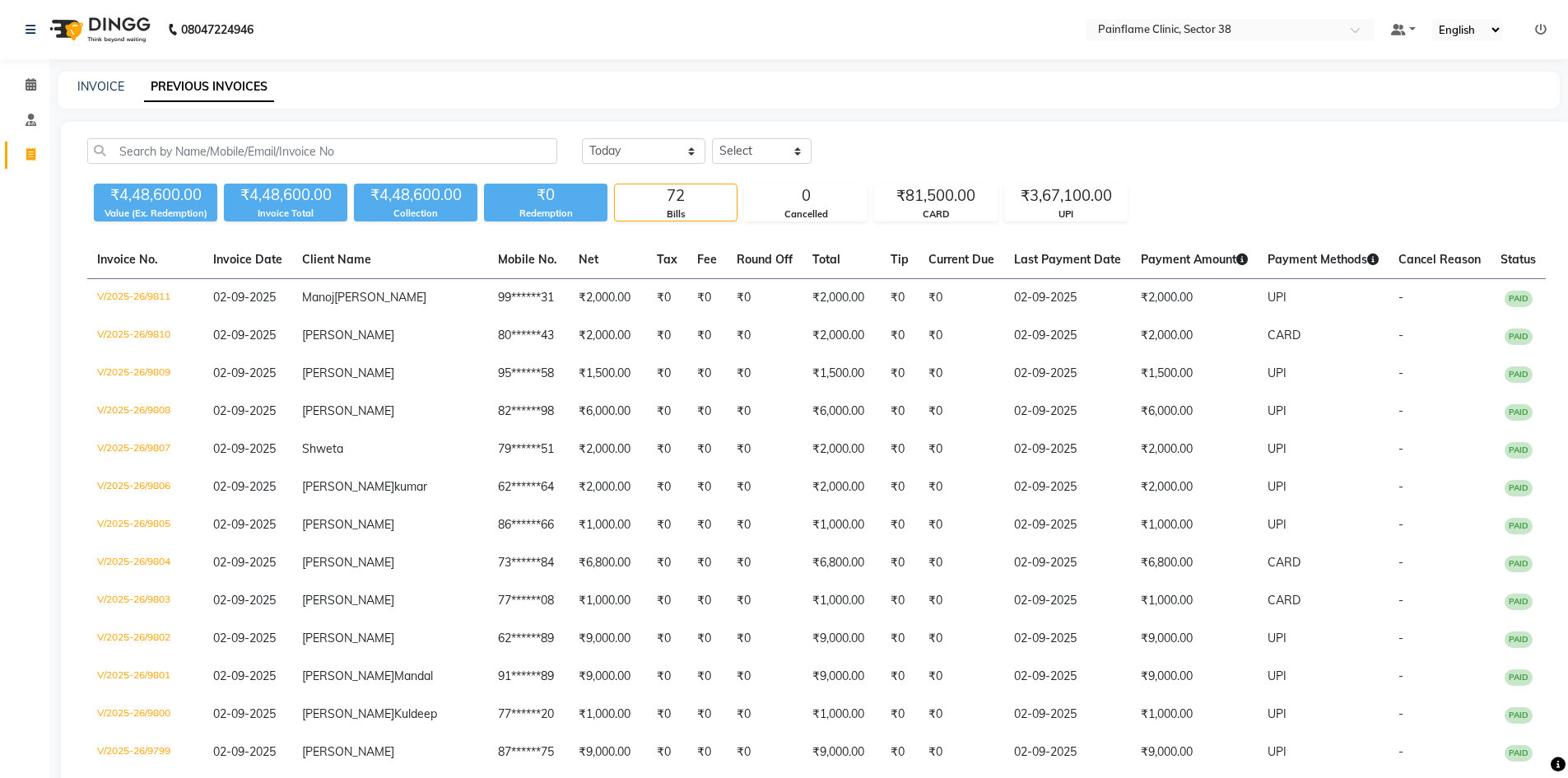
click at [106, 99] on div "INVOICE PREVIOUS INVOICES" at bounding box center [809, 90] width 1502 height 37
click at [106, 88] on link "INVOICE" at bounding box center [100, 86] width 47 height 15
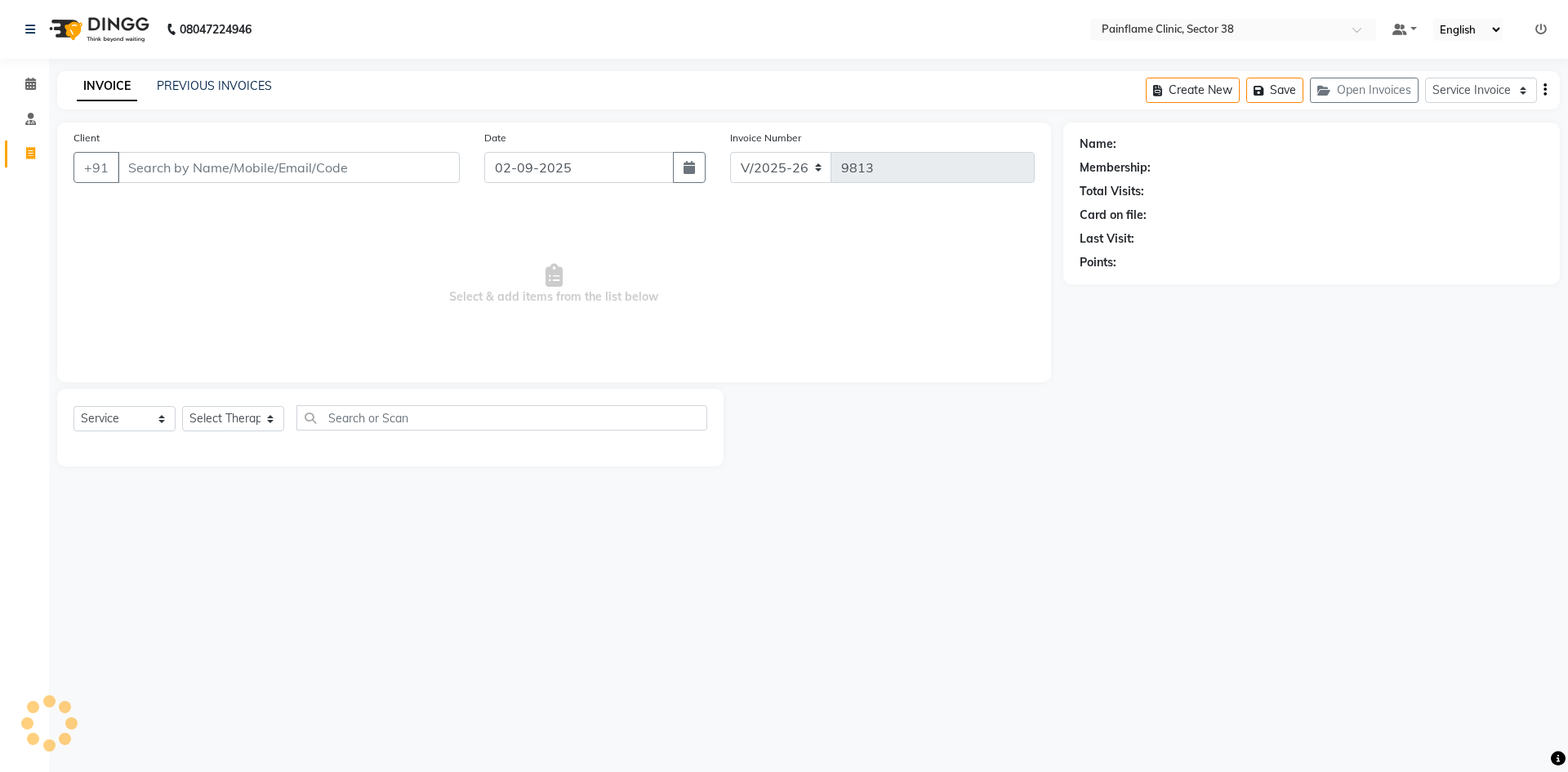
click at [177, 170] on input "Client" at bounding box center [289, 168] width 343 height 31
click at [415, 162] on span "Add Client" at bounding box center [417, 168] width 65 height 16
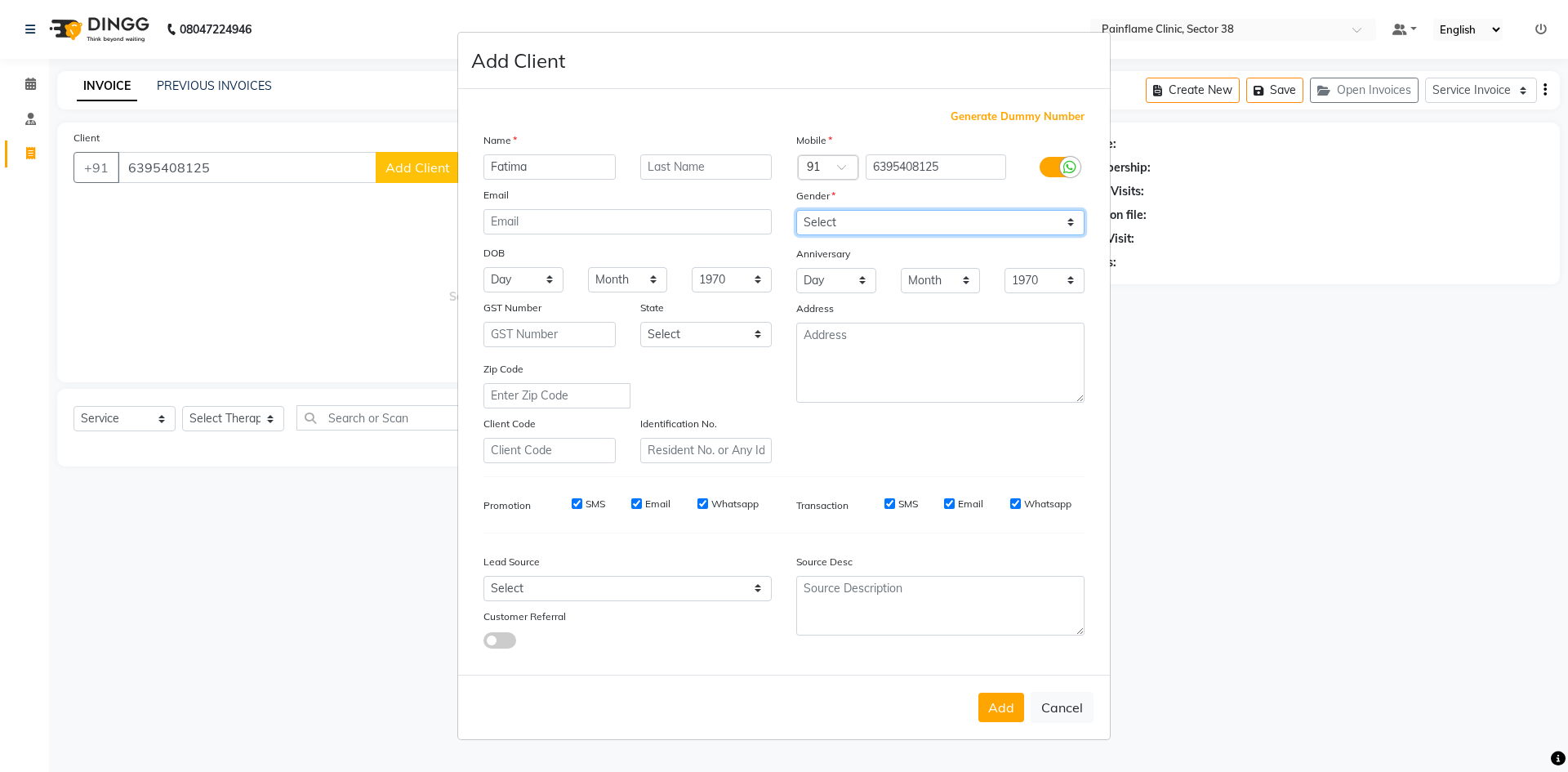
click at [839, 220] on select "Select [DEMOGRAPHIC_DATA] [DEMOGRAPHIC_DATA] Other Prefer Not To Say" at bounding box center [940, 222] width 288 height 26
click at [796, 210] on select "Select [DEMOGRAPHIC_DATA] [DEMOGRAPHIC_DATA] Other Prefer Not To Say" at bounding box center [940, 222] width 288 height 26
click at [1015, 709] on button "Add" at bounding box center [1001, 707] width 46 height 29
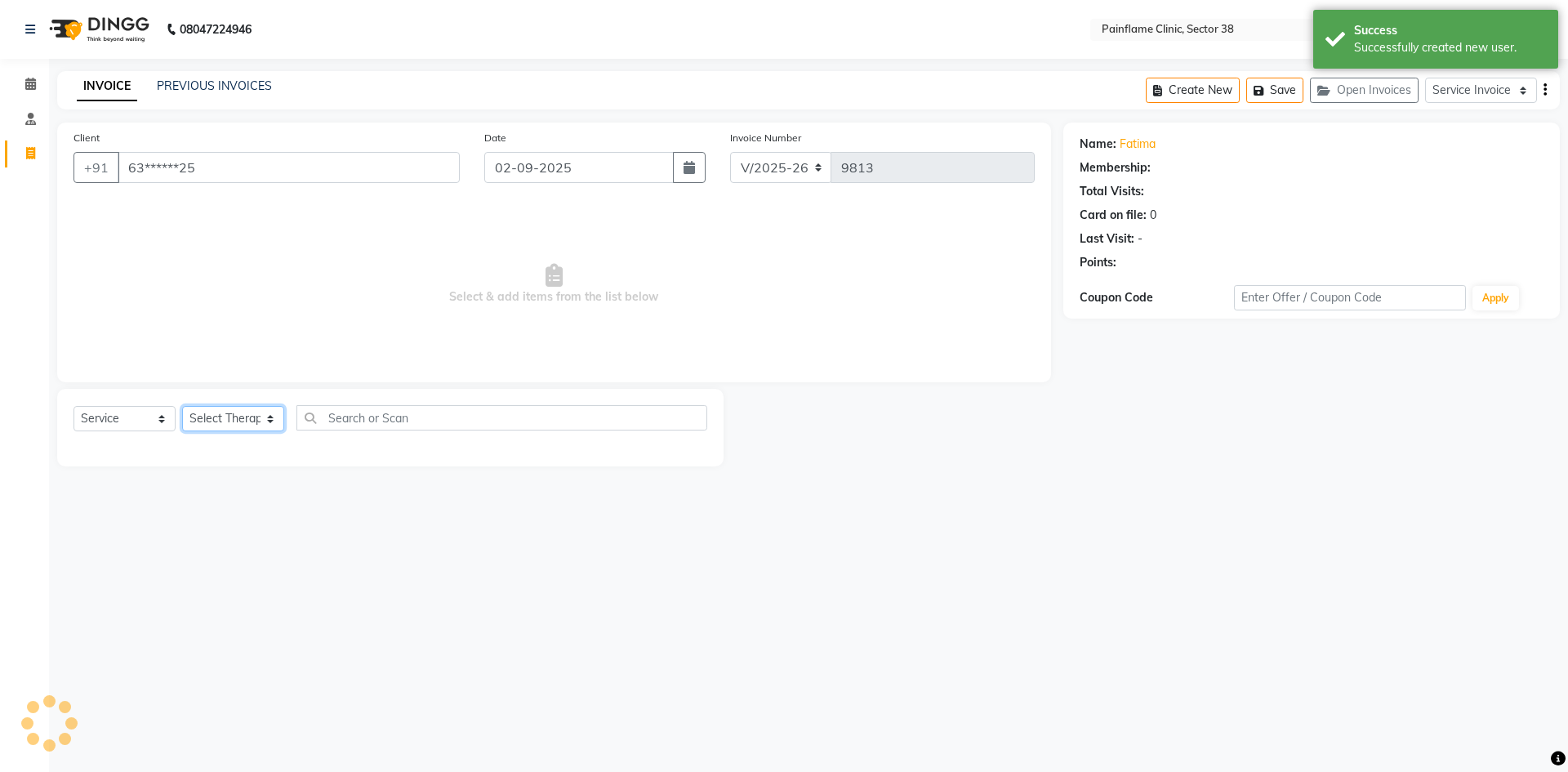
click at [262, 422] on select "Select Therapist [PERSON_NAME] Dr [PERSON_NAME] [PERSON_NAME] Dr [PERSON_NAME] …" at bounding box center [233, 419] width 102 height 26
click at [182, 407] on select "Select Therapist [PERSON_NAME] Dr [PERSON_NAME] [PERSON_NAME] Dr [PERSON_NAME] …" at bounding box center [233, 419] width 102 height 26
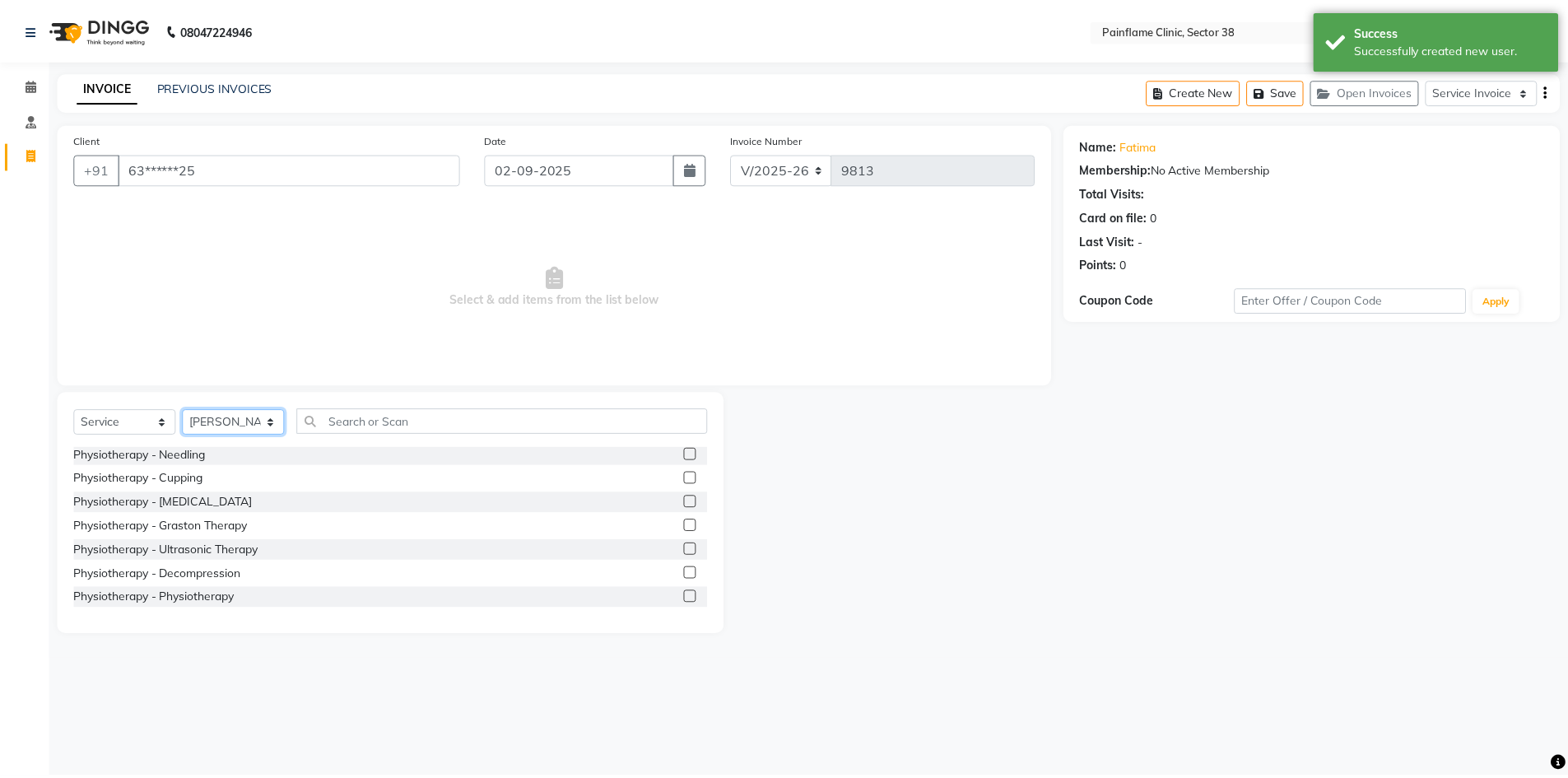
scroll to position [98, 0]
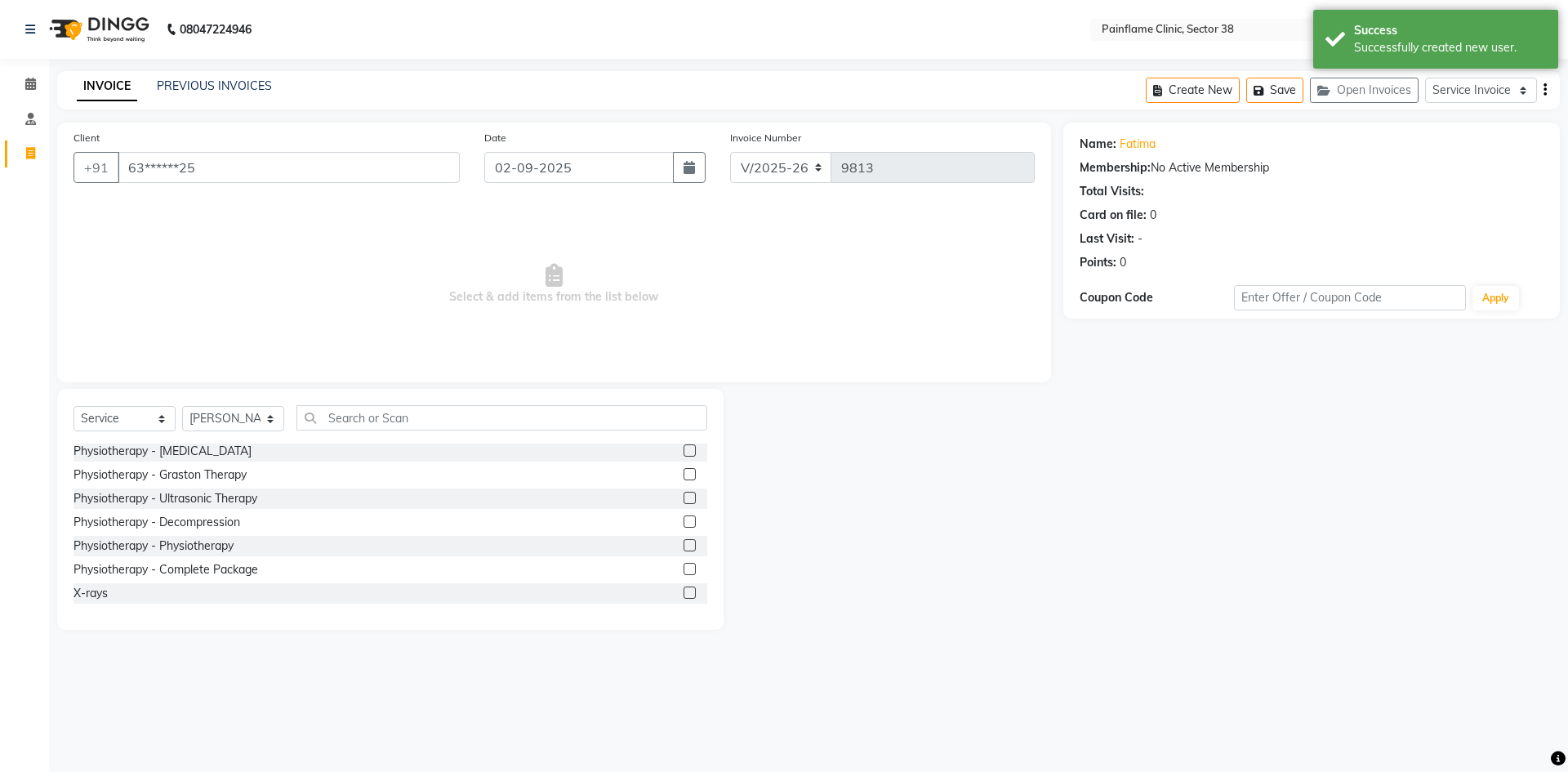
click at [683, 545] on label at bounding box center [689, 545] width 12 height 12
click at [683, 545] on input "checkbox" at bounding box center [689, 547] width 11 height 11
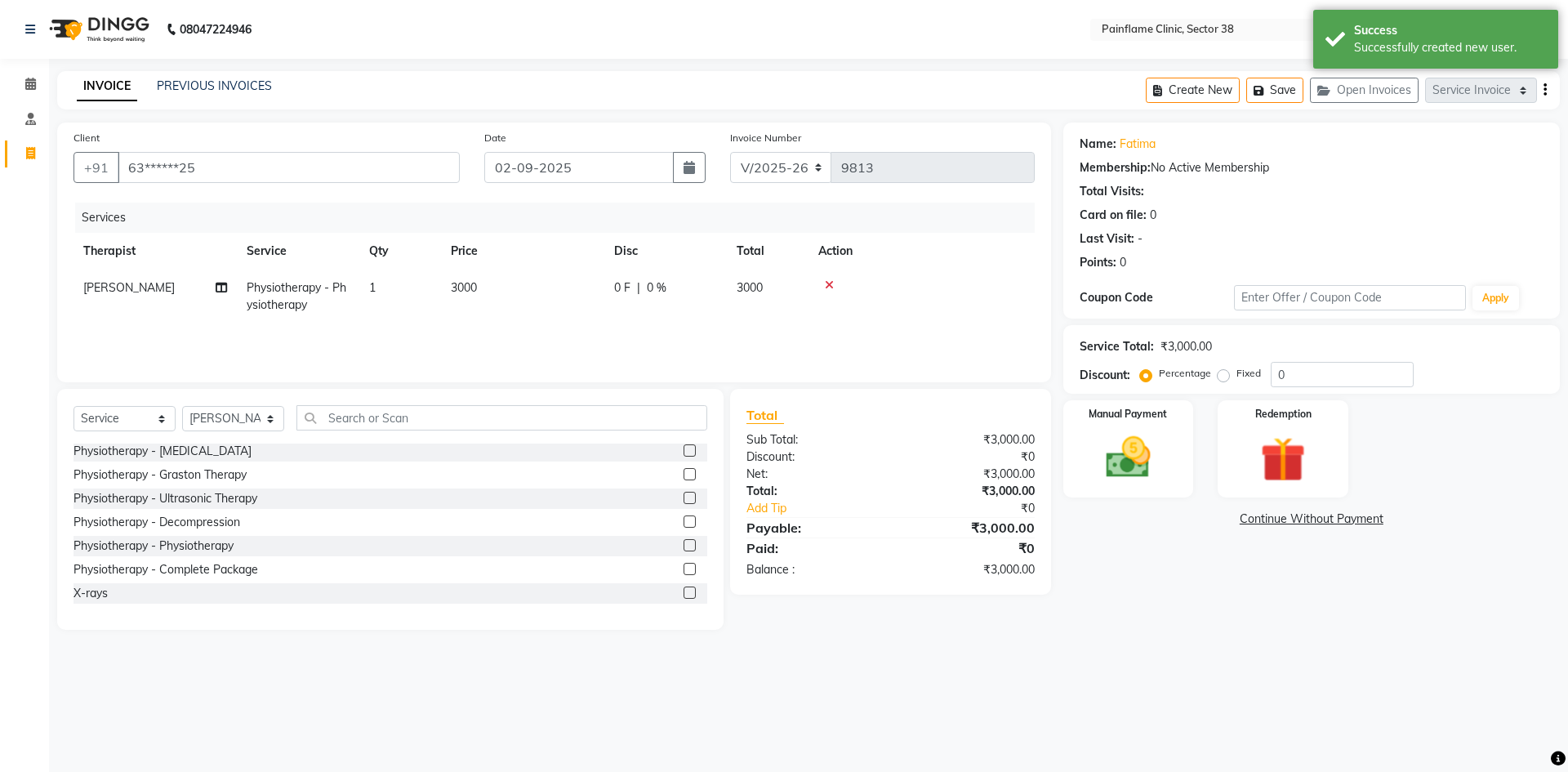
click at [513, 284] on td "3000" at bounding box center [522, 296] width 163 height 54
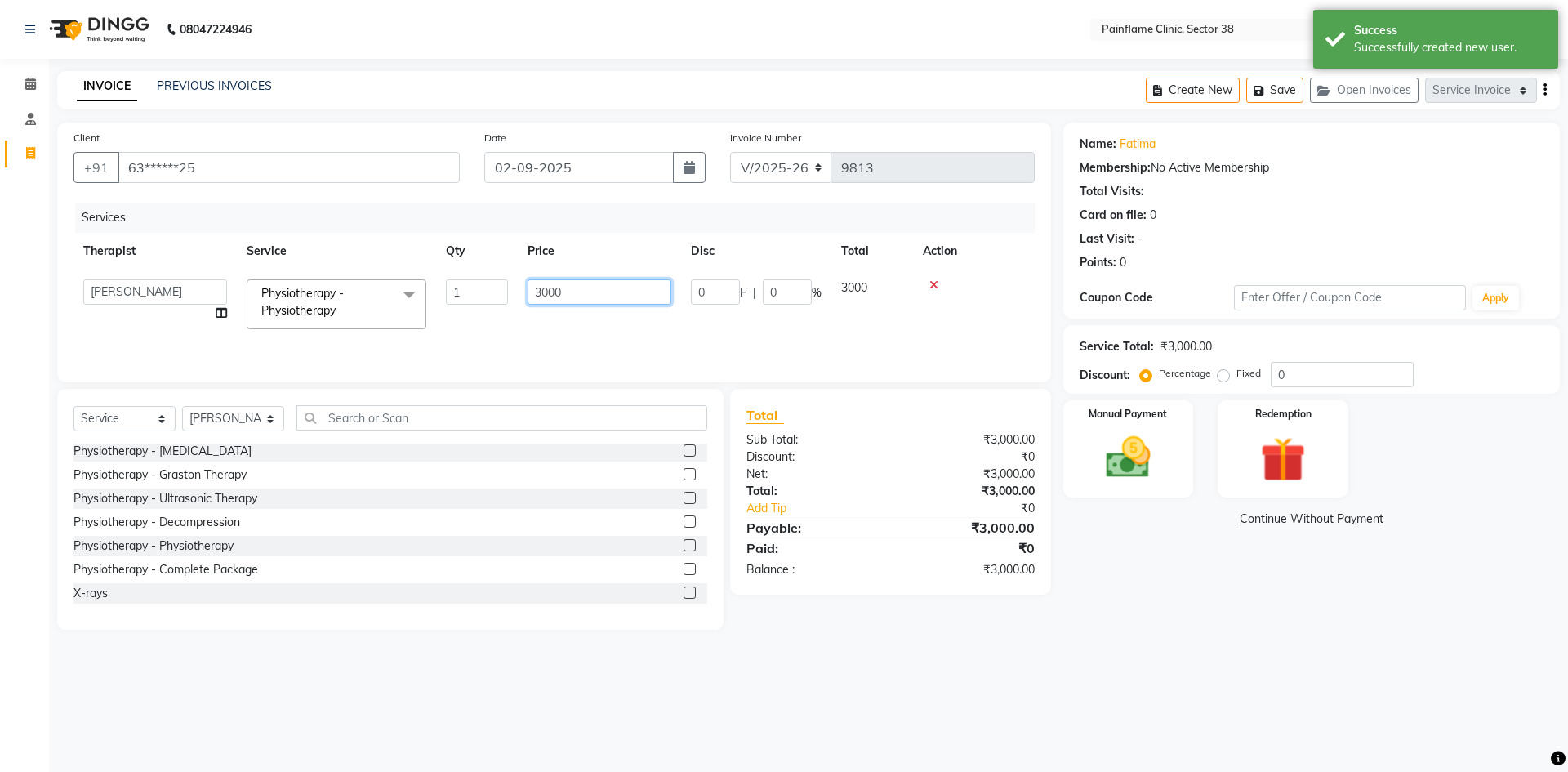
drag, startPoint x: 549, startPoint y: 291, endPoint x: 510, endPoint y: 296, distance: 39.3
click at [510, 296] on tr "[PERSON_NAME] Dr [PERSON_NAME] [PERSON_NAME] Dr [PERSON_NAME] Dr. Suraj [PERSON…" at bounding box center [554, 304] width 961 height 69
click at [1140, 466] on img at bounding box center [1128, 457] width 76 height 54
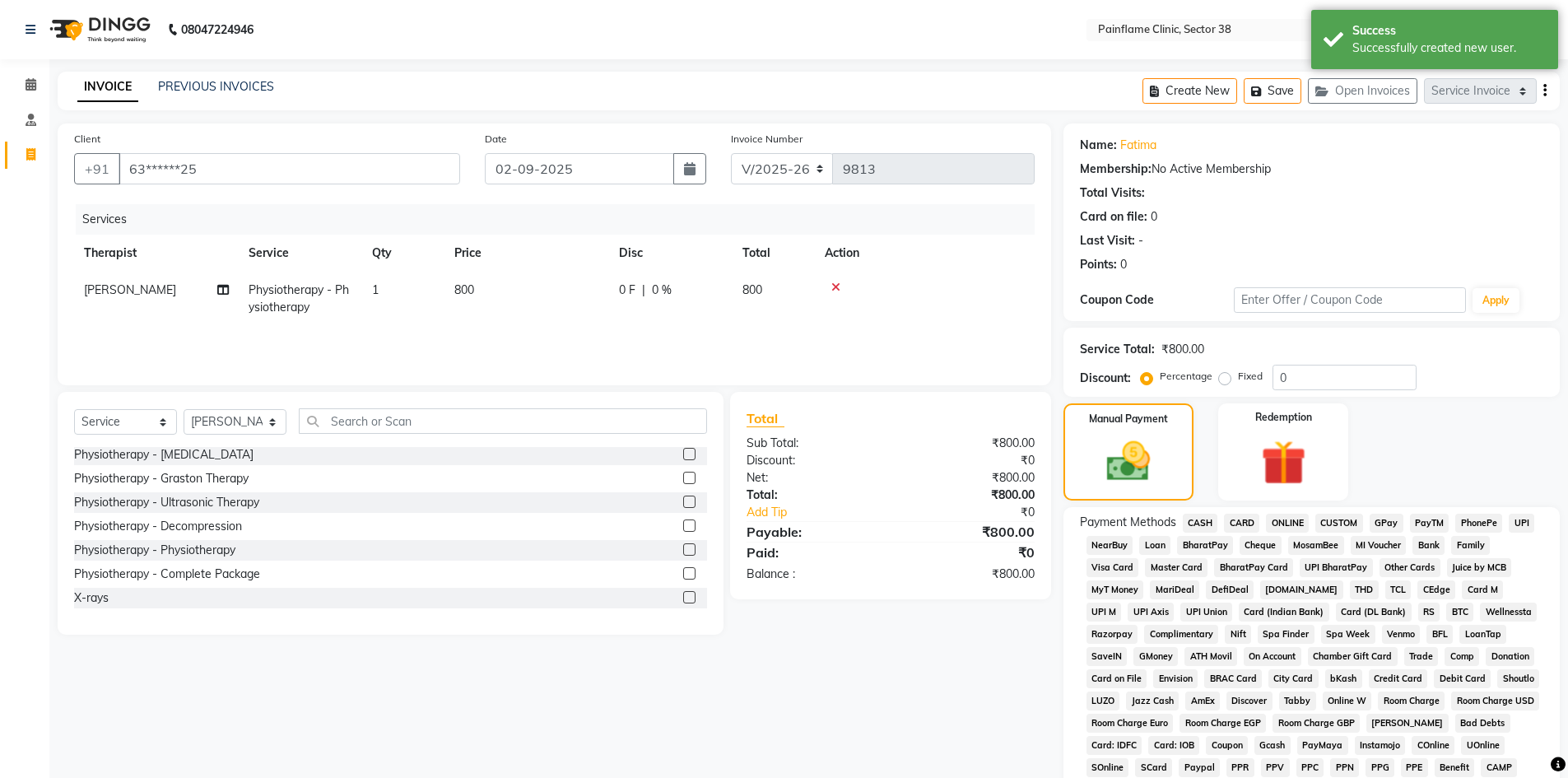
click at [1520, 528] on span "UPI" at bounding box center [1521, 523] width 26 height 19
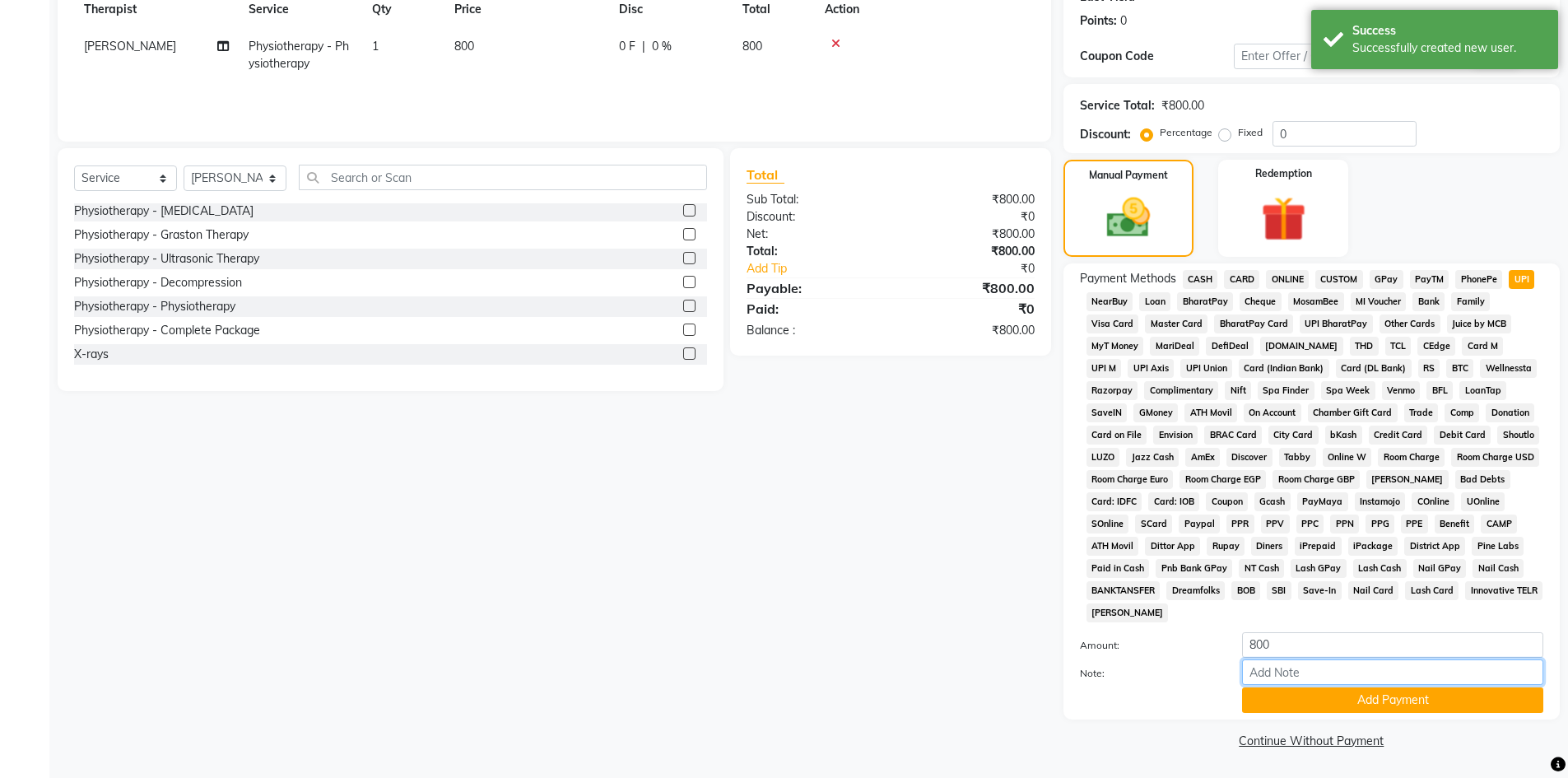
click at [1359, 678] on input "Note:" at bounding box center [1393, 672] width 301 height 26
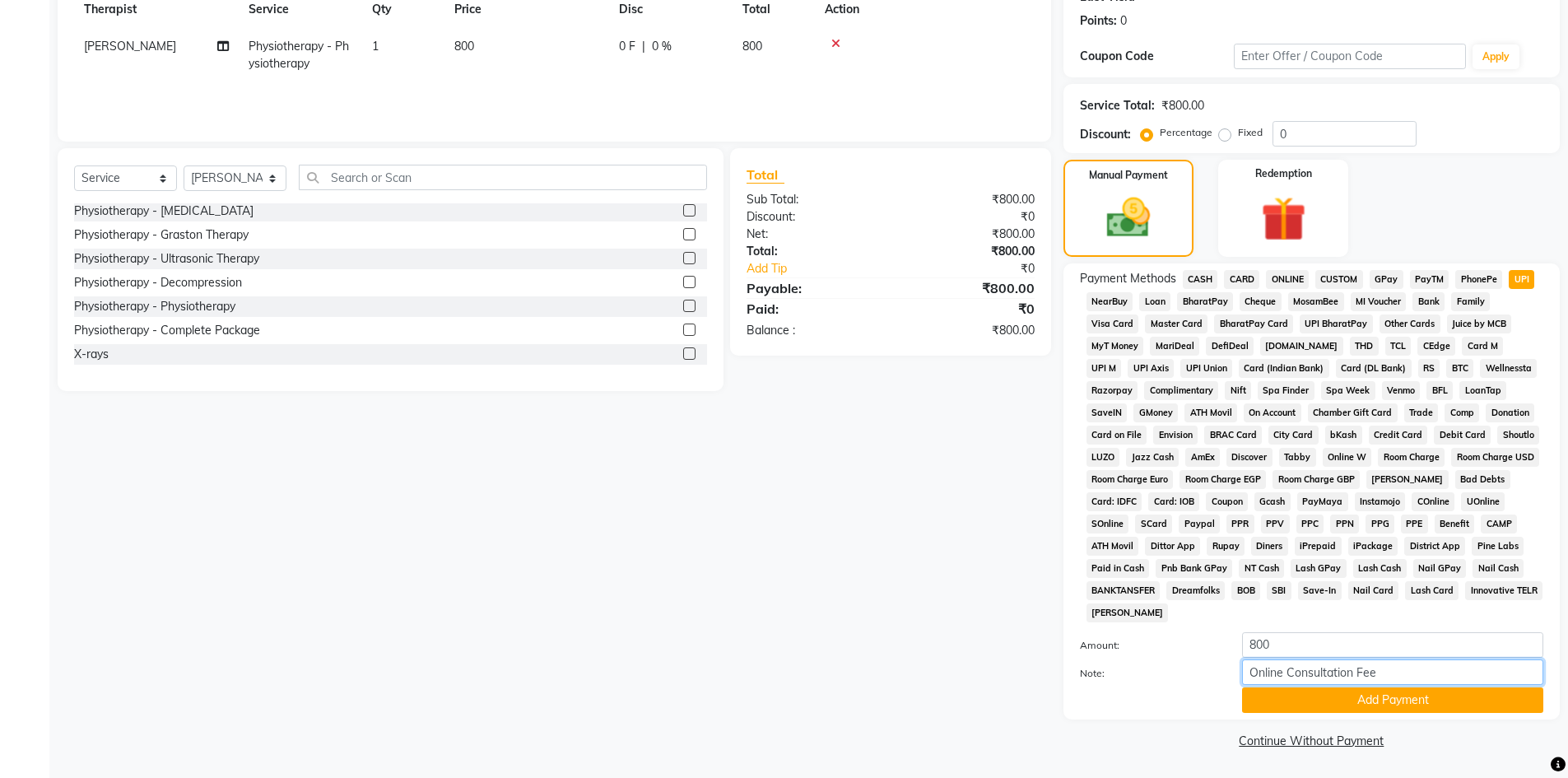
drag, startPoint x: 1395, startPoint y: 672, endPoint x: 944, endPoint y: 671, distance: 451.0
click at [924, 671] on div "Client +91 63******25 Date [DATE] Invoice Number V/2025 V/[PHONE_NUMBER] Servic…" at bounding box center [808, 316] width 1527 height 874
drag, startPoint x: 1262, startPoint y: 720, endPoint x: 1259, endPoint y: 698, distance: 22.2
click at [1262, 718] on div "Name: Fatima Membership: No Active Membership Total Visits: Card on file: 0 Las…" at bounding box center [1317, 316] width 509 height 874
click at [1255, 703] on button "Add Payment" at bounding box center [1393, 701] width 301 height 26
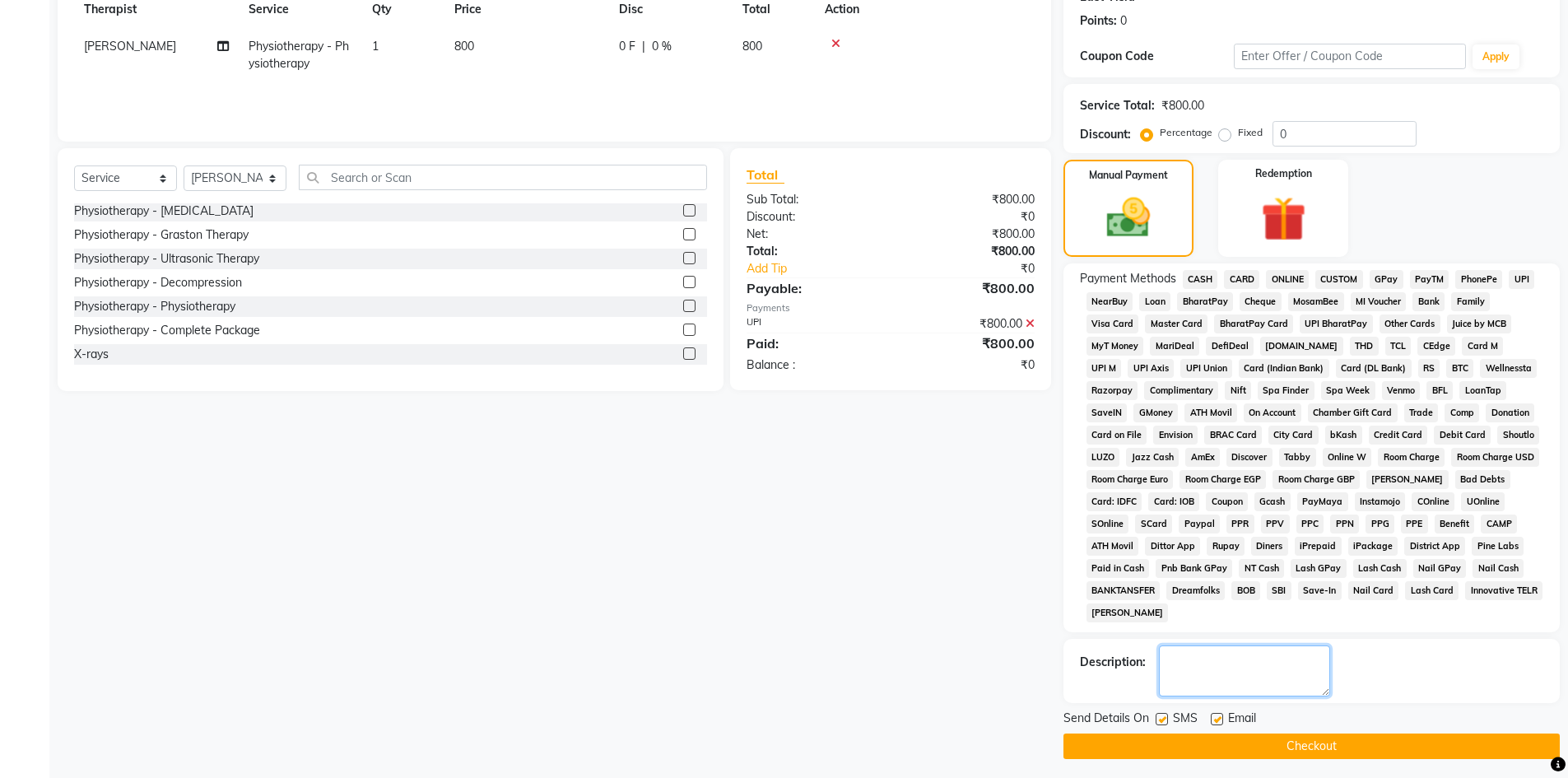
click at [1246, 665] on textarea at bounding box center [1244, 671] width 171 height 51
paste textarea "Online Consultation Fee"
drag, startPoint x: 1208, startPoint y: 722, endPoint x: 1235, endPoint y: 716, distance: 27.7
click at [1221, 717] on div "Send Details On SMS Email" at bounding box center [1311, 720] width 497 height 20
click at [1215, 716] on label at bounding box center [1216, 718] width 12 height 12
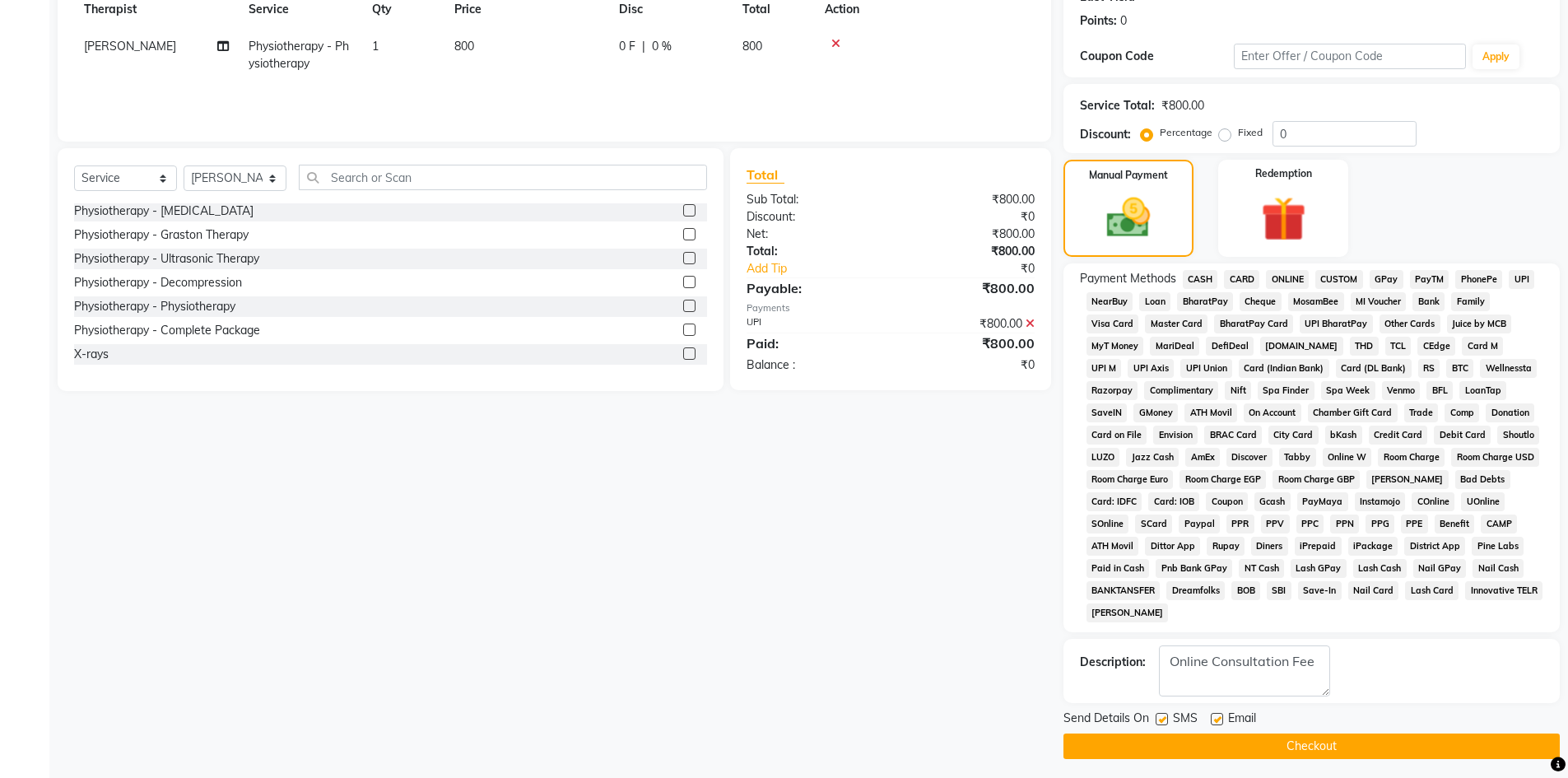
click at [1215, 716] on input "checkbox" at bounding box center [1216, 720] width 11 height 11
drag, startPoint x: 1160, startPoint y: 720, endPoint x: 1170, endPoint y: 738, distance: 20.6
click at [1160, 721] on label at bounding box center [1161, 718] width 12 height 12
click at [1160, 721] on input "checkbox" at bounding box center [1161, 720] width 11 height 11
click at [1170, 741] on button "Checkout" at bounding box center [1311, 747] width 497 height 26
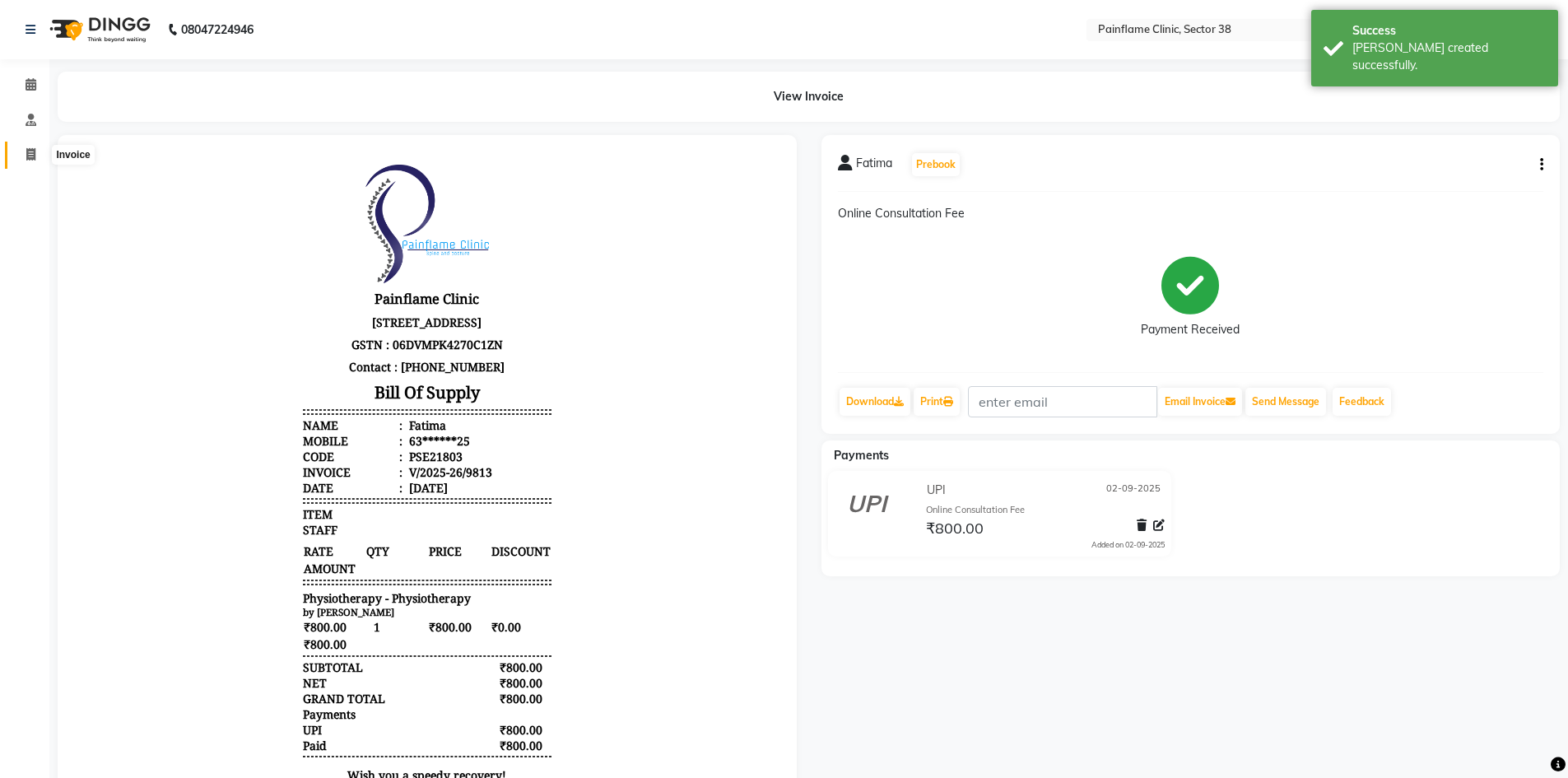
click at [35, 153] on icon at bounding box center [31, 153] width 9 height 12
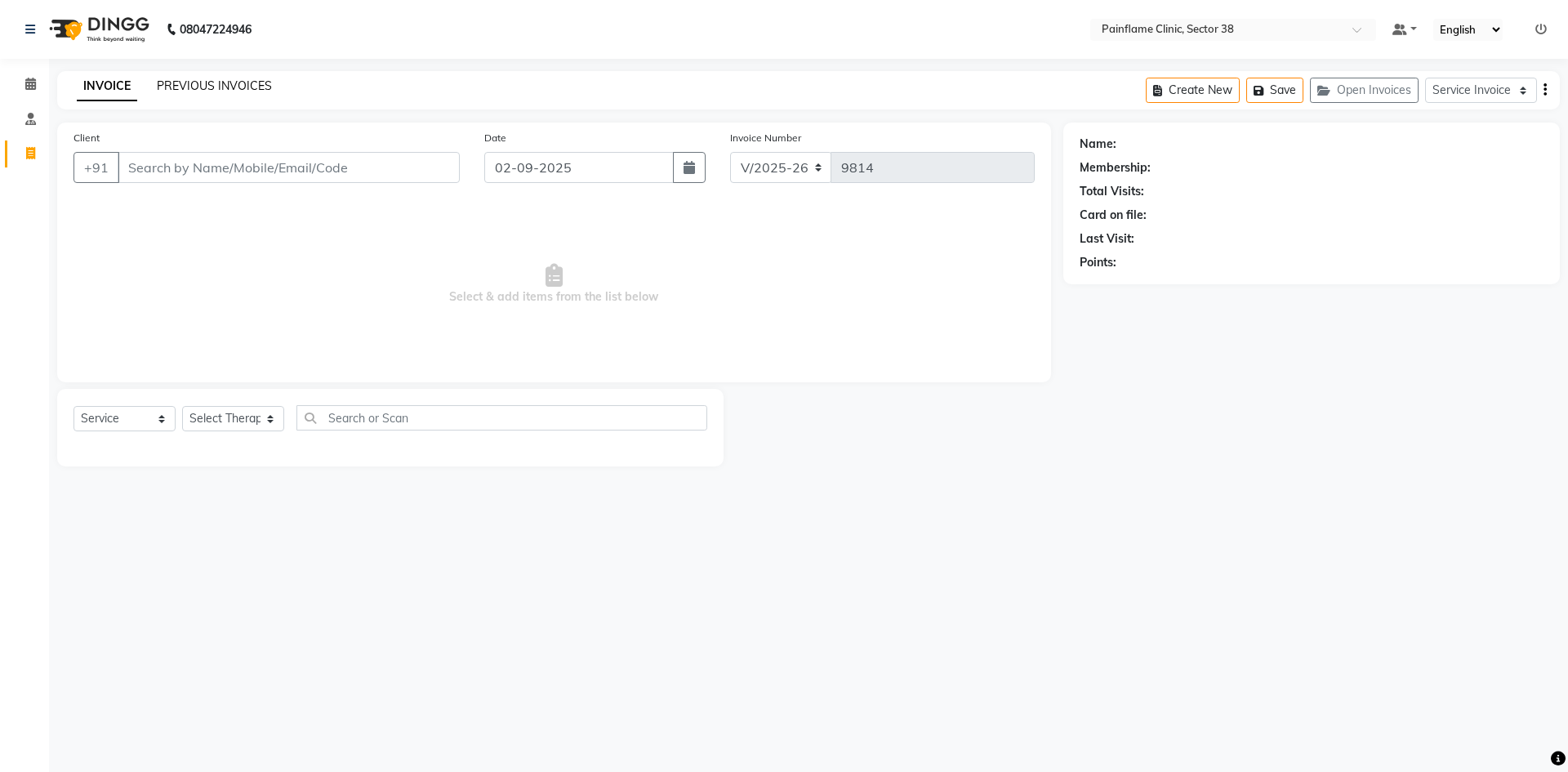
click at [252, 90] on link "PREVIOUS INVOICES" at bounding box center [214, 86] width 115 height 15
